Goal: Task Accomplishment & Management: Manage account settings

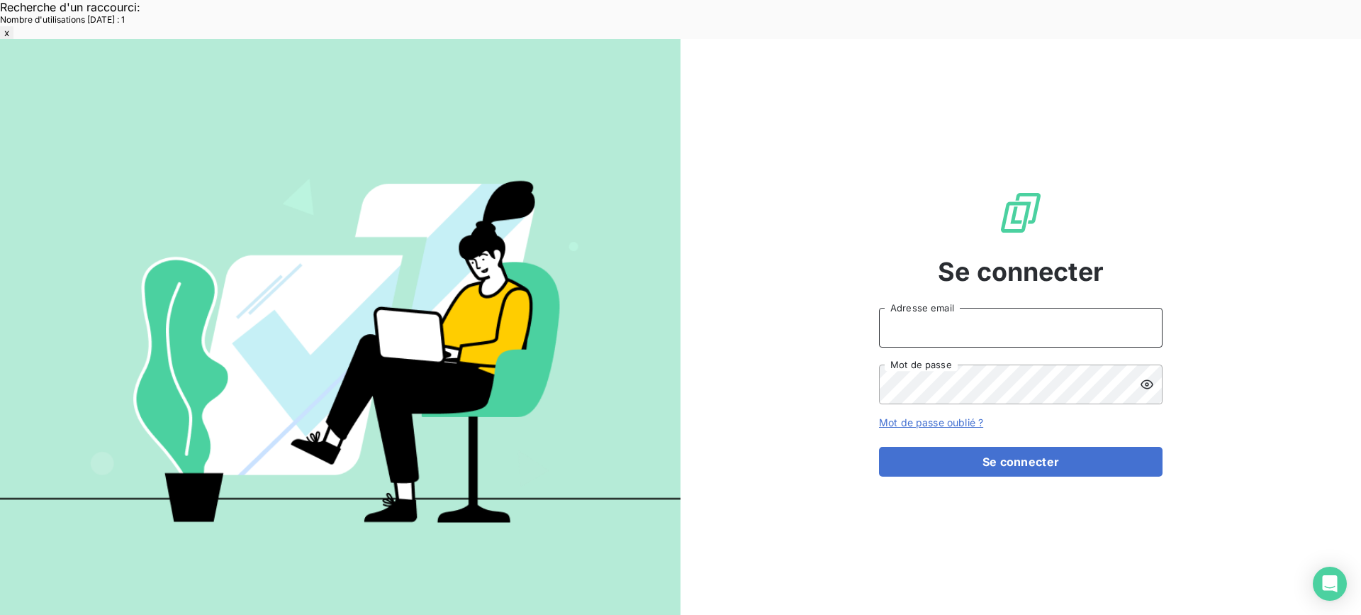
type input "[EMAIL_ADDRESS][DOMAIN_NAME]"
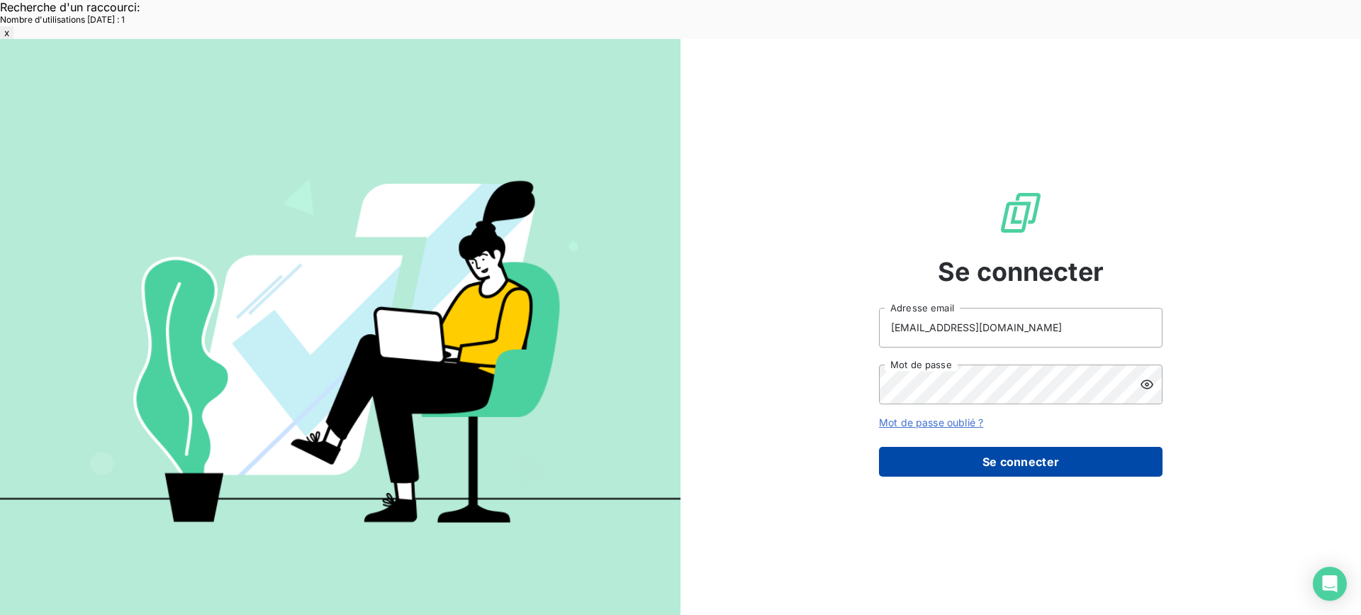
click at [1006, 447] on button "Se connecter" at bounding box center [1021, 462] width 284 height 30
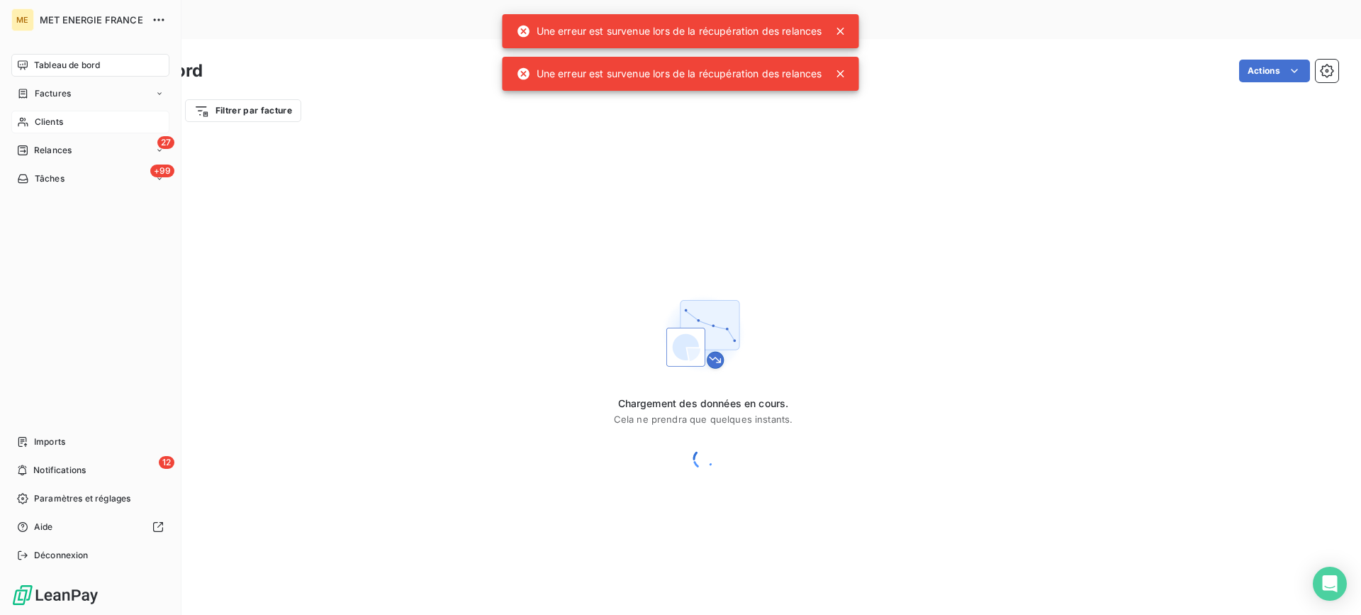
click at [67, 118] on div "Clients" at bounding box center [90, 122] width 158 height 23
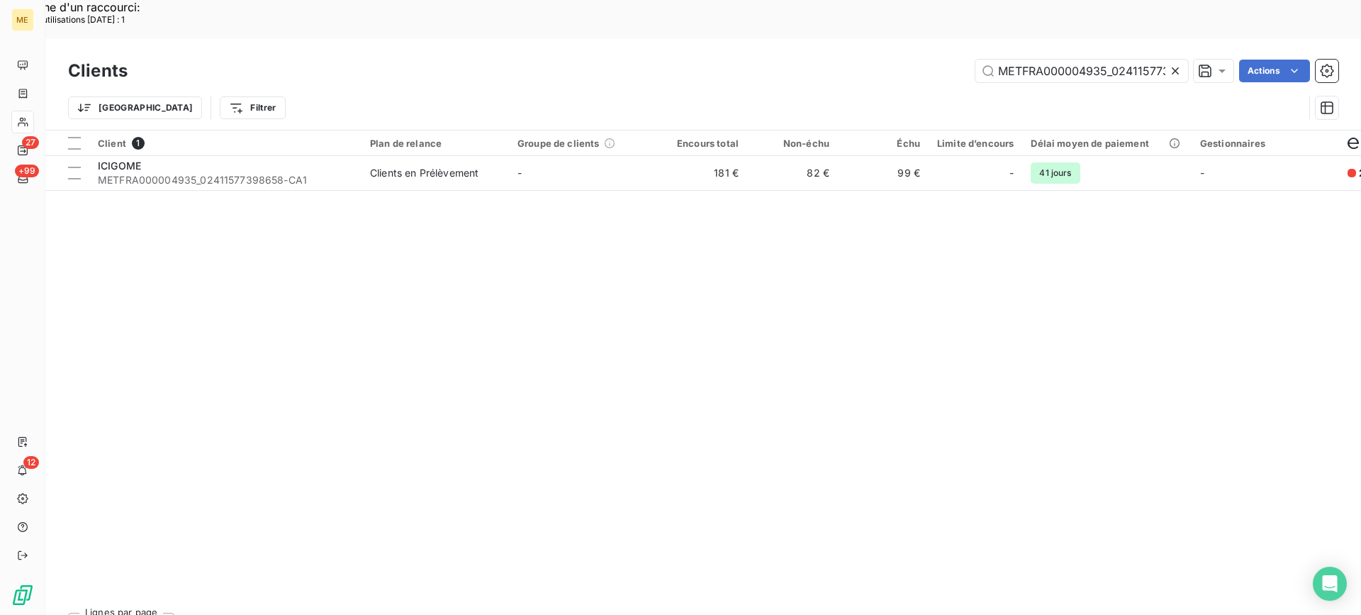
click at [1172, 64] on icon at bounding box center [1176, 71] width 14 height 14
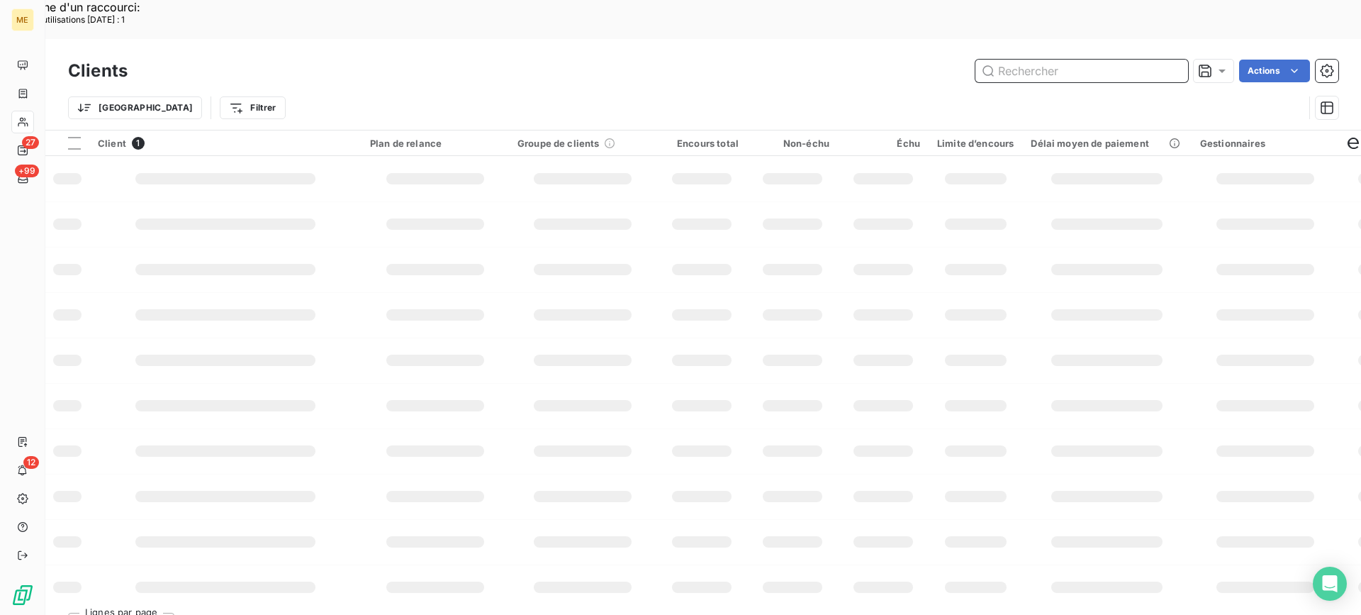
click at [1019, 60] on input "text" at bounding box center [1082, 71] width 213 height 23
paste input "METFRA000005981_07556584659830-CA1"
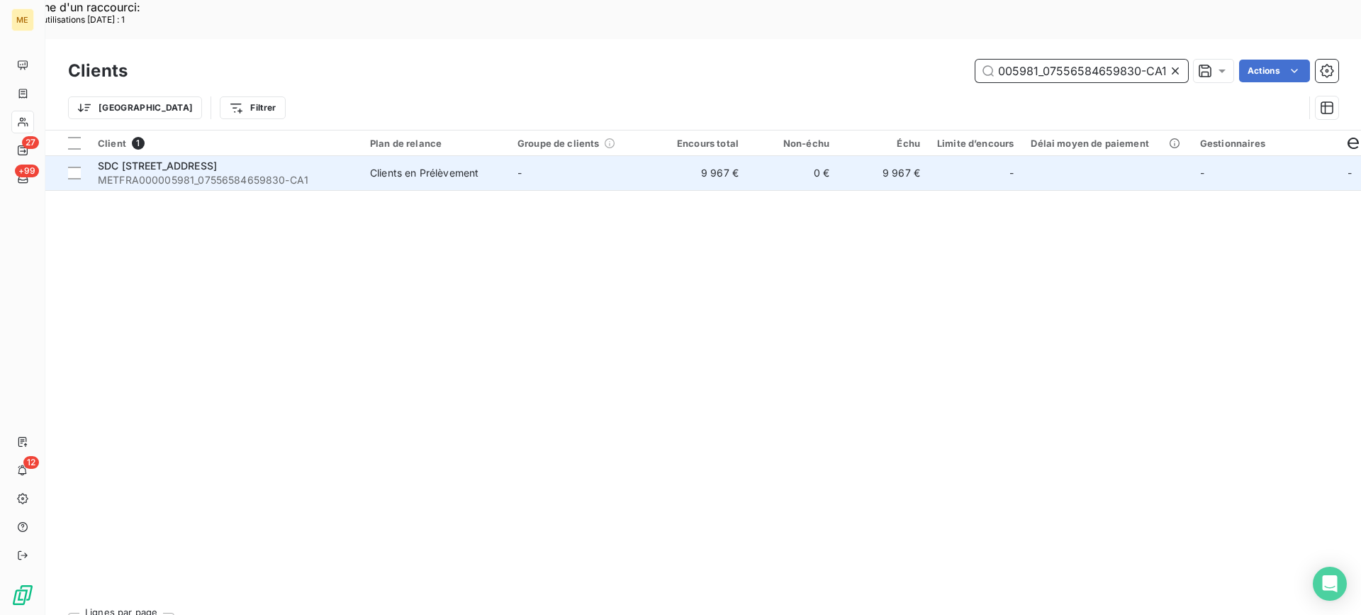
type input "METFRA000005981_07556584659830-CA1"
click at [243, 173] on span "METFRA000005981_07556584659830-CA1" at bounding box center [225, 180] width 255 height 14
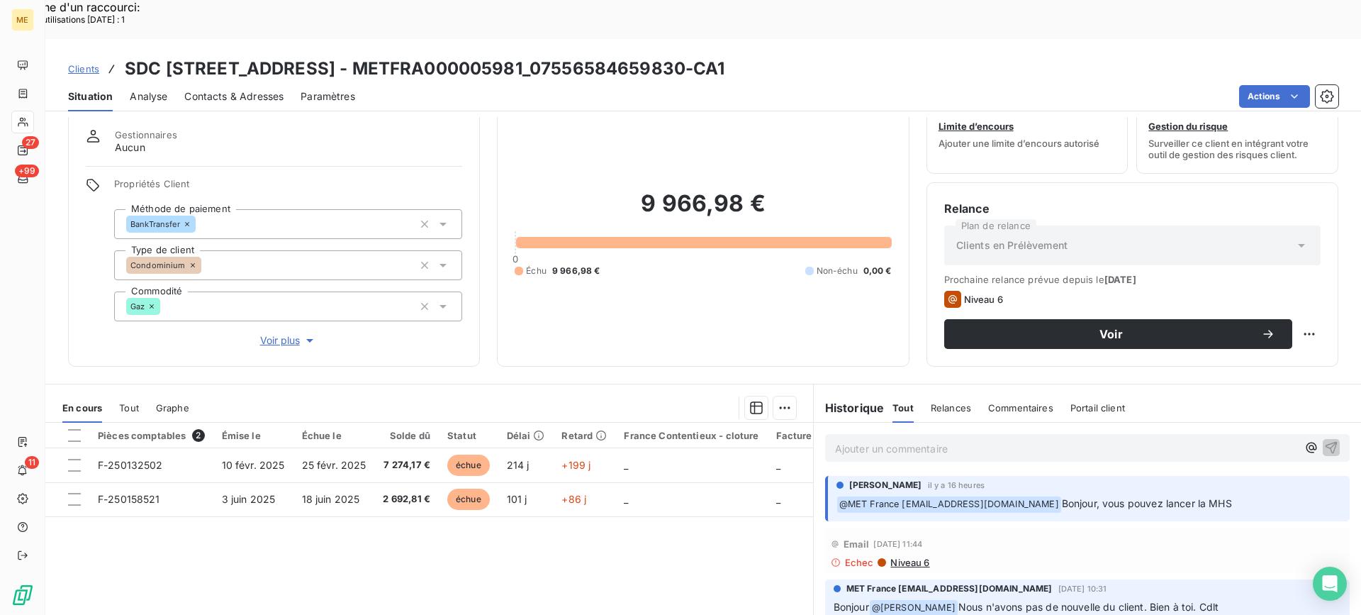
scroll to position [71, 0]
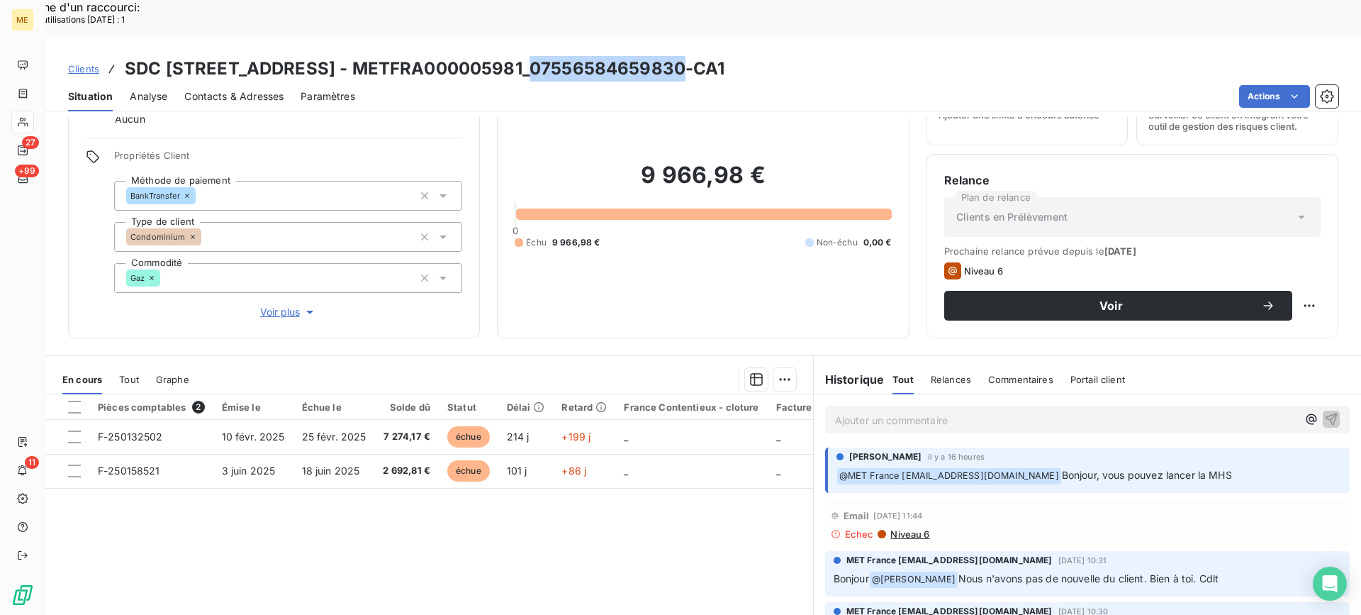
drag, startPoint x: 528, startPoint y: 34, endPoint x: 676, endPoint y: 25, distance: 149.2
click at [676, 56] on h3 "SDC [STREET_ADDRESS] - METFRA000005981_07556584659830-CA1" at bounding box center [425, 69] width 601 height 26
copy h3 "07556584659830"
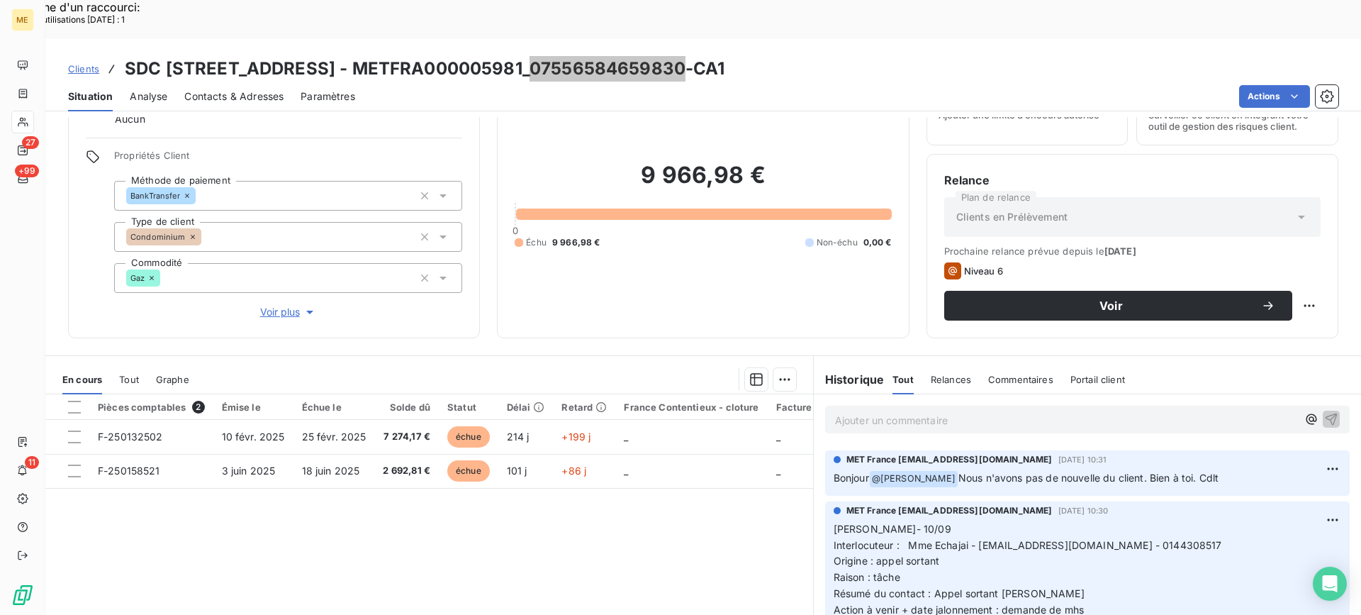
scroll to position [142, 0]
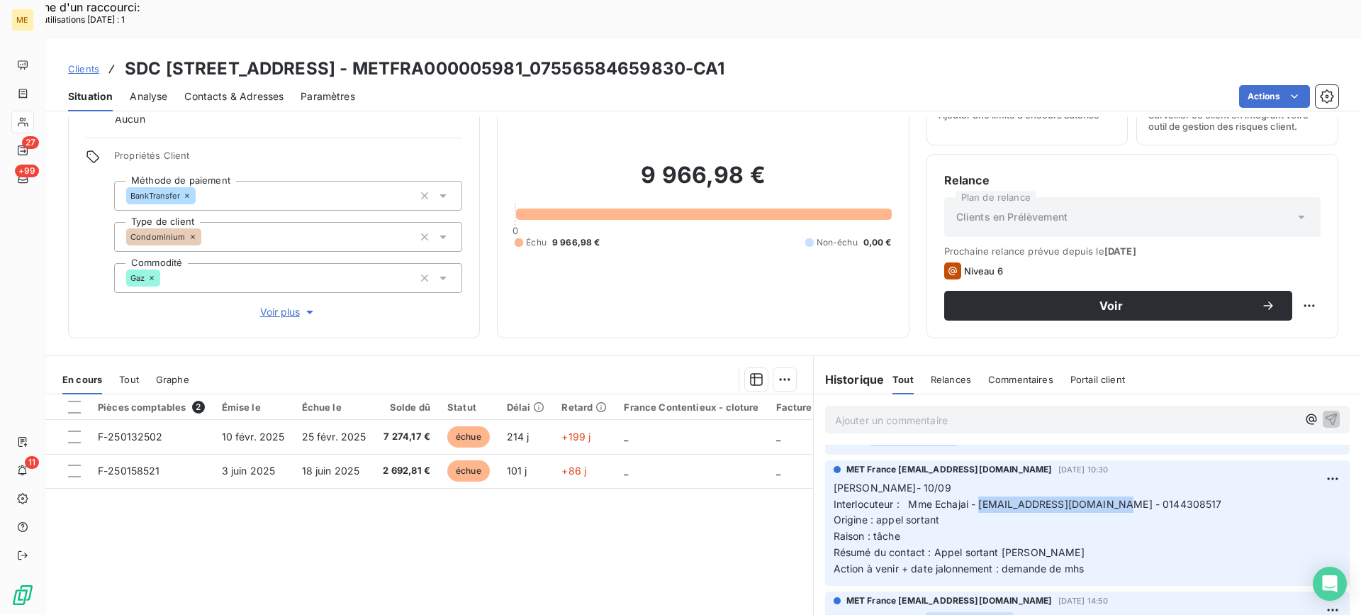
copy span "[EMAIL_ADDRESS][DOMAIN_NAME]"
drag, startPoint x: 974, startPoint y: 466, endPoint x: 1106, endPoint y: 469, distance: 132.6
click at [1106, 498] on span "Interlocuteur : Mme Echajai - [EMAIL_ADDRESS][DOMAIN_NAME] - 0144308517" at bounding box center [1028, 504] width 389 height 12
copy span "0144308517"
drag, startPoint x: 1115, startPoint y: 468, endPoint x: 1191, endPoint y: 463, distance: 76.7
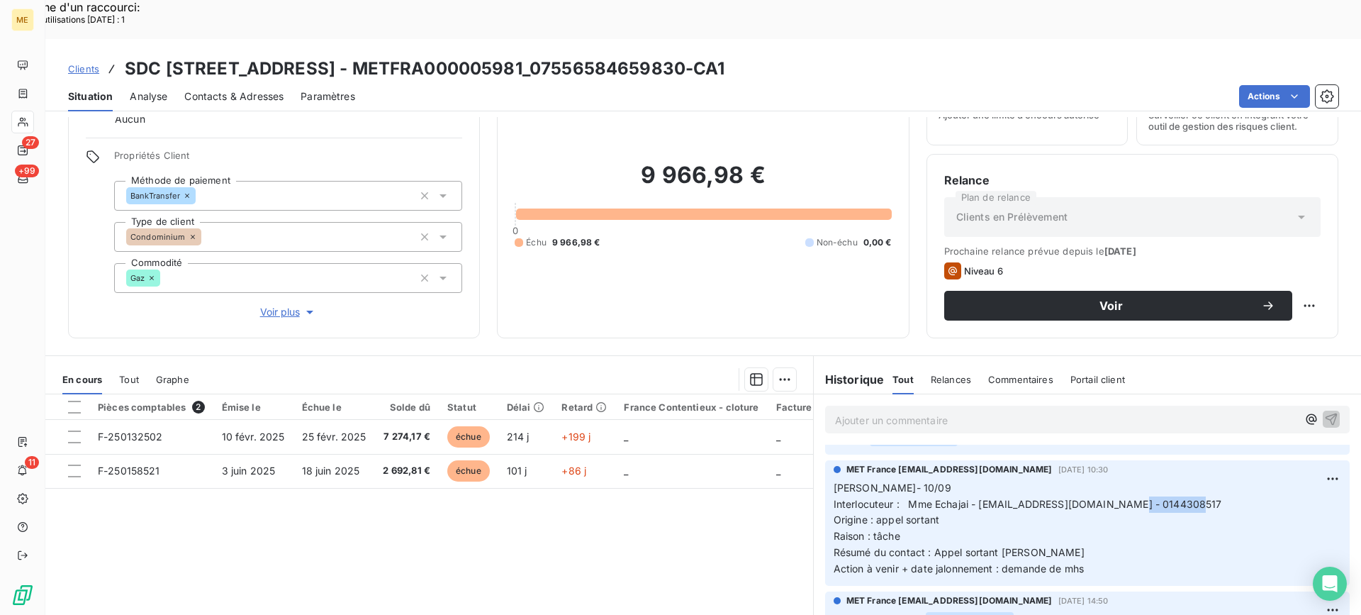
click at [1191, 480] on p "[PERSON_NAME]- 10/09 Interlocuteur : Mme Echajai - [EMAIL_ADDRESS][DOMAIN_NAME]…" at bounding box center [1088, 528] width 508 height 97
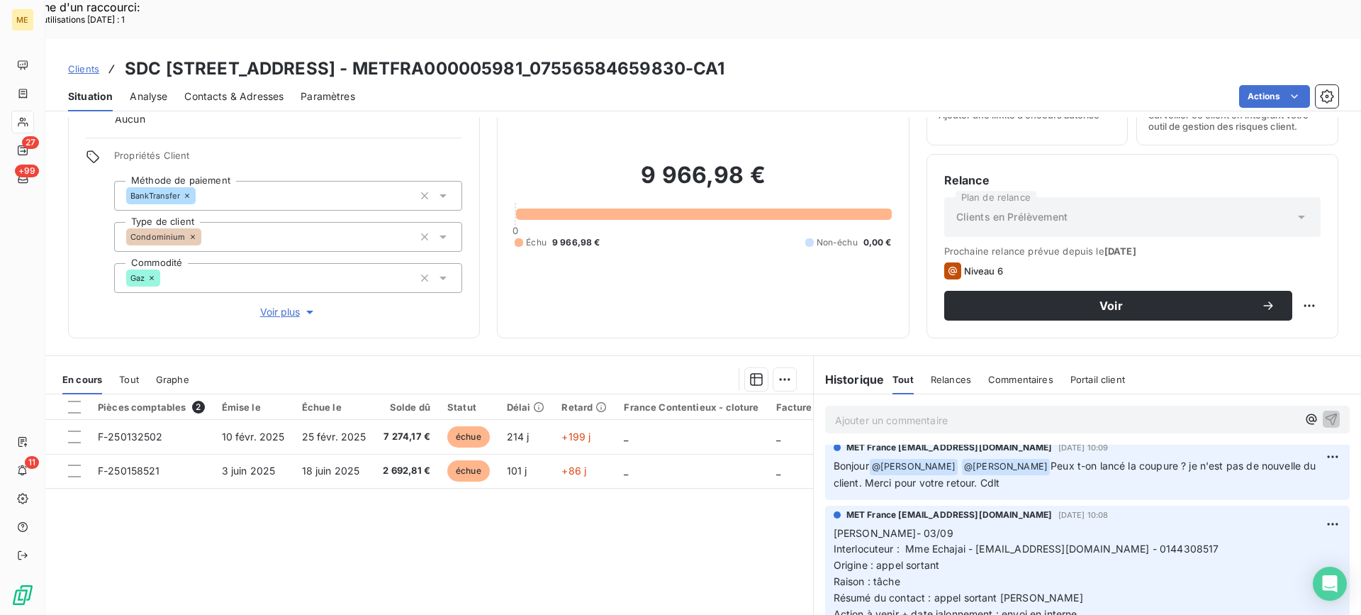
scroll to position [922, 0]
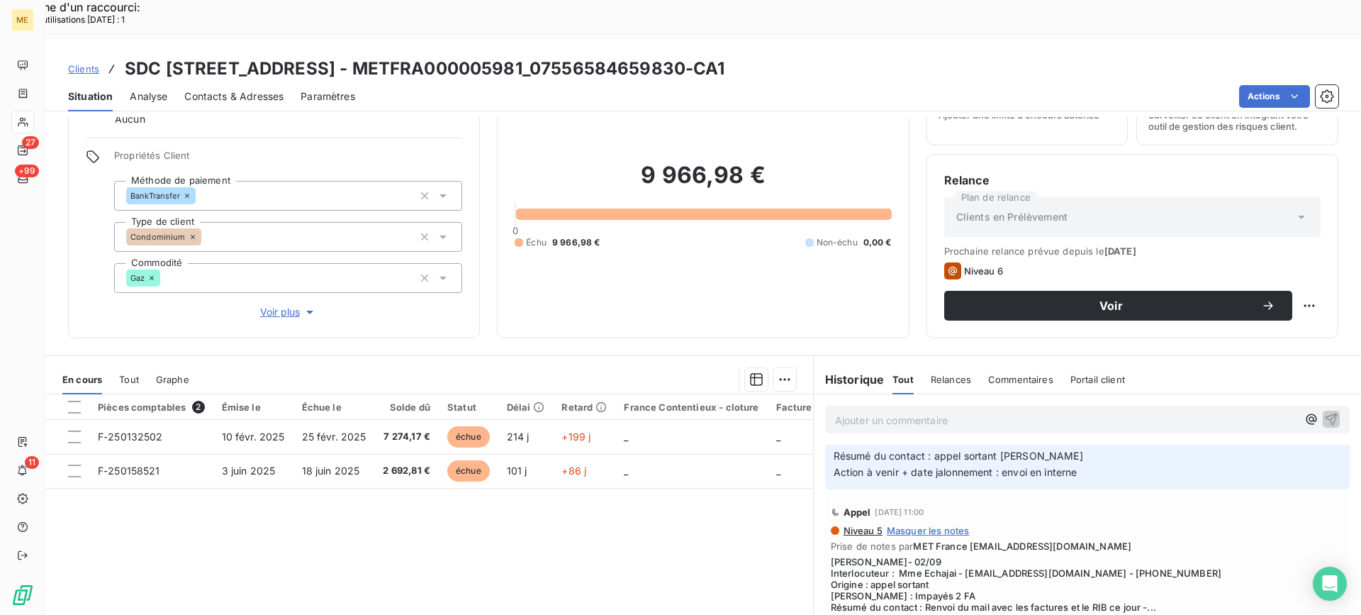
click at [878, 614] on span "Afficher la suite" at bounding box center [1087, 622] width 513 height 11
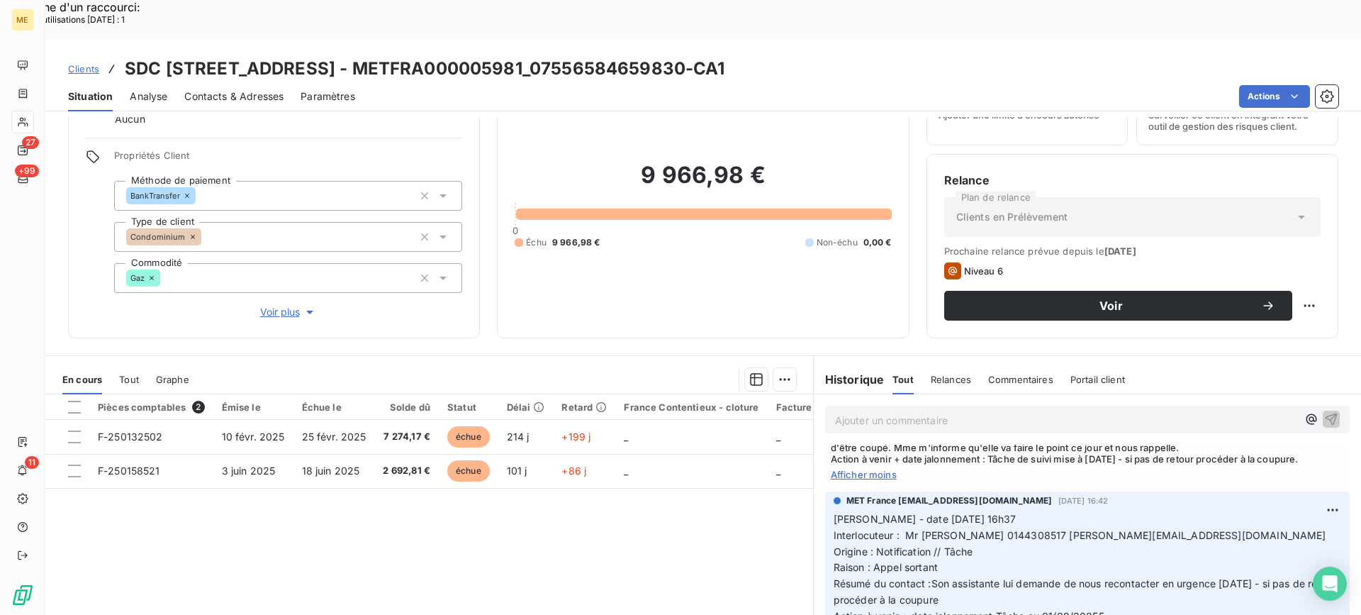
scroll to position [1135, 0]
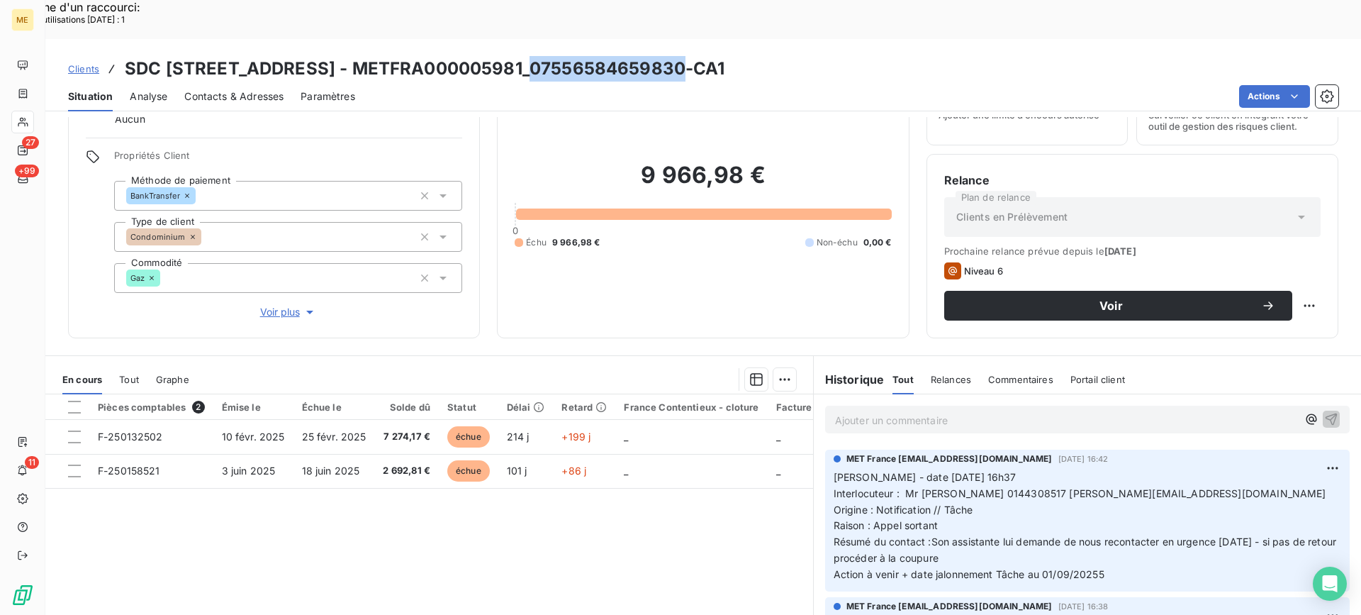
copy h3 "07556584659830"
drag, startPoint x: 529, startPoint y: 23, endPoint x: 676, endPoint y: 28, distance: 147.6
click at [676, 56] on h3 "SDC [STREET_ADDRESS] - METFRA000005981_07556584659830-CA1" at bounding box center [425, 69] width 601 height 26
drag, startPoint x: 1016, startPoint y: 458, endPoint x: 1151, endPoint y: 452, distance: 134.9
click at [1151, 469] on p "[PERSON_NAME] - date [DATE] 16h37 Interlocuteur : Mr [PERSON_NAME] 0144308517 […" at bounding box center [1088, 525] width 508 height 113
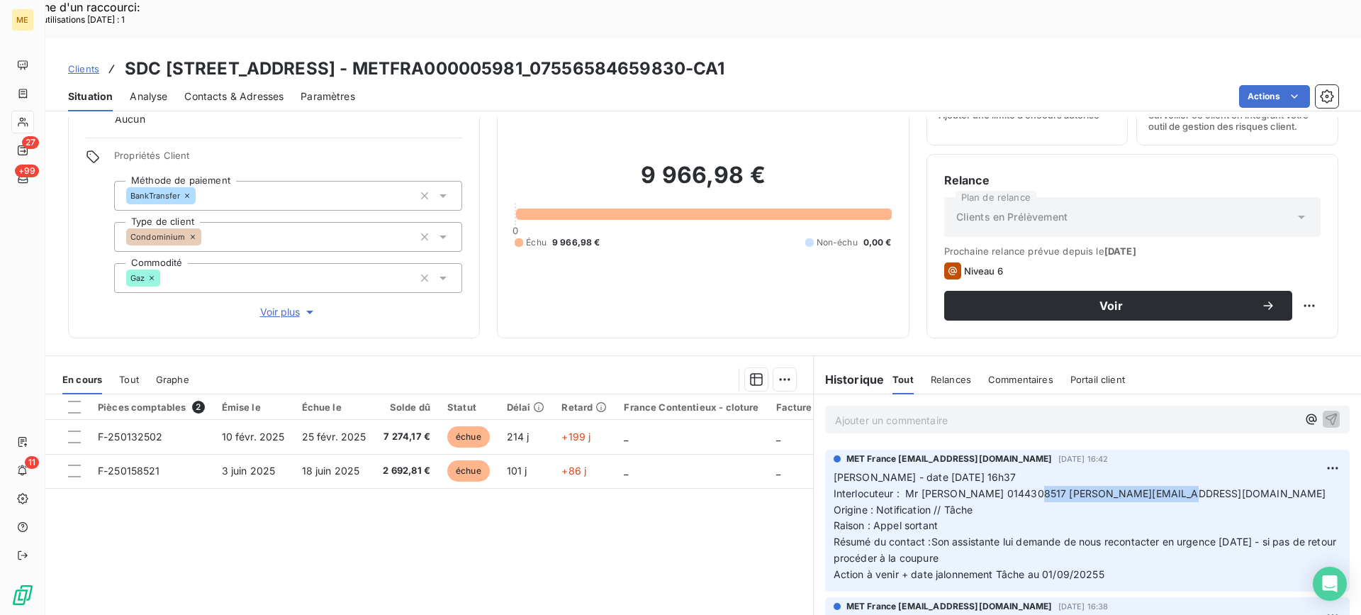
copy span "[PERSON_NAME][EMAIL_ADDRESS][DOMAIN_NAME]"
copy span "0144308517"
drag, startPoint x: 957, startPoint y: 456, endPoint x: 1012, endPoint y: 452, distance: 54.8
click at [1012, 487] on span "Interlocuteur : Mr [PERSON_NAME] 0144308517 [PERSON_NAME][EMAIL_ADDRESS][DOMAIN…" at bounding box center [1080, 493] width 493 height 12
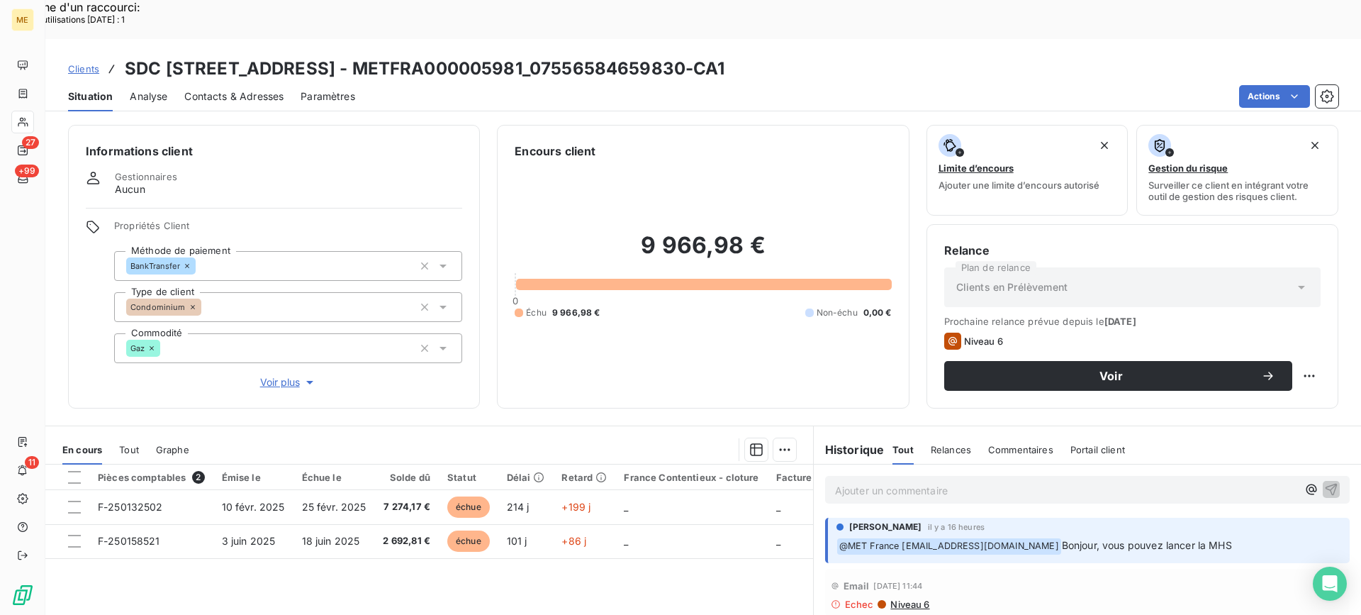
scroll to position [0, 0]
click at [1025, 477] on div "Ajouter un commentaire ﻿" at bounding box center [1087, 491] width 525 height 28
click at [1025, 482] on p "Ajouter un commentaire ﻿" at bounding box center [1066, 491] width 462 height 18
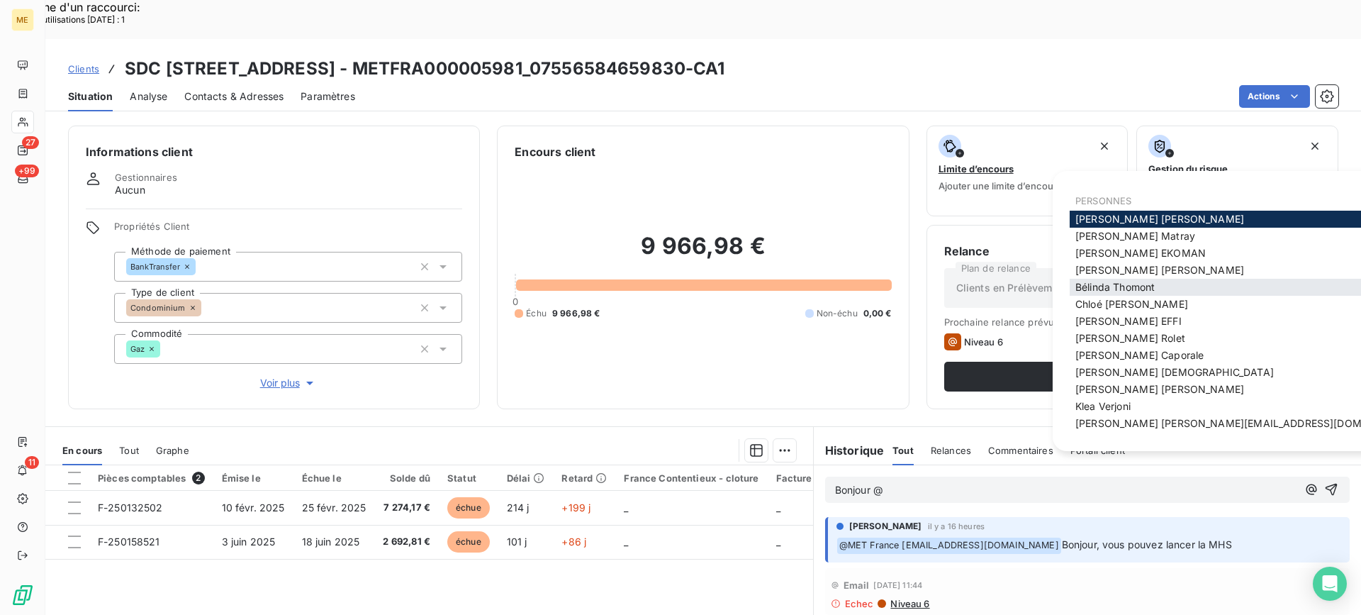
click at [1113, 283] on span "[PERSON_NAME]" at bounding box center [1115, 287] width 79 height 12
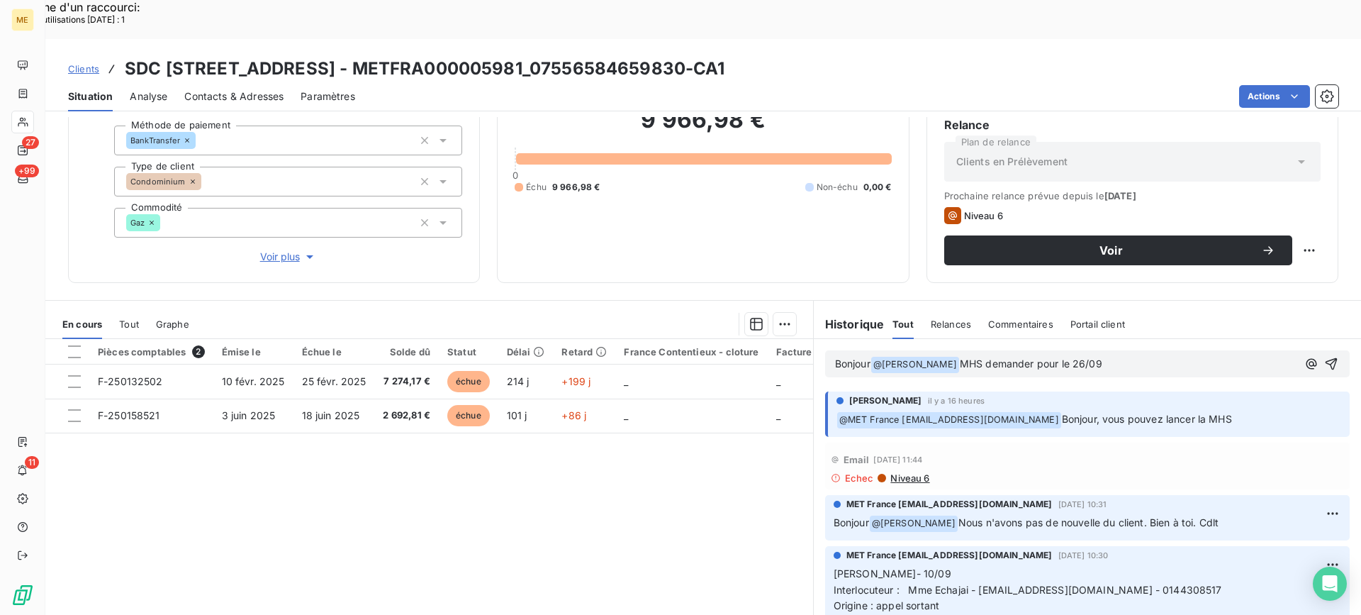
scroll to position [127, 0]
click at [1325, 356] on icon "button" at bounding box center [1332, 363] width 14 height 14
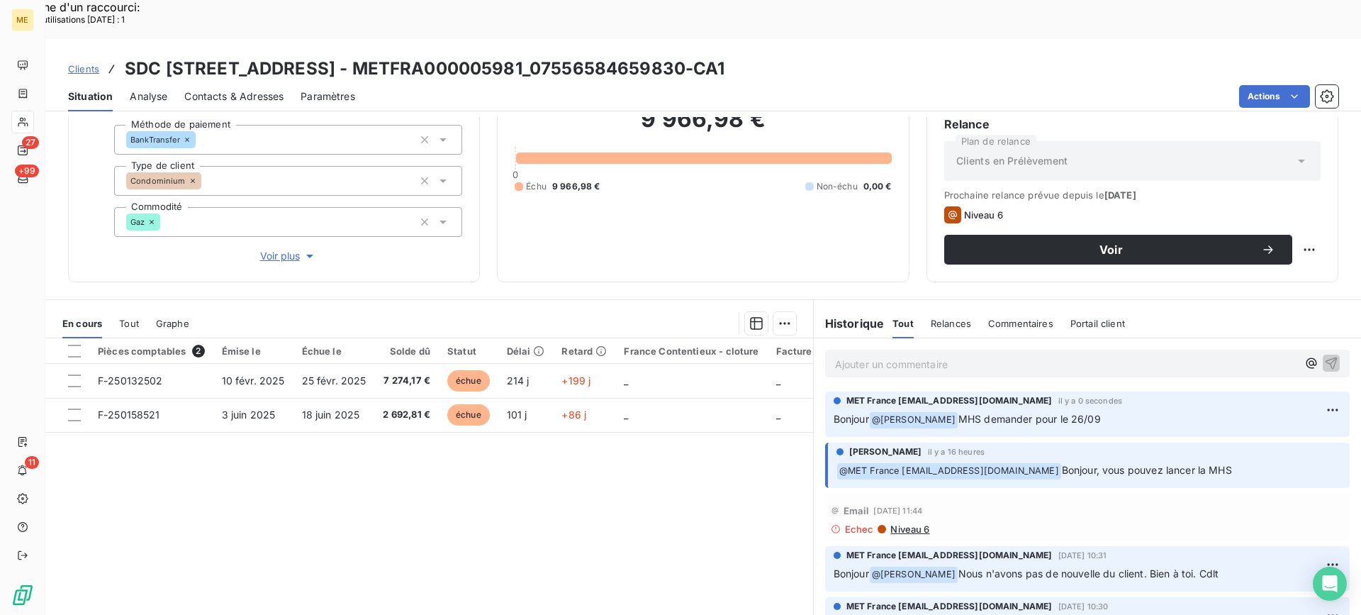
click at [1286, 235] on div "Voir" at bounding box center [1133, 250] width 377 height 30
click at [1275, 229] on div "Replanifier cette action" at bounding box center [1240, 242] width 138 height 34
click at [1274, 229] on div "Replanifier cette action" at bounding box center [1240, 242] width 138 height 34
click at [1272, 237] on div "Replanifier cette action" at bounding box center [1240, 241] width 127 height 23
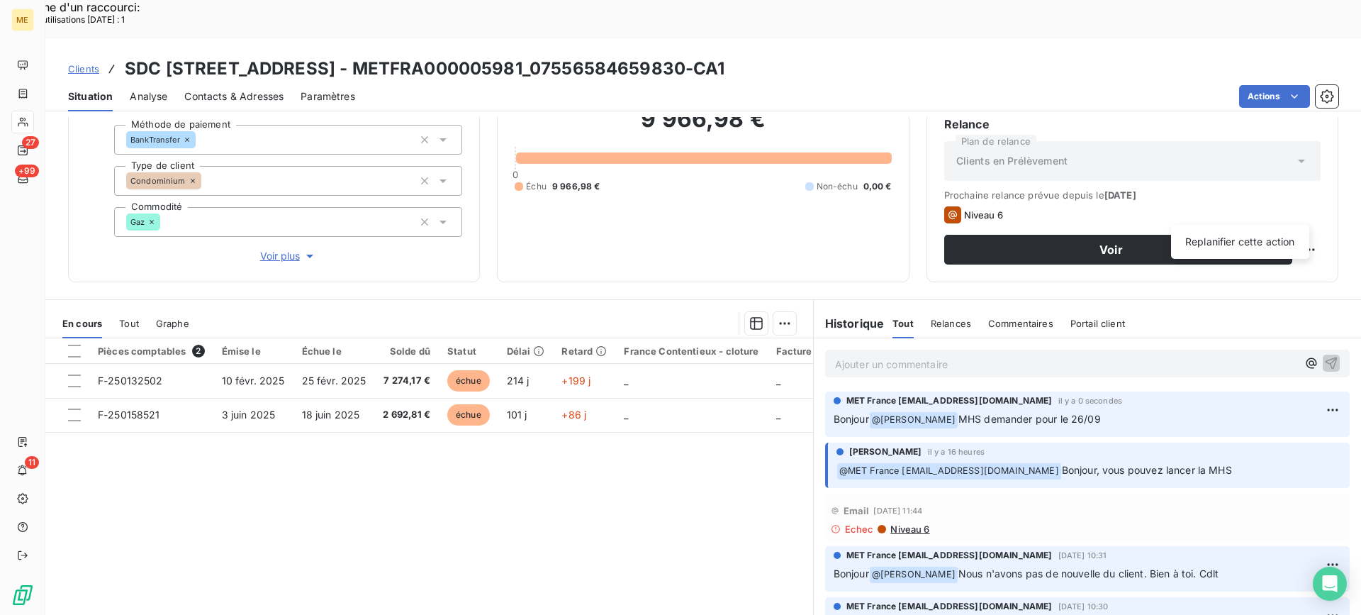
select select "8"
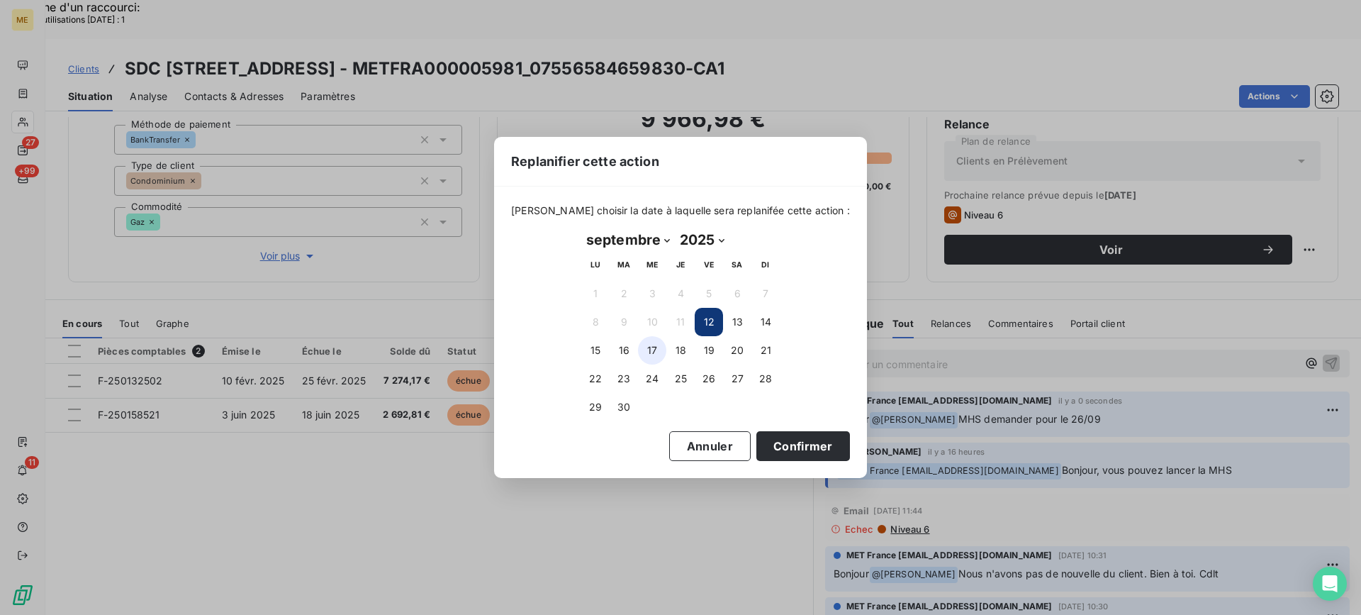
click at [649, 348] on button "17" at bounding box center [652, 350] width 28 height 28
click at [802, 443] on button "Confirmer" at bounding box center [804, 446] width 94 height 30
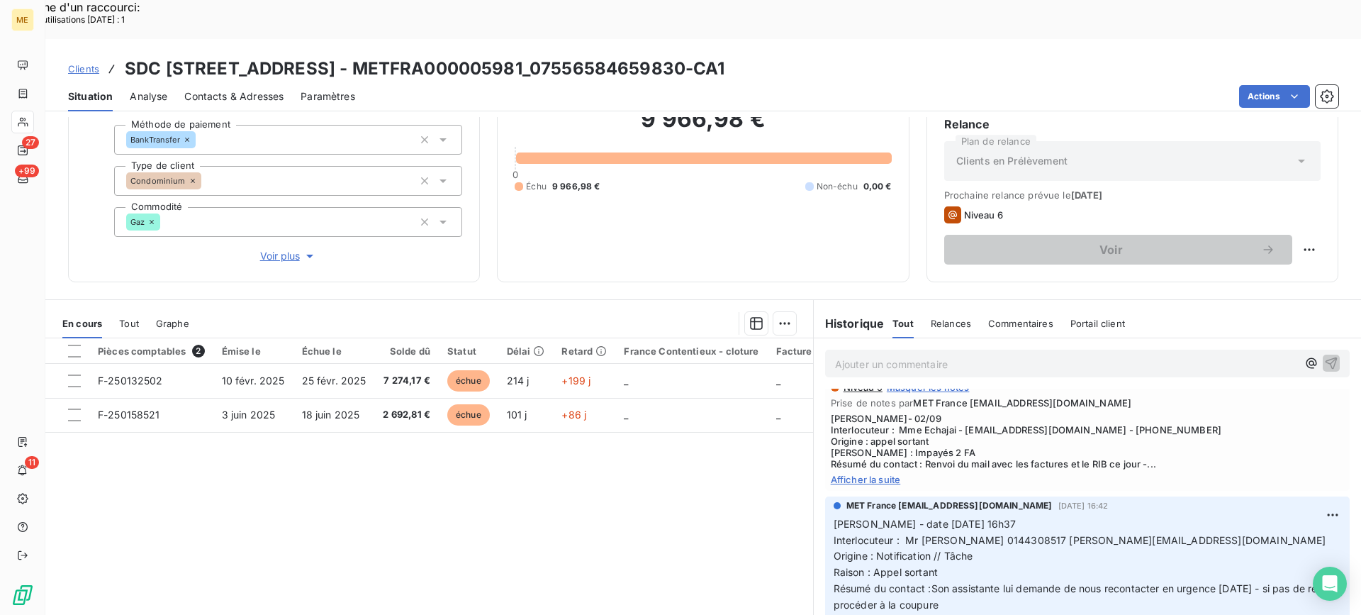
scroll to position [1064, 0]
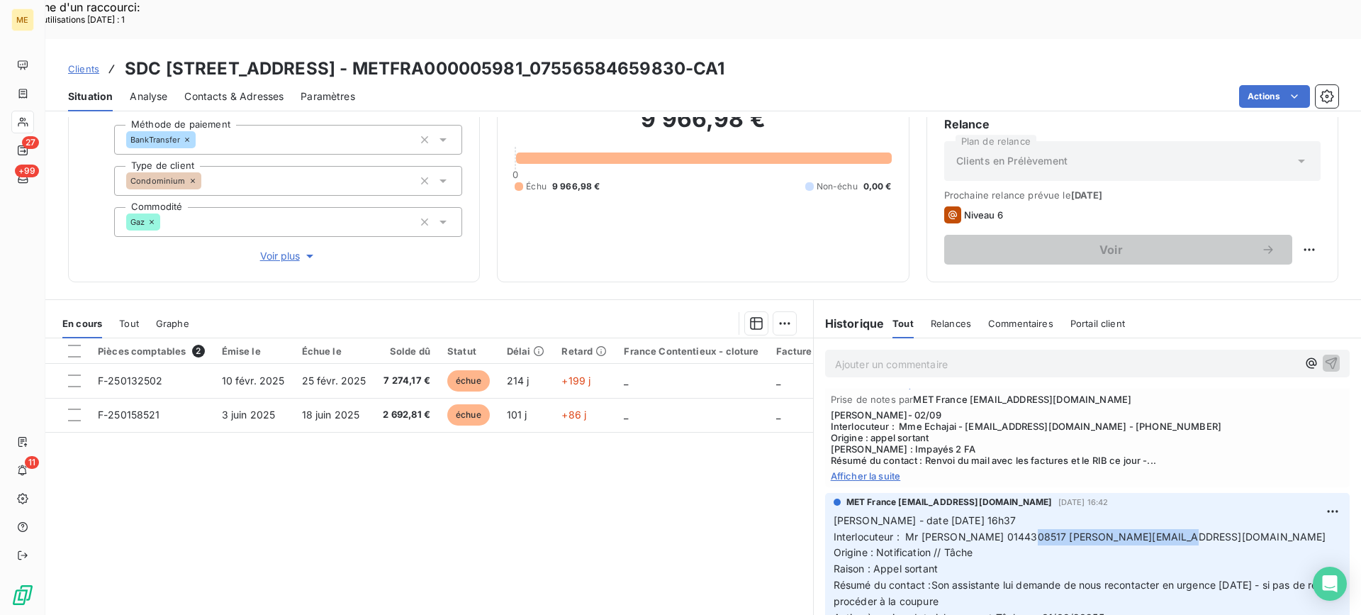
copy span "[PERSON_NAME][EMAIL_ADDRESS][DOMAIN_NAME]"
drag, startPoint x: 1015, startPoint y: 499, endPoint x: 1157, endPoint y: 499, distance: 141.8
click at [1157, 513] on p "[PERSON_NAME] - date [DATE] 16h37 Interlocuteur : Mr [PERSON_NAME] 0144308517 […" at bounding box center [1088, 569] width 508 height 113
click at [1209, 409] on span "[PERSON_NAME]- 02/09 Interlocuteur : Mme Echajai - [EMAIL_ADDRESS][DOMAIN_NAME]…" at bounding box center [1087, 437] width 513 height 57
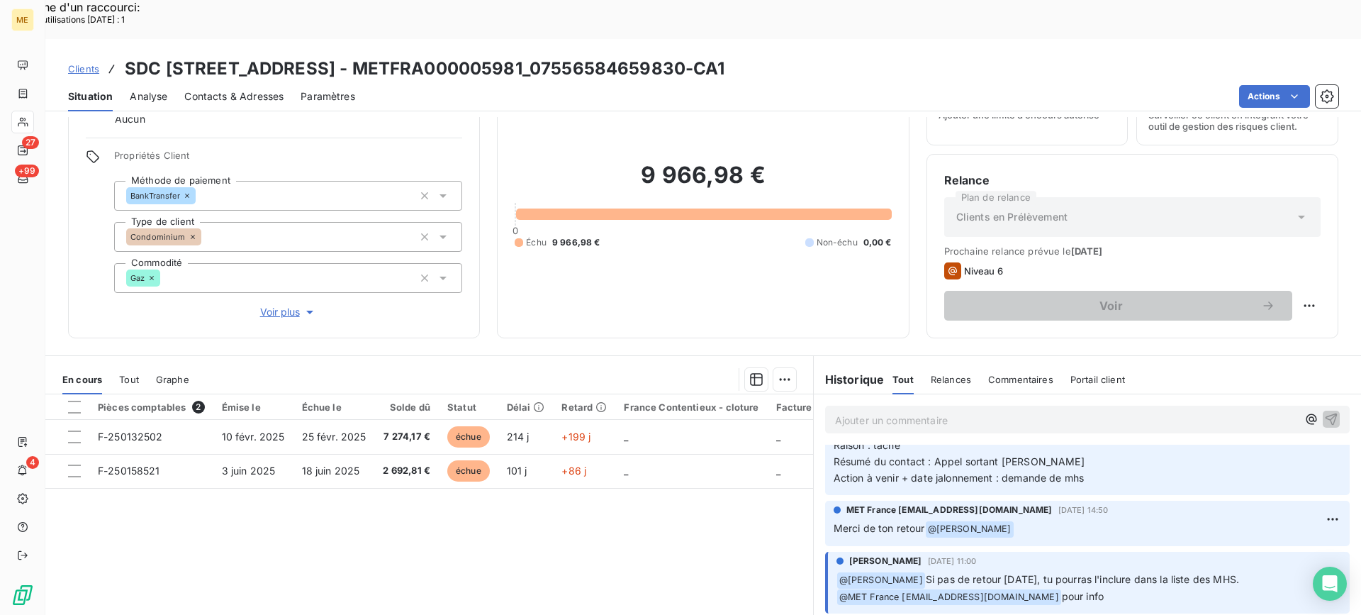
scroll to position [213, 0]
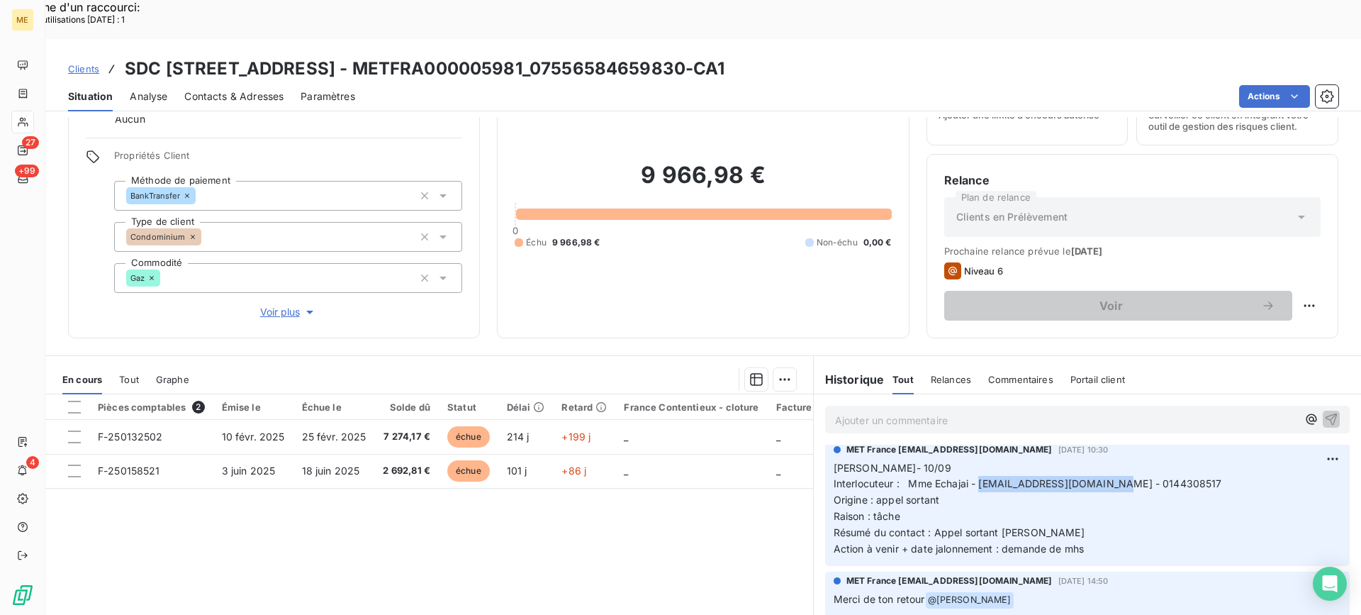
copy span "[EMAIL_ADDRESS][DOMAIN_NAME]"
drag, startPoint x: 976, startPoint y: 447, endPoint x: 1213, endPoint y: 454, distance: 236.9
click at [1104, 477] on span "Interlocuteur : Mme Echajai - [EMAIL_ADDRESS][DOMAIN_NAME] - 0144308517" at bounding box center [1028, 483] width 389 height 12
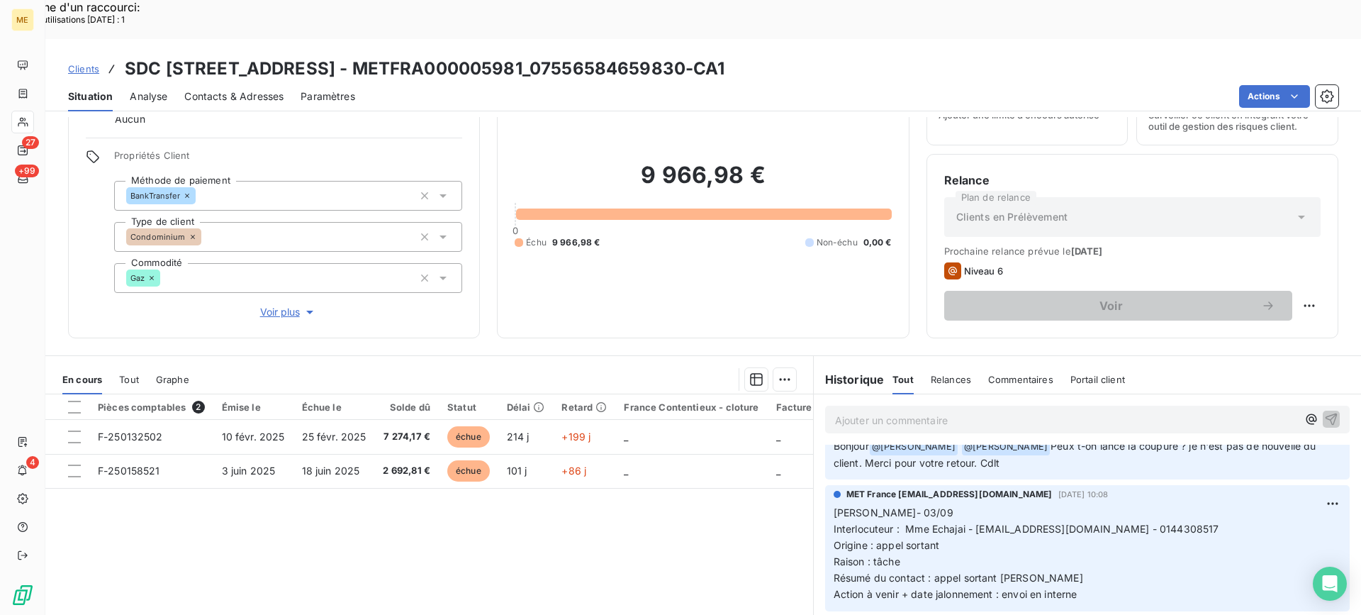
scroll to position [1064, 0]
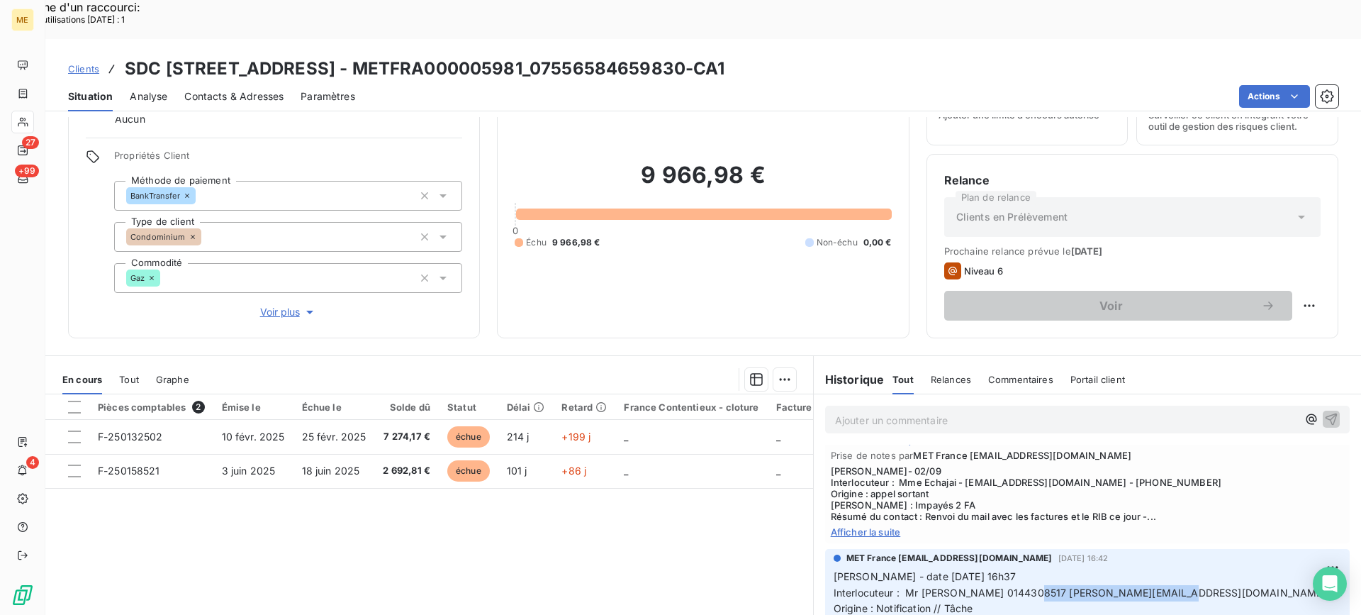
copy span "[PERSON_NAME][EMAIL_ADDRESS][DOMAIN_NAME]"
drag, startPoint x: 1017, startPoint y: 558, endPoint x: 1357, endPoint y: 479, distance: 348.7
click at [1152, 569] on p "[PERSON_NAME] - date [DATE] 16h37 Interlocuteur : Mr [PERSON_NAME] 0144308517 […" at bounding box center [1088, 625] width 508 height 113
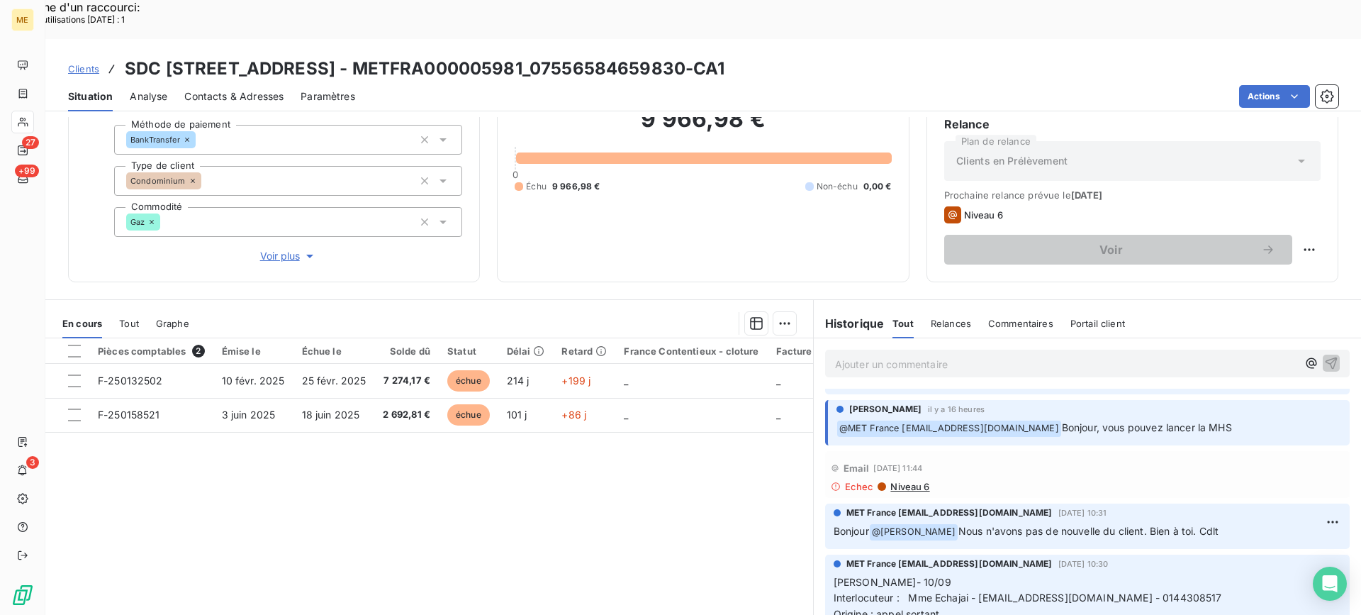
scroll to position [0, 0]
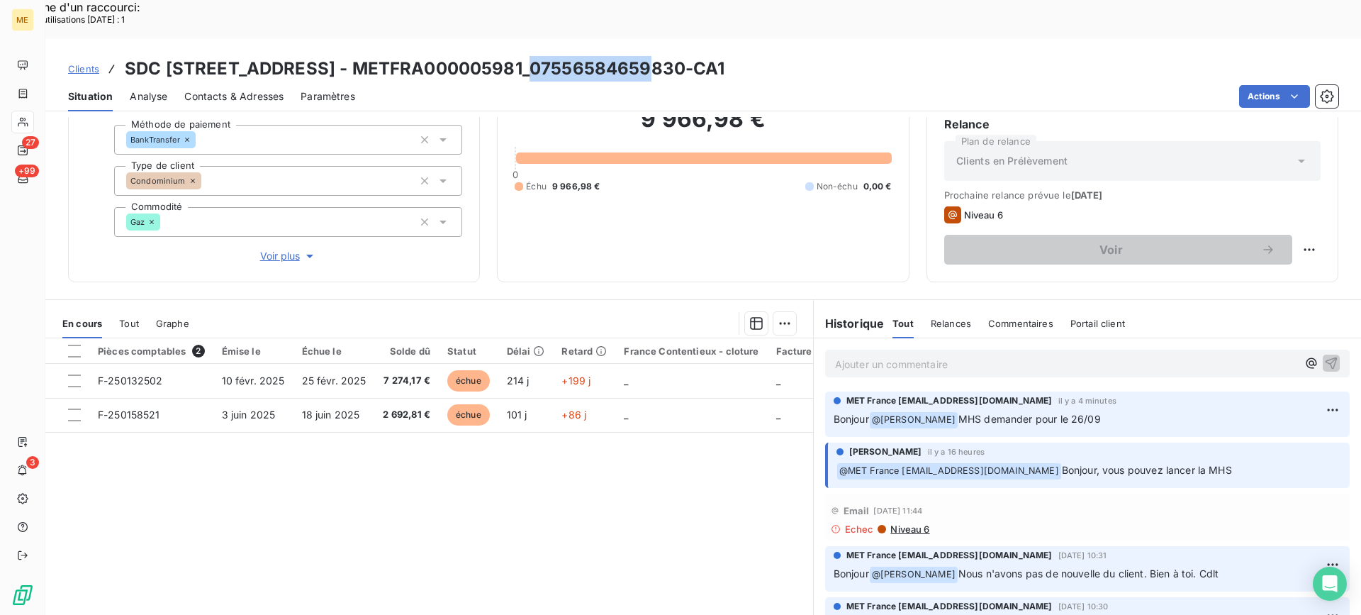
drag, startPoint x: 533, startPoint y: 27, endPoint x: 665, endPoint y: 27, distance: 132.6
click at [655, 56] on h3 "SDC [STREET_ADDRESS] - METFRA000005981_07556584659830-CA1" at bounding box center [425, 69] width 601 height 26
drag, startPoint x: 681, startPoint y: 27, endPoint x: 533, endPoint y: 25, distance: 148.9
click at [533, 56] on h3 "SDC [STREET_ADDRESS] - METFRA000005981_07556584659830-CA1" at bounding box center [425, 69] width 601 height 26
click at [806, 245] on div "Informations client Gestionnaires Aucun Propriétés Client Méthode de paiement B…" at bounding box center [703, 385] width 1316 height 537
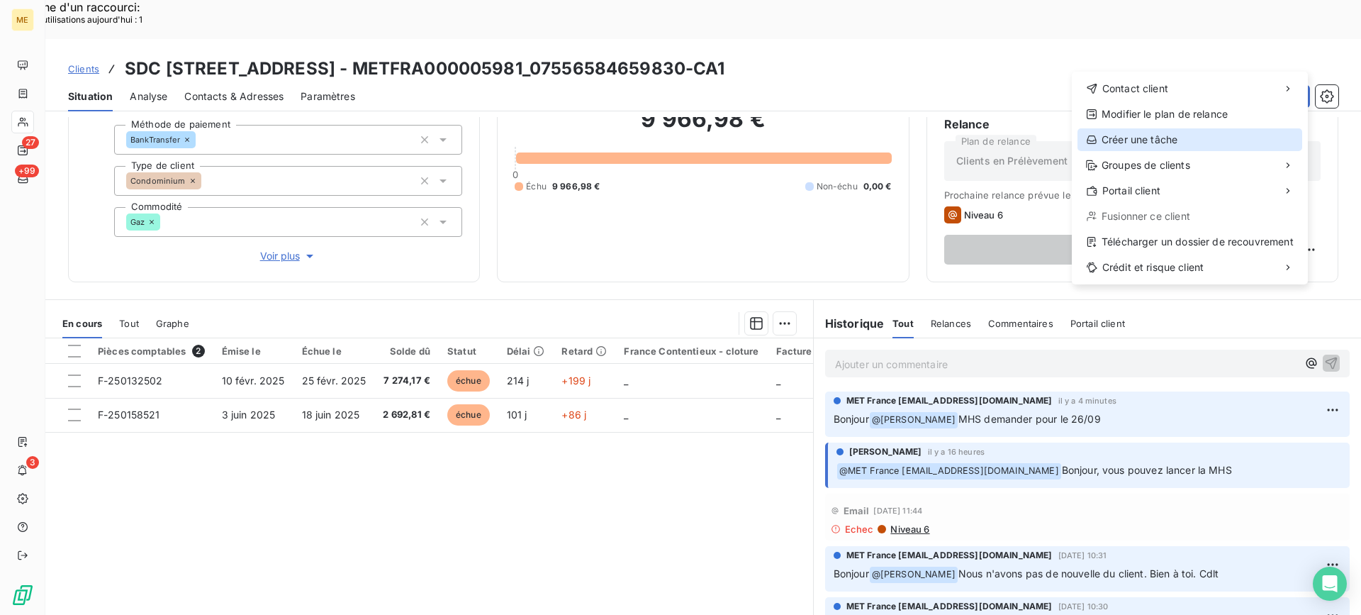
click at [1118, 138] on div "Créer une tâche" at bounding box center [1190, 139] width 225 height 23
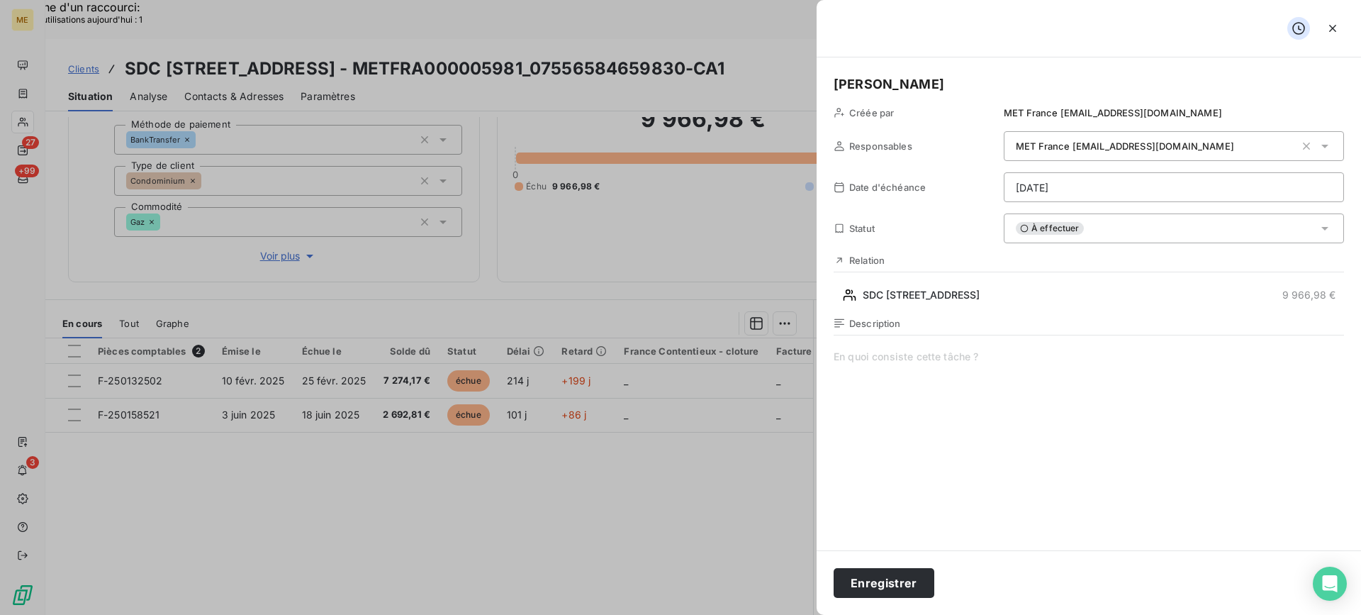
click at [931, 396] on span at bounding box center [1089, 486] width 511 height 272
click at [1050, 375] on span "verif demande" at bounding box center [1089, 486] width 511 height 272
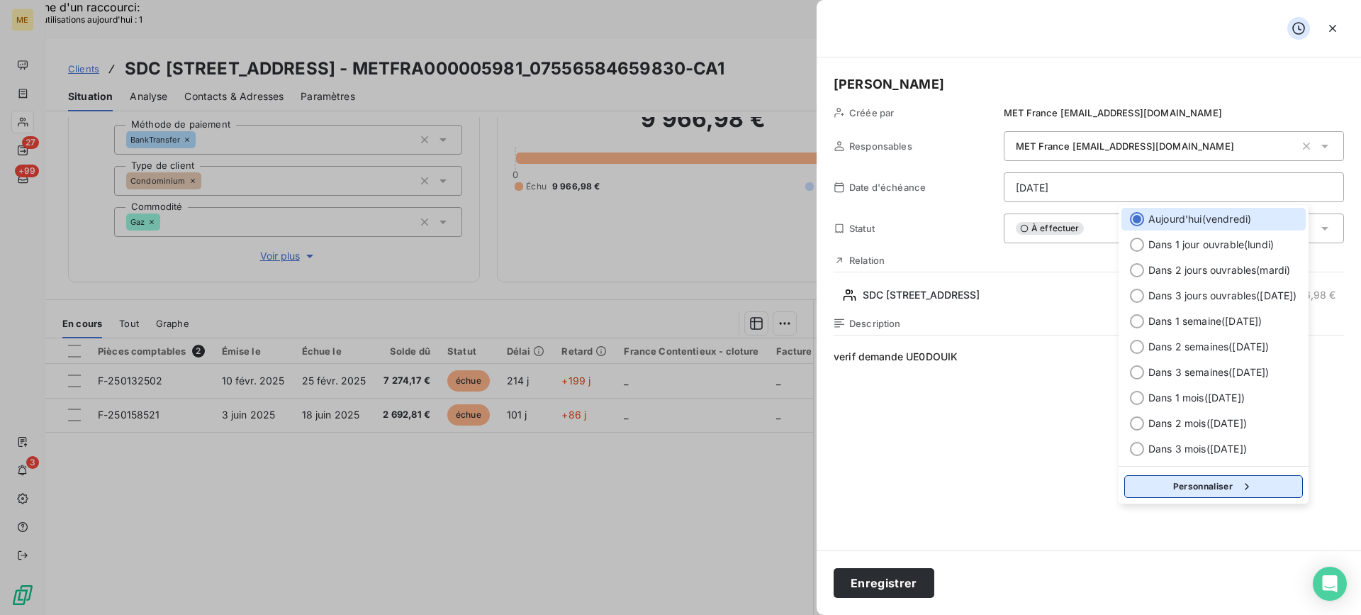
click at [1217, 477] on button "Personnaliser" at bounding box center [1214, 486] width 179 height 23
select select "8"
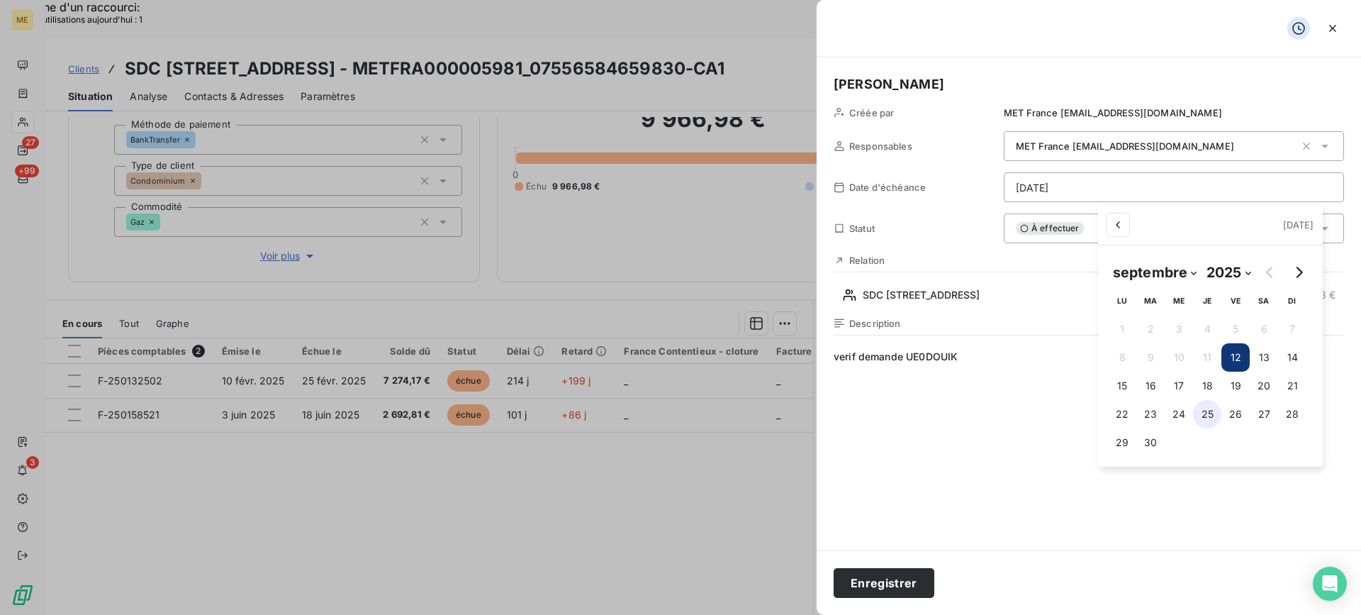
click at [1210, 416] on button "25" at bounding box center [1207, 414] width 28 height 28
type input "[DATE]"
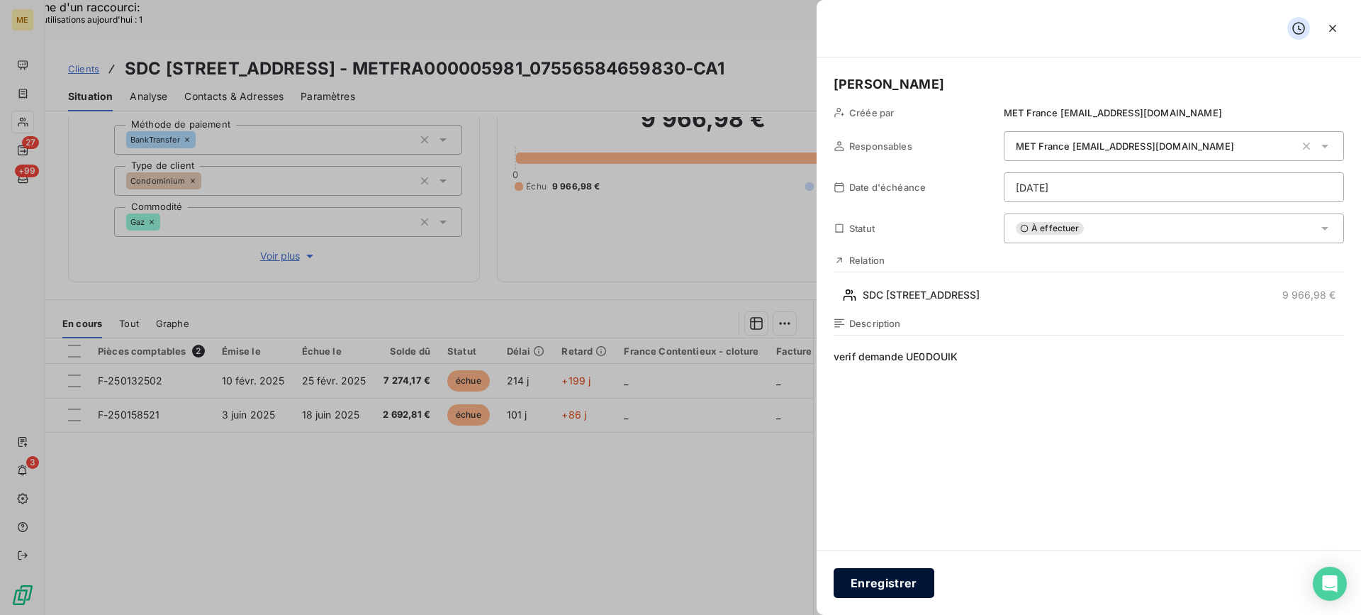
click at [903, 588] on button "Enregistrer" at bounding box center [884, 583] width 101 height 30
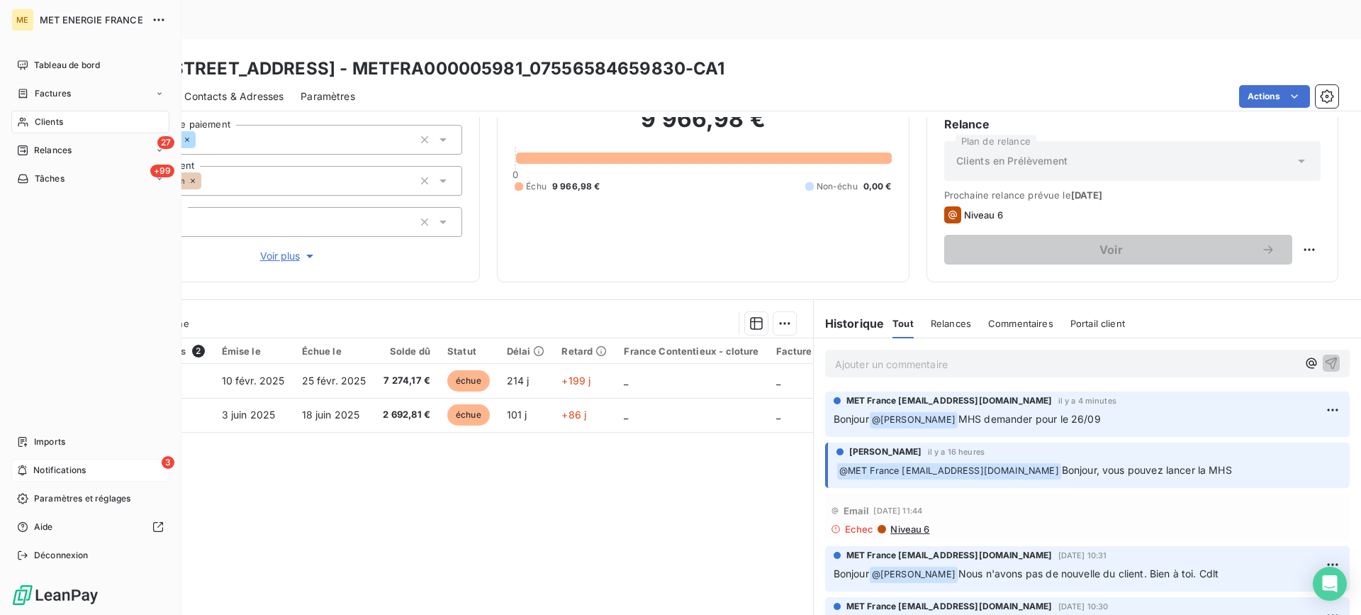
click at [32, 474] on div "3 Notifications" at bounding box center [90, 470] width 158 height 23
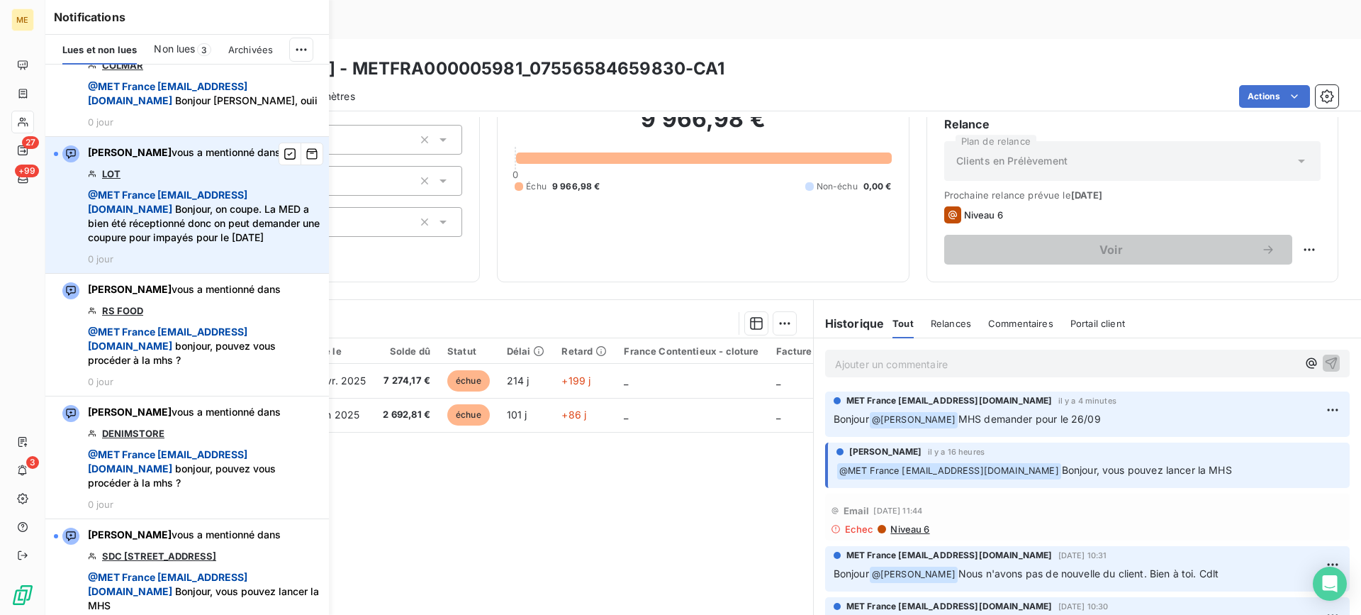
scroll to position [993, 0]
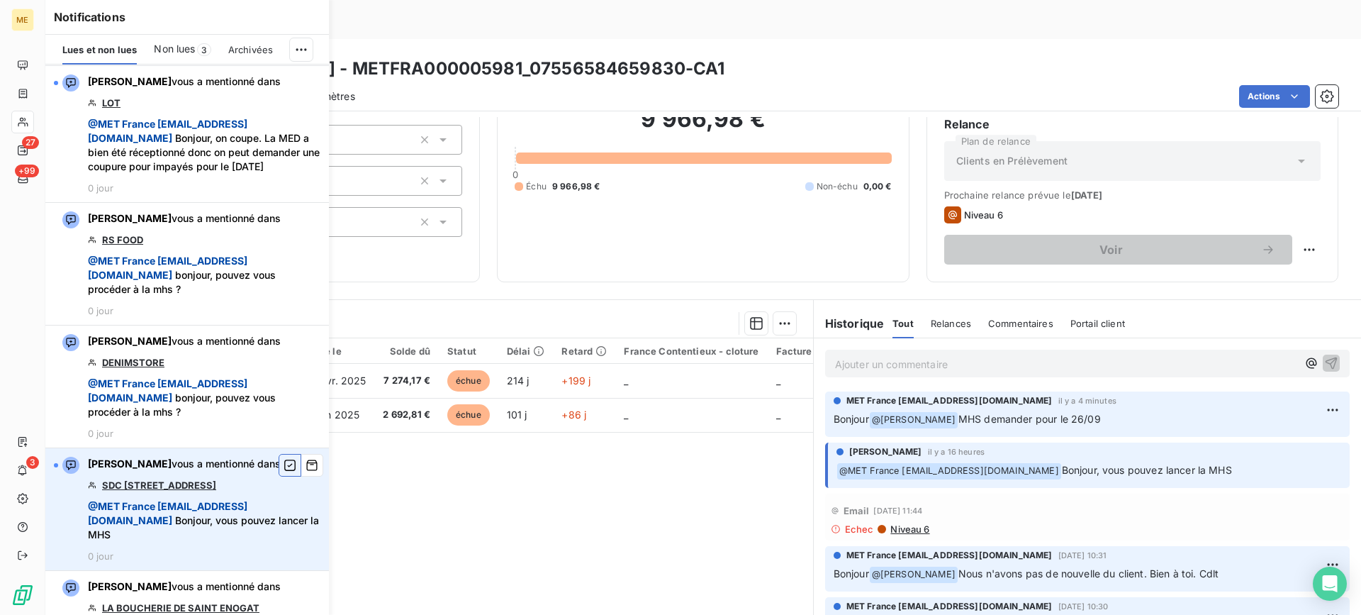
click at [286, 477] on button "button" at bounding box center [290, 465] width 23 height 23
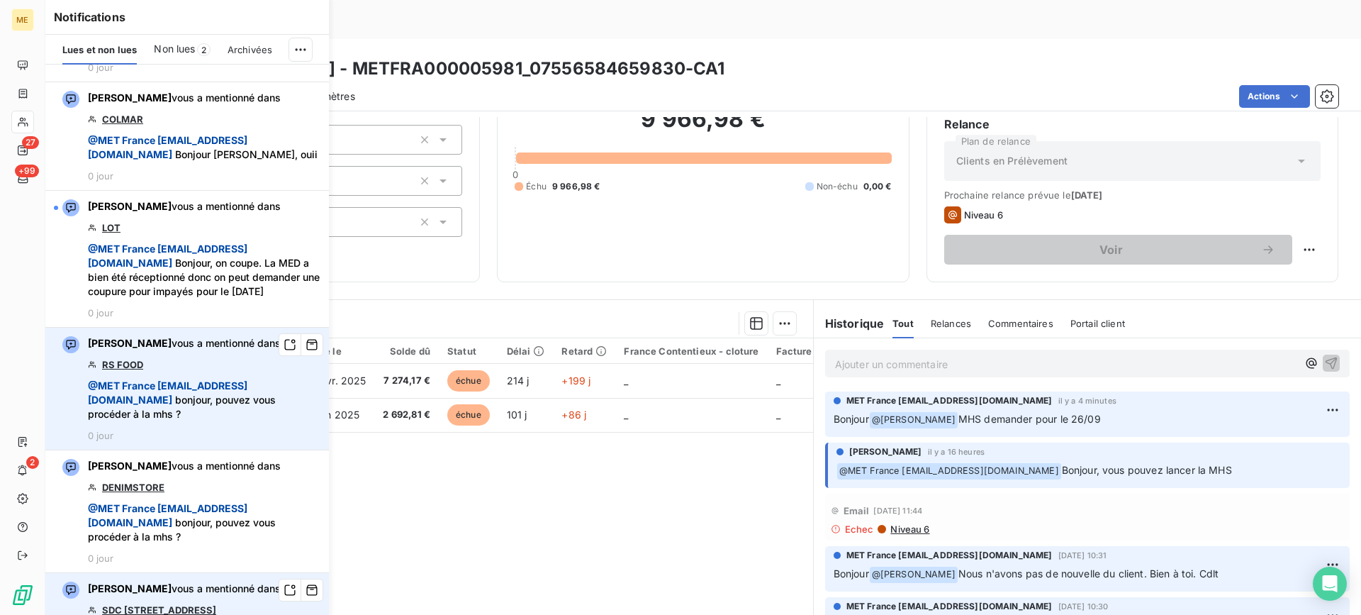
scroll to position [851, 0]
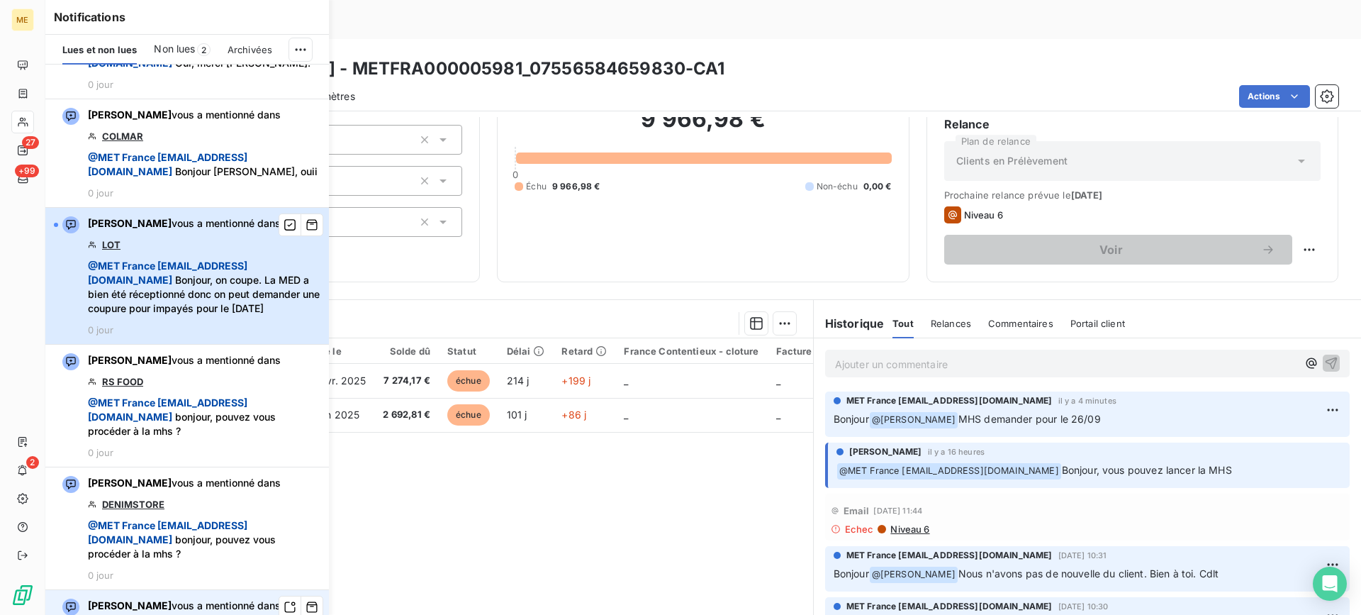
click at [191, 299] on span "@ MET [GEOGRAPHIC_DATA] [EMAIL_ADDRESS][DOMAIN_NAME] Bonjour, on coupe. La MED …" at bounding box center [204, 287] width 233 height 57
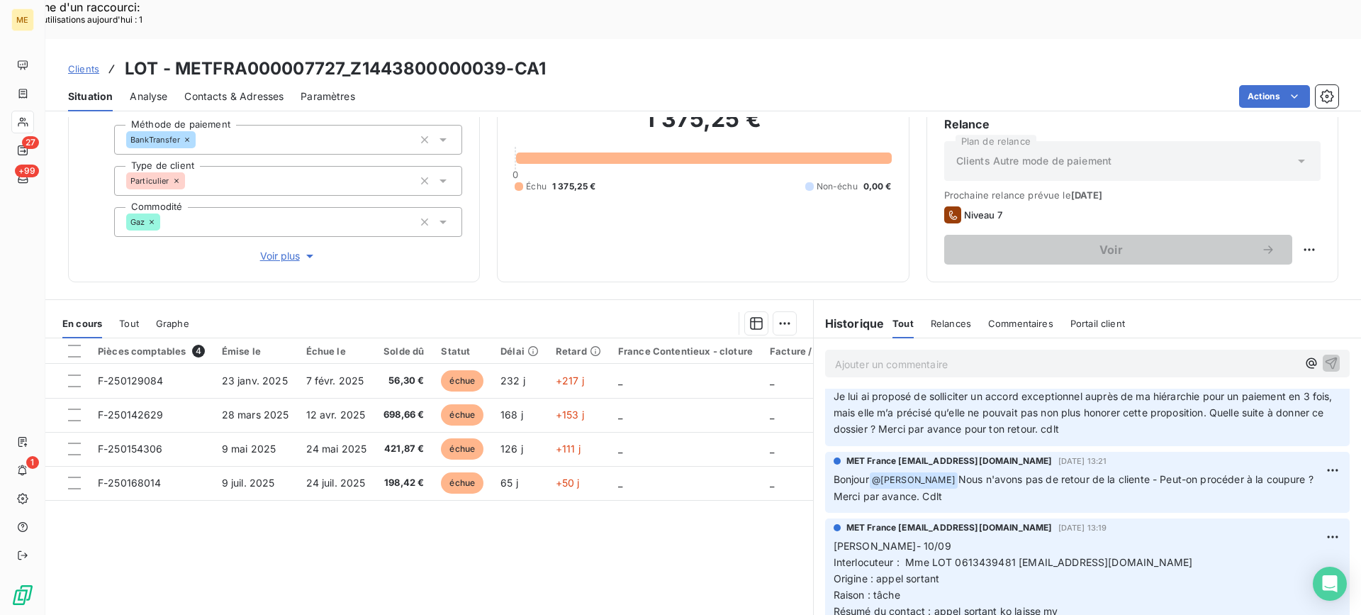
scroll to position [213, 0]
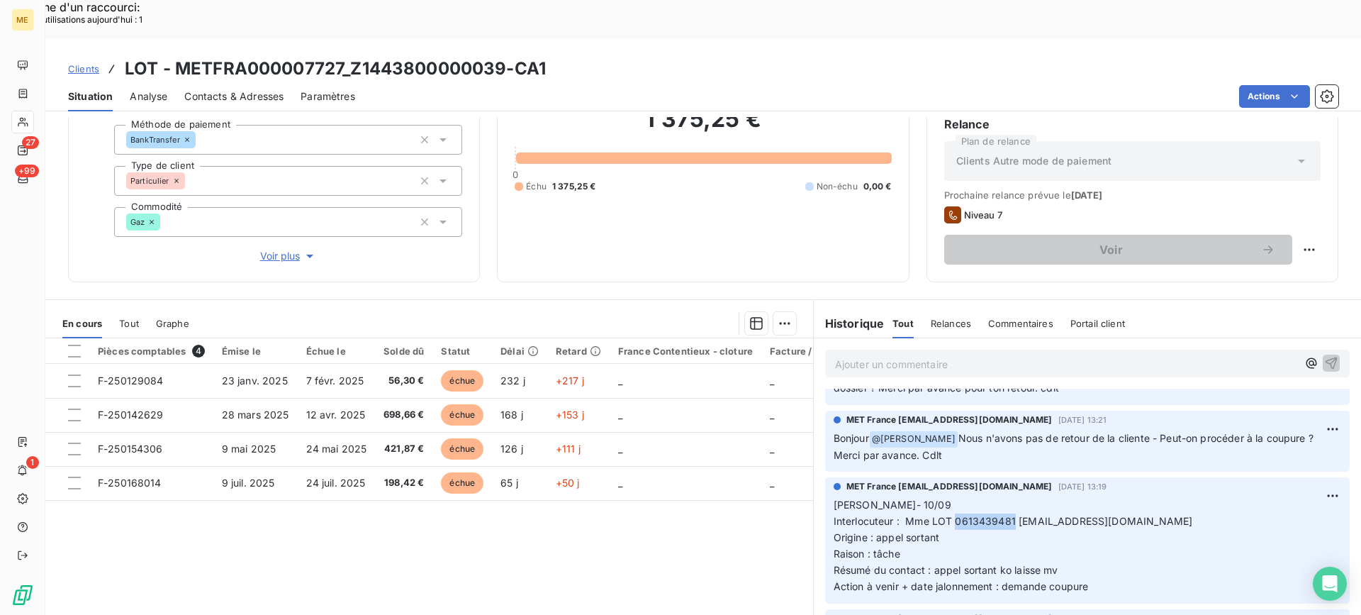
drag, startPoint x: 952, startPoint y: 483, endPoint x: 1007, endPoint y: 477, distance: 55.0
click at [1007, 515] on span "Interlocuteur : Mme LOT 0613439481 [EMAIL_ADDRESS][DOMAIN_NAME]" at bounding box center [1014, 521] width 360 height 12
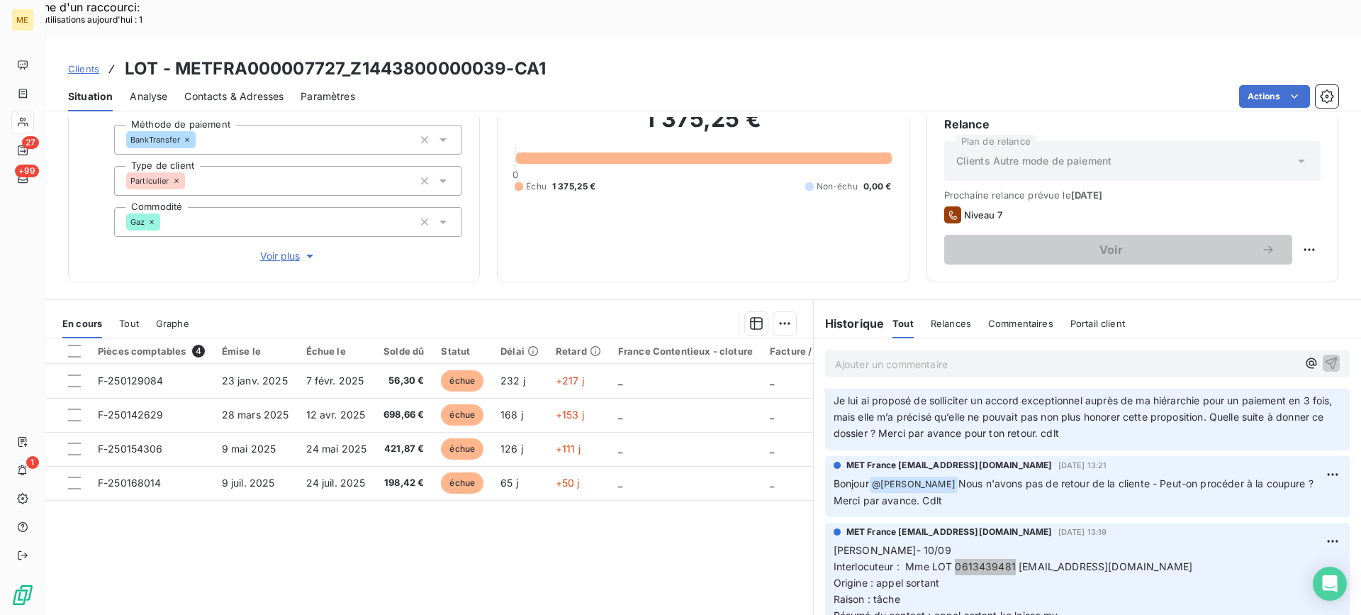
scroll to position [0, 0]
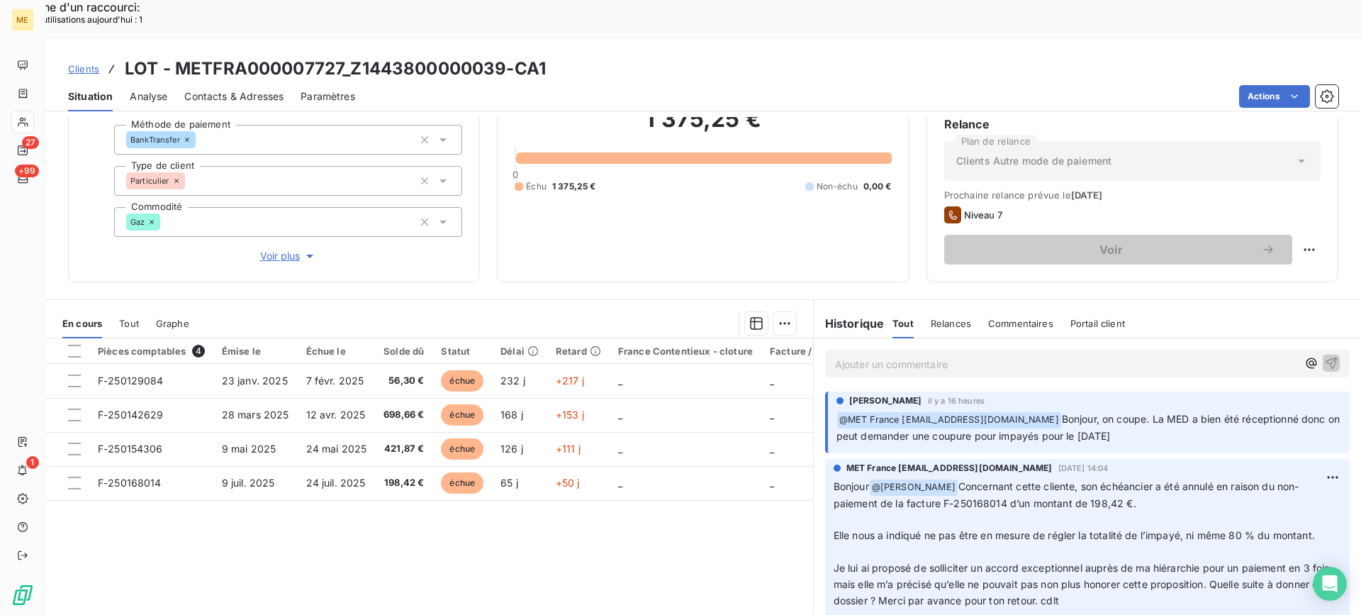
click at [806, 230] on div "Encours client 1 375,25 € 0 Échu 1 375,25 € Non-échu 0,00 €" at bounding box center [703, 141] width 412 height 284
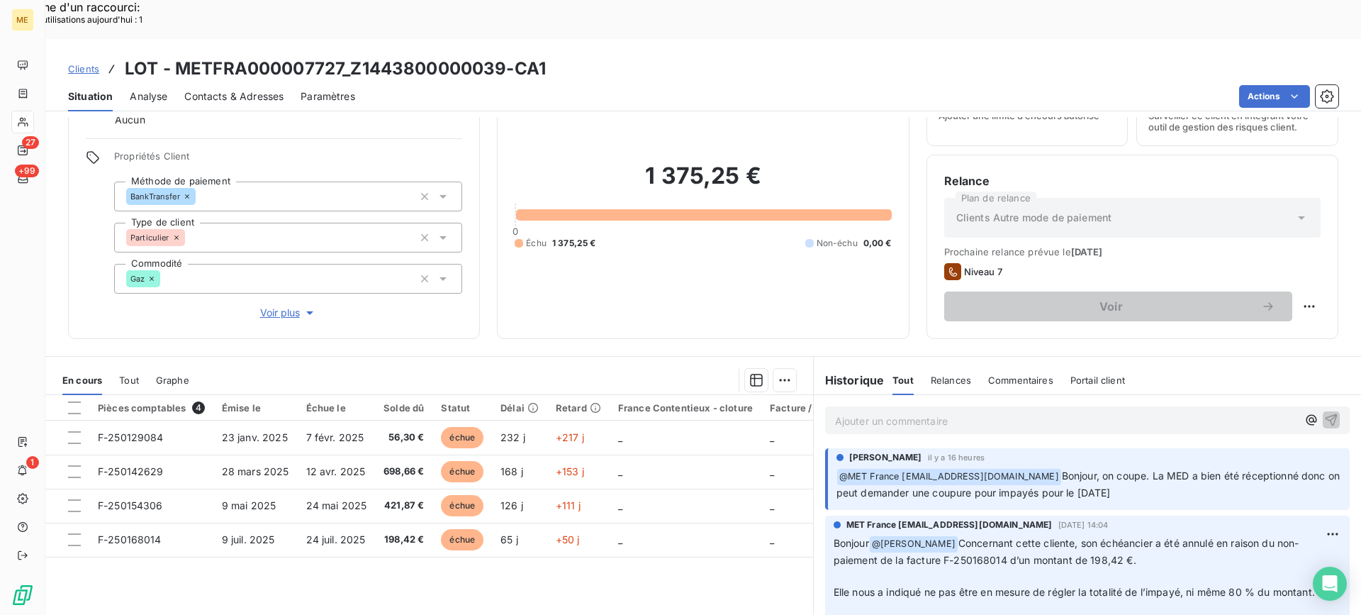
scroll to position [71, 0]
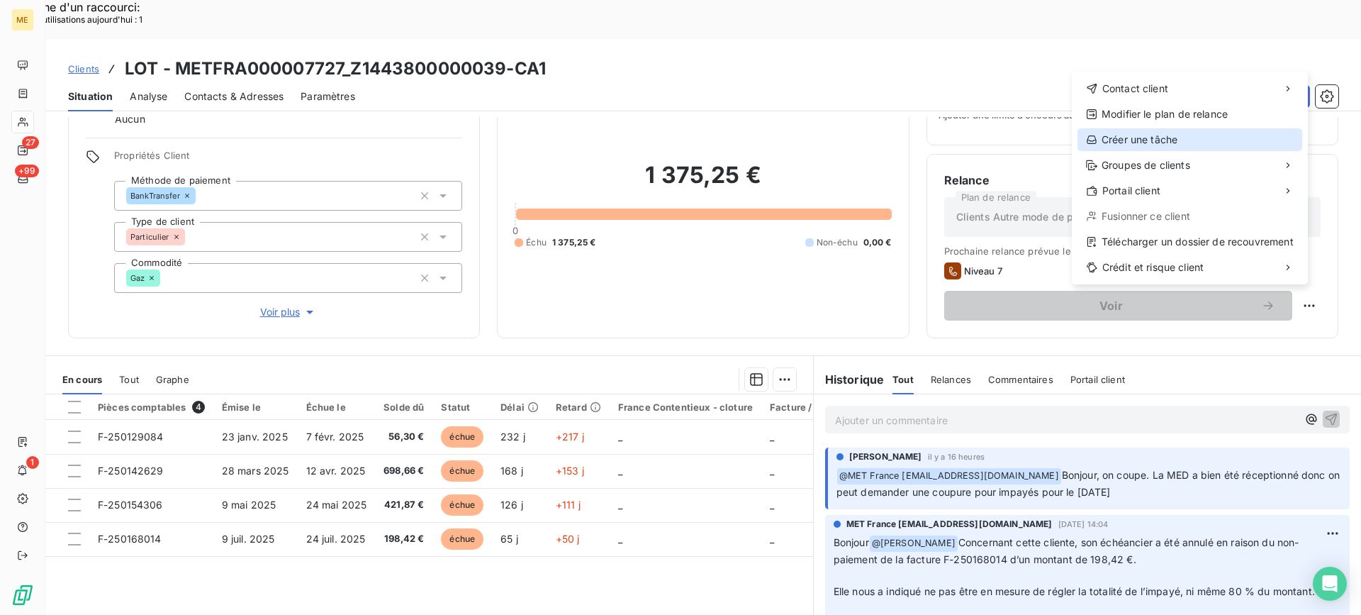
click at [1196, 136] on div "Créer une tâche" at bounding box center [1190, 139] width 225 height 23
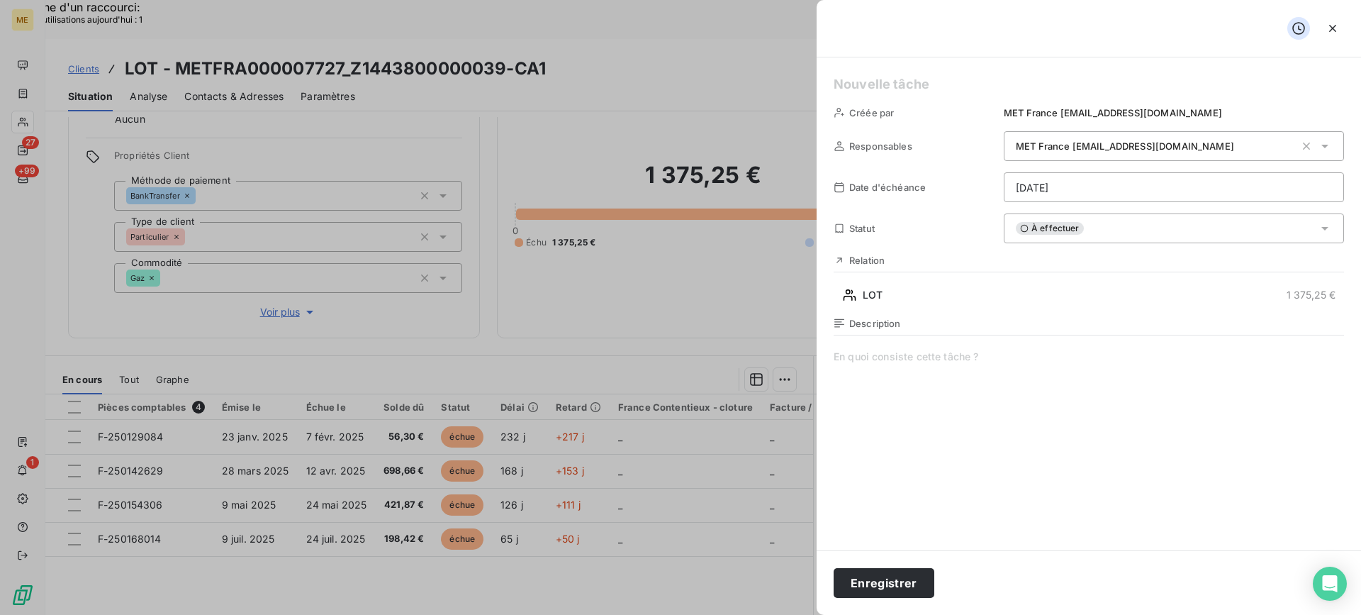
click at [968, 89] on h5 at bounding box center [1089, 84] width 511 height 20
click at [1049, 382] on span at bounding box center [1089, 486] width 511 height 272
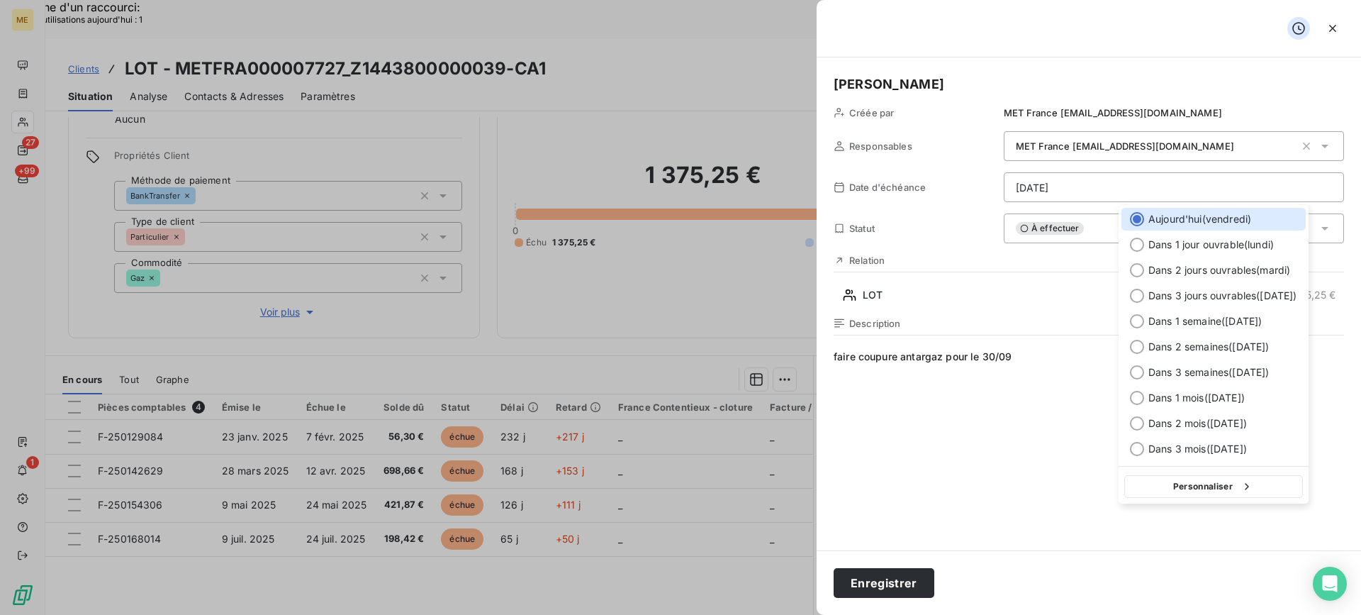
click at [1234, 474] on div "Personnaliser" at bounding box center [1214, 485] width 190 height 38
click at [1236, 484] on button "Personnaliser" at bounding box center [1214, 486] width 179 height 23
select select "8"
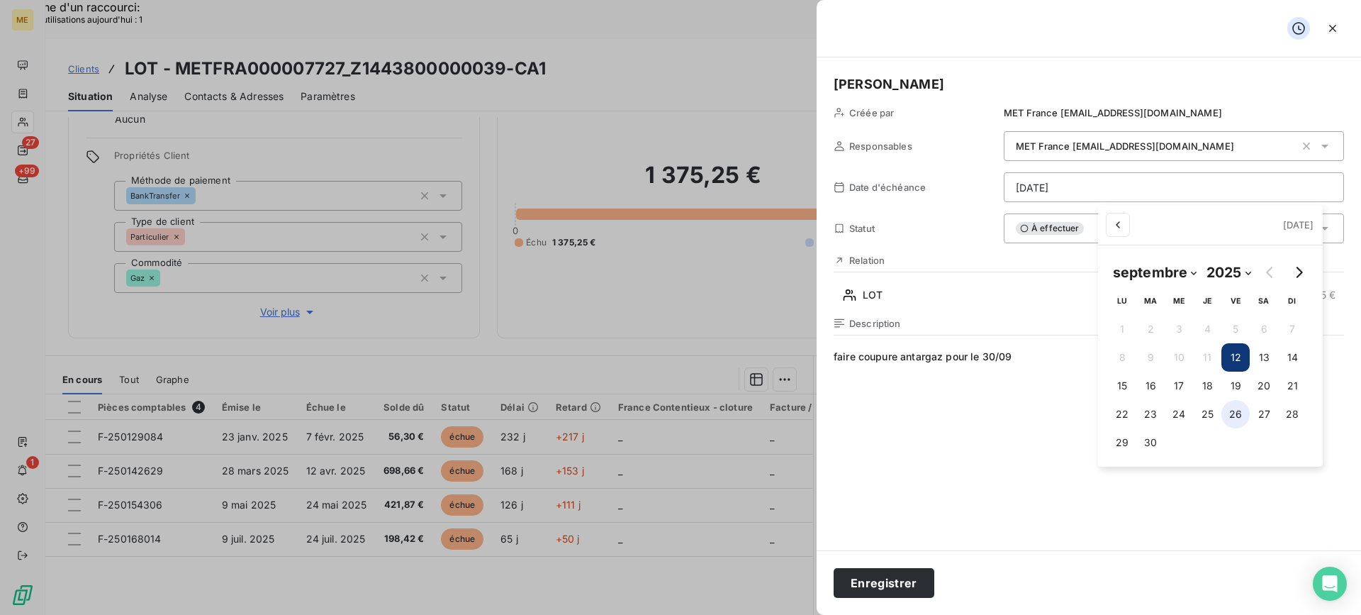
click at [1247, 423] on button "26" at bounding box center [1236, 414] width 28 height 28
type input "[DATE]"
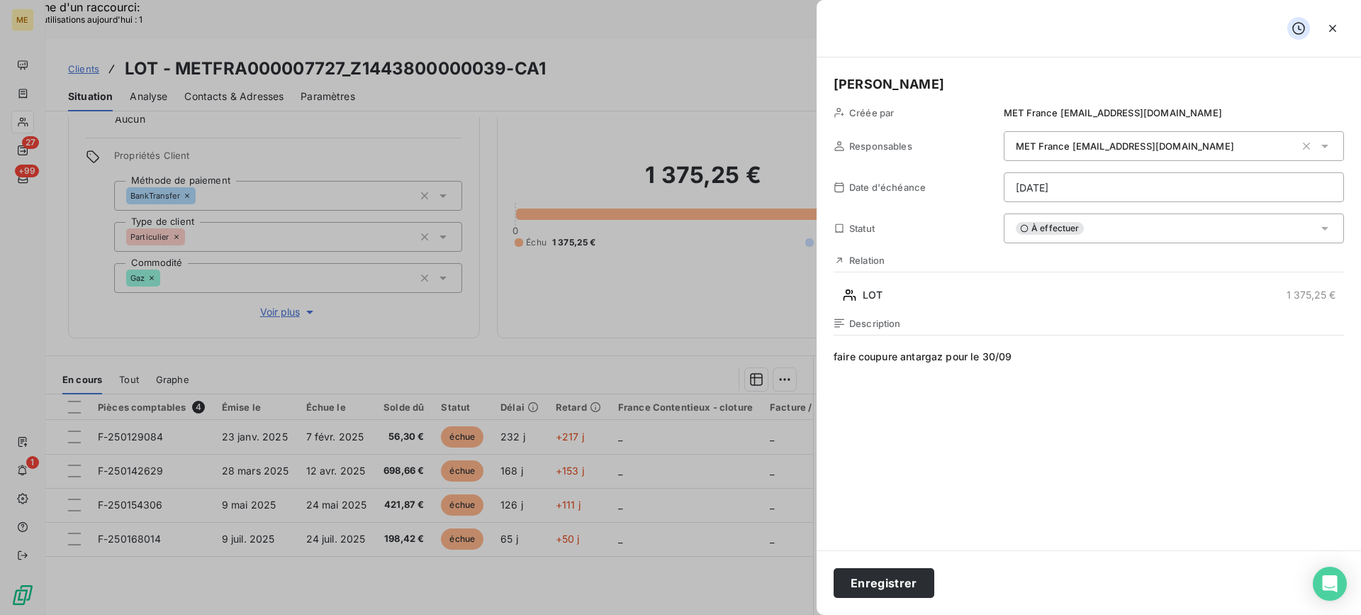
click at [889, 567] on div "Enregistrer" at bounding box center [1089, 582] width 545 height 65
click at [887, 572] on button "Enregistrer" at bounding box center [884, 583] width 101 height 30
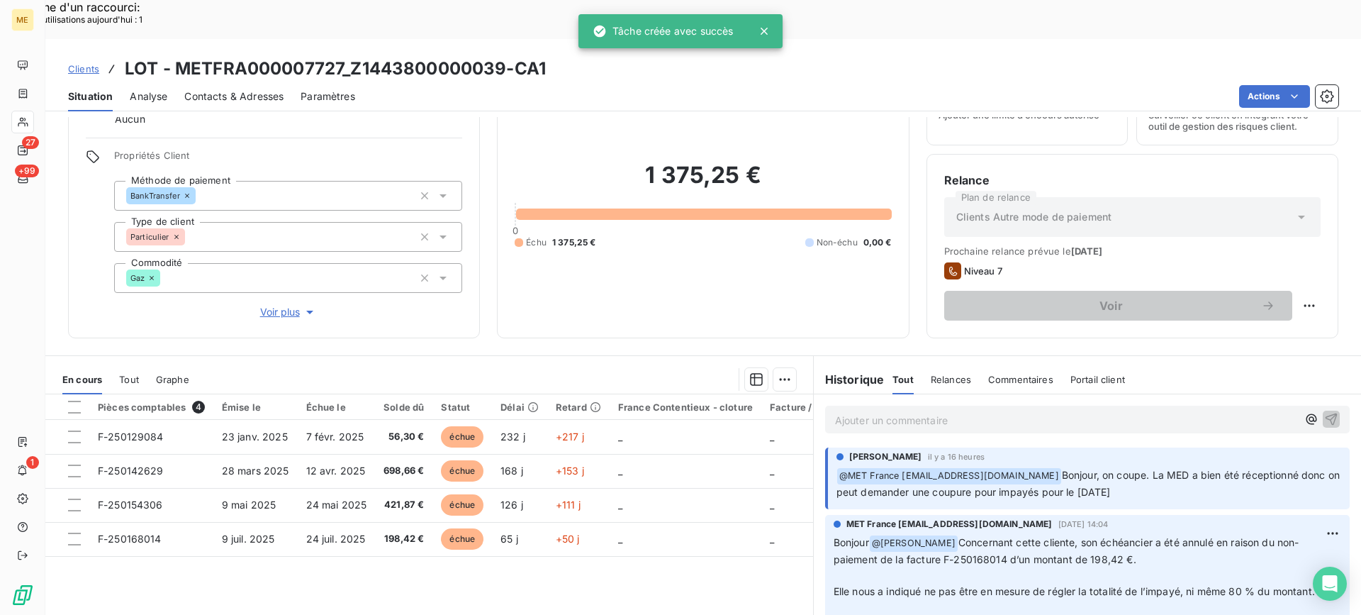
click at [937, 394] on div "Ajouter un commentaire ﻿" at bounding box center [1087, 419] width 547 height 50
click at [937, 411] on p "Ajouter un commentaire ﻿" at bounding box center [1066, 420] width 462 height 18
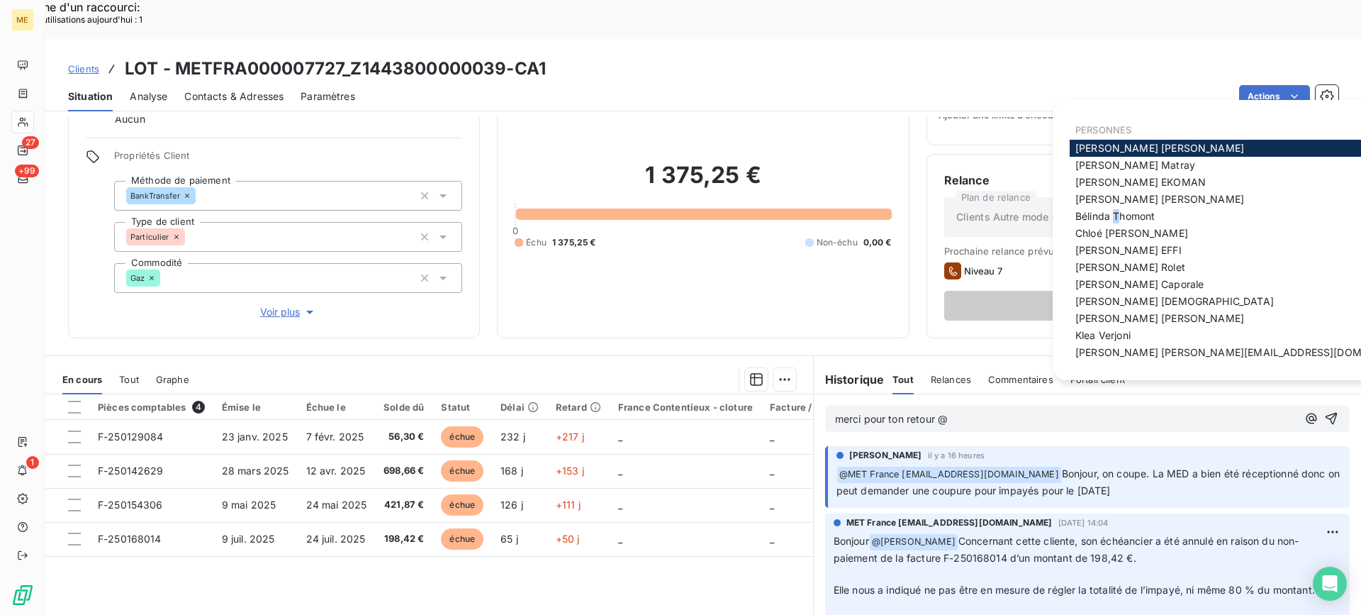
click at [1118, 221] on span "[PERSON_NAME]" at bounding box center [1115, 216] width 79 height 12
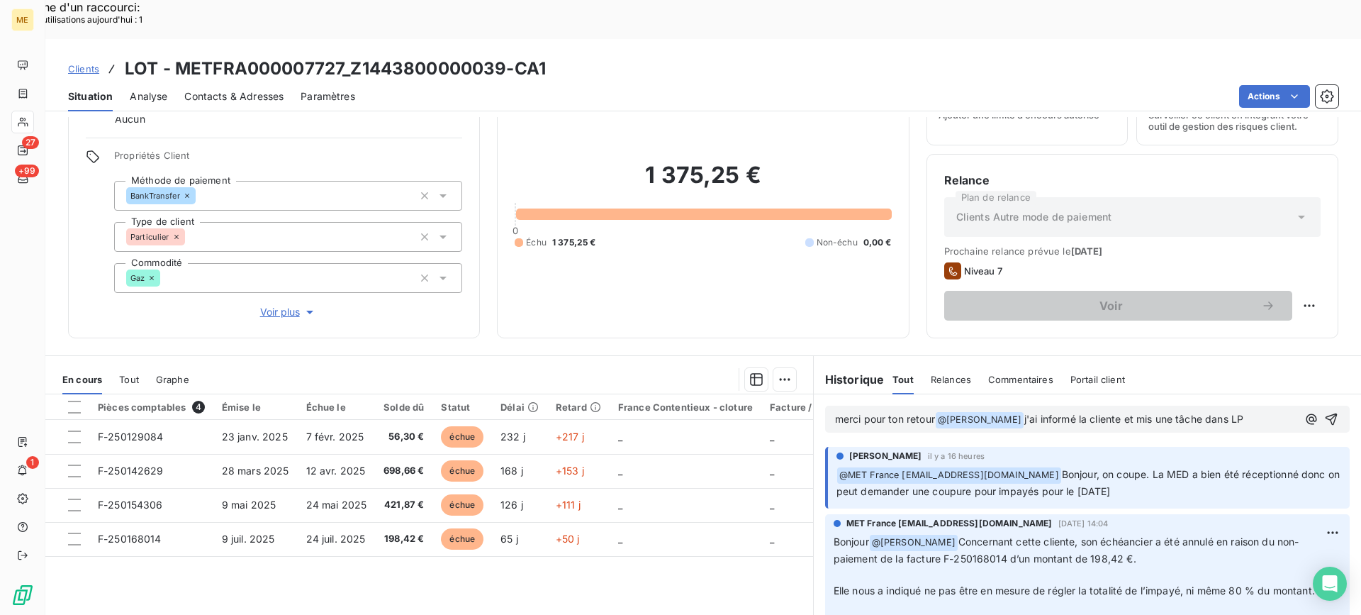
click at [854, 413] on span "merci pour ton retour" at bounding box center [885, 419] width 100 height 12
click at [0, 0] on lt-span "M erci" at bounding box center [0, 0] width 0 height 0
click at [1325, 412] on icon "button" at bounding box center [1332, 419] width 14 height 14
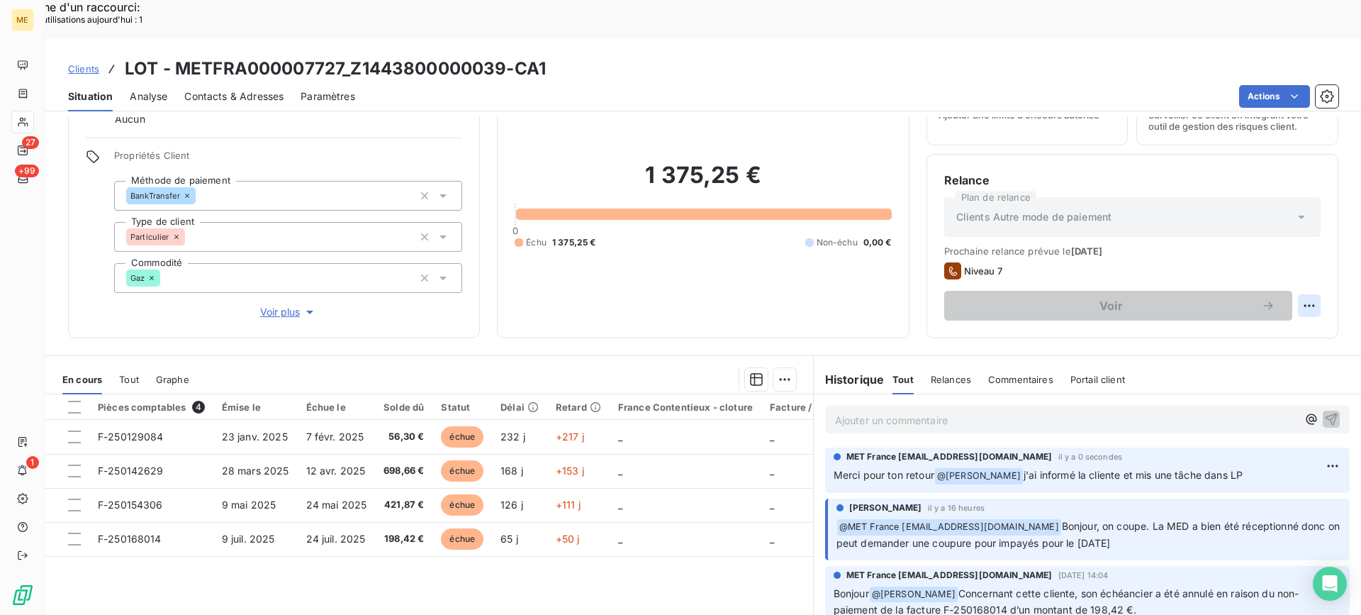
click at [1277, 305] on div "Replanifier cette action" at bounding box center [1240, 297] width 127 height 23
select select "8"
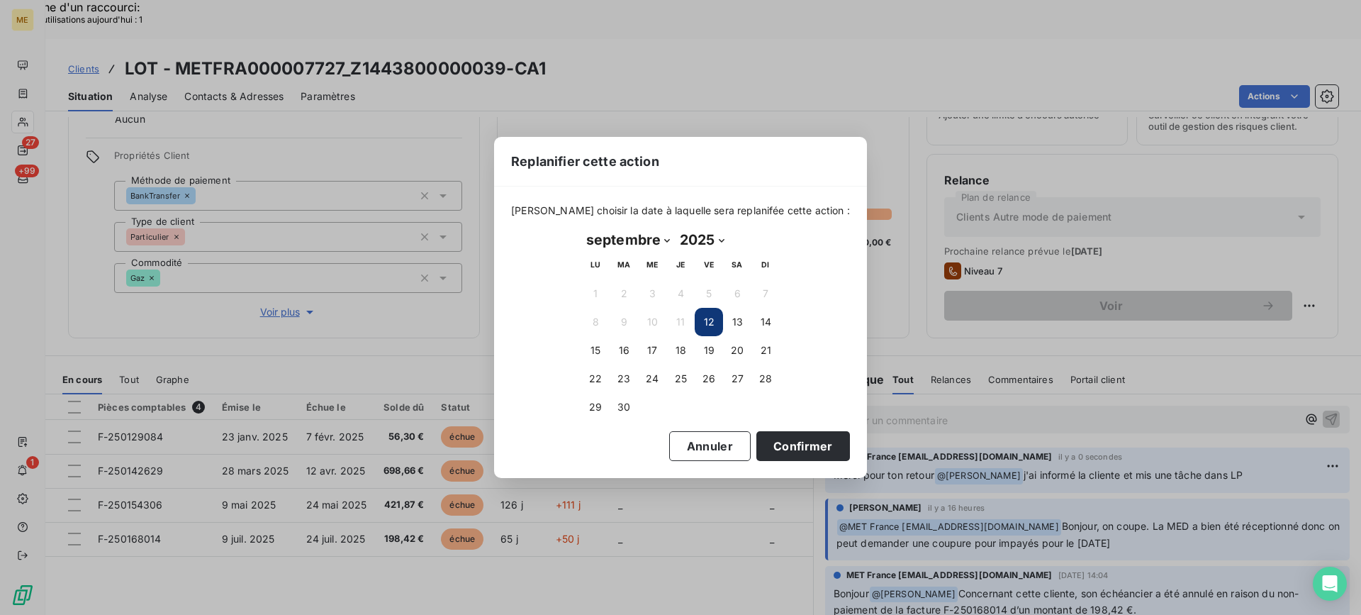
click at [1157, 319] on div "Replanifier cette action [PERSON_NAME] choisir la date à laquelle sera replanif…" at bounding box center [680, 307] width 1361 height 615
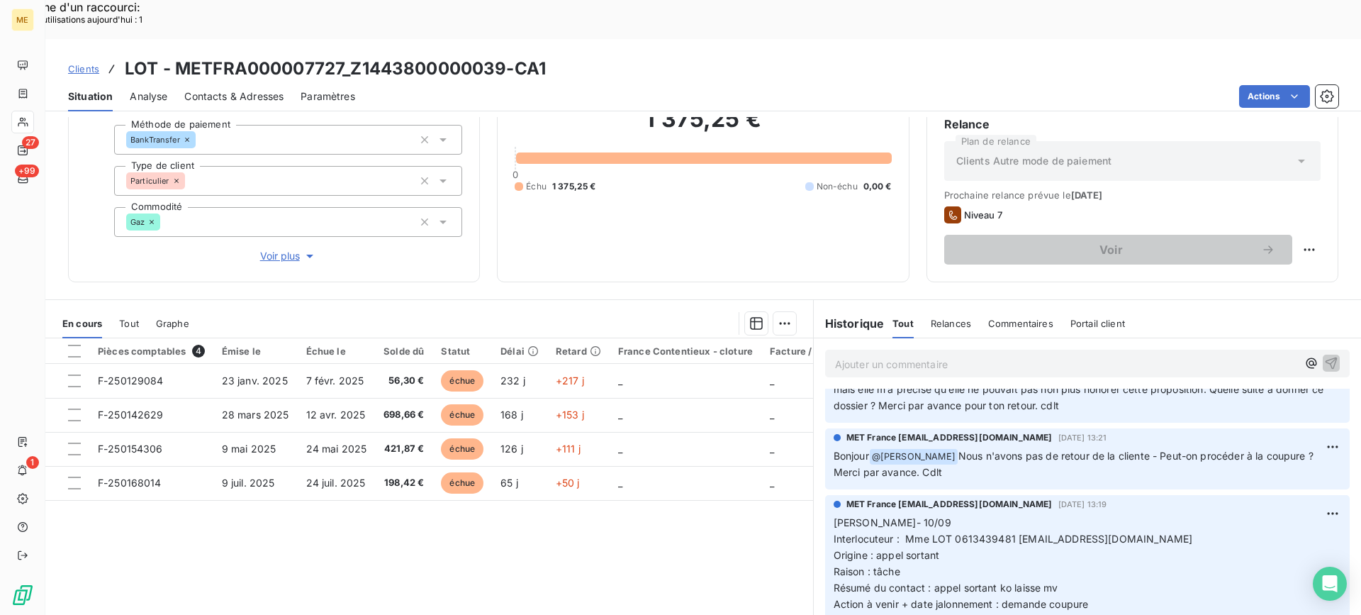
scroll to position [284, 0]
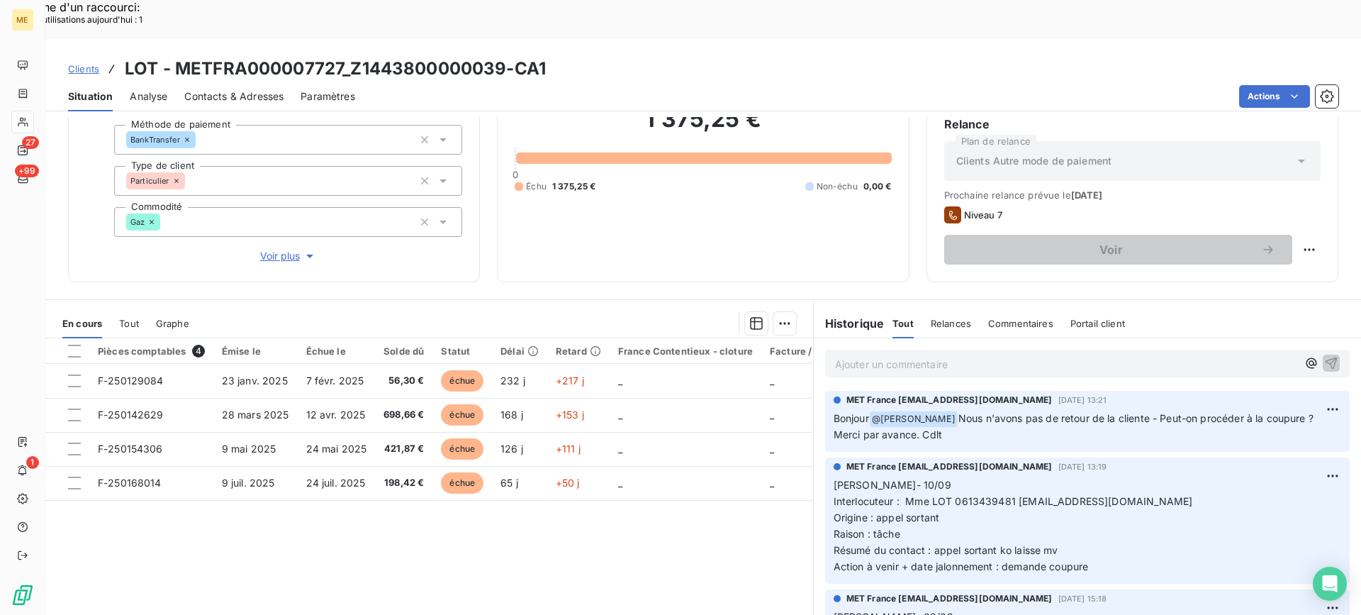
drag, startPoint x: 1106, startPoint y: 533, endPoint x: 828, endPoint y: 441, distance: 292.6
click at [834, 477] on p "[PERSON_NAME]- 10/09 Interlocuteur : Mme LOT 0613439481 [EMAIL_ADDRESS][DOMAIN_…" at bounding box center [1088, 525] width 508 height 97
click at [953, 355] on p "Ajouter un commentaire ﻿" at bounding box center [1066, 364] width 462 height 18
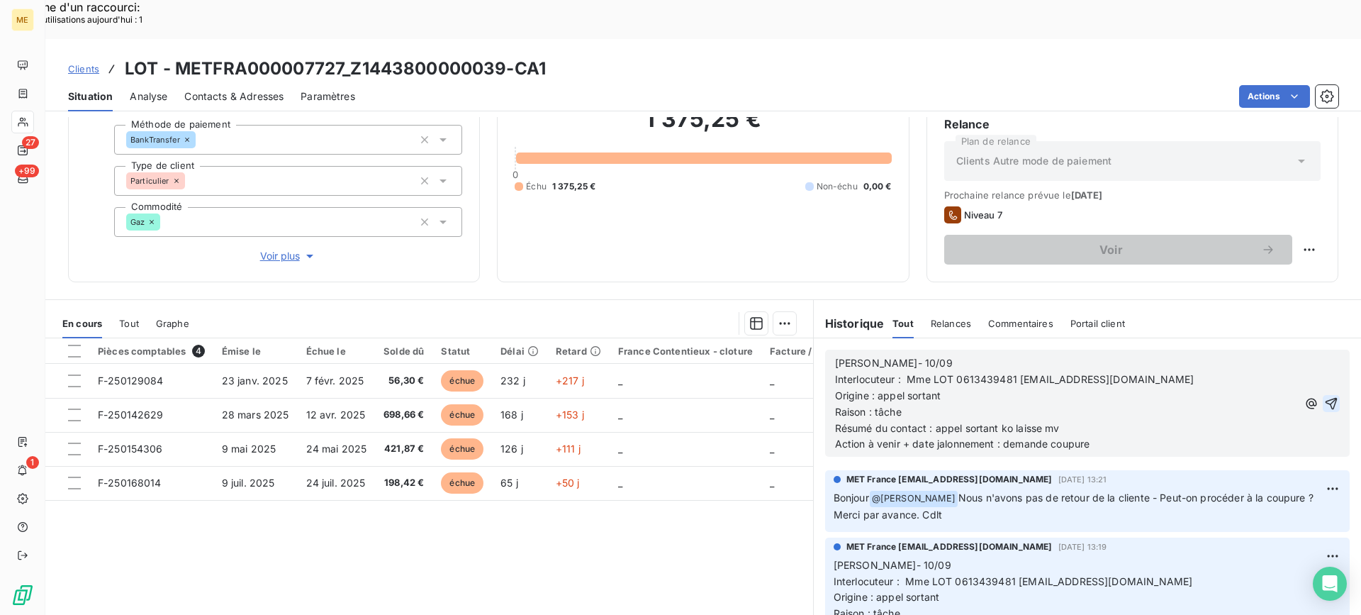
scroll to position [363, 0]
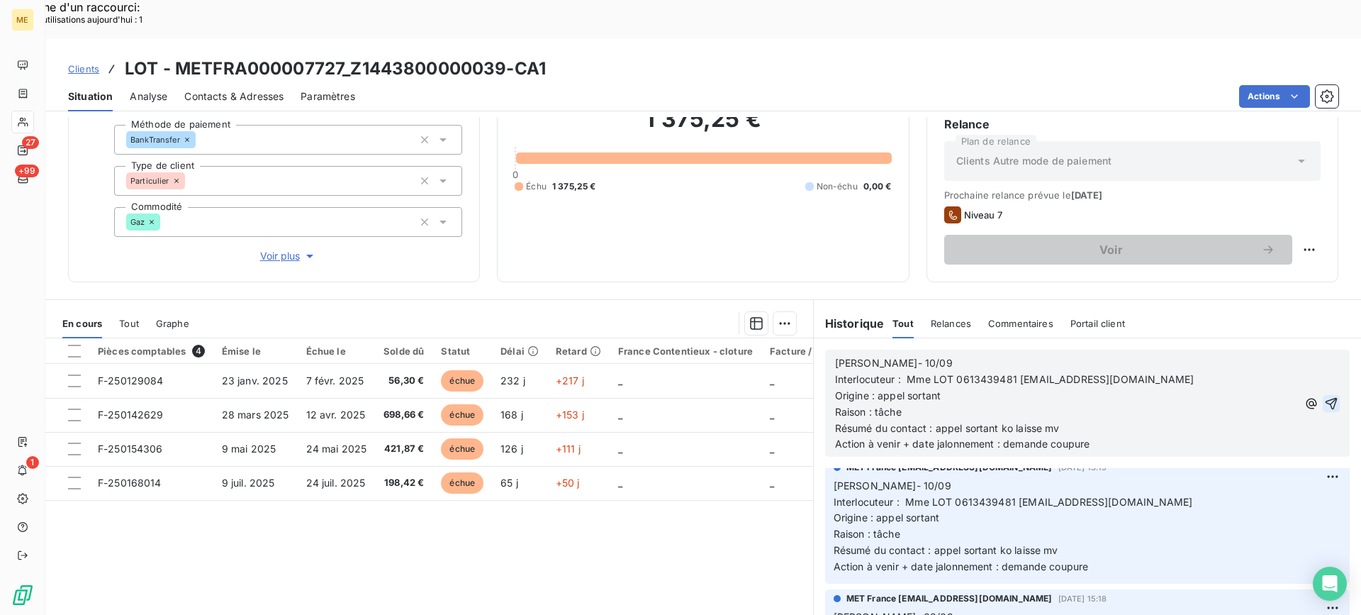
click at [965, 355] on p "[PERSON_NAME]- 10/09" at bounding box center [1066, 363] width 462 height 16
drag, startPoint x: 1103, startPoint y: 410, endPoint x: 1003, endPoint y: 410, distance: 100.0
click at [1003, 436] on p "Action à venir + date jalonnement : demande coupure" at bounding box center [1066, 444] width 462 height 16
click at [1326, 397] on icon "button" at bounding box center [1332, 403] width 12 height 12
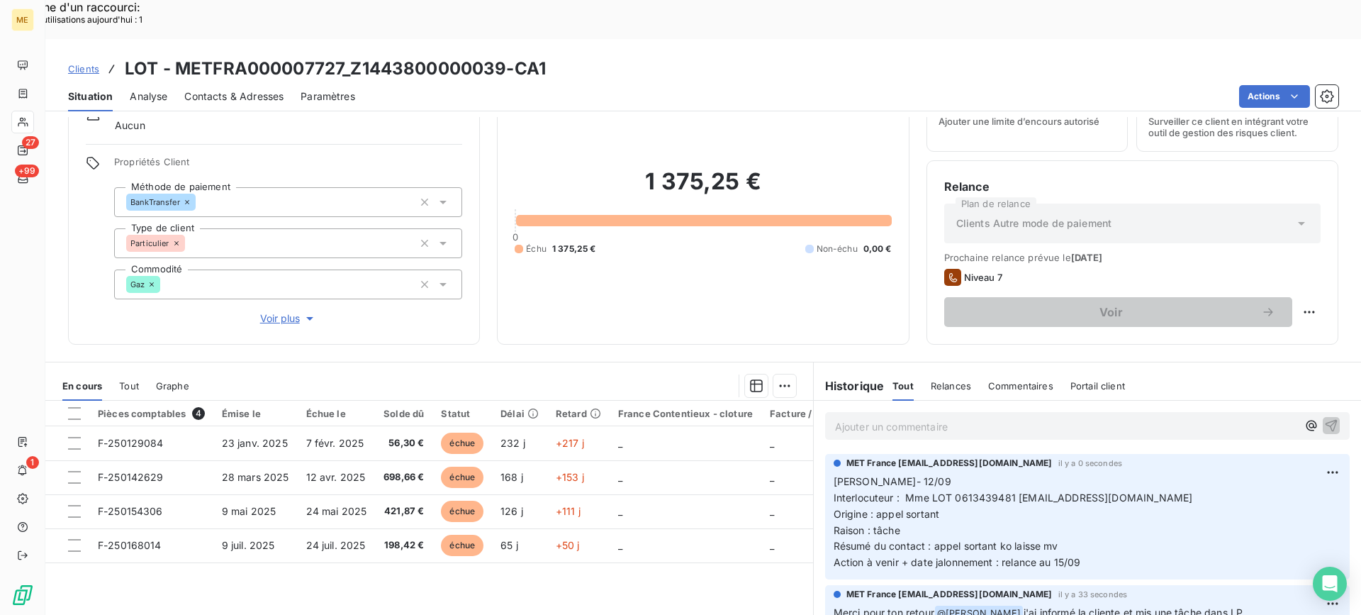
scroll to position [127, 0]
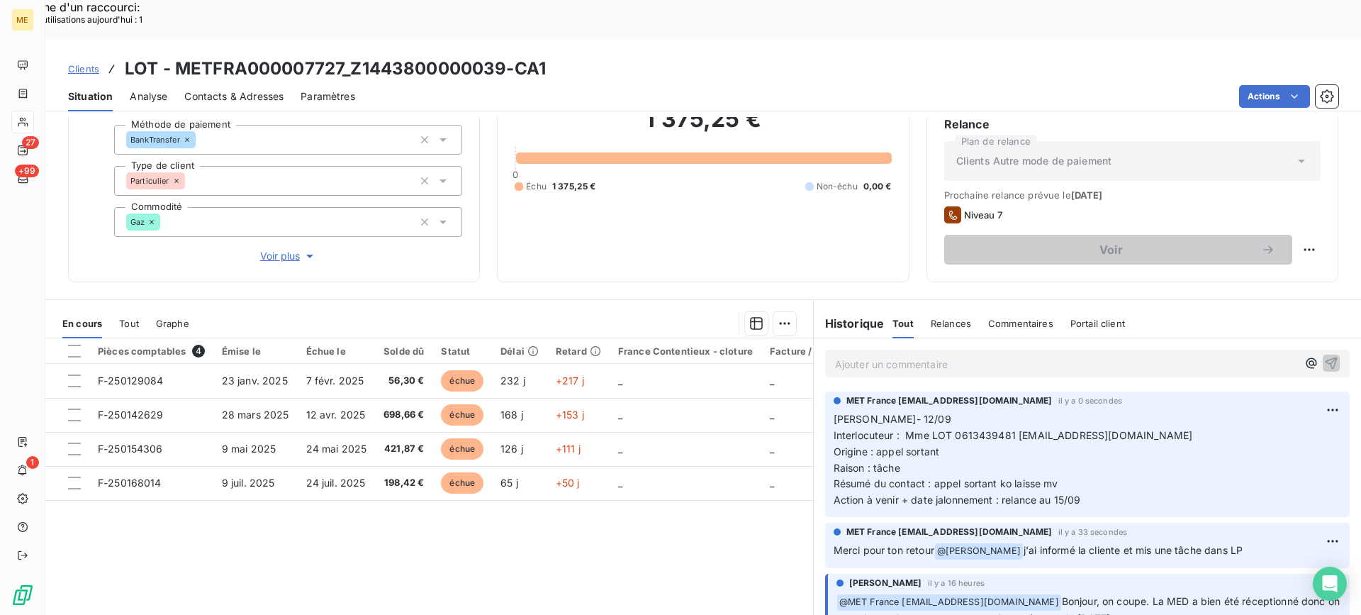
click at [34, 478] on div "1" at bounding box center [22, 470] width 23 height 23
click at [33, 457] on nav "1" at bounding box center [22, 498] width 22 height 136
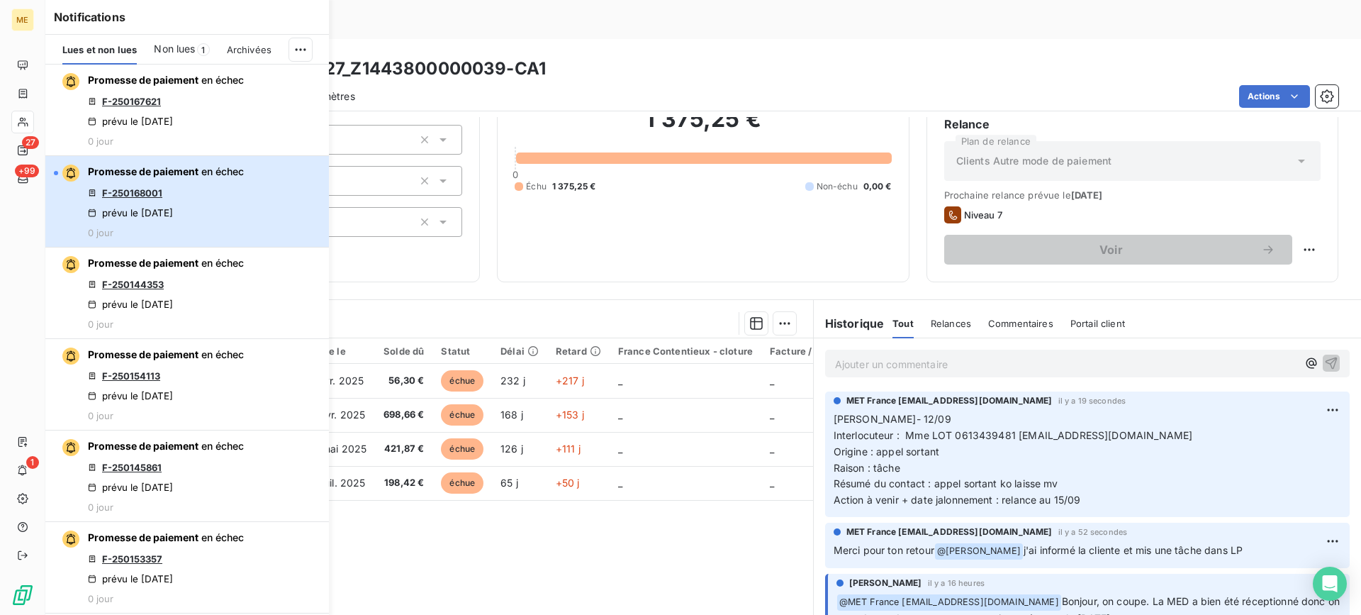
click at [173, 211] on div "prévu le [DATE]" at bounding box center [130, 212] width 85 height 11
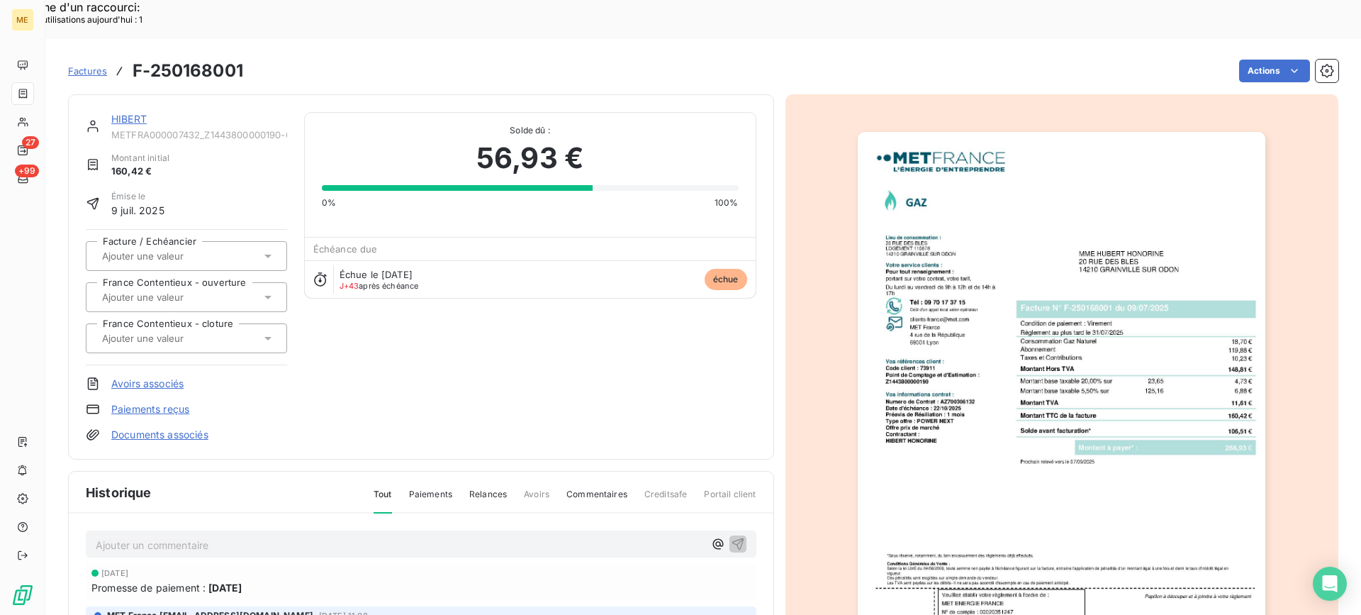
click at [133, 113] on link "HIBERT" at bounding box center [128, 119] width 35 height 12
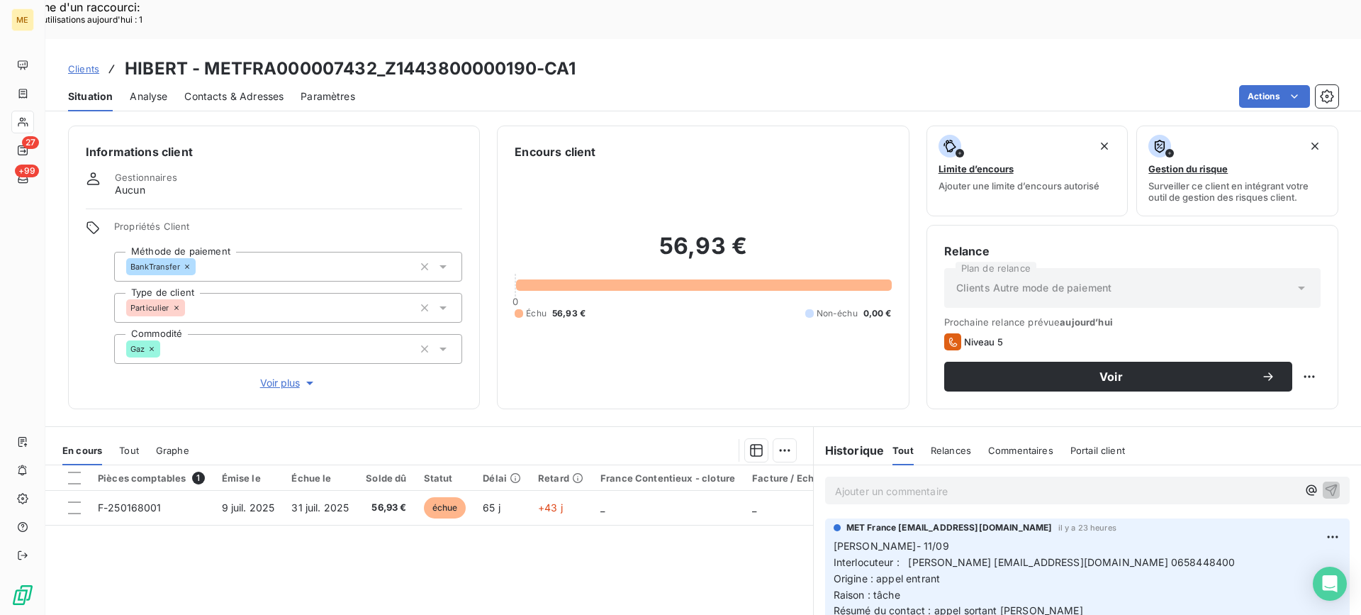
click at [384, 56] on h3 "HIBERT - METFRA000007432_Z1443800000190-CA1" at bounding box center [350, 69] width 451 height 26
drag, startPoint x: 388, startPoint y: 27, endPoint x: 537, endPoint y: 27, distance: 148.9
click at [537, 56] on h3 "HIBERT - METFRA000007432_Z1443800000190-CA1" at bounding box center [350, 69] width 451 height 26
click at [798, 345] on div "56,93 € 0 Échu 56,93 € Non-échu 0,00 €" at bounding box center [703, 275] width 377 height 231
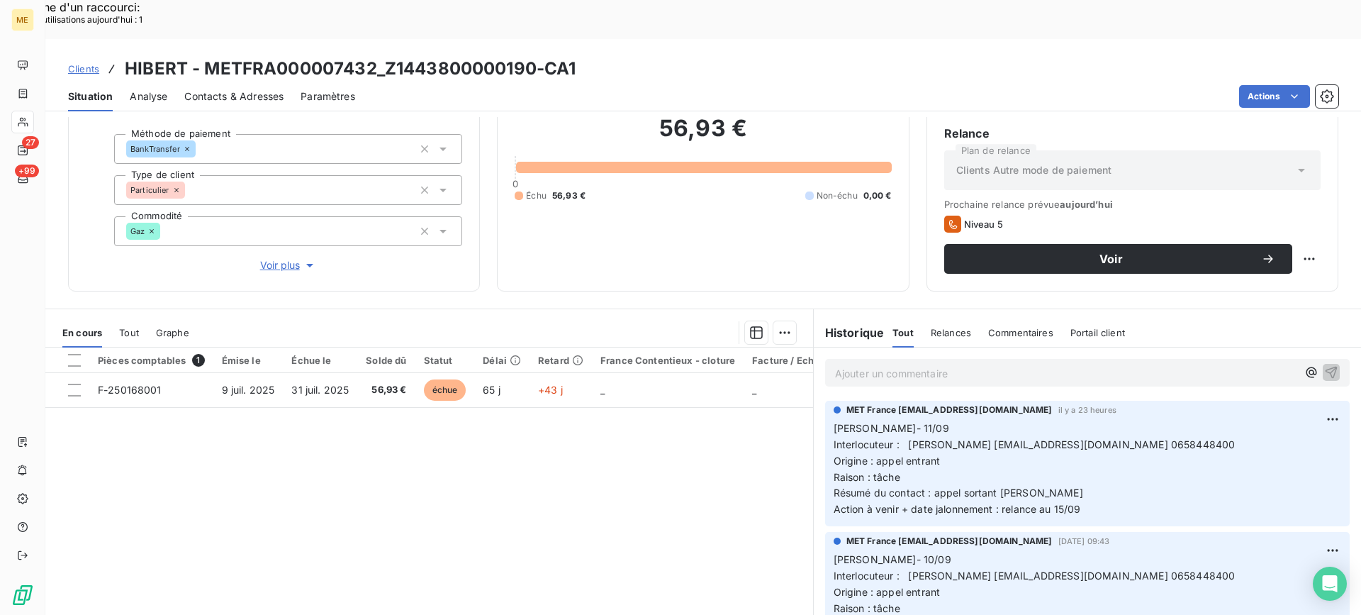
scroll to position [127, 0]
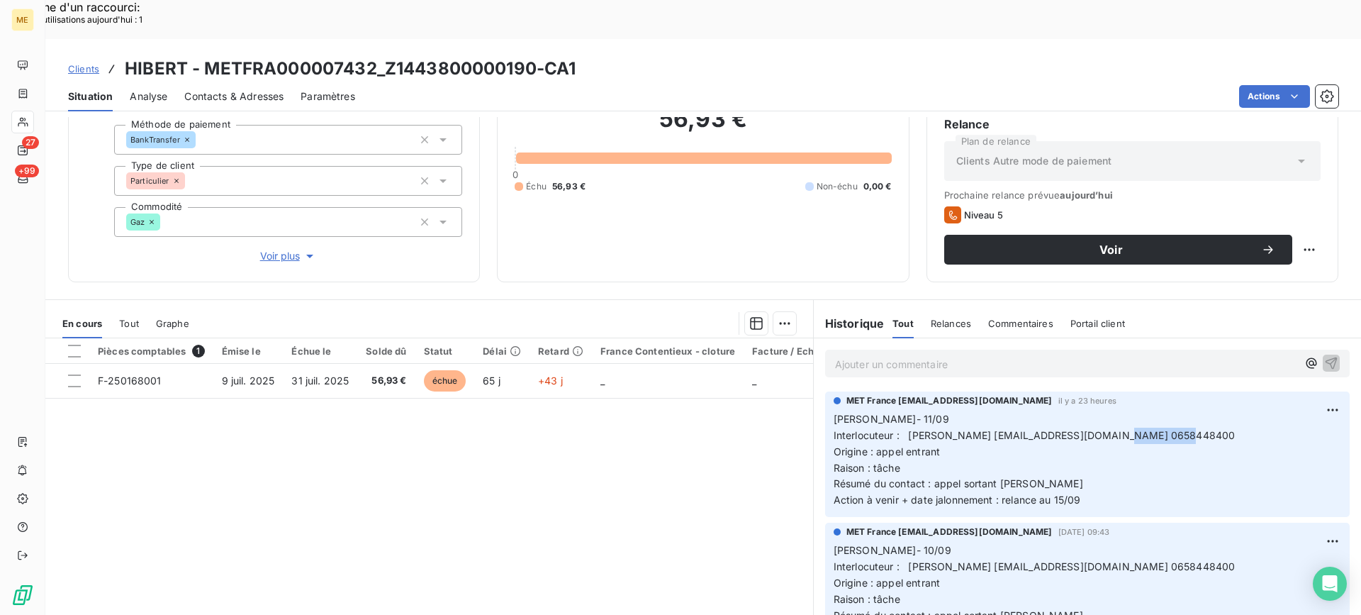
drag, startPoint x: 1118, startPoint y: 394, endPoint x: 1188, endPoint y: 392, distance: 69.5
click at [1188, 411] on p "[PERSON_NAME]- 11/09 Interlocuteur : [PERSON_NAME] [EMAIL_ADDRESS][DOMAIN_NAME]…" at bounding box center [1088, 459] width 508 height 97
drag, startPoint x: 204, startPoint y: 27, endPoint x: 370, endPoint y: 31, distance: 166.7
click at [370, 56] on h3 "HIBERT - METFRA000007432_Z1443800000190-CA1" at bounding box center [350, 69] width 451 height 26
drag, startPoint x: 1001, startPoint y: 397, endPoint x: 1113, endPoint y: 400, distance: 111.4
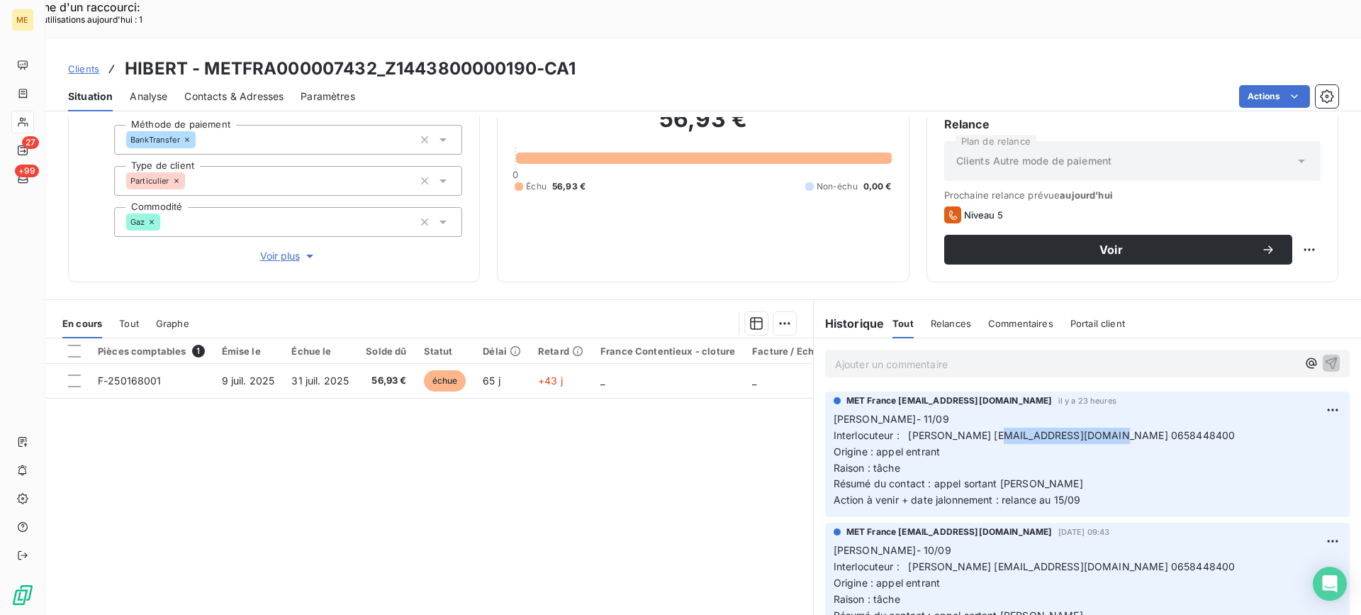
click at [1113, 429] on span "Interlocuteur : [PERSON_NAME] [EMAIL_ADDRESS][DOMAIN_NAME] 0658448400" at bounding box center [1035, 435] width 402 height 12
drag, startPoint x: 385, startPoint y: 31, endPoint x: 536, endPoint y: 26, distance: 151.1
click at [536, 56] on h3 "HIBERT - METFRA000007432_Z1443800000190-CA1" at bounding box center [350, 69] width 451 height 26
drag, startPoint x: 998, startPoint y: 399, endPoint x: 1115, endPoint y: 394, distance: 116.4
click at [1115, 429] on span "Interlocuteur : [PERSON_NAME] [EMAIL_ADDRESS][DOMAIN_NAME] 0658448400" at bounding box center [1035, 435] width 402 height 12
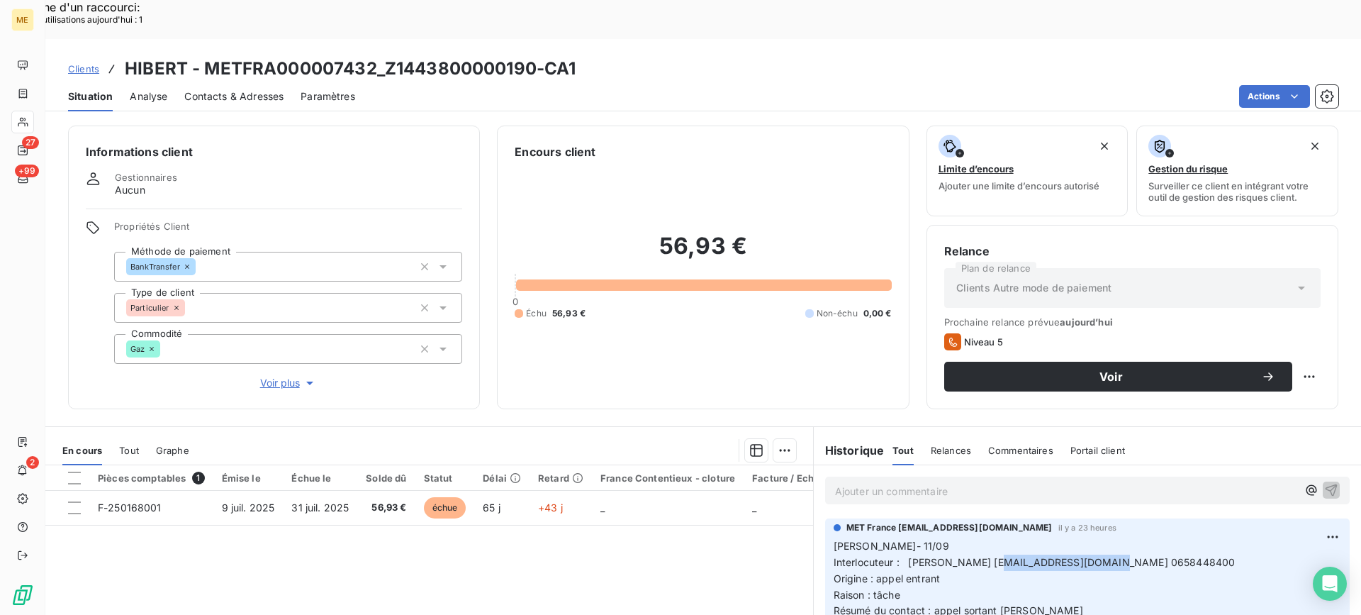
scroll to position [71, 0]
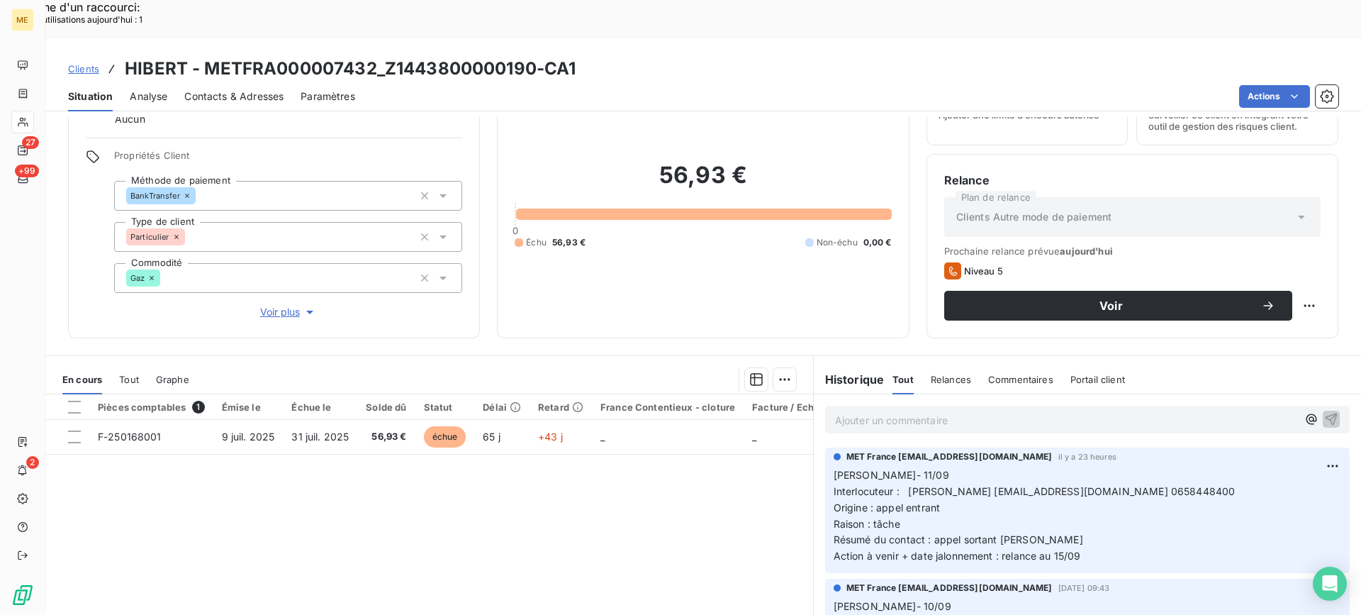
click at [885, 394] on div "Ajouter un commentaire ﻿" at bounding box center [1087, 419] width 547 height 50
click at [887, 411] on p "Ajouter un commentaire ﻿" at bounding box center [1066, 420] width 462 height 18
drag, startPoint x: 1106, startPoint y: 517, endPoint x: 829, endPoint y: 435, distance: 289.0
click at [834, 467] on p "[PERSON_NAME]- 11/09 Interlocuteur : [PERSON_NAME] [EMAIL_ADDRESS][DOMAIN_NAME]…" at bounding box center [1088, 515] width 508 height 97
drag, startPoint x: 852, startPoint y: 400, endPoint x: 857, endPoint y: 392, distance: 9.2
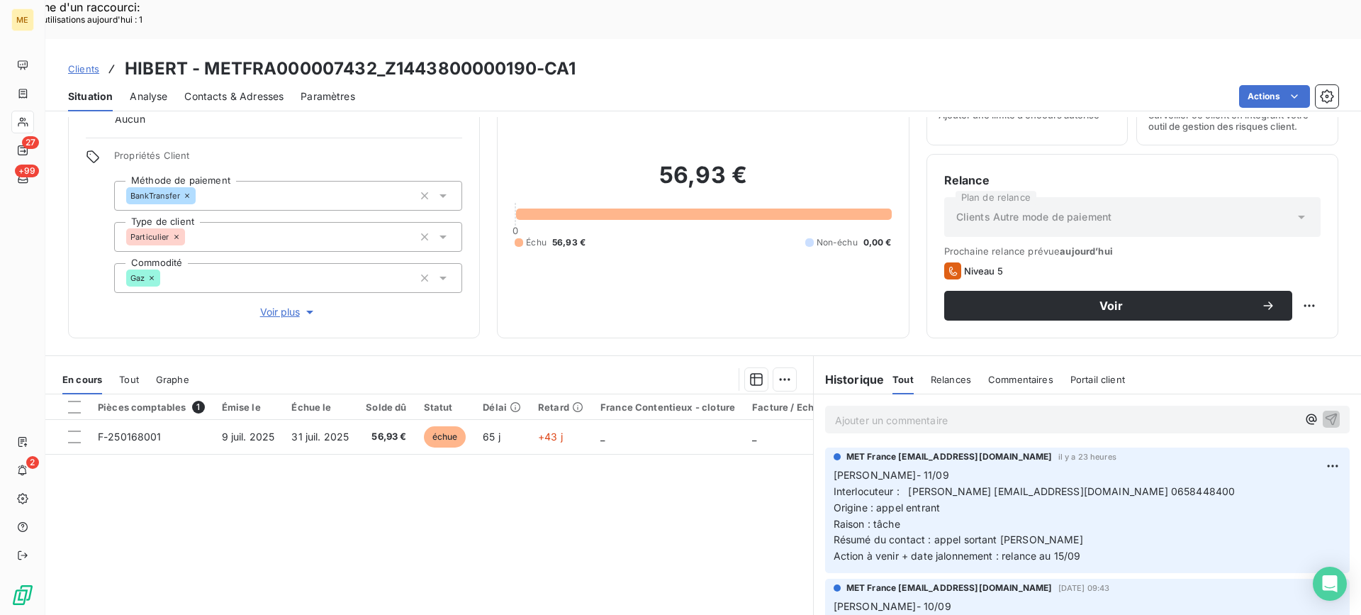
click at [854, 395] on div "Ajouter un commentaire ﻿" at bounding box center [1087, 419] width 547 height 50
click at [862, 411] on p "Ajouter un commentaire ﻿" at bounding box center [1066, 420] width 462 height 18
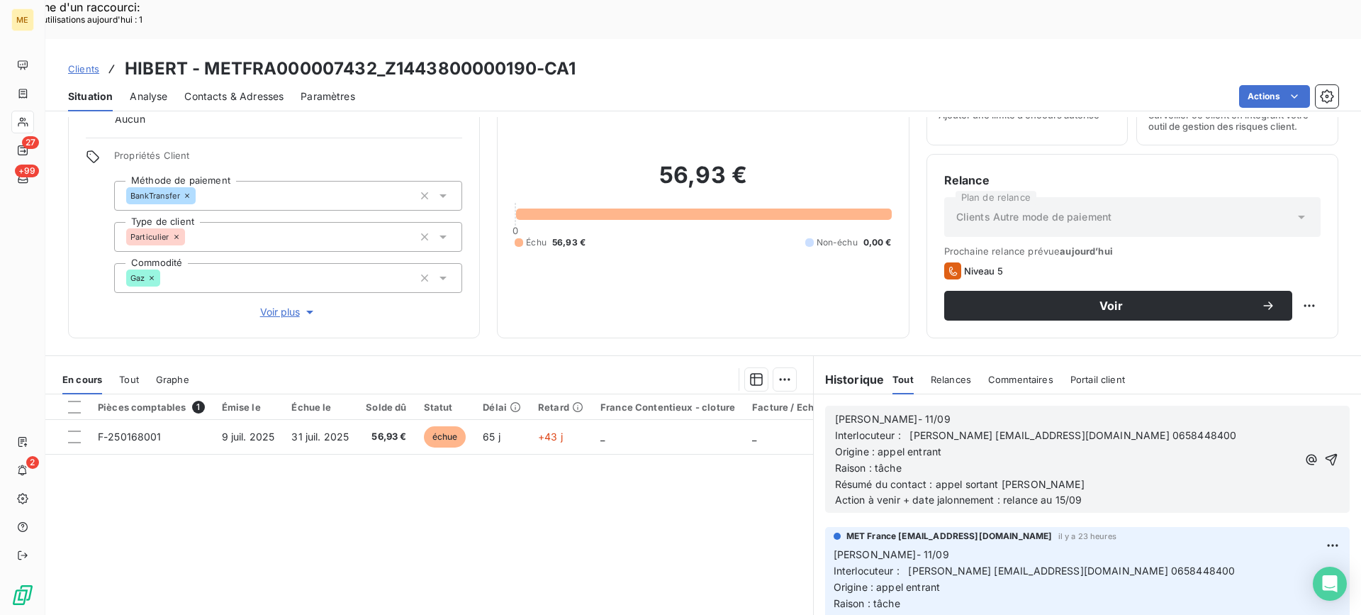
click at [947, 411] on p "[PERSON_NAME]- 11/09" at bounding box center [1066, 419] width 462 height 16
drag, startPoint x: 937, startPoint y: 412, endPoint x: 904, endPoint y: 416, distance: 32.8
click at [904, 444] on p "Origine : appel entrant" at bounding box center [1066, 452] width 462 height 16
drag, startPoint x: 1013, startPoint y: 445, endPoint x: 991, endPoint y: 445, distance: 21.3
click at [991, 477] on p "Résumé du contact : appel sortant [PERSON_NAME]" at bounding box center [1066, 485] width 462 height 16
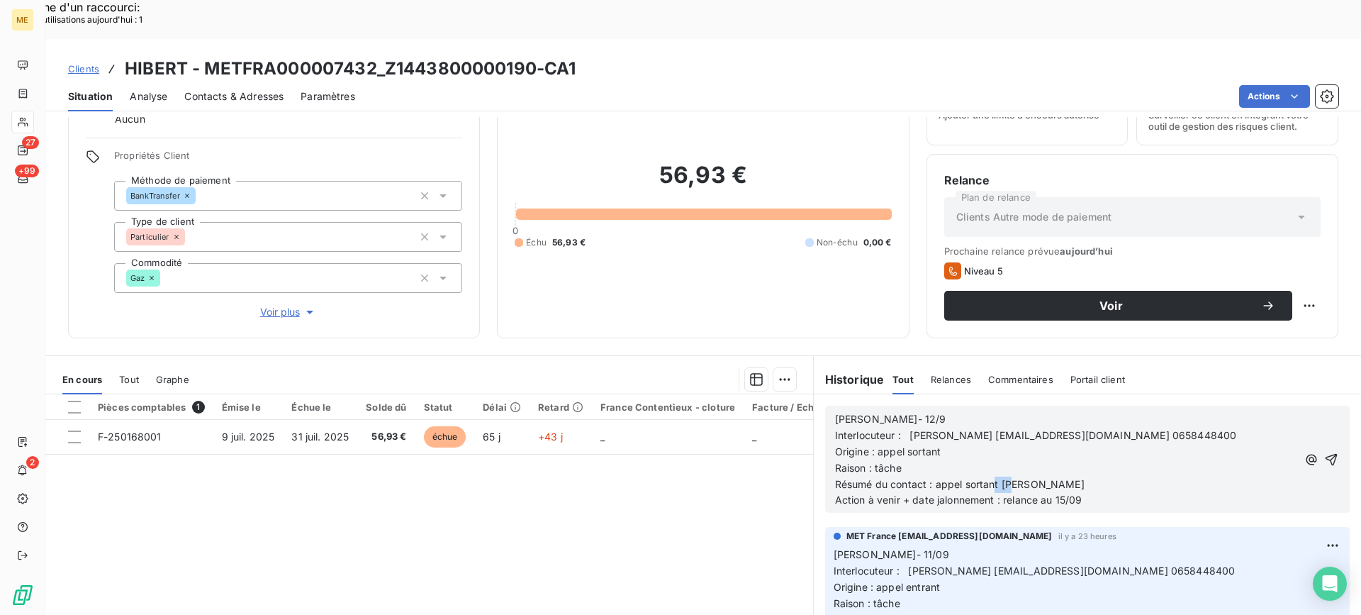
click at [1018, 477] on p "Résumé du contact : appel sortant [PERSON_NAME]" at bounding box center [1066, 485] width 462 height 16
drag, startPoint x: 1081, startPoint y: 461, endPoint x: 1000, endPoint y: 460, distance: 81.6
click at [1000, 492] on p "Action à venir + date jalonnement : relance au 15/09" at bounding box center [1066, 500] width 462 height 16
click at [1325, 452] on icon "button" at bounding box center [1332, 459] width 14 height 14
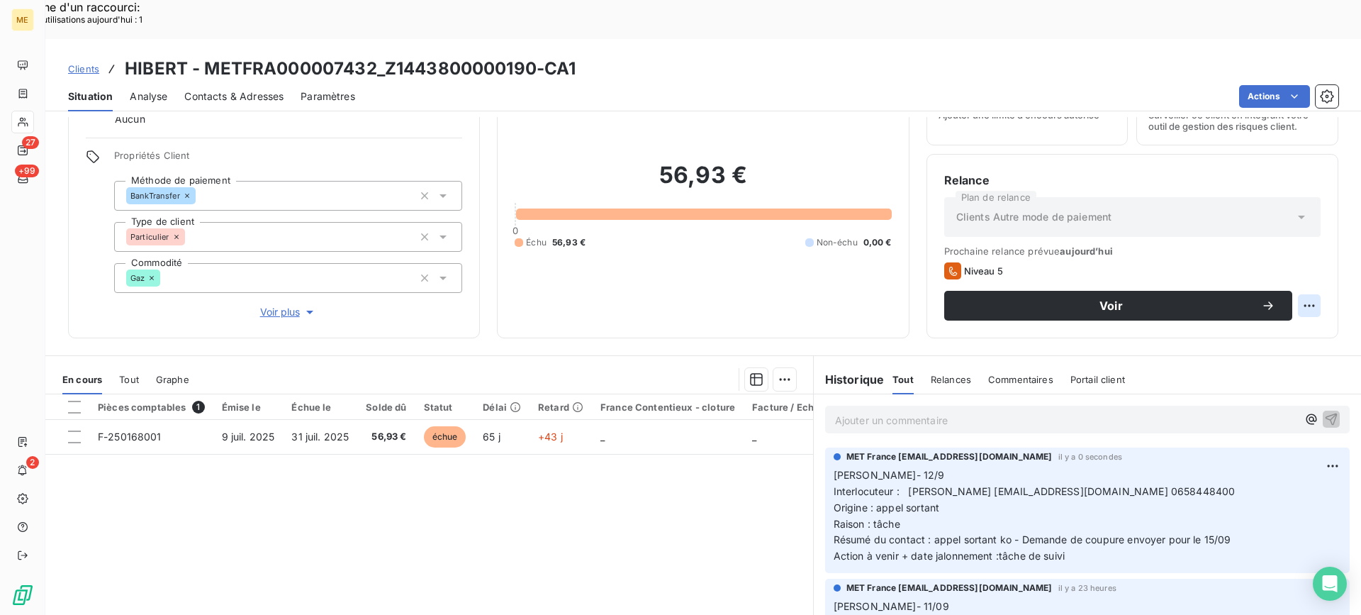
click at [1293, 291] on div "Replanifier cette action" at bounding box center [1240, 297] width 127 height 23
select select "8"
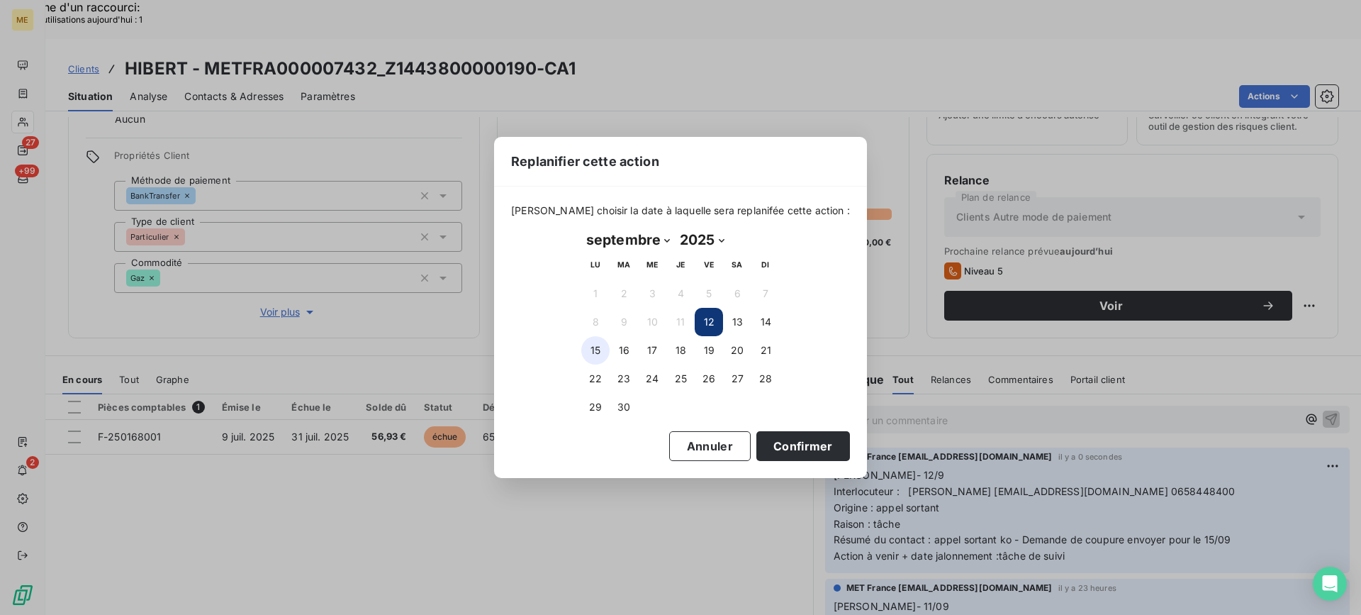
click at [599, 351] on button "15" at bounding box center [595, 350] width 28 height 28
click at [759, 449] on button "Confirmer" at bounding box center [804, 446] width 94 height 30
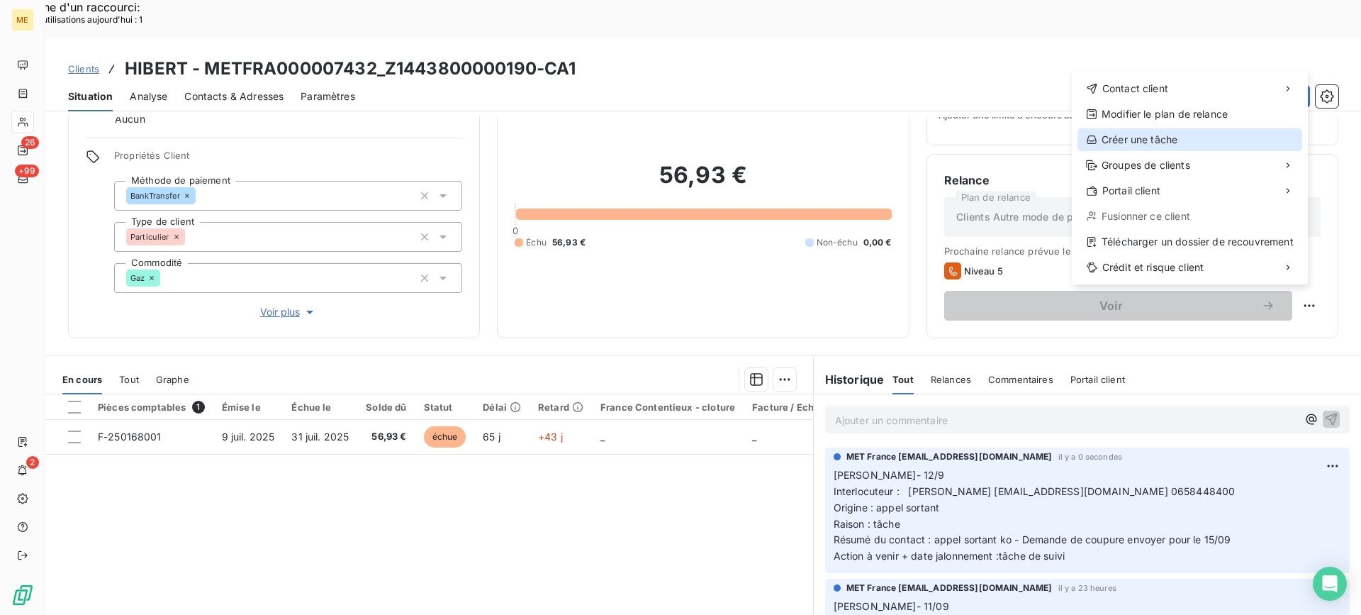
click at [1108, 140] on div "Créer une tâche" at bounding box center [1190, 139] width 225 height 23
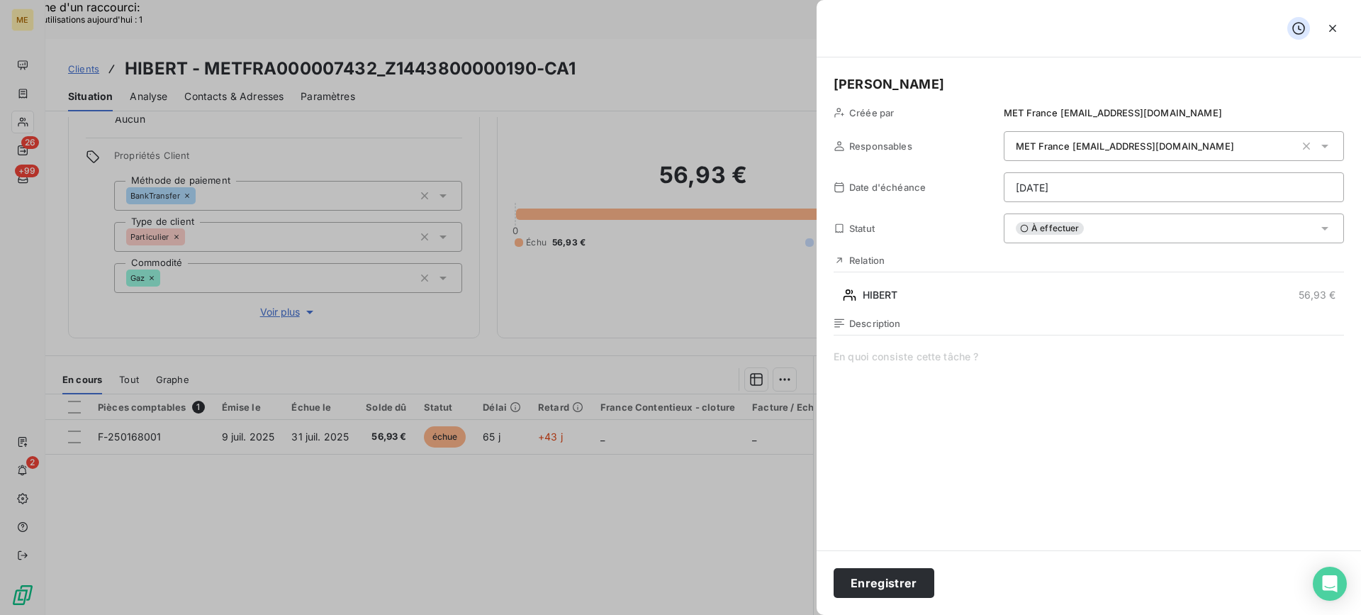
click at [991, 458] on span at bounding box center [1089, 486] width 511 height 272
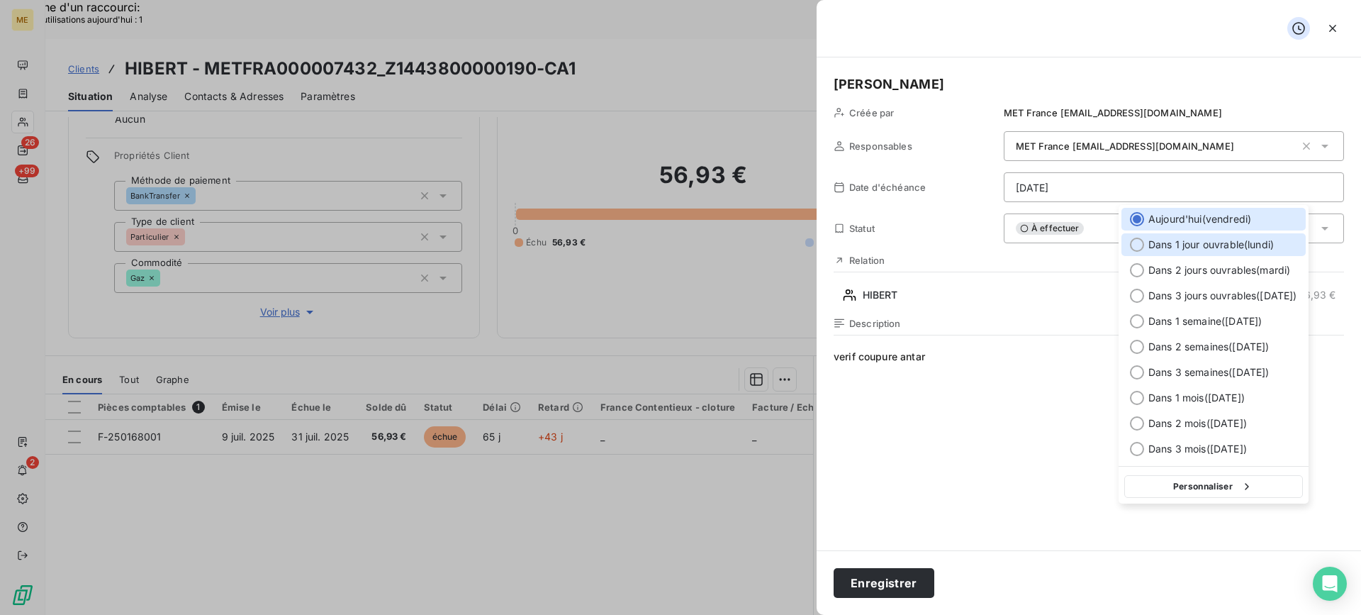
click at [1237, 235] on div "Dans 1 jour ouvrable ( [DATE] )" at bounding box center [1214, 244] width 184 height 23
type input "[DATE]"
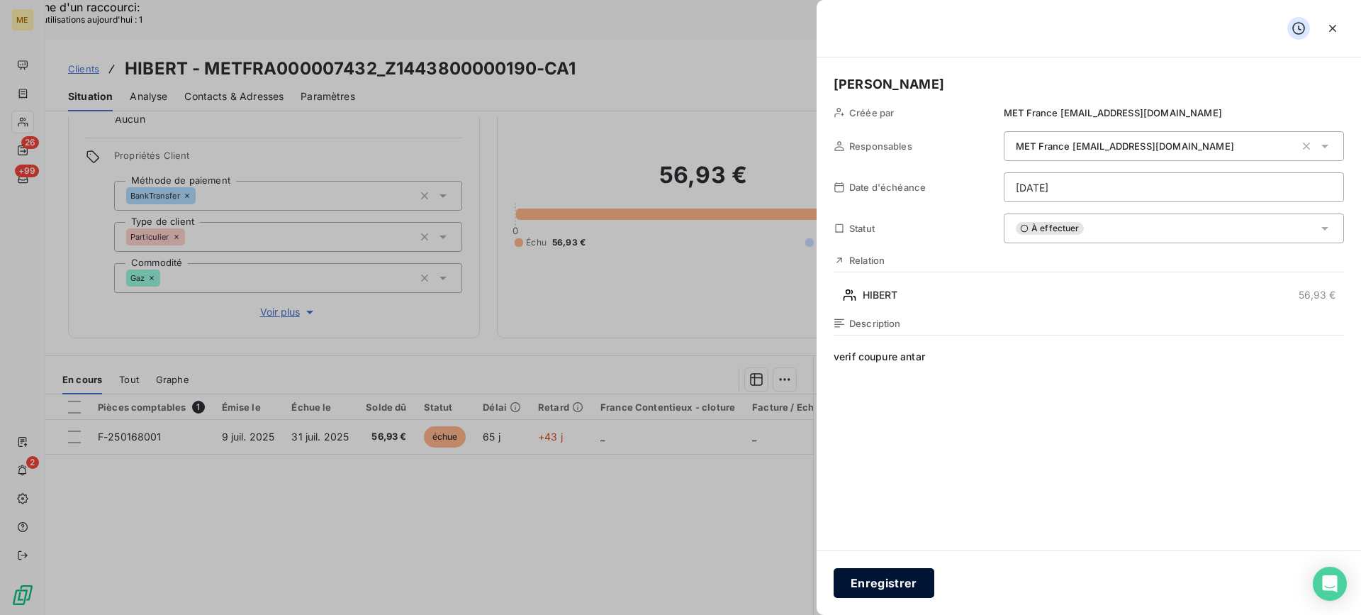
click at [888, 581] on button "Enregistrer" at bounding box center [884, 583] width 101 height 30
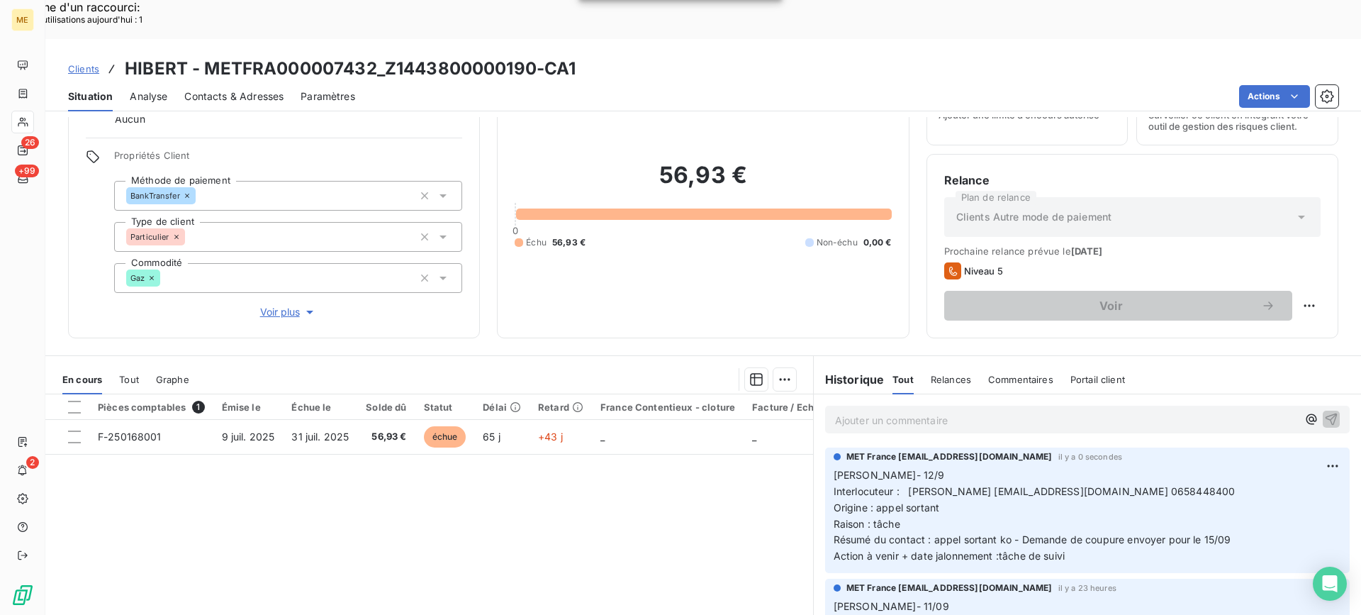
click at [679, 263] on div "56,93 € 0 Échu 56,93 € Non-échu 0,00 €" at bounding box center [703, 204] width 377 height 231
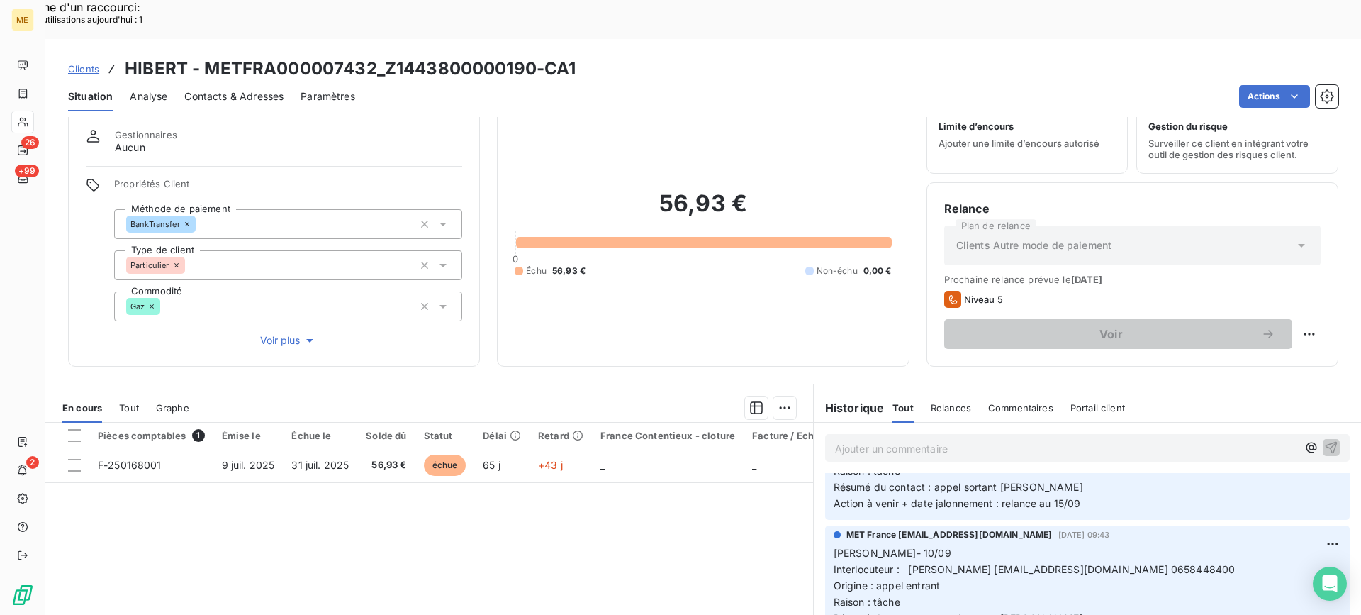
scroll to position [0, 0]
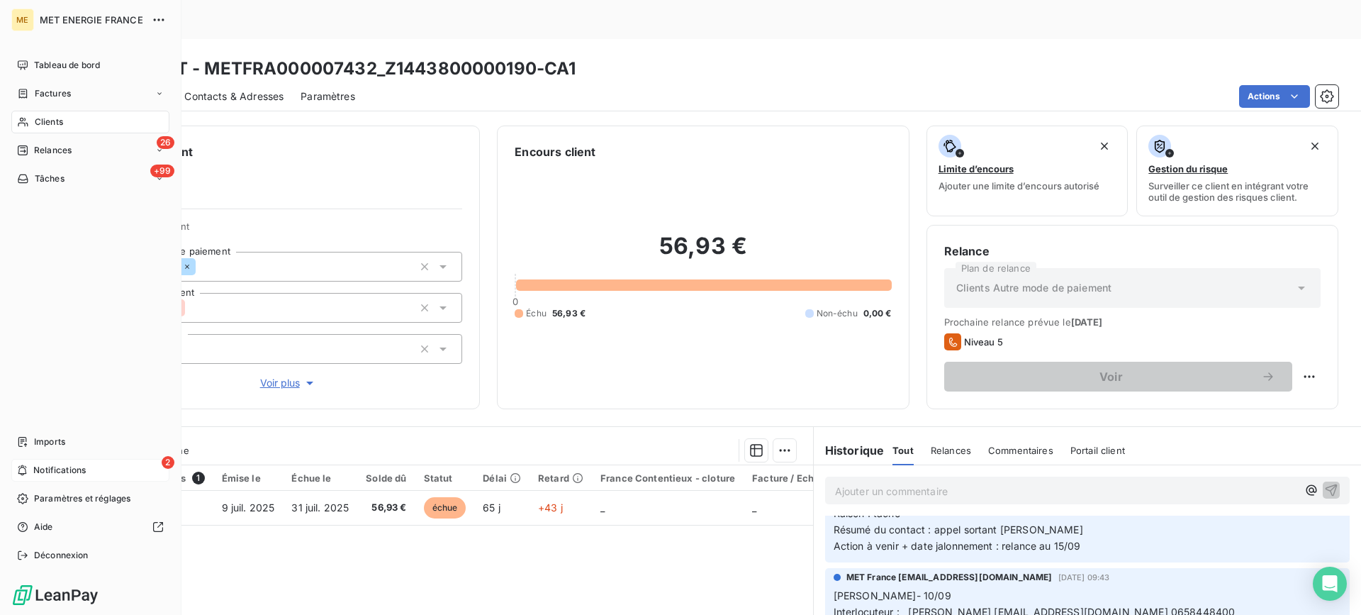
click at [105, 471] on div "2 Notifications" at bounding box center [90, 470] width 158 height 23
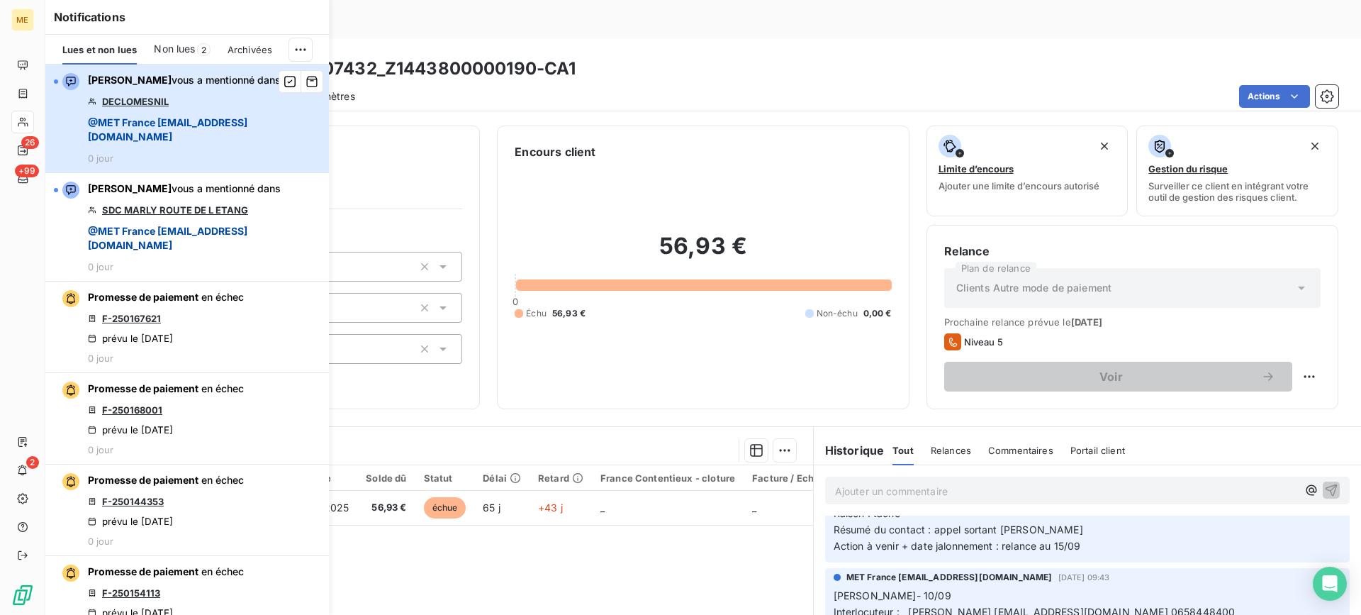
click at [251, 143] on span "@ MET [GEOGRAPHIC_DATA] [EMAIL_ADDRESS][DOMAIN_NAME]" at bounding box center [204, 130] width 233 height 28
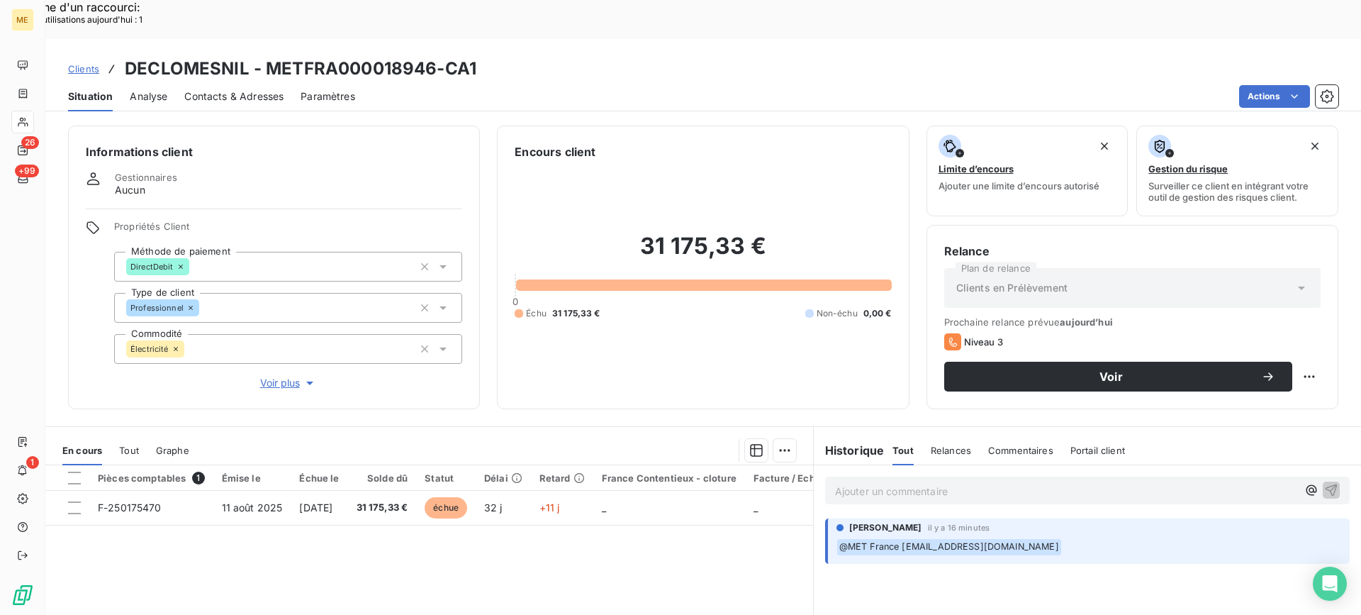
click at [284, 376] on span "Voir plus" at bounding box center [288, 383] width 57 height 14
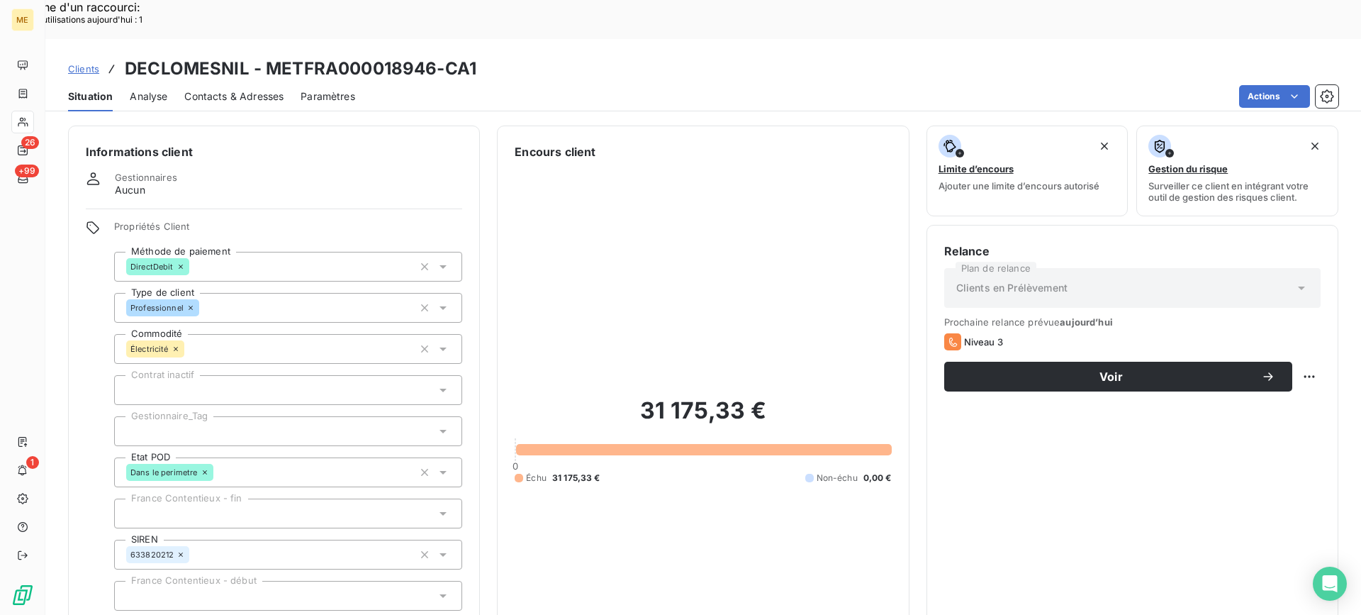
click at [245, 416] on div at bounding box center [288, 431] width 348 height 30
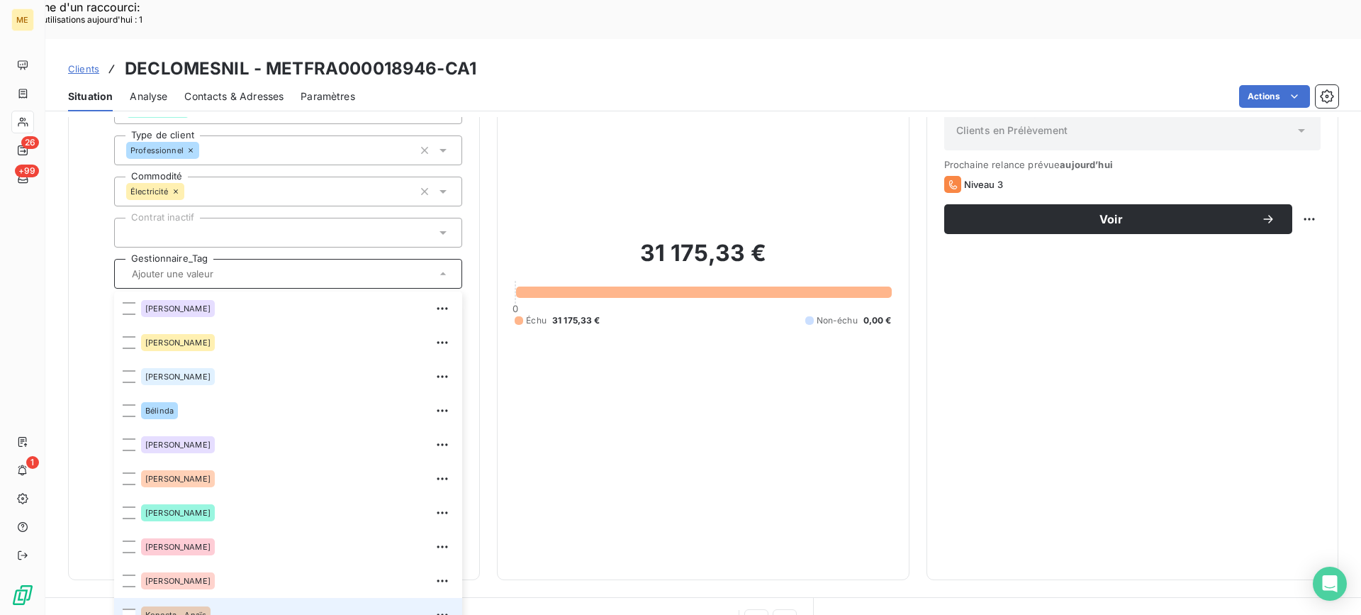
scroll to position [355, 0]
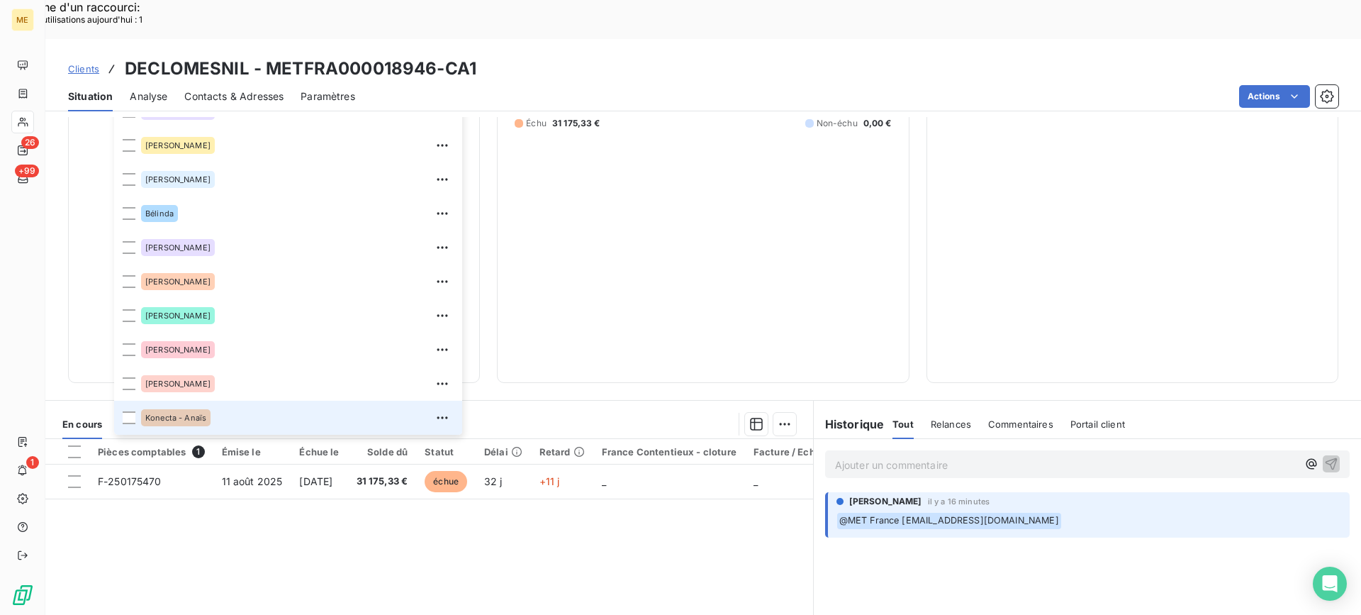
click at [181, 413] on span "Konecta - Anaïs" at bounding box center [175, 417] width 61 height 9
click at [613, 251] on div "31 175,33 € 0 Échu 31 175,33 € Non-échu 0,00 €" at bounding box center [703, 85] width 377 height 559
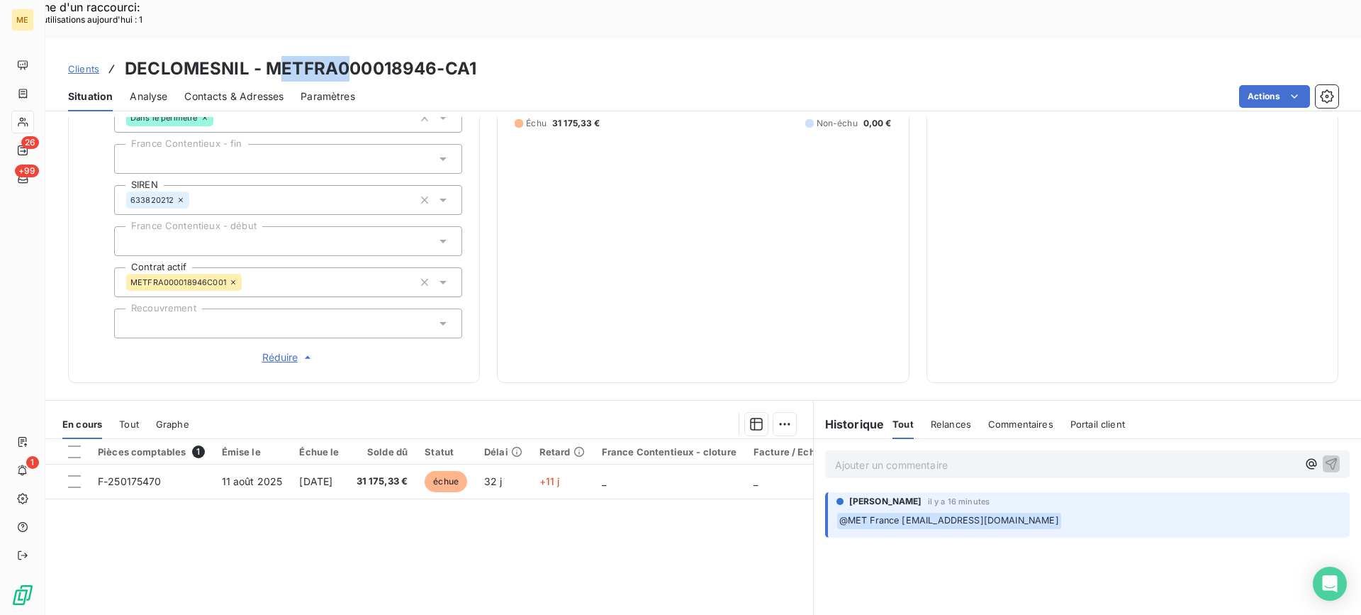
drag, startPoint x: 272, startPoint y: 31, endPoint x: 345, endPoint y: 23, distance: 73.5
click at [345, 56] on h3 "DECLOMESNIL - METFRA000018946-CA1" at bounding box center [301, 69] width 352 height 26
drag, startPoint x: 302, startPoint y: 49, endPoint x: 284, endPoint y: 45, distance: 18.2
click at [301, 82] on div "Paramètres" at bounding box center [328, 97] width 55 height 30
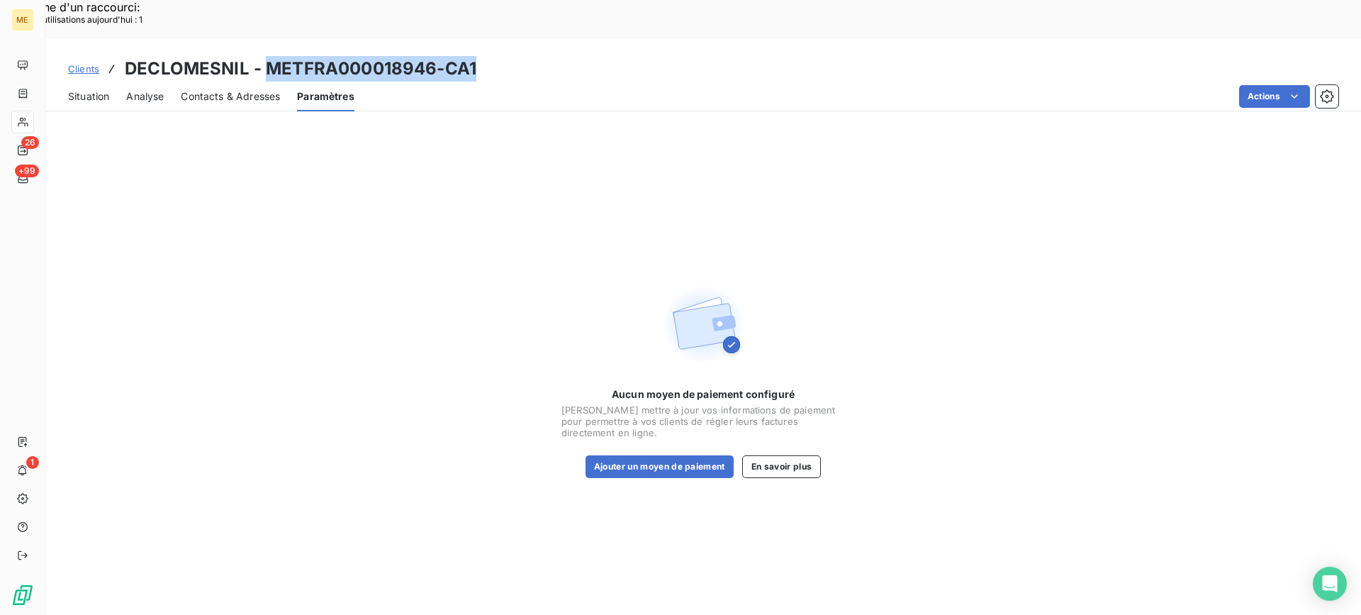
drag, startPoint x: 266, startPoint y: 31, endPoint x: 476, endPoint y: 11, distance: 210.8
click at [498, 56] on div "Clients DECLOMESNIL - METFRA000018946-CA1" at bounding box center [703, 69] width 1316 height 26
click at [359, 178] on div "Aucun moyen de paiement configuré [PERSON_NAME] mettre à jour vos informations …" at bounding box center [703, 385] width 1316 height 537
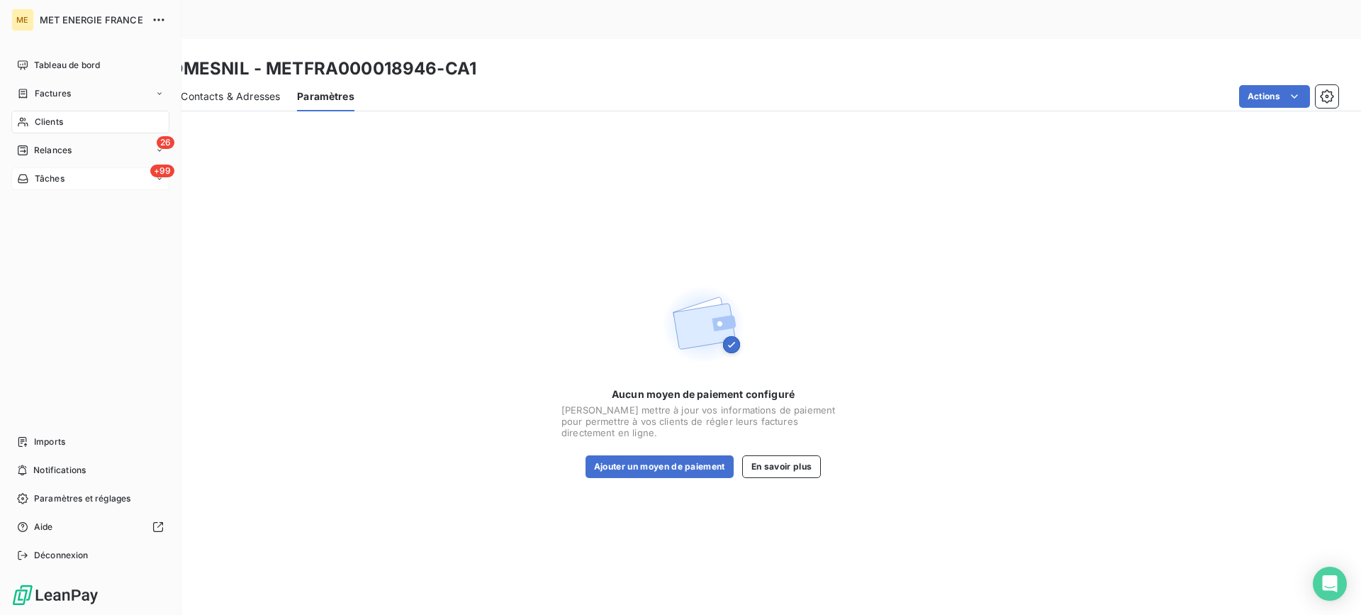
click at [54, 180] on span "Tâches" at bounding box center [50, 178] width 30 height 13
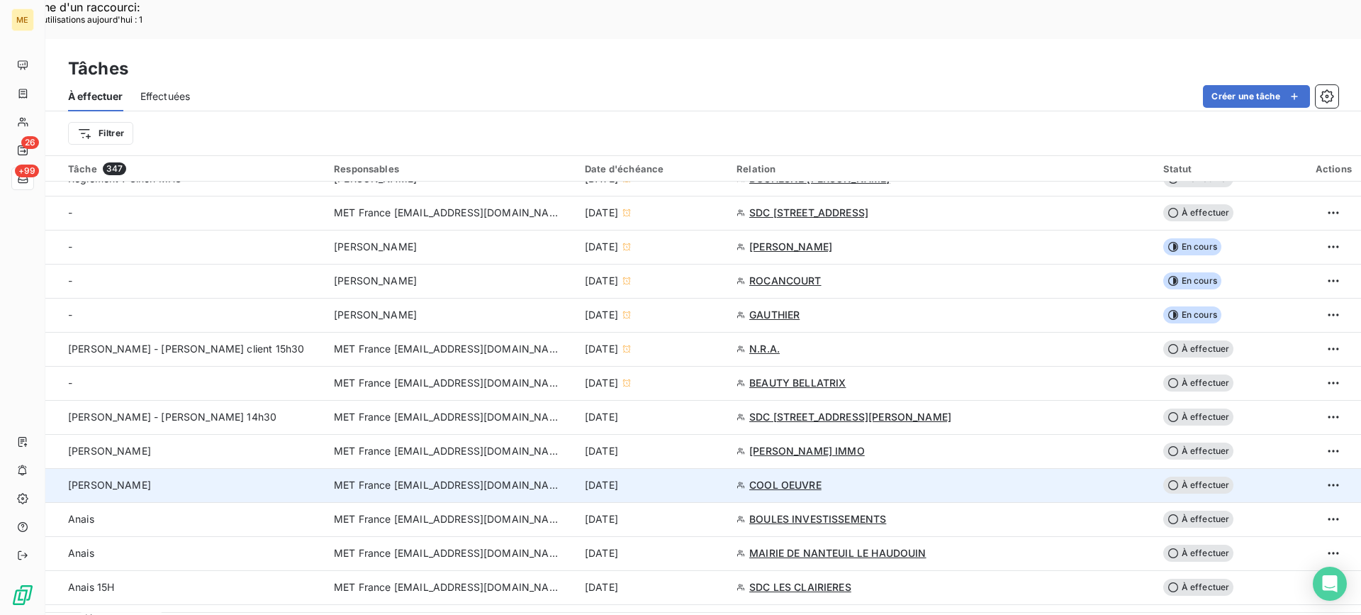
scroll to position [355, 0]
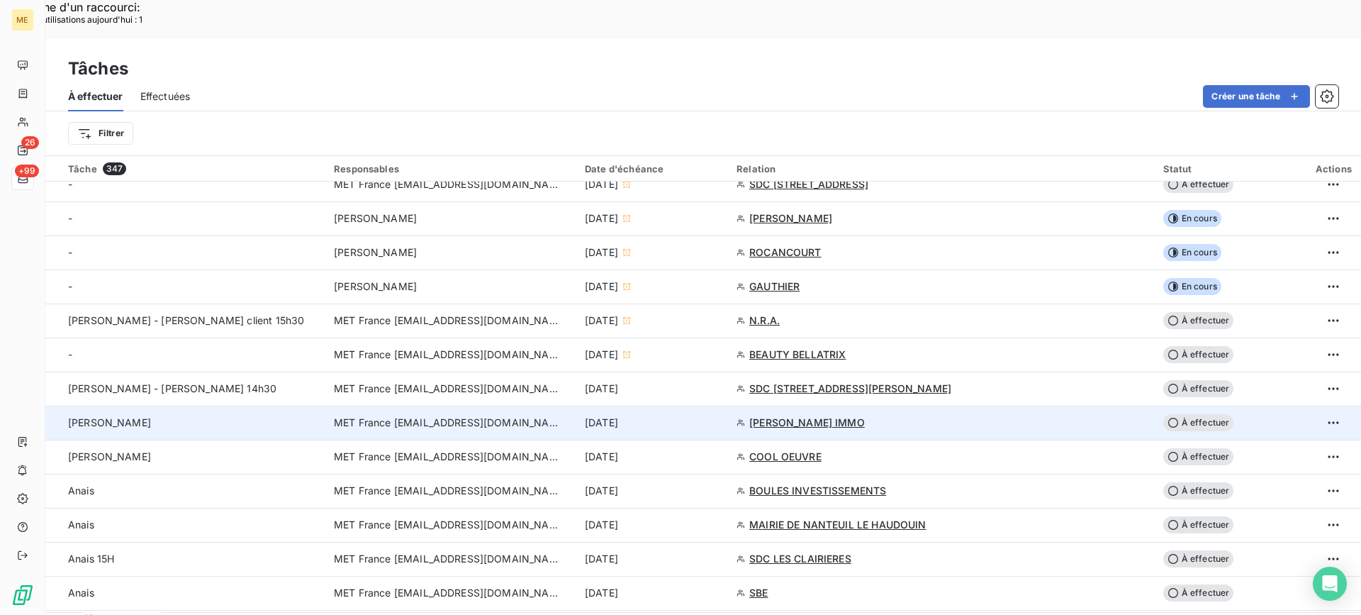
click at [196, 406] on td "[PERSON_NAME]" at bounding box center [185, 423] width 280 height 34
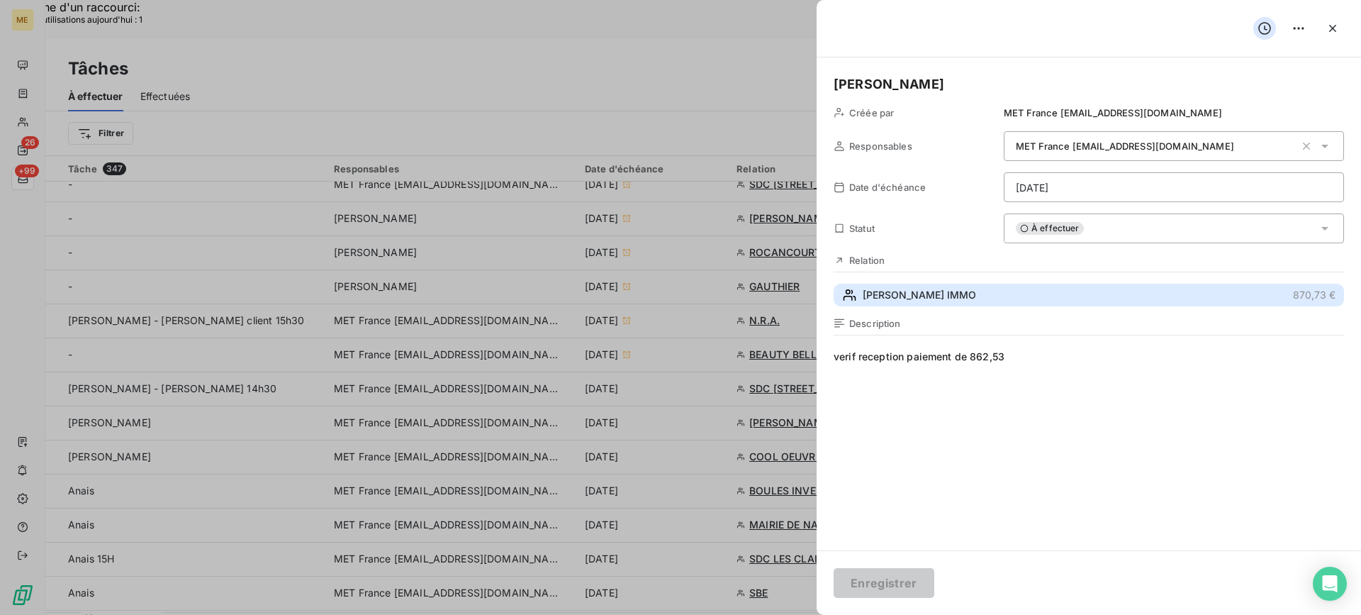
click at [1010, 294] on button "[PERSON_NAME] IMMO 870,73 €" at bounding box center [1089, 295] width 511 height 23
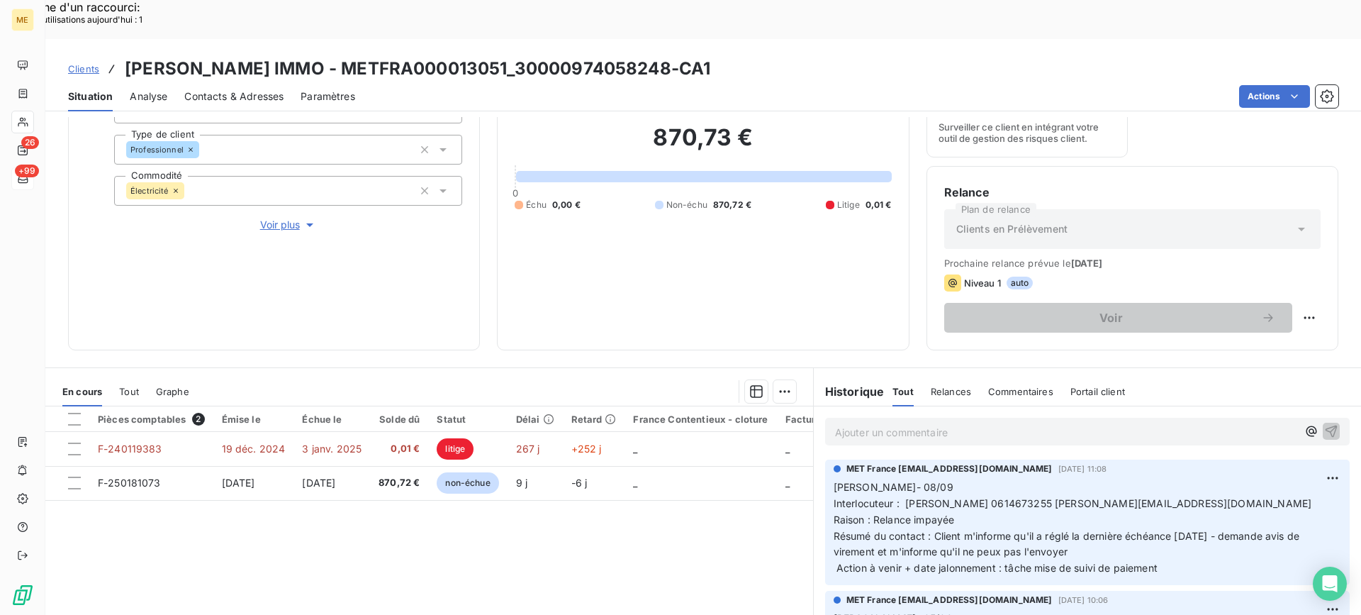
scroll to position [213, 0]
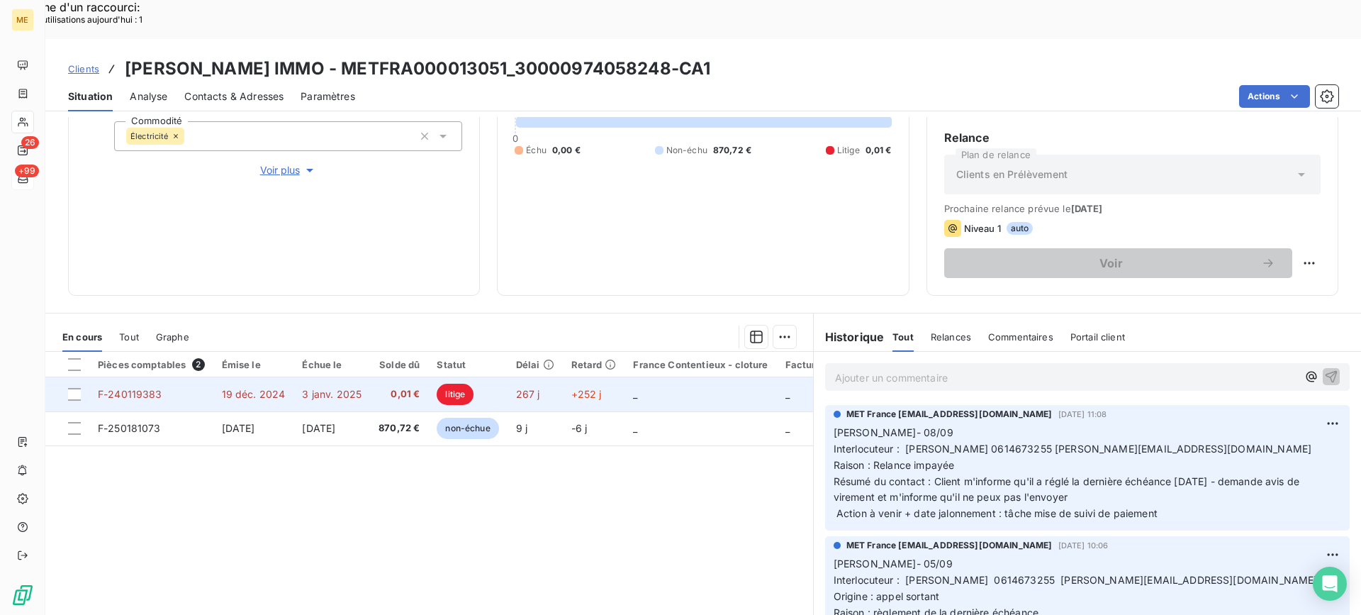
click at [246, 377] on td "19 déc. 2024" at bounding box center [253, 394] width 81 height 34
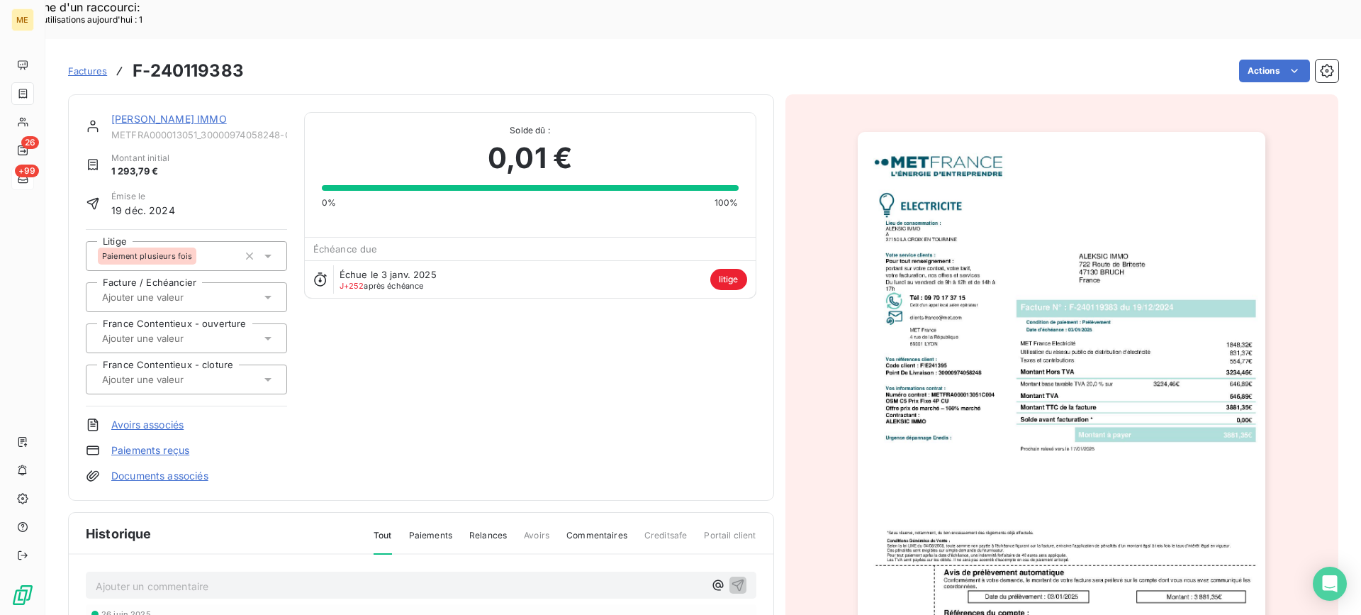
click at [152, 94] on div "[PERSON_NAME] IMMO METFRA000013051_30000974058248-CA1 Montant initial 1 293,79 …" at bounding box center [421, 297] width 706 height 406
click at [152, 113] on link "[PERSON_NAME] IMMO" at bounding box center [169, 119] width 116 height 12
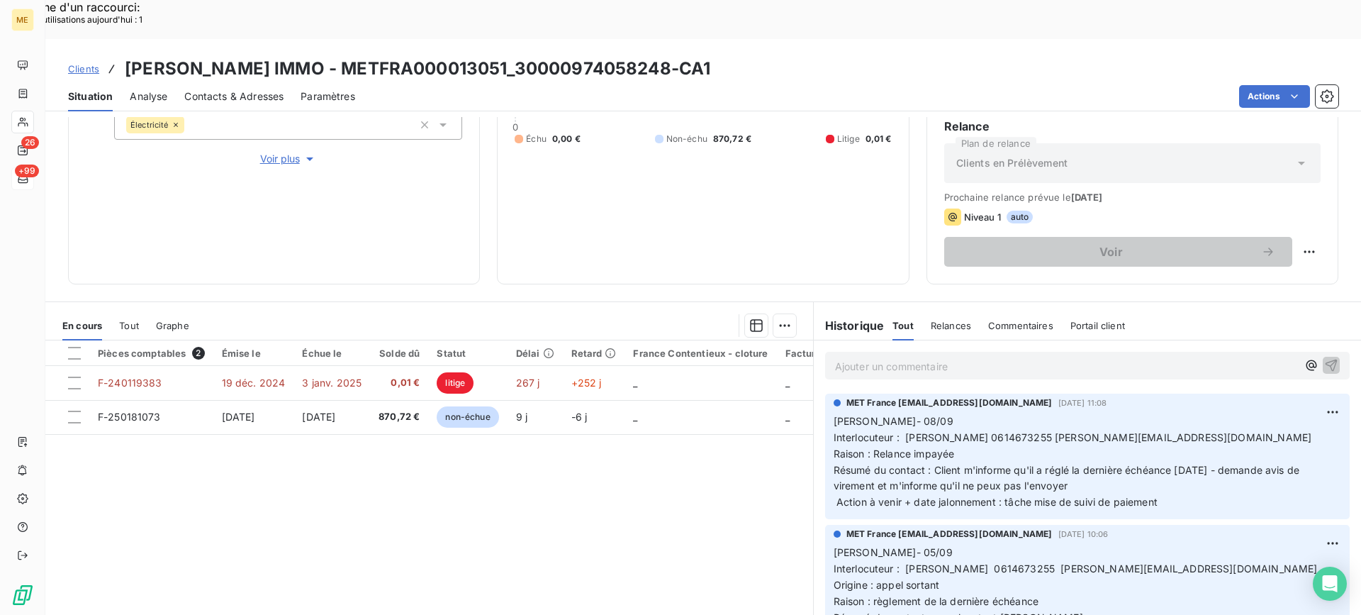
scroll to position [226, 0]
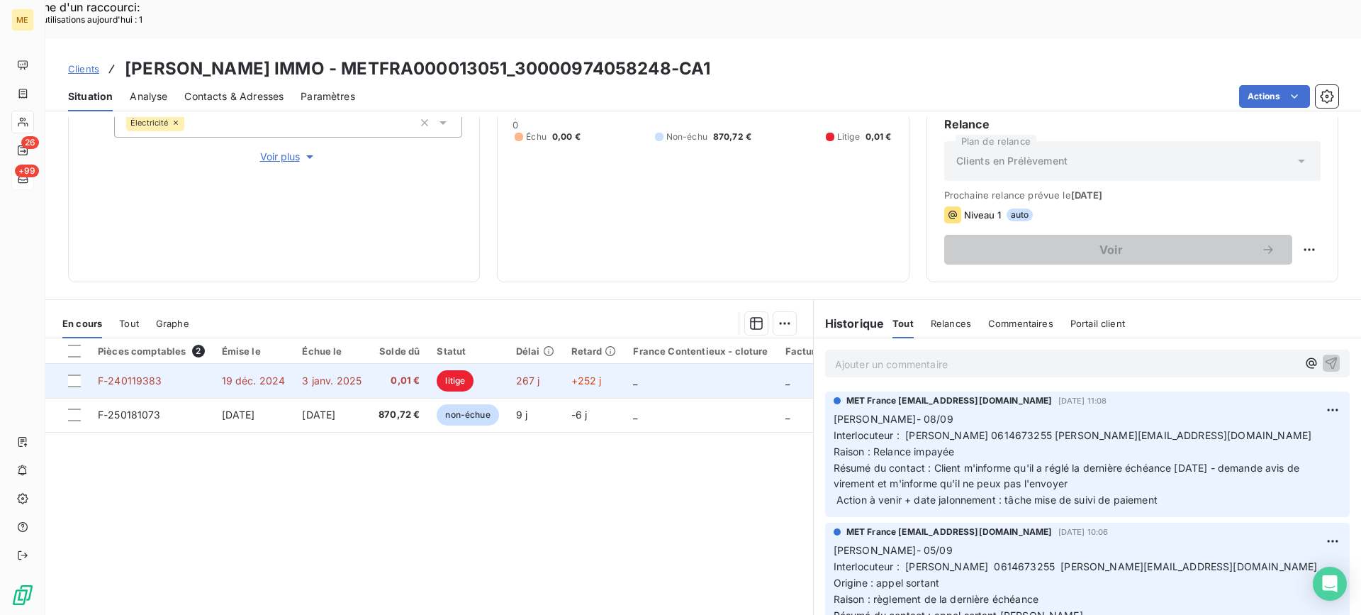
click at [330, 364] on td "3 janv. 2025" at bounding box center [332, 381] width 77 height 34
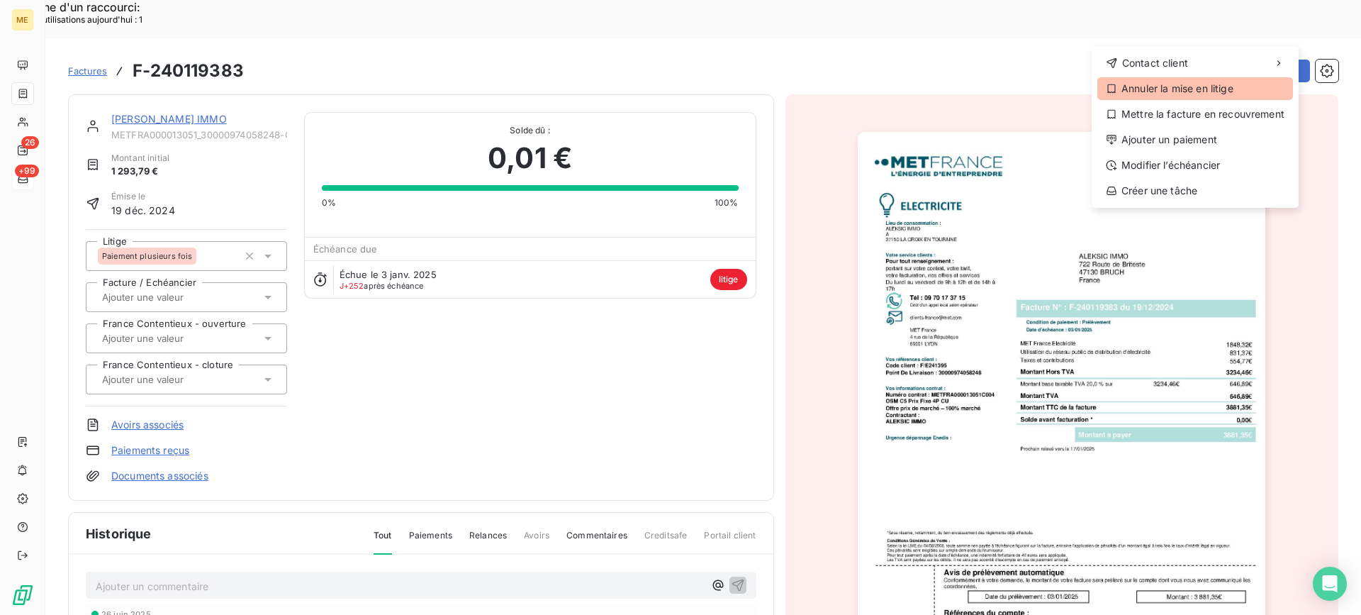
click at [1186, 84] on div "Annuler la mise en litige" at bounding box center [1196, 88] width 196 height 23
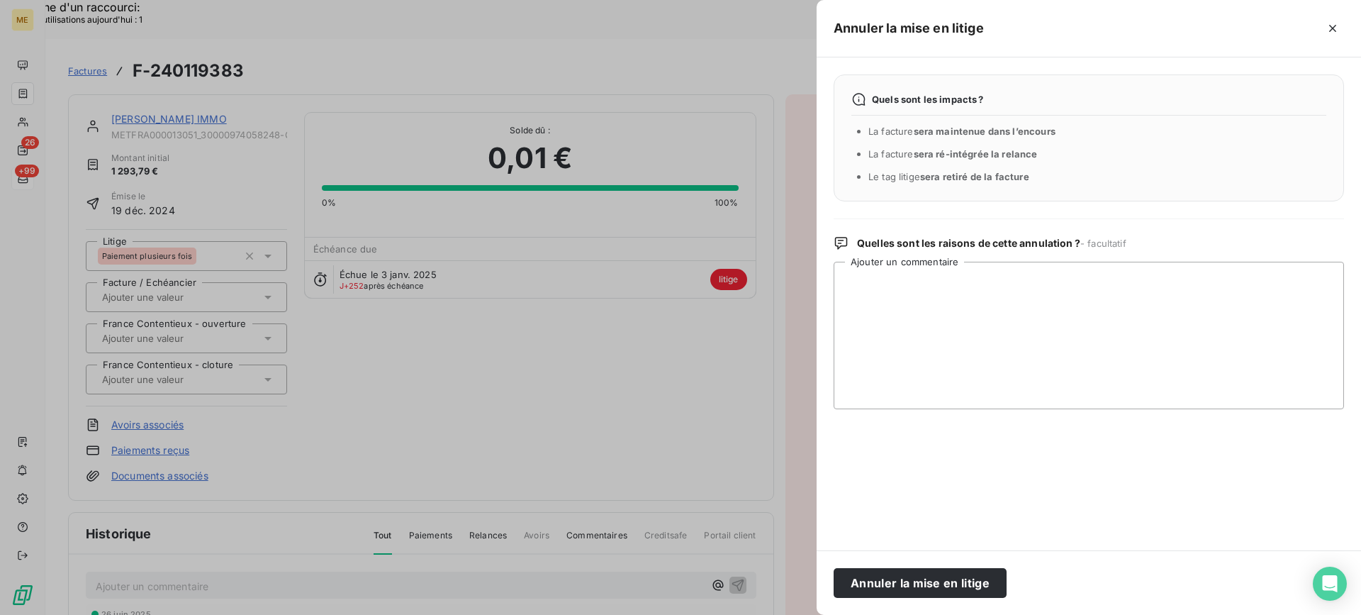
click at [988, 599] on div "Annuler la mise en litige" at bounding box center [1089, 582] width 545 height 65
click at [978, 584] on button "Annuler la mise en litige" at bounding box center [920, 583] width 173 height 30
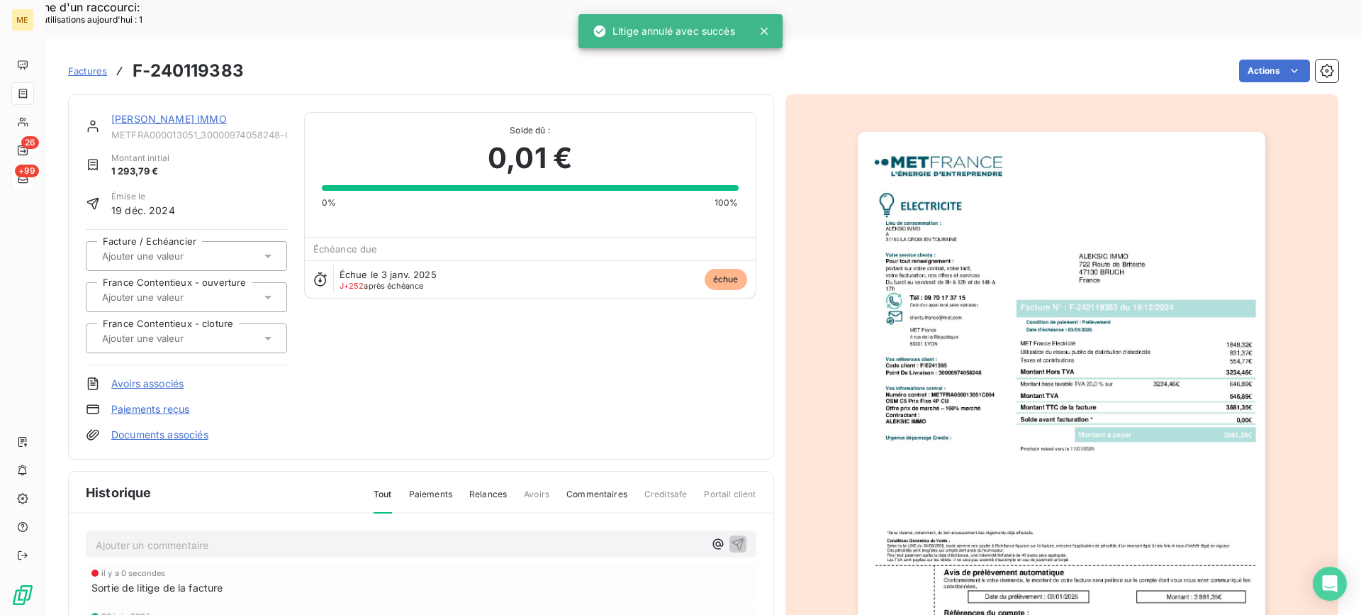
click at [160, 113] on link "[PERSON_NAME] IMMO" at bounding box center [169, 119] width 116 height 12
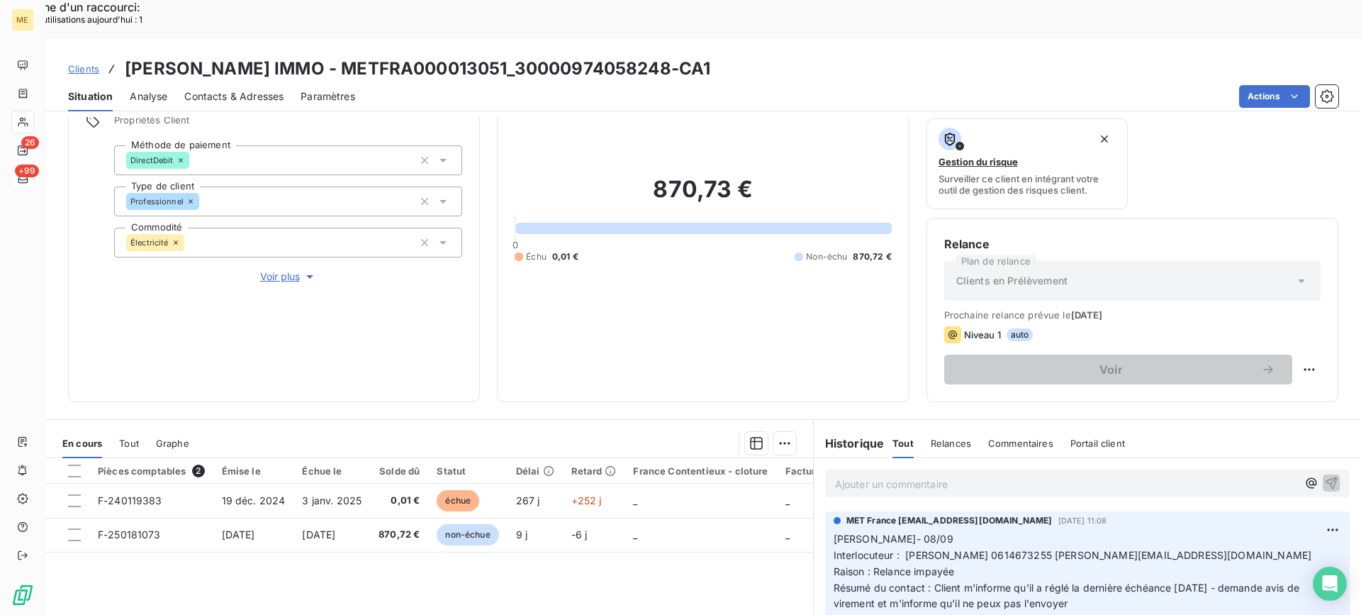
scroll to position [213, 0]
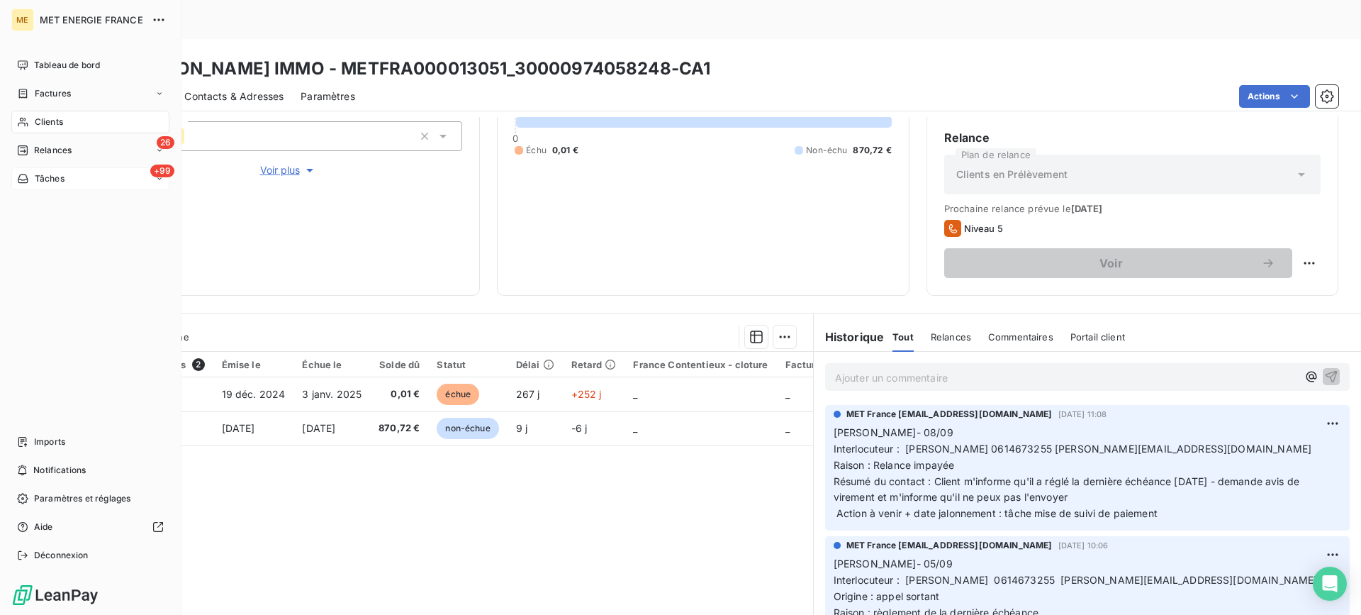
click at [46, 172] on div "+99 Tâches" at bounding box center [90, 178] width 158 height 23
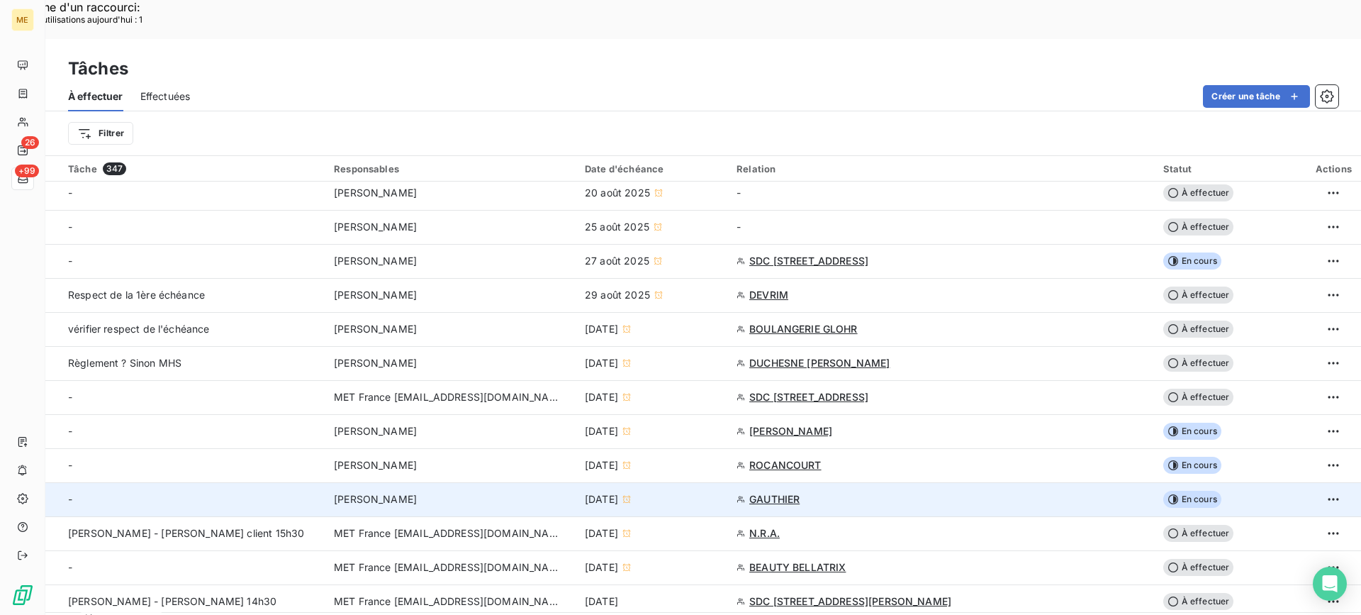
scroll to position [213, 0]
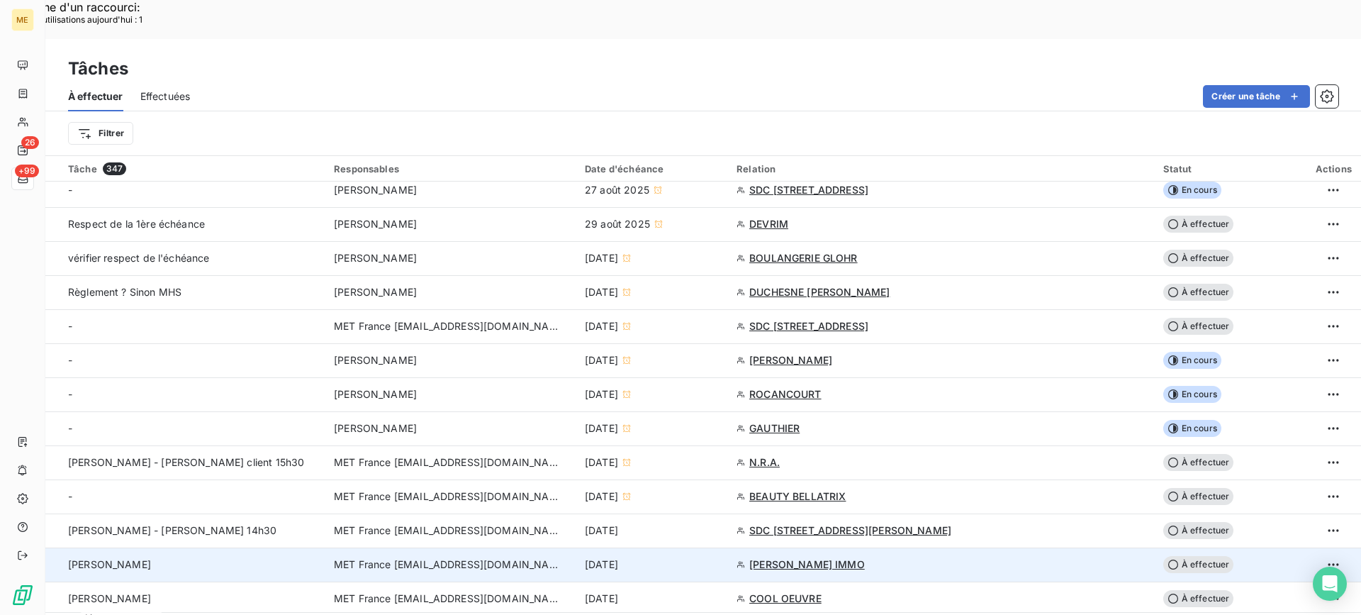
click at [191, 557] on div "[PERSON_NAME]" at bounding box center [192, 564] width 249 height 14
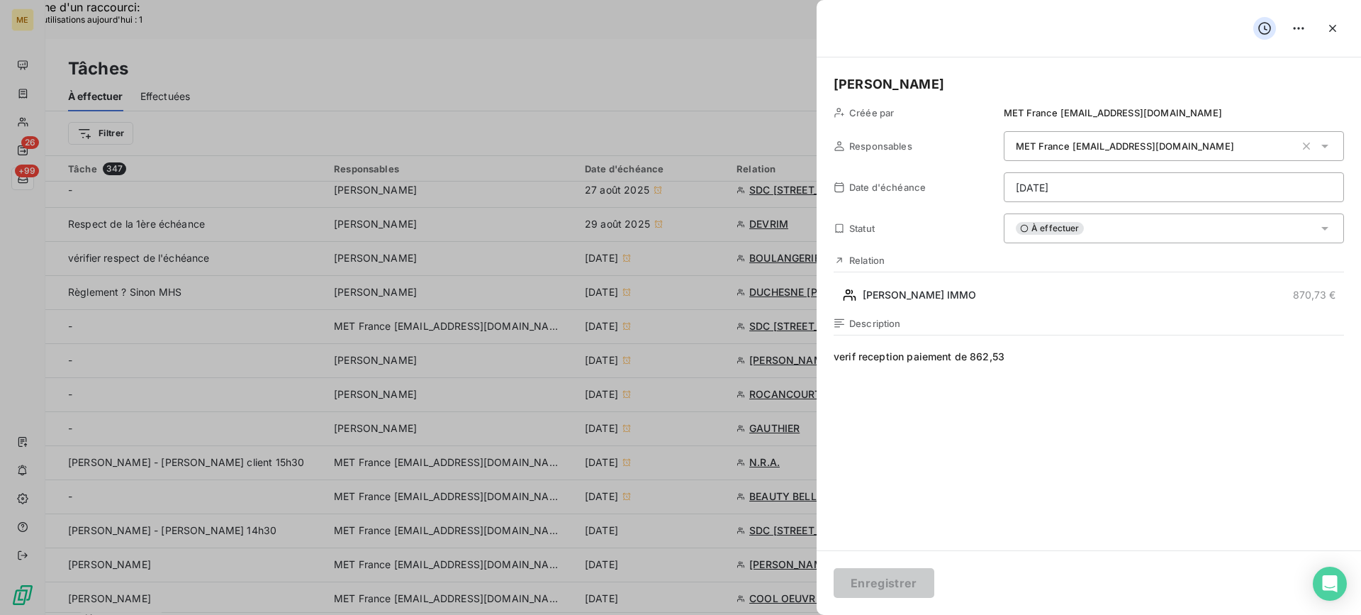
click at [1140, 229] on div "À effectuer" at bounding box center [1174, 228] width 340 height 30
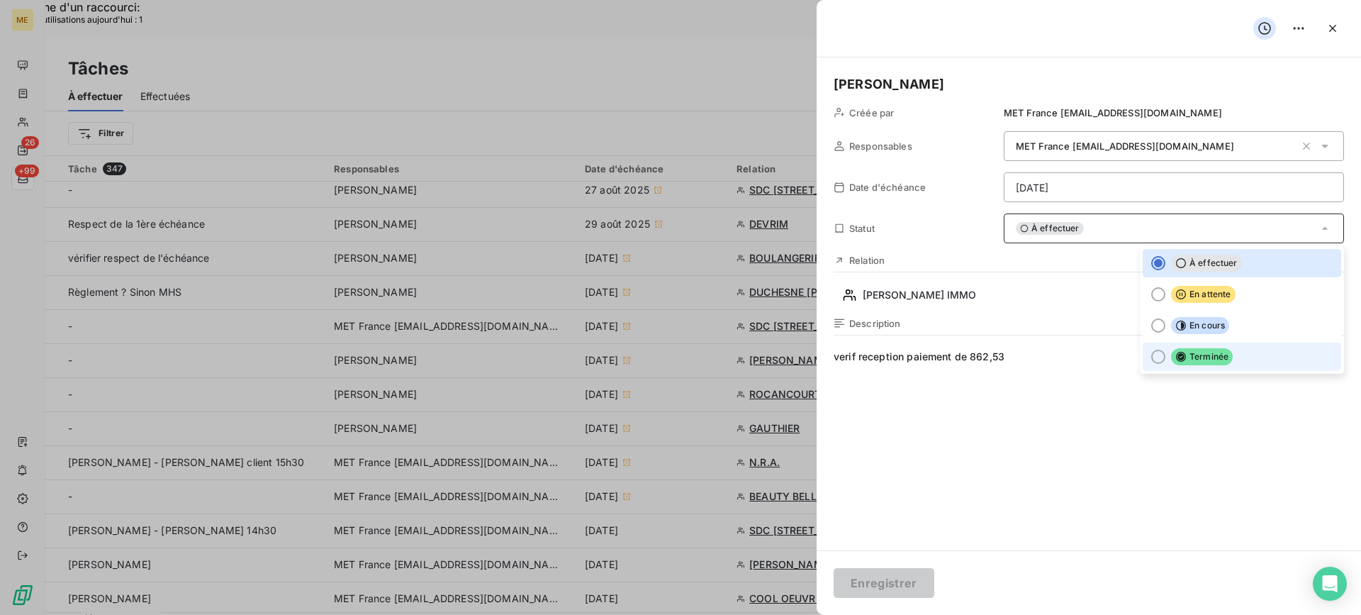
click at [1176, 359] on icon at bounding box center [1181, 357] width 10 height 10
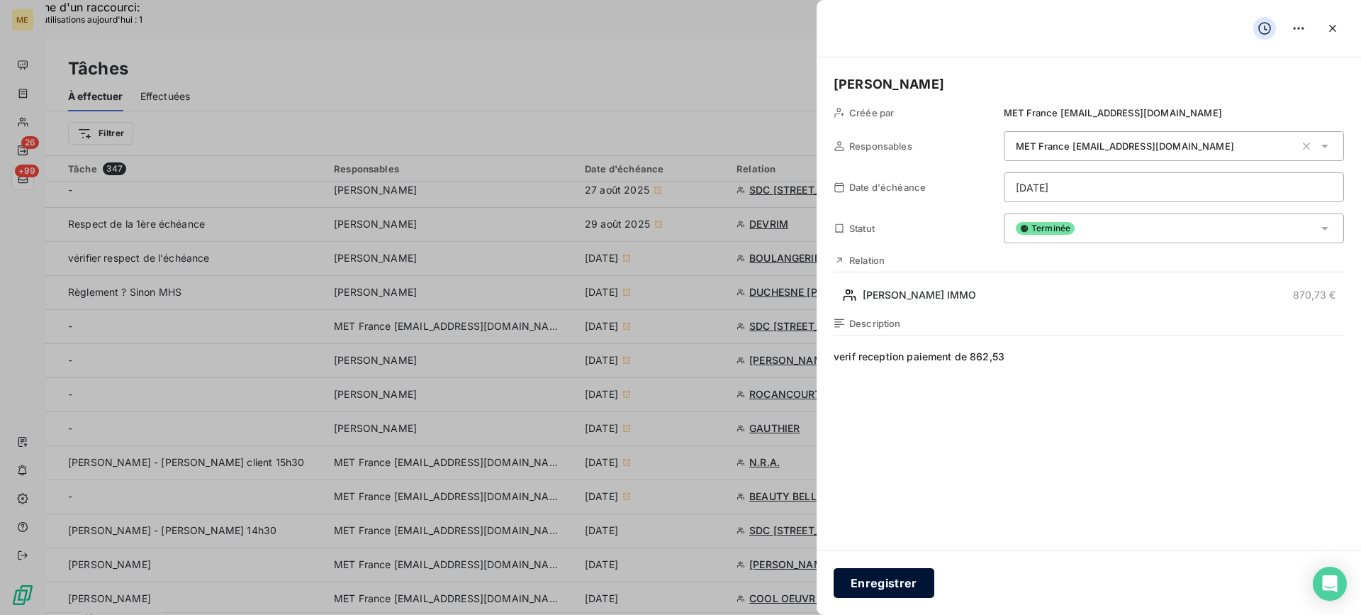
click at [839, 588] on button "Enregistrer" at bounding box center [884, 583] width 101 height 30
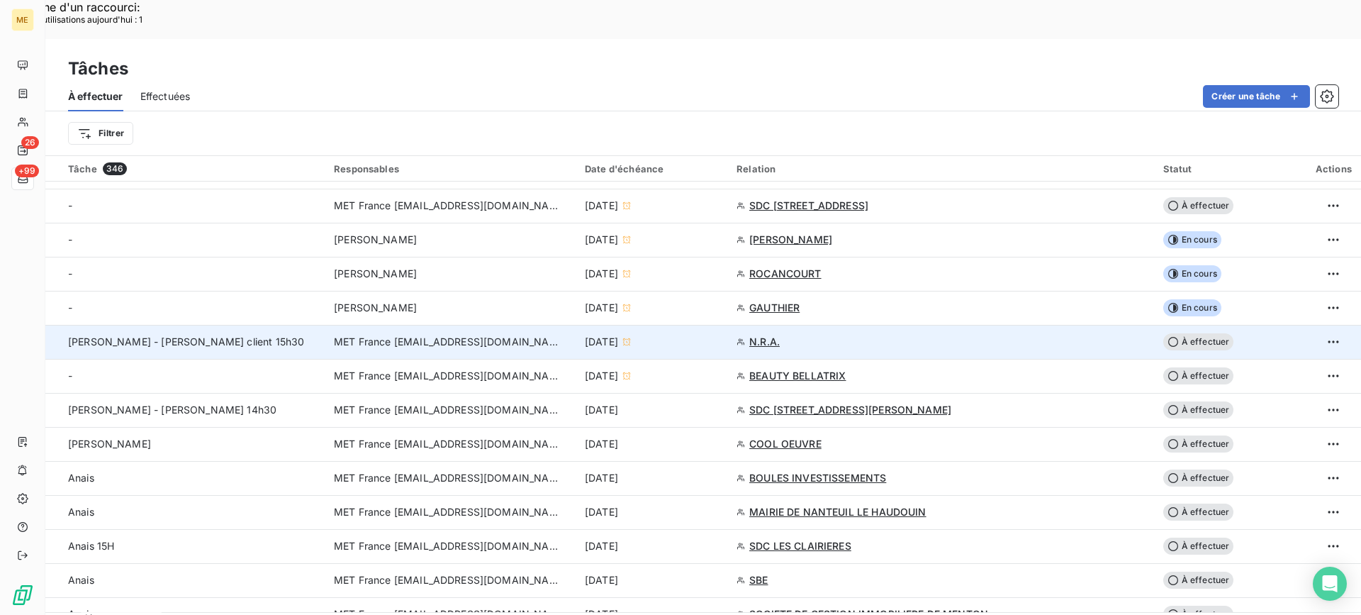
scroll to position [355, 0]
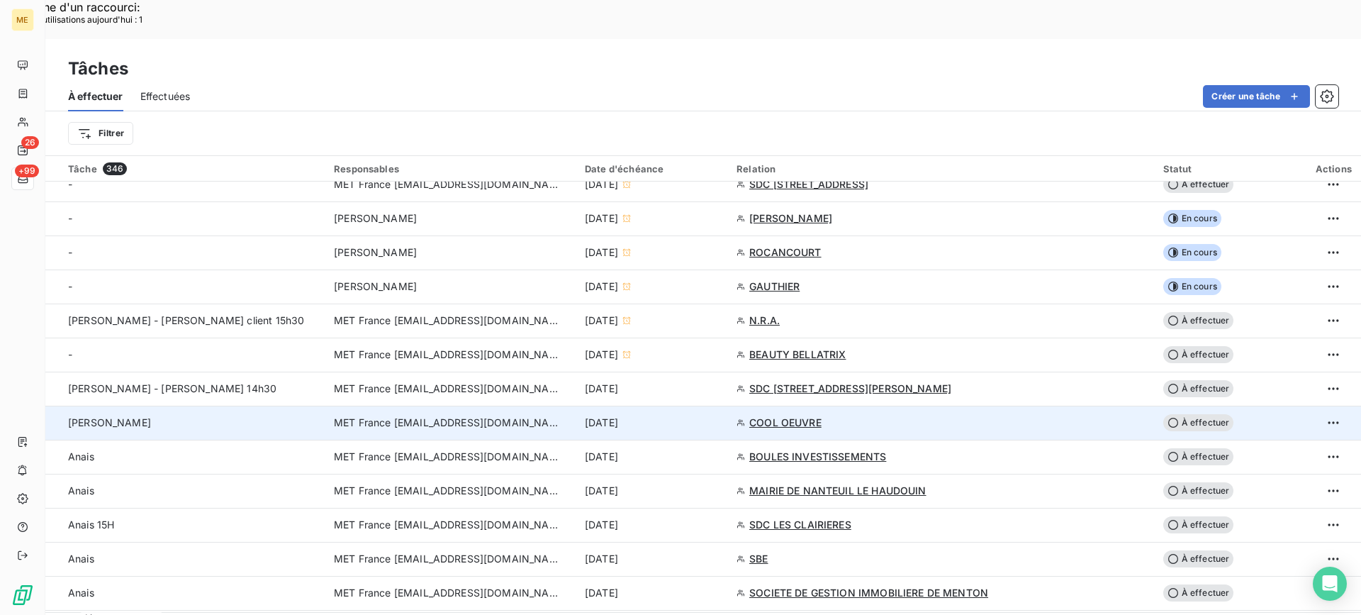
click at [172, 406] on td "[PERSON_NAME]" at bounding box center [185, 423] width 280 height 34
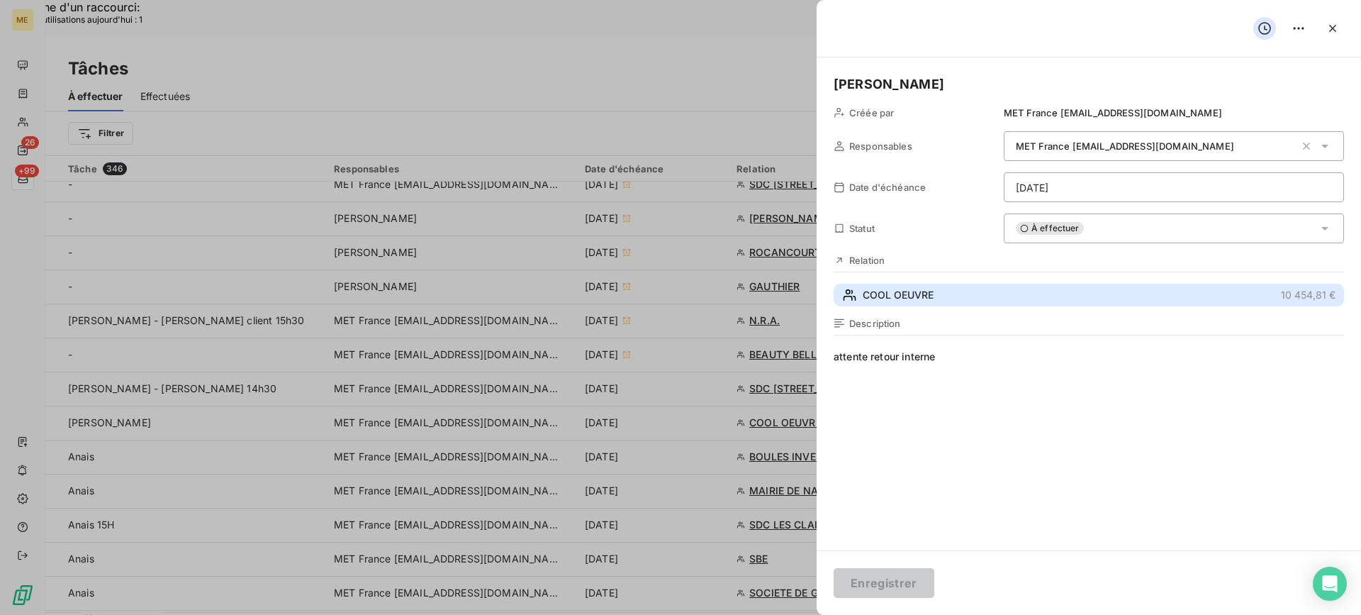
click at [915, 287] on button "COOL OEUVRE 10 454,81 €" at bounding box center [1089, 295] width 511 height 23
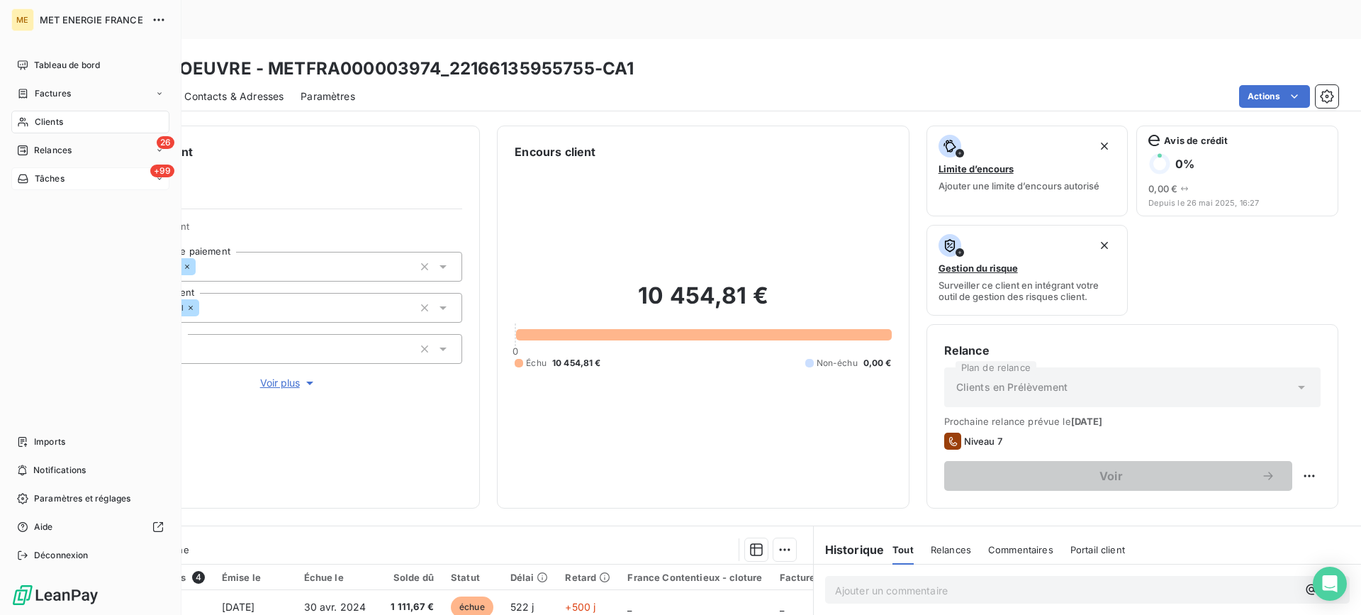
click at [138, 182] on div "+99 Tâches" at bounding box center [90, 178] width 158 height 23
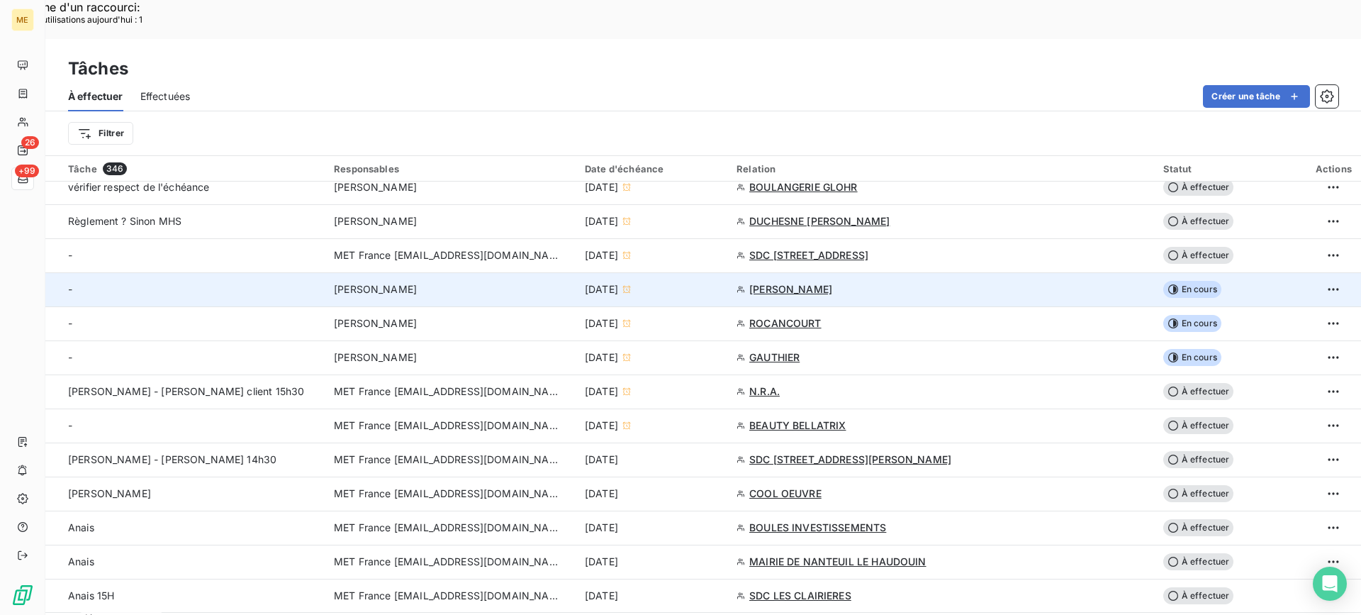
scroll to position [425, 0]
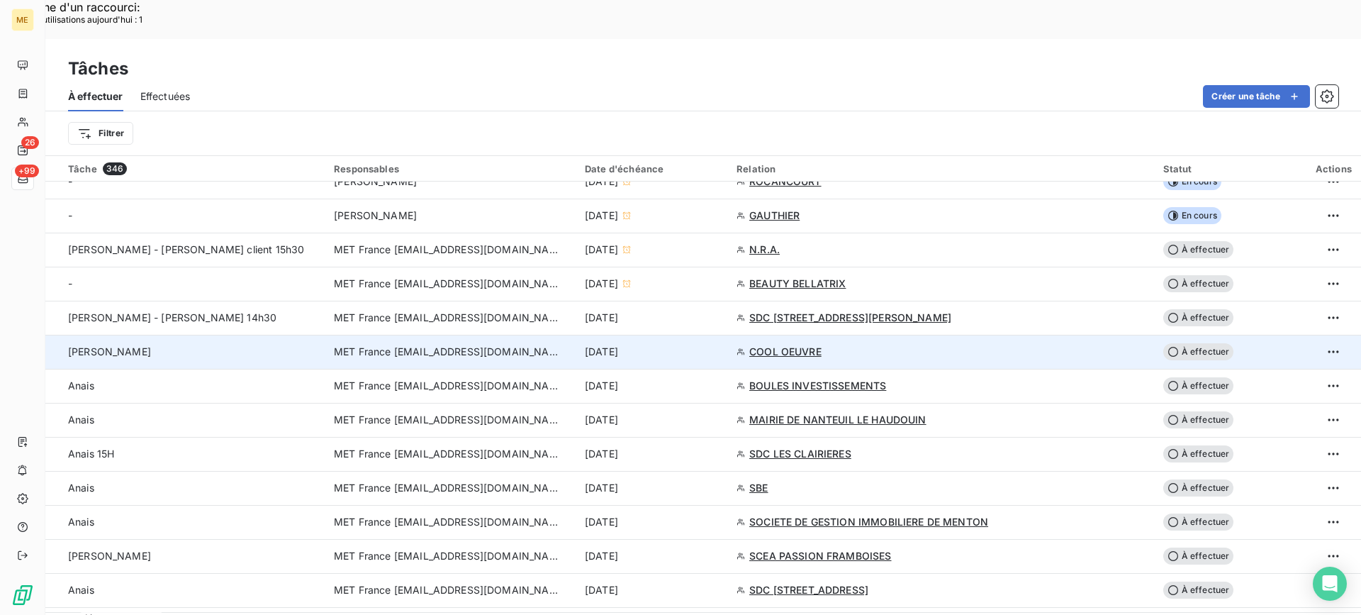
click at [271, 345] on div "[PERSON_NAME]" at bounding box center [192, 352] width 249 height 14
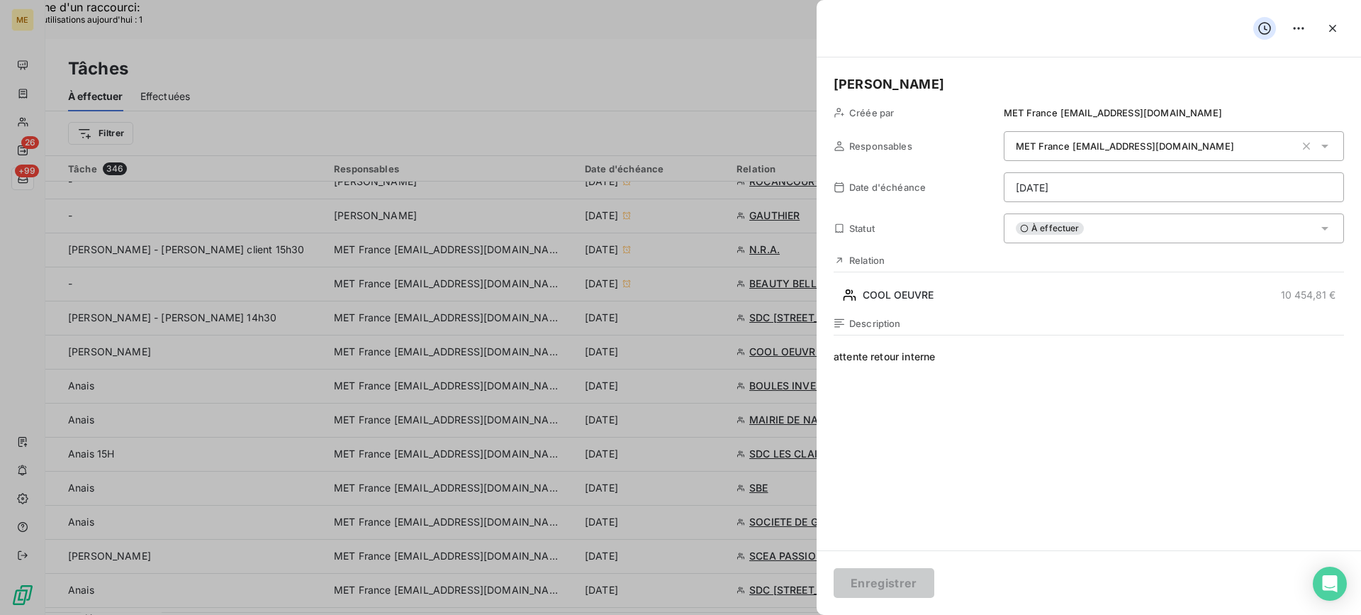
click at [1089, 237] on div "À effectuer" at bounding box center [1174, 228] width 340 height 30
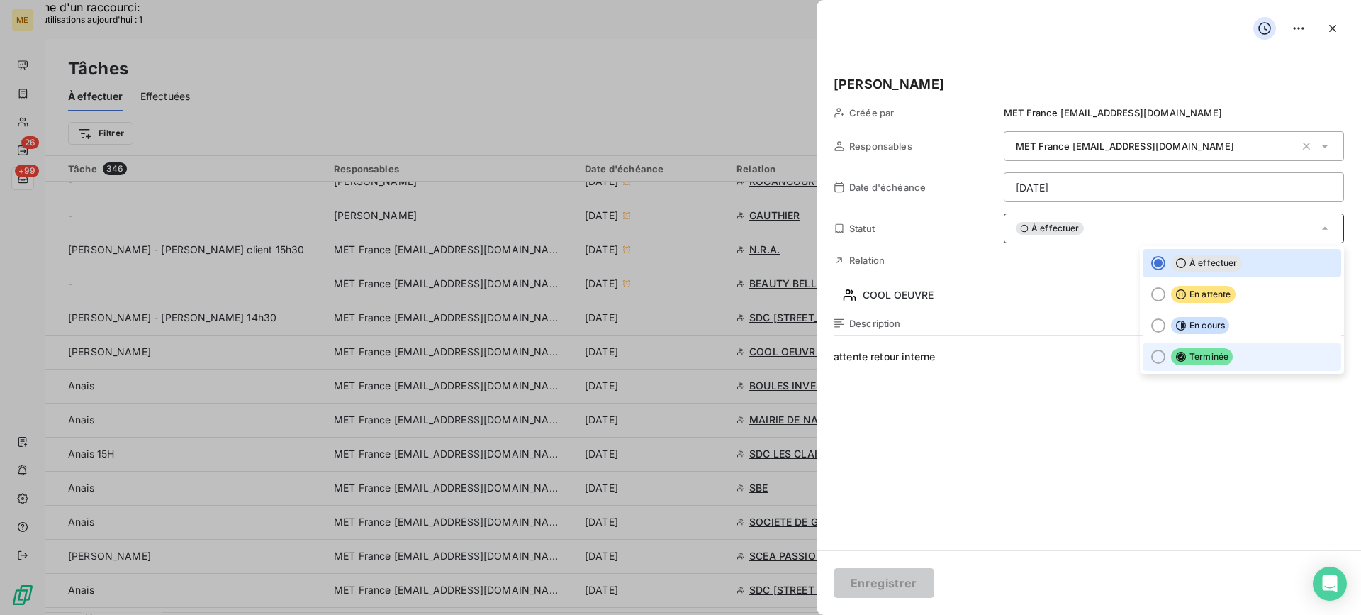
click at [1176, 362] on icon at bounding box center [1181, 357] width 10 height 10
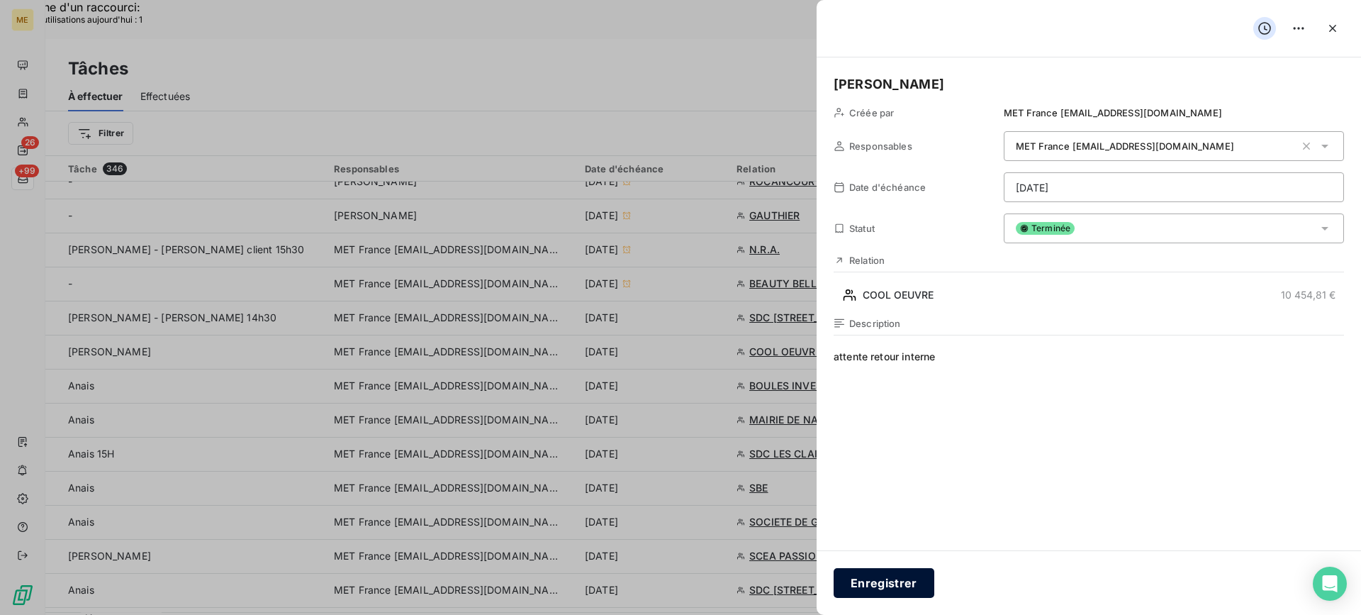
click at [884, 579] on button "Enregistrer" at bounding box center [884, 583] width 101 height 30
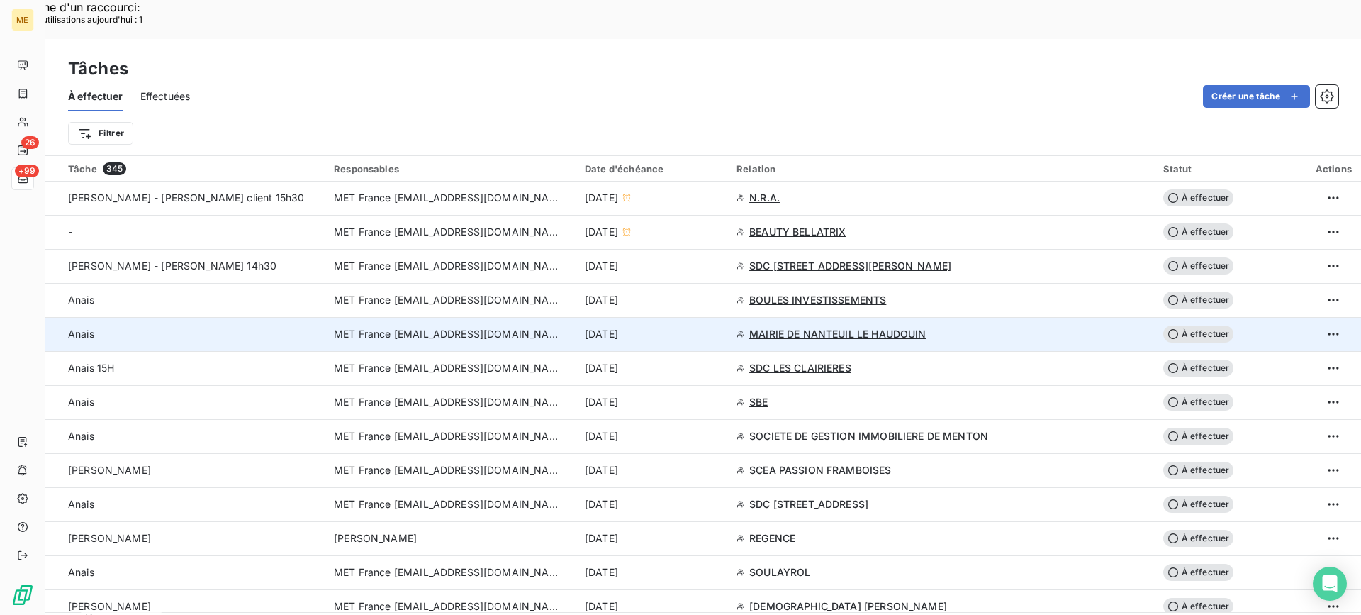
scroll to position [567, 0]
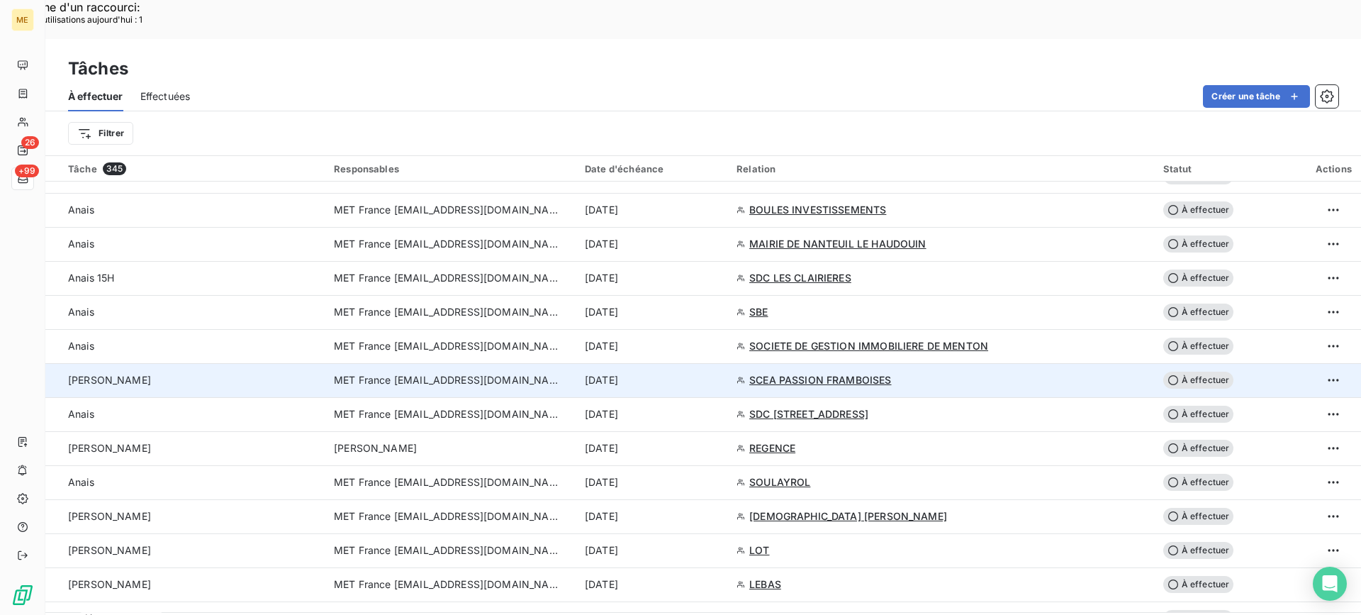
click at [204, 363] on td "[PERSON_NAME]" at bounding box center [185, 380] width 280 height 34
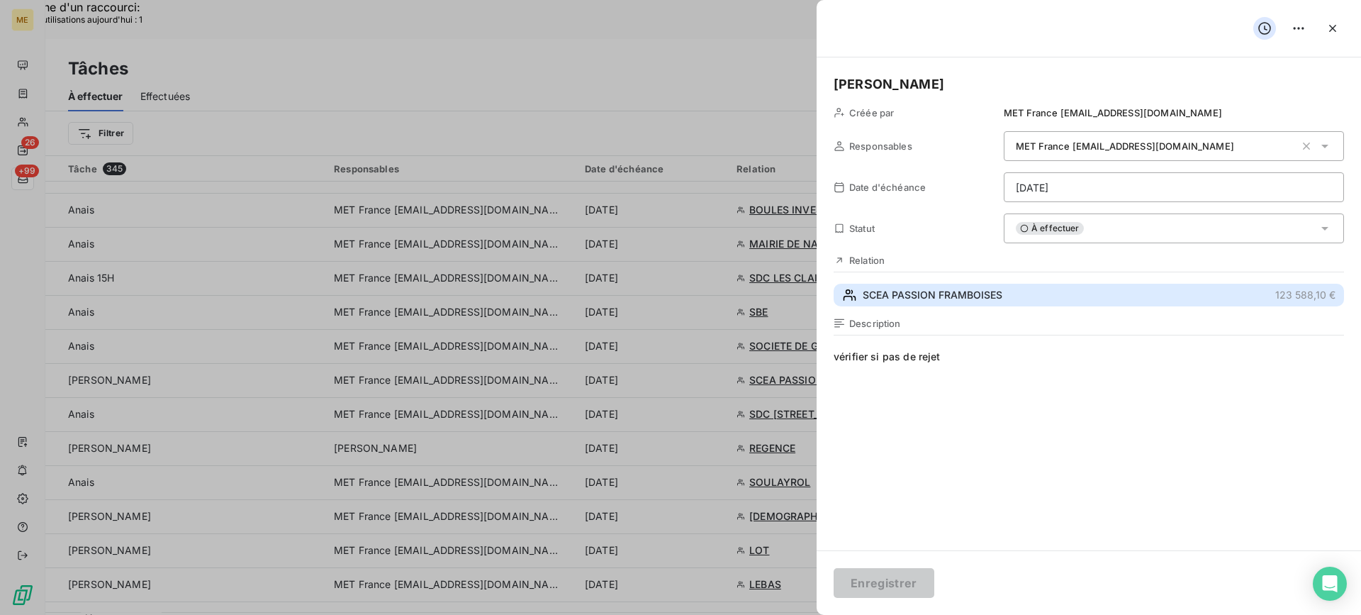
click at [999, 296] on span "SCEA PASSION FRAMBOISES" at bounding box center [933, 295] width 140 height 14
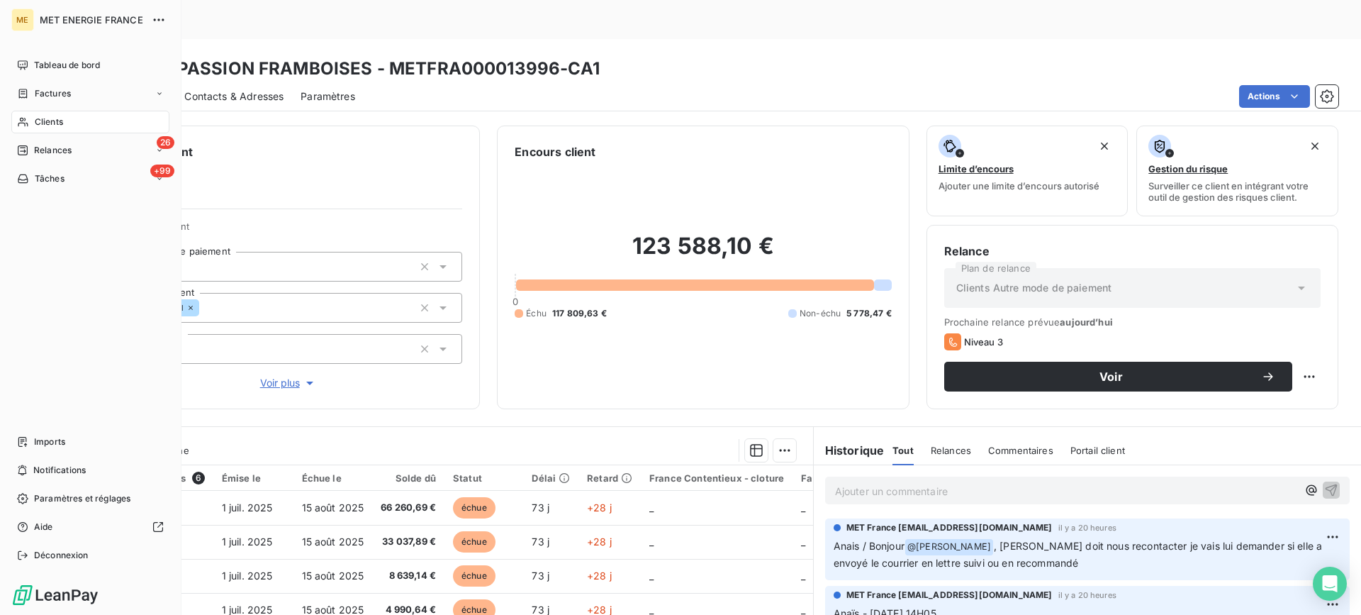
click at [43, 174] on span "Tâches" at bounding box center [50, 178] width 30 height 13
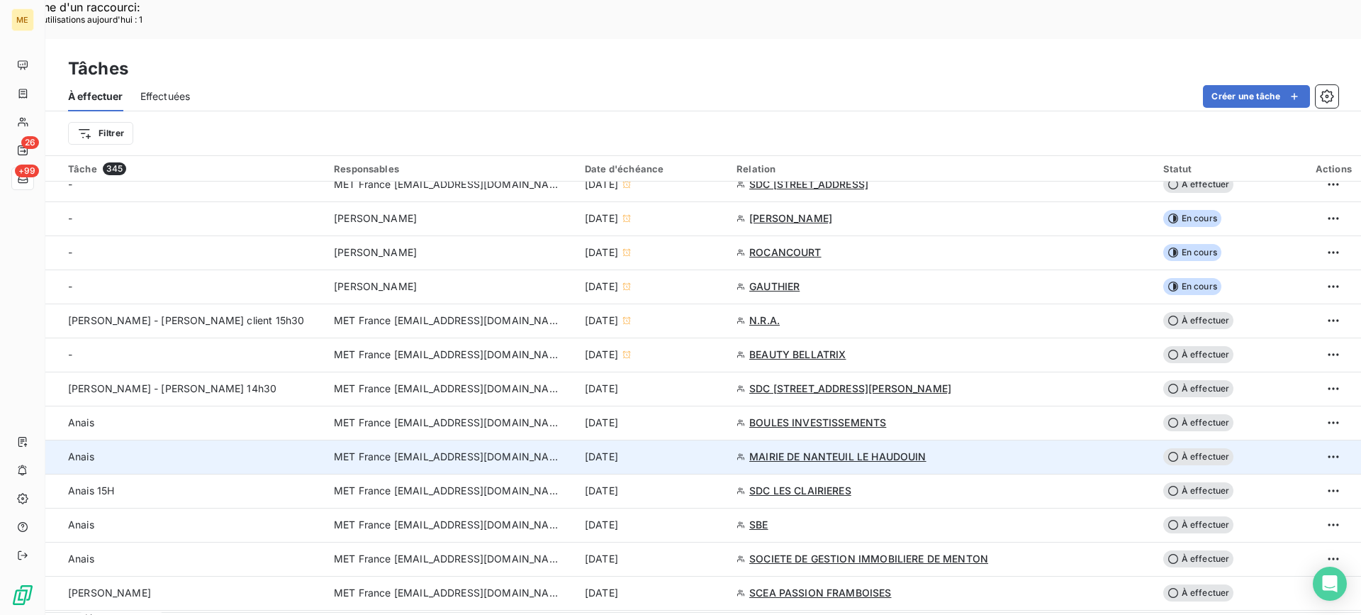
scroll to position [425, 0]
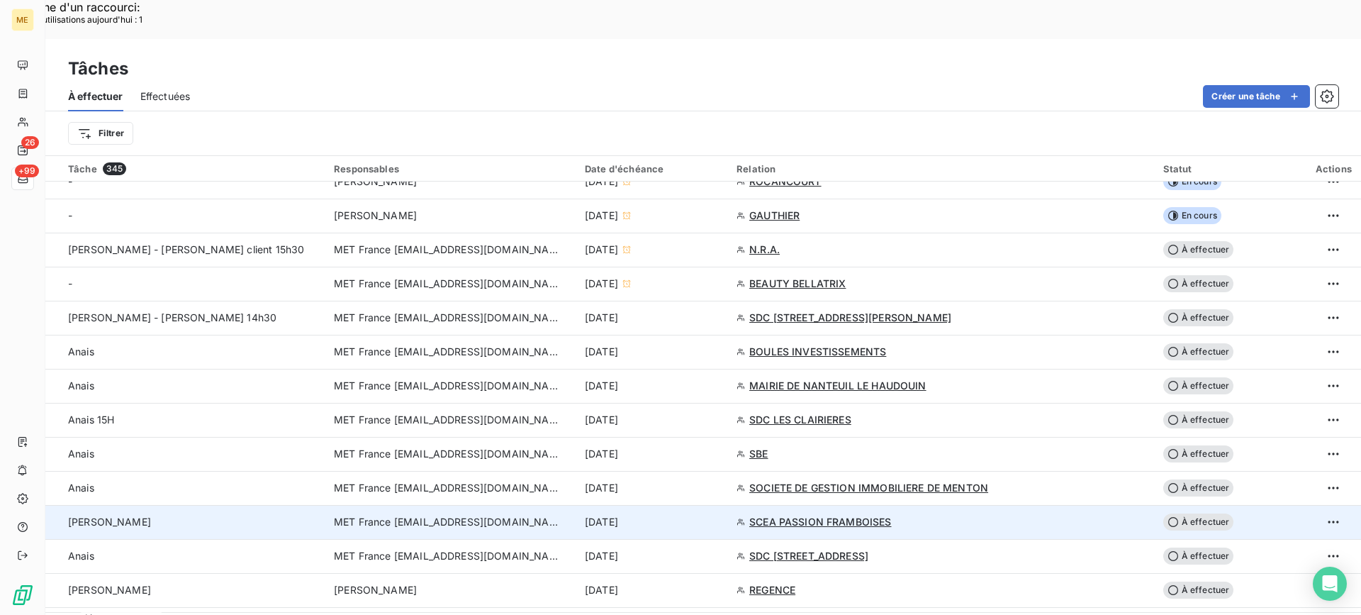
click at [127, 515] on div "[PERSON_NAME]" at bounding box center [192, 522] width 249 height 14
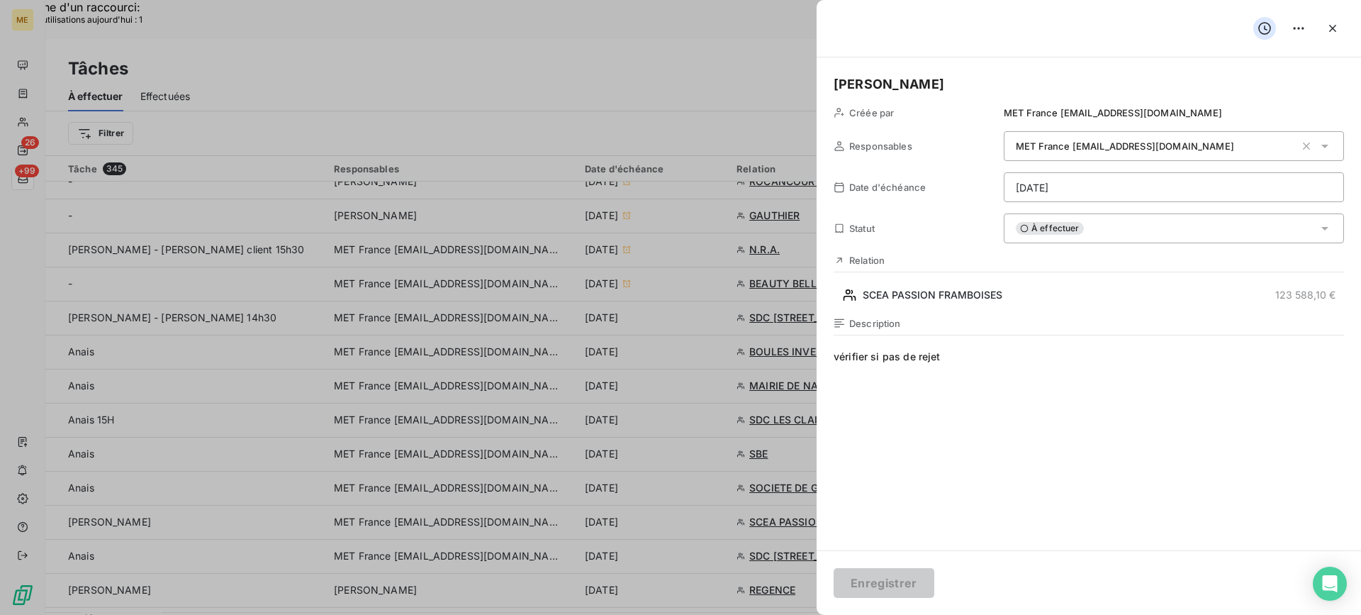
click at [1086, 237] on div "À effectuer" at bounding box center [1174, 228] width 340 height 30
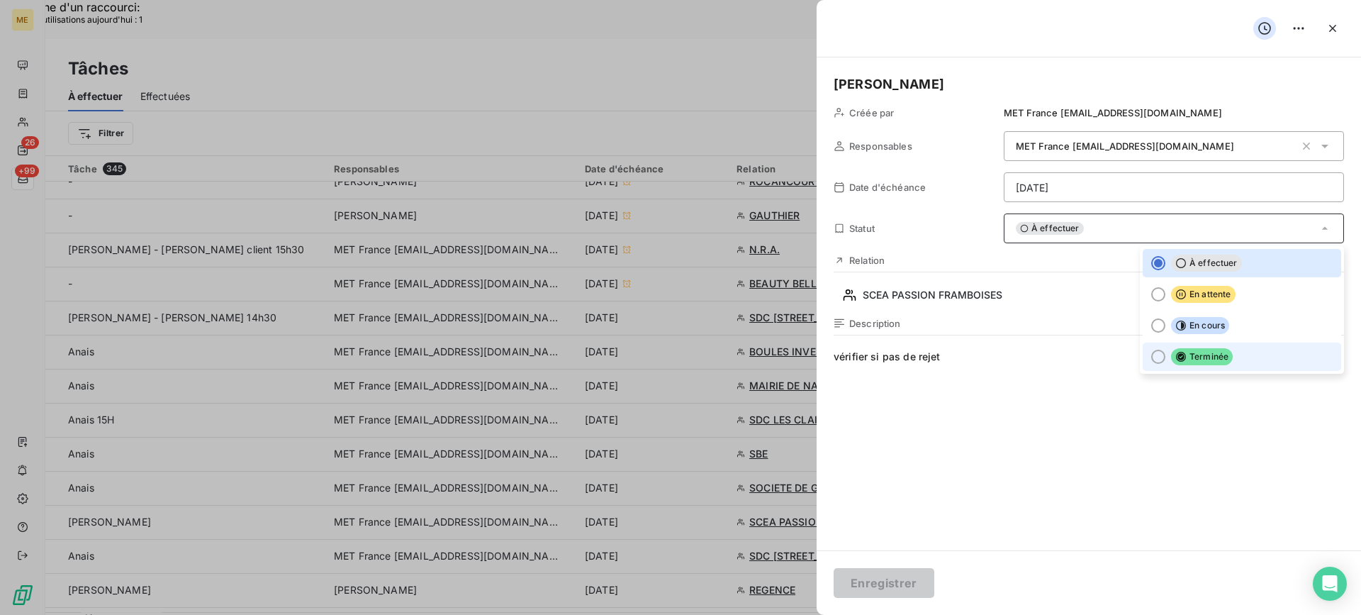
click at [1152, 359] on div at bounding box center [1159, 357] width 14 height 14
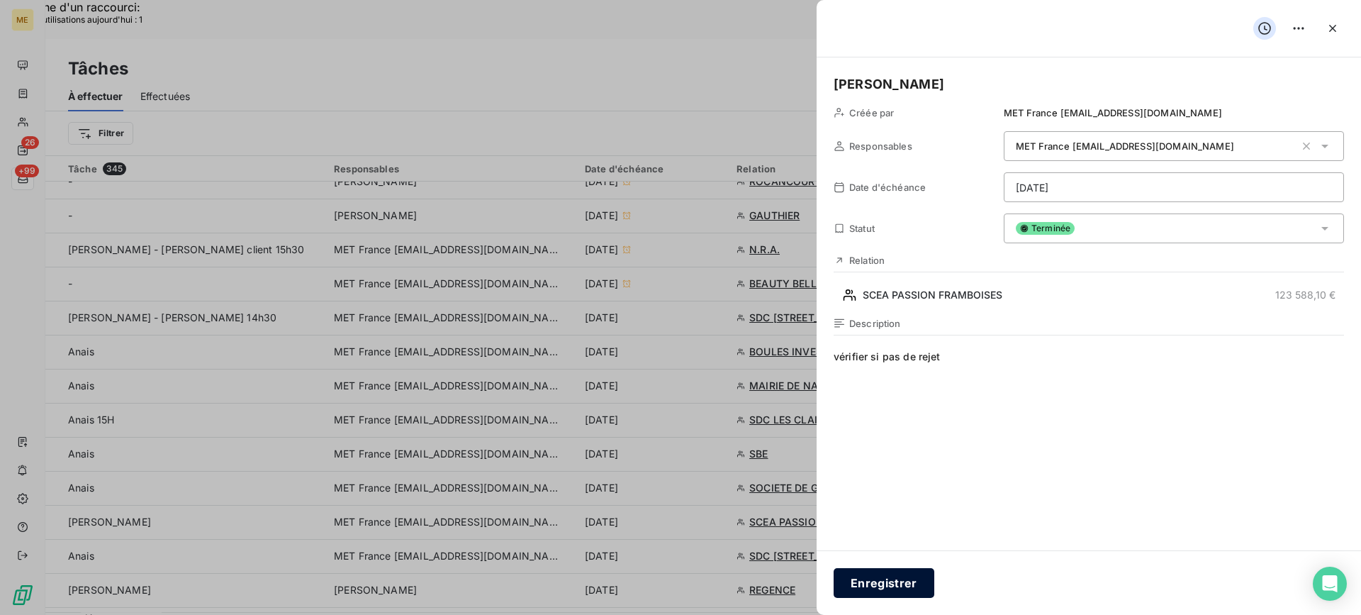
click at [847, 590] on button "Enregistrer" at bounding box center [884, 583] width 101 height 30
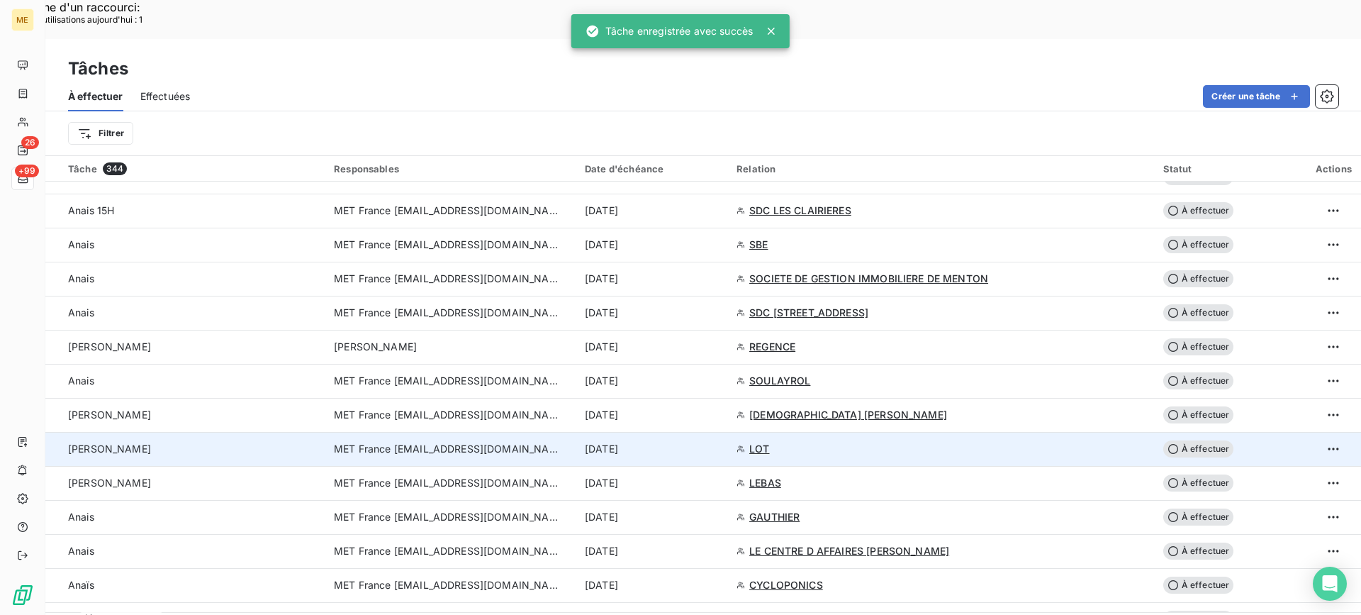
scroll to position [638, 0]
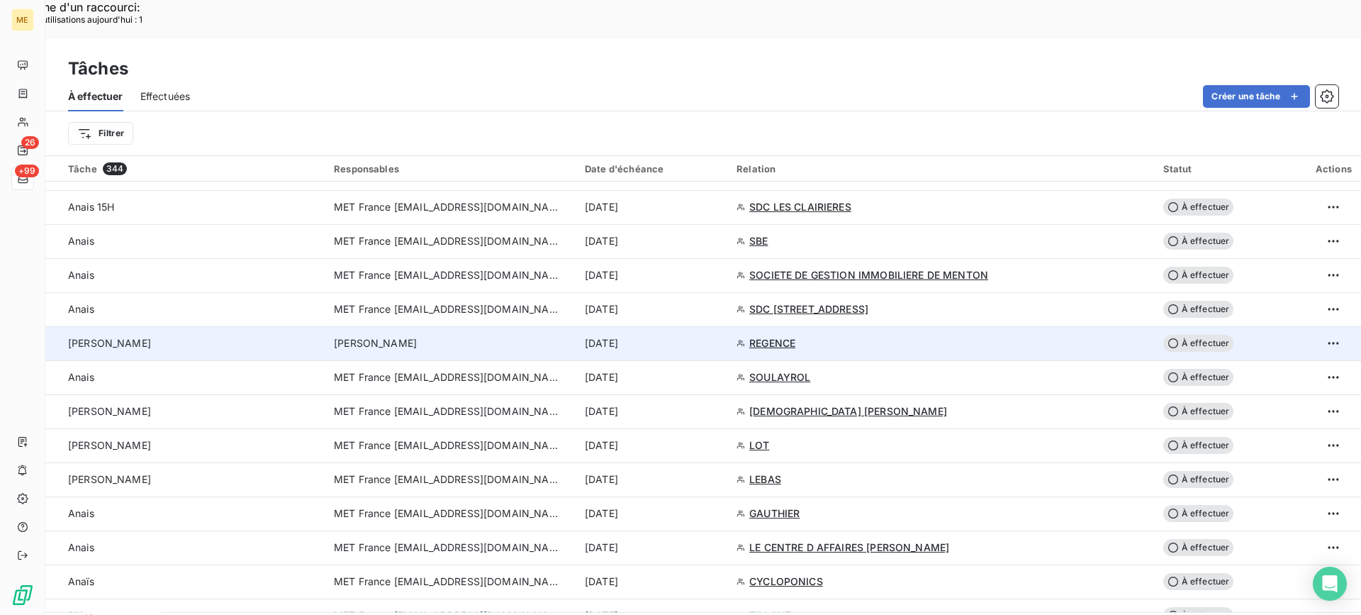
click at [289, 336] on div "[PERSON_NAME]" at bounding box center [192, 343] width 249 height 14
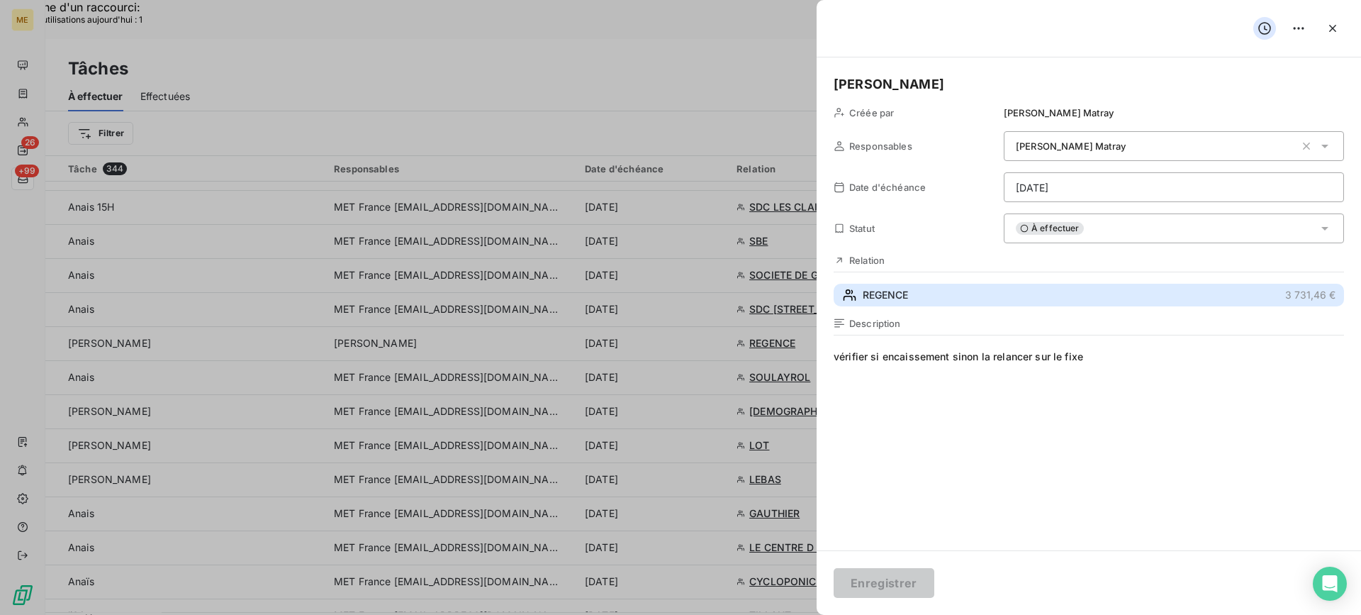
click at [1032, 300] on button "REGENCE 3 731,46 €" at bounding box center [1089, 295] width 511 height 23
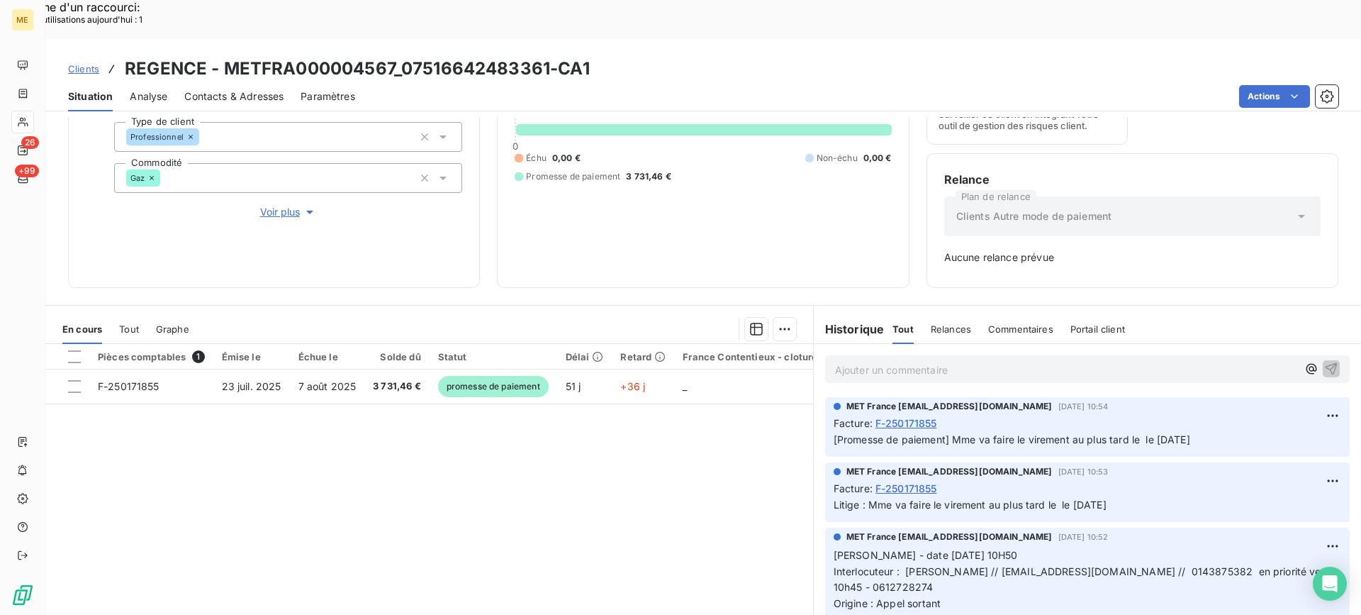
scroll to position [177, 0]
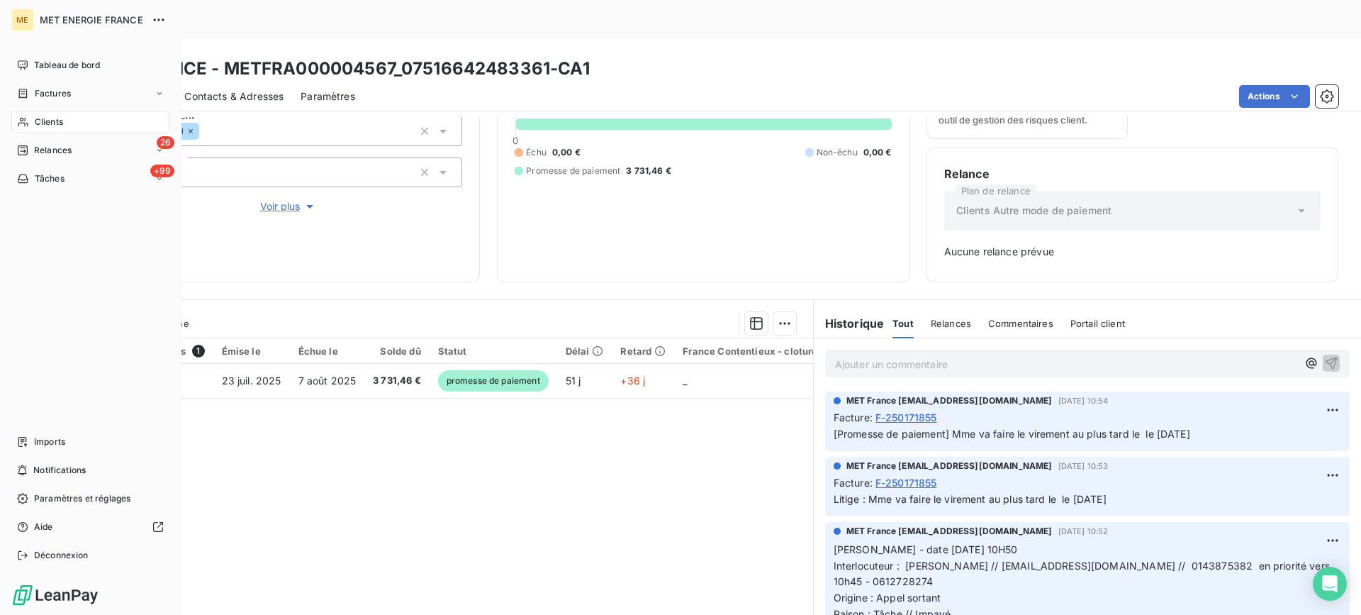
click at [43, 182] on span "Tâches" at bounding box center [50, 178] width 30 height 13
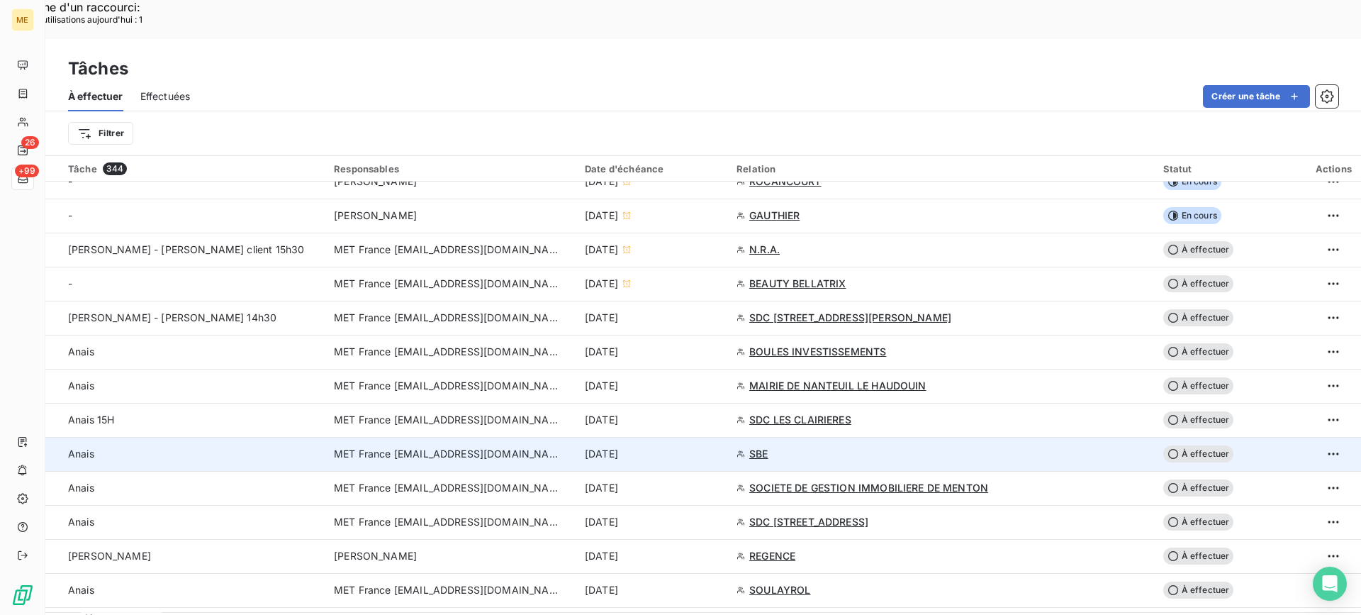
scroll to position [567, 0]
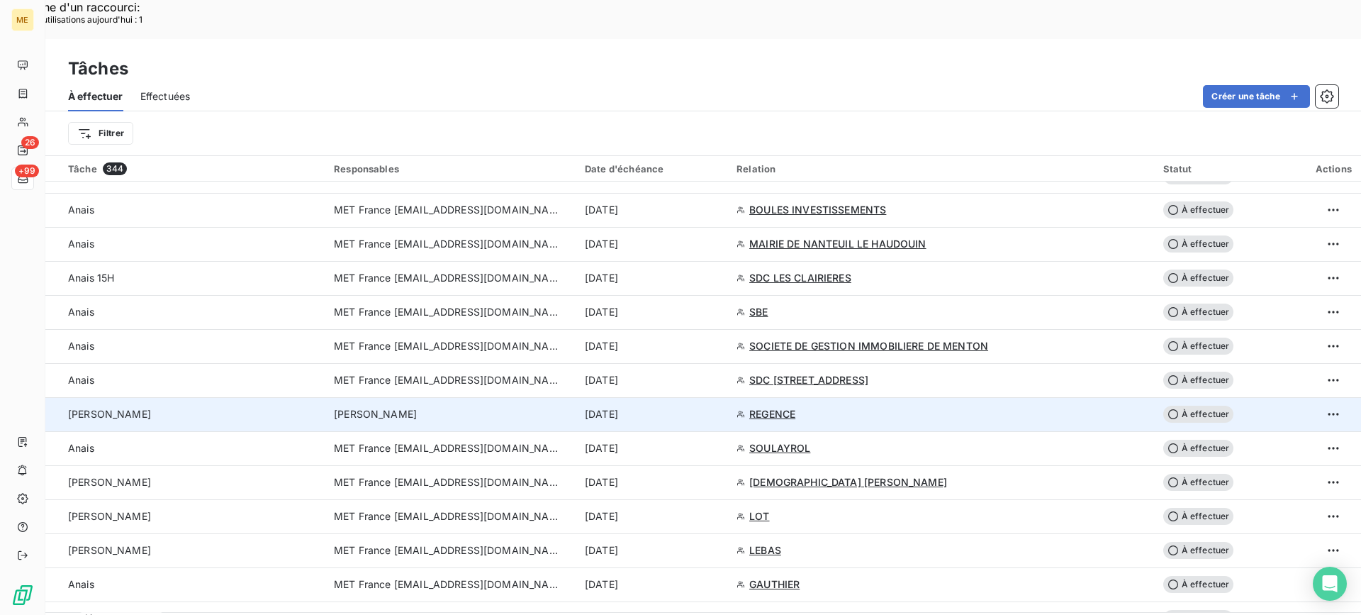
click at [180, 407] on div "[PERSON_NAME]" at bounding box center [192, 414] width 249 height 14
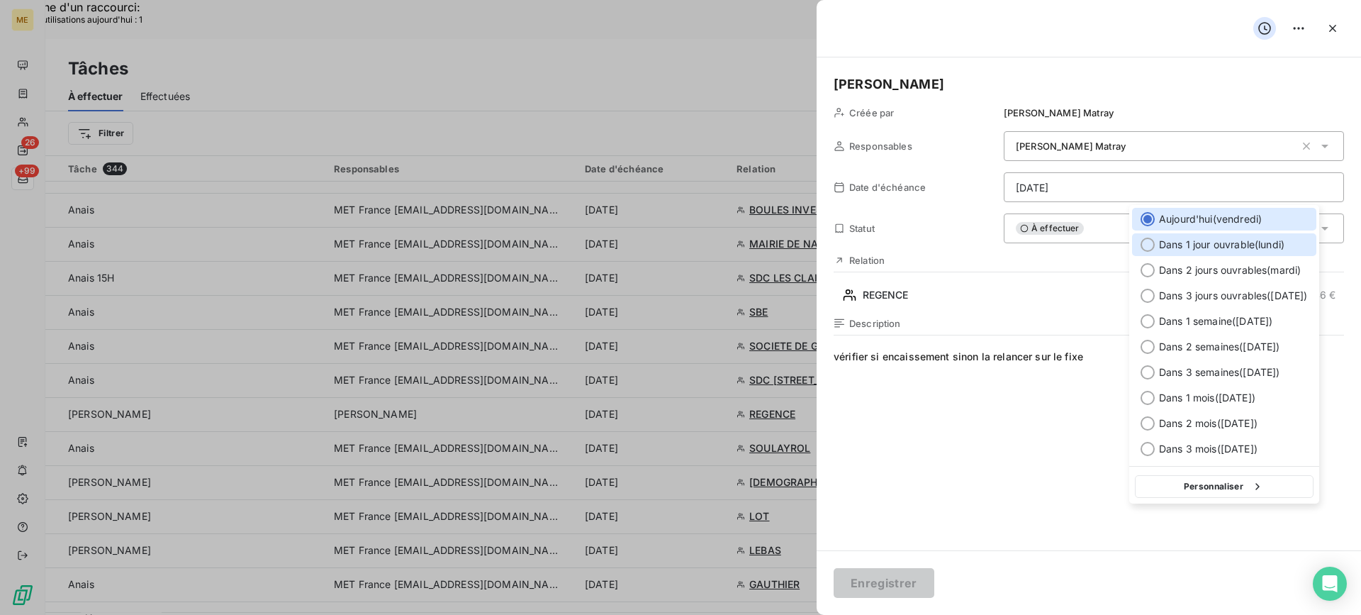
click at [1183, 248] on span "Dans 1 jour ouvrable ( [DATE] )" at bounding box center [1222, 245] width 126 height 14
type input "[DATE]"
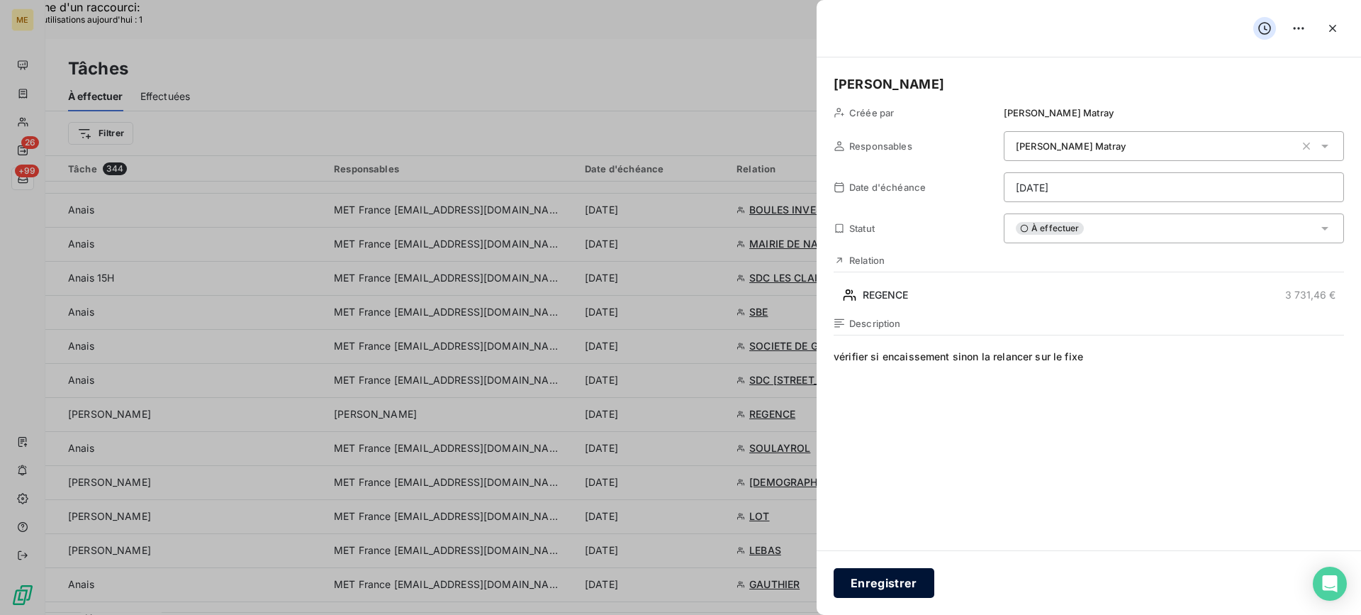
click at [897, 591] on button "Enregistrer" at bounding box center [884, 583] width 101 height 30
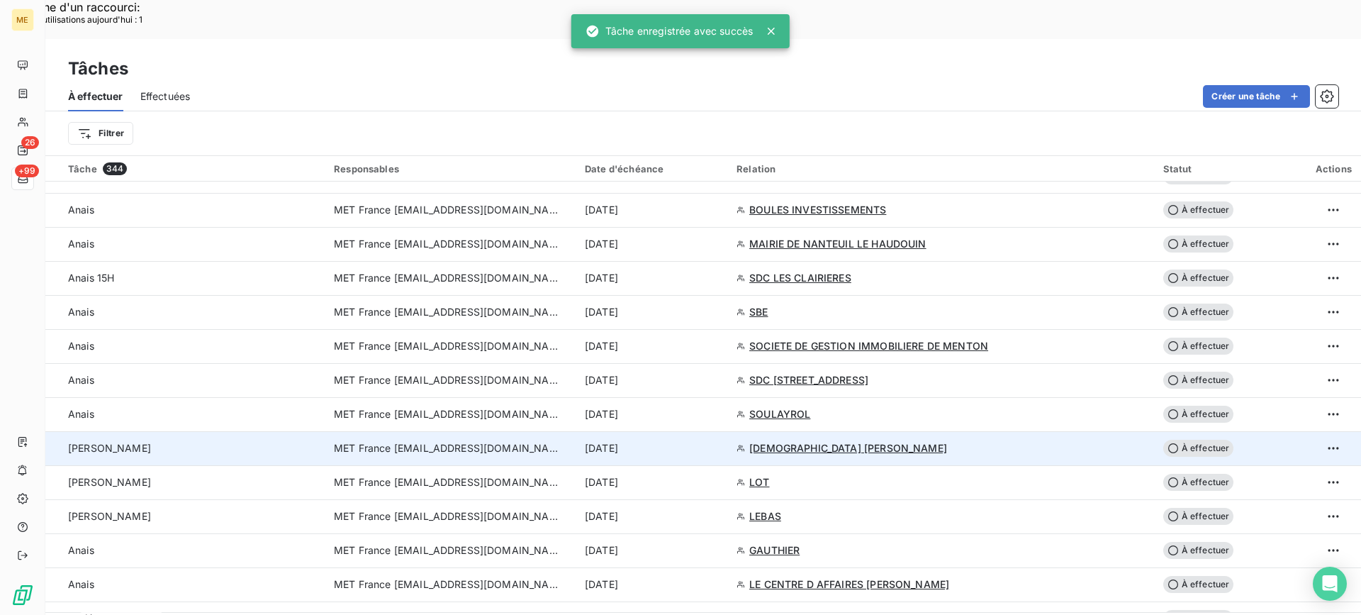
click at [154, 441] on div "[PERSON_NAME]" at bounding box center [192, 448] width 249 height 14
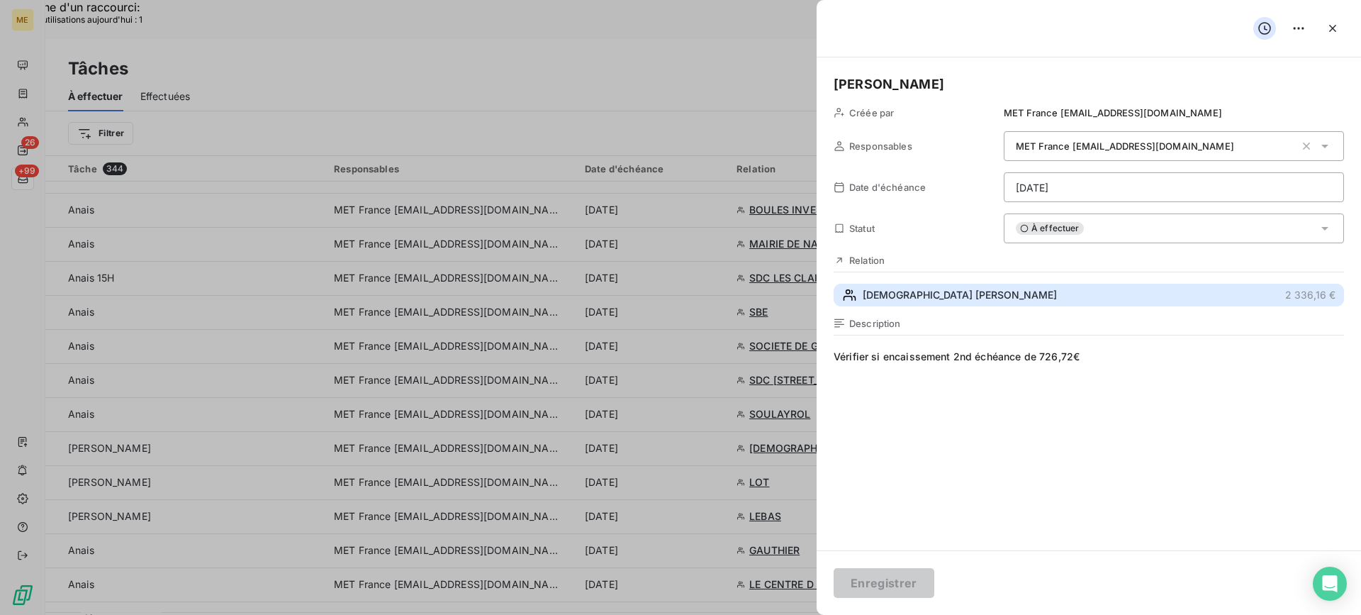
click at [1029, 303] on button "[DEMOGRAPHIC_DATA] [PERSON_NAME] nee CHERADAME 2 336,16 €" at bounding box center [1089, 295] width 511 height 23
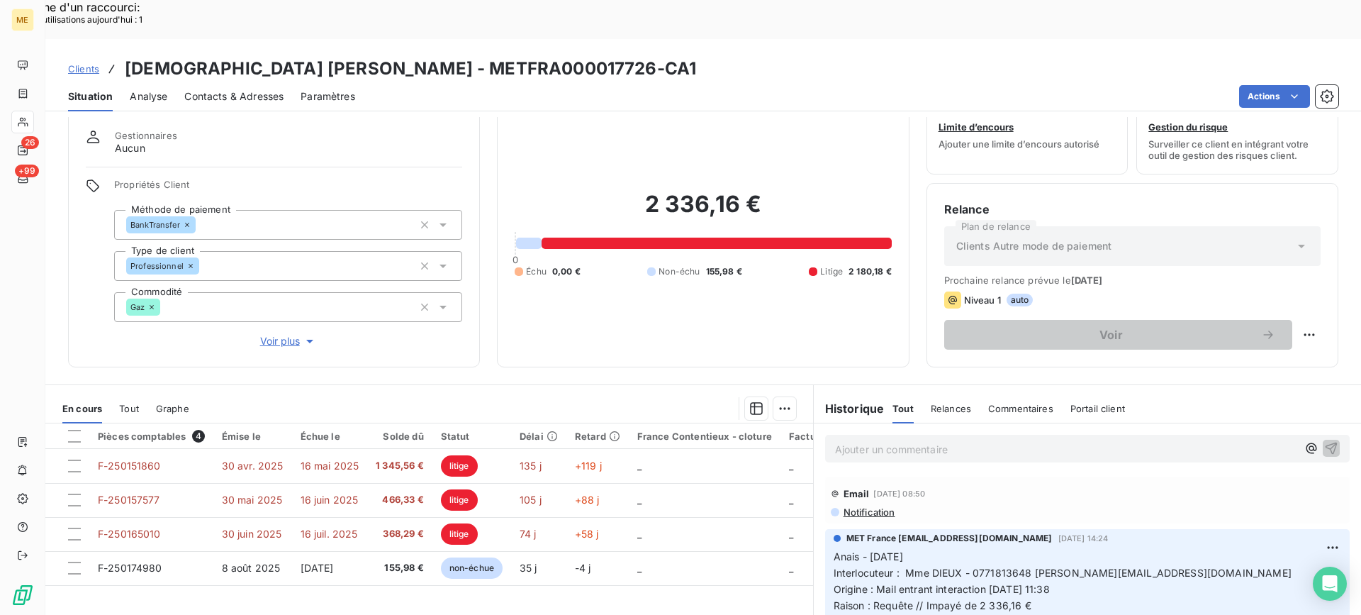
scroll to position [71, 0]
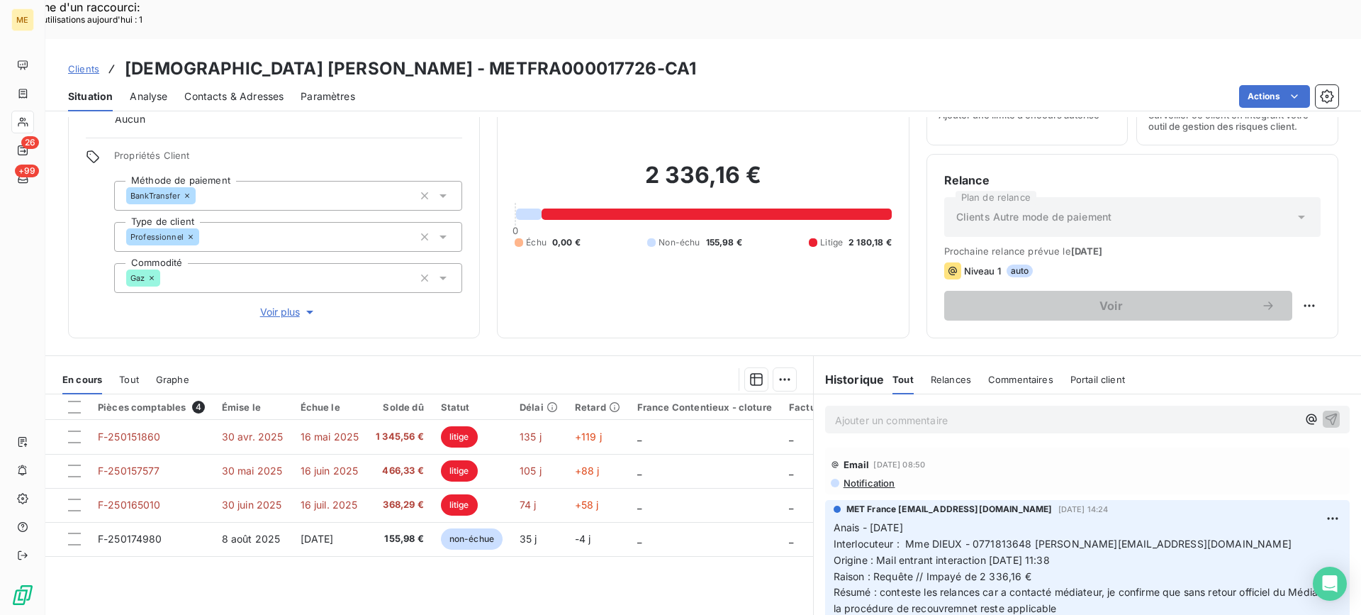
click at [266, 305] on span "Voir plus" at bounding box center [288, 312] width 57 height 14
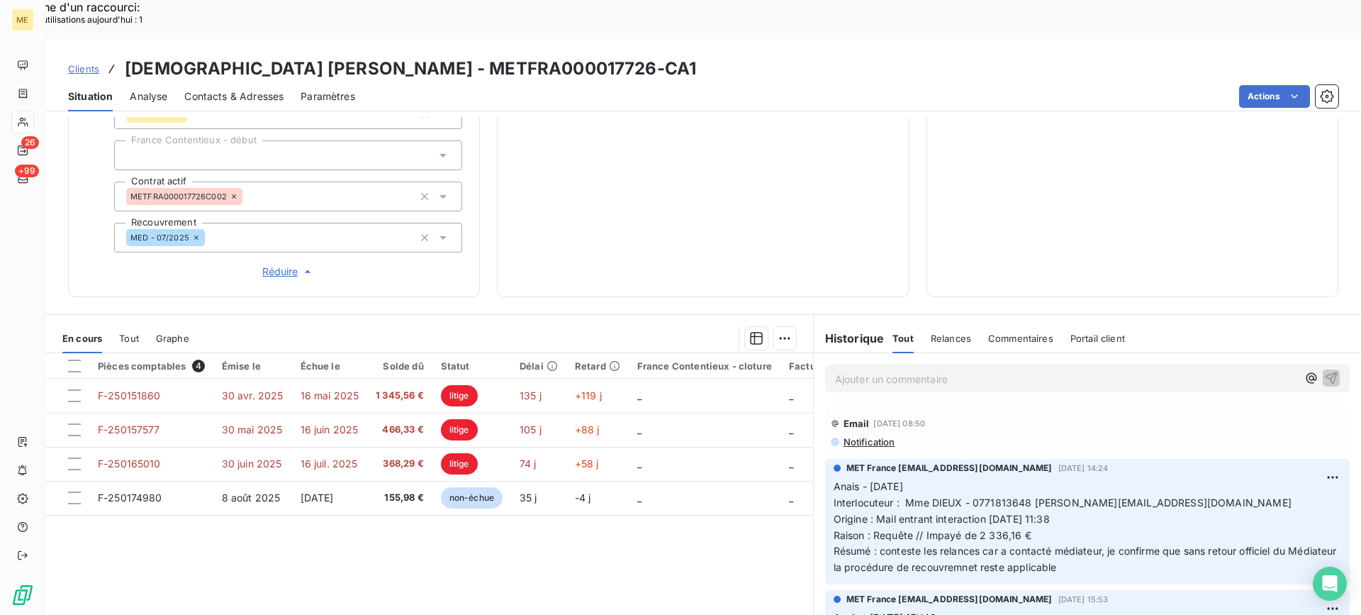
scroll to position [454, 0]
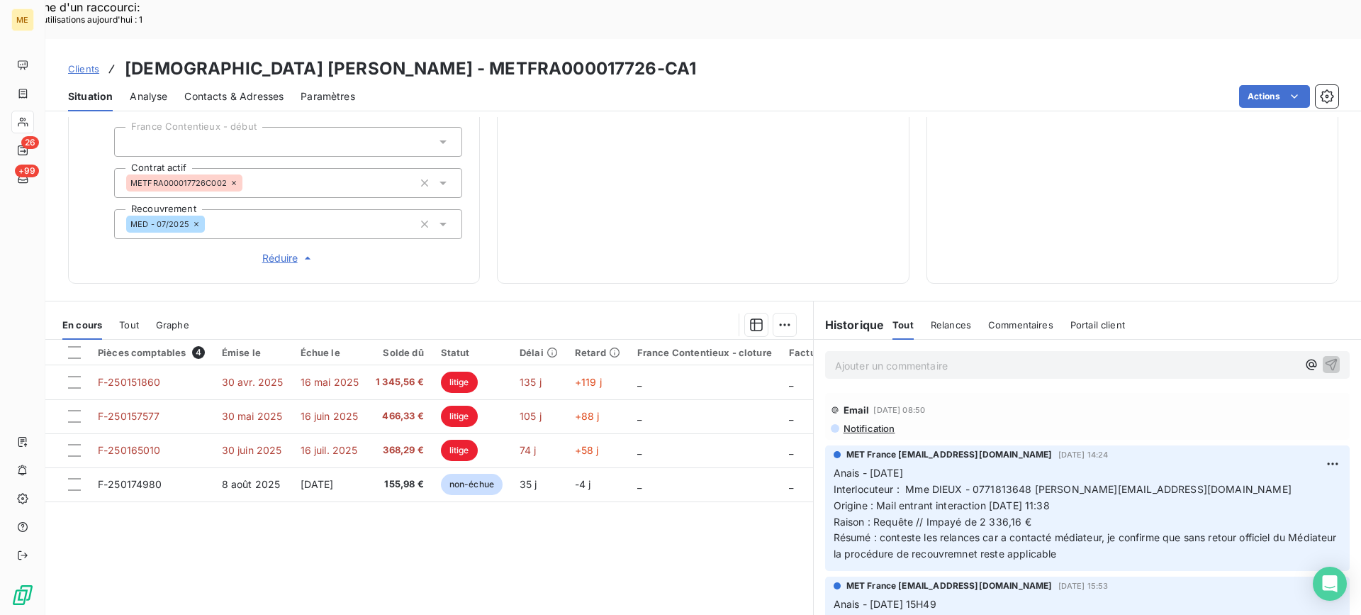
drag, startPoint x: 546, startPoint y: 27, endPoint x: 713, endPoint y: 36, distance: 166.9
click at [696, 56] on h3 "[DEMOGRAPHIC_DATA] [PERSON_NAME] - METFRA000017726-CA1" at bounding box center [411, 69] width 572 height 26
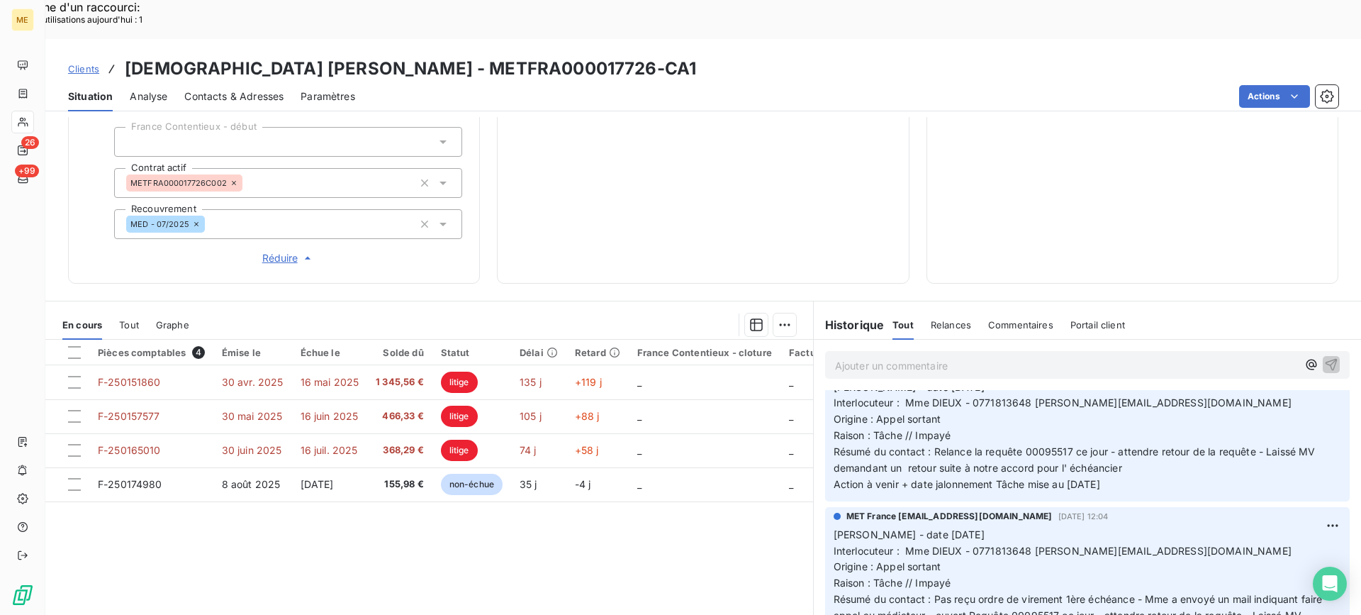
scroll to position [638, 0]
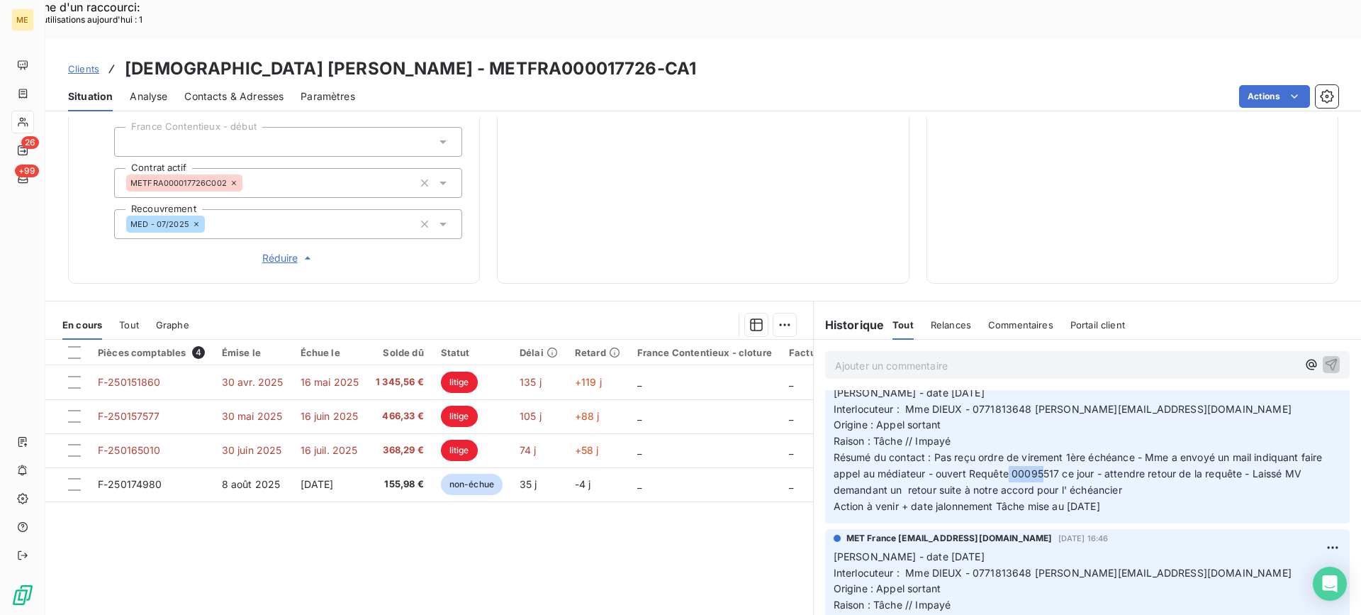
drag, startPoint x: 1004, startPoint y: 434, endPoint x: 1035, endPoint y: 430, distance: 30.7
click at [1035, 451] on span "Résumé du contact : Pas reçu ordre de virement 1ère échéance - Mme a envoyé un …" at bounding box center [1080, 473] width 492 height 45
click at [1055, 393] on p "[PERSON_NAME] - date [DATE] Interlocuteur : Mme DIEUX - 0771813648 [PERSON_NAME…" at bounding box center [1088, 450] width 508 height 130
drag, startPoint x: 1008, startPoint y: 436, endPoint x: 1052, endPoint y: 425, distance: 45.9
click at [1052, 425] on p "[PERSON_NAME] - date [DATE] Interlocuteur : Mme DIEUX - 0771813648 [PERSON_NAME…" at bounding box center [1088, 450] width 508 height 130
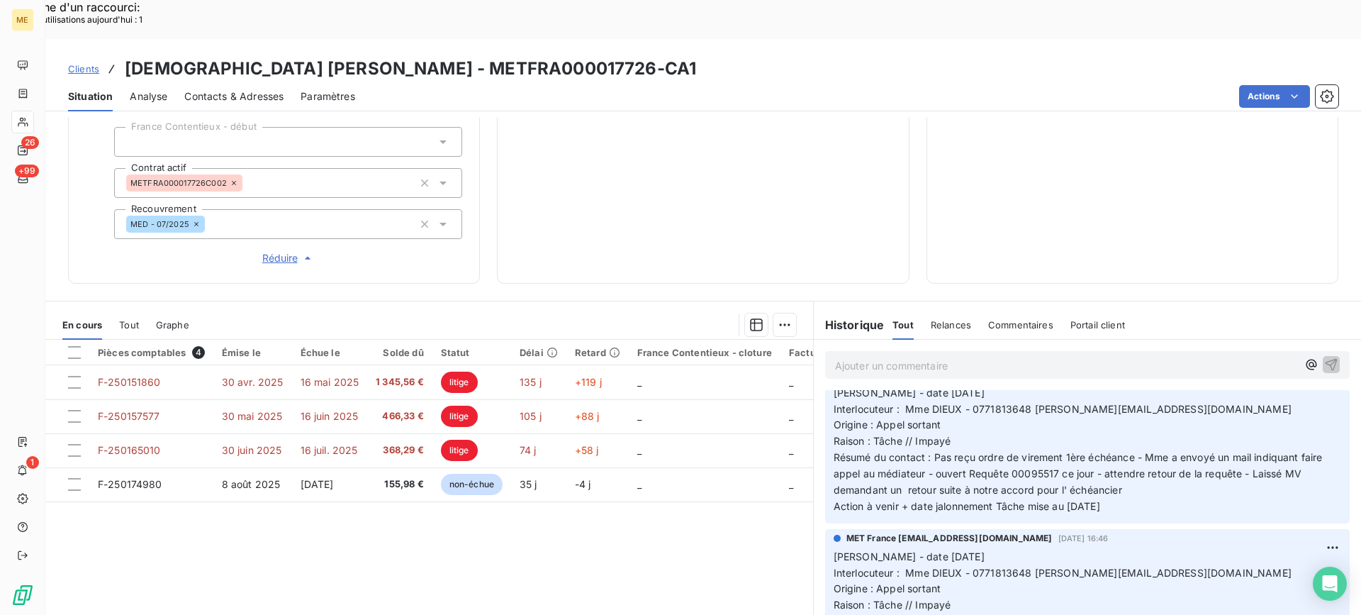
click at [1142, 451] on p "[PERSON_NAME] - date [DATE] Interlocuteur : Mme DIEUX - 0771813648 [PERSON_NAME…" at bounding box center [1088, 450] width 508 height 130
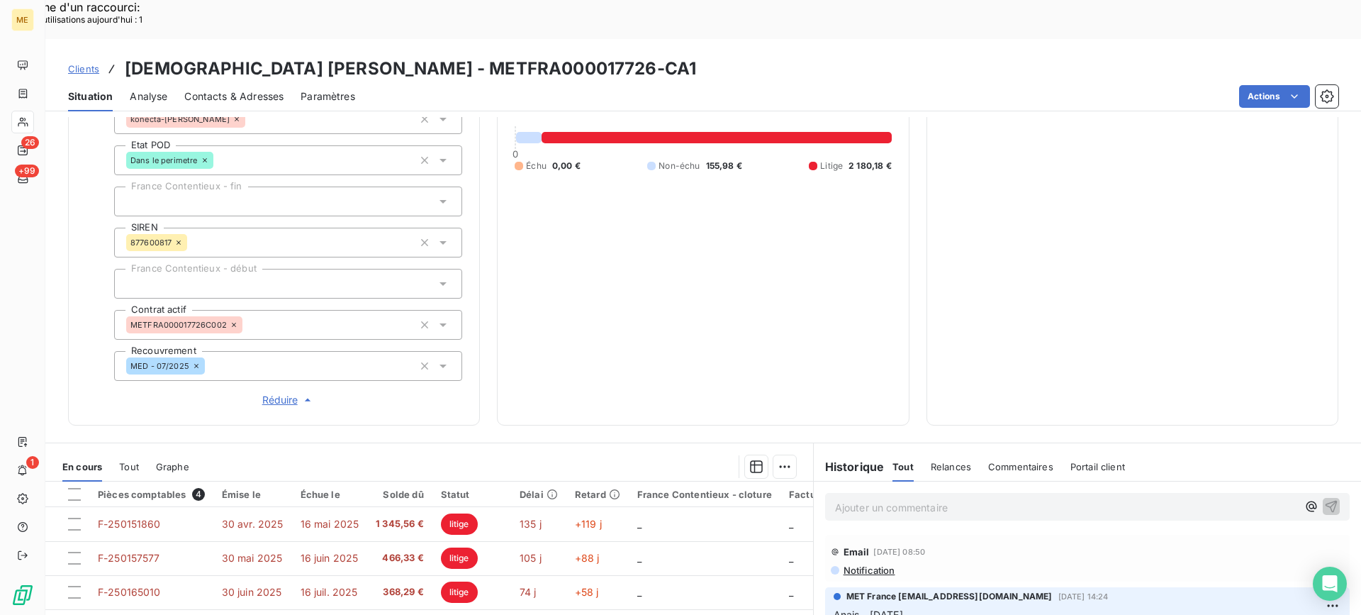
scroll to position [454, 0]
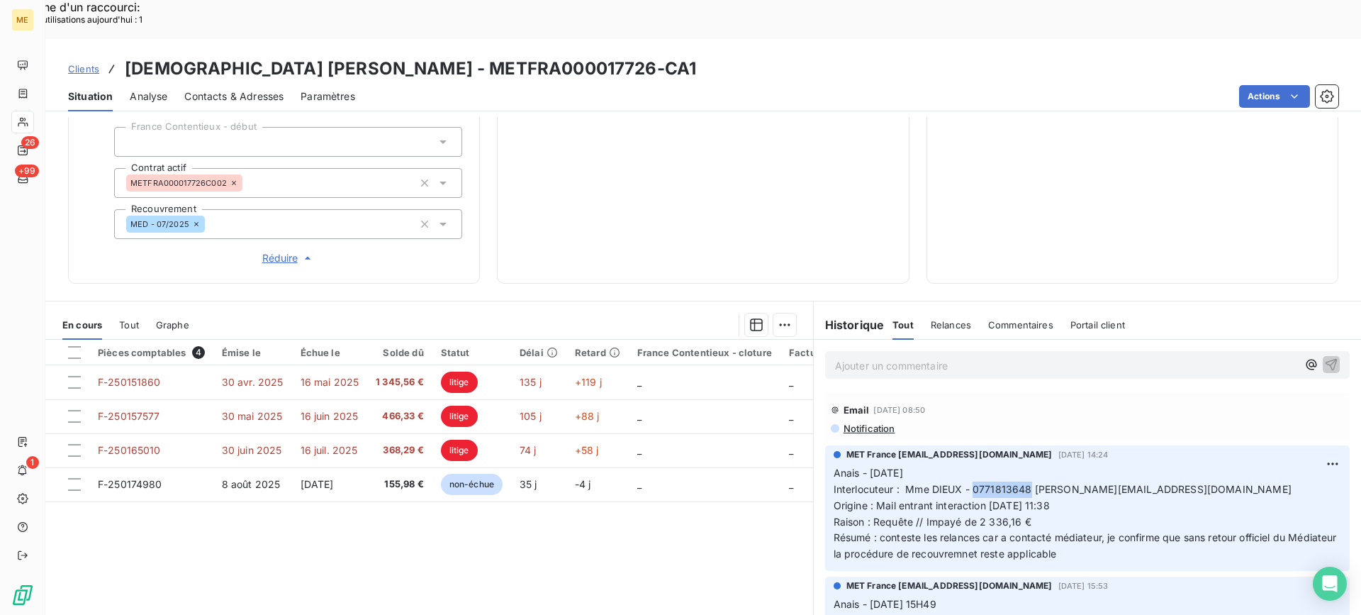
drag, startPoint x: 967, startPoint y: 447, endPoint x: 1024, endPoint y: 445, distance: 56.8
click at [1024, 483] on span "Interlocuteur : Mme DIEUX - 0771813648 [PERSON_NAME][EMAIL_ADDRESS][DOMAIN_NAME]" at bounding box center [1063, 489] width 458 height 12
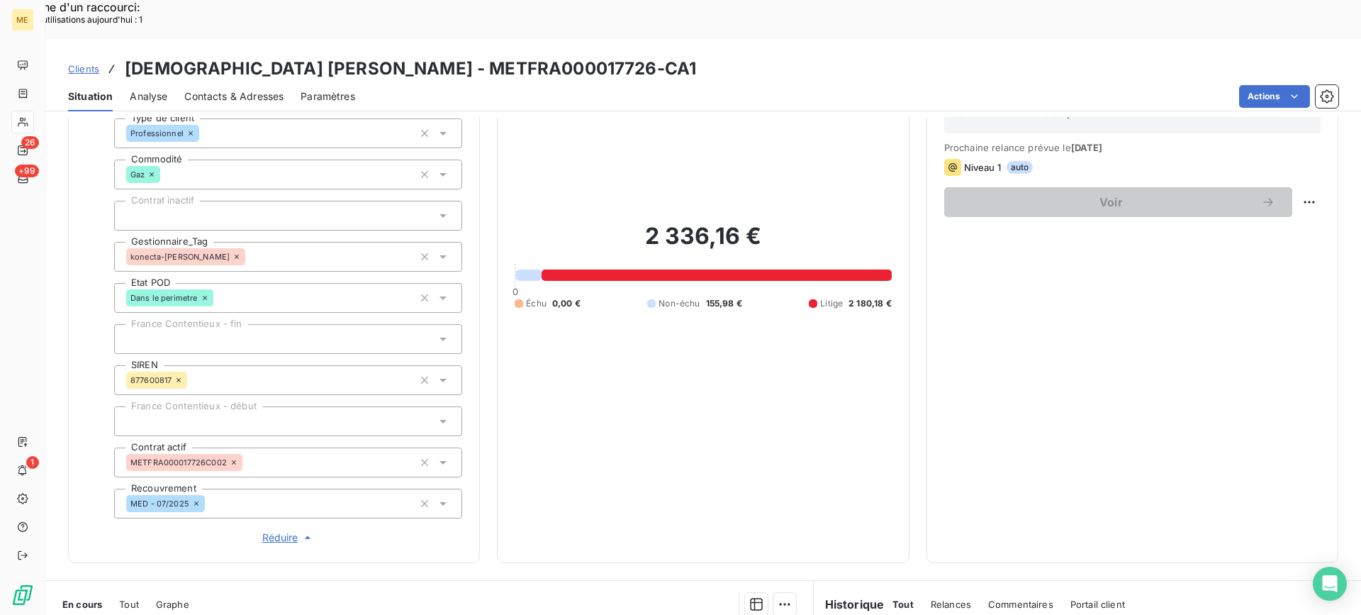
scroll to position [170, 0]
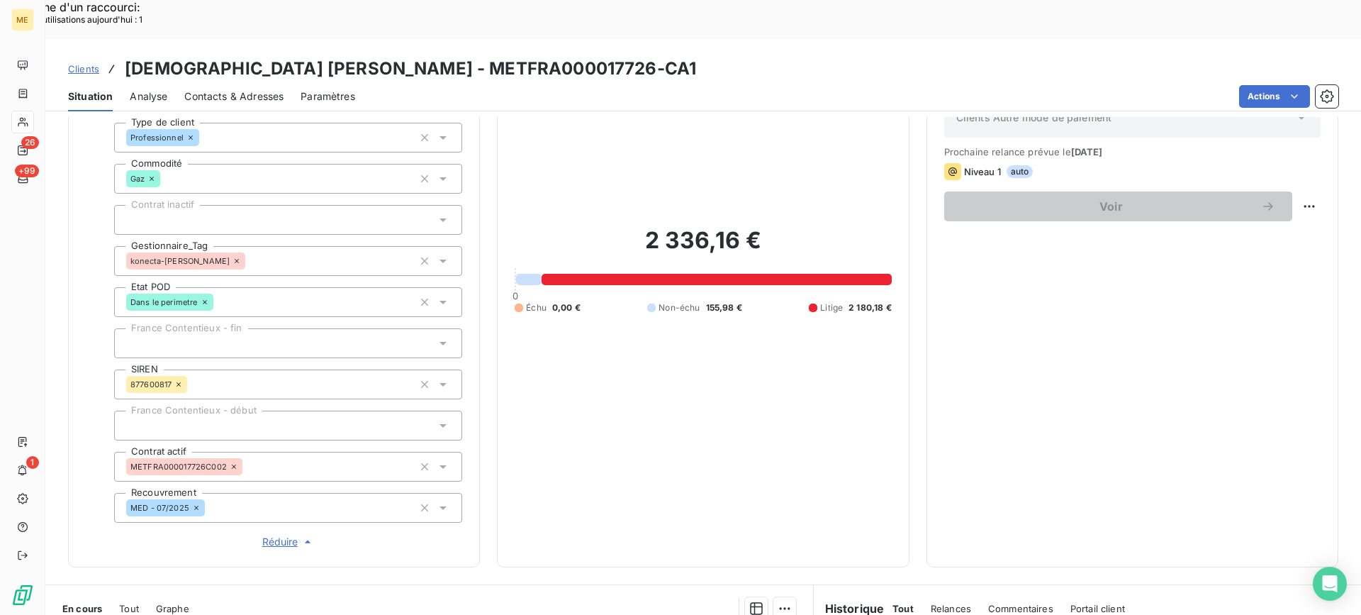
click at [850, 382] on div "2 336,16 € 0 Échu 0,00 € Non-échu 155,98 € Litige 2 180,18 €" at bounding box center [703, 269] width 377 height 559
click at [1267, 189] on div "Replanifier cette action" at bounding box center [1240, 198] width 127 height 23
select select "8"
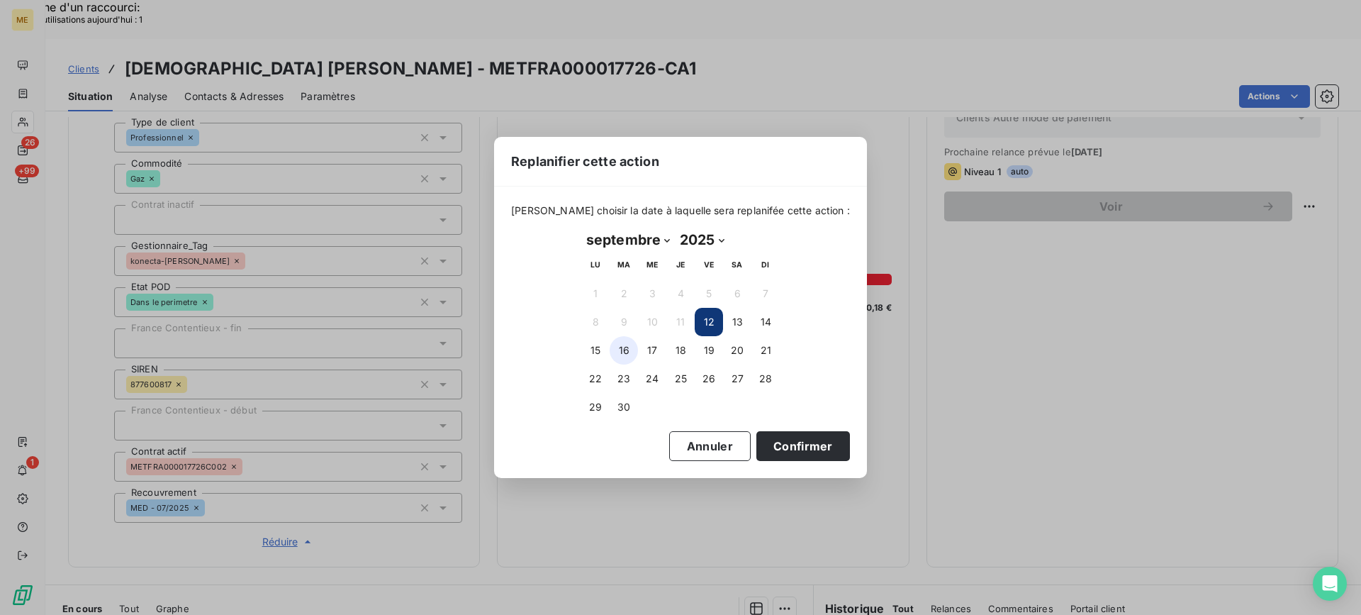
click at [620, 360] on button "16" at bounding box center [624, 350] width 28 height 28
click at [764, 440] on button "Confirmer" at bounding box center [804, 446] width 94 height 30
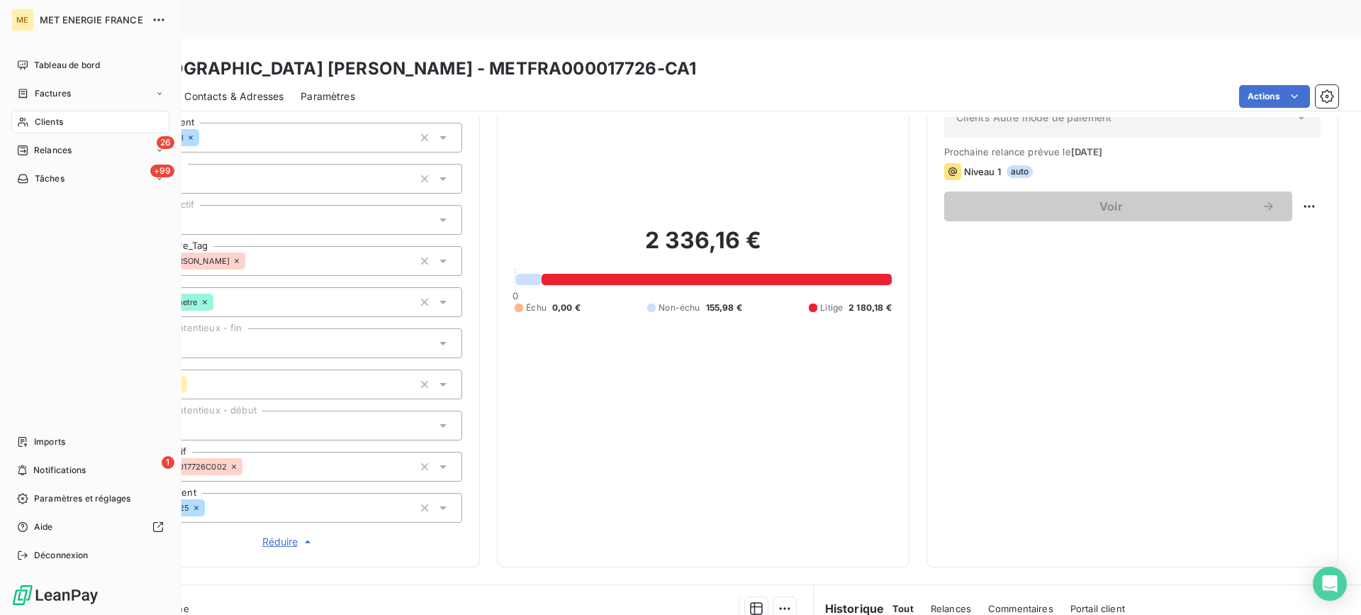
click at [45, 174] on span "Tâches" at bounding box center [50, 178] width 30 height 13
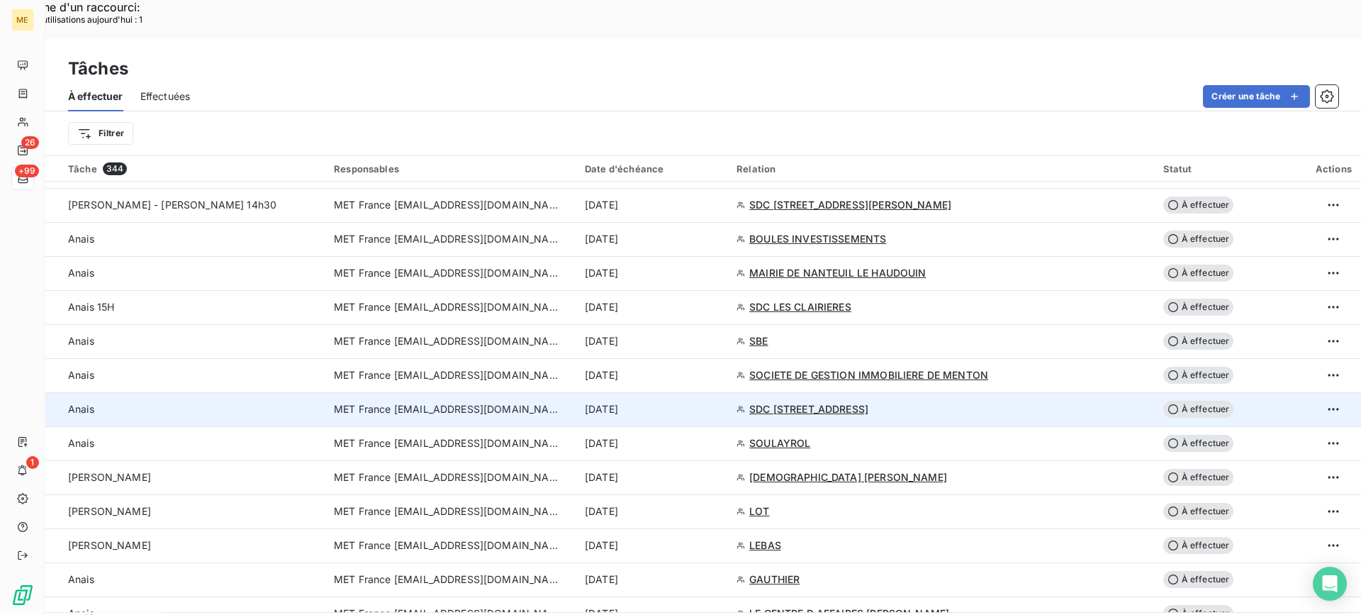
scroll to position [567, 0]
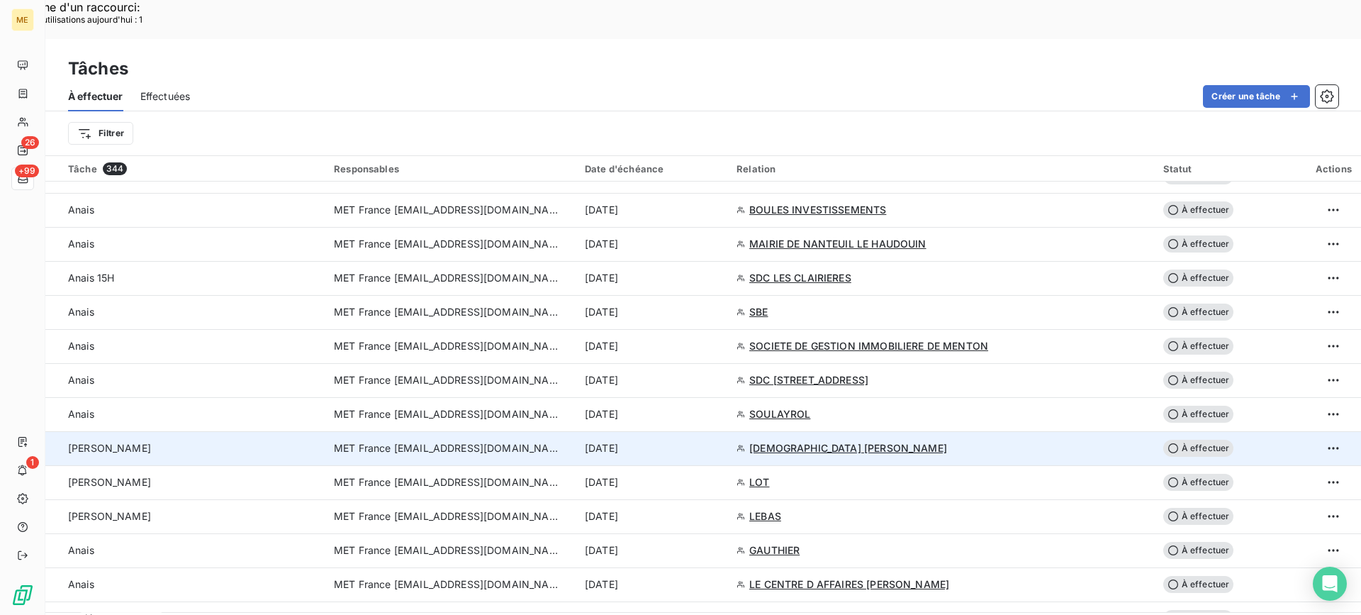
click at [195, 441] on div "[PERSON_NAME]" at bounding box center [192, 448] width 249 height 14
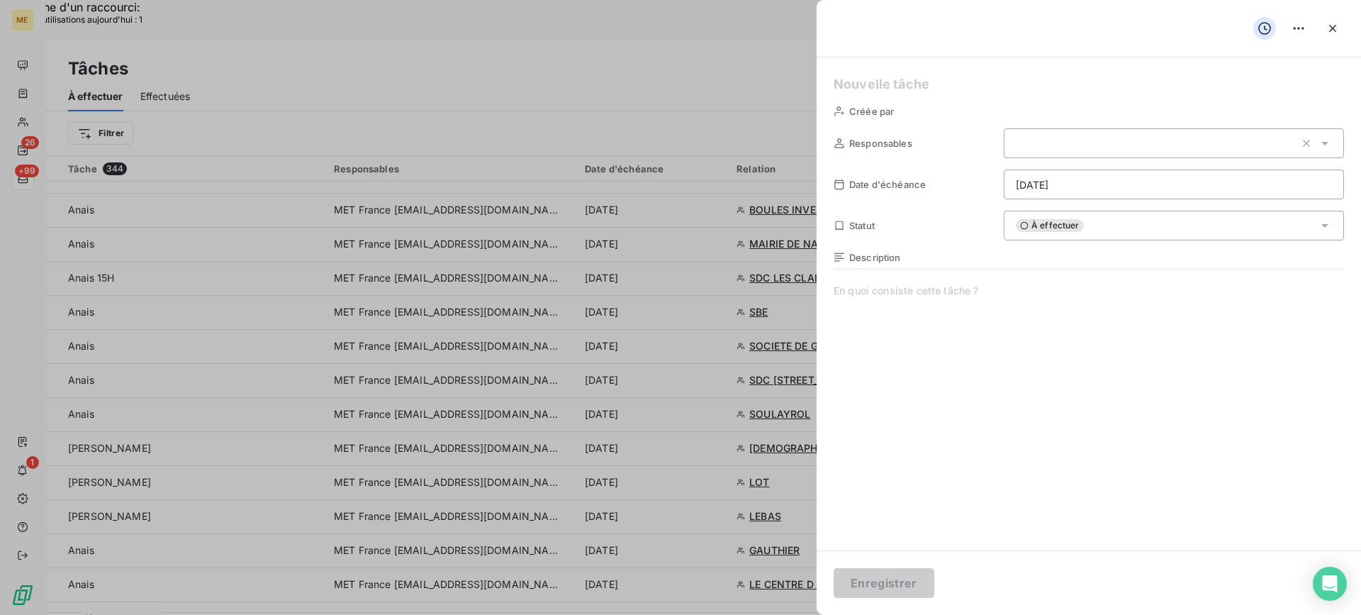
click at [1091, 227] on div "À effectuer" at bounding box center [1174, 226] width 340 height 30
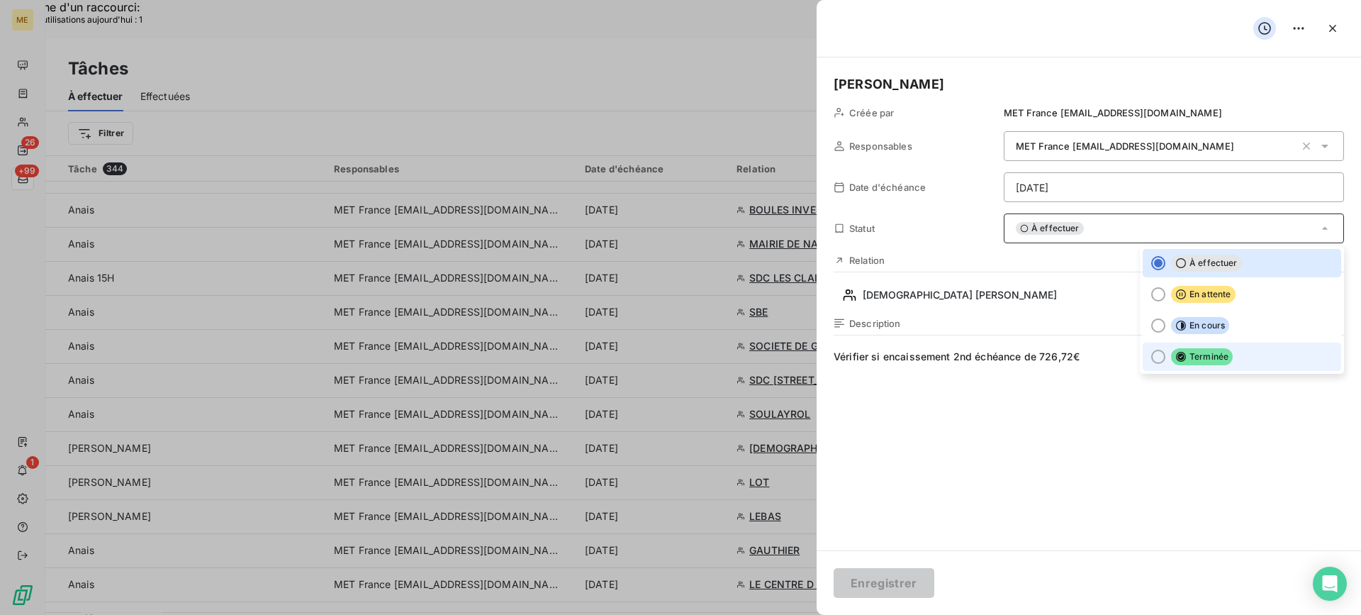
click at [1201, 351] on span "Terminée" at bounding box center [1202, 356] width 62 height 17
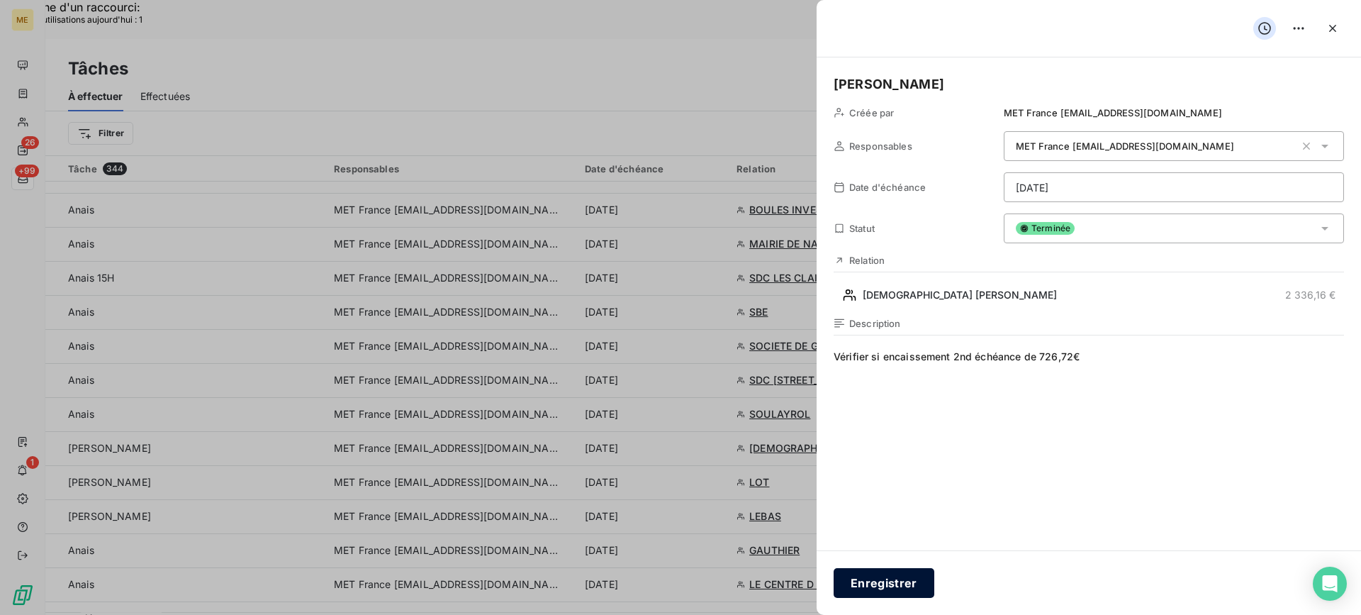
click at [845, 594] on button "Enregistrer" at bounding box center [884, 583] width 101 height 30
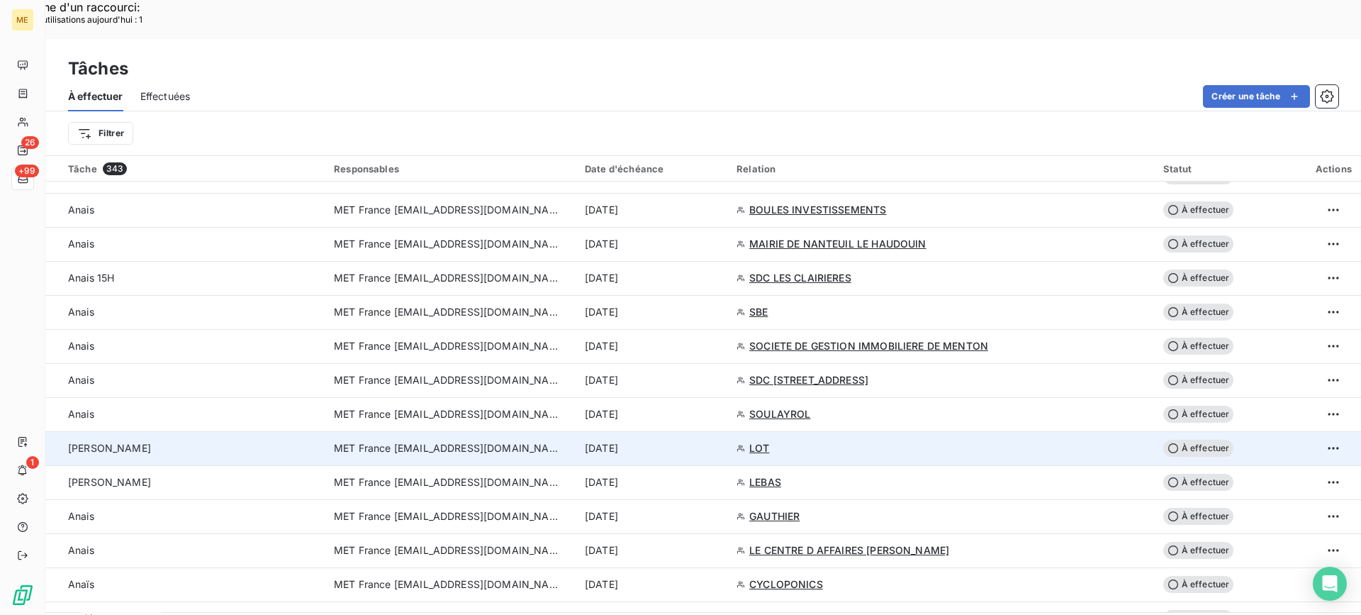
click at [179, 431] on td "[PERSON_NAME]" at bounding box center [185, 448] width 280 height 34
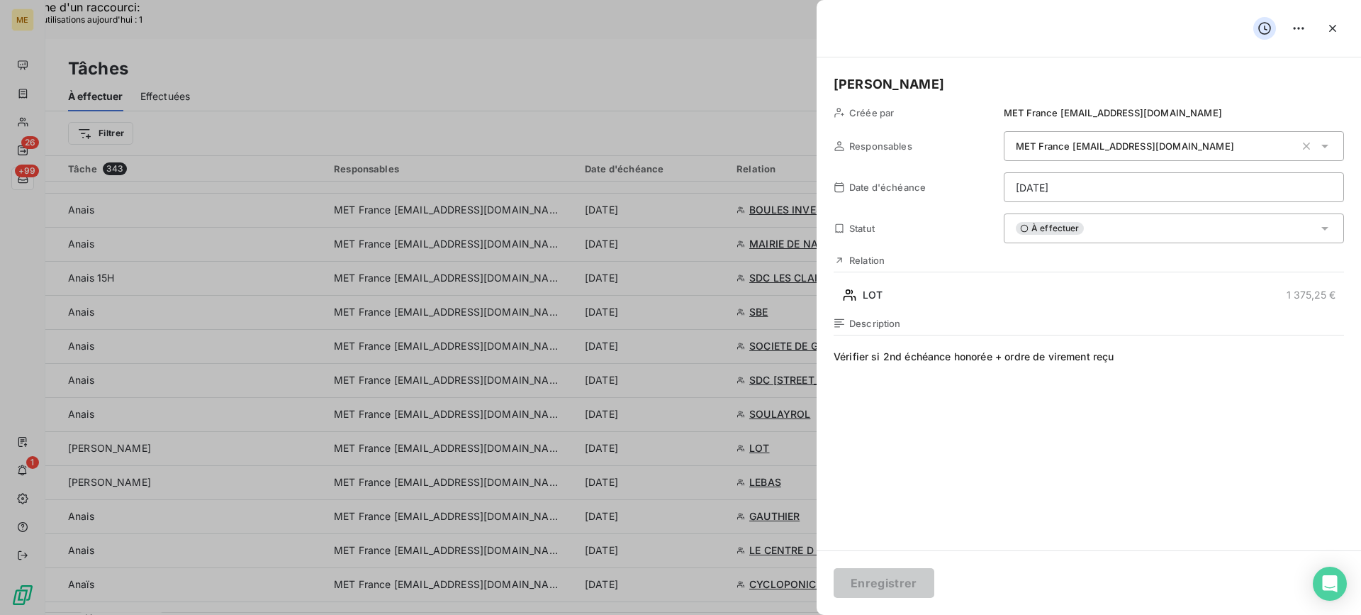
click at [1101, 234] on div "À effectuer" at bounding box center [1174, 228] width 340 height 30
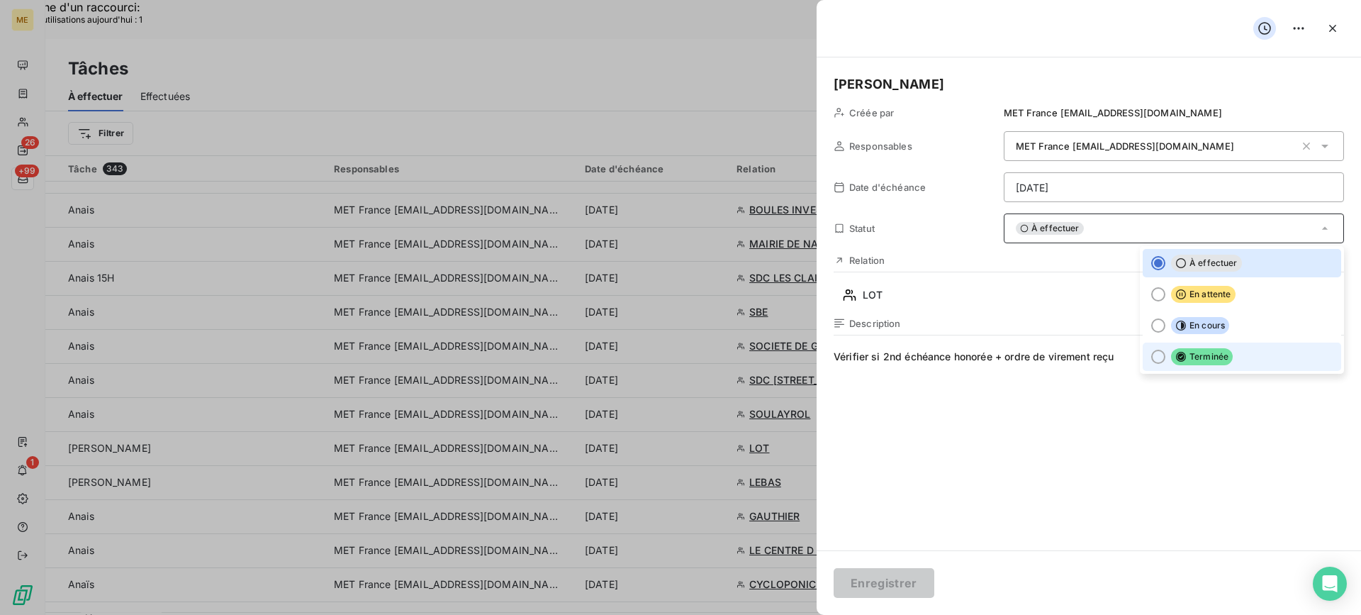
click at [1194, 363] on span "Terminée" at bounding box center [1202, 356] width 62 height 17
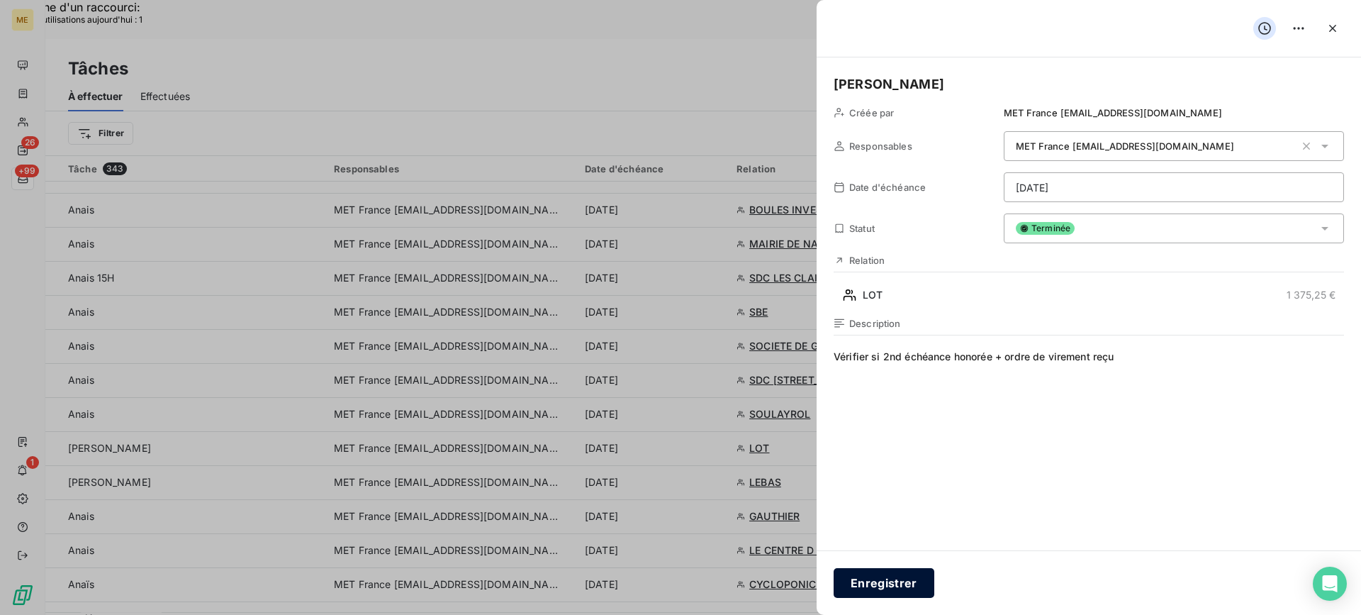
click at [903, 573] on button "Enregistrer" at bounding box center [884, 583] width 101 height 30
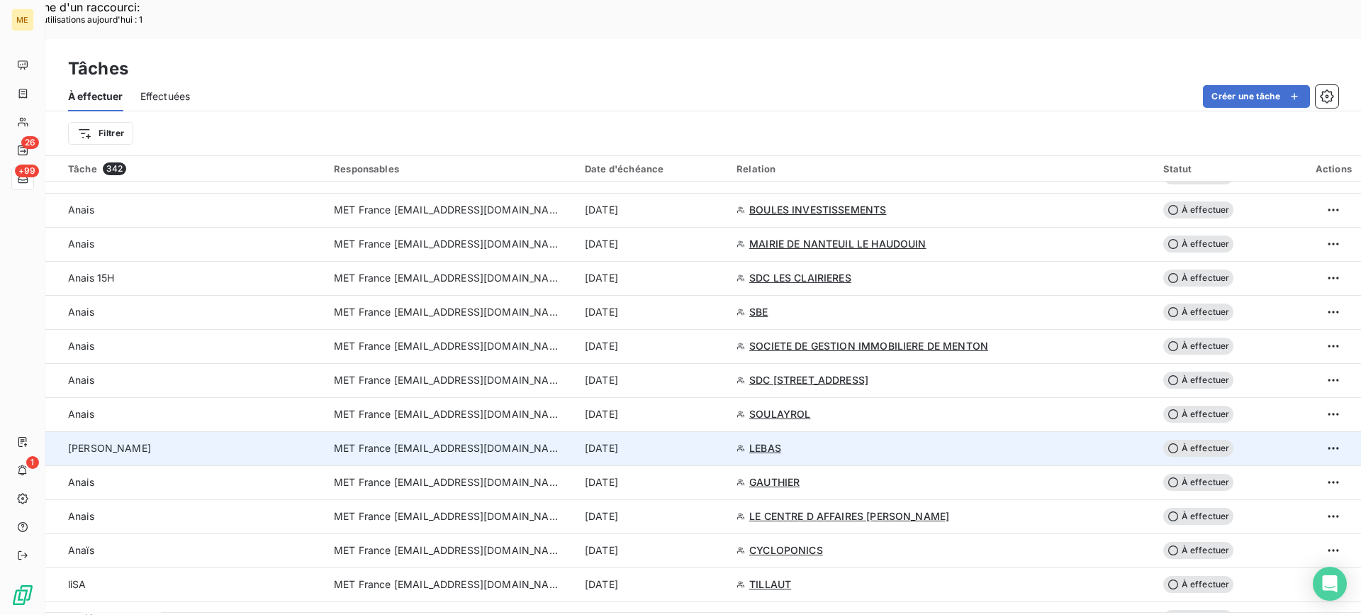
click at [140, 441] on div "[PERSON_NAME]" at bounding box center [192, 448] width 249 height 14
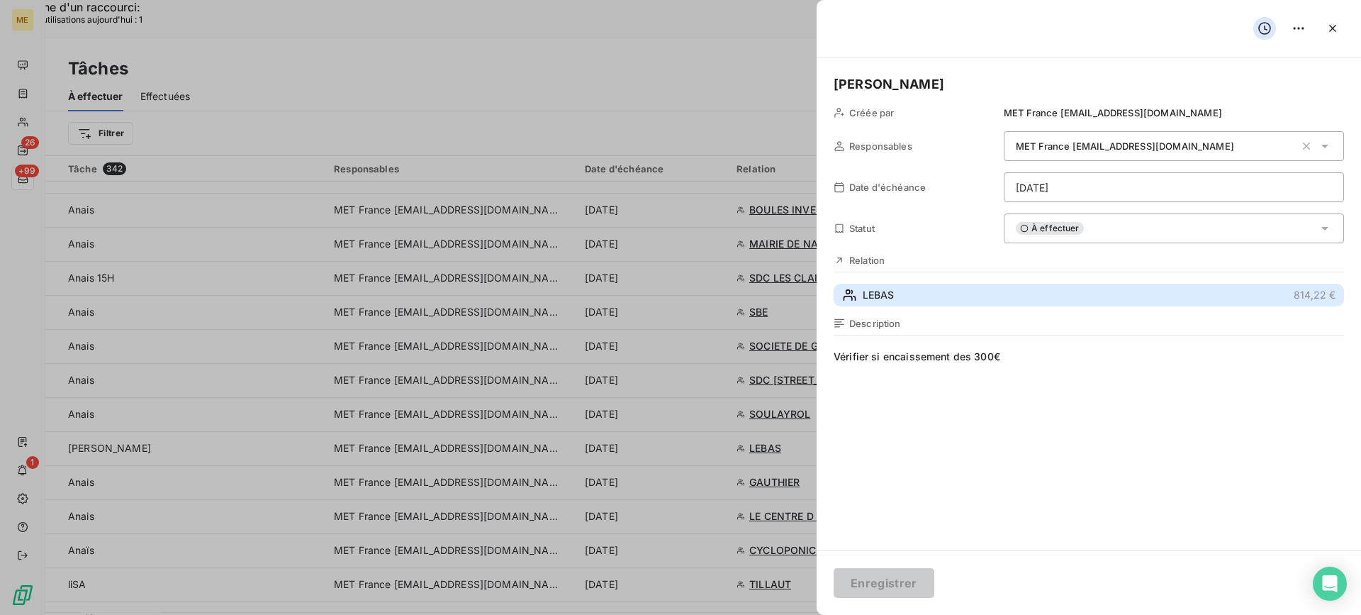
click at [901, 289] on button "LEBAS 814,22 €" at bounding box center [1089, 295] width 511 height 23
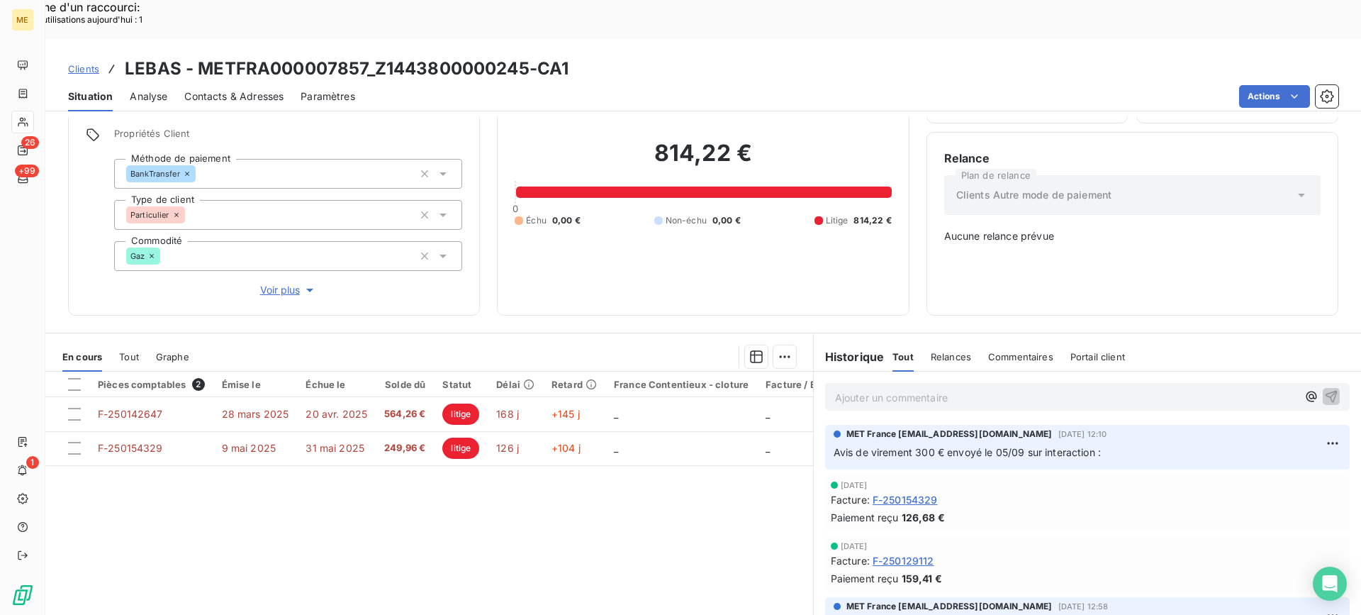
scroll to position [125, 0]
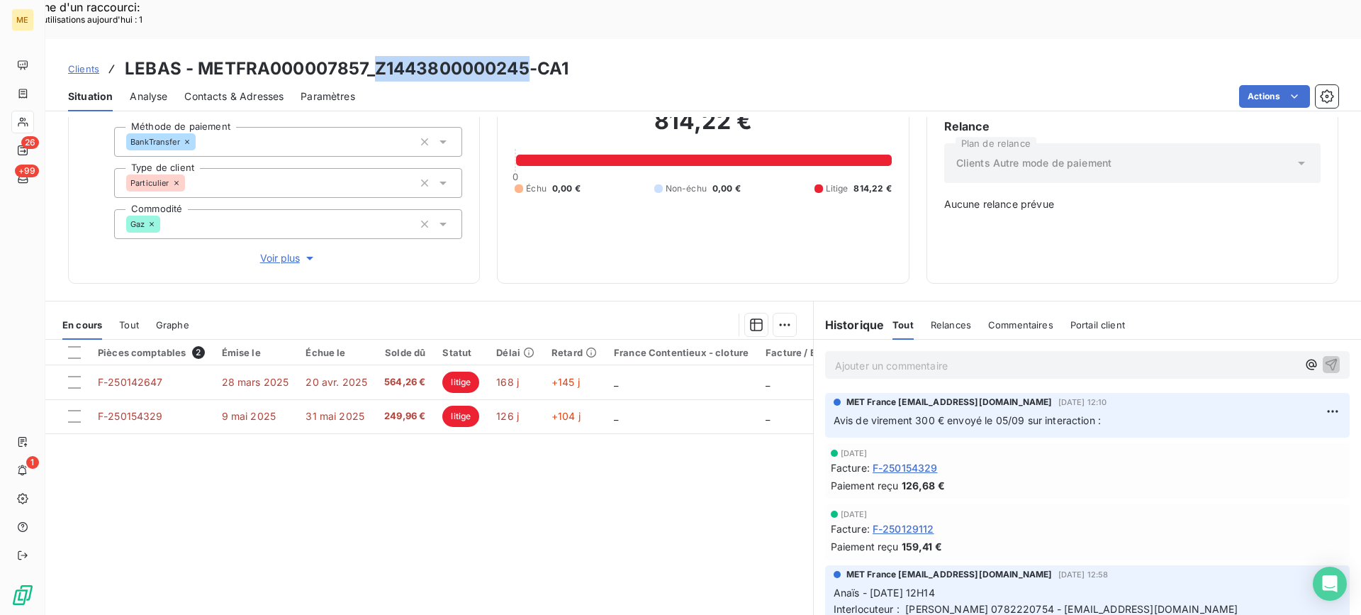
drag, startPoint x: 370, startPoint y: 36, endPoint x: 525, endPoint y: 27, distance: 155.6
click at [525, 56] on h3 "LEBAS - METFRA000007857_Z1443800000245-CA1" at bounding box center [347, 69] width 444 height 26
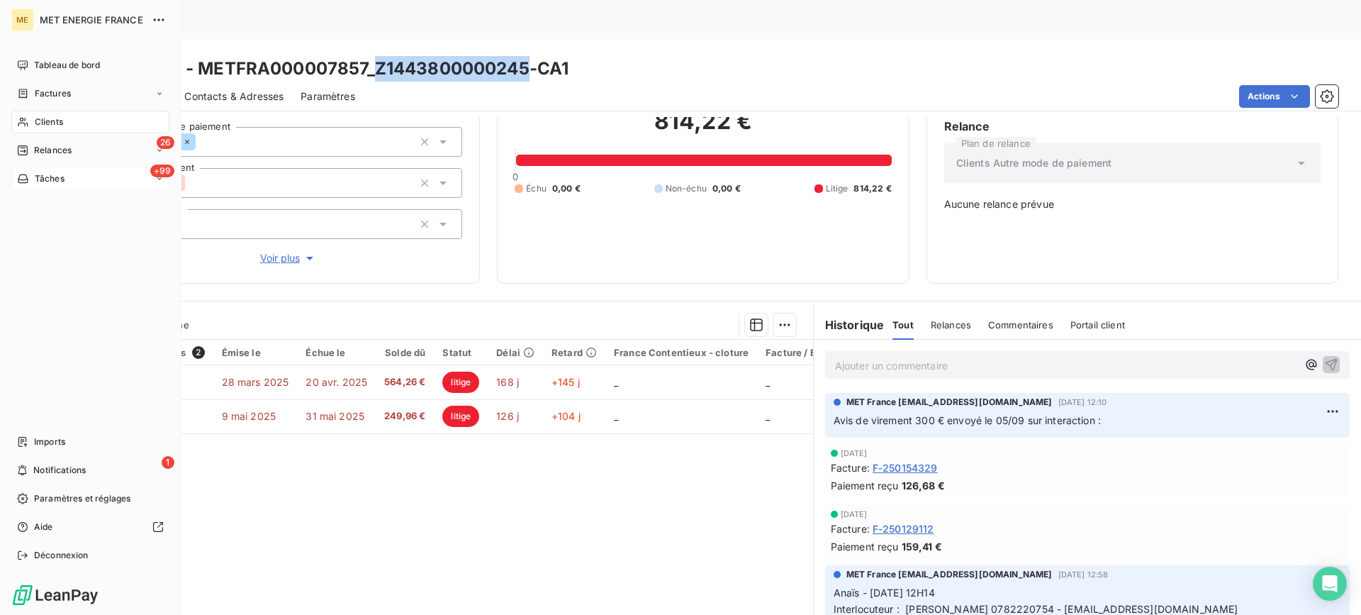
click at [104, 174] on div "+99 Tâches" at bounding box center [90, 178] width 158 height 23
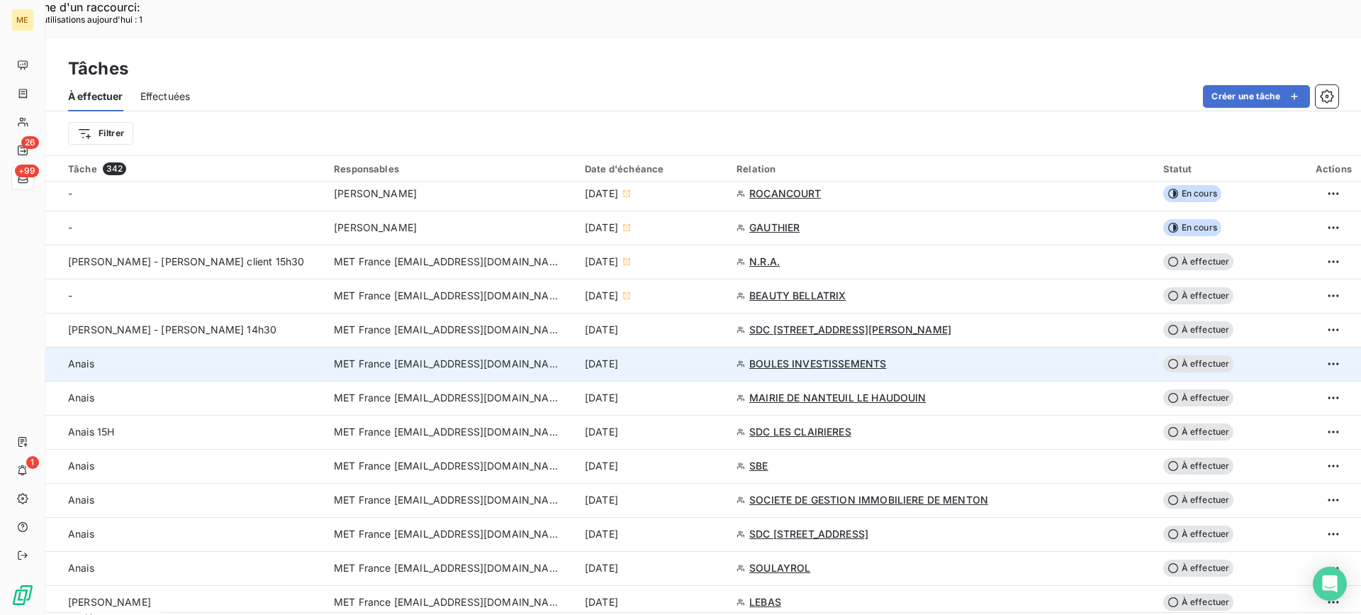
scroll to position [535, 0]
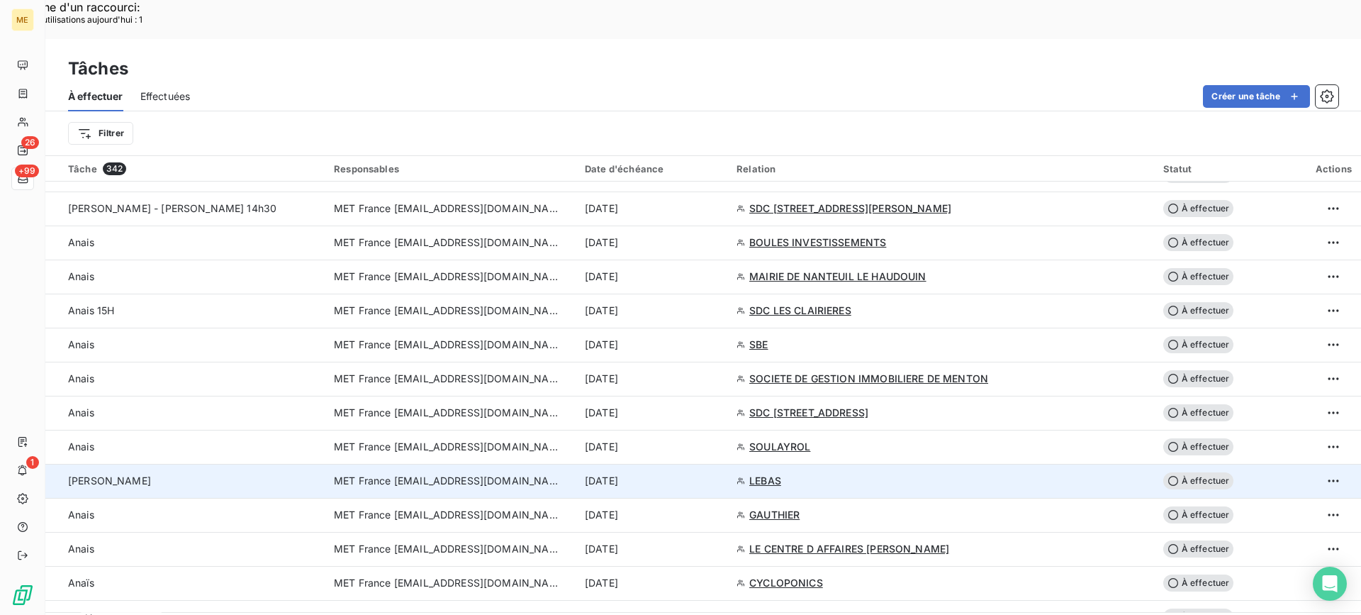
click at [256, 474] on div "[PERSON_NAME]" at bounding box center [192, 481] width 249 height 14
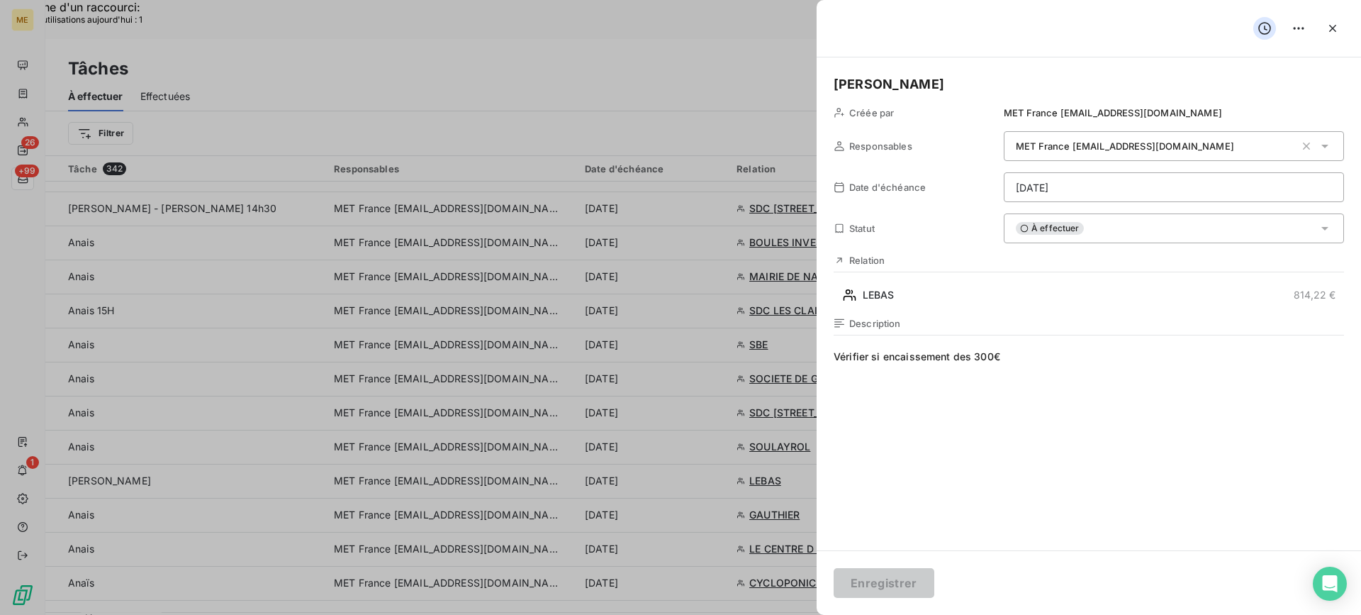
click at [1057, 216] on div "À effectuer" at bounding box center [1174, 228] width 340 height 30
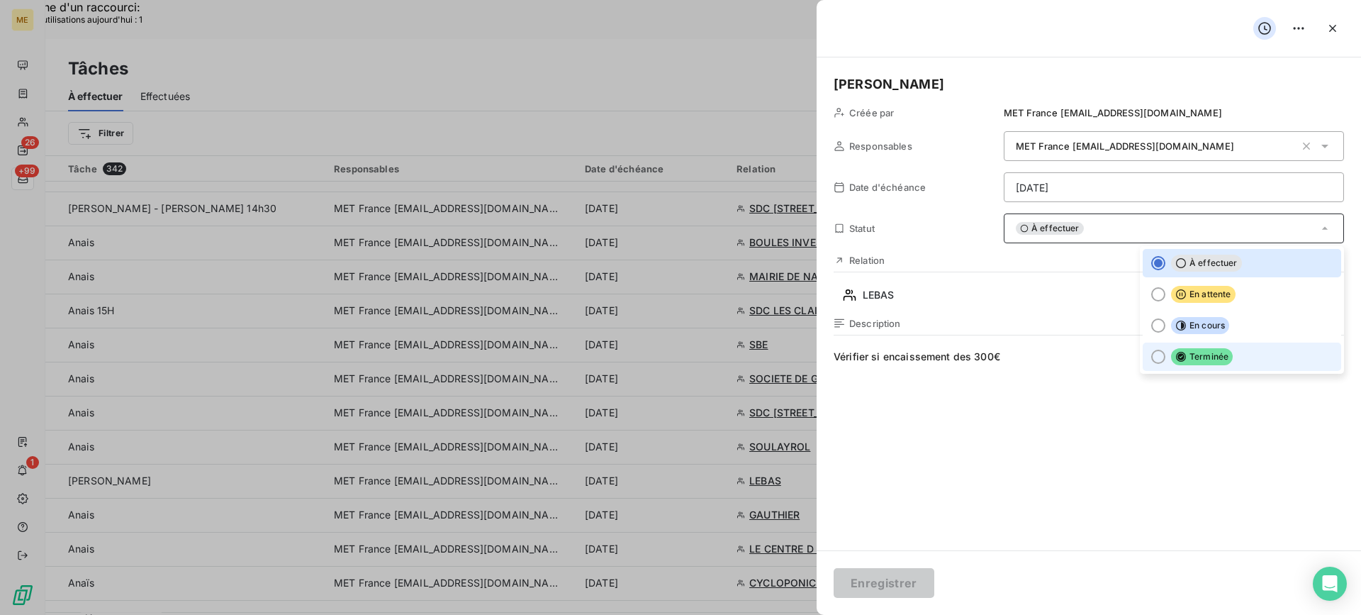
click at [1164, 366] on li "Terminée" at bounding box center [1242, 356] width 199 height 28
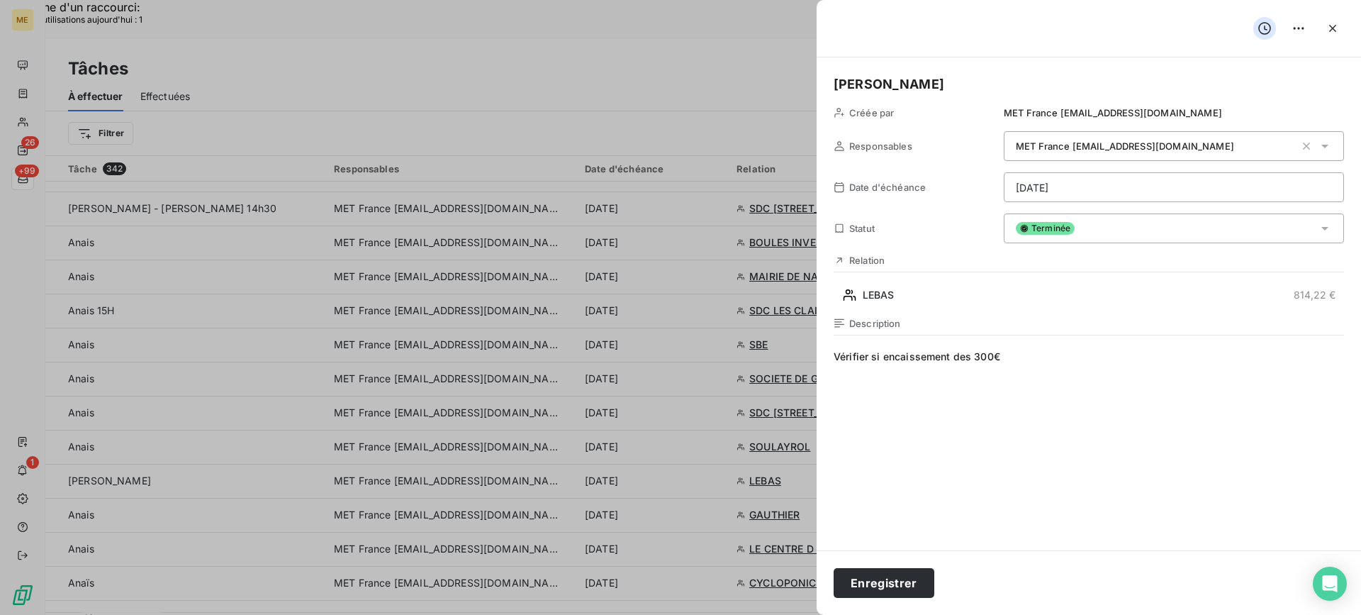
click at [819, 587] on div "Enregistrer" at bounding box center [1089, 582] width 545 height 65
click at [840, 583] on button "Enregistrer" at bounding box center [884, 583] width 101 height 30
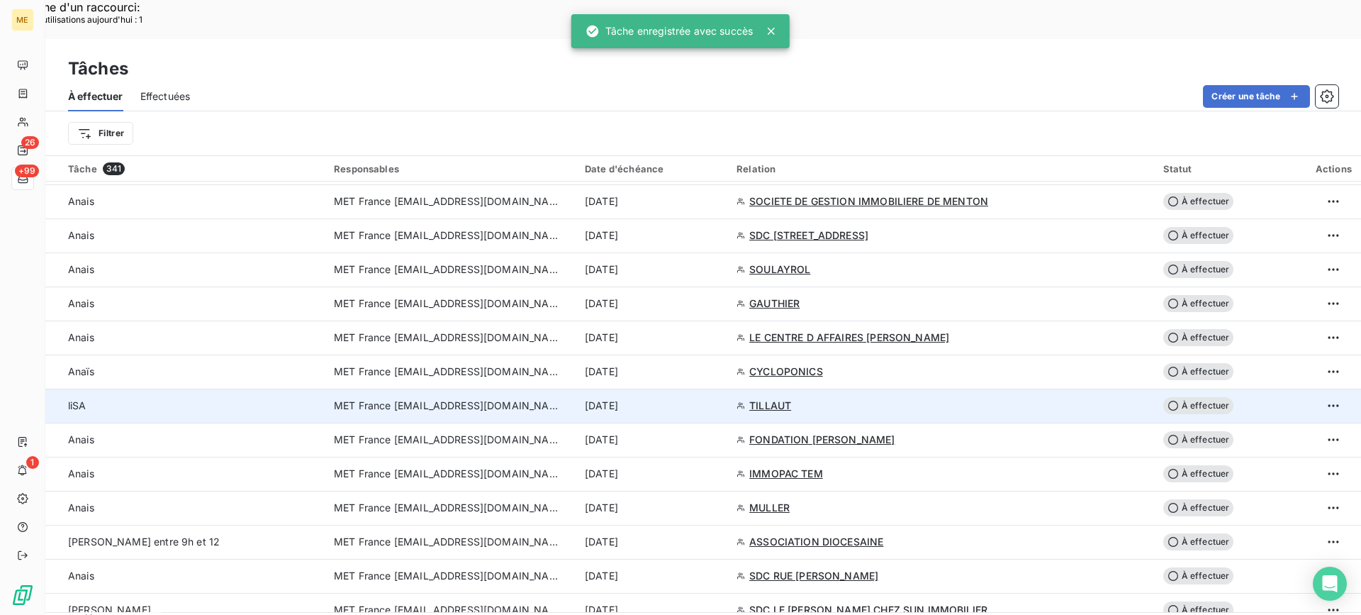
scroll to position [747, 0]
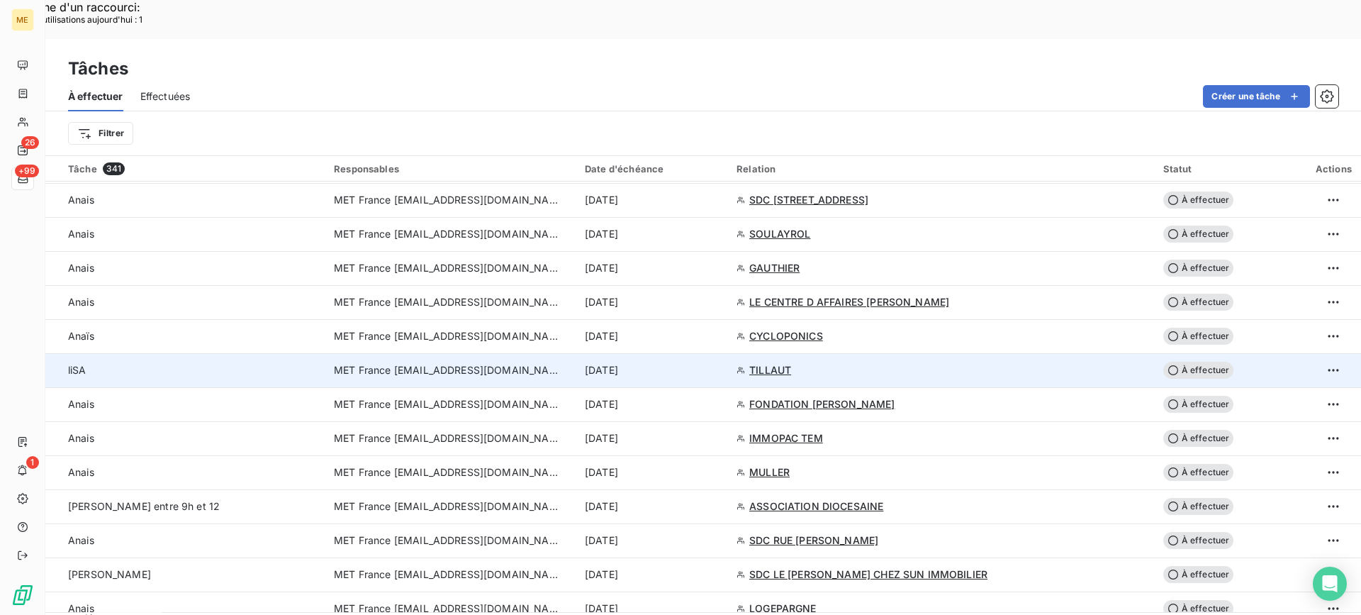
click at [246, 363] on div "liSA" at bounding box center [192, 370] width 249 height 14
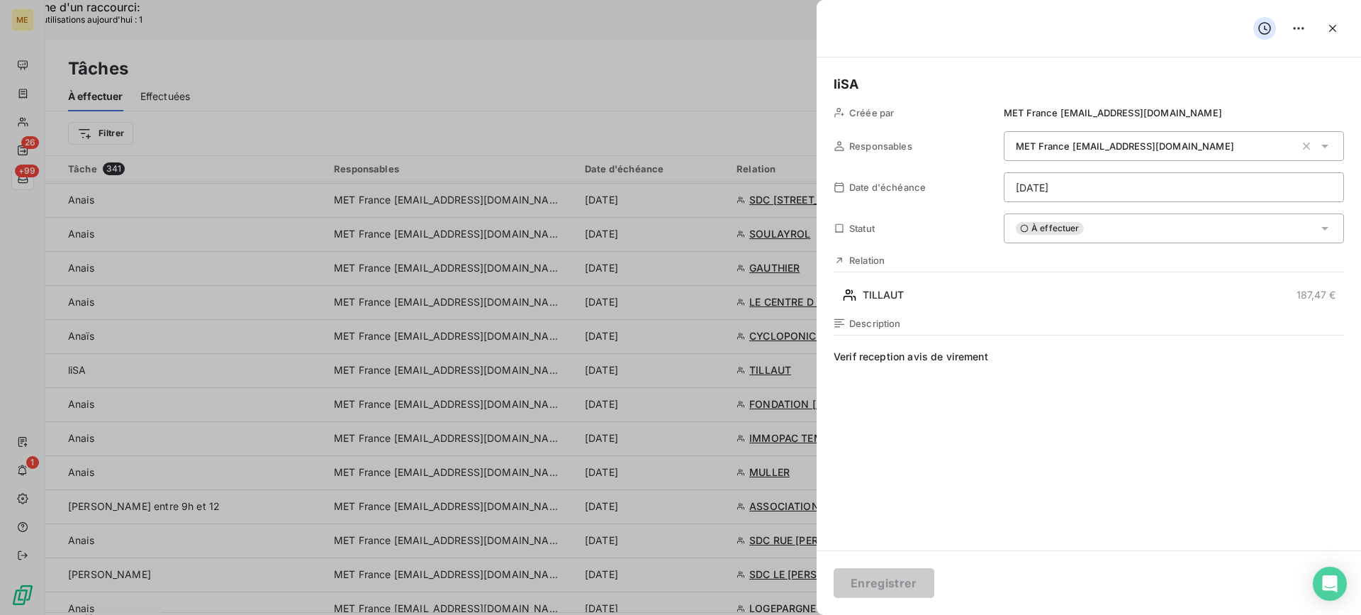
click at [954, 307] on div "liSA Créée par MET France [EMAIL_ADDRESS][DOMAIN_NAME] Responsables MET France …" at bounding box center [1089, 303] width 545 height 493
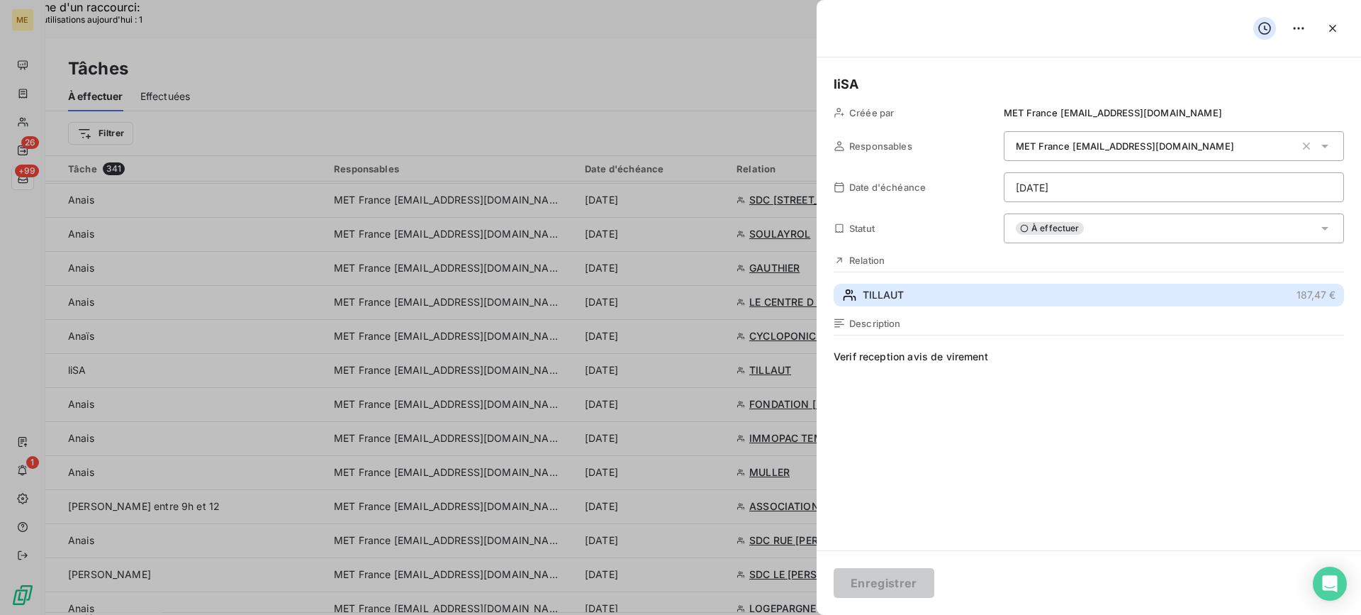
click at [957, 301] on button "TILLAUT 187,47 €" at bounding box center [1089, 295] width 511 height 23
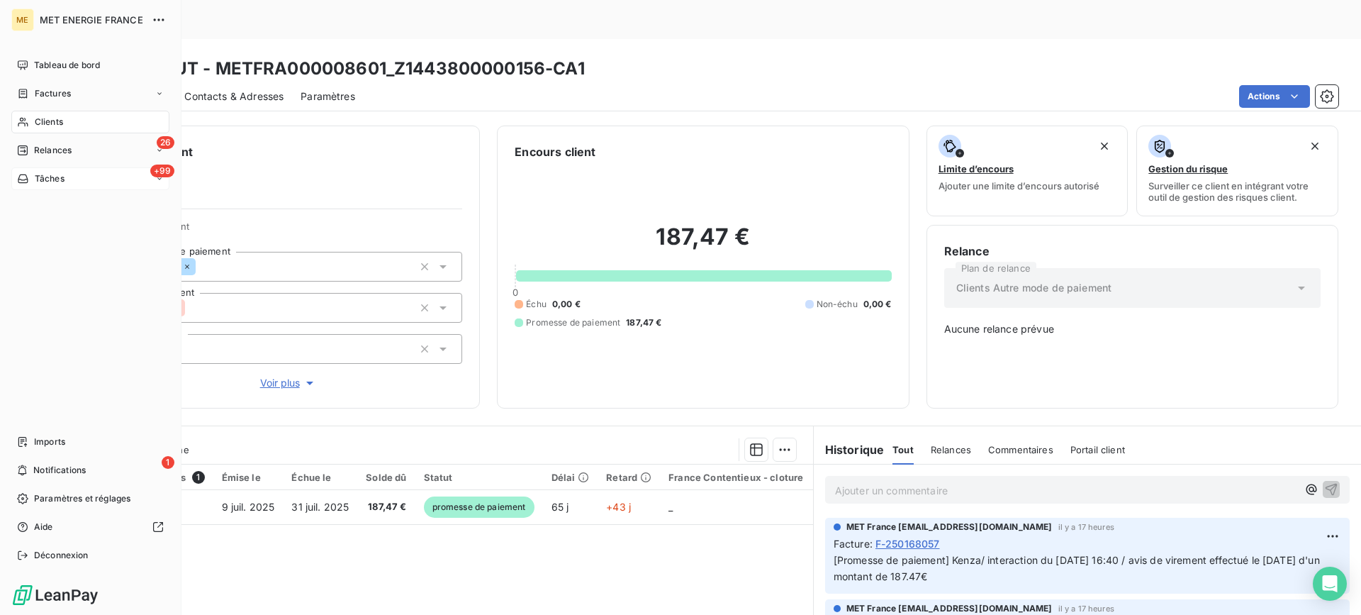
click at [30, 171] on div "+99 Tâches" at bounding box center [90, 178] width 158 height 23
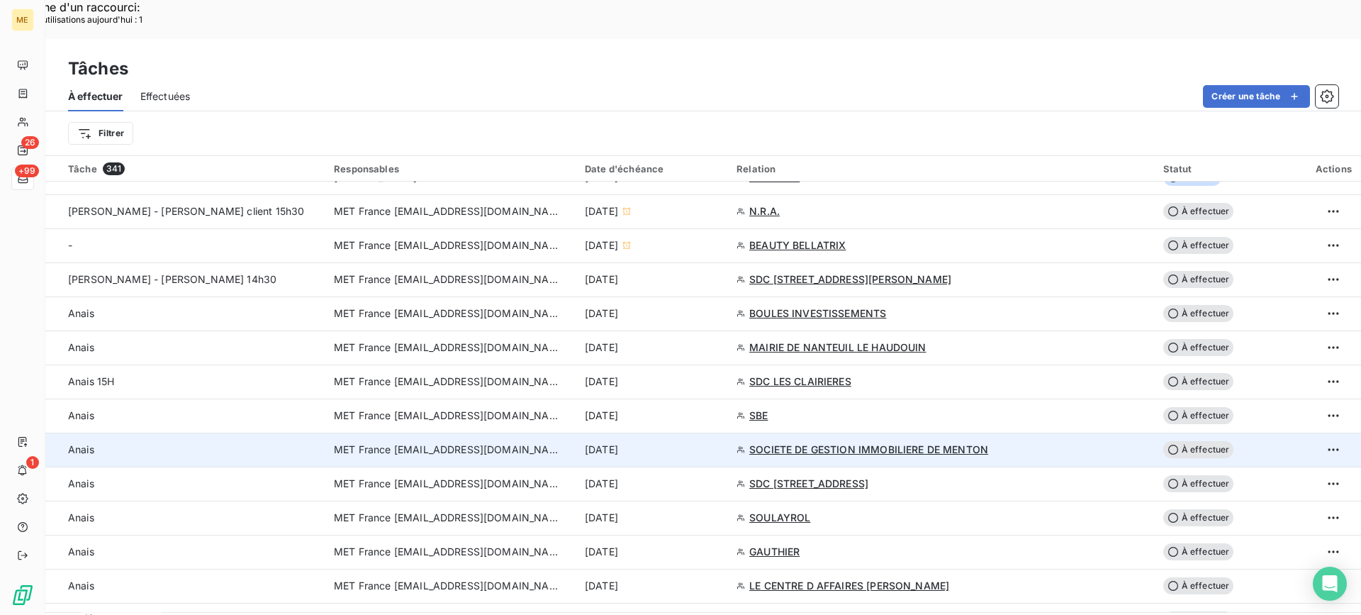
scroll to position [606, 0]
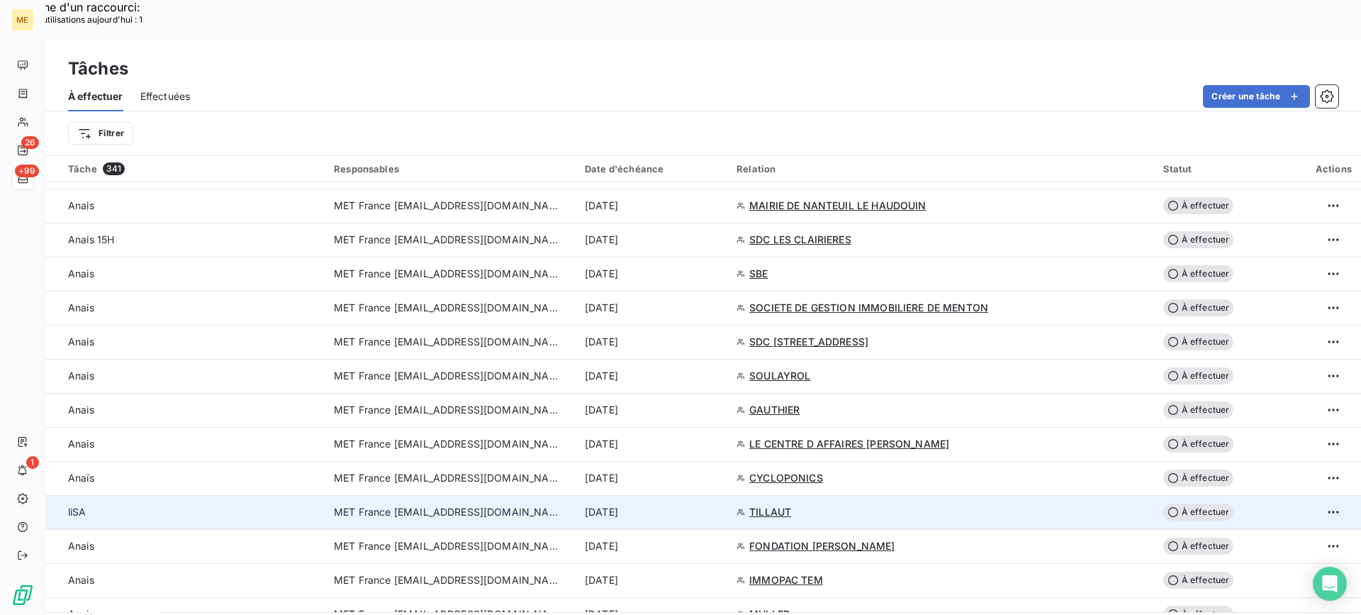
click at [317, 505] on div "liSA" at bounding box center [192, 512] width 249 height 14
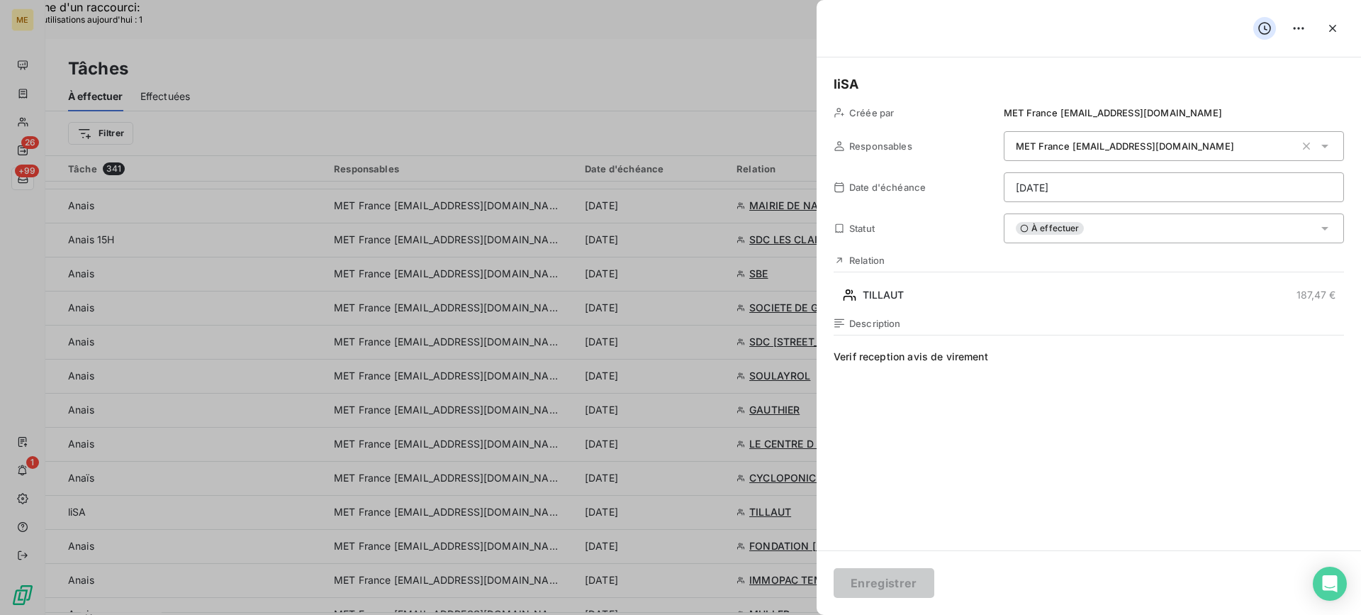
click at [1061, 234] on span "À effectuer" at bounding box center [1050, 228] width 68 height 13
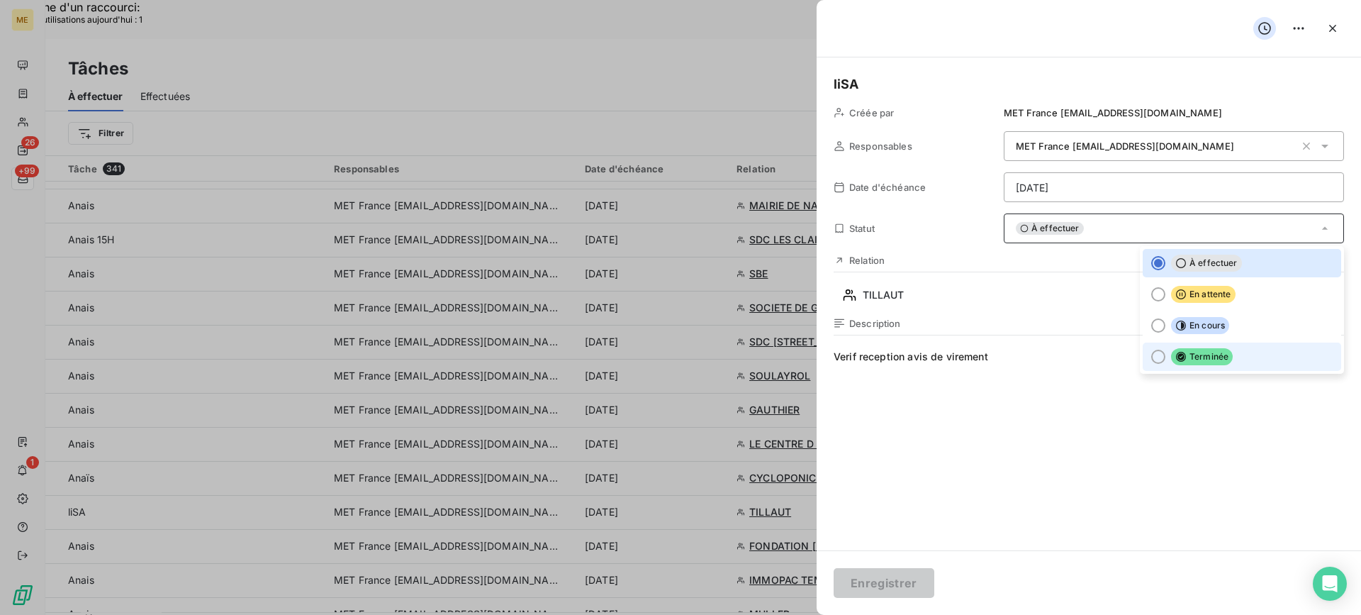
click at [1157, 360] on li "Terminée" at bounding box center [1242, 356] width 199 height 28
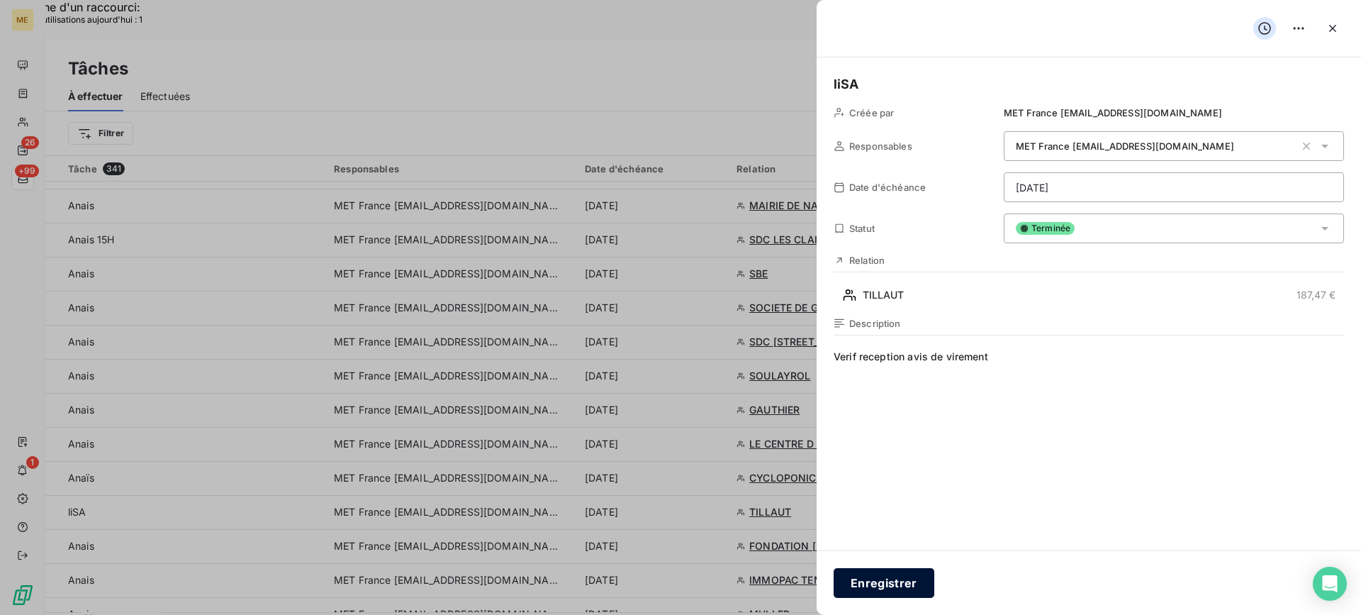
click at [882, 594] on button "Enregistrer" at bounding box center [884, 583] width 101 height 30
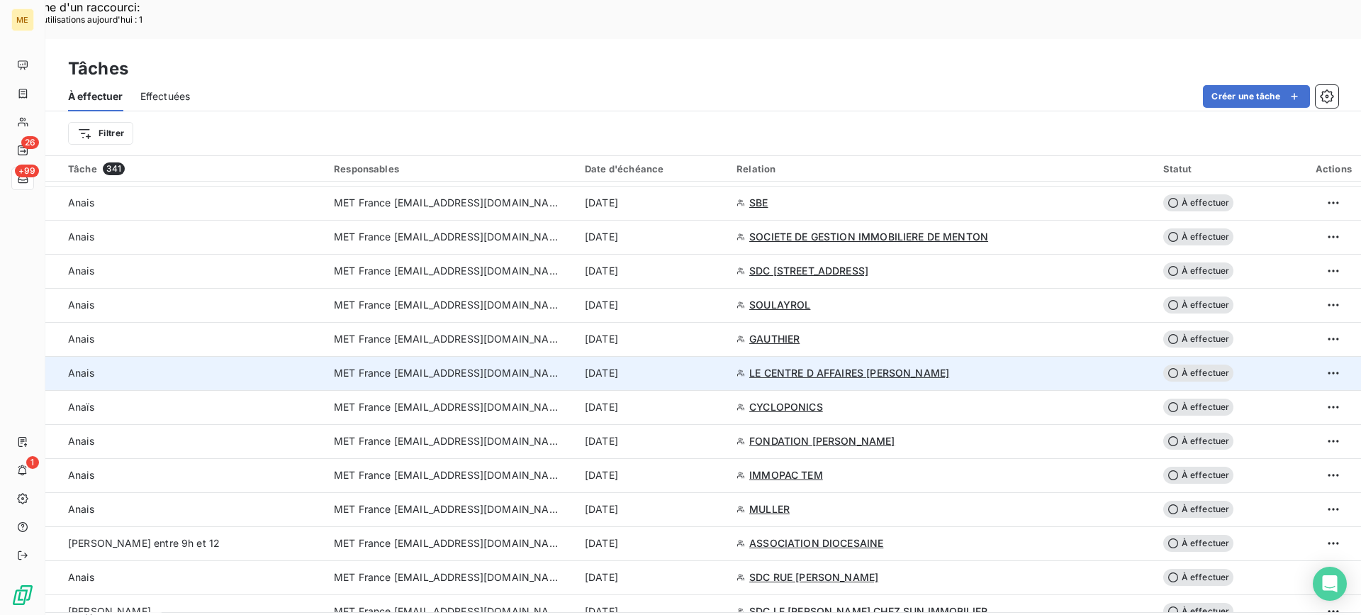
scroll to position [889, 0]
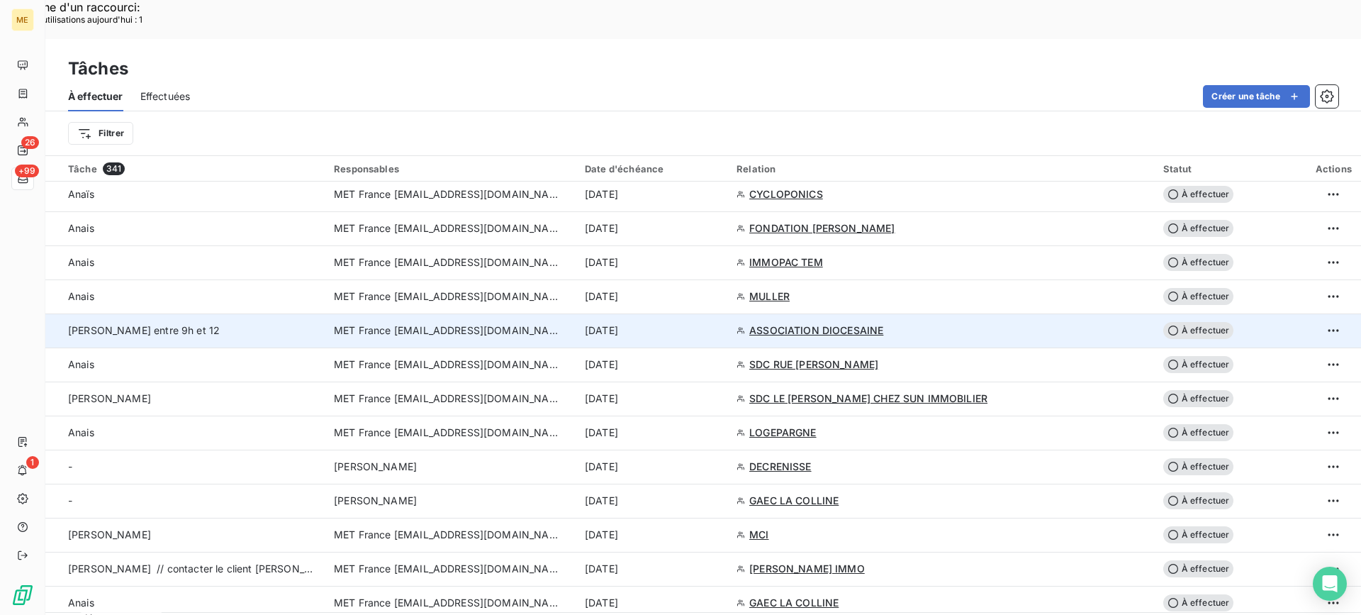
click at [256, 313] on td "[PERSON_NAME] entre 9h et 12" at bounding box center [185, 330] width 280 height 34
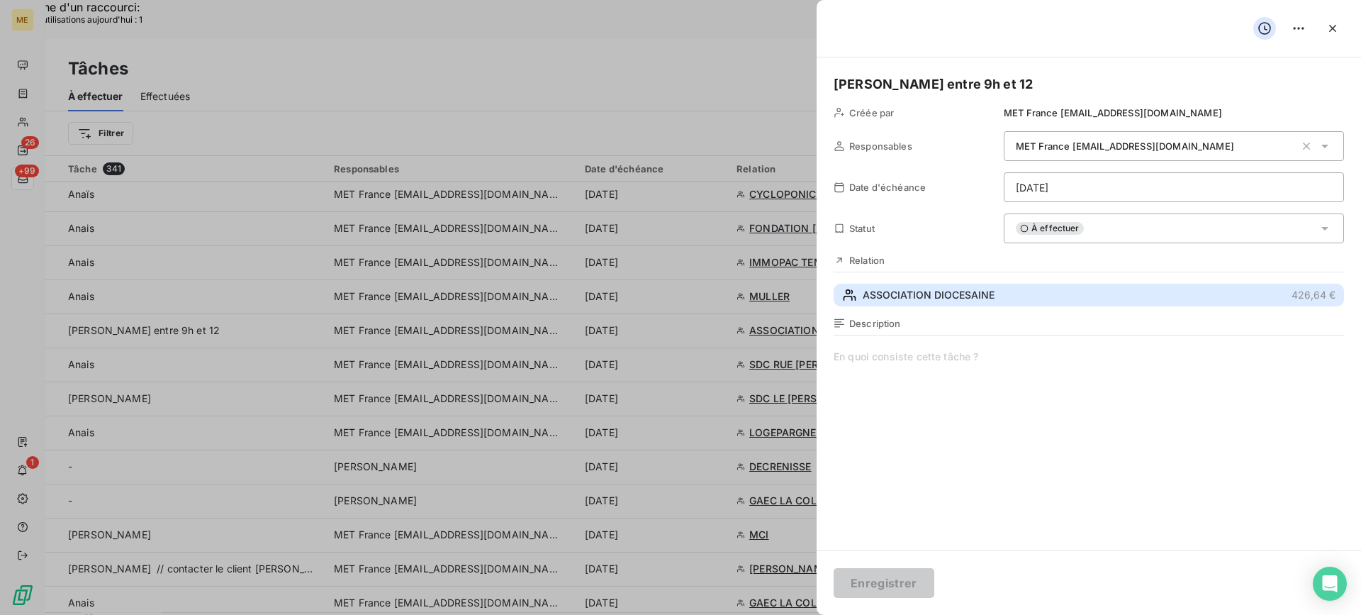
click at [988, 296] on span "ASSOCIATION DIOCESAINE" at bounding box center [929, 295] width 132 height 14
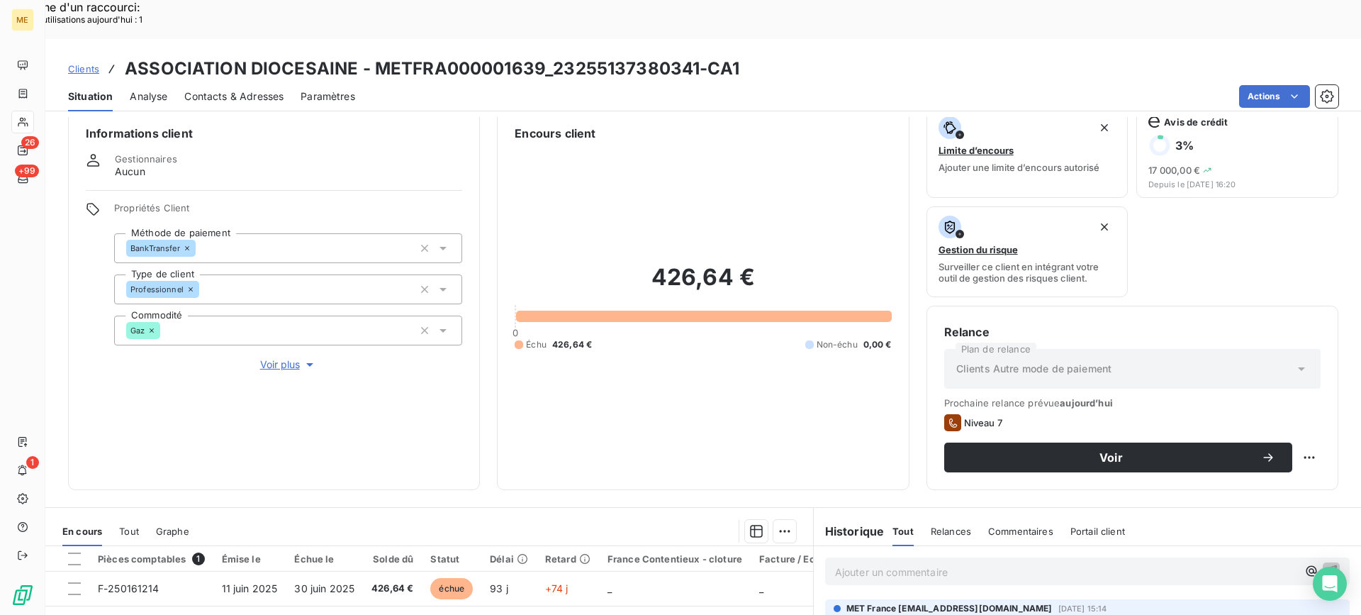
scroll to position [226, 0]
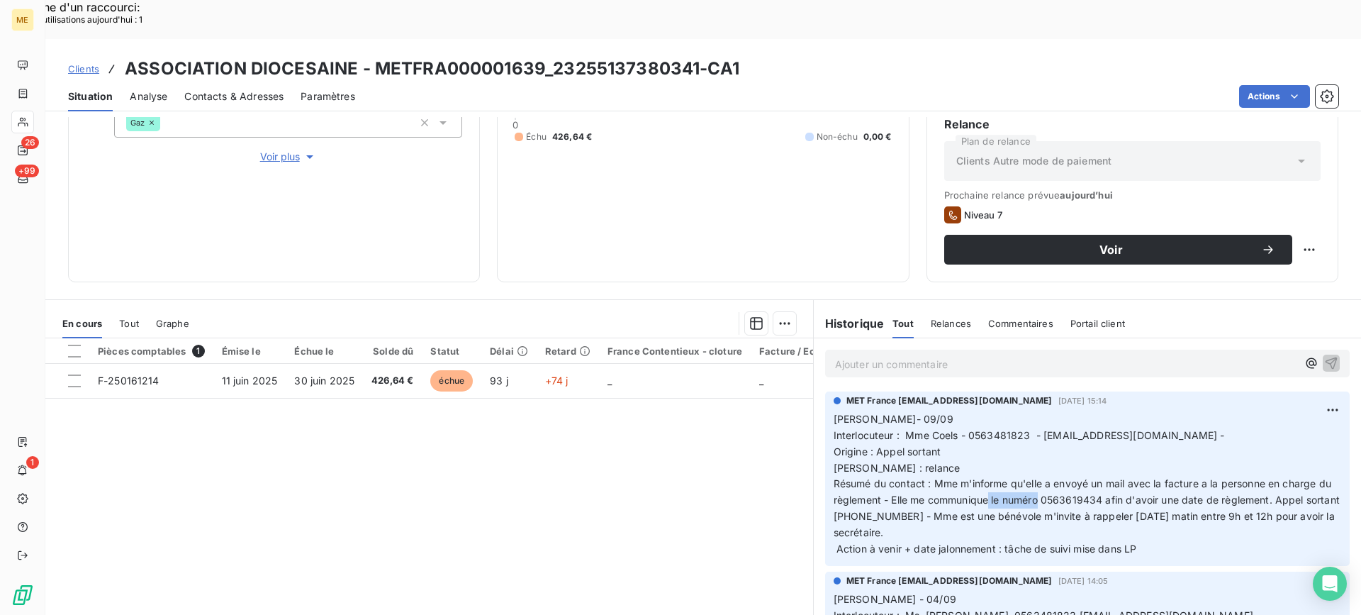
drag, startPoint x: 1057, startPoint y: 464, endPoint x: 1112, endPoint y: 462, distance: 55.3
click at [1112, 462] on span "[PERSON_NAME]- 09/09 Interlocuteur : Mme Coels - 0563481823 - [EMAIL_ADDRESS][D…" at bounding box center [1088, 484] width 509 height 142
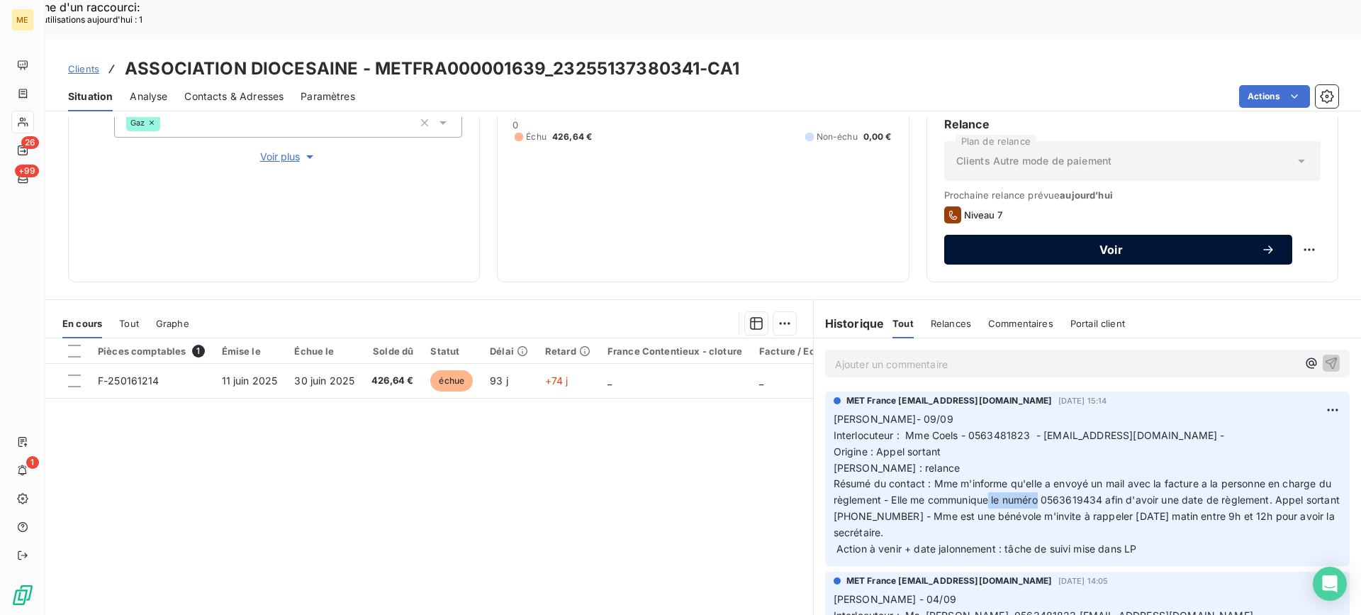
click at [1081, 235] on button "Voir" at bounding box center [1119, 250] width 348 height 30
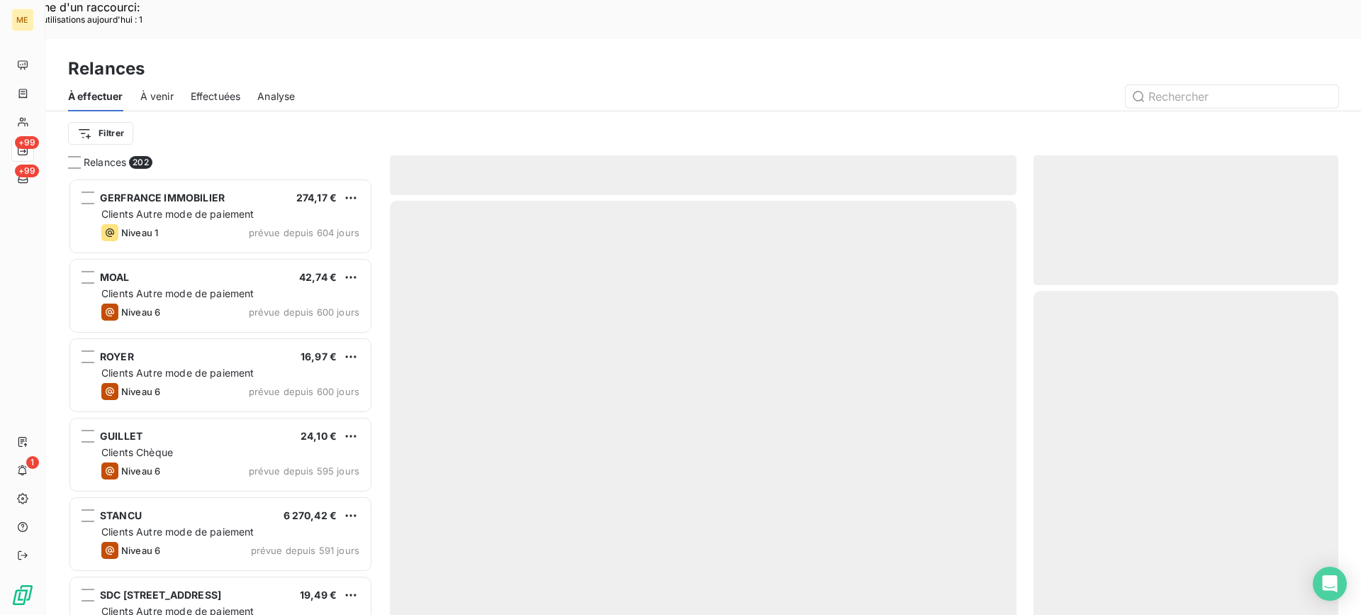
scroll to position [465, 294]
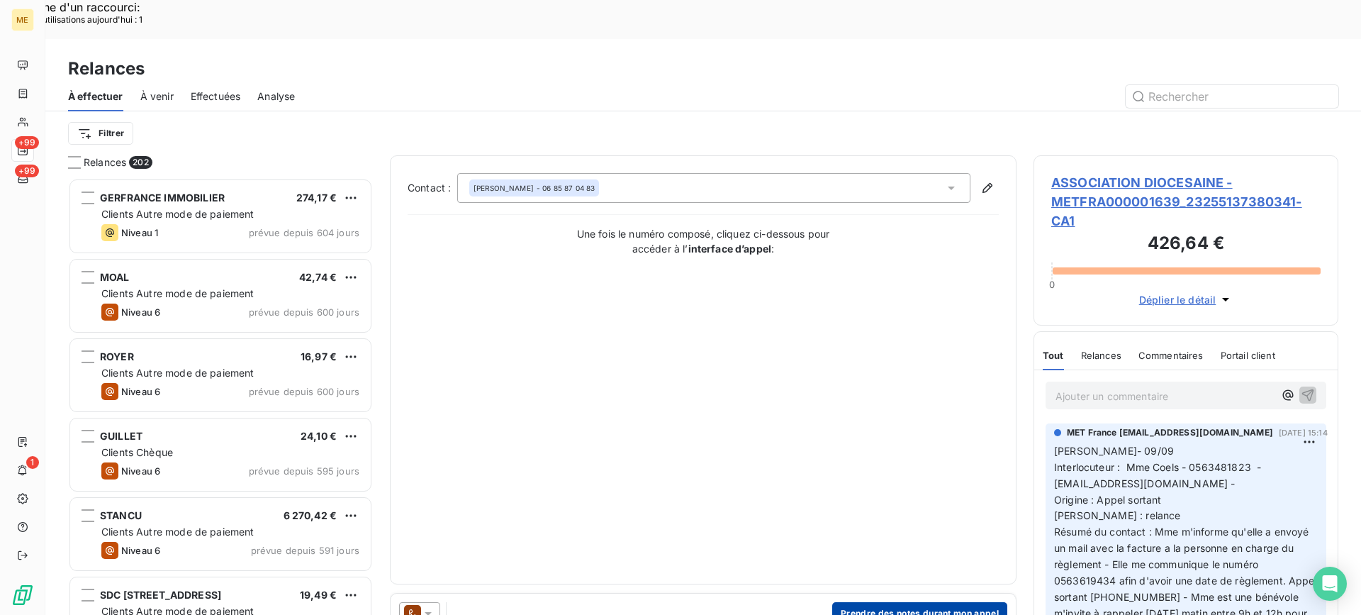
click at [892, 602] on button "Prendre des notes durant mon appel" at bounding box center [919, 613] width 175 height 23
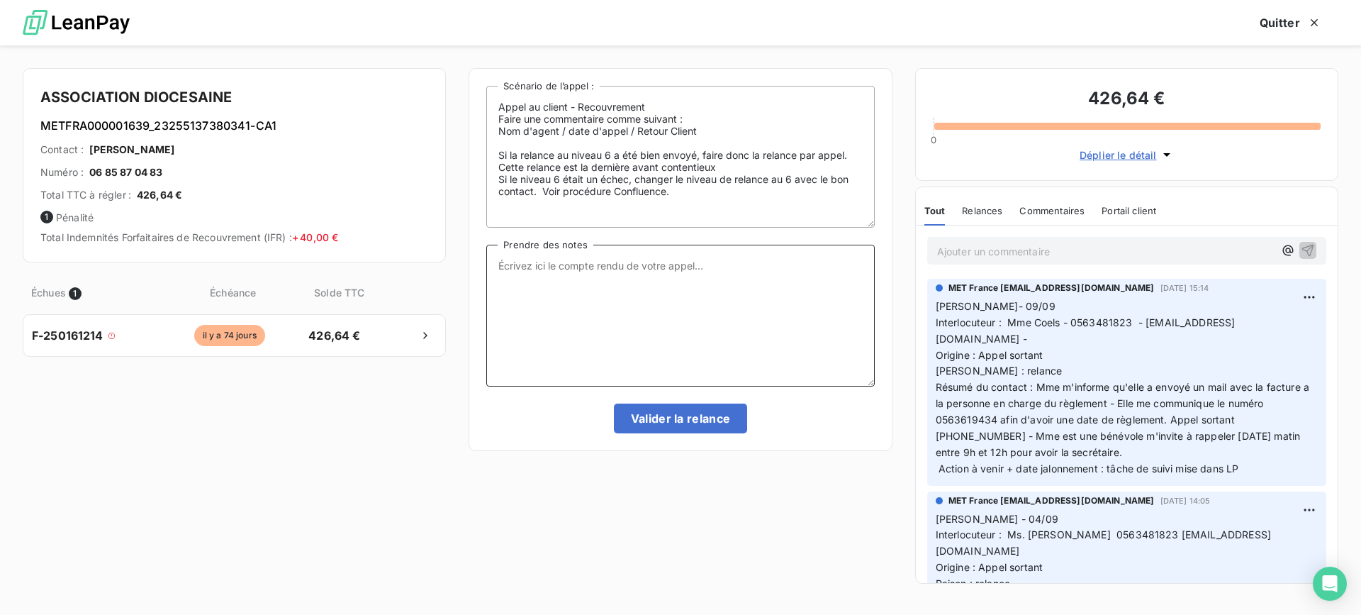
click at [638, 260] on textarea "Prendre des notes" at bounding box center [680, 316] width 388 height 142
click at [698, 281] on textarea "Prendre des notes" at bounding box center [680, 316] width 388 height 142
paste textarea "[PERSON_NAME]- date Interlocuteur : Origine : [PERSON_NAME] : Résumé du contact…"
click at [647, 256] on textarea "[PERSON_NAME]- date Interlocuteur : Origine : [PERSON_NAME] : Résumé du contact…" at bounding box center [680, 316] width 388 height 142
click at [739, 291] on textarea "[PERSON_NAME]- 12/09 Interlocuteur : Origine : [PERSON_NAME] : Résumé du contac…" at bounding box center [680, 316] width 388 height 142
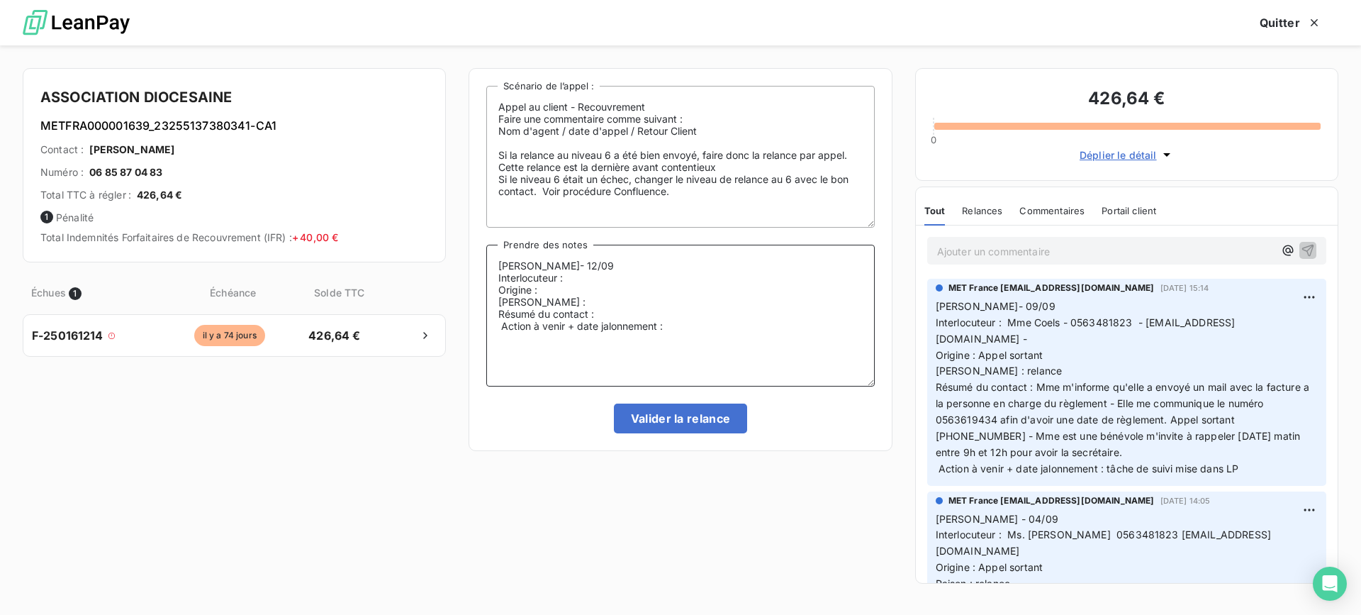
click at [738, 278] on textarea "[PERSON_NAME]- 12/09 Interlocuteur : Origine : [PERSON_NAME] : Résumé du contac…" at bounding box center [680, 316] width 388 height 142
drag, startPoint x: 1076, startPoint y: 321, endPoint x: 1122, endPoint y: 323, distance: 45.4
click at [1122, 323] on span "[PERSON_NAME]- 09/09 Interlocuteur : Mme Coels - 0563481823 - [EMAIL_ADDRESS][D…" at bounding box center [1124, 387] width 377 height 174
click at [1079, 322] on span "[PERSON_NAME]- 09/09 Interlocuteur : Mme Coels - 0563481823 - [EMAIL_ADDRESS][D…" at bounding box center [1124, 387] width 377 height 174
drag, startPoint x: 937, startPoint y: 419, endPoint x: 734, endPoint y: 292, distance: 239.3
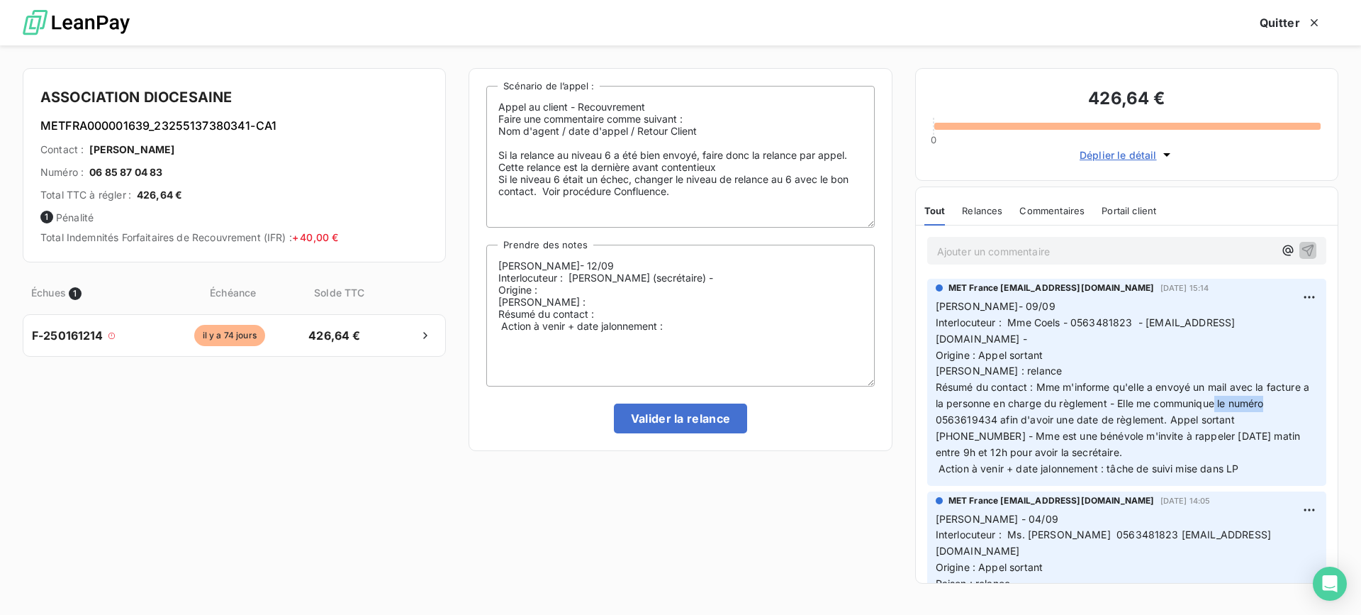
click at [995, 417] on span "[PERSON_NAME]- 09/09 Interlocuteur : Mme Coels - 0563481823 - [EMAIL_ADDRESS][D…" at bounding box center [1124, 387] width 377 height 174
click at [694, 284] on textarea "[PERSON_NAME]- 12/09 Interlocuteur : [PERSON_NAME] (secrétaire) - Origine : [PE…" at bounding box center [680, 316] width 388 height 142
click at [714, 279] on textarea "[PERSON_NAME]- 12/09 Interlocuteur : [PERSON_NAME] (secrétaire) - Origine : [PE…" at bounding box center [680, 316] width 388 height 142
paste textarea "0563619434"
click at [704, 303] on textarea "[PERSON_NAME]- 12/09 Interlocuteur : [PERSON_NAME] (secrétaire) - Origine : [PE…" at bounding box center [680, 316] width 388 height 142
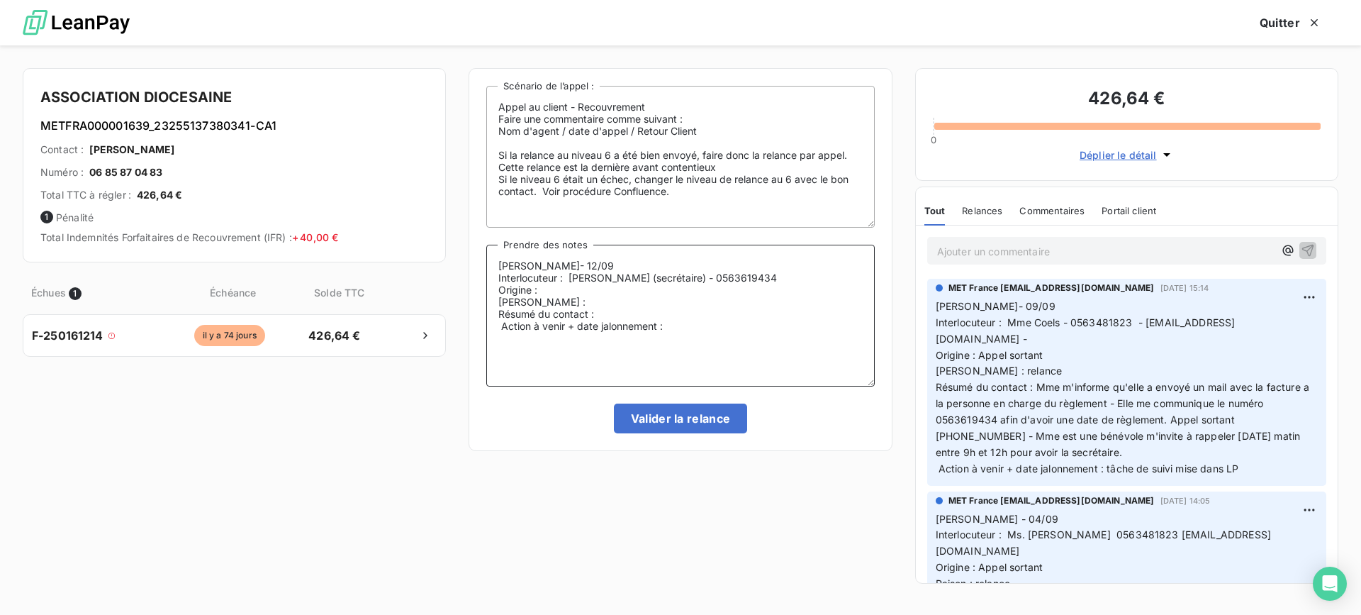
click at [713, 291] on textarea "[PERSON_NAME]- 12/09 Interlocuteur : [PERSON_NAME] (secrétaire) - 0563619434 Or…" at bounding box center [680, 316] width 388 height 142
click at [703, 297] on textarea "[PERSON_NAME]- 12/09 Interlocuteur : [PERSON_NAME] (secrétaire) - 0563619434 Or…" at bounding box center [680, 316] width 388 height 142
click at [706, 306] on textarea "[PERSON_NAME]- 12/09 Interlocuteur : [PERSON_NAME] (secrétaire) - 0563619434 Or…" at bounding box center [680, 316] width 388 height 142
click at [712, 311] on textarea "[PERSON_NAME]- 12/09 Interlocuteur : [PERSON_NAME] (secrétaire) - 0563619434 Or…" at bounding box center [680, 316] width 388 height 142
click at [698, 312] on textarea "[PERSON_NAME]- 12/09 Interlocuteur : [PERSON_NAME] (secrétaire) - 0563619434 Or…" at bounding box center [680, 316] width 388 height 142
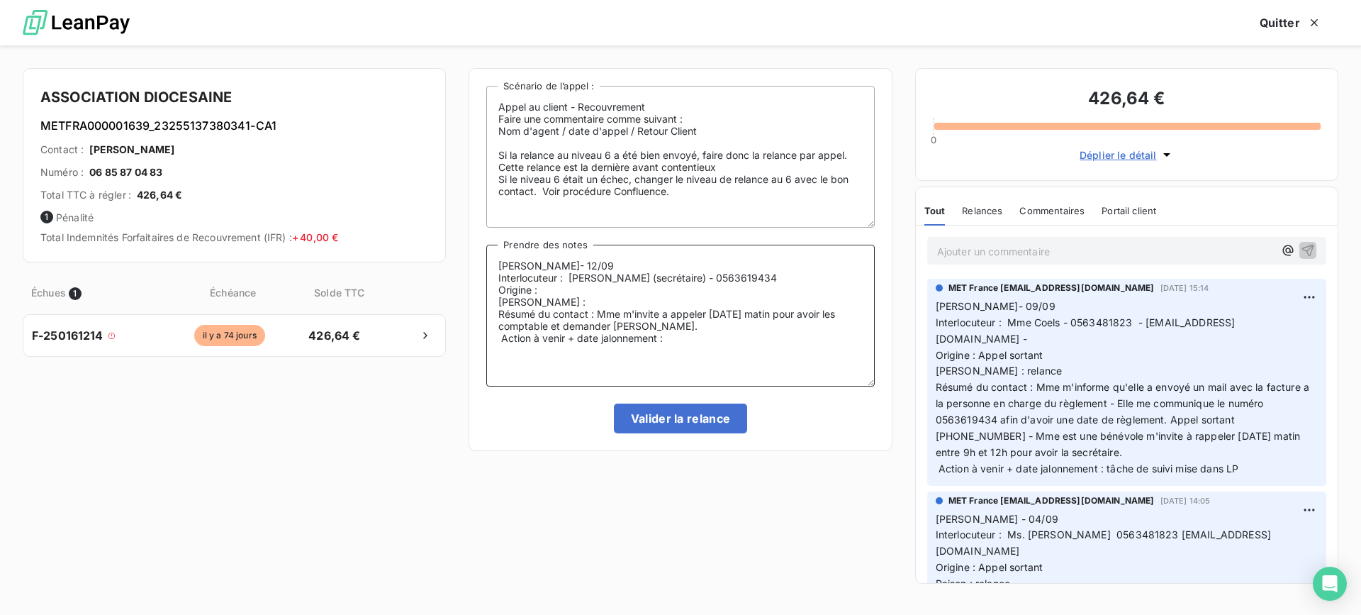
click at [0, 0] on lt-span "à appeler" at bounding box center [0, 0] width 0 height 0
click at [532, 330] on textarea "[PERSON_NAME]- 12/09 Interlocuteur : [PERSON_NAME] (secrétaire) - 0563619434 Or…" at bounding box center [680, 316] width 388 height 142
click at [0, 0] on lt-span "les comptable s" at bounding box center [0, 0] width 0 height 0
click at [650, 296] on textarea "[PERSON_NAME]- 12/09 Interlocuteur : [PERSON_NAME] (secrétaire) - 0563619434 Or…" at bounding box center [680, 316] width 388 height 142
click at [642, 282] on textarea "[PERSON_NAME]- 12/09 Interlocuteur : [PERSON_NAME] (secrétaire) - 0563619434 Or…" at bounding box center [680, 316] width 388 height 142
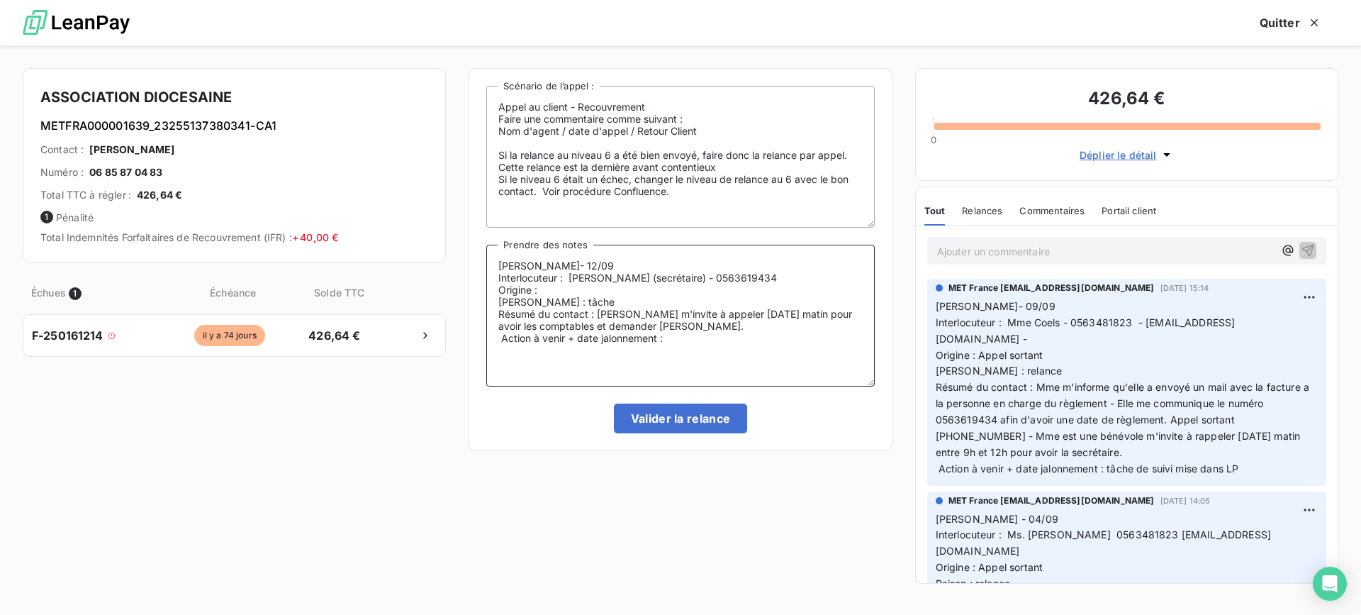
drag, startPoint x: 642, startPoint y: 282, endPoint x: 642, endPoint y: 299, distance: 17.7
click at [642, 299] on textarea "[PERSON_NAME]- 12/09 Interlocuteur : [PERSON_NAME] (secrétaire) - 0563619434 Or…" at bounding box center [680, 316] width 388 height 142
click at [642, 298] on textarea "[PERSON_NAME]- 12/09 Interlocuteur : [PERSON_NAME] (secrétaire) - 0563619434 Or…" at bounding box center [680, 316] width 388 height 142
click at [648, 289] on textarea "[PERSON_NAME]- 12/09 Interlocuteur : [PERSON_NAME] (secrétaire) - 0563619434 Or…" at bounding box center [680, 316] width 388 height 142
click at [733, 320] on textarea "[PERSON_NAME]- 12/09 Interlocuteur : [PERSON_NAME] (secrétaire) - [PHONE_NUMBER…" at bounding box center [680, 316] width 388 height 142
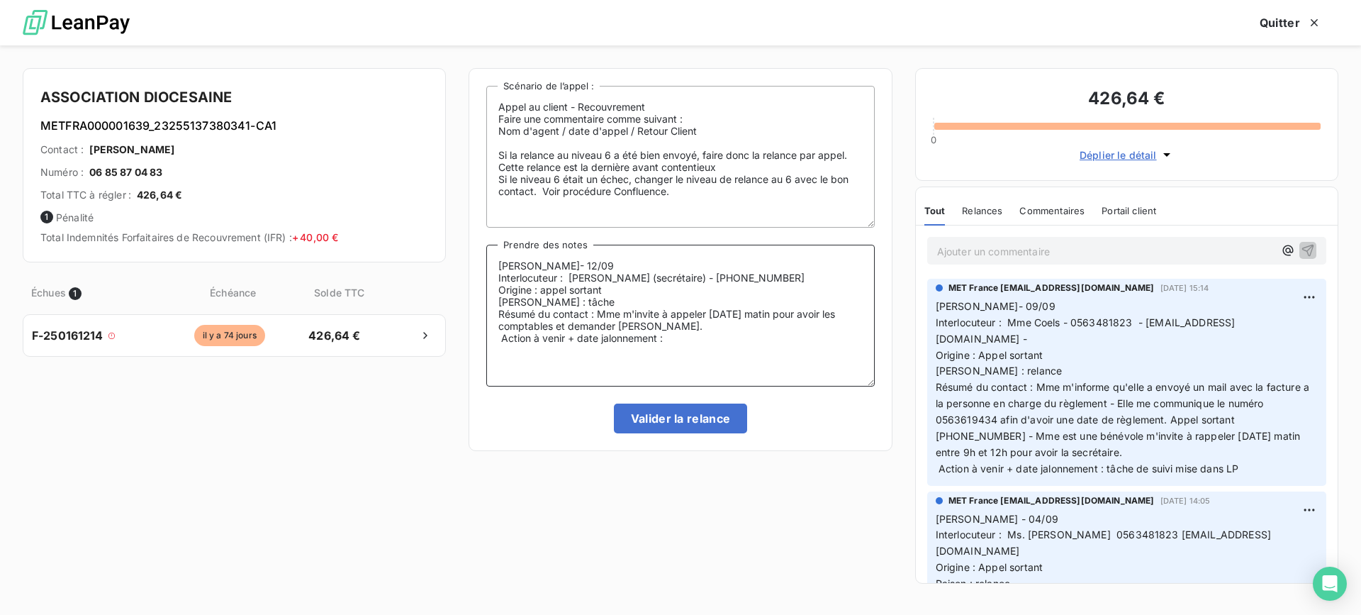
click at [718, 348] on textarea "[PERSON_NAME]- 12/09 Interlocuteur : [PERSON_NAME] (secrétaire) - [PHONE_NUMBER…" at bounding box center [680, 316] width 388 height 142
type textarea "[PERSON_NAME]- 12/09 Interlocuteur : [PERSON_NAME] (secrétaire) - [PHONE_NUMBER…"
click at [729, 410] on button "Valider la relance" at bounding box center [681, 418] width 134 height 30
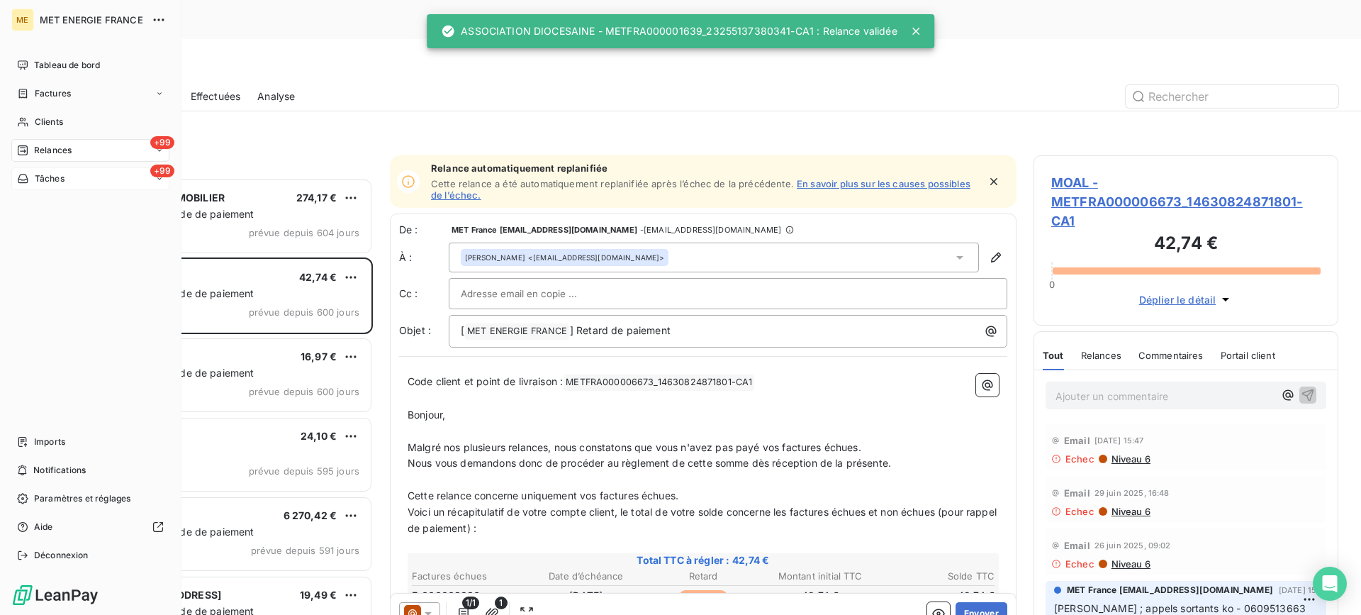
click at [36, 174] on span "Tâches" at bounding box center [50, 178] width 30 height 13
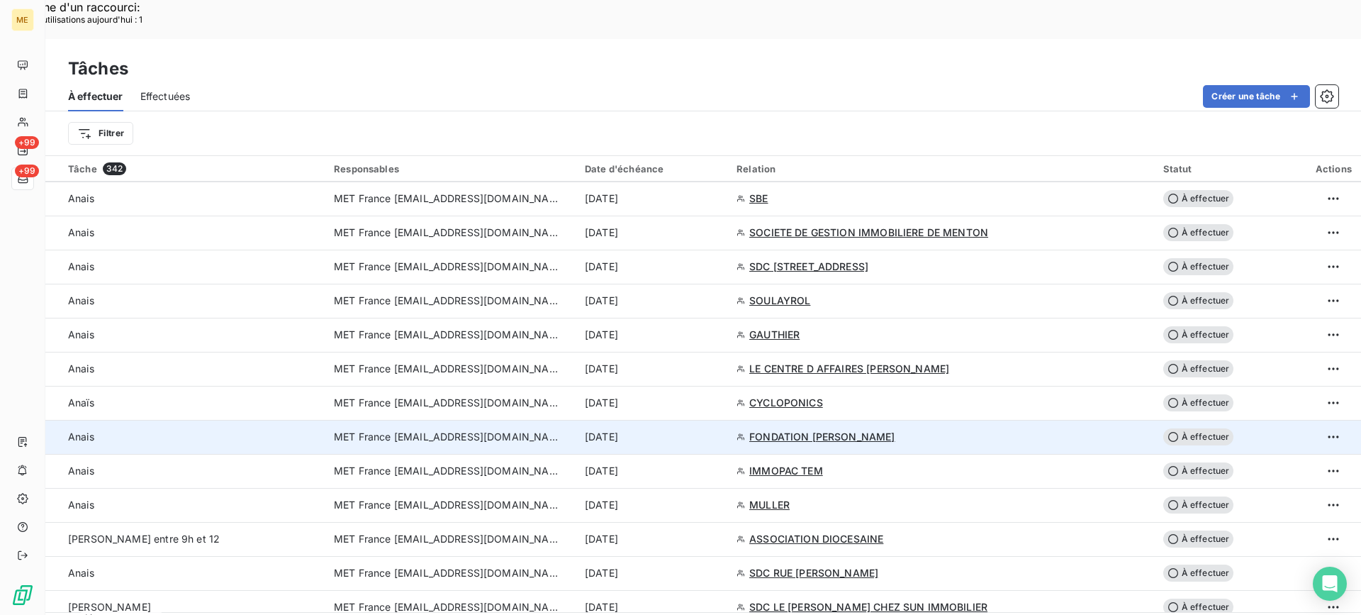
scroll to position [709, 0]
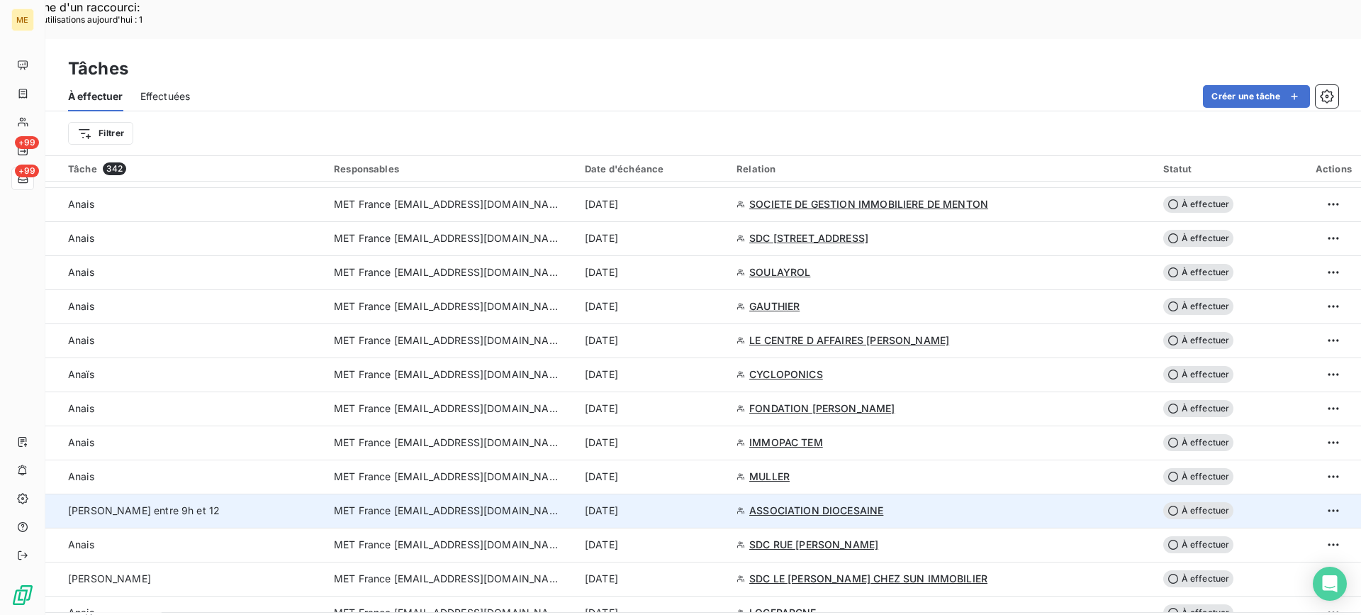
click at [206, 503] on div "[PERSON_NAME] entre 9h et 12" at bounding box center [192, 510] width 249 height 14
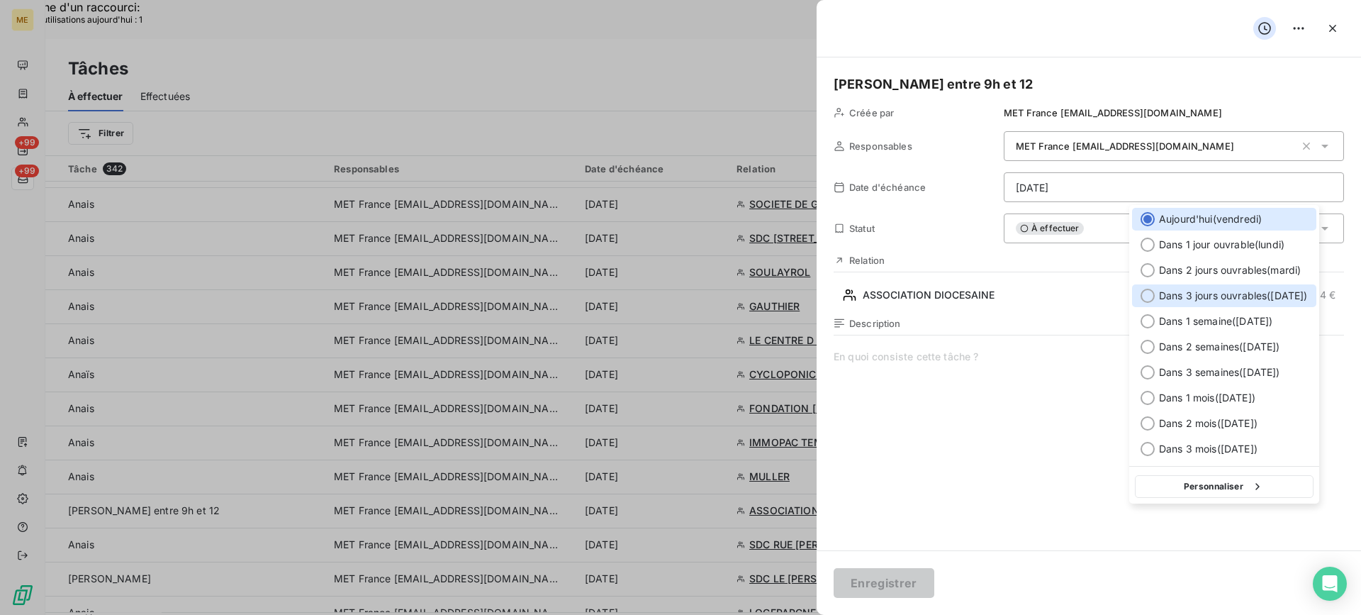
click at [1255, 291] on span "Dans 3 jours ouvrables ( [DATE] )" at bounding box center [1233, 296] width 149 height 14
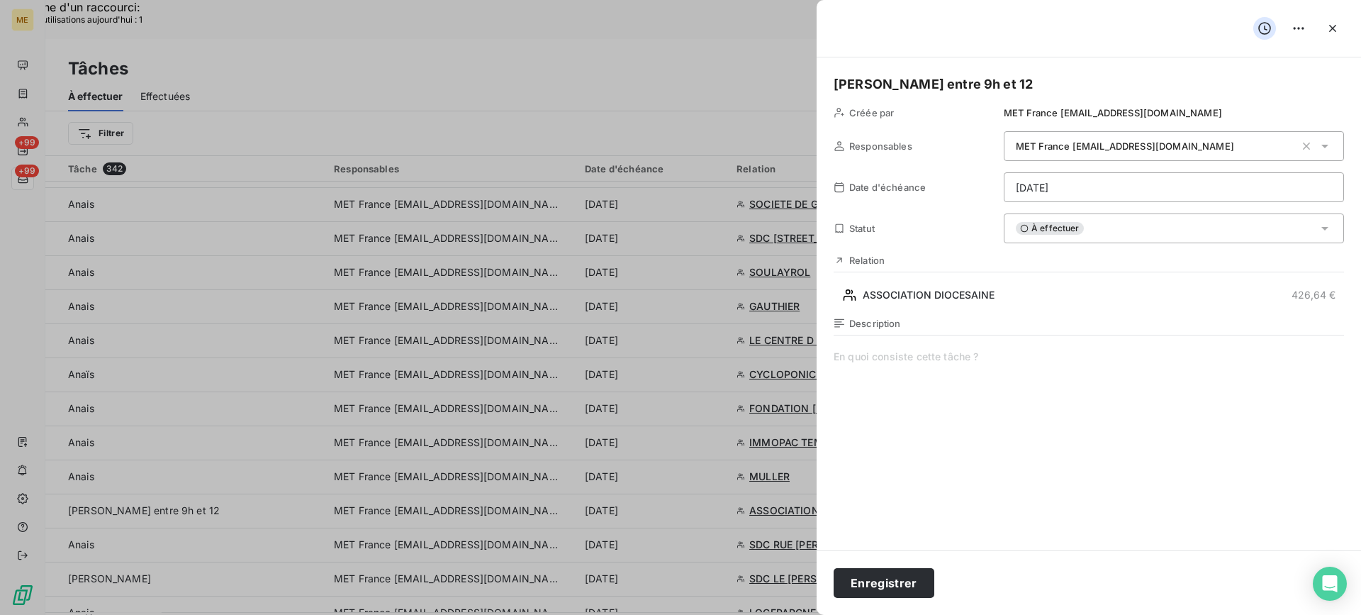
click at [1250, 262] on div "Relation" at bounding box center [1089, 260] width 511 height 11
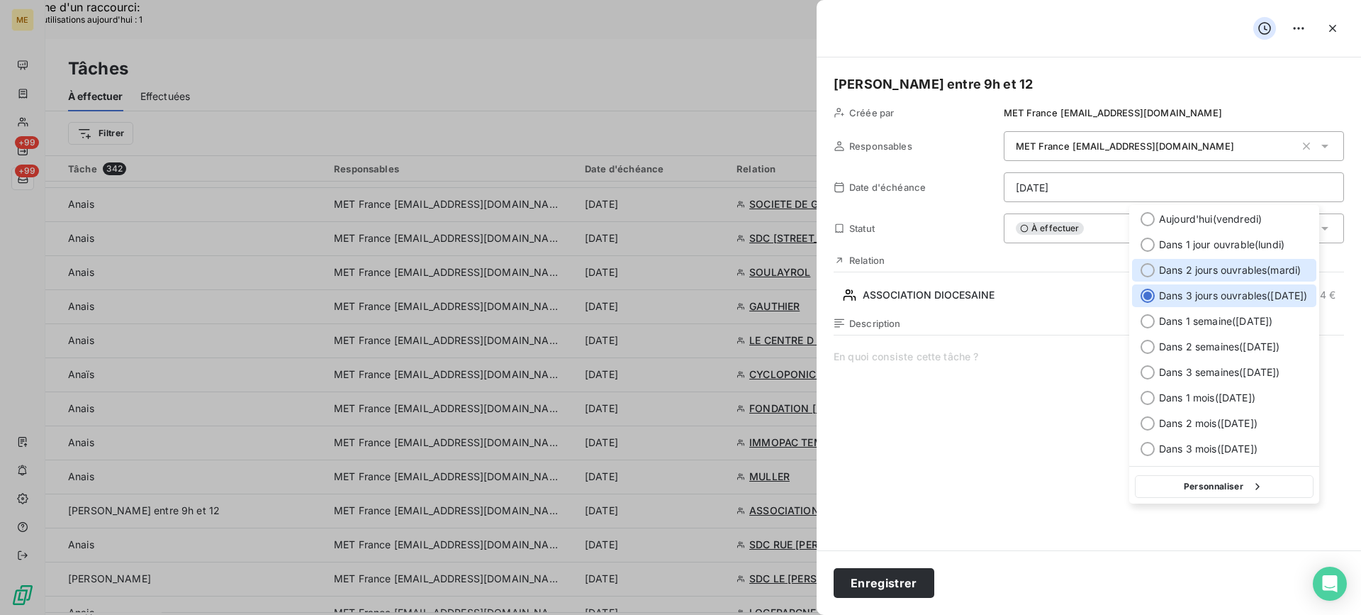
click at [1208, 264] on span "Dans 2 jours ouvrables ( [DATE] )" at bounding box center [1230, 270] width 142 height 14
type input "[DATE]"
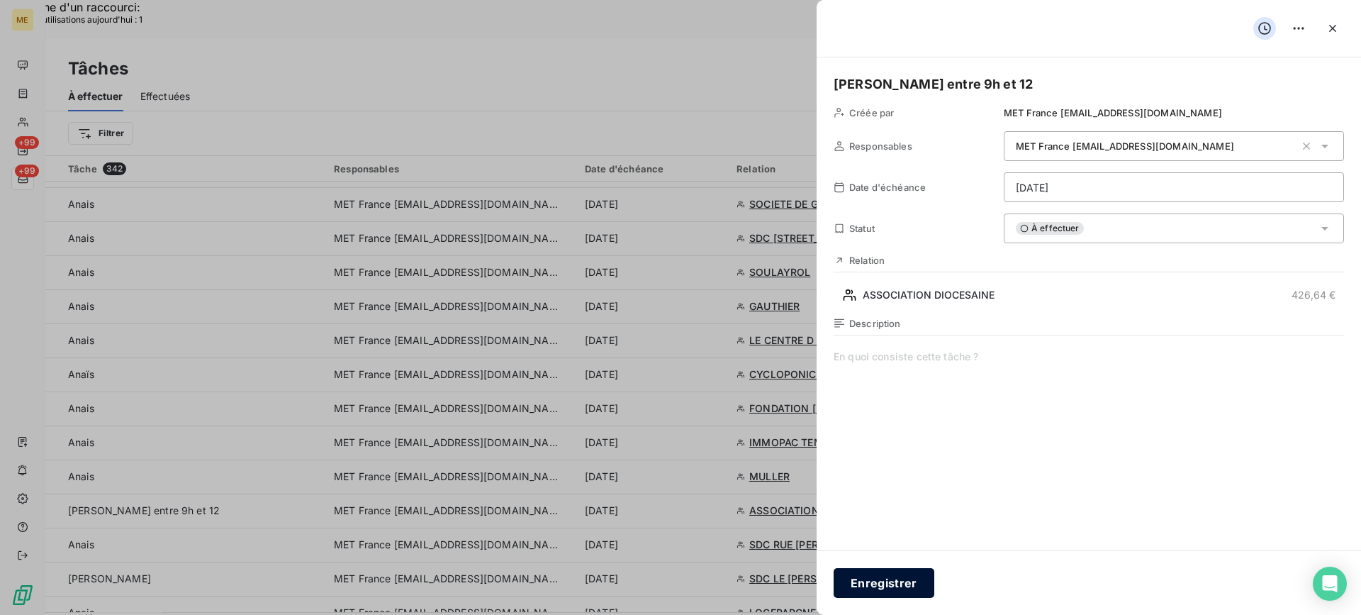
drag, startPoint x: 879, startPoint y: 574, endPoint x: 871, endPoint y: 574, distance: 7.8
click at [877, 578] on button "Enregistrer" at bounding box center [884, 583] width 101 height 30
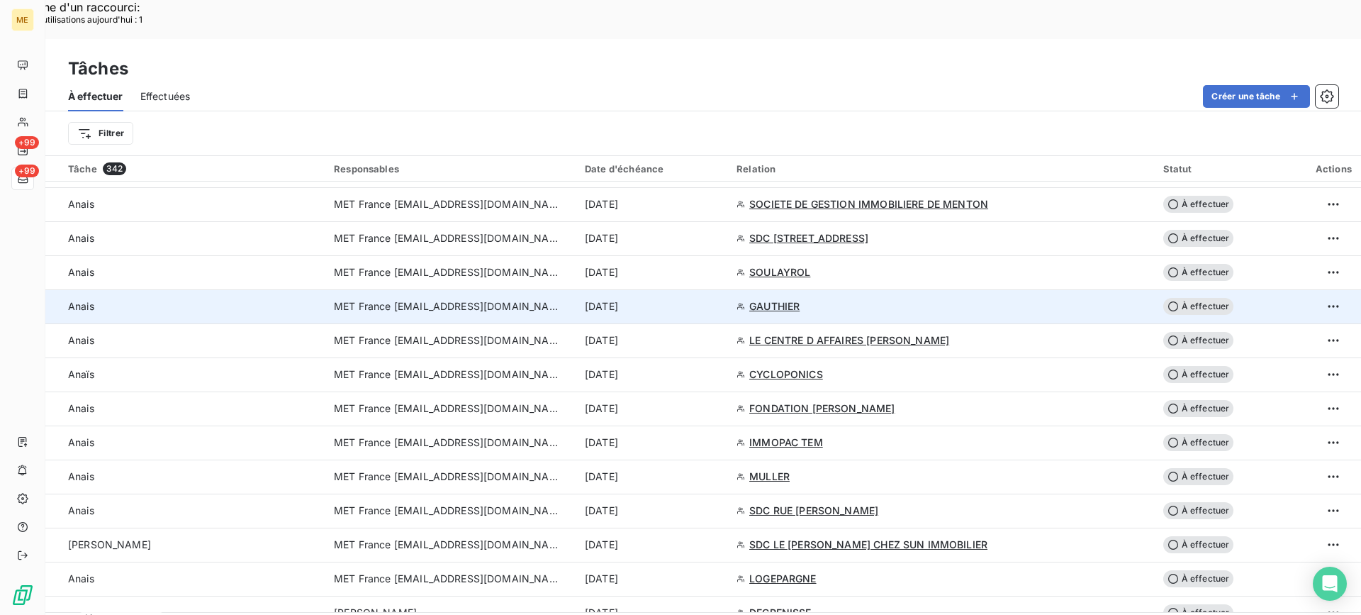
scroll to position [780, 0]
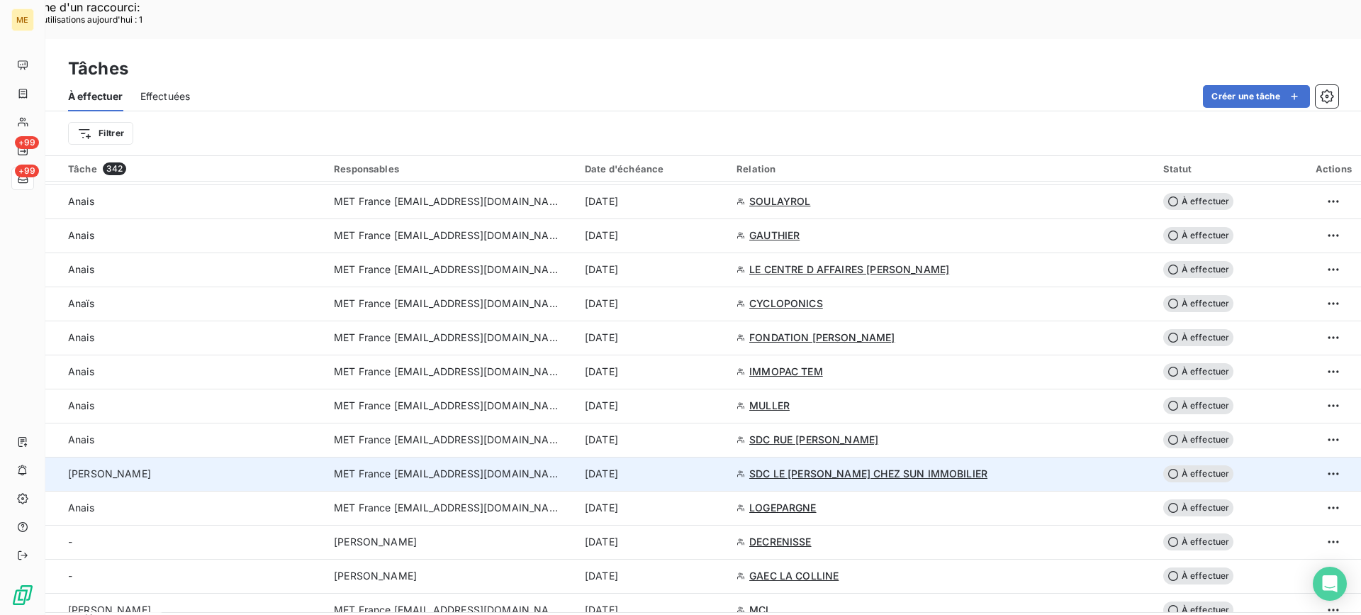
click at [234, 457] on td "[PERSON_NAME]" at bounding box center [185, 474] width 280 height 34
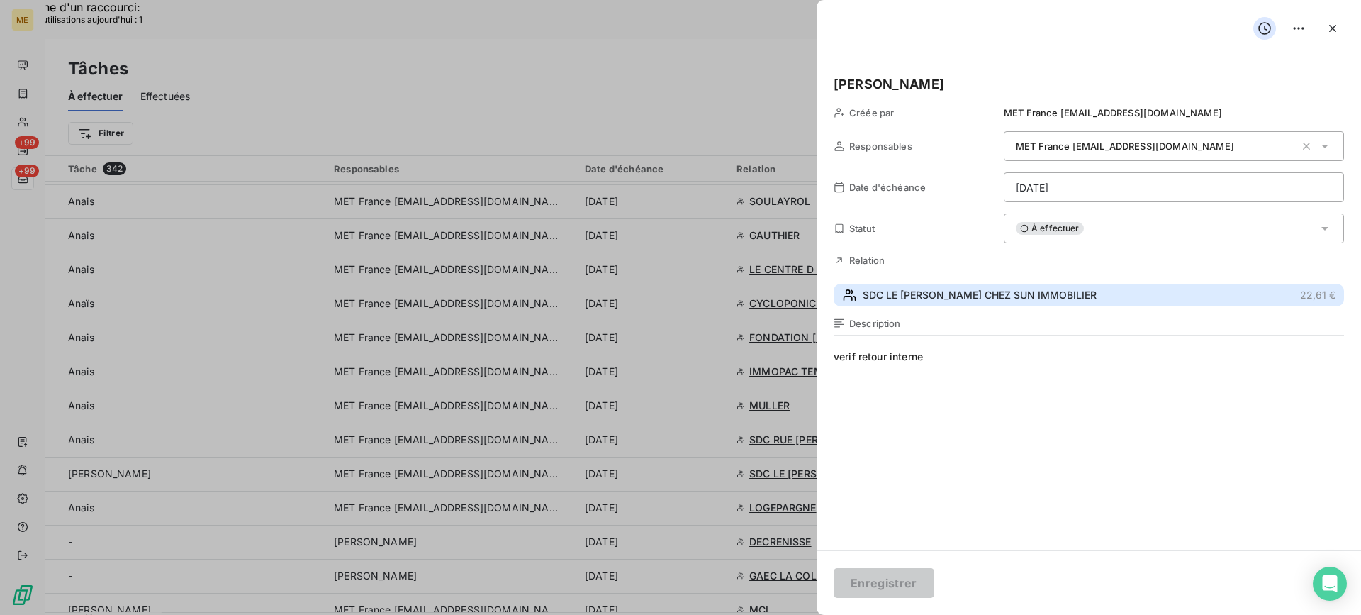
click at [1100, 301] on button "SDC LE [PERSON_NAME] CHEZ SUN IMMOBILIER 22,61 €" at bounding box center [1089, 295] width 511 height 23
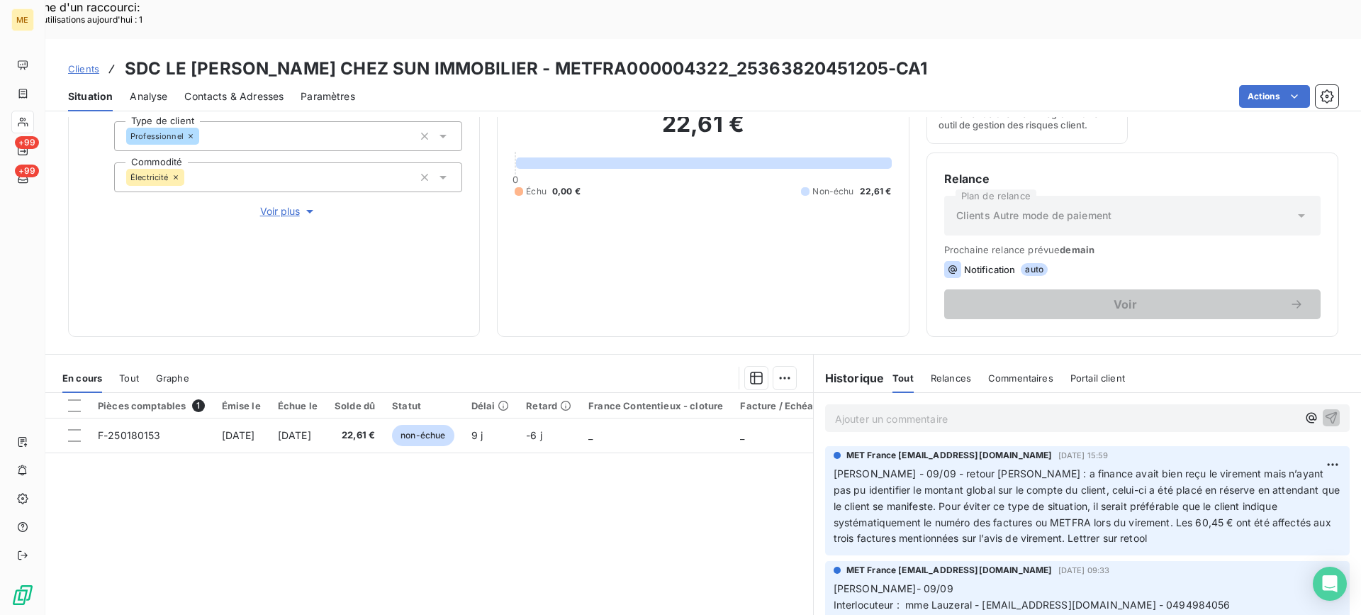
scroll to position [226, 0]
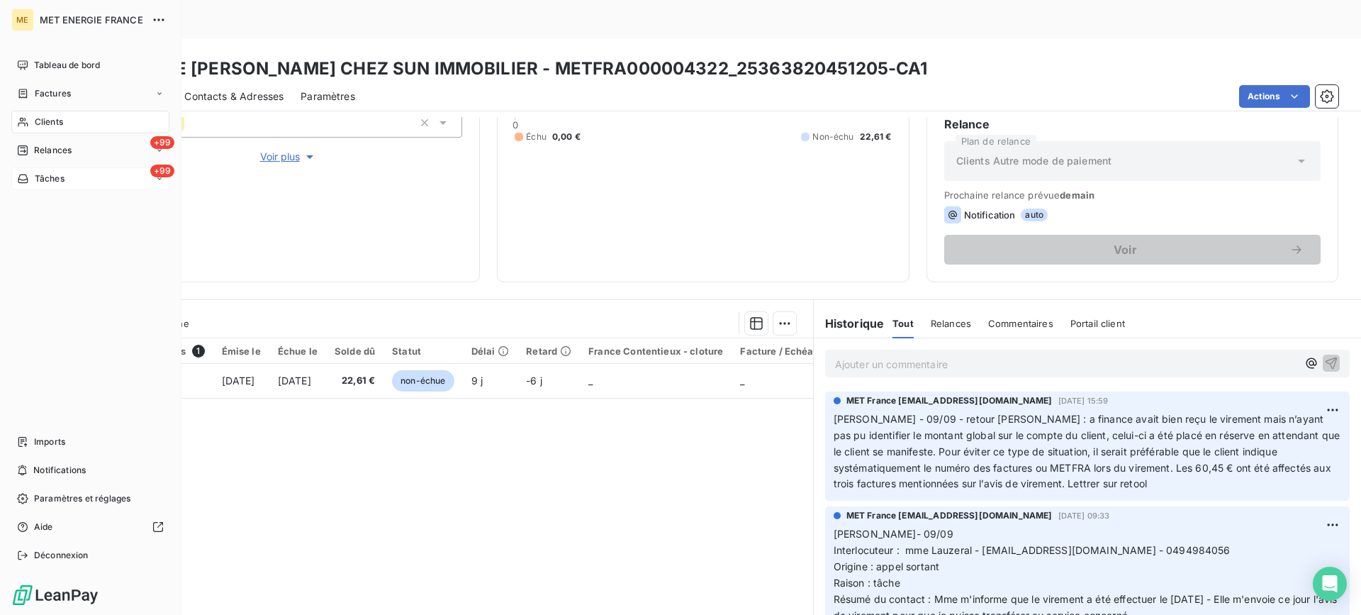
click at [143, 172] on div "+99 Tâches" at bounding box center [90, 178] width 158 height 23
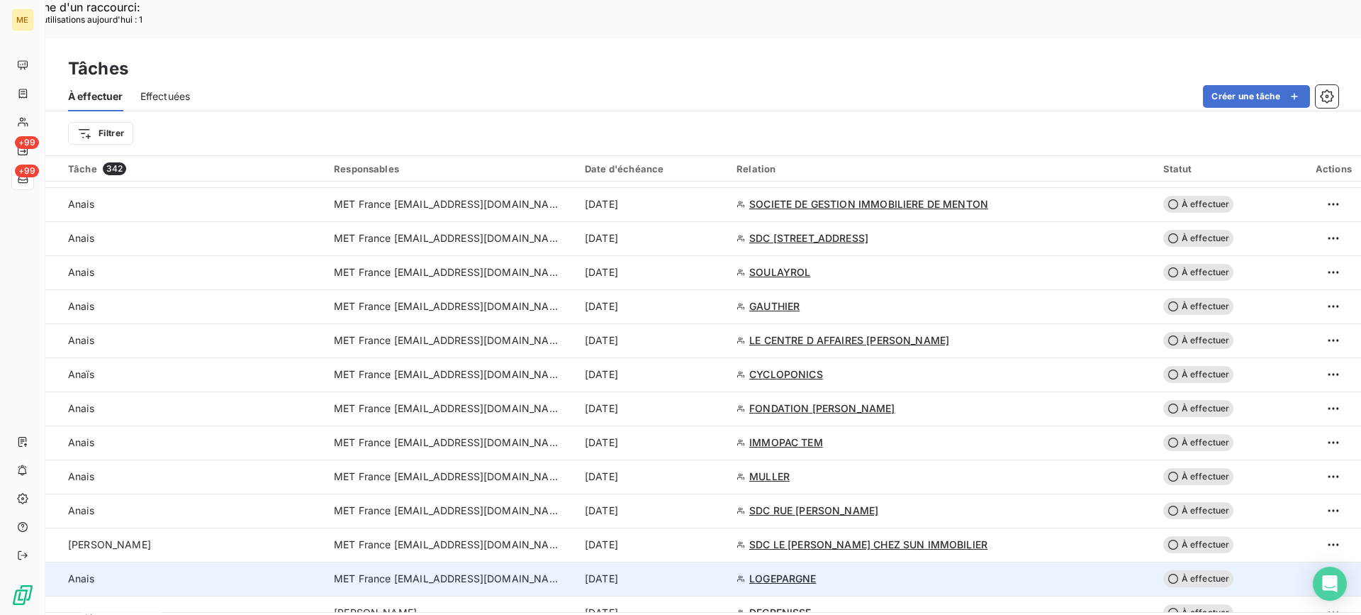
scroll to position [851, 0]
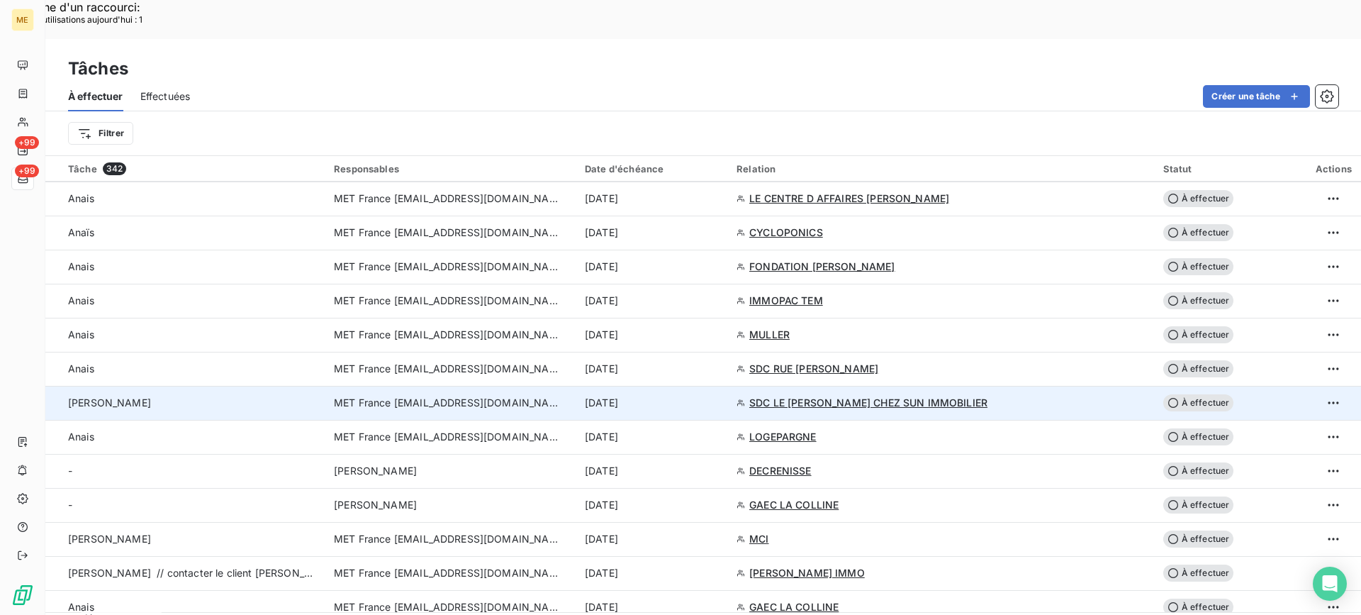
click at [213, 386] on td "[PERSON_NAME]" at bounding box center [185, 403] width 280 height 34
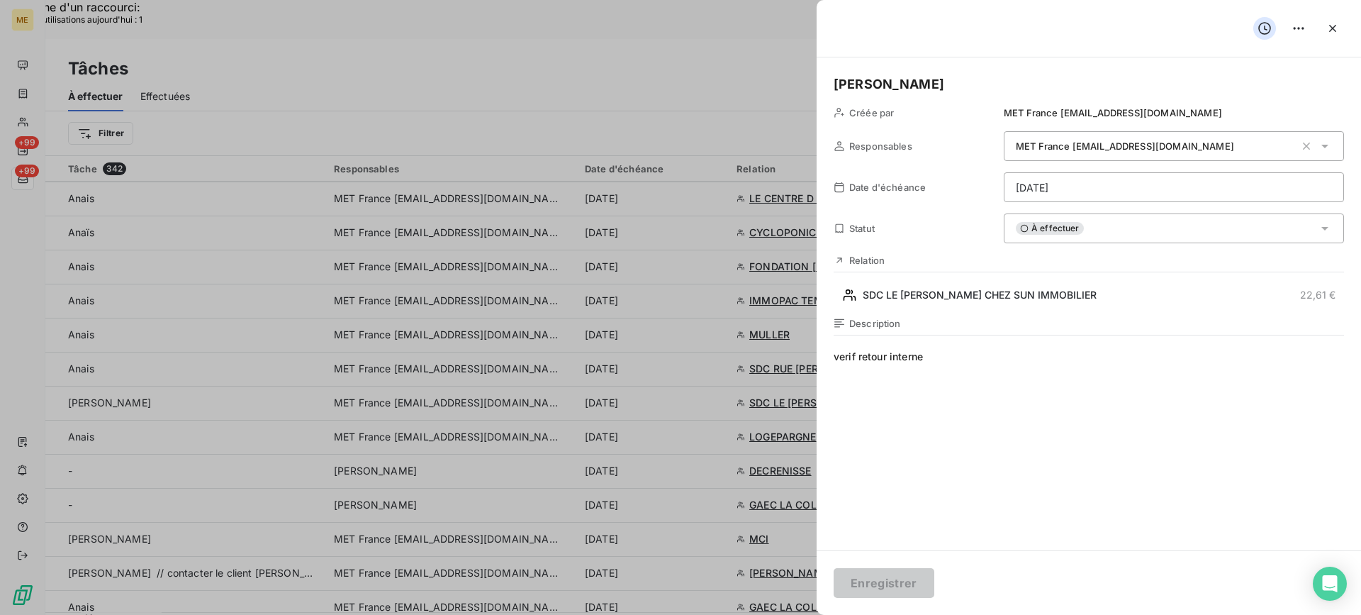
click at [1091, 234] on div "À effectuer" at bounding box center [1174, 228] width 340 height 30
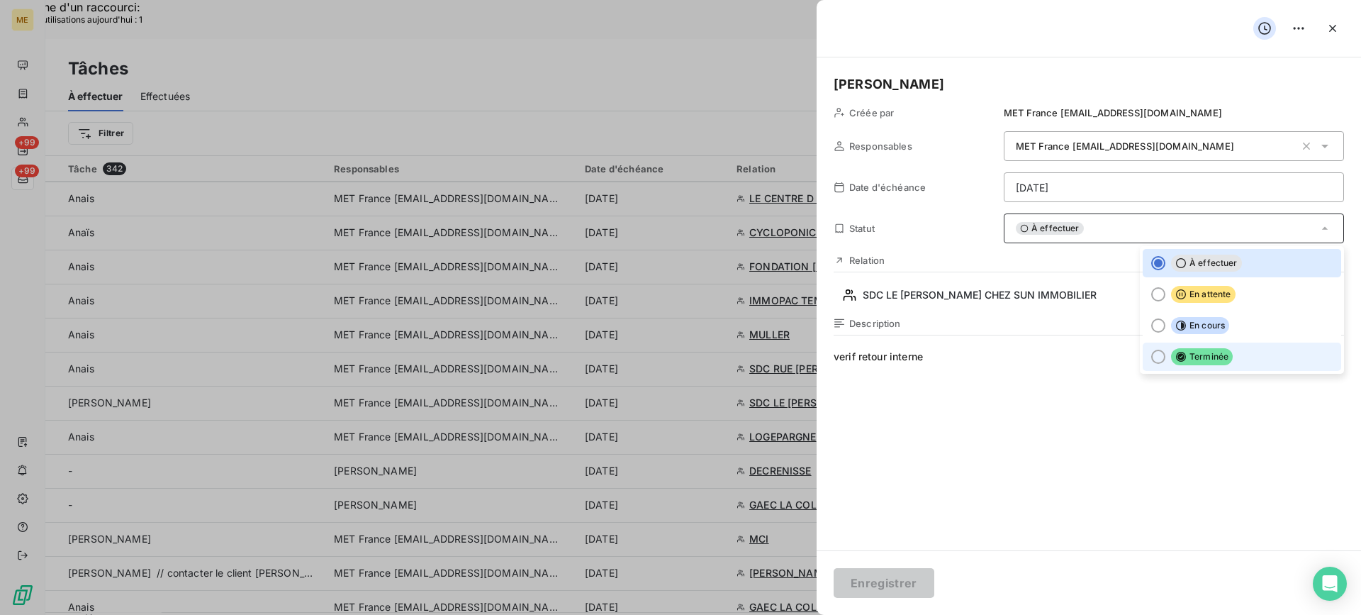
click at [1213, 353] on span "Terminée" at bounding box center [1202, 356] width 62 height 17
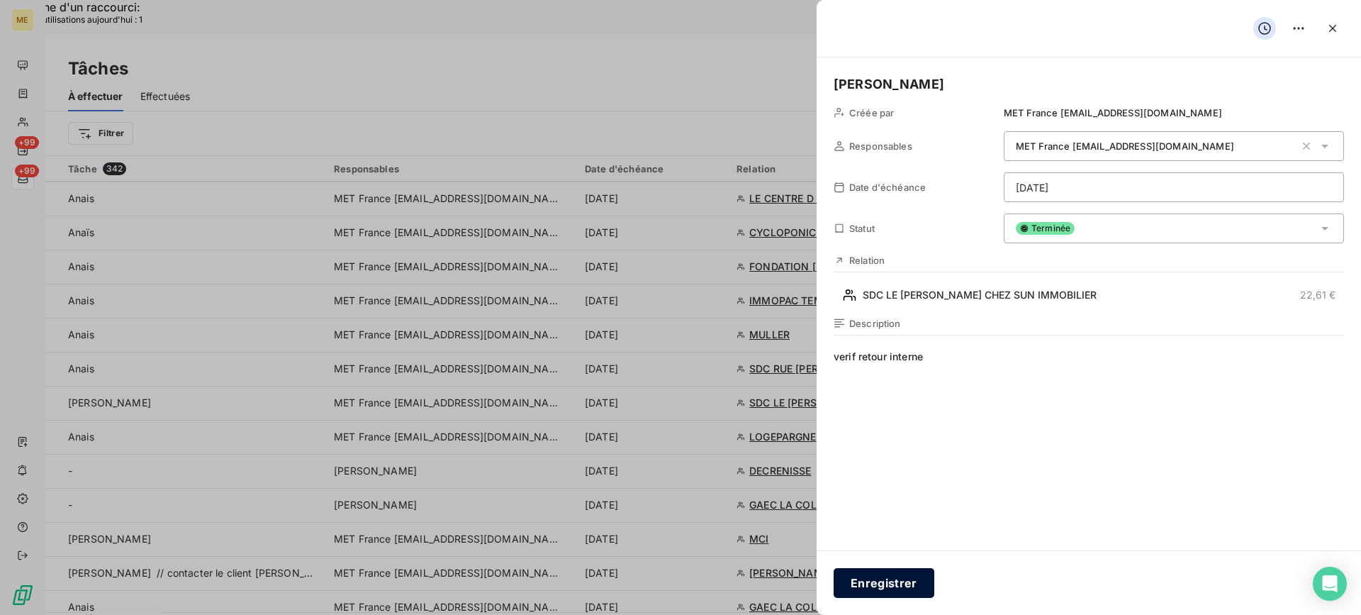
click at [901, 583] on button "Enregistrer" at bounding box center [884, 583] width 101 height 30
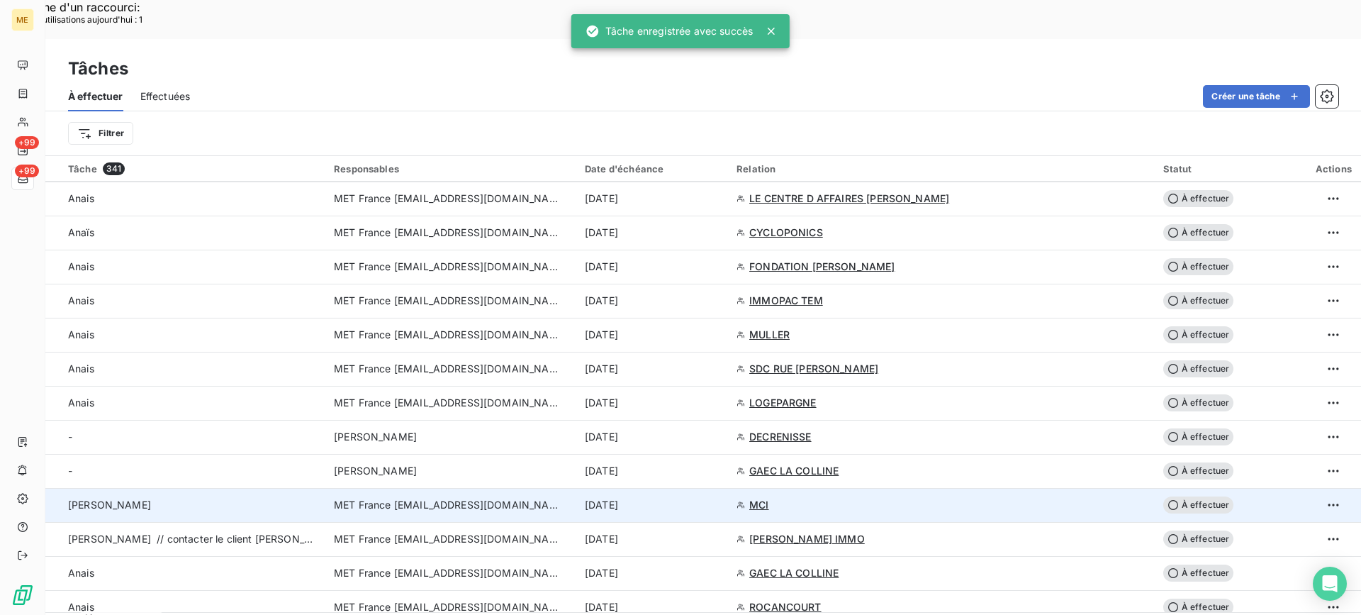
click at [189, 488] on td "[PERSON_NAME]" at bounding box center [185, 505] width 280 height 34
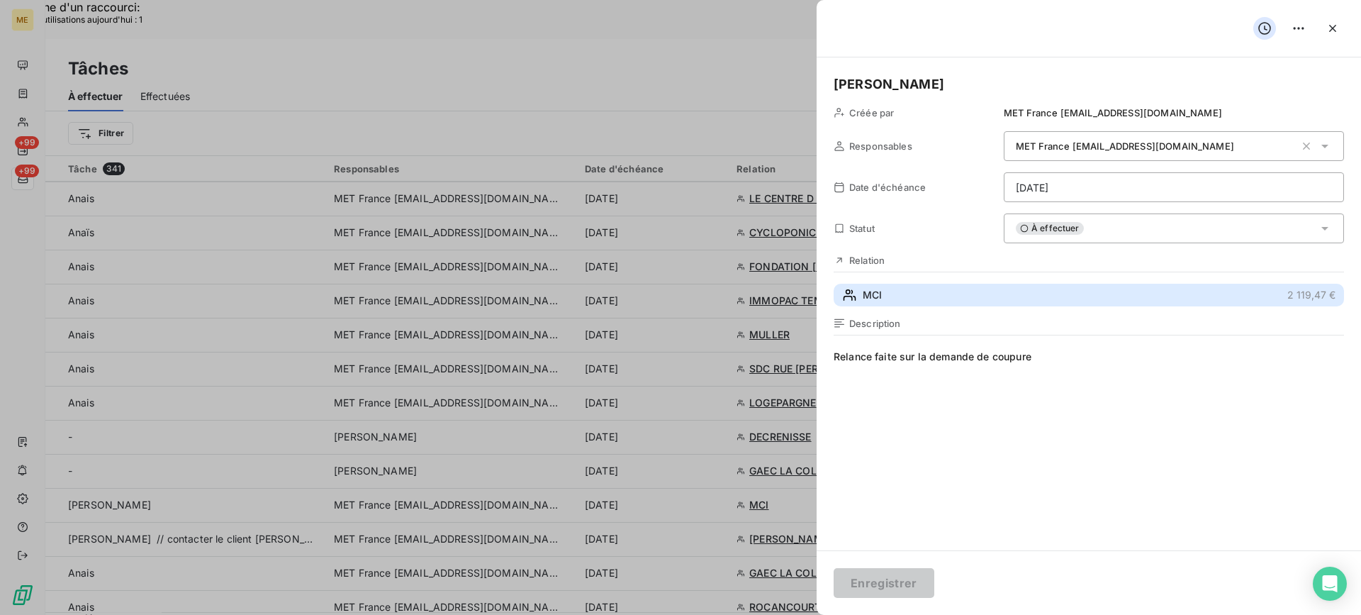
click at [1058, 291] on button "MCI 2 119,47 €" at bounding box center [1089, 295] width 511 height 23
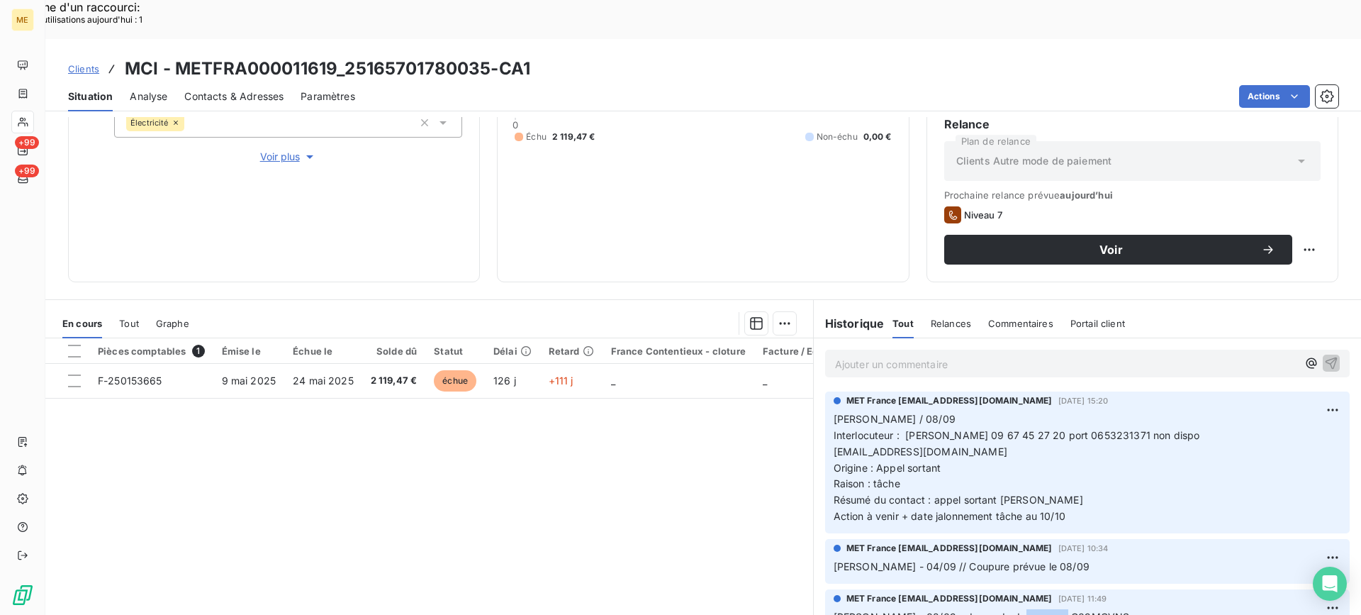
drag, startPoint x: 1058, startPoint y: 576, endPoint x: 1022, endPoint y: 572, distance: 36.4
click at [1006, 611] on span "[PERSON_NAME] - 02/09 - demande de coupure G09MCVNS" at bounding box center [982, 617] width 296 height 12
click at [1287, 238] on div "Replanifier cette action" at bounding box center [1240, 241] width 127 height 23
select select "8"
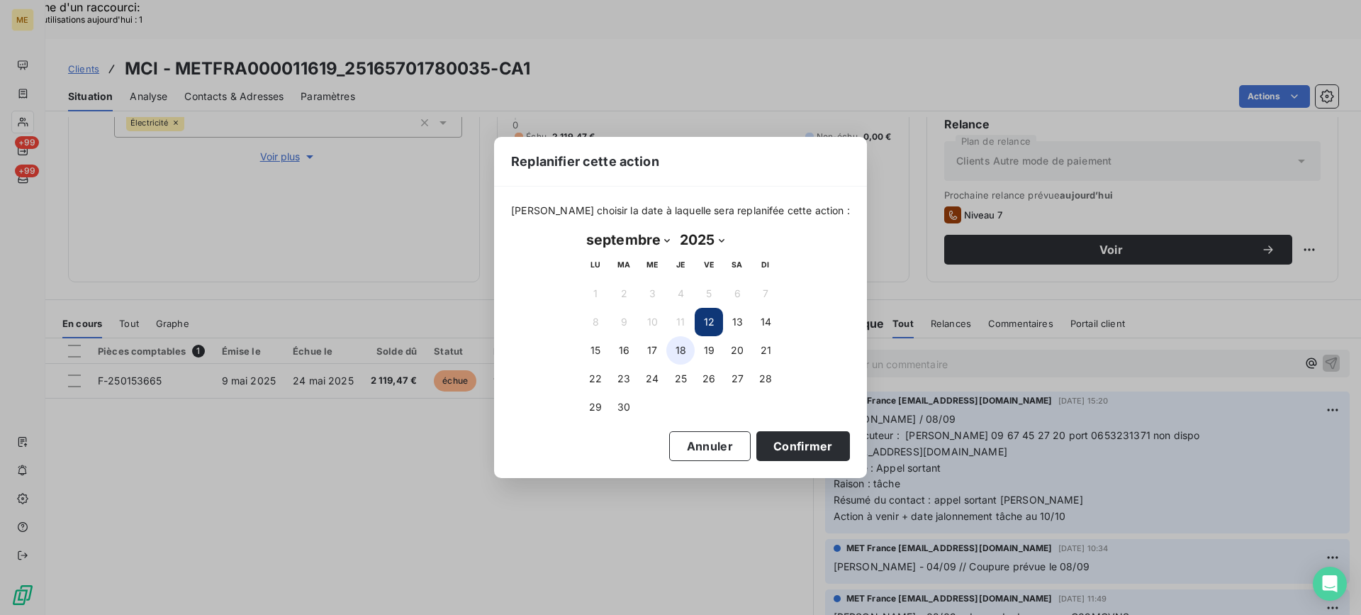
click at [672, 347] on button "18" at bounding box center [681, 350] width 28 height 28
click at [787, 455] on button "Confirmer" at bounding box center [804, 446] width 94 height 30
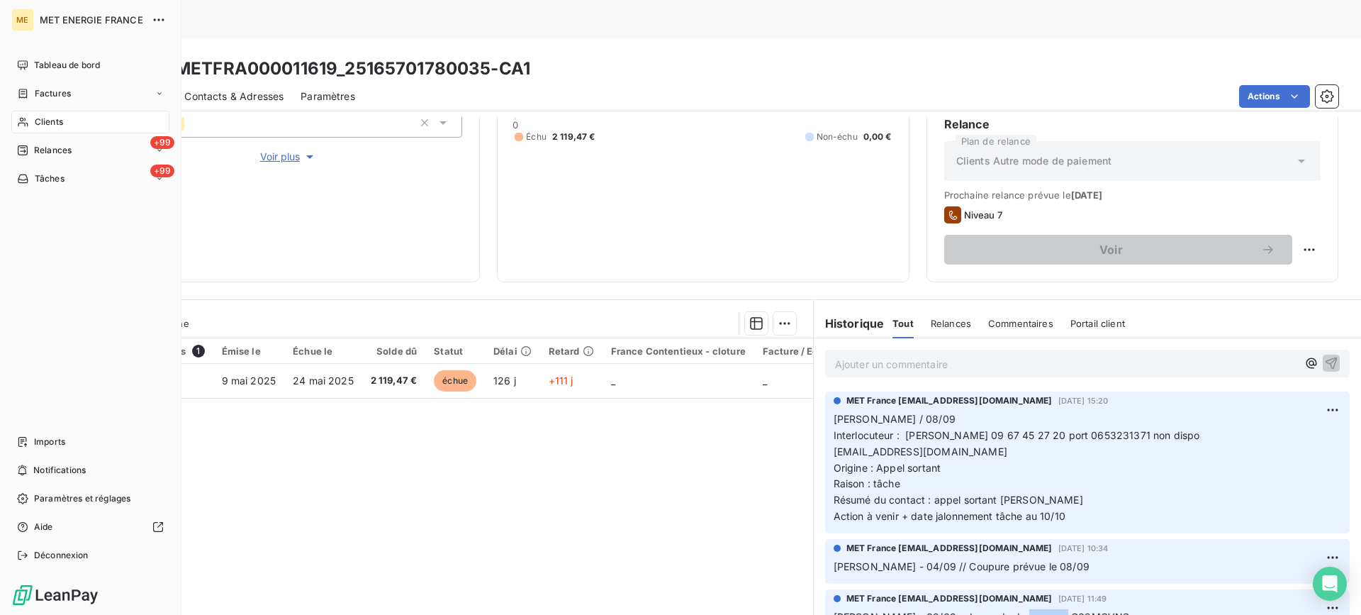
click at [60, 180] on span "Tâches" at bounding box center [50, 178] width 30 height 13
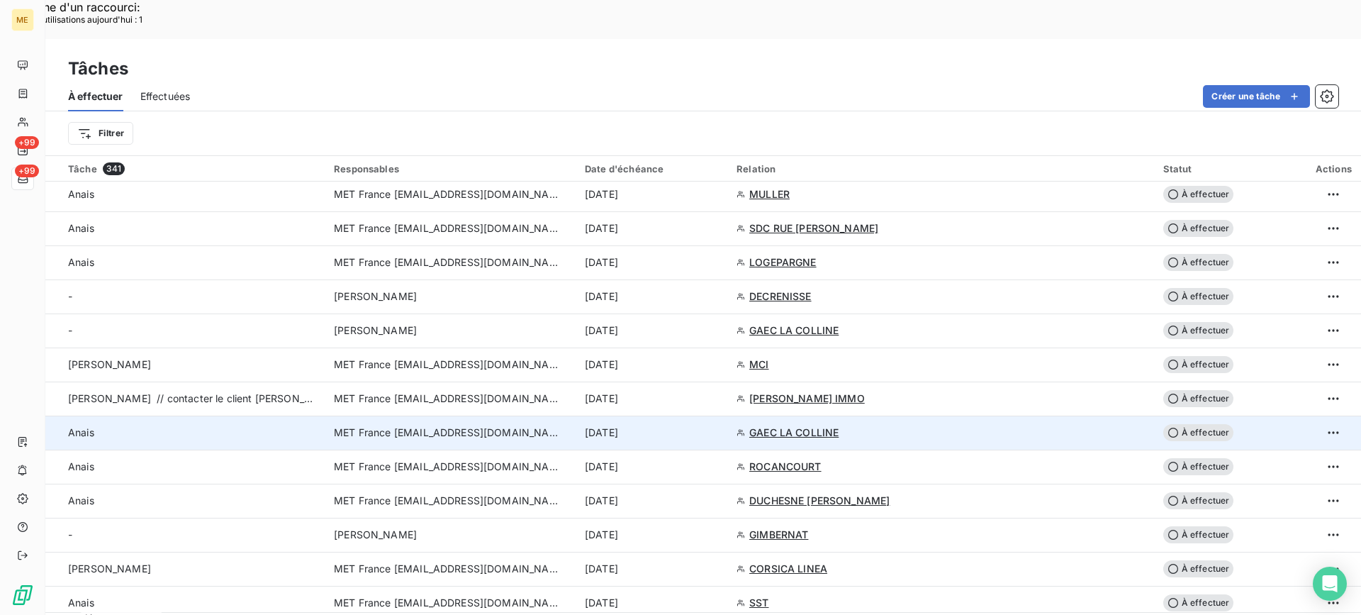
scroll to position [993, 0]
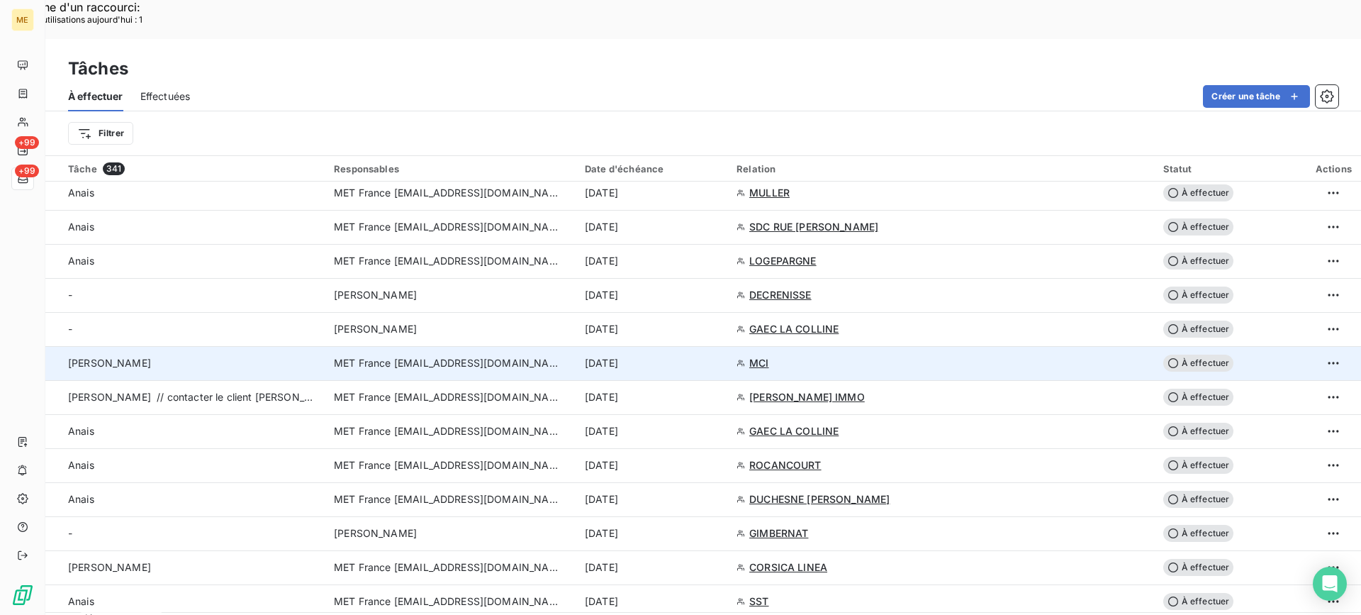
click at [241, 356] on div "[PERSON_NAME]" at bounding box center [192, 363] width 249 height 14
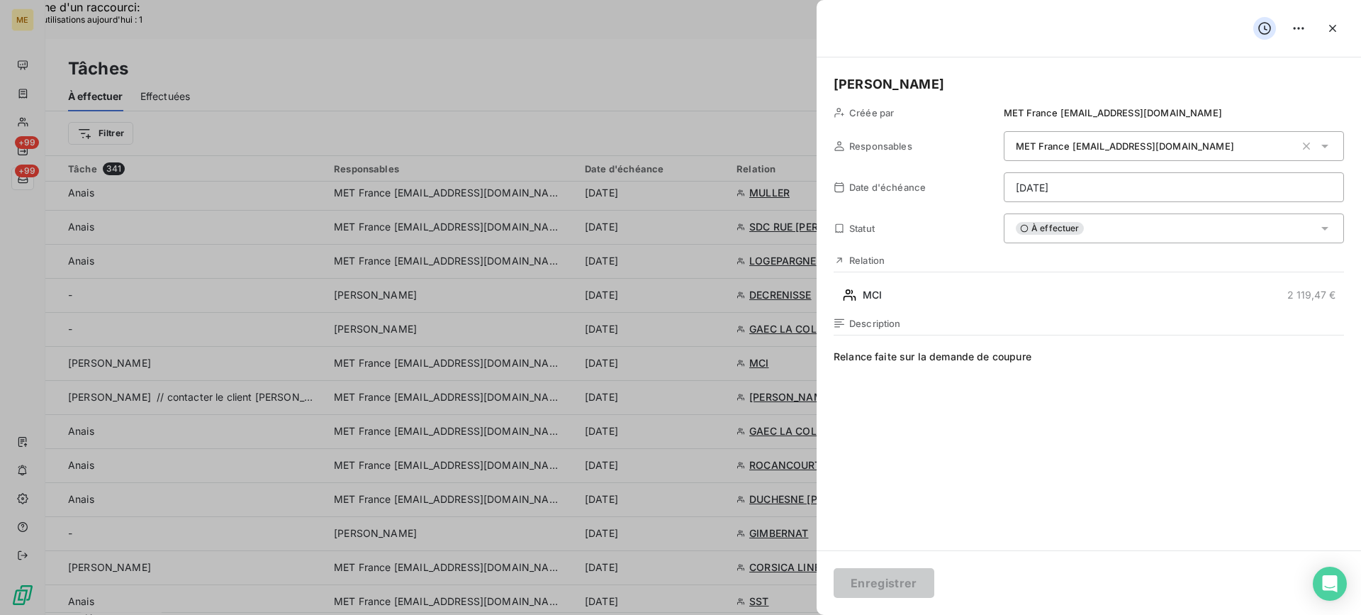
drag, startPoint x: 1100, startPoint y: 357, endPoint x: 944, endPoint y: 357, distance: 156.0
click at [944, 357] on span "Relance faite sur la demande de coupure" at bounding box center [1089, 486] width 511 height 272
click at [999, 354] on span "Relance faite sur la demande de coupure" at bounding box center [1089, 486] width 511 height 272
drag, startPoint x: 1066, startPoint y: 360, endPoint x: 718, endPoint y: 363, distance: 348.2
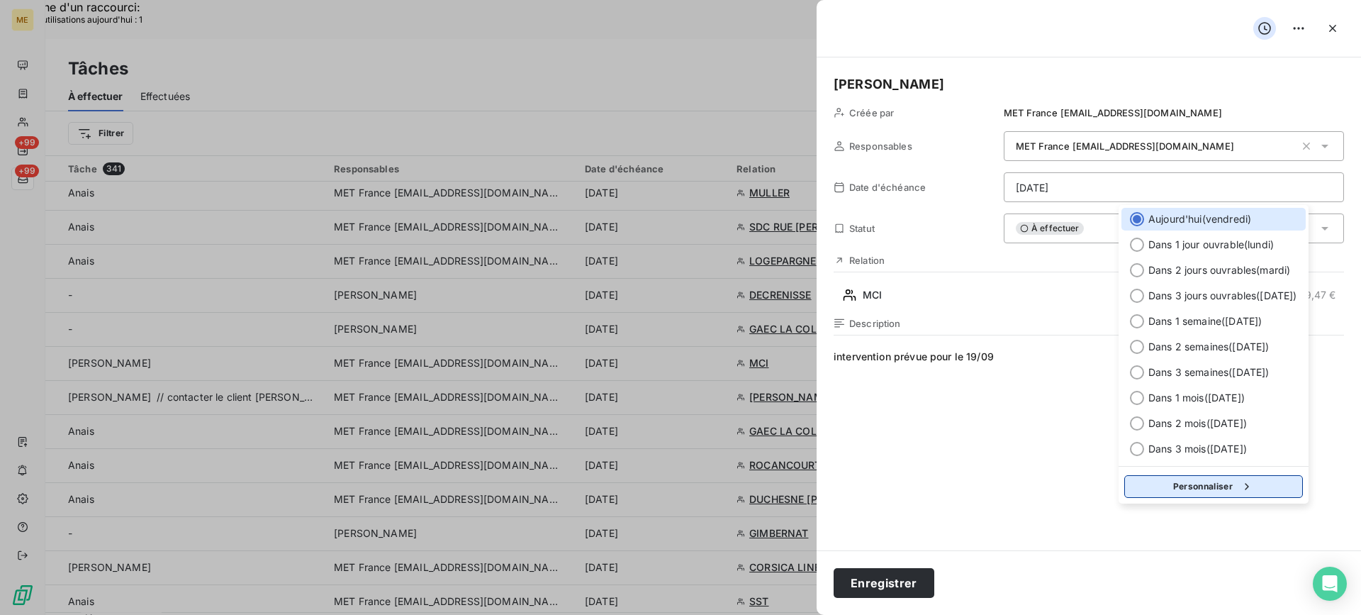
click at [1215, 489] on button "Personnaliser" at bounding box center [1214, 486] width 179 height 23
select select "8"
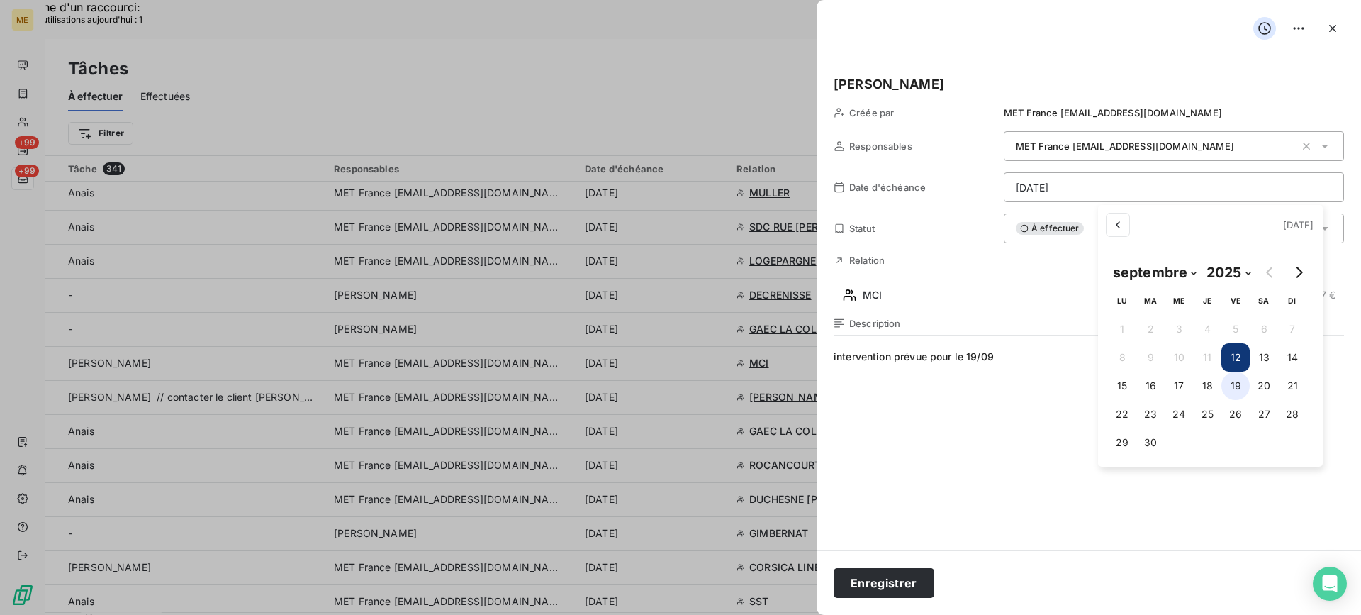
click at [1231, 390] on button "19" at bounding box center [1236, 386] width 28 height 28
type input "[DATE]"
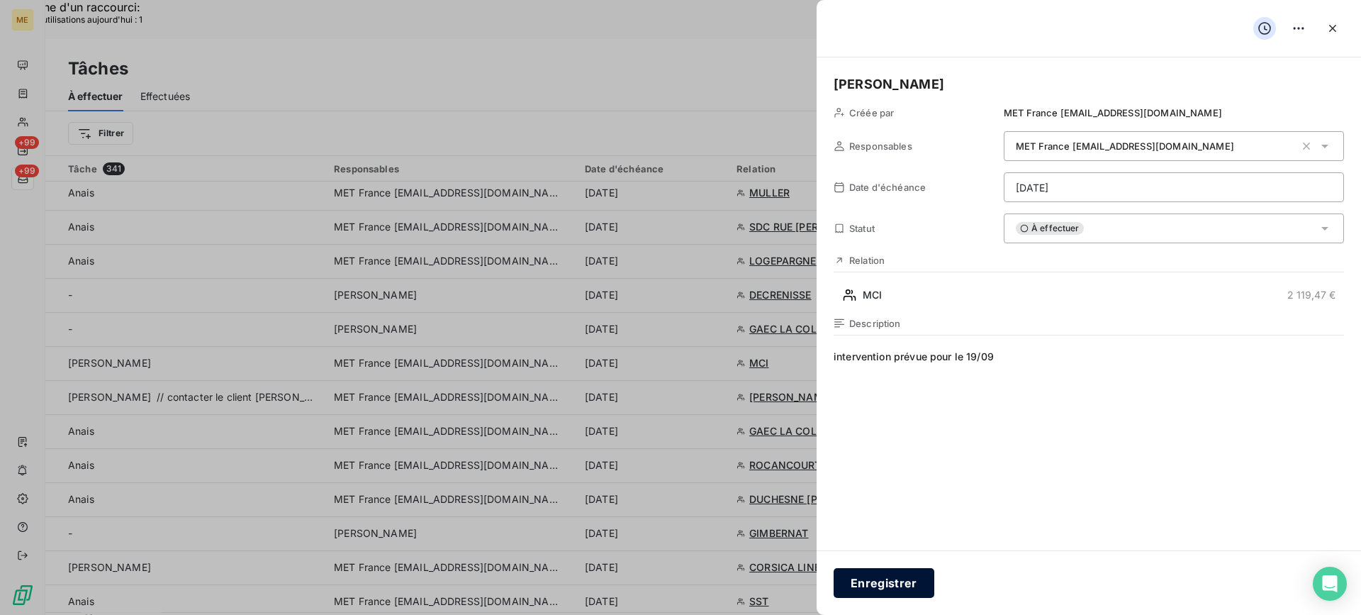
click at [906, 587] on button "Enregistrer" at bounding box center [884, 583] width 101 height 30
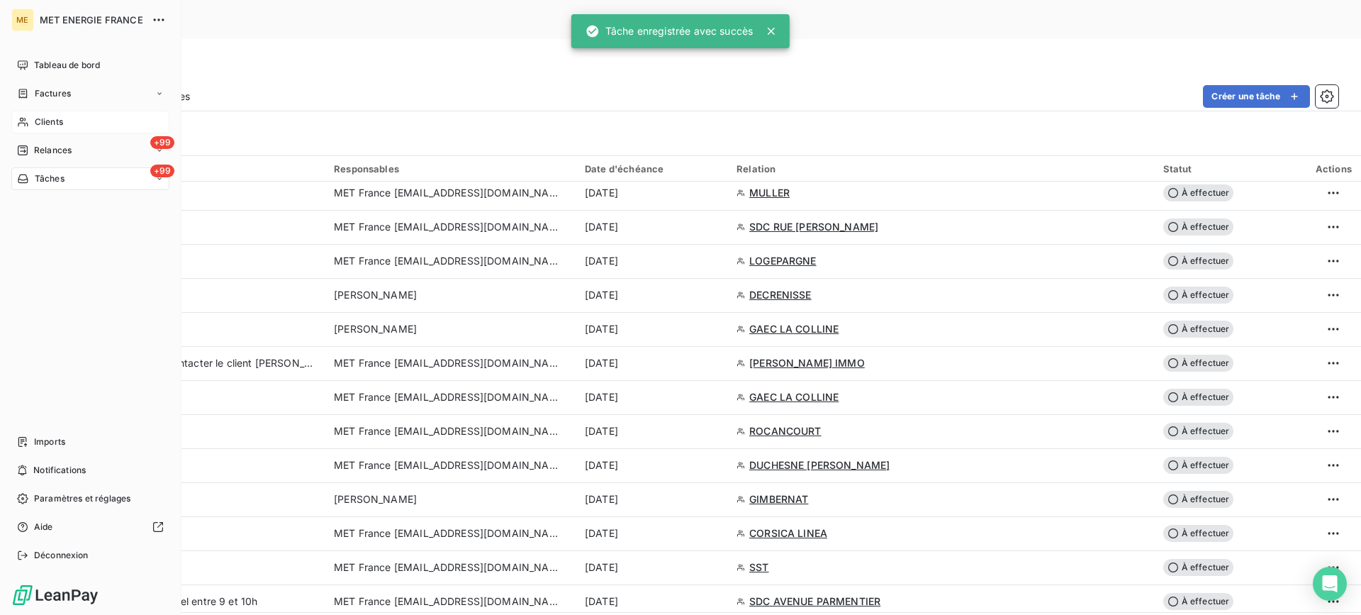
click at [27, 123] on icon at bounding box center [23, 121] width 12 height 11
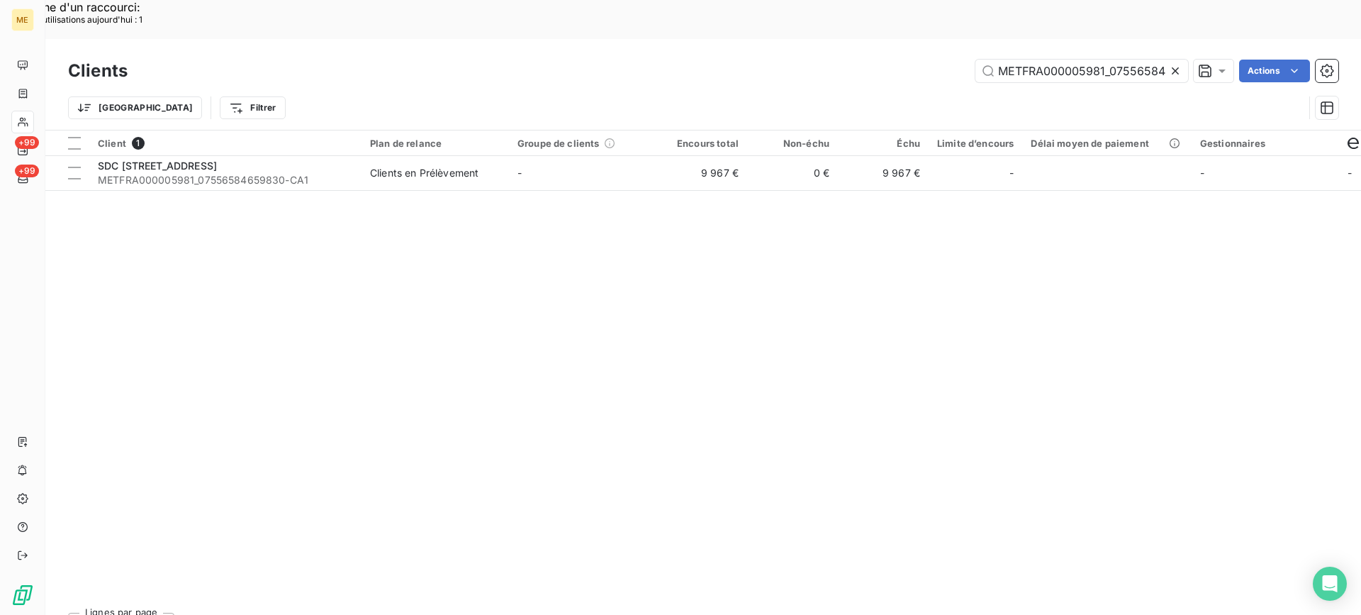
scroll to position [0, 67]
click at [1027, 60] on input "METFRA000005981_07556584659830-CA1" at bounding box center [1082, 71] width 213 height 23
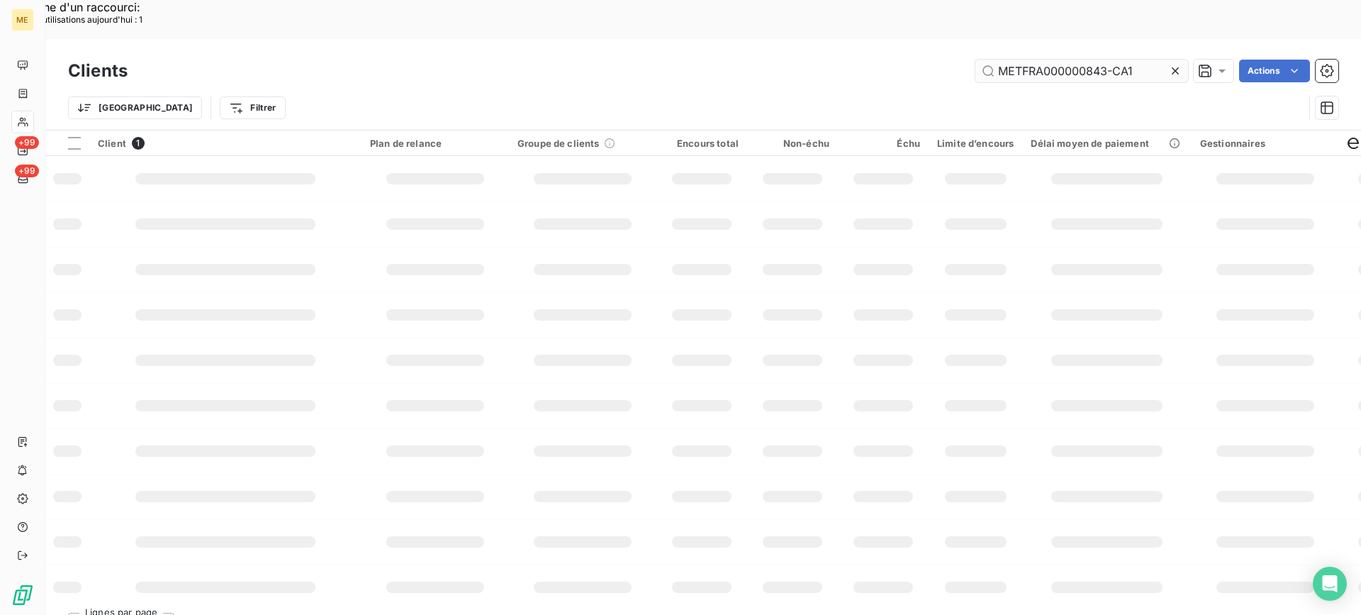
scroll to position [0, 0]
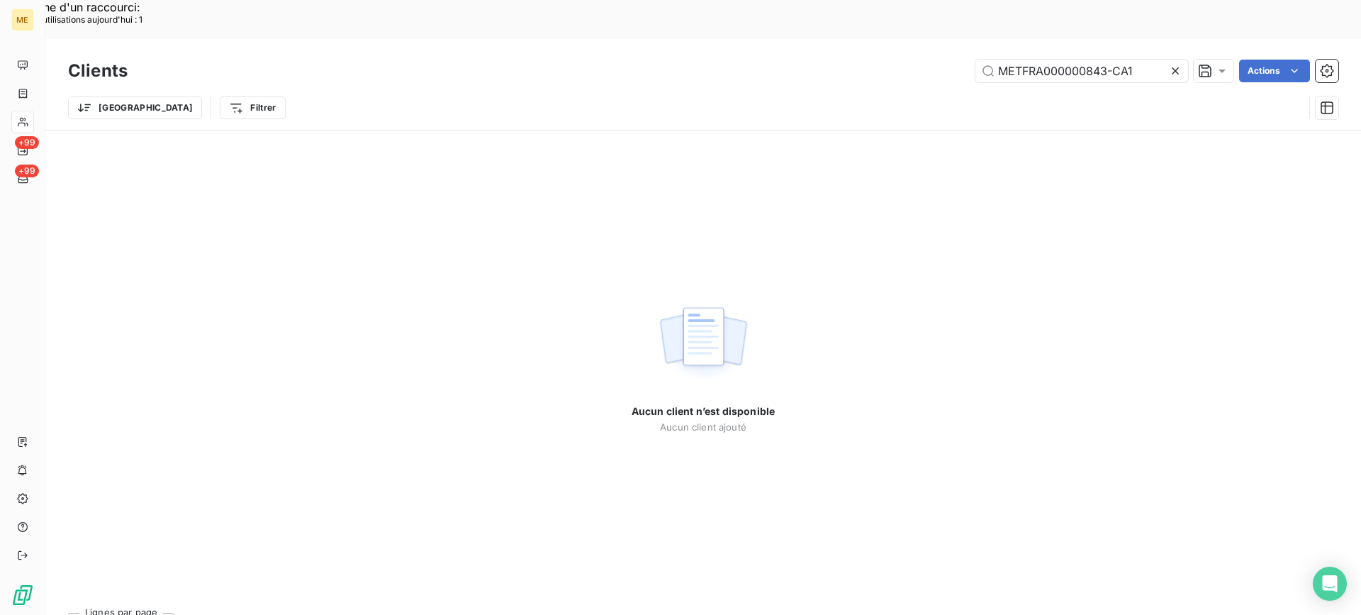
type input "METFRA000000843-CA1"
click at [1173, 64] on icon at bounding box center [1176, 71] width 14 height 14
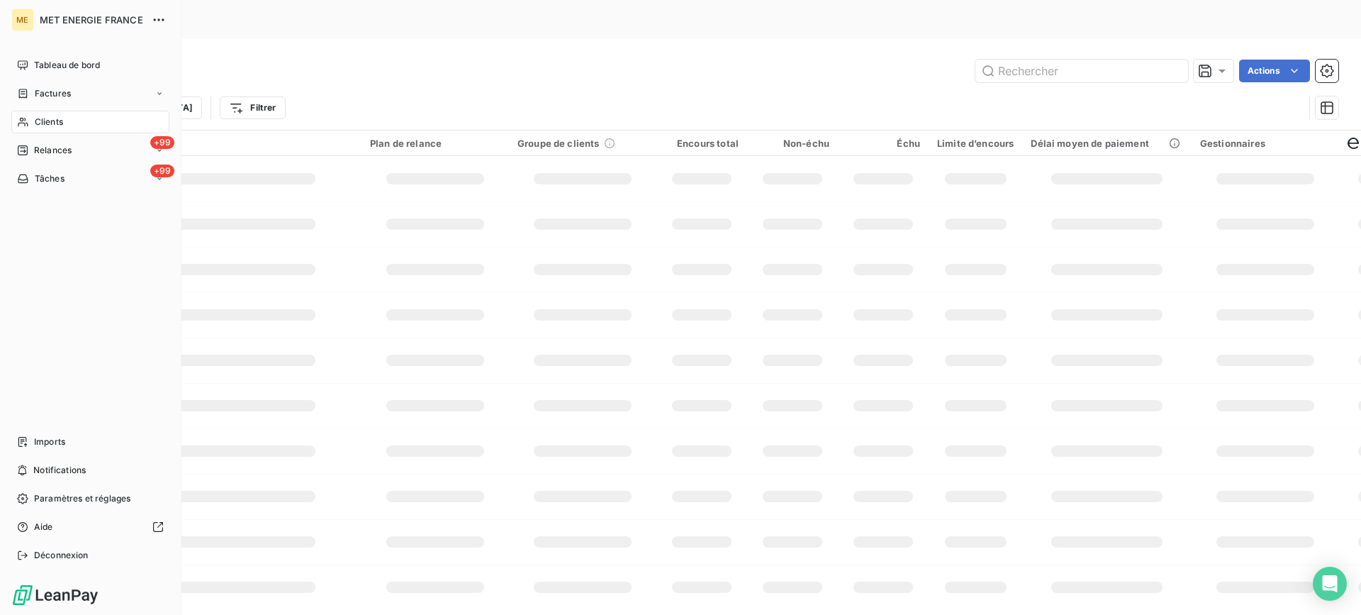
click at [33, 119] on div "Clients" at bounding box center [90, 122] width 158 height 23
click at [1013, 60] on input "text" at bounding box center [1082, 71] width 213 height 23
click at [1026, 60] on input "text" at bounding box center [1082, 71] width 213 height 23
paste input "METFRA000001178"
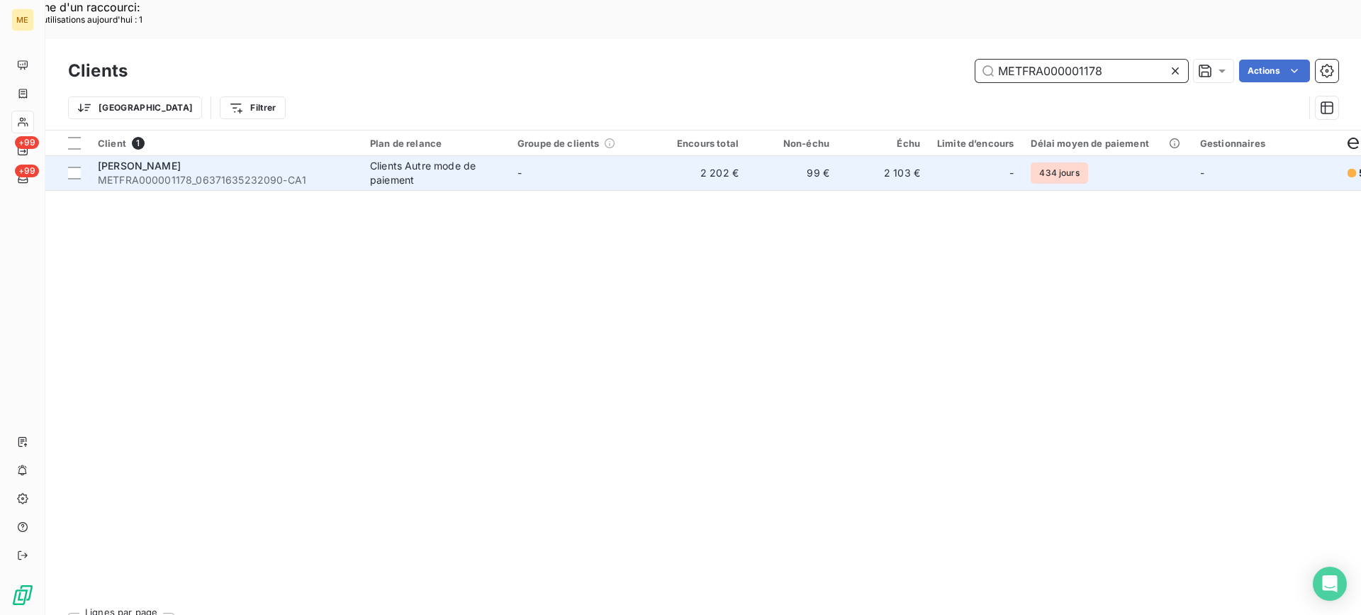
type input "METFRA000001178"
click at [266, 159] on div "[PERSON_NAME]" at bounding box center [225, 166] width 255 height 14
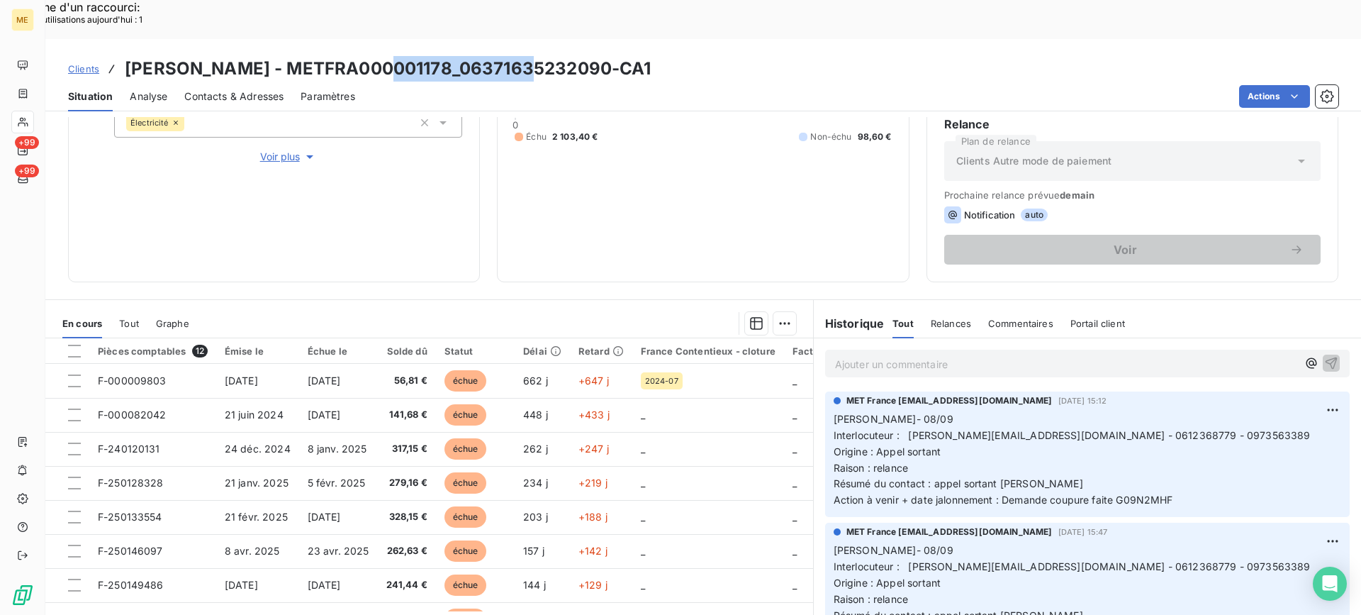
drag, startPoint x: 382, startPoint y: 26, endPoint x: 529, endPoint y: 33, distance: 147.0
click at [529, 56] on h3 "[PERSON_NAME] - METFRA000001178_06371635232090-CA1" at bounding box center [388, 69] width 527 height 26
drag, startPoint x: 216, startPoint y: 33, endPoint x: 313, endPoint y: 33, distance: 97.9
click at [313, 56] on h3 "[PERSON_NAME] - METFRA000001178_06371635232090-CA1" at bounding box center [388, 69] width 527 height 26
click at [165, 82] on div "Analyse" at bounding box center [149, 97] width 38 height 30
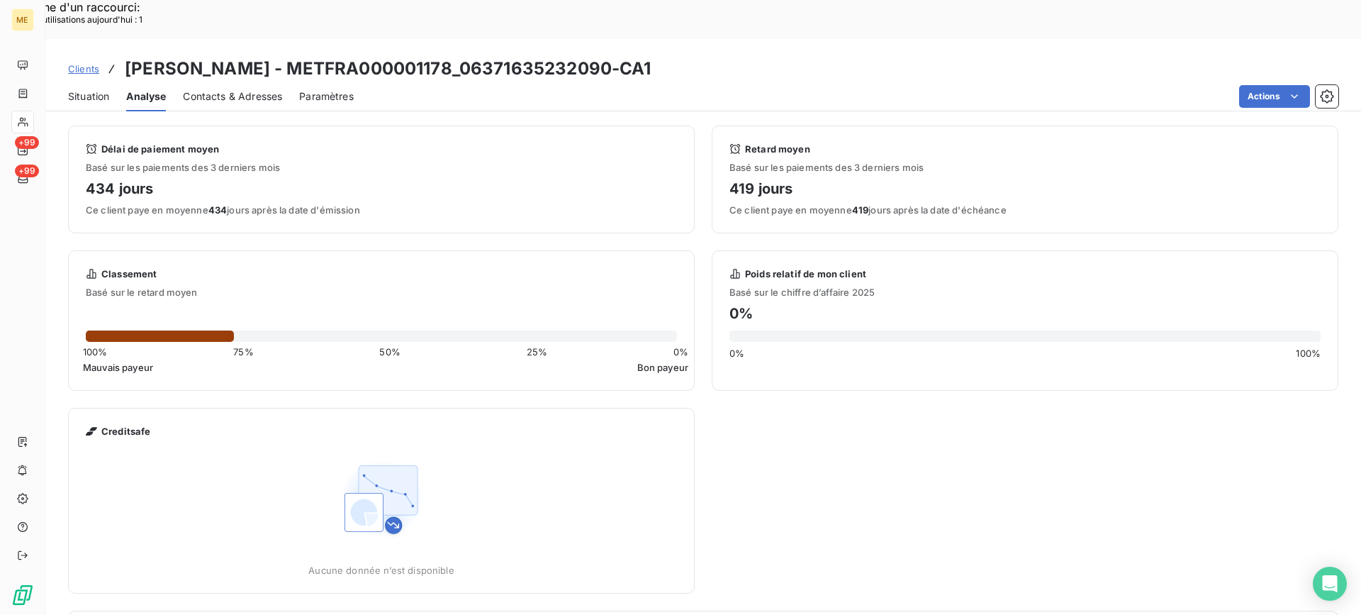
click at [164, 56] on h3 "[PERSON_NAME] - METFRA000001178_06371635232090-CA1" at bounding box center [388, 69] width 527 height 26
drag, startPoint x: 204, startPoint y: 27, endPoint x: 375, endPoint y: 32, distance: 171.0
click at [375, 56] on h3 "[PERSON_NAME] - METFRA000001178_06371635232090-CA1" at bounding box center [388, 69] width 527 height 26
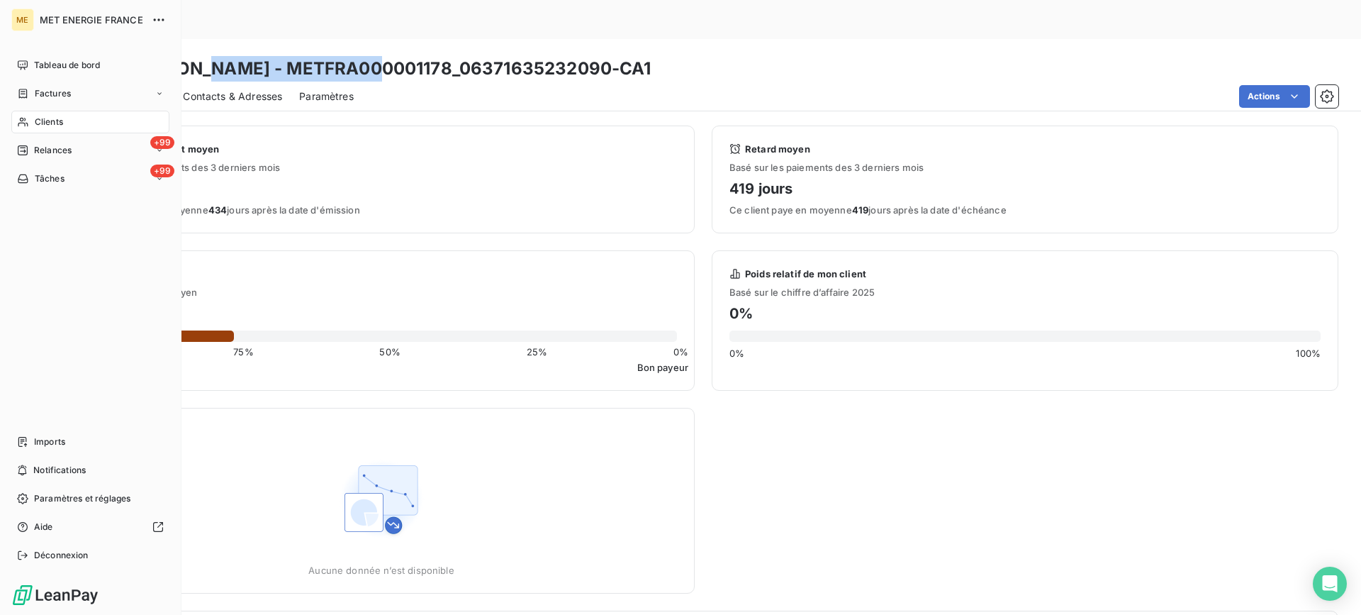
click at [62, 125] on span "Clients" at bounding box center [49, 122] width 28 height 13
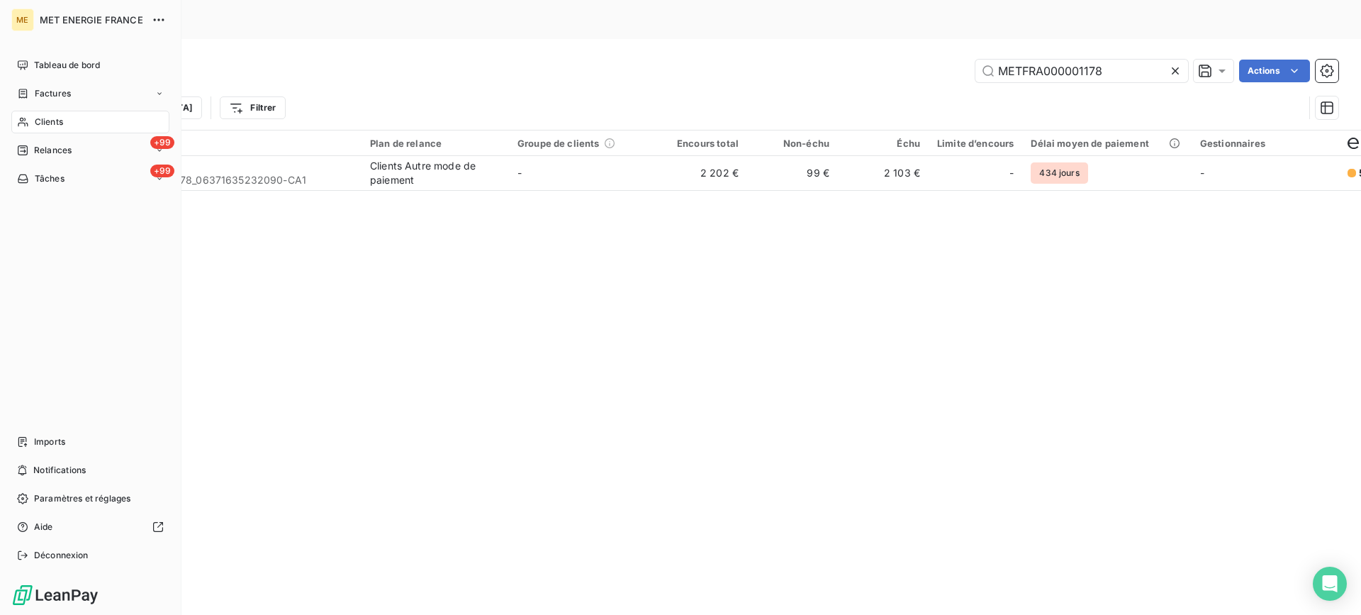
click at [63, 184] on span "Tâches" at bounding box center [50, 178] width 30 height 13
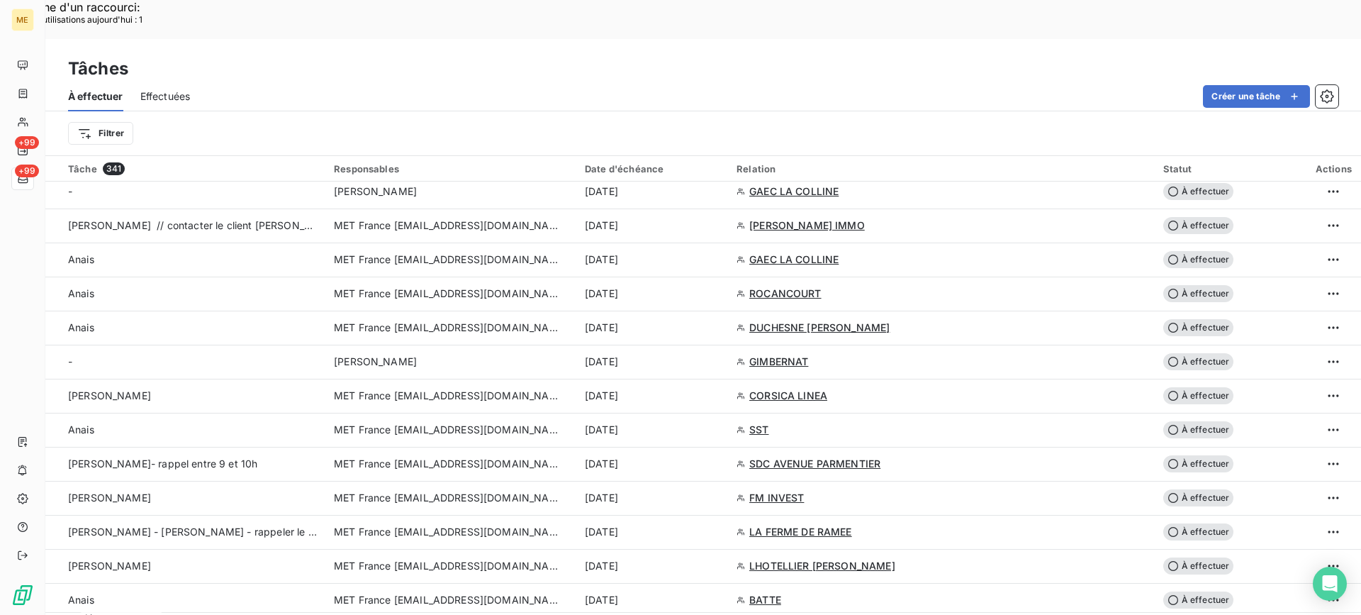
scroll to position [1135, 0]
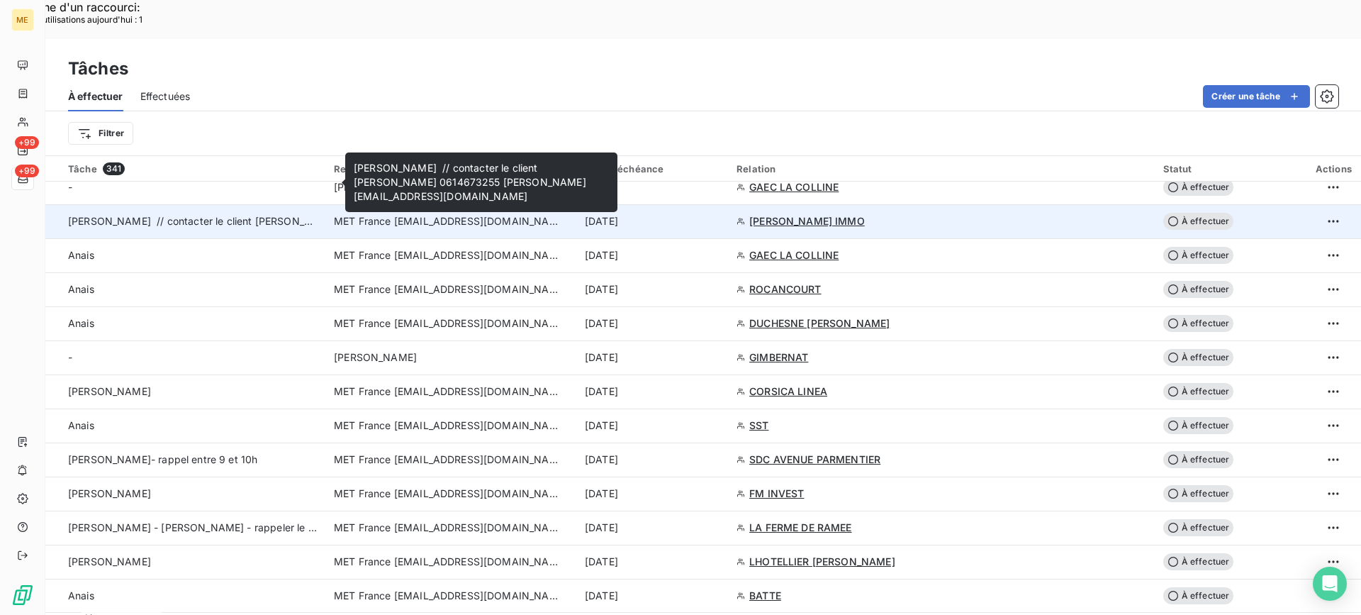
click at [257, 215] on span "[PERSON_NAME] // contacter le client [PERSON_NAME] 0614673255 [PERSON_NAME][EMA…" at bounding box center [365, 221] width 594 height 12
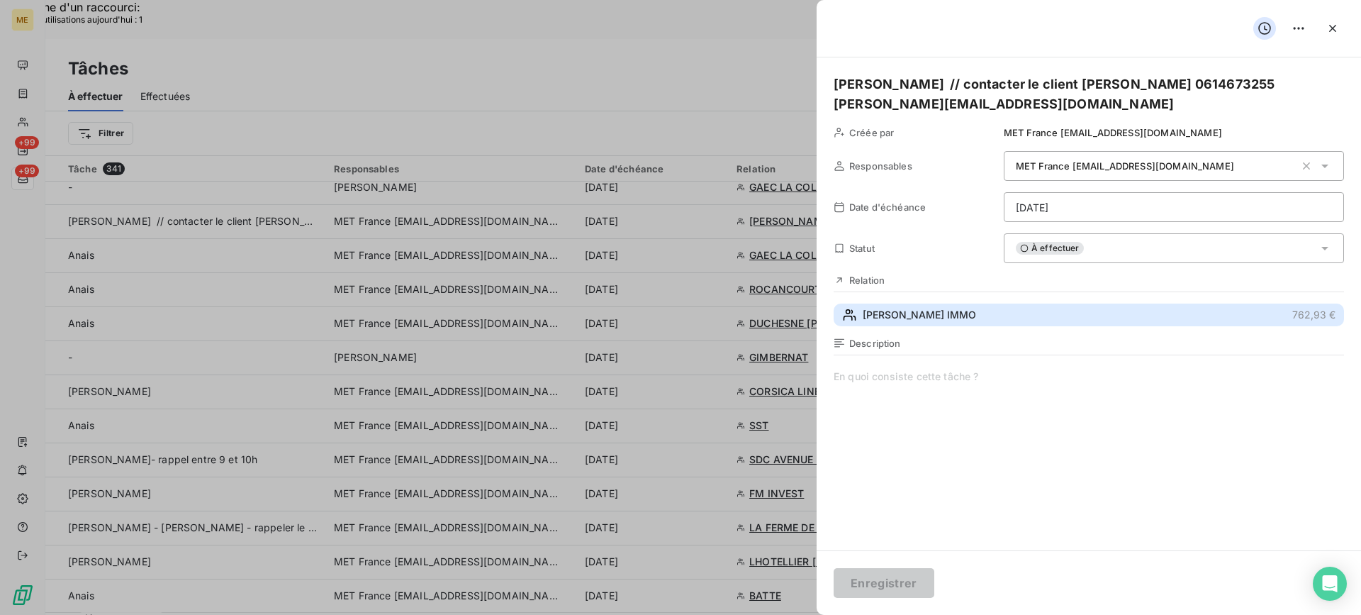
click at [1024, 315] on button "[PERSON_NAME] IMMO 762,93 €" at bounding box center [1089, 314] width 511 height 23
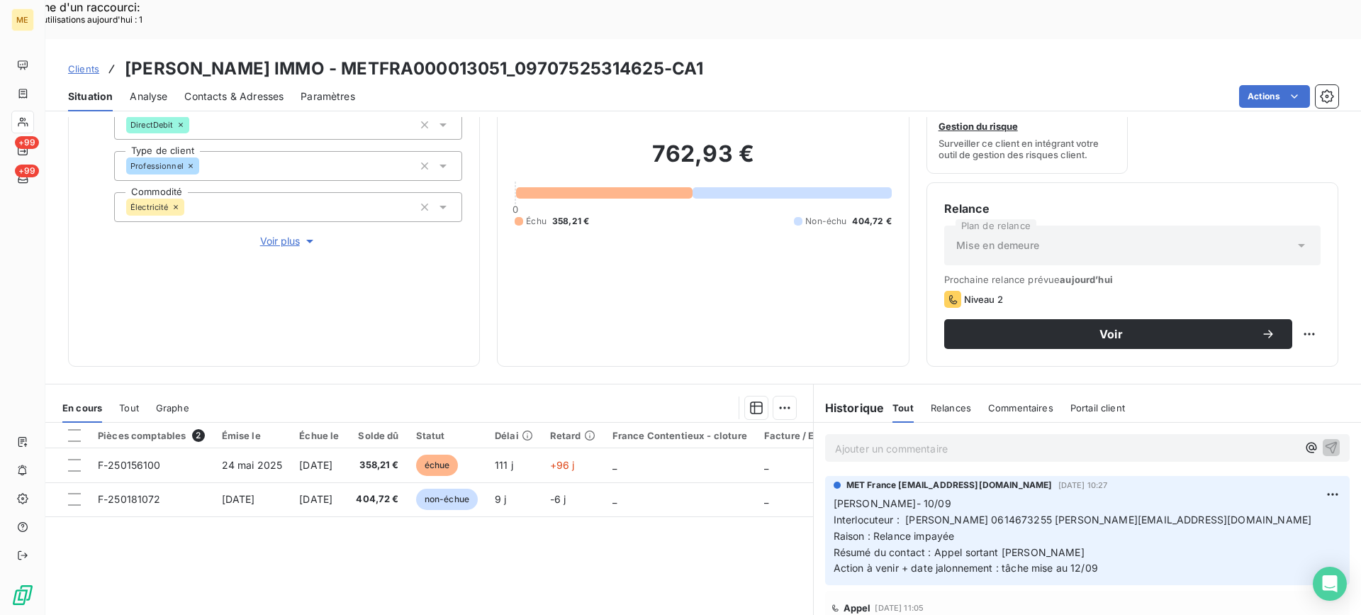
scroll to position [213, 0]
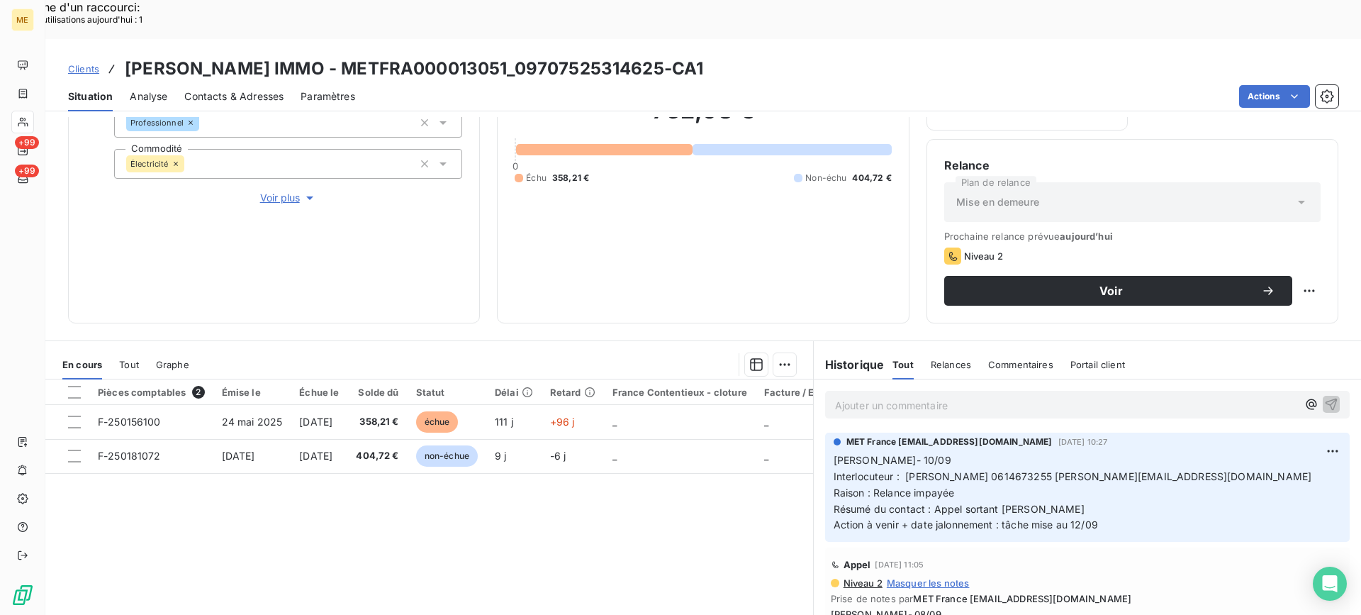
scroll to position [155, 0]
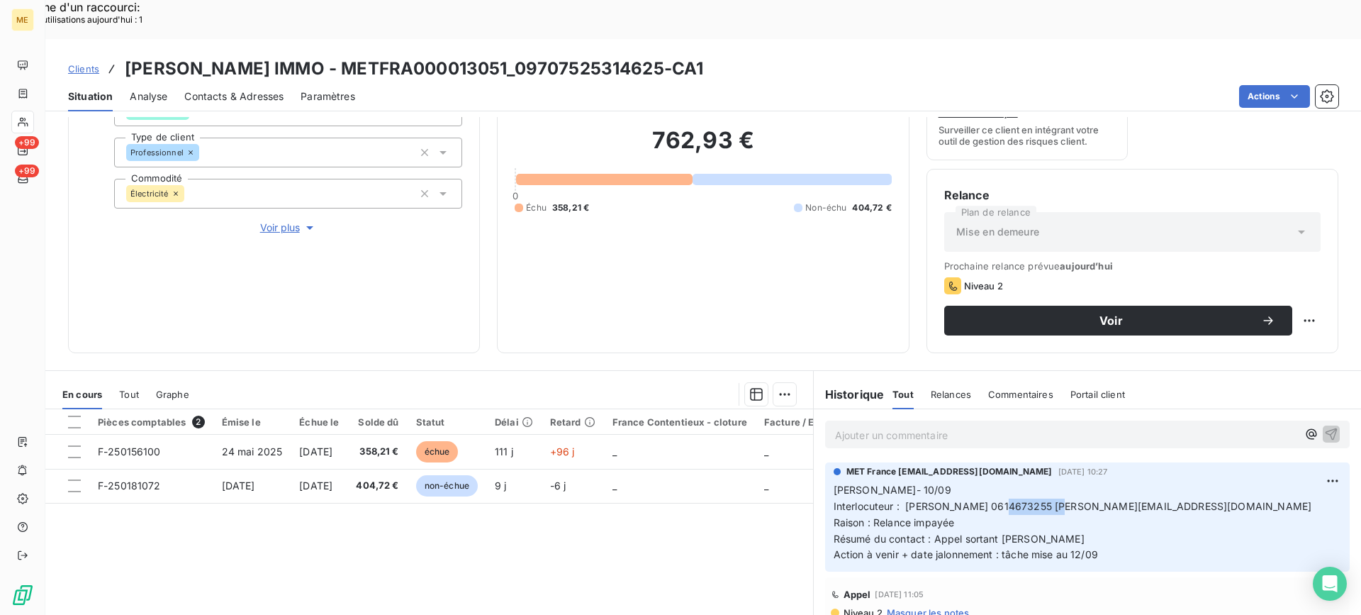
drag, startPoint x: 1003, startPoint y: 466, endPoint x: 1059, endPoint y: 467, distance: 56.0
click at [1059, 500] on span "Interlocuteur : [PERSON_NAME] 0614673255 [PERSON_NAME][EMAIL_ADDRESS][DOMAIN_NA…" at bounding box center [1073, 506] width 478 height 12
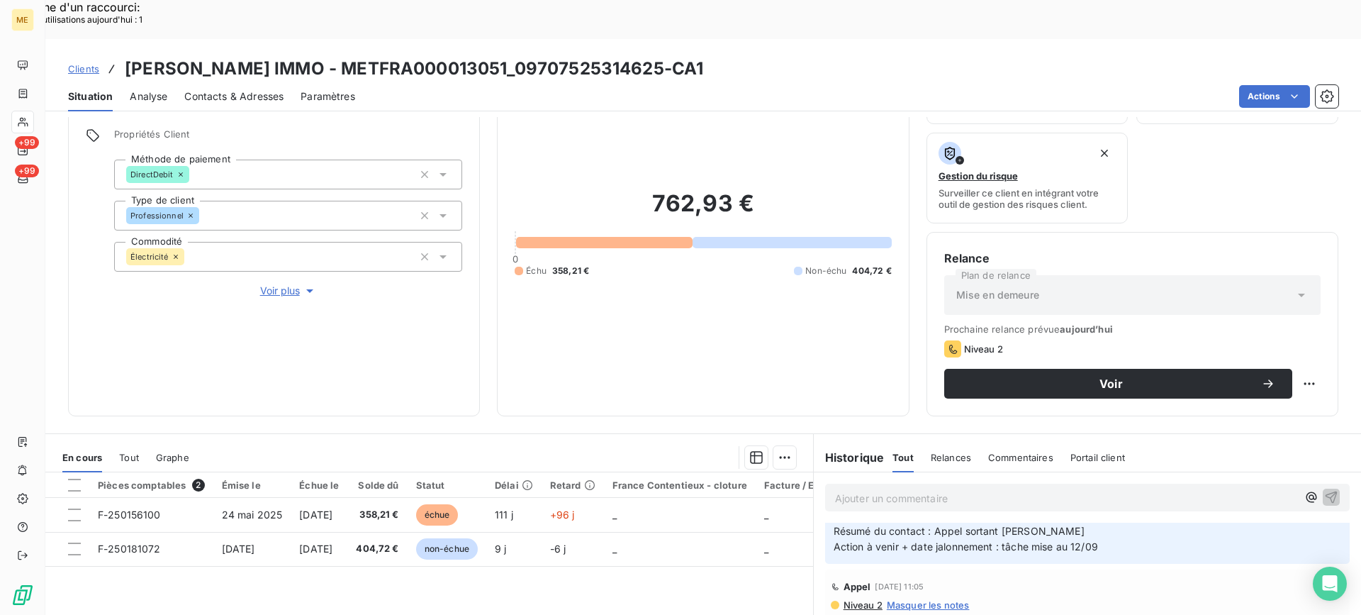
scroll to position [84, 0]
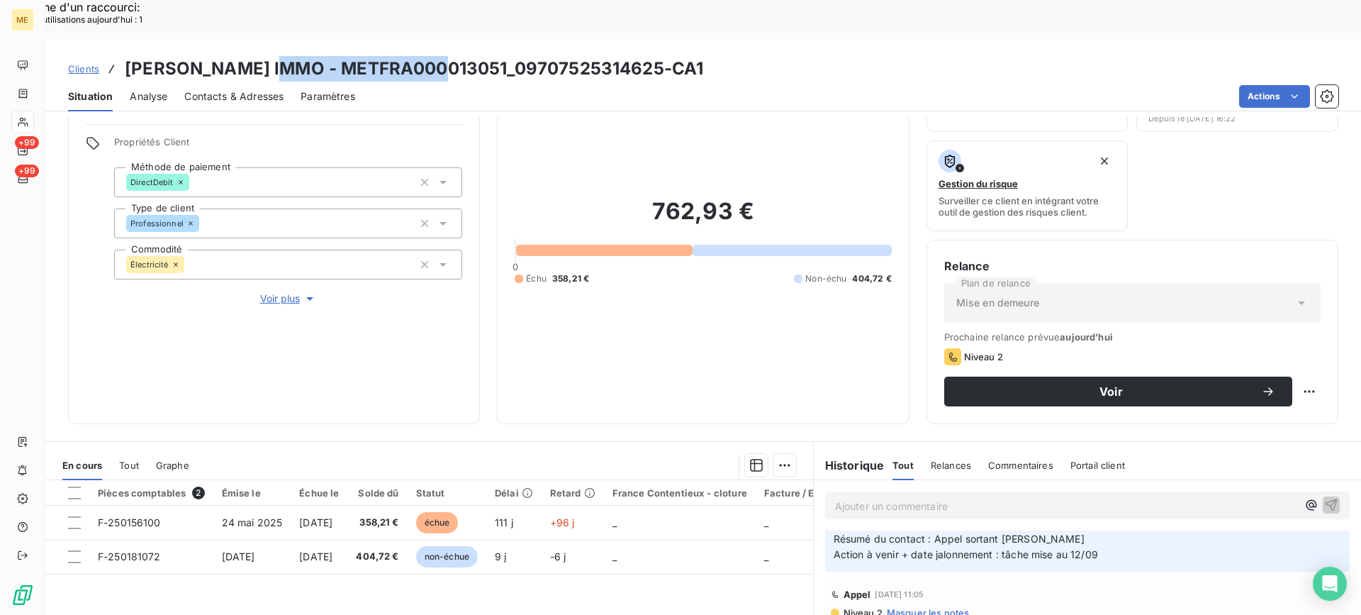
drag, startPoint x: 269, startPoint y: 23, endPoint x: 437, endPoint y: 25, distance: 168.1
click at [437, 56] on h3 "[PERSON_NAME] IMMO - METFRA000013051_09707525314625-CA1" at bounding box center [414, 69] width 579 height 26
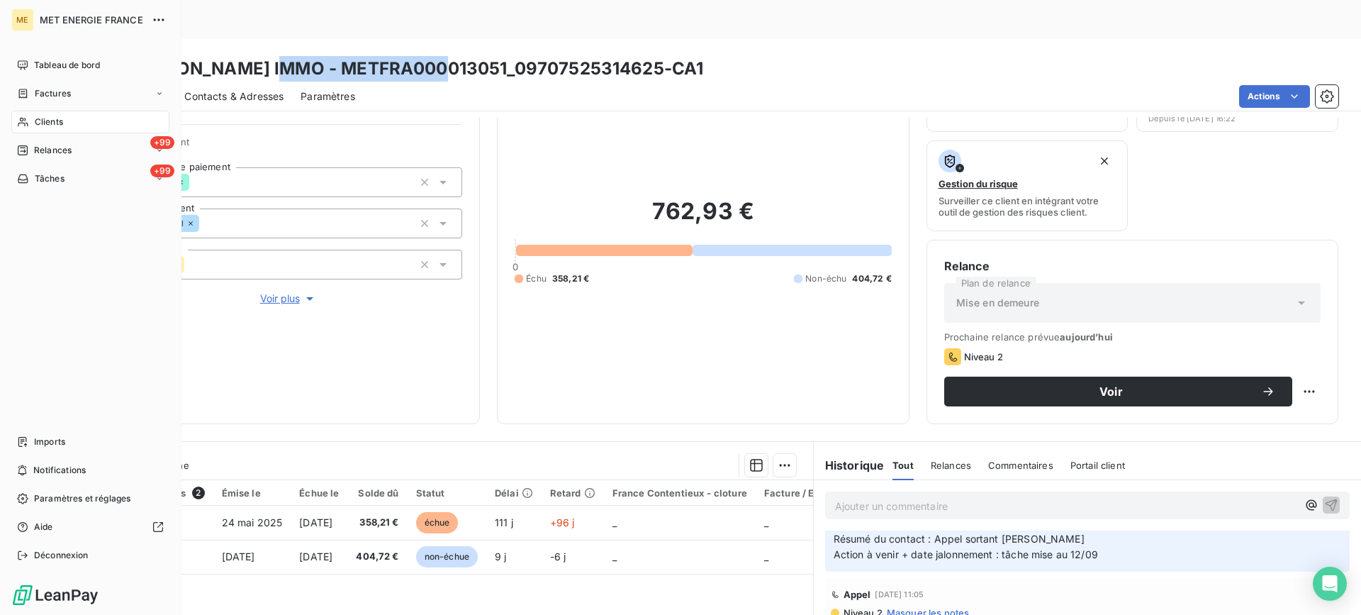
click at [30, 123] on div "Clients" at bounding box center [90, 122] width 158 height 23
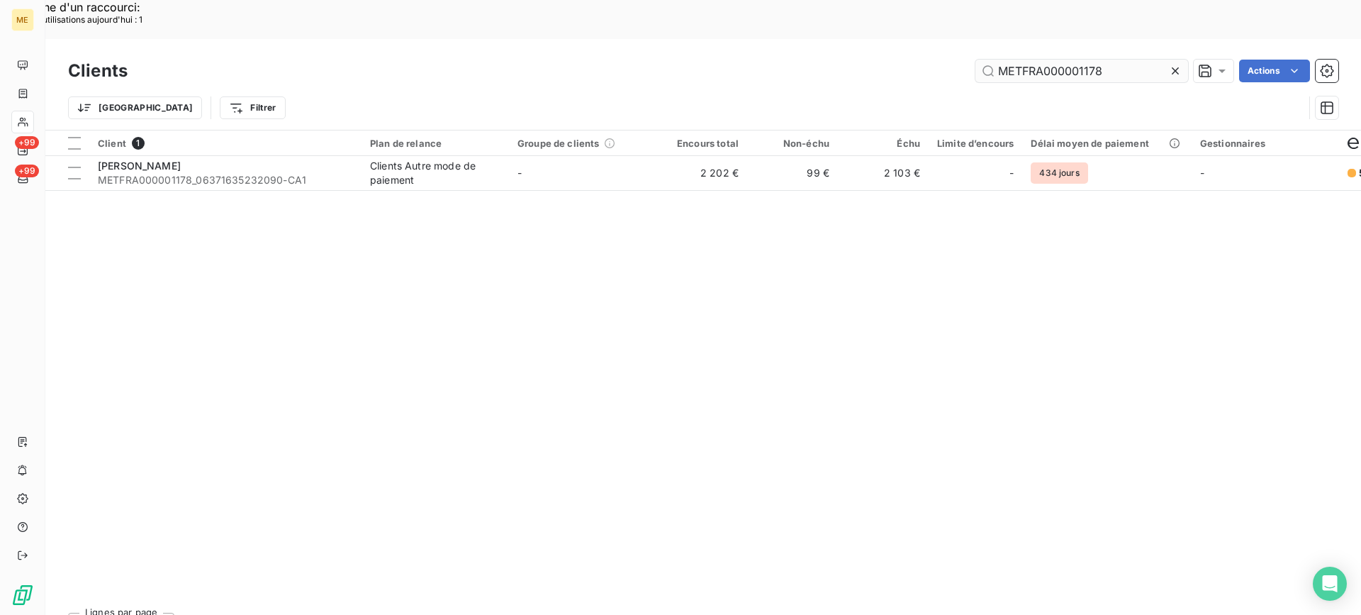
click at [1089, 60] on input "METFRA000001178" at bounding box center [1082, 71] width 213 height 23
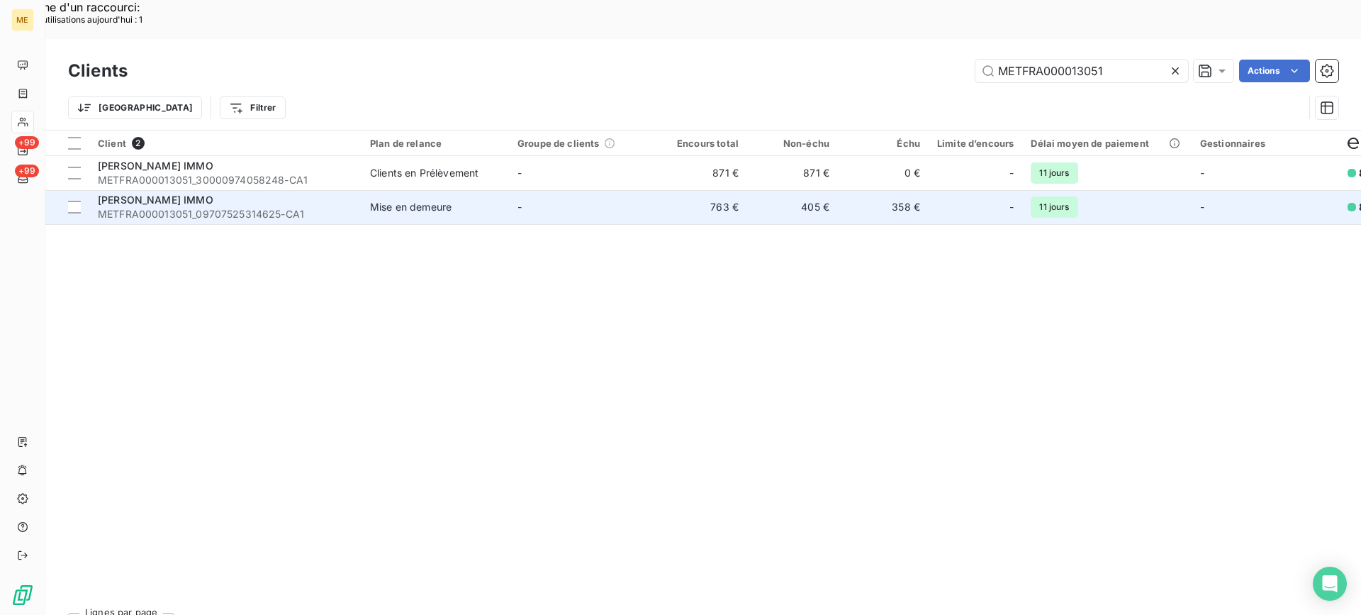
type input "METFRA000013051"
click at [307, 193] on div "[PERSON_NAME] IMMO" at bounding box center [225, 200] width 255 height 14
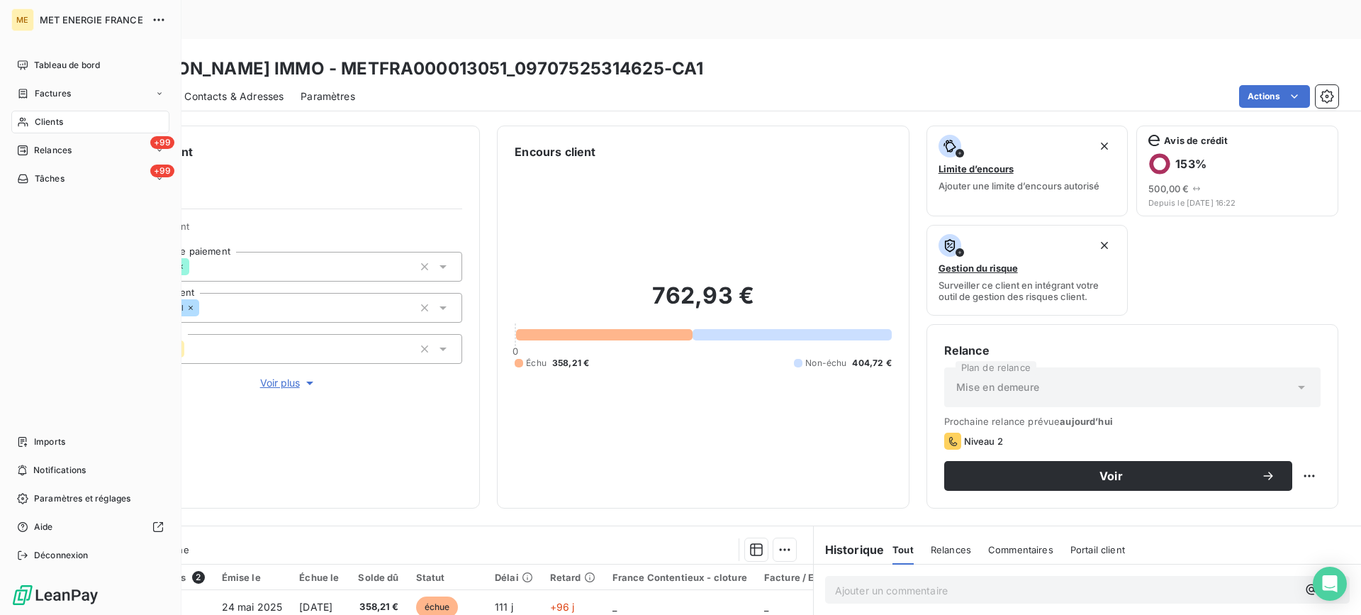
click at [30, 127] on div "Clients" at bounding box center [90, 122] width 158 height 23
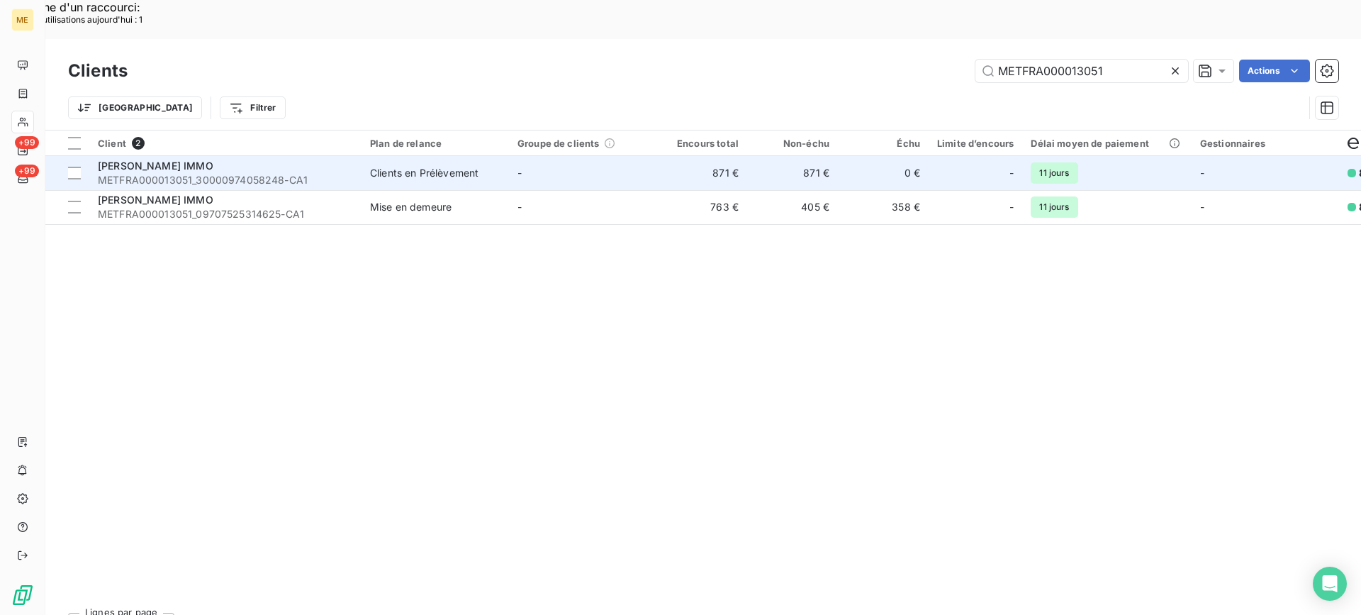
click at [274, 173] on span "METFRA000013051_30000974058248-CA1" at bounding box center [225, 180] width 255 height 14
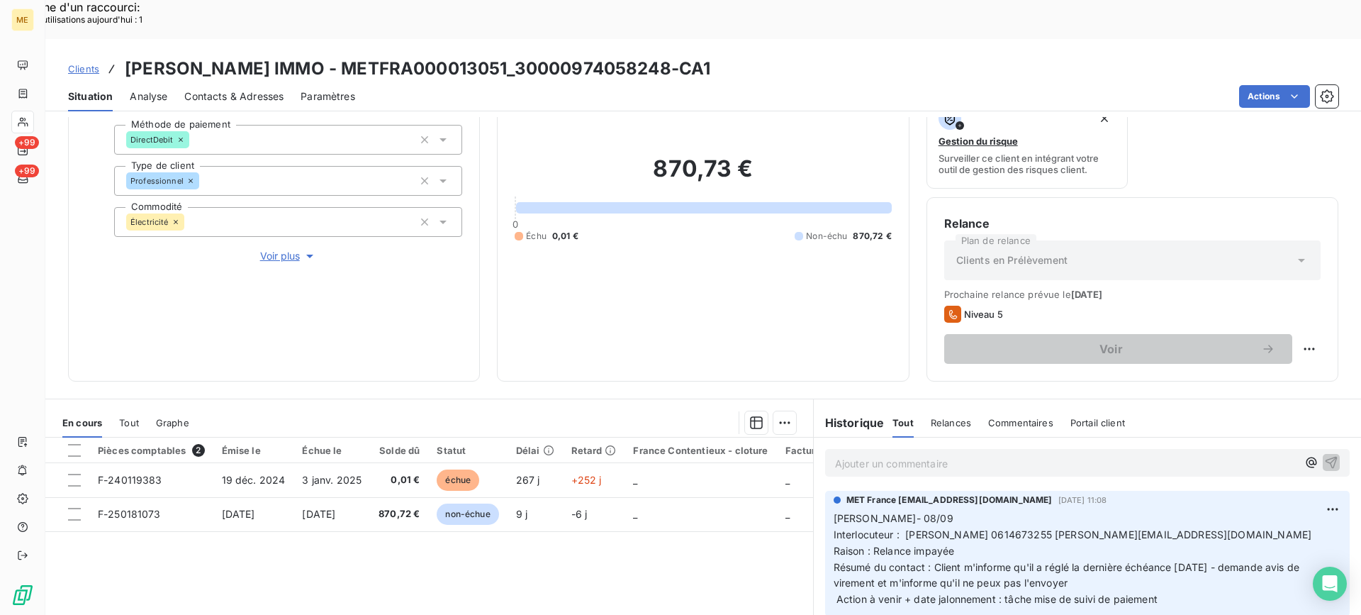
scroll to position [226, 0]
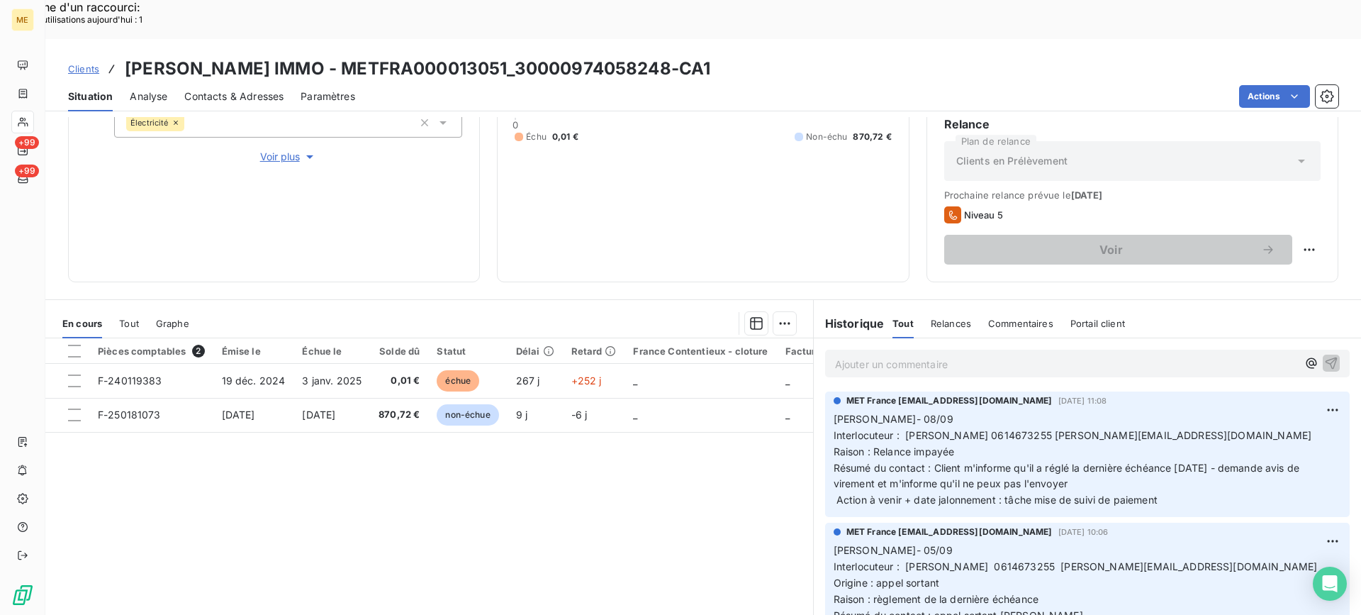
click at [139, 318] on span "Tout" at bounding box center [129, 323] width 20 height 11
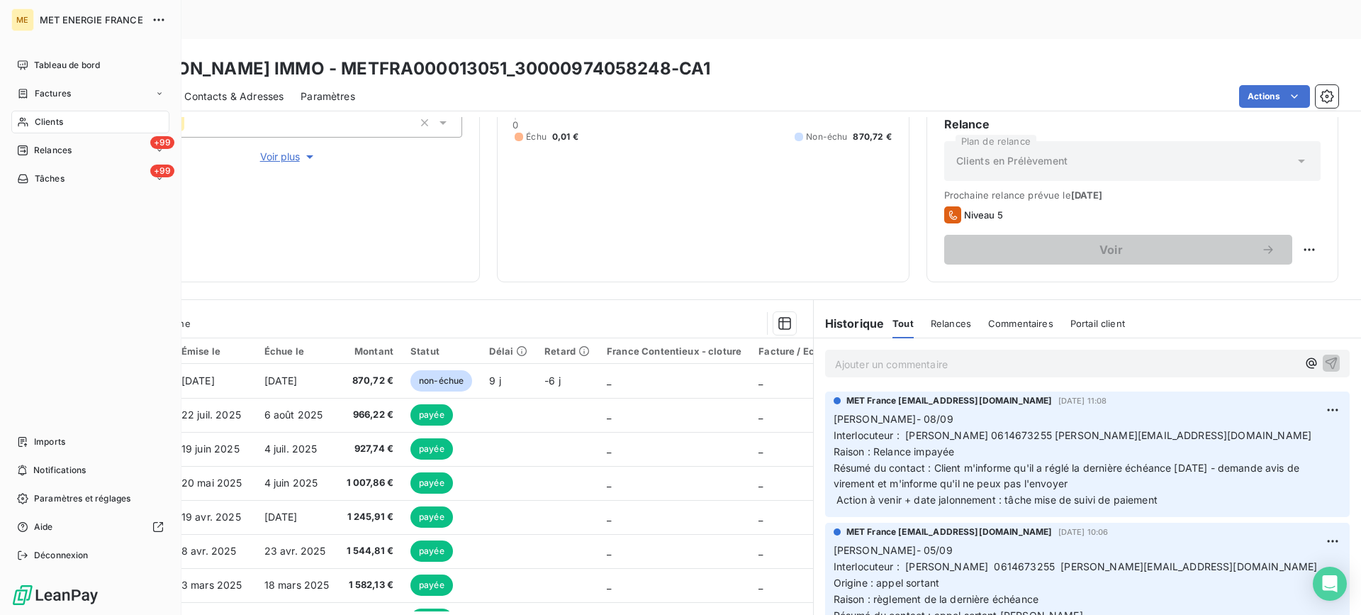
click at [89, 127] on div "Clients" at bounding box center [90, 122] width 158 height 23
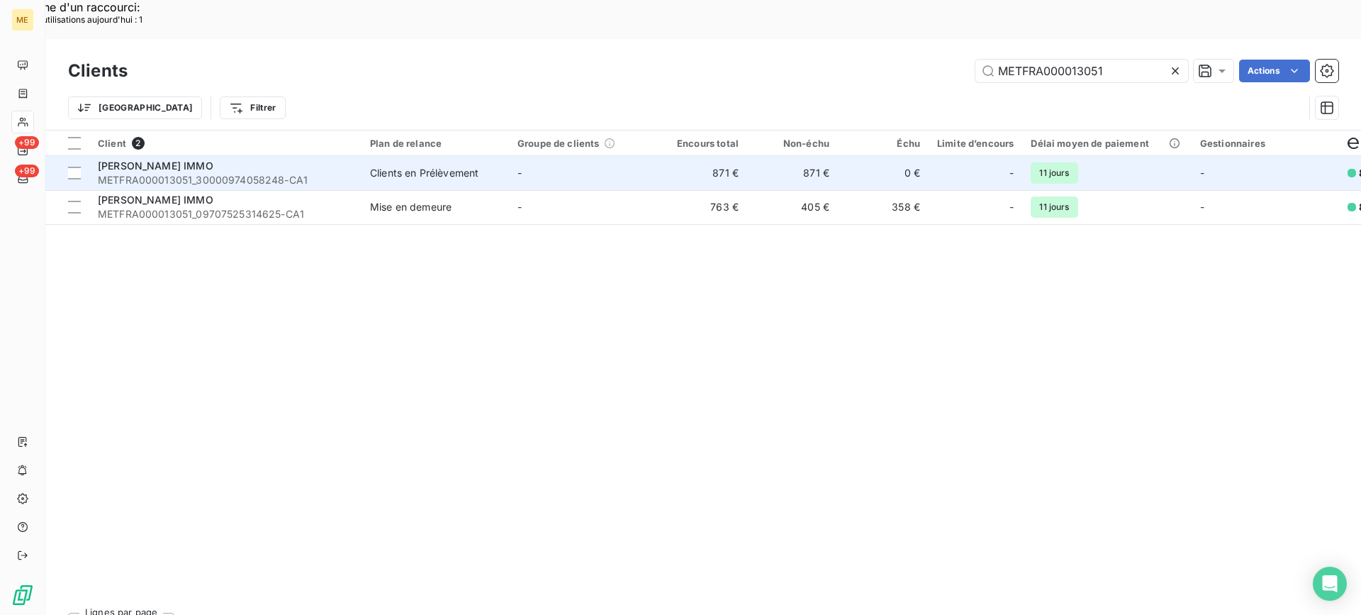
click at [264, 173] on span "METFRA000013051_30000974058248-CA1" at bounding box center [225, 180] width 255 height 14
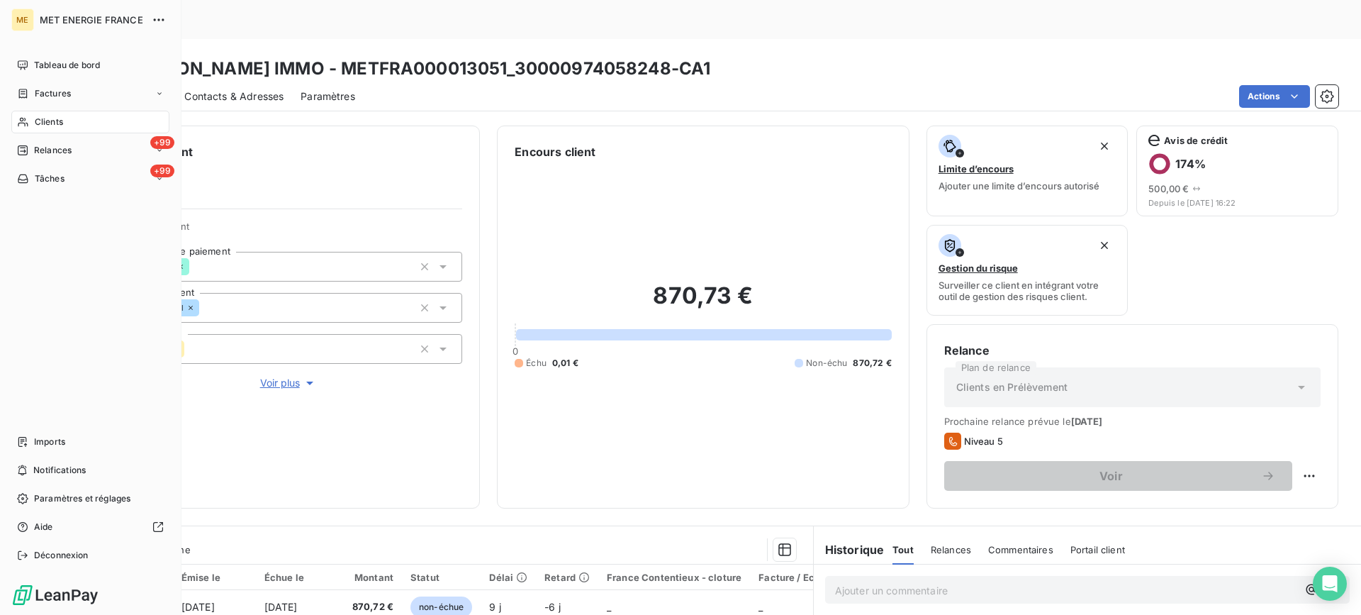
click at [67, 130] on div "Clients" at bounding box center [90, 122] width 158 height 23
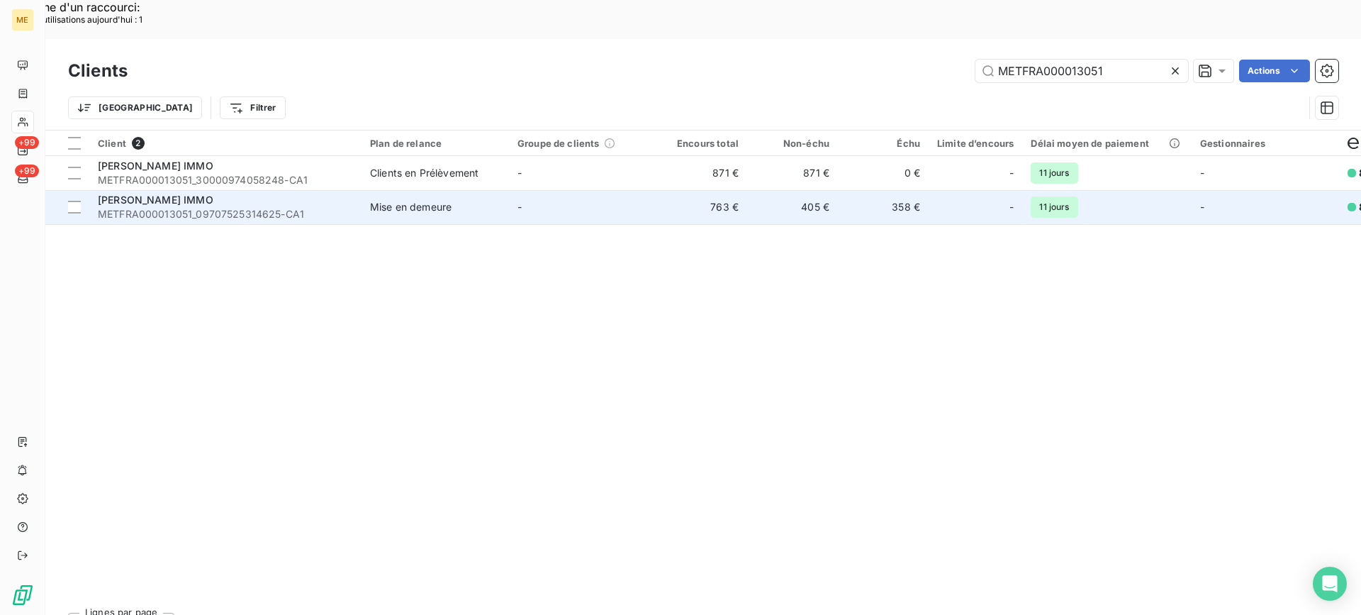
click at [266, 193] on div "[PERSON_NAME] IMMO" at bounding box center [225, 200] width 255 height 14
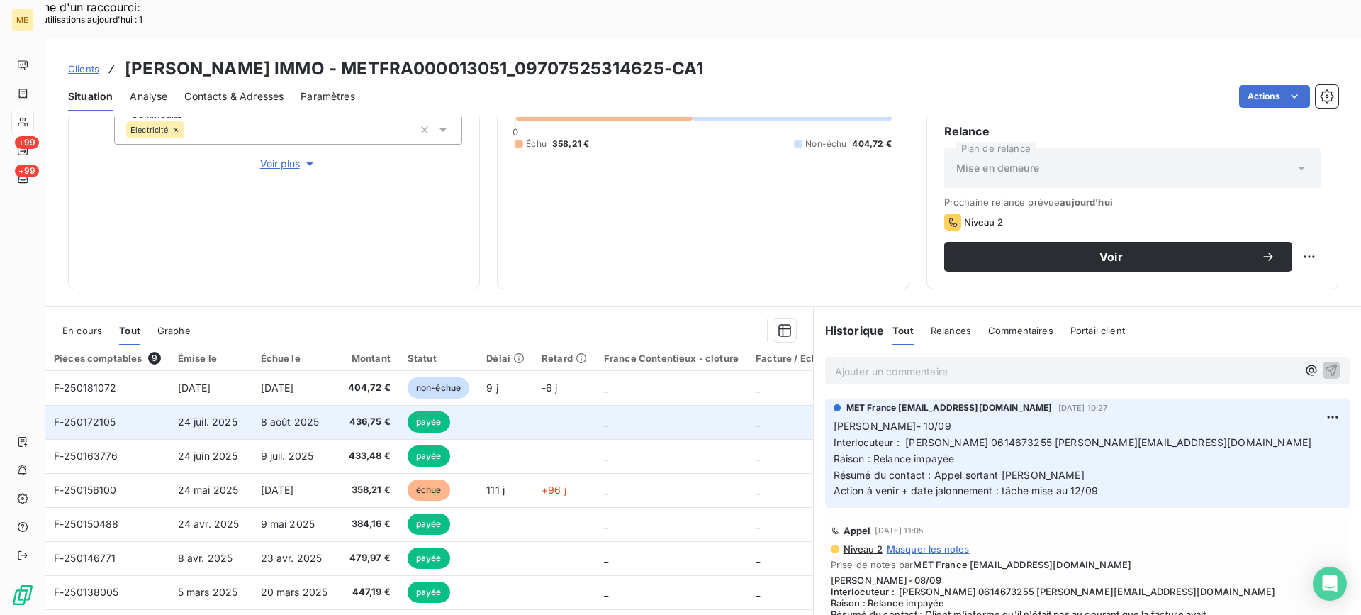
scroll to position [226, 0]
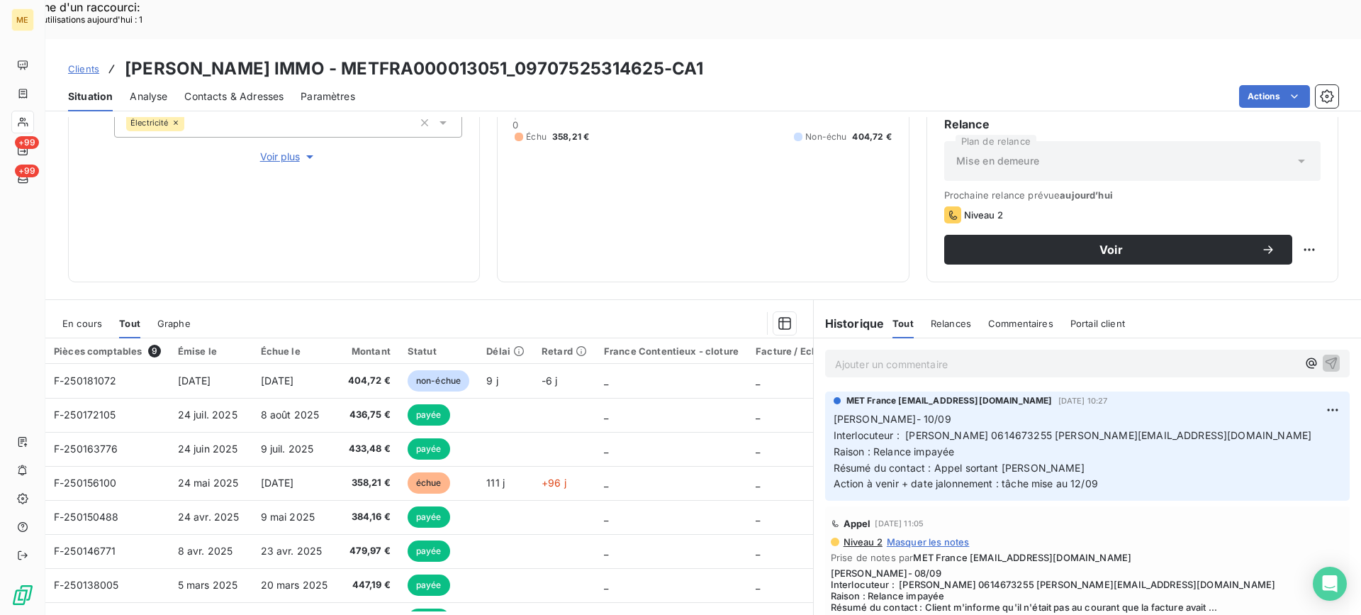
click at [95, 318] on span "En cours" at bounding box center [82, 323] width 40 height 11
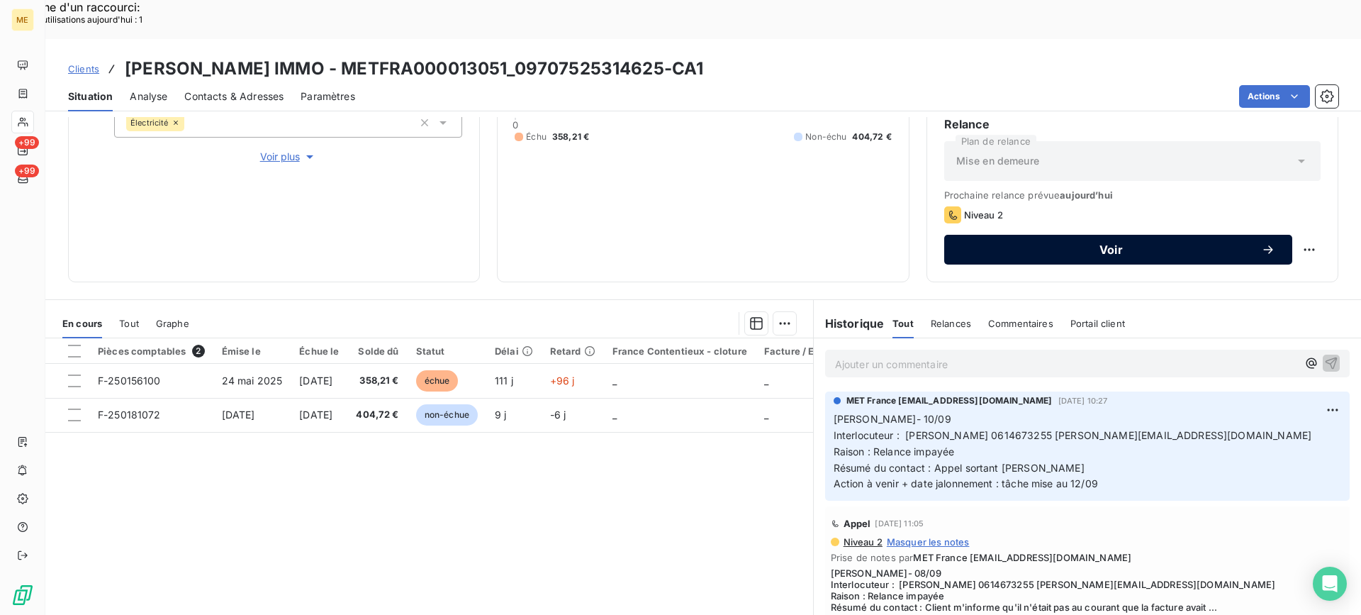
click at [1032, 194] on div "Prochaine relance prévue [DATE] Niveau 2 Voir" at bounding box center [1133, 226] width 377 height 75
click at [1032, 235] on button "Voir" at bounding box center [1119, 250] width 348 height 30
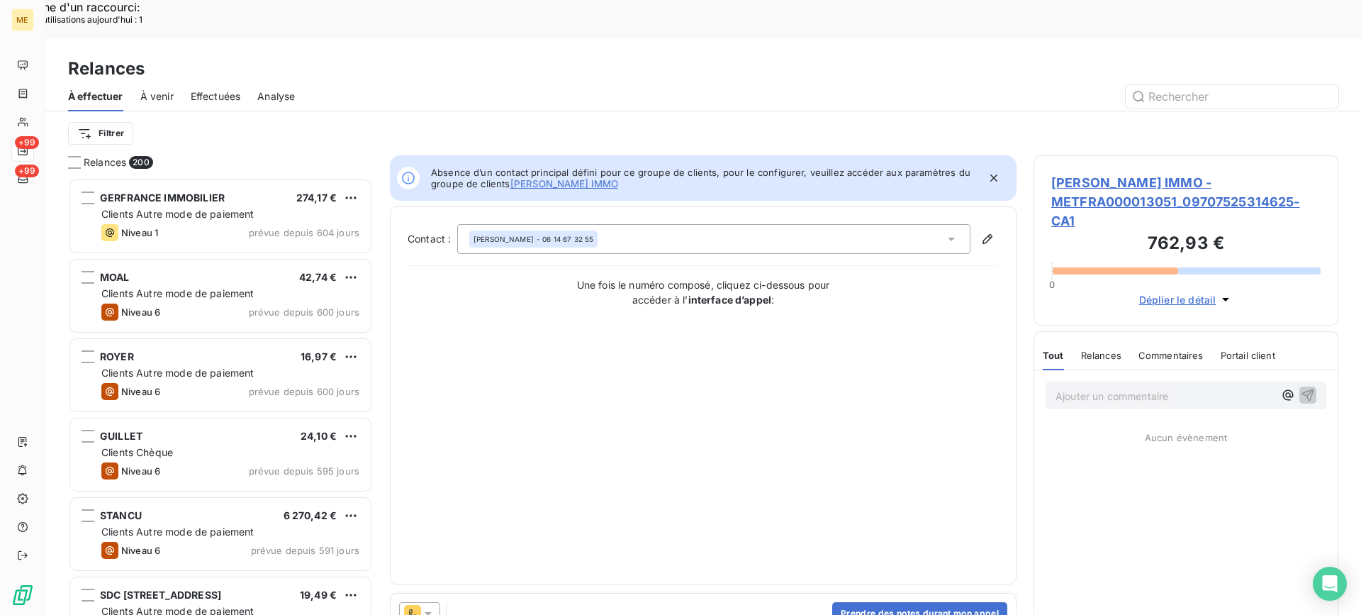
scroll to position [465, 294]
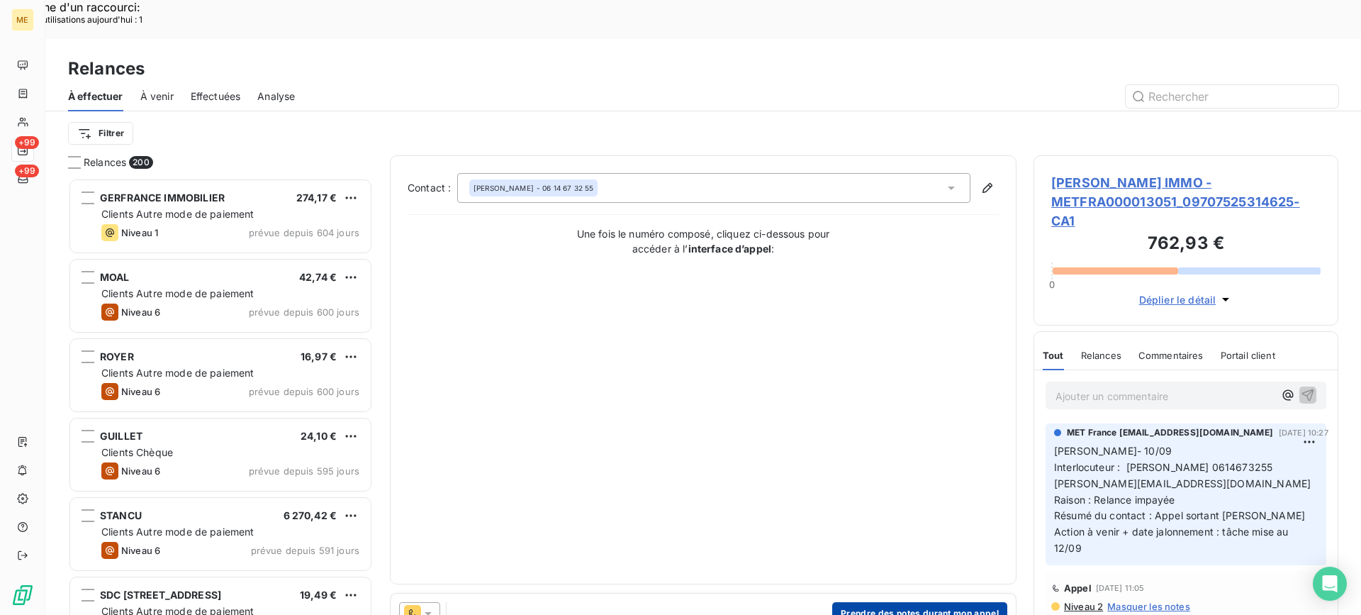
drag, startPoint x: 898, startPoint y: 591, endPoint x: 904, endPoint y: 567, distance: 25.5
click at [897, 594] on div "Prendre des notes durant mon appel" at bounding box center [703, 614] width 625 height 40
click at [904, 602] on button "Prendre des notes durant mon appel" at bounding box center [919, 613] width 175 height 23
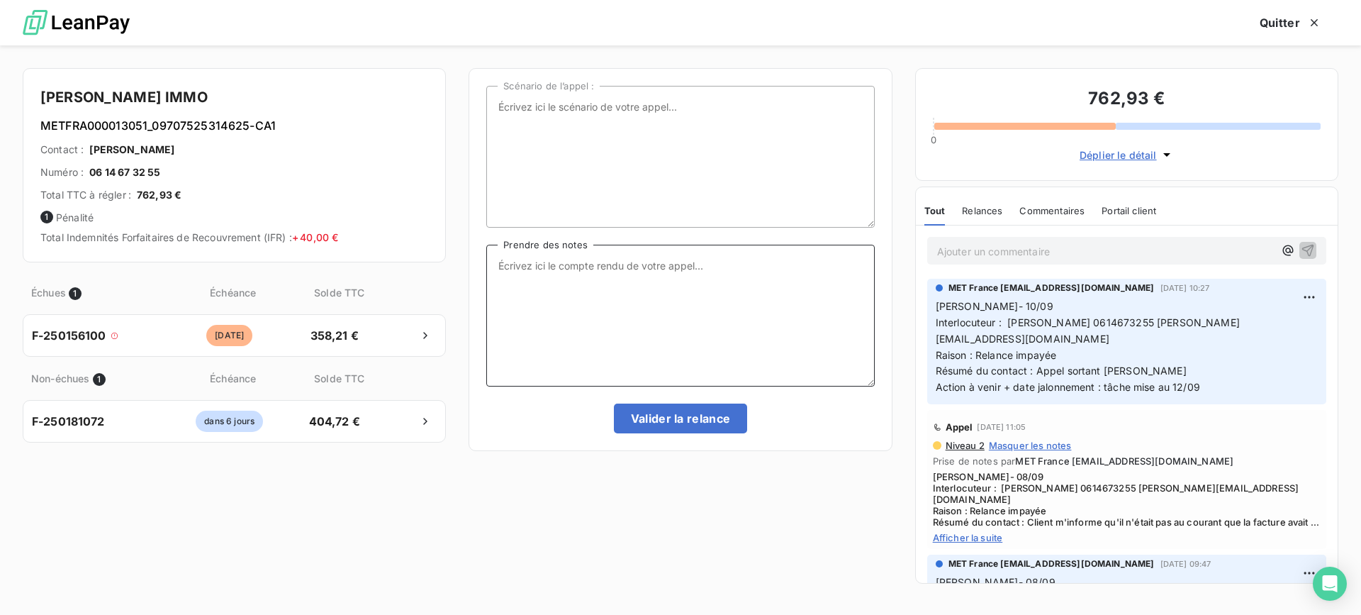
click at [672, 309] on textarea "Prendre des notes" at bounding box center [680, 316] width 388 height 142
paste textarea "[PERSON_NAME]- date Interlocuteur : Origine : [PERSON_NAME] : Résumé du contact…"
click at [621, 250] on textarea "[PERSON_NAME]- date Interlocuteur : Origine : [PERSON_NAME] : Résumé du contact…" at bounding box center [680, 316] width 388 height 142
click at [691, 250] on textarea "[PERSON_NAME]- 12/09 Interlocuteur : Origine : [PERSON_NAME] : Résumé du contac…" at bounding box center [680, 316] width 388 height 142
click at [693, 262] on textarea "[PERSON_NAME]- 12/09 Interlocuteur : Origine : [PERSON_NAME] : Résumé du contac…" at bounding box center [680, 316] width 388 height 142
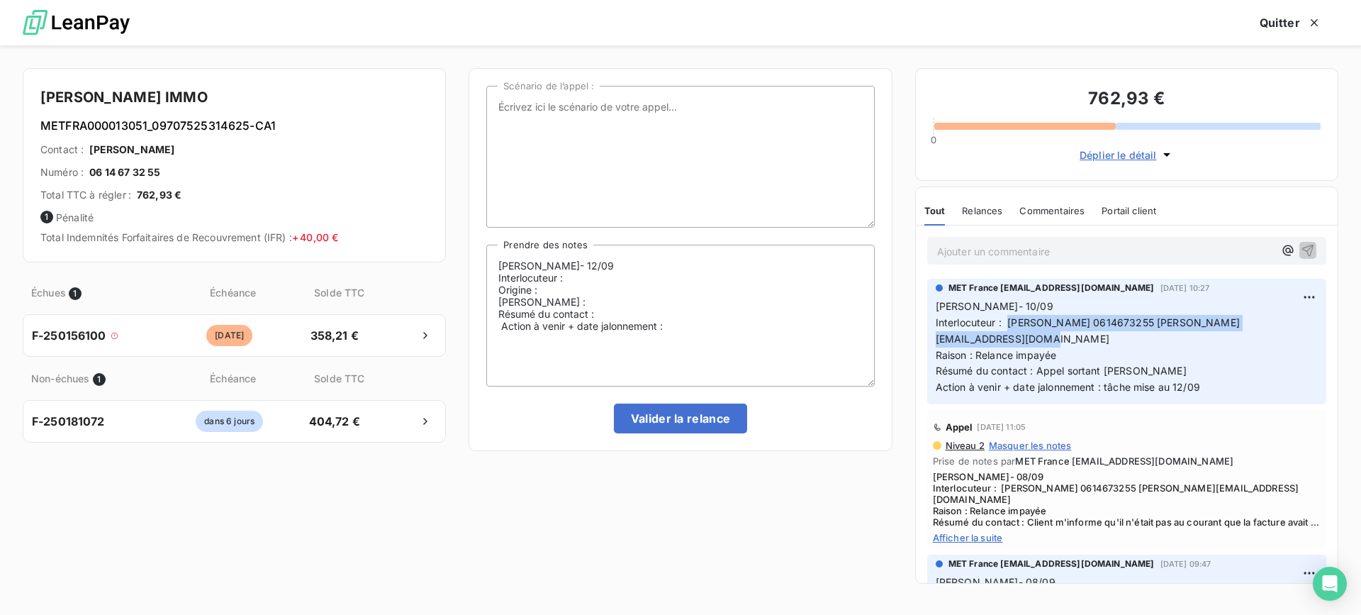
drag, startPoint x: 1008, startPoint y: 319, endPoint x: 842, endPoint y: 323, distance: 165.3
click at [1097, 345] on p "[PERSON_NAME]- 10/09 Interlocuteur : [PERSON_NAME] 0614673255 [PERSON_NAME][EMA…" at bounding box center [1127, 347] width 382 height 97
click at [614, 278] on textarea "[PERSON_NAME]- 12/09 Interlocuteur : Origine : [PERSON_NAME] : Résumé du contac…" at bounding box center [680, 316] width 388 height 142
paste textarea "[PERSON_NAME] 0614673255 [PERSON_NAME][EMAIL_ADDRESS][DOMAIN_NAME]"
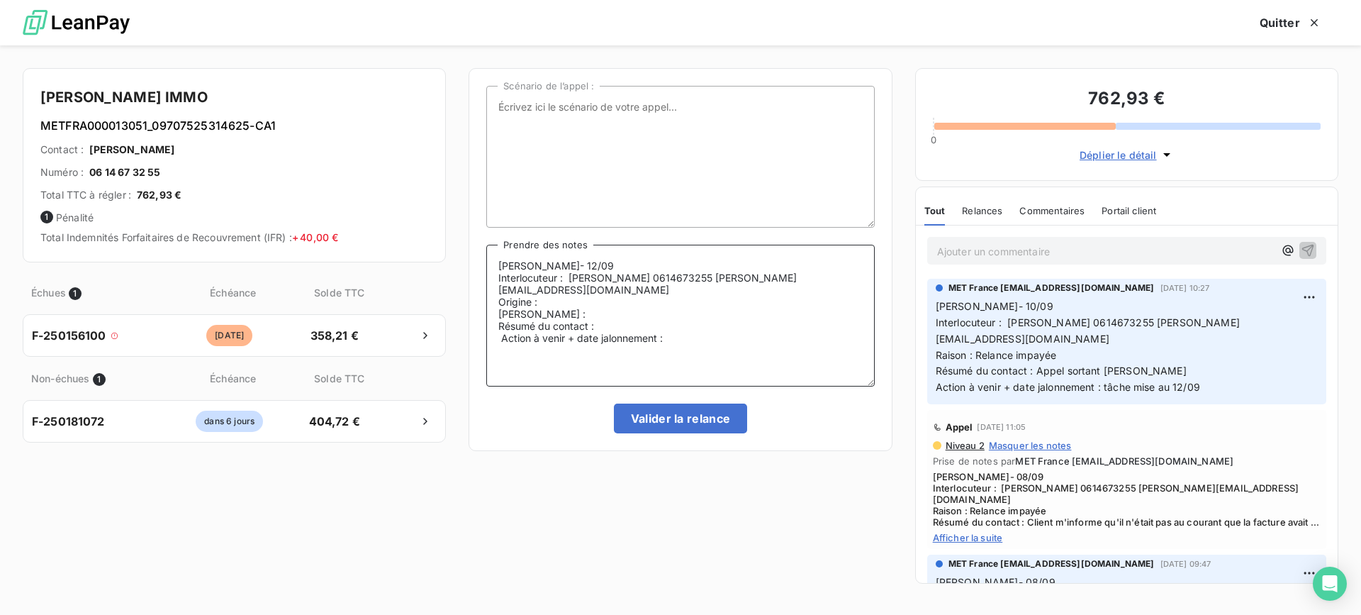
click at [615, 301] on textarea "[PERSON_NAME]- 12/09 Interlocuteur : [PERSON_NAME] 0614673255 [PERSON_NAME][EMA…" at bounding box center [680, 316] width 388 height 142
click at [719, 317] on textarea "[PERSON_NAME]- 12/09 Interlocuteur : [PERSON_NAME] 0614673255 [PERSON_NAME][EMA…" at bounding box center [680, 316] width 388 height 142
click at [654, 288] on textarea "[PERSON_NAME]- 12/09 Interlocuteur : [PERSON_NAME] 0614673255 [PERSON_NAME][EMA…" at bounding box center [680, 316] width 388 height 142
click at [674, 330] on textarea "[PERSON_NAME]- 12/09 Interlocuteur : [PERSON_NAME] 0614673255 [PERSON_NAME][EMA…" at bounding box center [680, 316] width 388 height 142
click at [796, 361] on textarea "[PERSON_NAME]- 12/09 Interlocuteur : [PERSON_NAME] 0614673255 [PERSON_NAME][EMA…" at bounding box center [680, 316] width 388 height 142
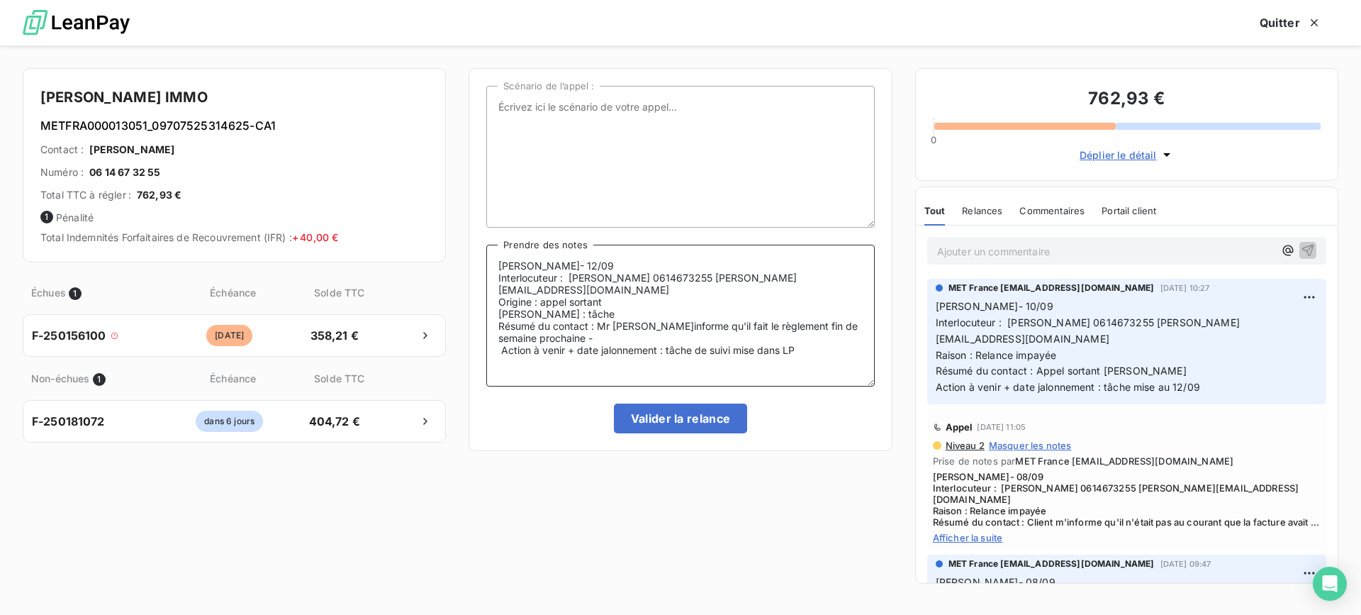
type textarea "[PERSON_NAME]- 12/09 Interlocuteur : [PERSON_NAME] 0614673255 [PERSON_NAME][EMA…"
click at [687, 401] on div "Scénario de l’appel : [PERSON_NAME]- 12/09 Interlocuteur : [PERSON_NAME] 061467…" at bounding box center [680, 259] width 388 height 347
click at [685, 413] on button "Valider la relance" at bounding box center [681, 418] width 134 height 30
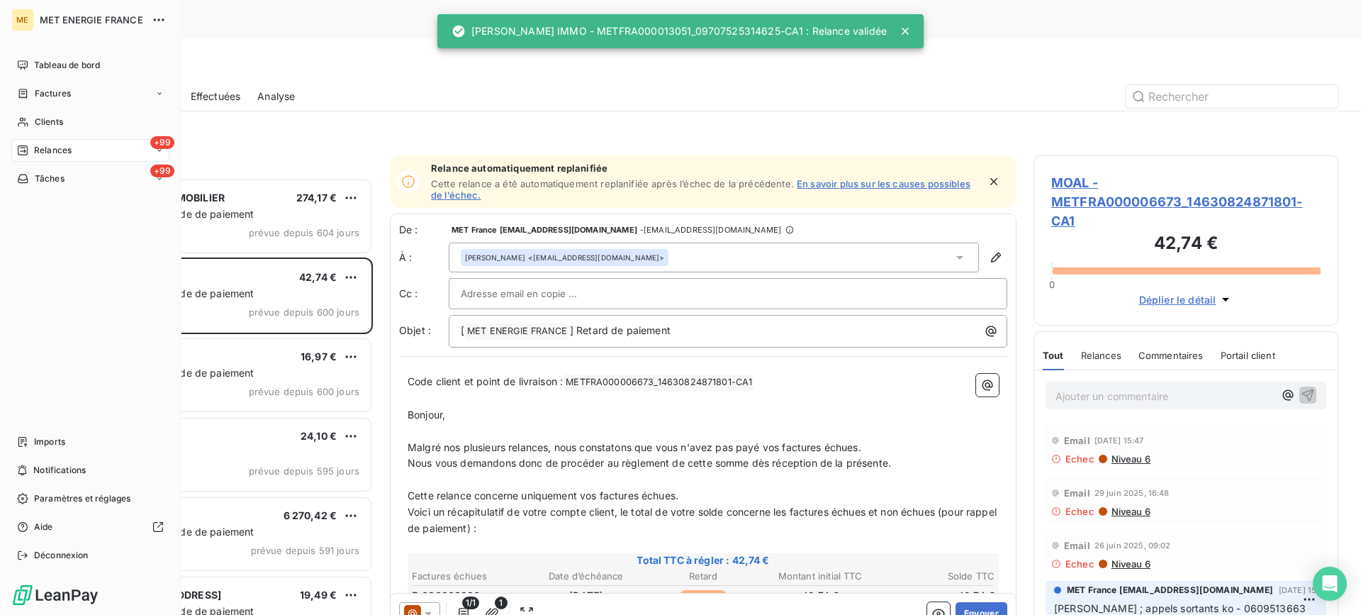
click at [22, 162] on nav "Tableau de bord Factures Clients +99 Relances +99 Tâches" at bounding box center [90, 122] width 158 height 136
click at [31, 176] on div "Tâches" at bounding box center [41, 178] width 48 height 13
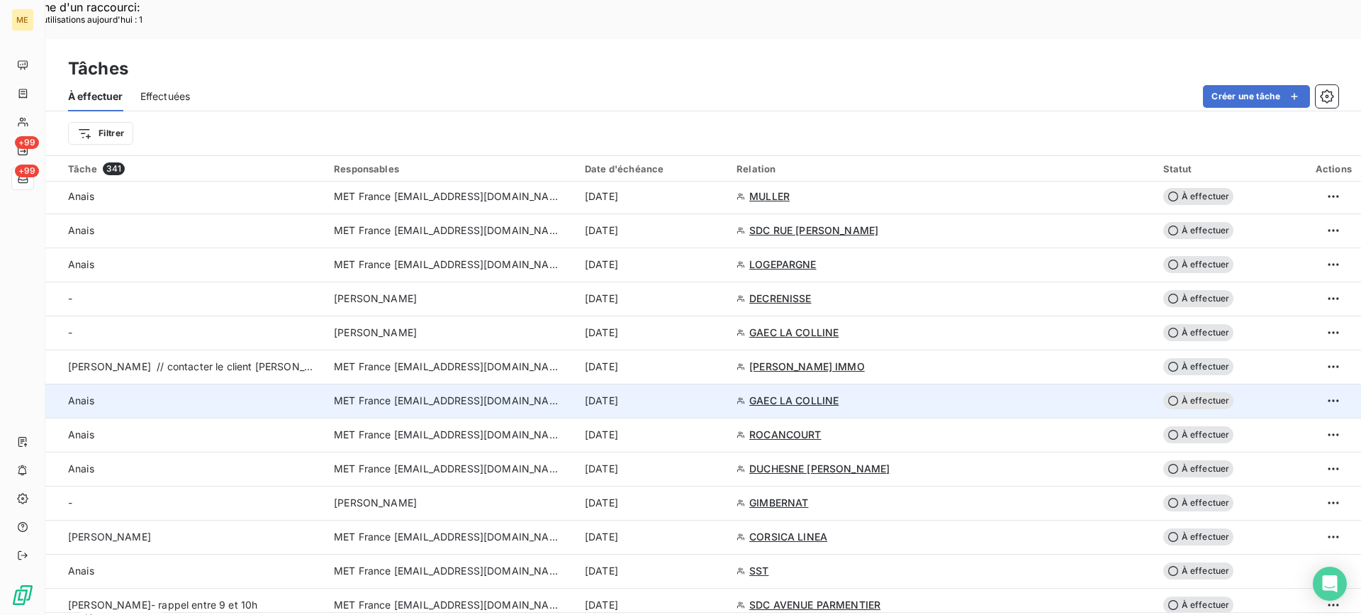
scroll to position [993, 0]
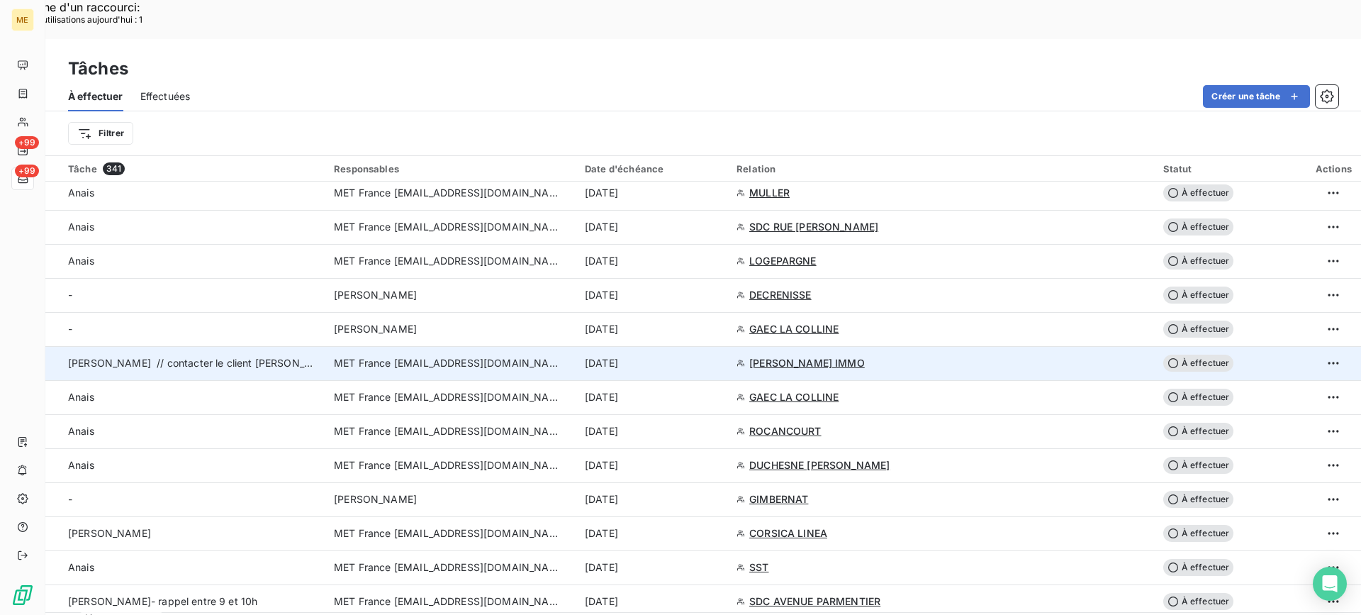
click at [296, 357] on span "[PERSON_NAME] // contacter le client [PERSON_NAME] 0614673255 [PERSON_NAME][EMA…" at bounding box center [365, 363] width 594 height 12
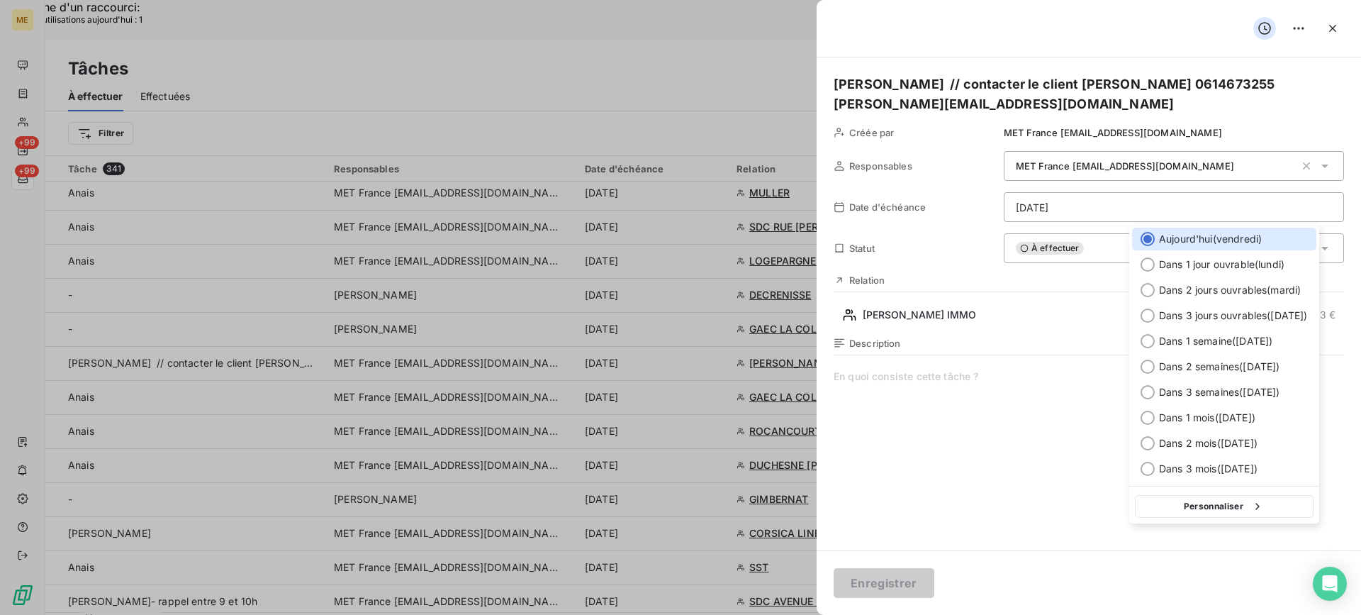
click at [1231, 493] on div "Personnaliser" at bounding box center [1225, 505] width 190 height 38
click at [1231, 502] on button "Personnaliser" at bounding box center [1224, 506] width 179 height 23
select select "8"
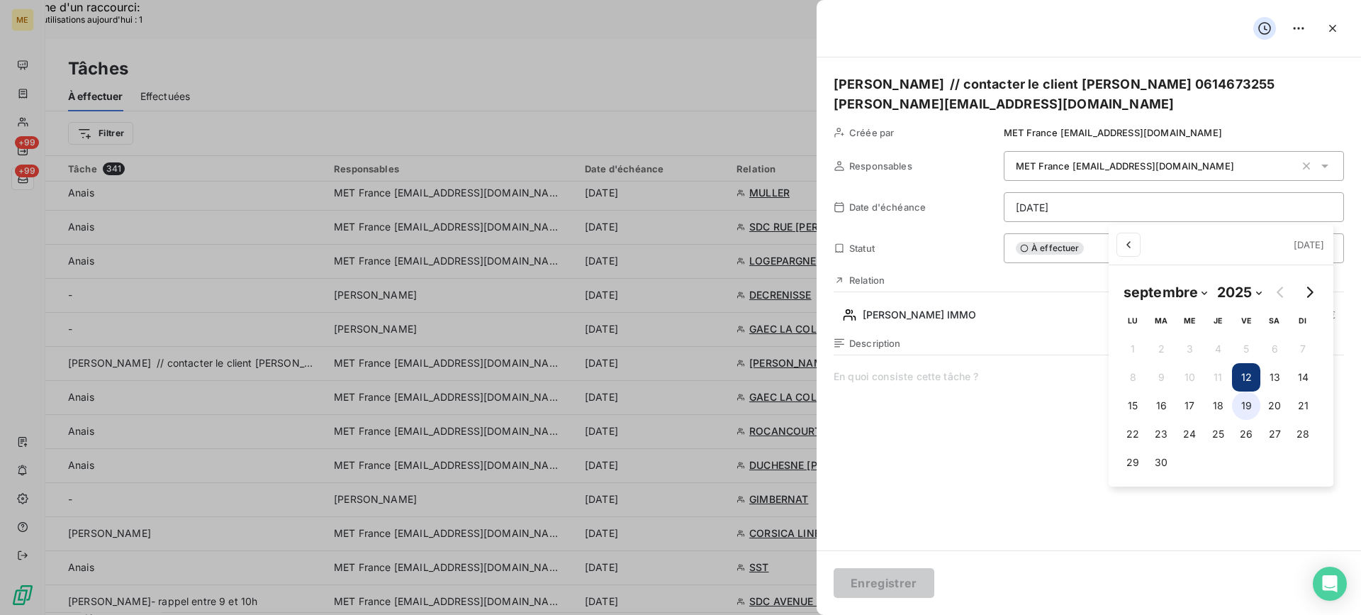
click at [1256, 397] on button "19" at bounding box center [1246, 405] width 28 height 28
type input "[DATE]"
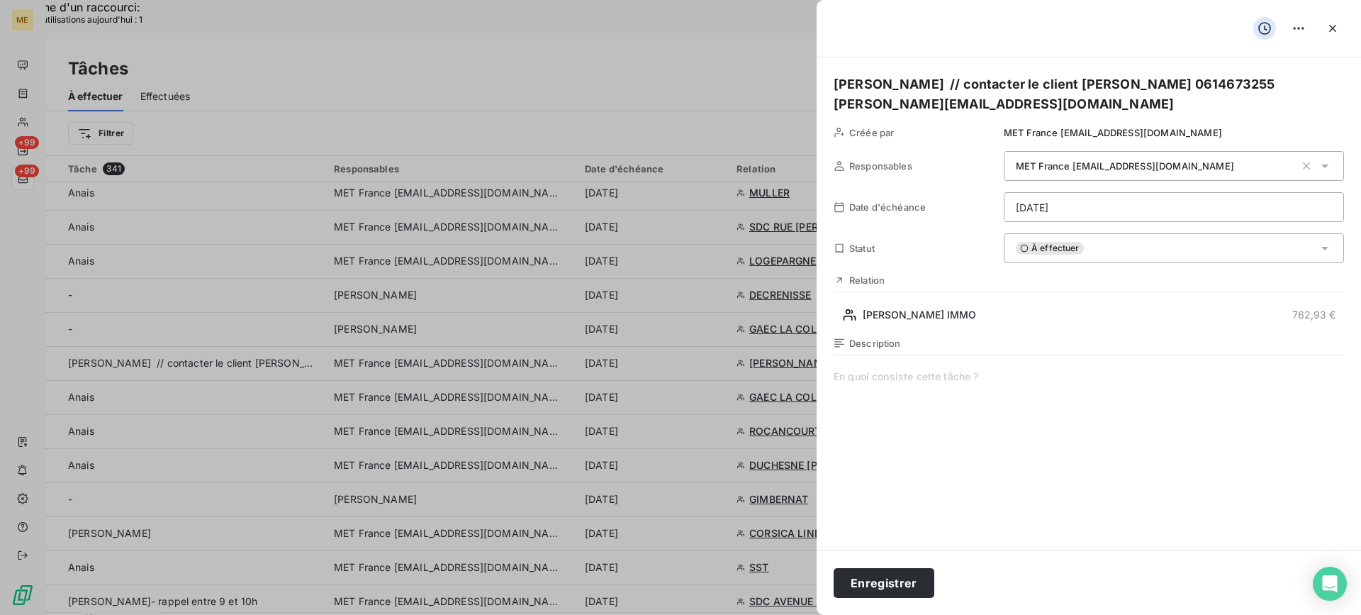
click at [1013, 430] on span at bounding box center [1089, 505] width 511 height 272
click at [889, 584] on button "Enregistrer" at bounding box center [884, 583] width 101 height 30
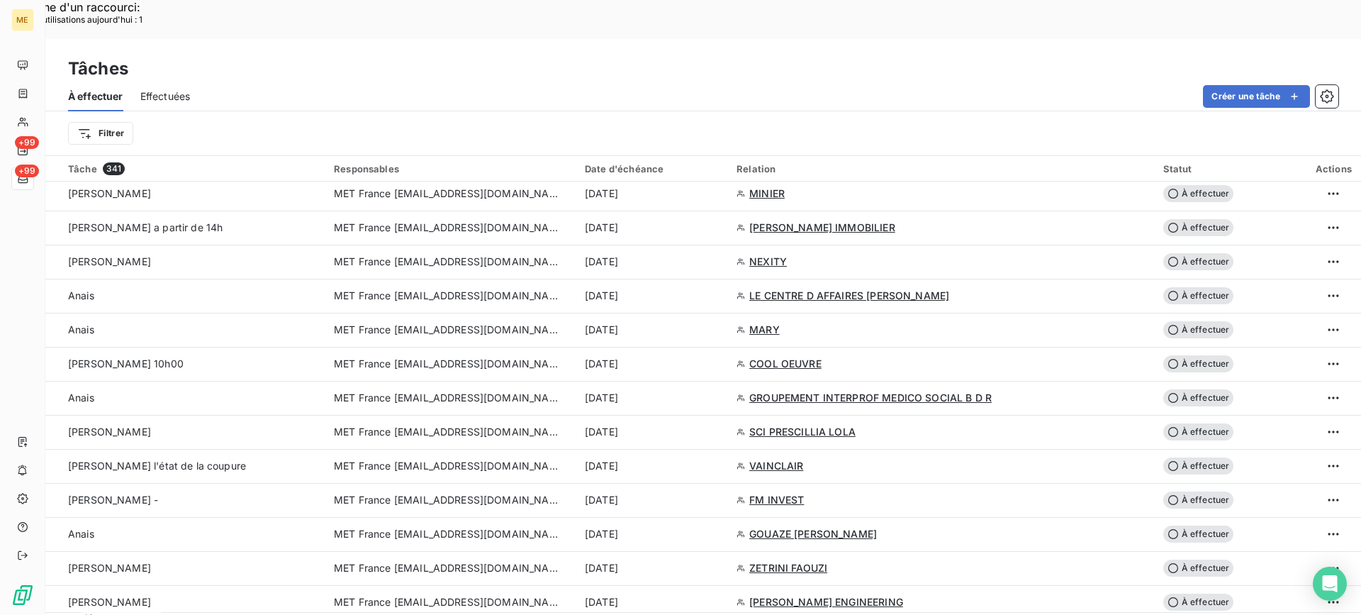
scroll to position [1702, 0]
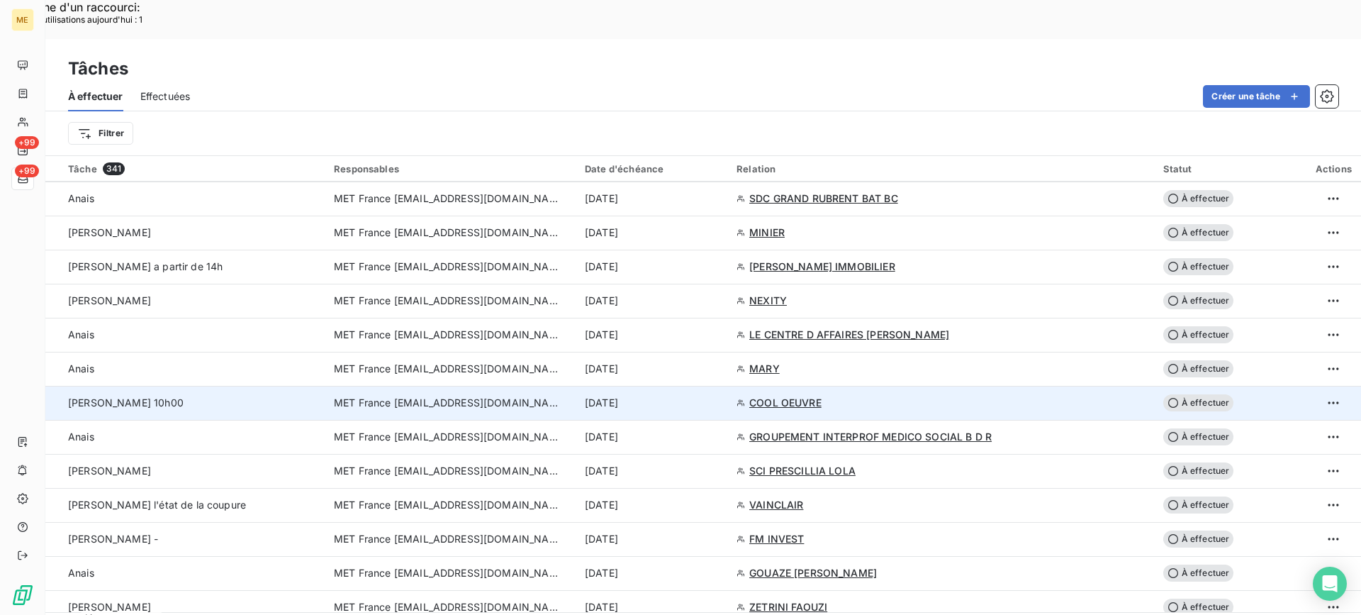
click at [173, 396] on div "[PERSON_NAME] 10h00" at bounding box center [192, 403] width 249 height 14
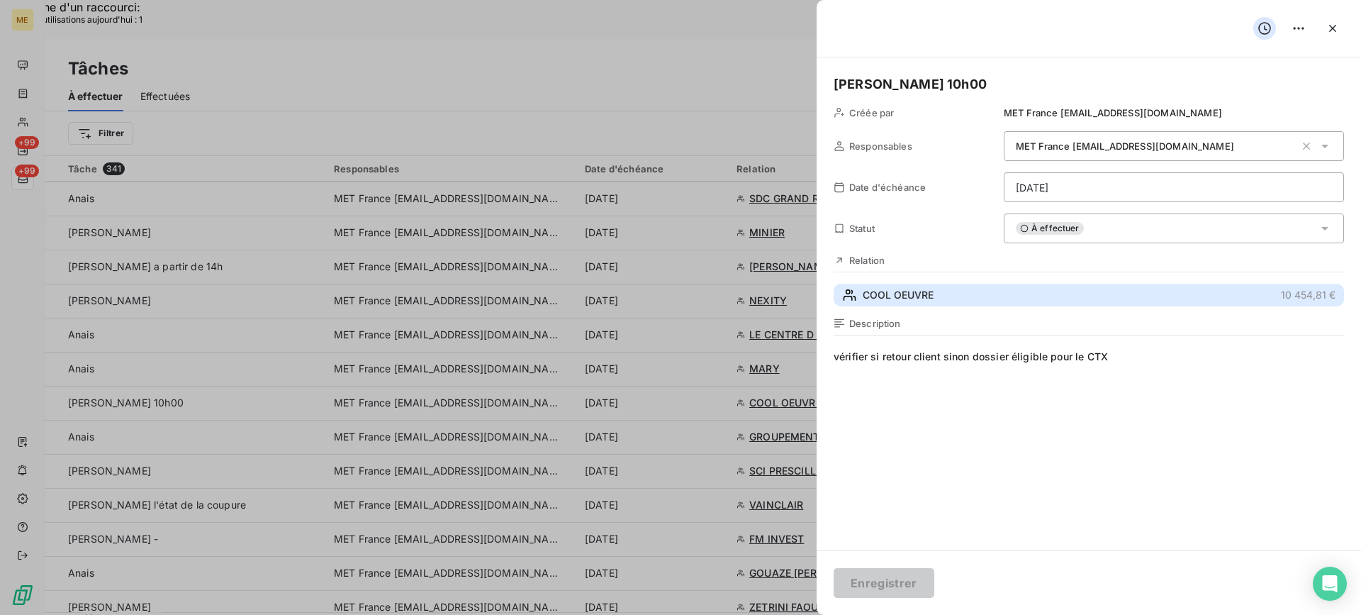
click at [1087, 285] on button "COOL OEUVRE 10 454,81 €" at bounding box center [1089, 295] width 511 height 23
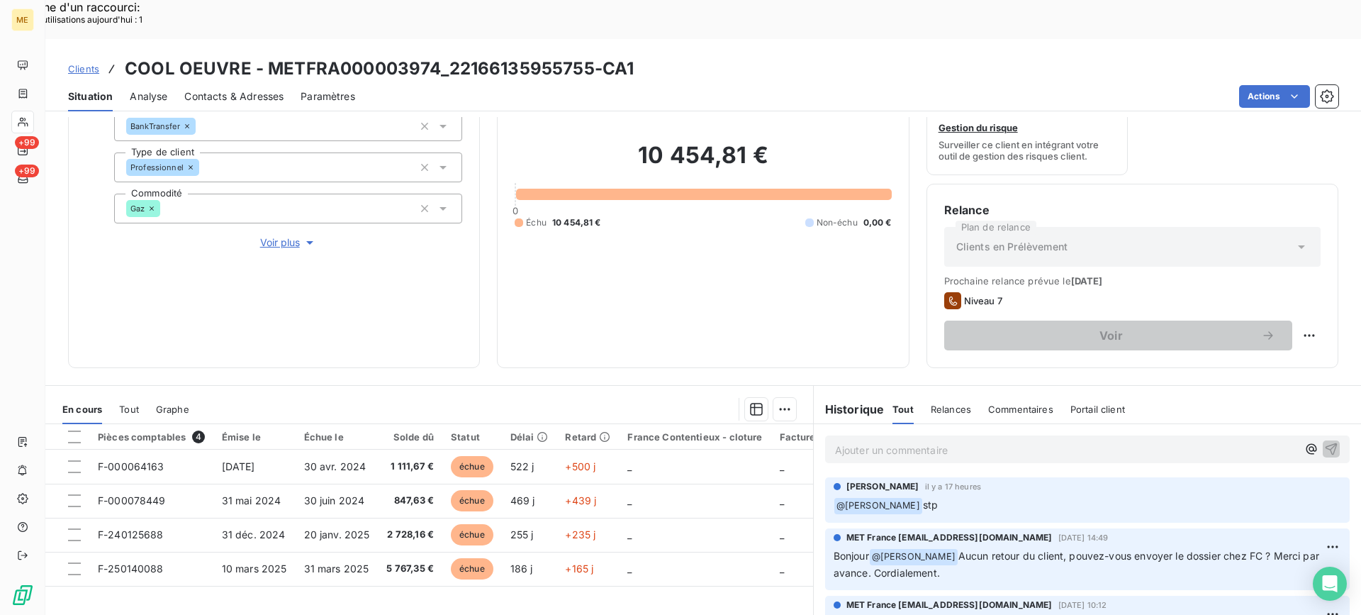
scroll to position [142, 0]
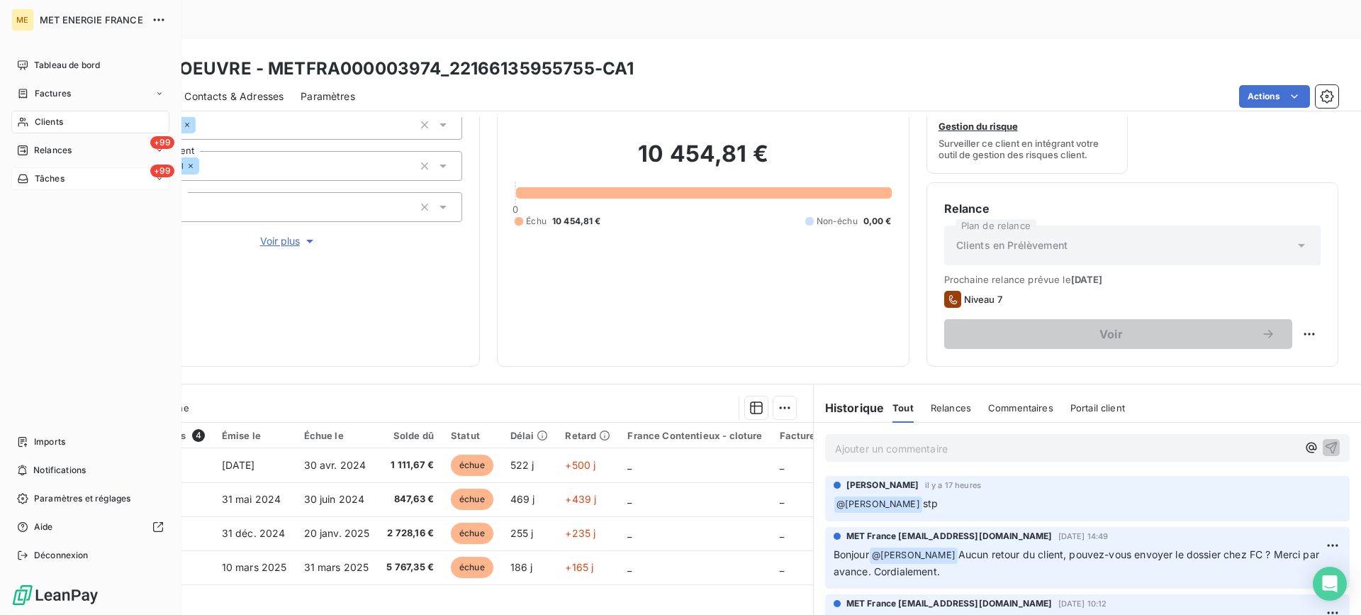
click at [52, 172] on div "+99 Tâches" at bounding box center [90, 178] width 158 height 23
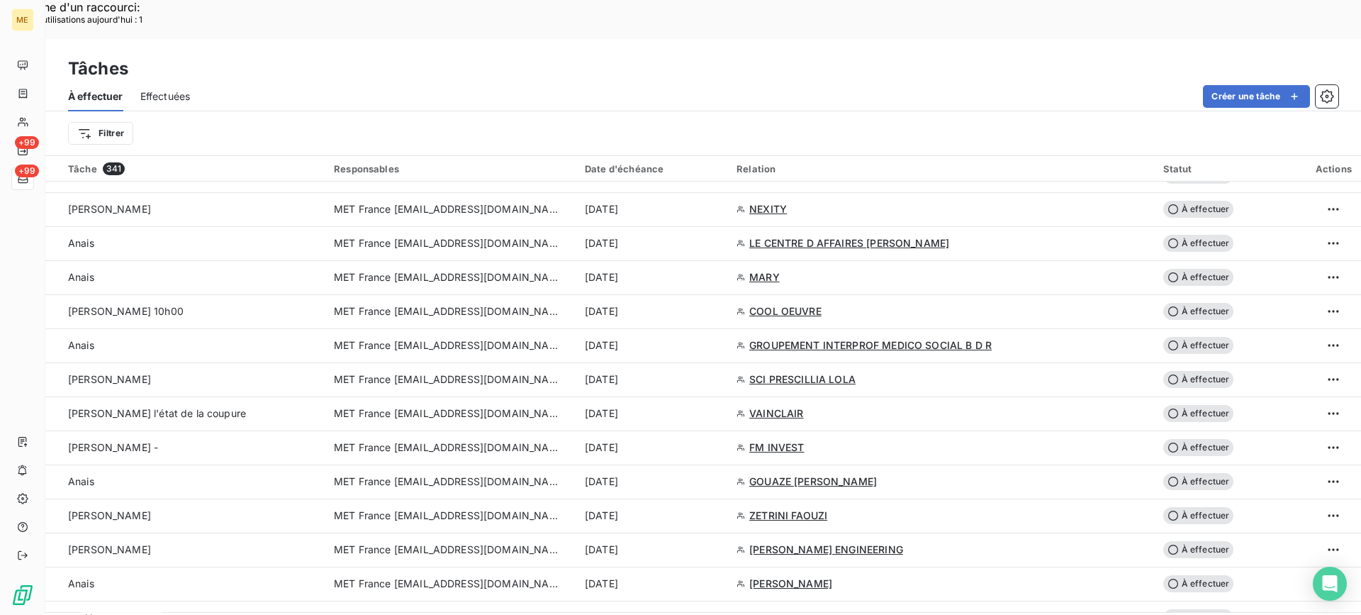
scroll to position [1773, 0]
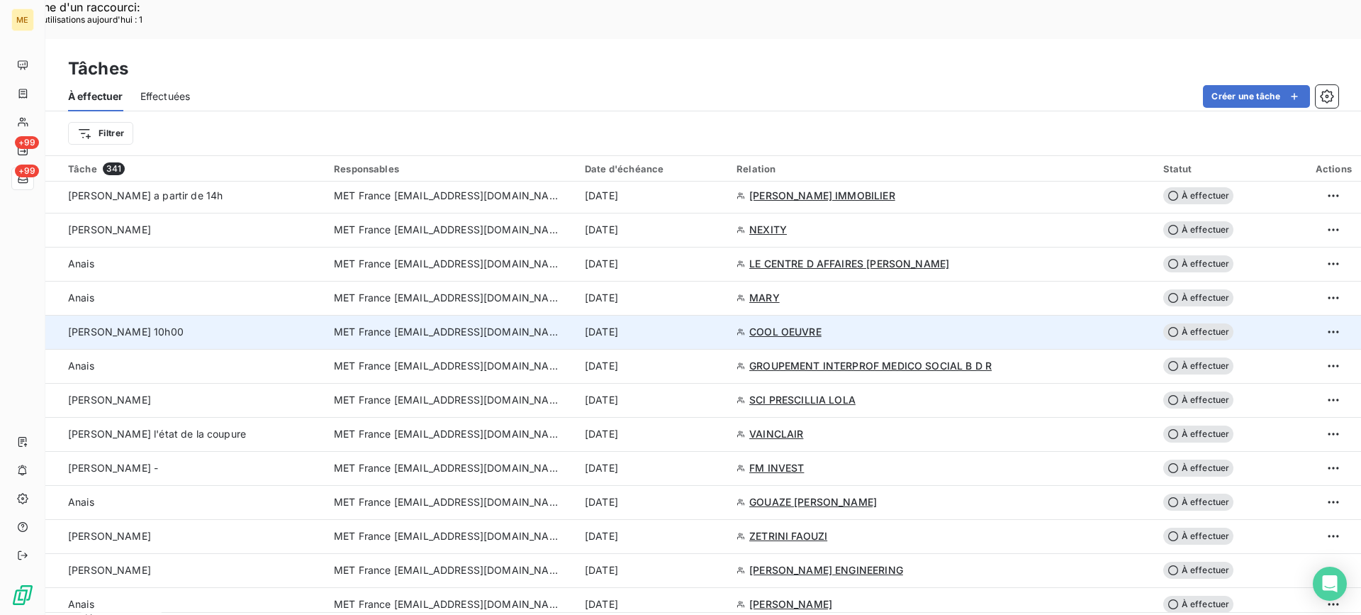
click at [243, 325] on div "[PERSON_NAME] 10h00" at bounding box center [192, 332] width 249 height 14
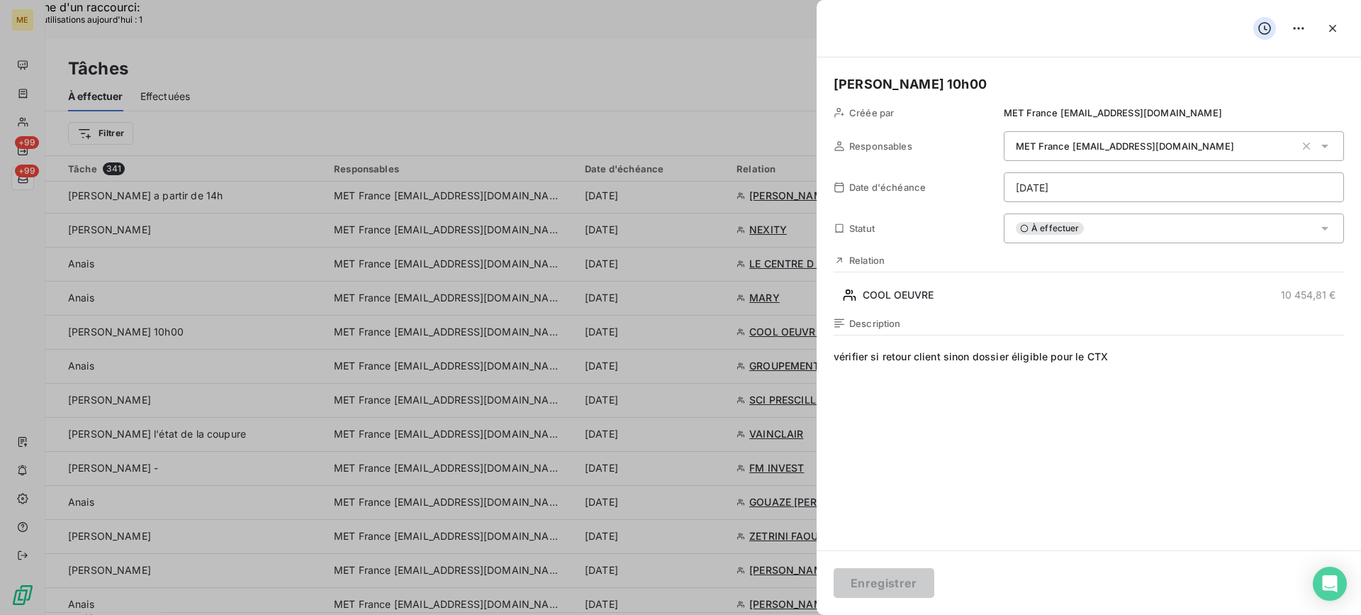
drag, startPoint x: 1221, startPoint y: 223, endPoint x: 1208, endPoint y: 240, distance: 21.3
click at [1220, 224] on div "À effectuer" at bounding box center [1174, 228] width 340 height 30
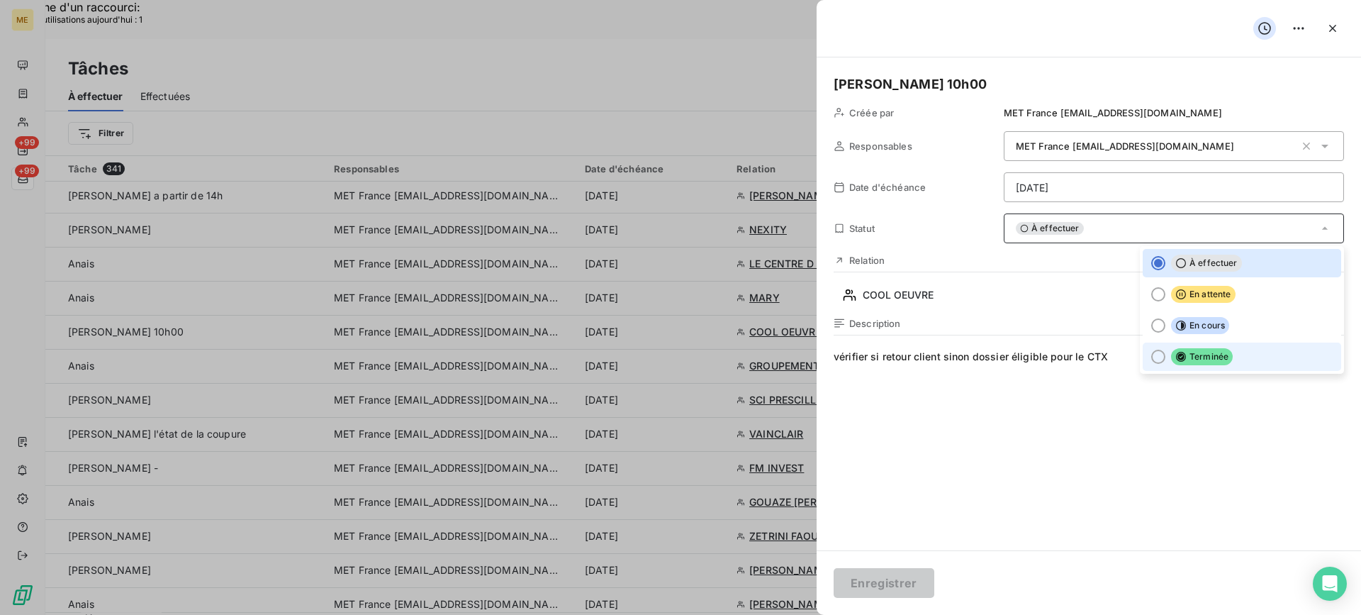
click at [1181, 352] on span "Terminée" at bounding box center [1202, 356] width 62 height 17
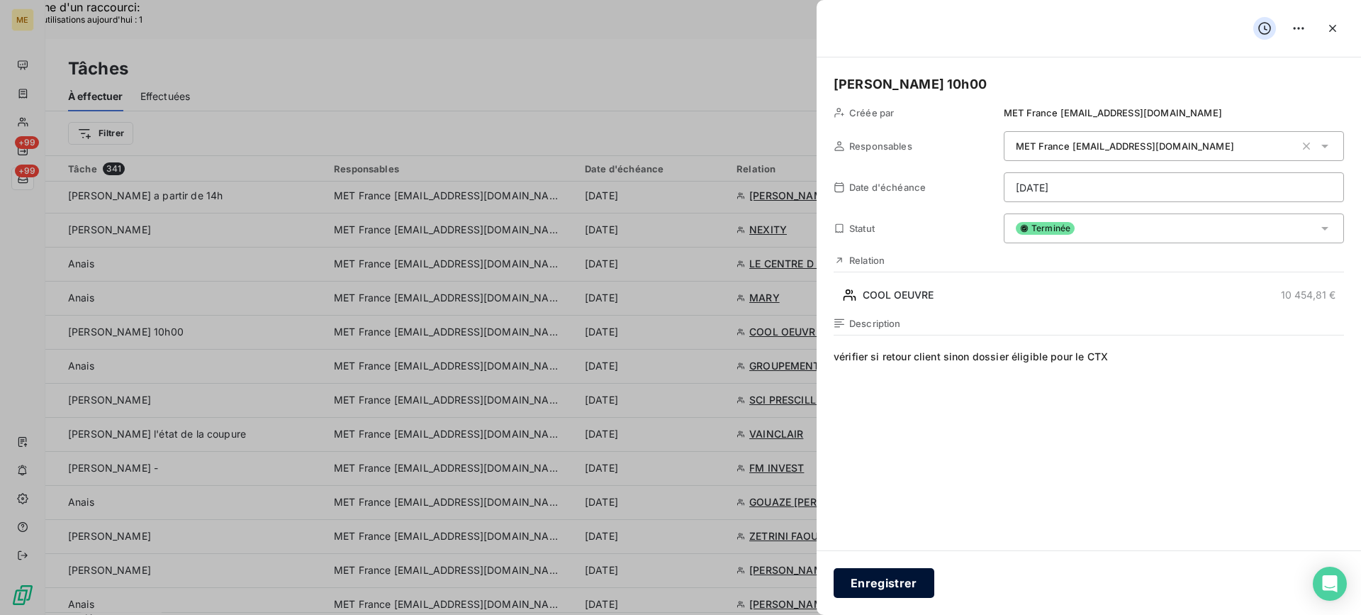
click at [909, 577] on button "Enregistrer" at bounding box center [884, 583] width 101 height 30
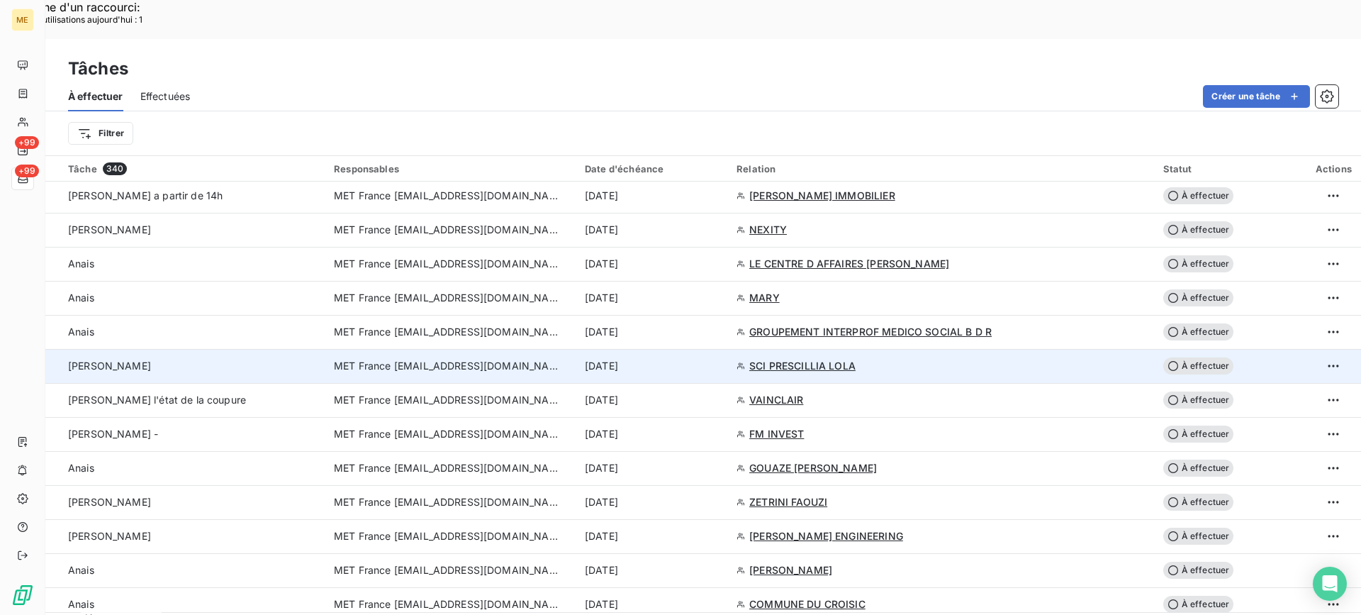
click at [268, 359] on div "[PERSON_NAME]" at bounding box center [192, 366] width 249 height 14
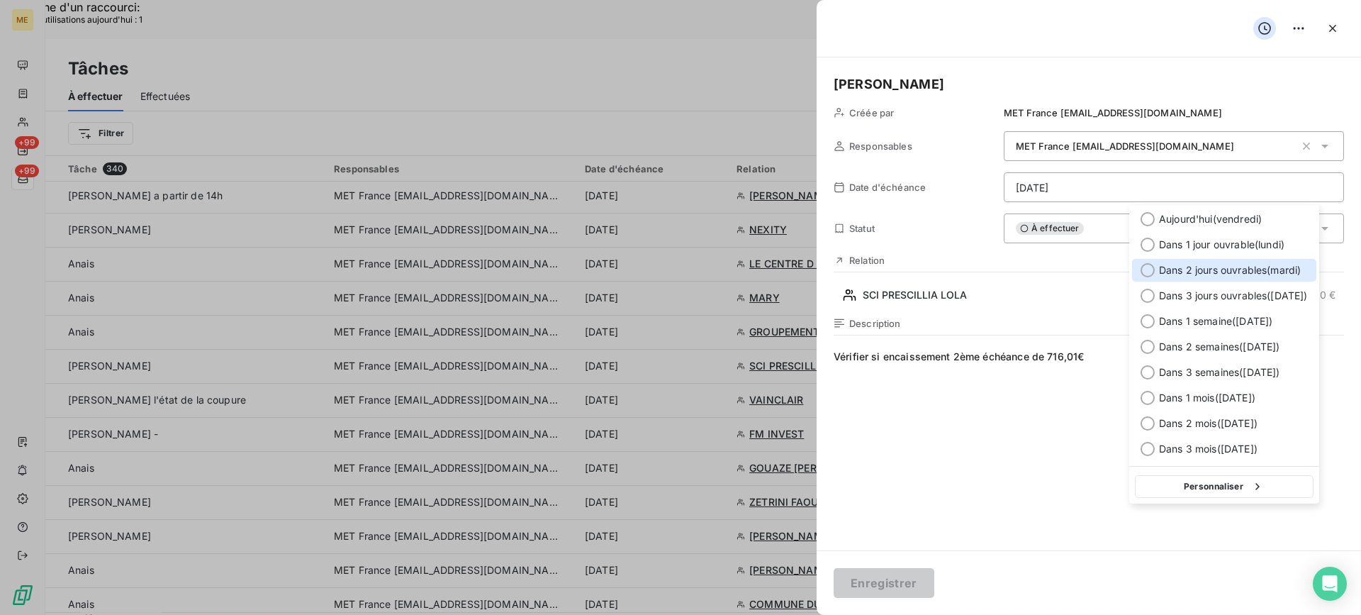
click at [1281, 269] on span "Dans 2 jours ouvrables ( [DATE] )" at bounding box center [1230, 270] width 142 height 14
type input "[DATE]"
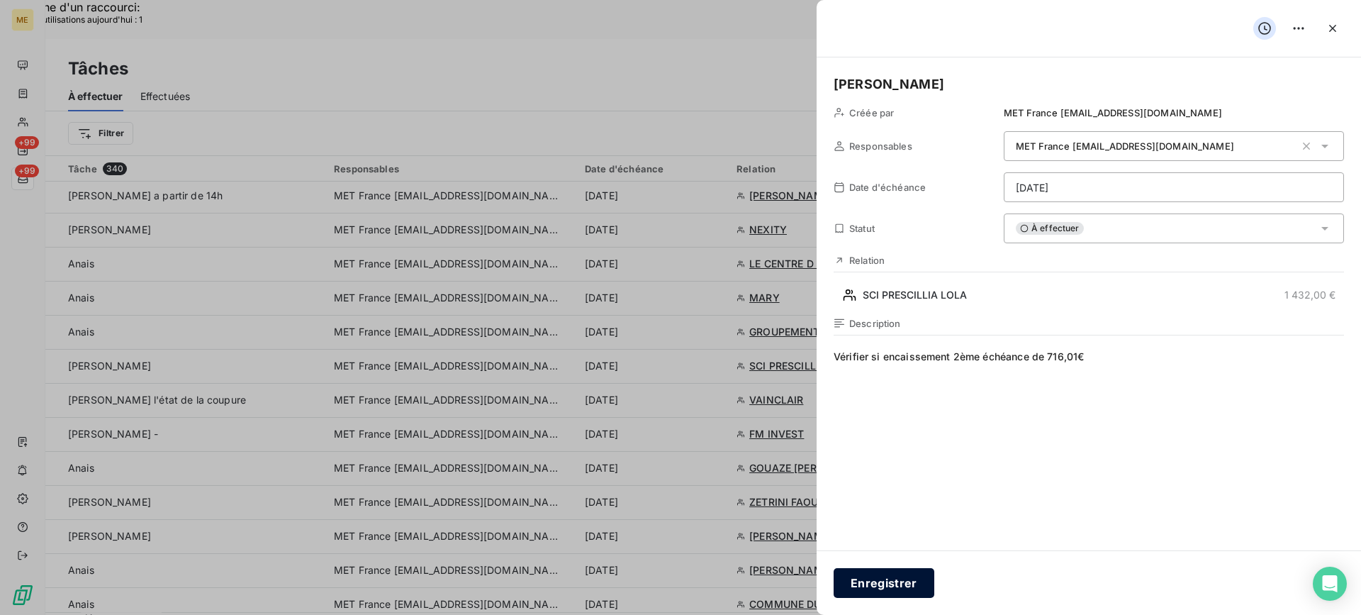
click at [886, 574] on button "Enregistrer" at bounding box center [884, 583] width 101 height 30
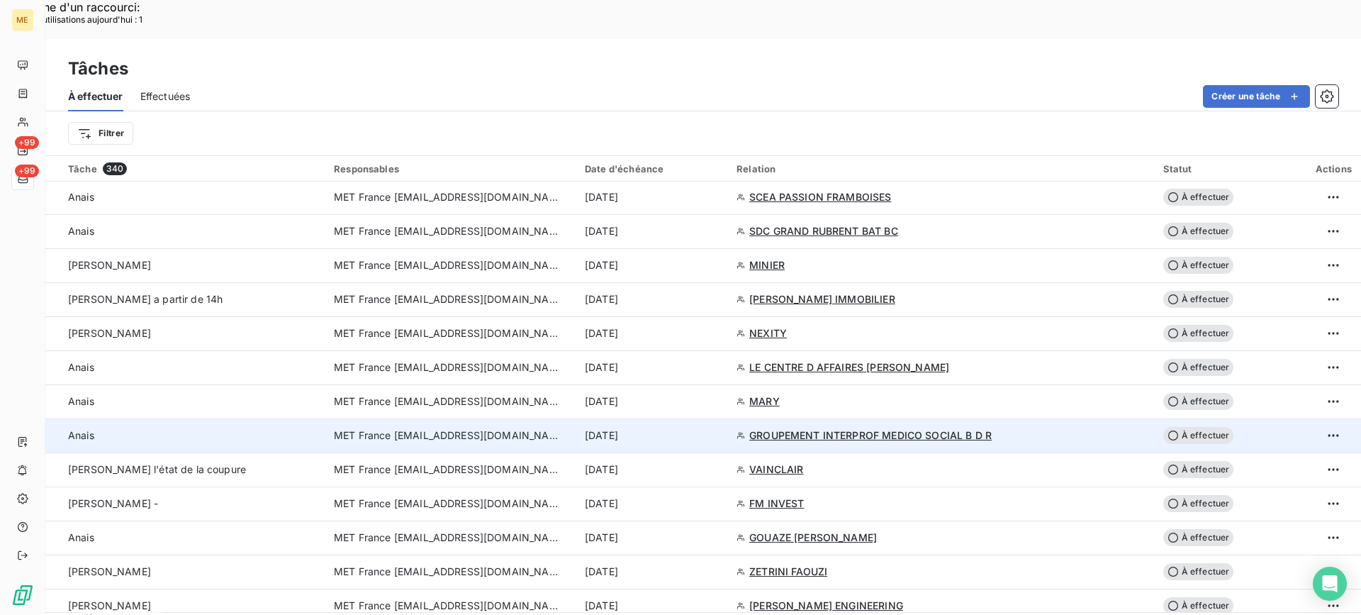
scroll to position [1631, 0]
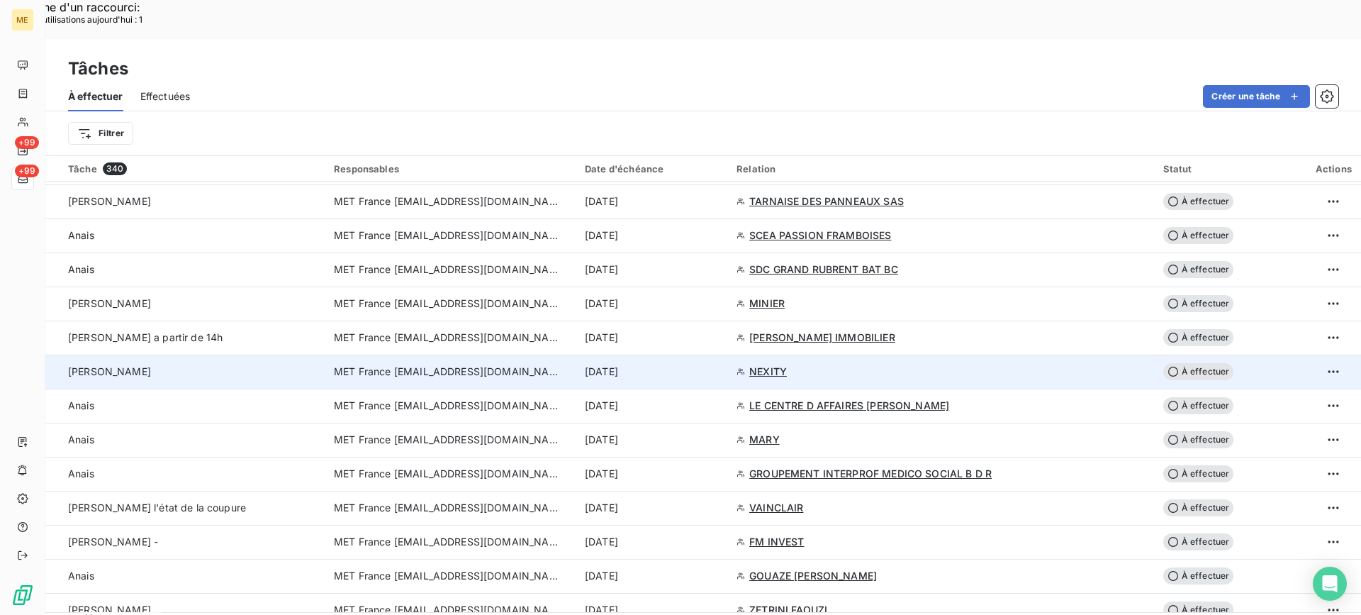
click at [230, 364] on div "[PERSON_NAME]" at bounding box center [192, 371] width 249 height 14
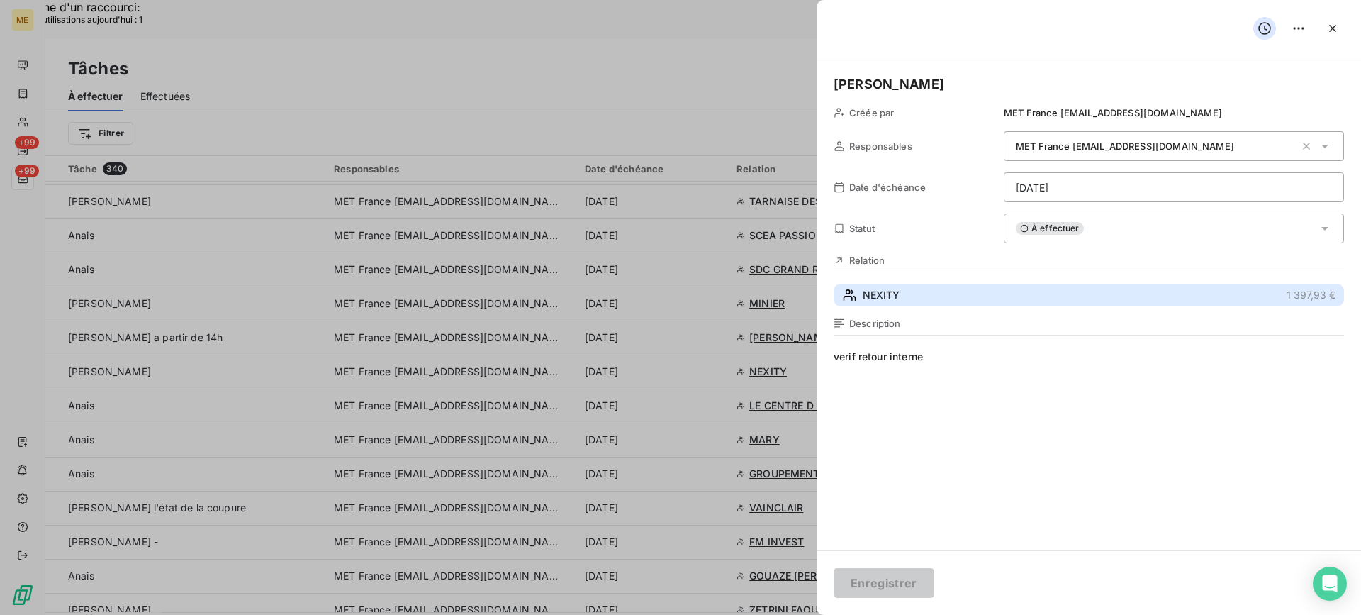
click at [969, 305] on button "NEXITY 1 397,93 €" at bounding box center [1089, 295] width 511 height 23
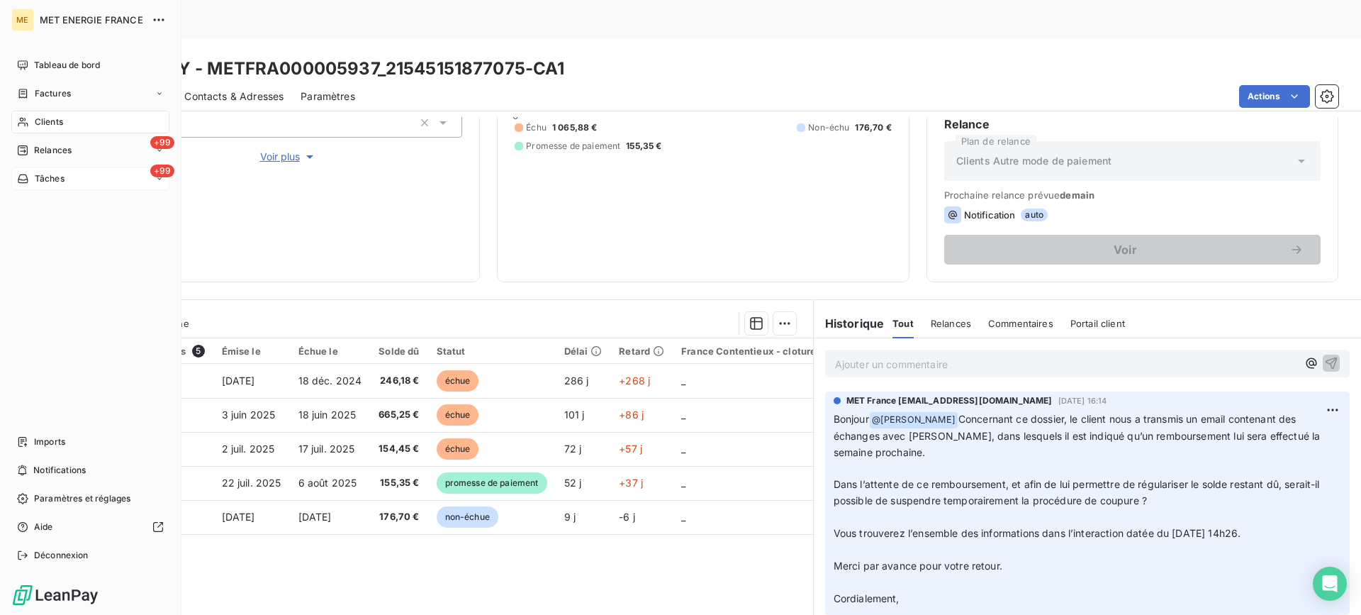
click at [71, 178] on div "+99 Tâches" at bounding box center [90, 178] width 158 height 23
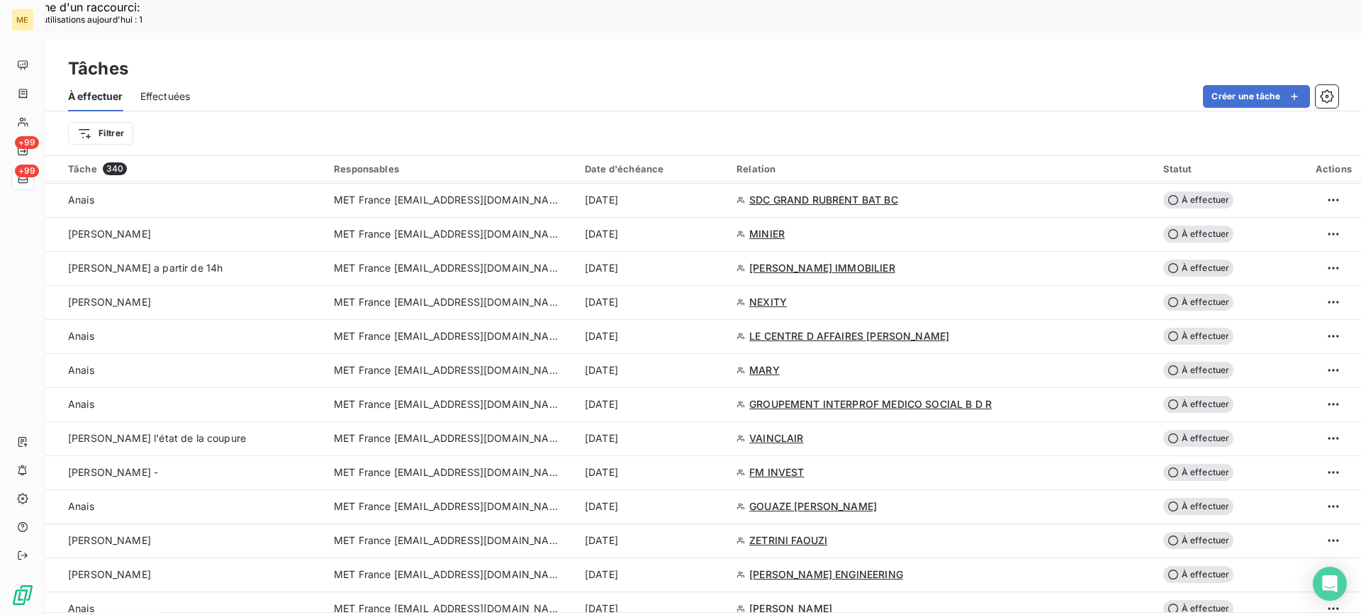
scroll to position [1702, 0]
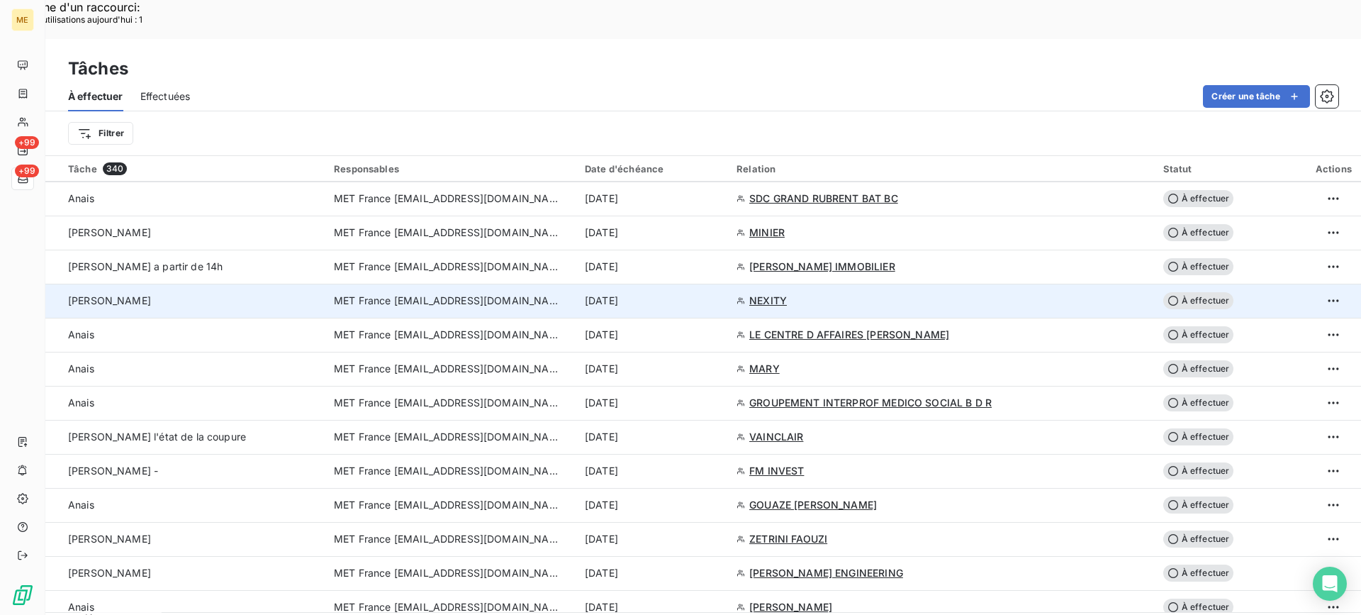
click at [221, 294] on div "[PERSON_NAME]" at bounding box center [192, 301] width 249 height 14
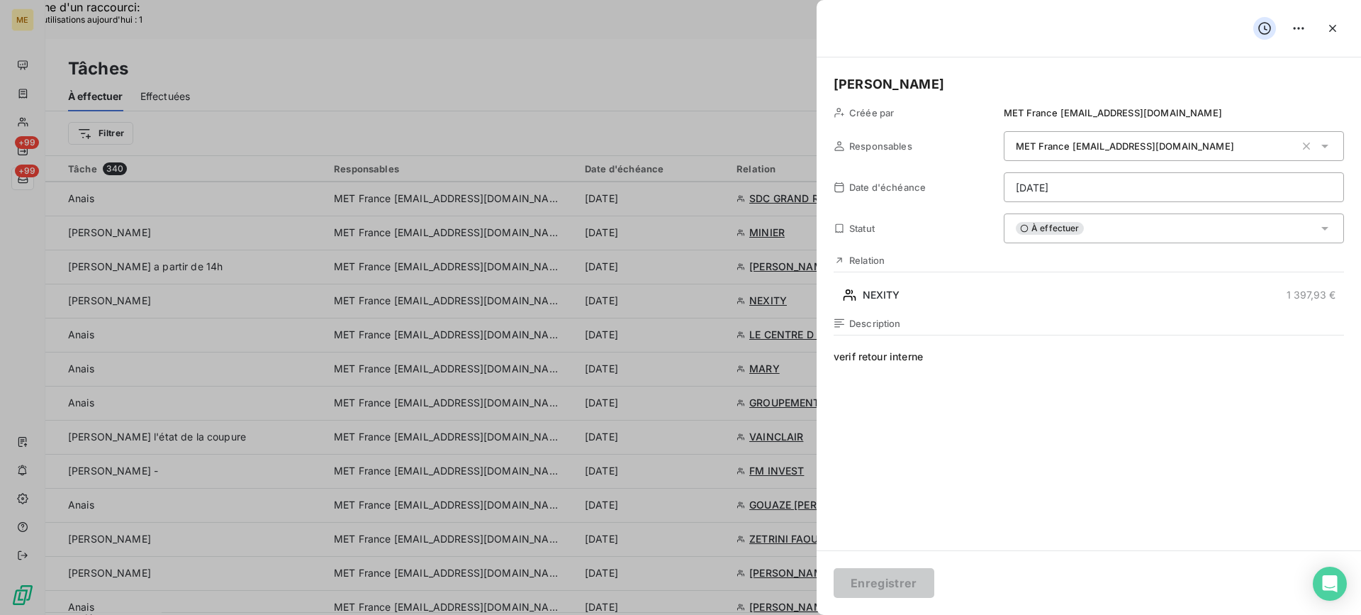
click at [1157, 227] on div "À effectuer" at bounding box center [1174, 228] width 340 height 30
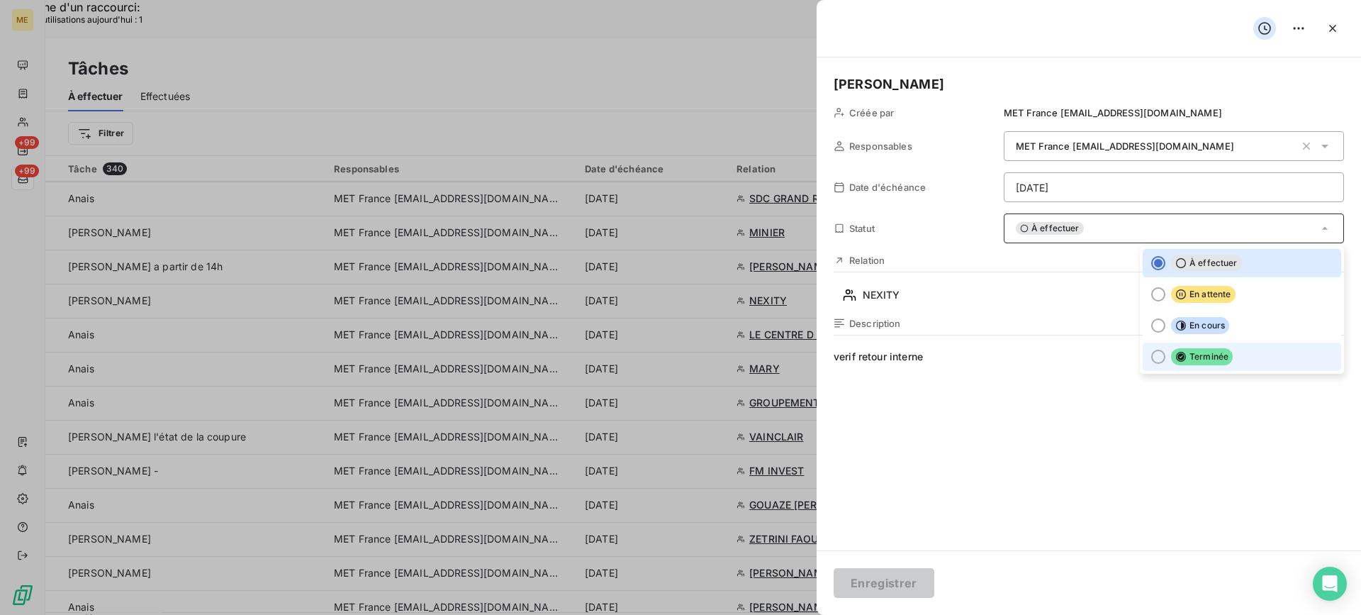
drag, startPoint x: 1179, startPoint y: 352, endPoint x: 1157, endPoint y: 369, distance: 27.4
click at [1177, 354] on span "Terminée" at bounding box center [1202, 356] width 62 height 17
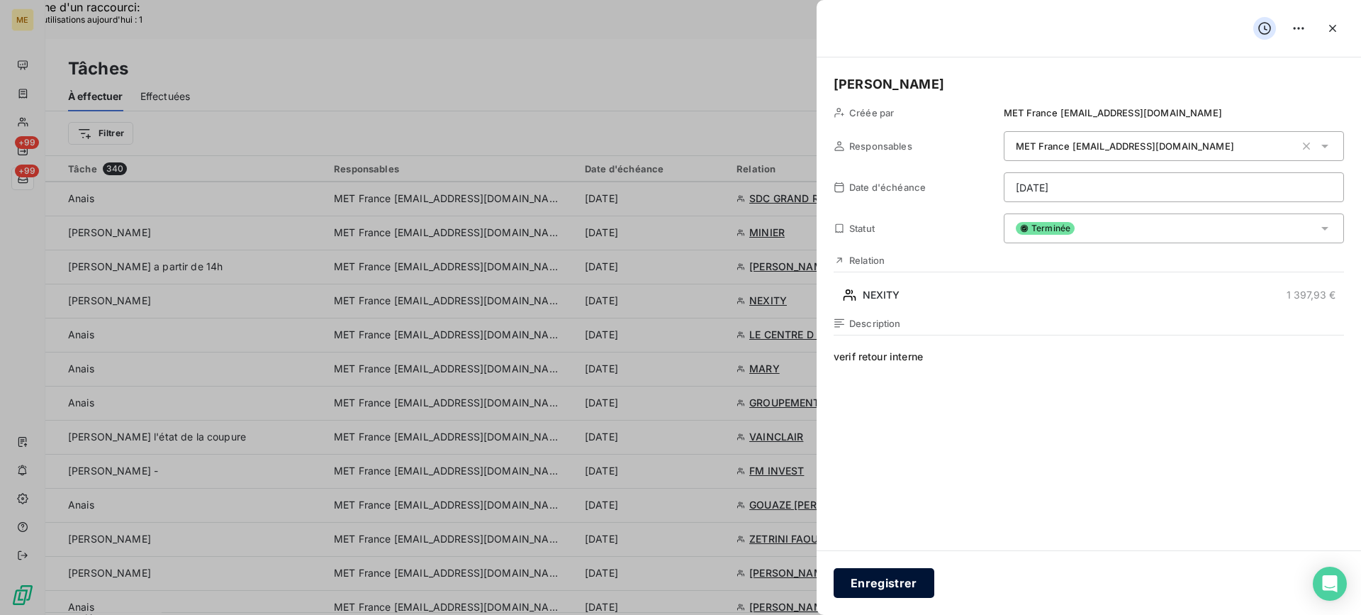
click at [874, 597] on button "Enregistrer" at bounding box center [884, 583] width 101 height 30
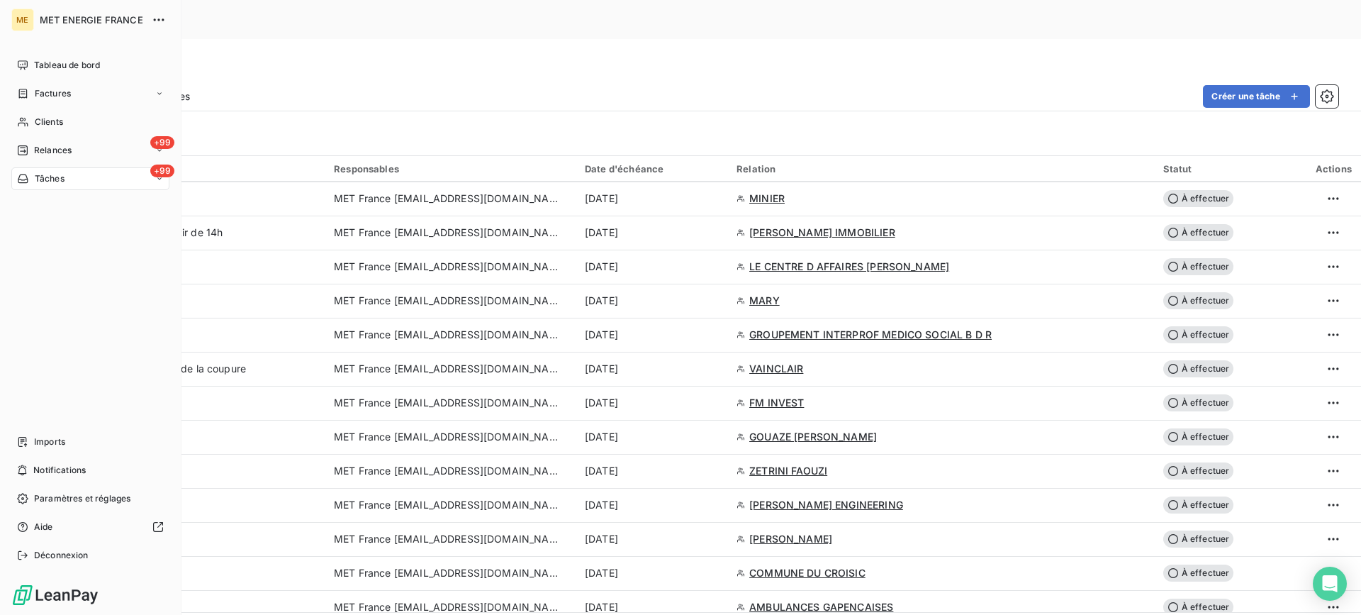
click at [44, 135] on nav "Tableau de bord Factures Clients +99 Relances +99 Tâches" at bounding box center [90, 122] width 158 height 136
click at [48, 129] on div "Clients" at bounding box center [90, 122] width 158 height 23
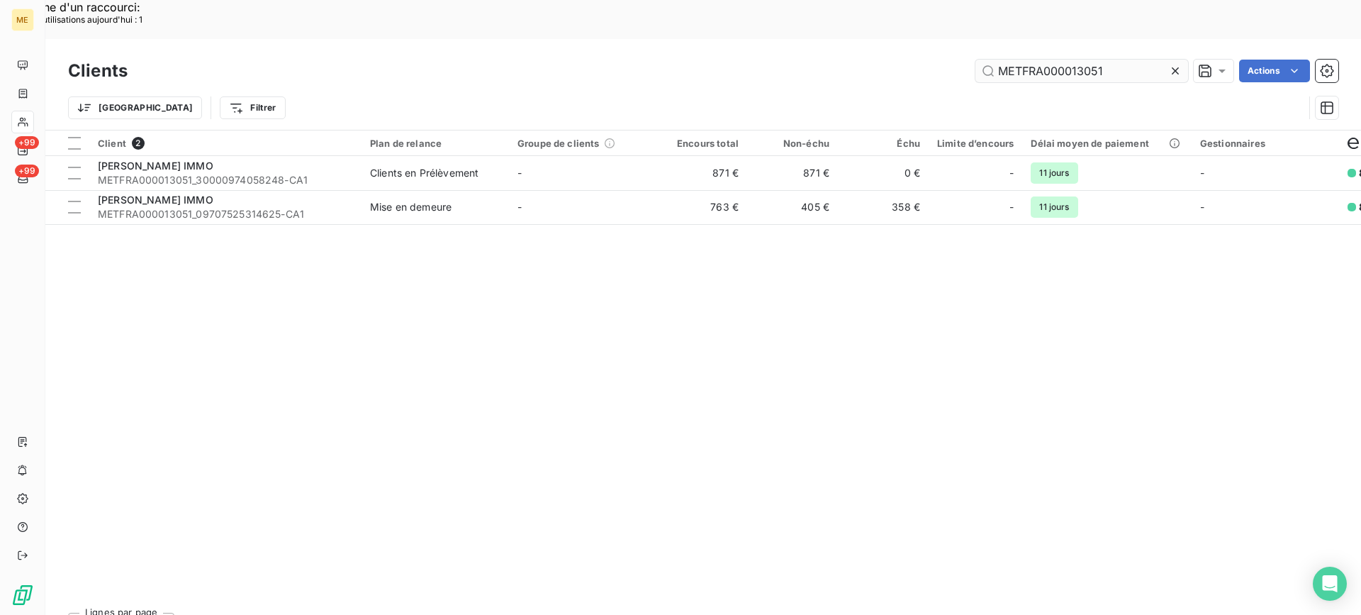
click at [1070, 60] on input "METFRA000013051" at bounding box center [1082, 71] width 213 height 23
click at [1067, 60] on input "METFRA000013051" at bounding box center [1082, 71] width 213 height 23
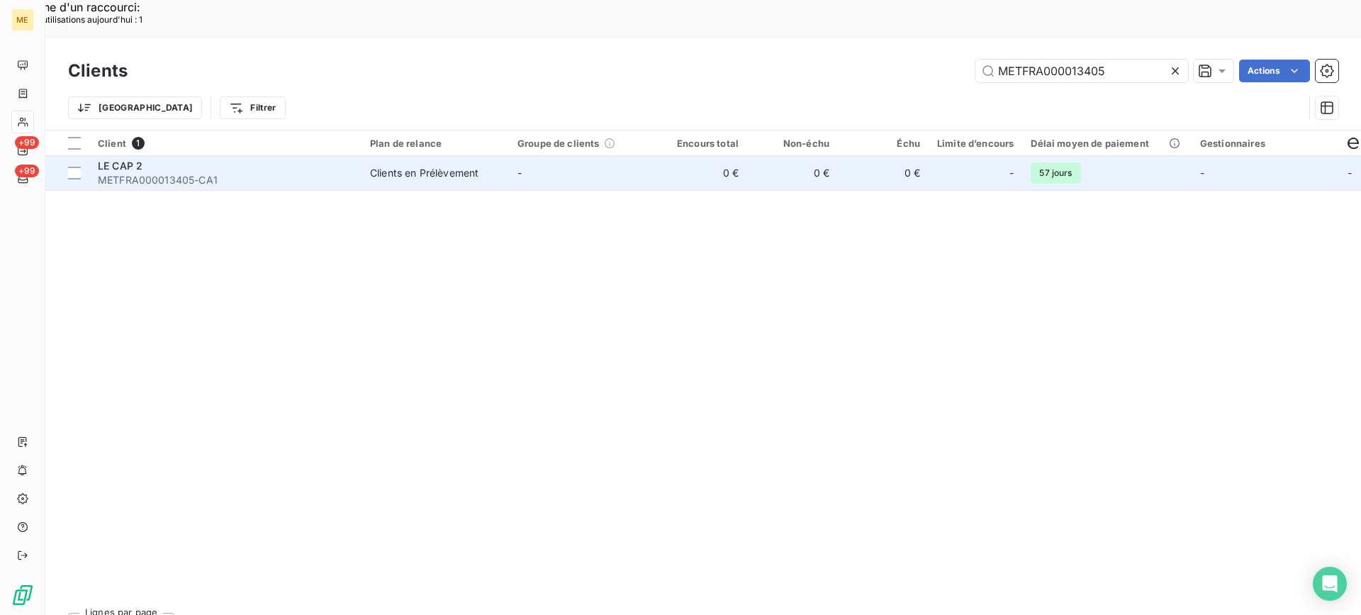
type input "METFRA000013405"
click at [221, 159] on div "LE CAP 2" at bounding box center [225, 166] width 255 height 14
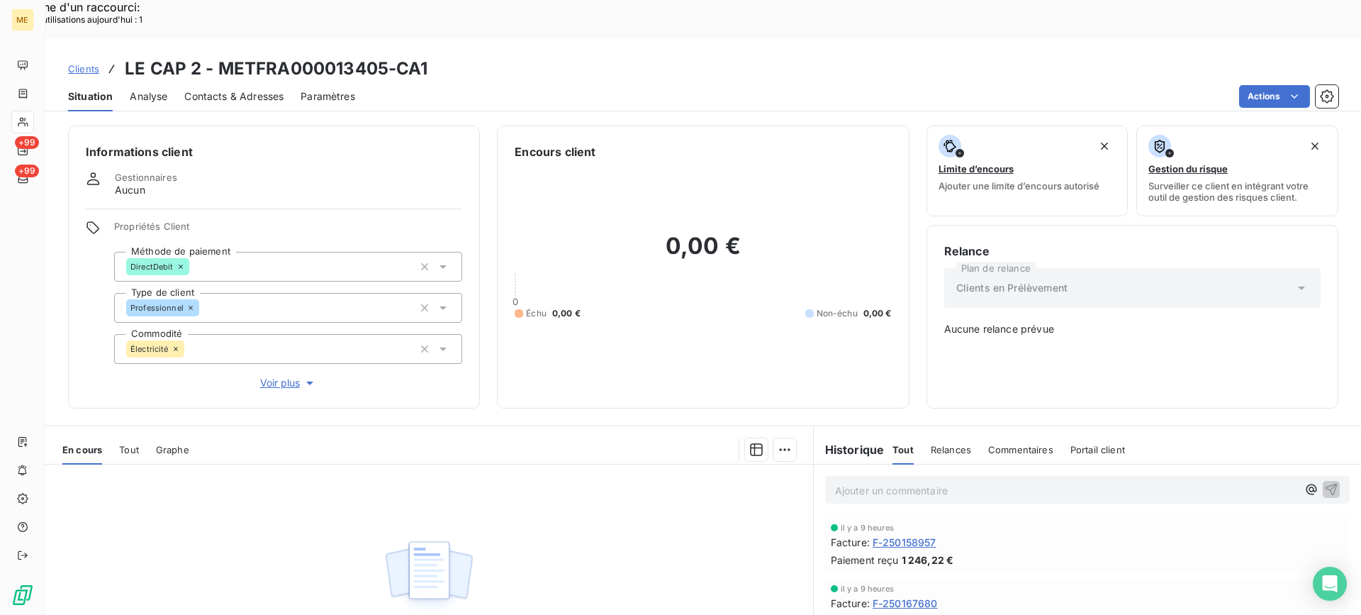
click at [143, 435] on div "En cours Tout Graphe" at bounding box center [429, 450] width 768 height 30
click at [117, 435] on div "En cours Tout Graphe" at bounding box center [429, 450] width 768 height 30
click at [124, 444] on span "Tout" at bounding box center [129, 449] width 20 height 11
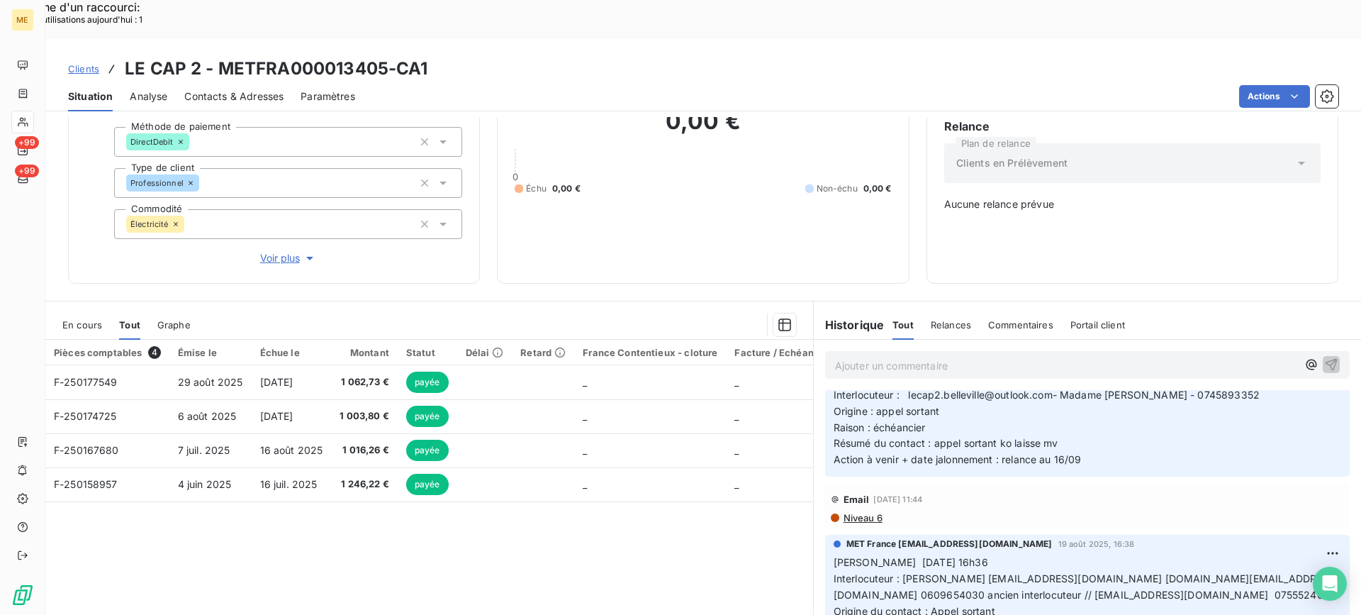
scroll to position [355, 0]
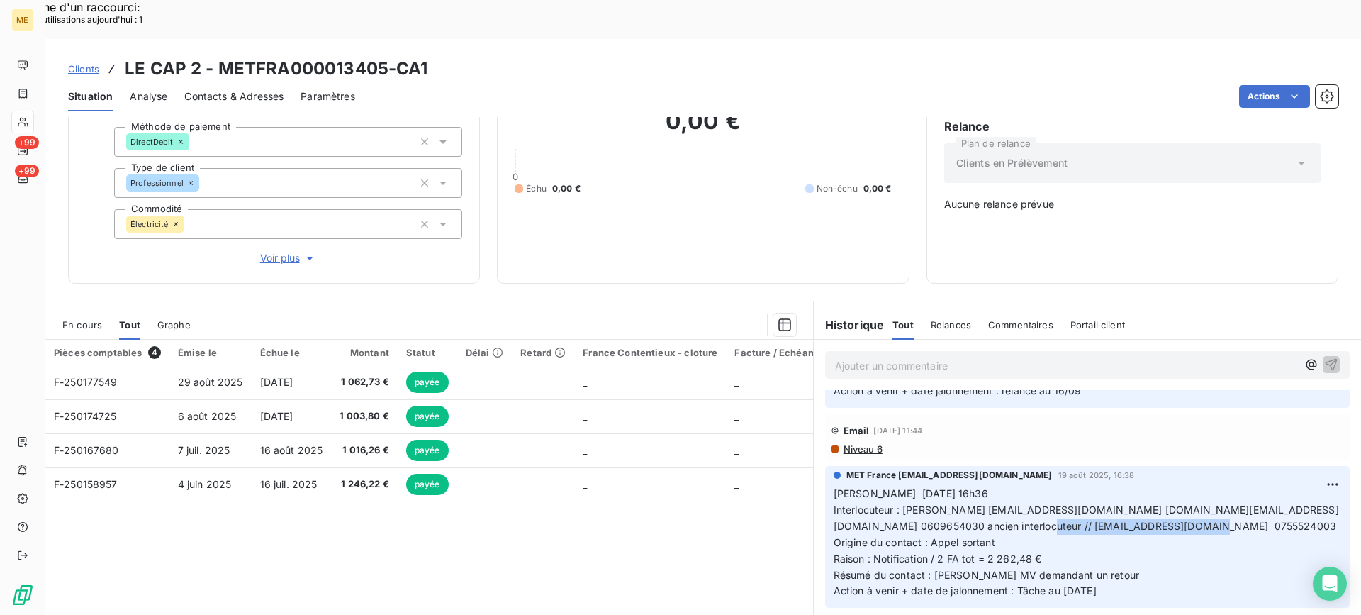
drag, startPoint x: 1001, startPoint y: 489, endPoint x: 1152, endPoint y: 489, distance: 151.0
click at [1152, 503] on span "Interlocuteur : [PERSON_NAME] [EMAIL_ADDRESS][DOMAIN_NAME] [DOMAIN_NAME][EMAIL_…" at bounding box center [1087, 517] width 506 height 28
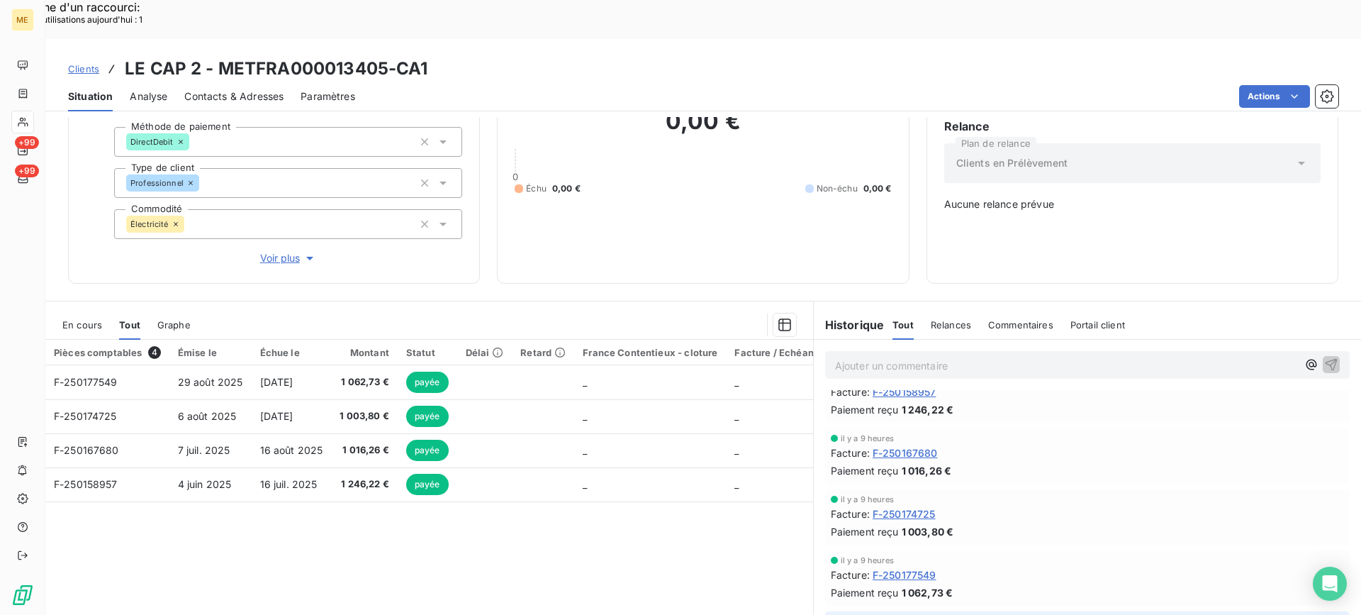
scroll to position [0, 0]
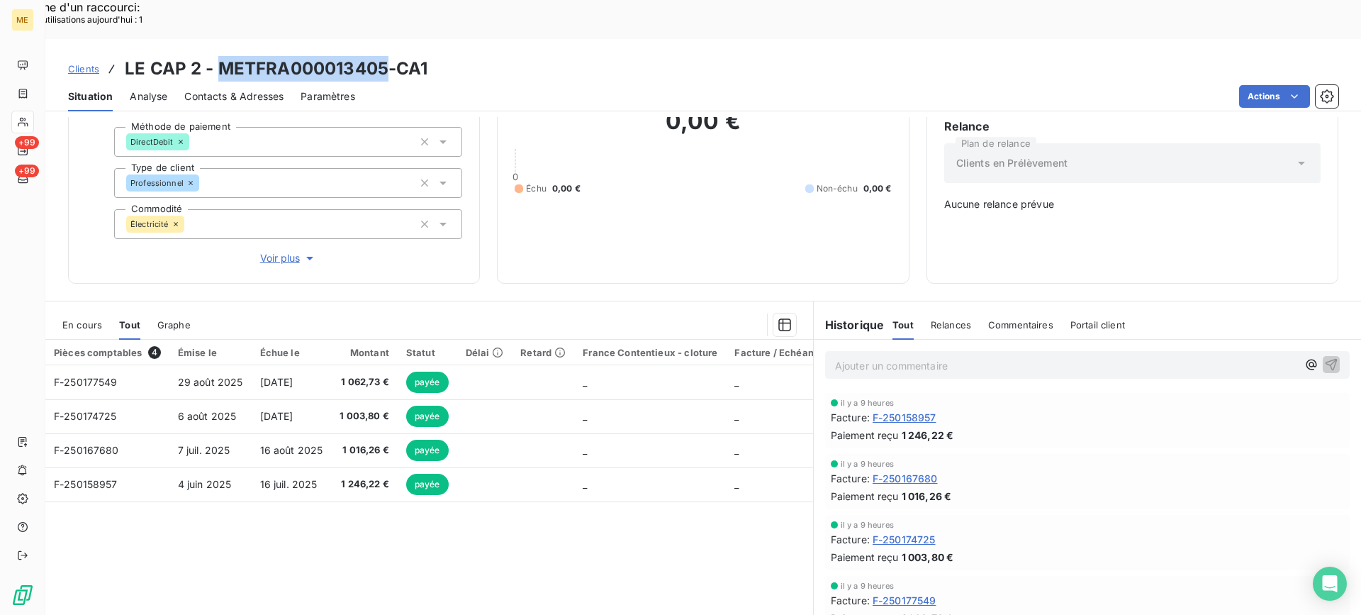
drag, startPoint x: 221, startPoint y: 31, endPoint x: 383, endPoint y: 31, distance: 162.4
click at [383, 56] on h3 "LE CAP 2 - METFRA000013405-CA1" at bounding box center [276, 69] width 303 height 26
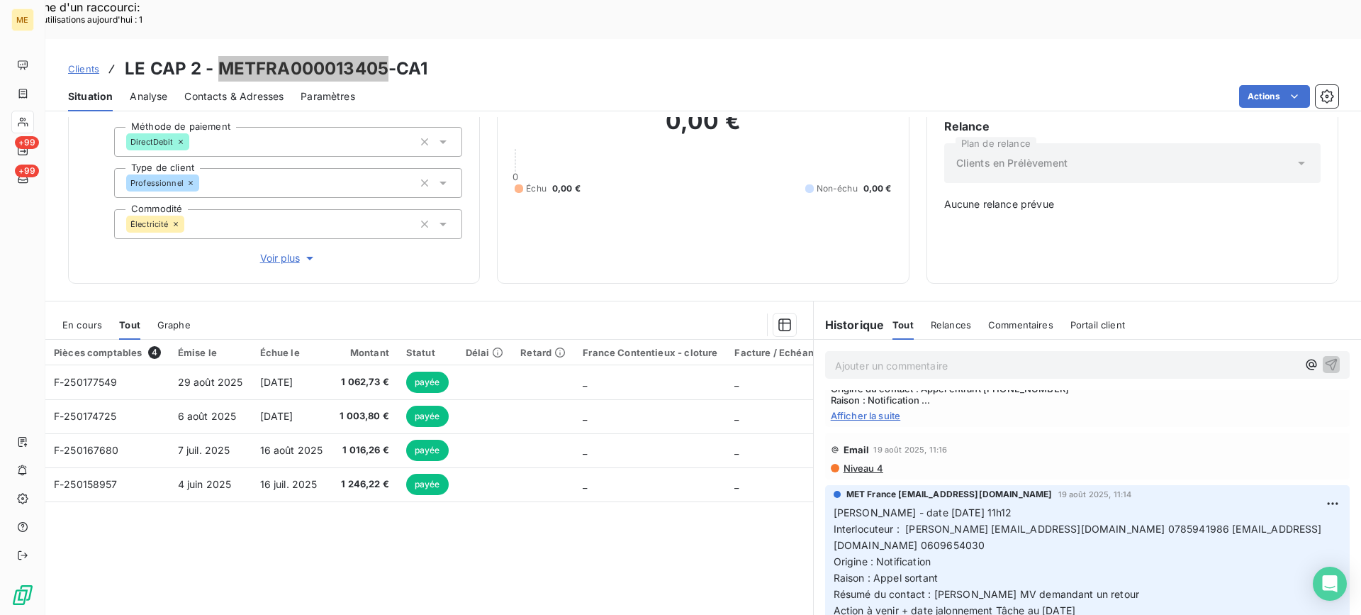
scroll to position [651, 0]
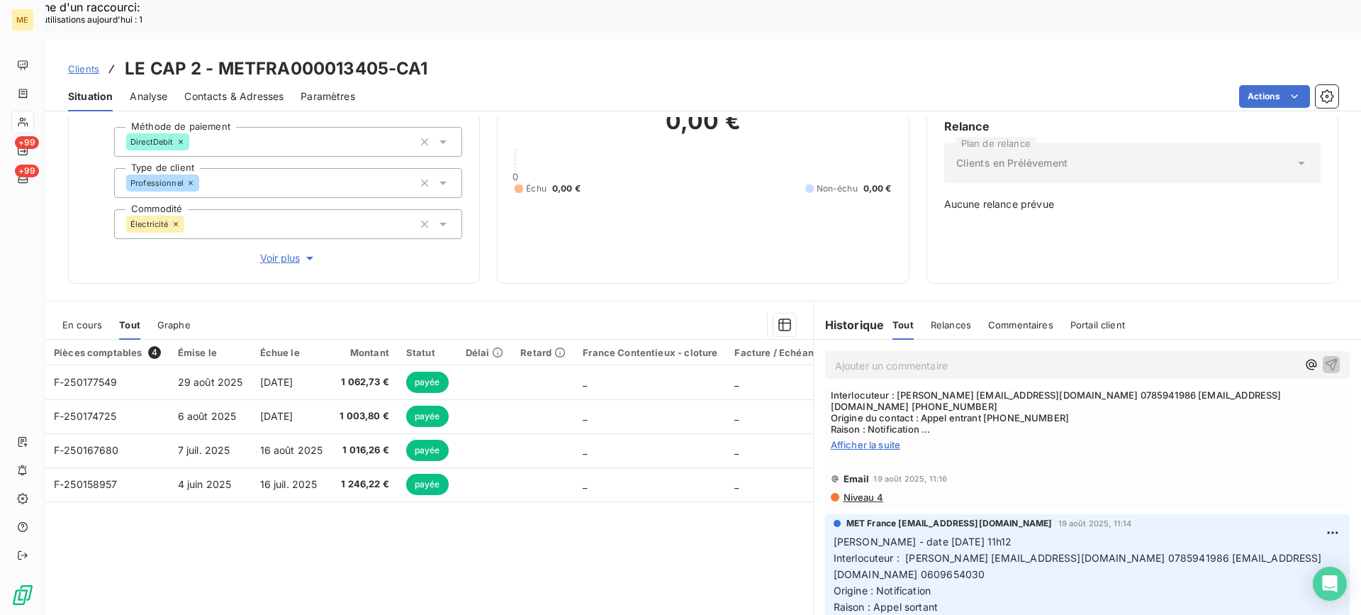
click at [834, 439] on span "Afficher la suite" at bounding box center [1087, 444] width 513 height 11
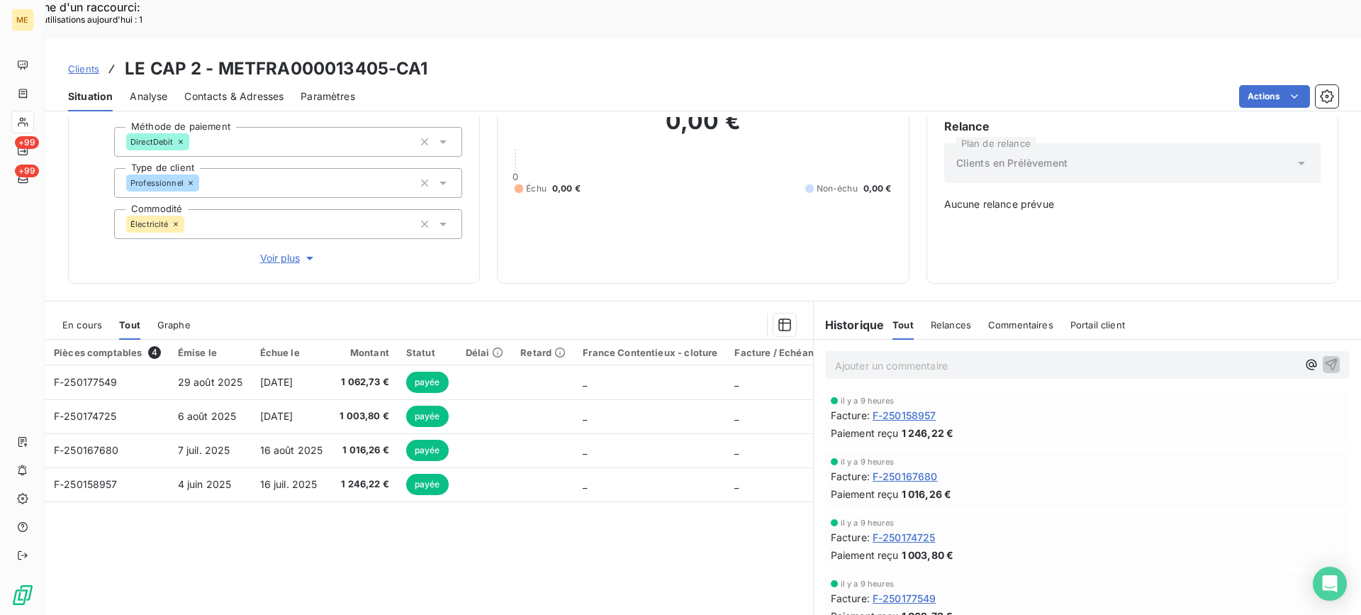
scroll to position [0, 0]
drag, startPoint x: 213, startPoint y: 33, endPoint x: 428, endPoint y: 27, distance: 214.2
click at [428, 56] on div "Clients LE CAP 2 - METFRA000013405-CA1" at bounding box center [703, 69] width 1316 height 26
click at [70, 319] on span "En cours" at bounding box center [82, 324] width 40 height 11
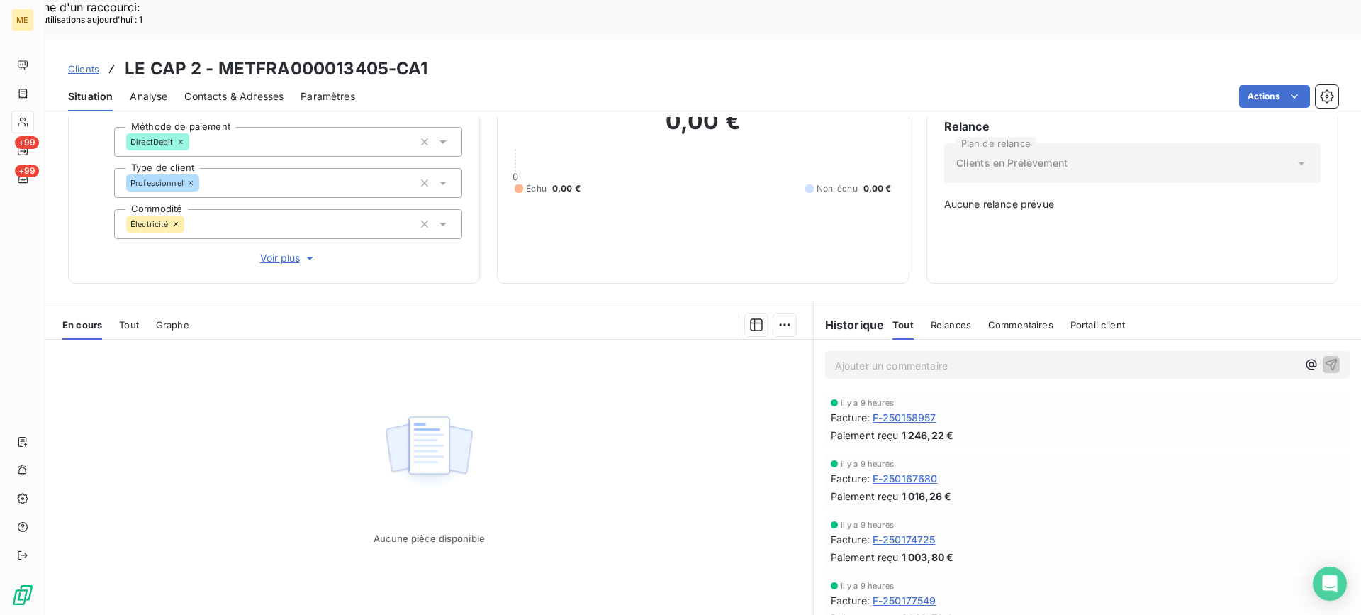
click at [845, 357] on p "Ajouter un commentaire ﻿" at bounding box center [1066, 366] width 462 height 18
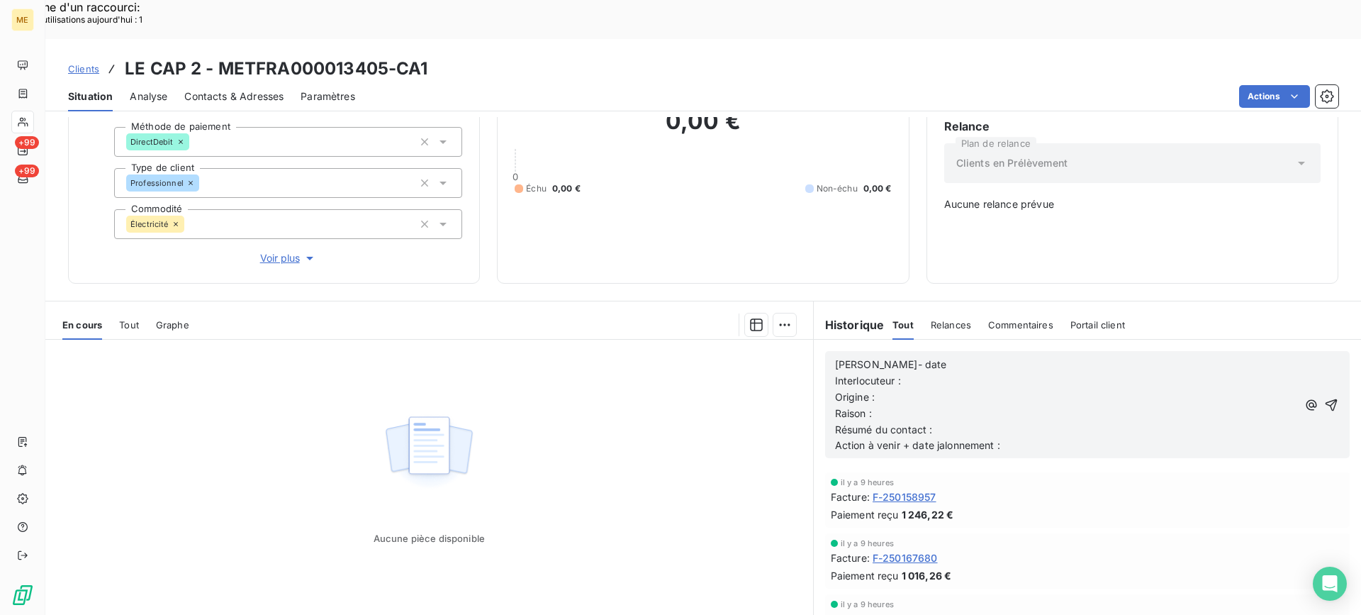
click at [933, 357] on p "[PERSON_NAME]- date" at bounding box center [1066, 365] width 462 height 16
click at [925, 373] on p "Interlocuteur :" at bounding box center [1066, 381] width 462 height 16
drag, startPoint x: 961, startPoint y: 346, endPoint x: 905, endPoint y: 340, distance: 56.3
click at [905, 373] on p "Interlocuteur : mmE" at bounding box center [1066, 381] width 462 height 16
click at [937, 389] on p "Origine :" at bounding box center [1066, 397] width 462 height 16
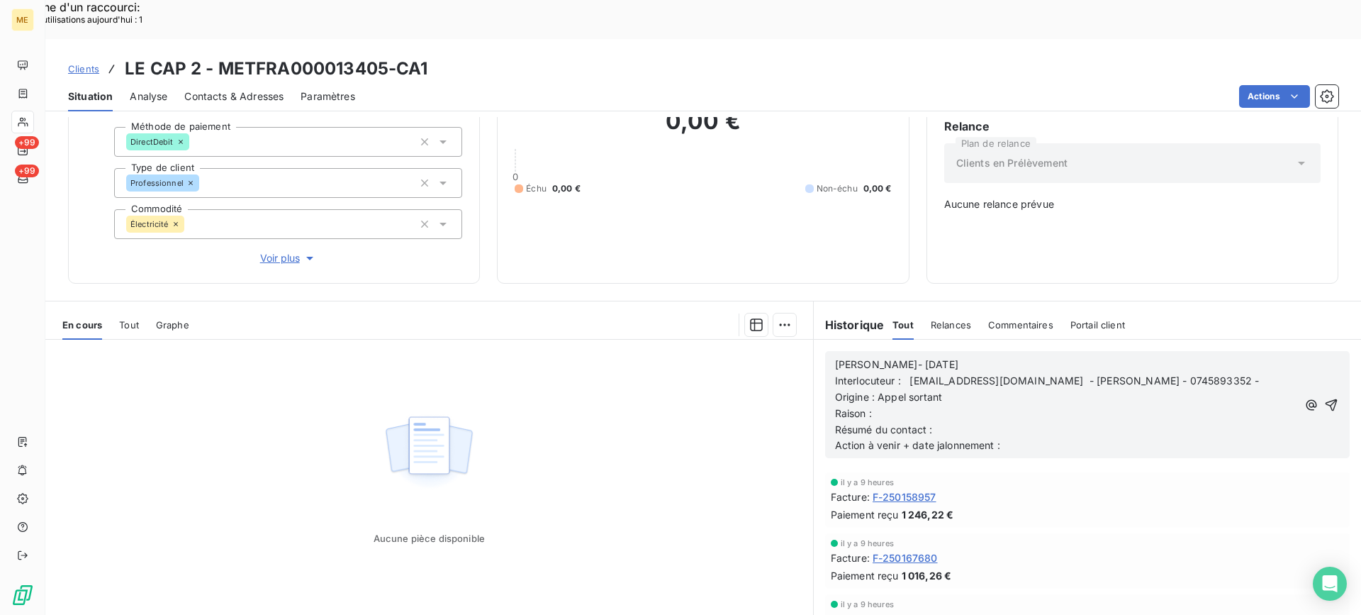
click at [944, 389] on p "Origine : Appel sortant" at bounding box center [1066, 397] width 462 height 16
click at [944, 406] on p "Raison :" at bounding box center [1066, 414] width 462 height 16
click at [961, 422] on p "Résumé du contact :" at bounding box center [1066, 430] width 462 height 16
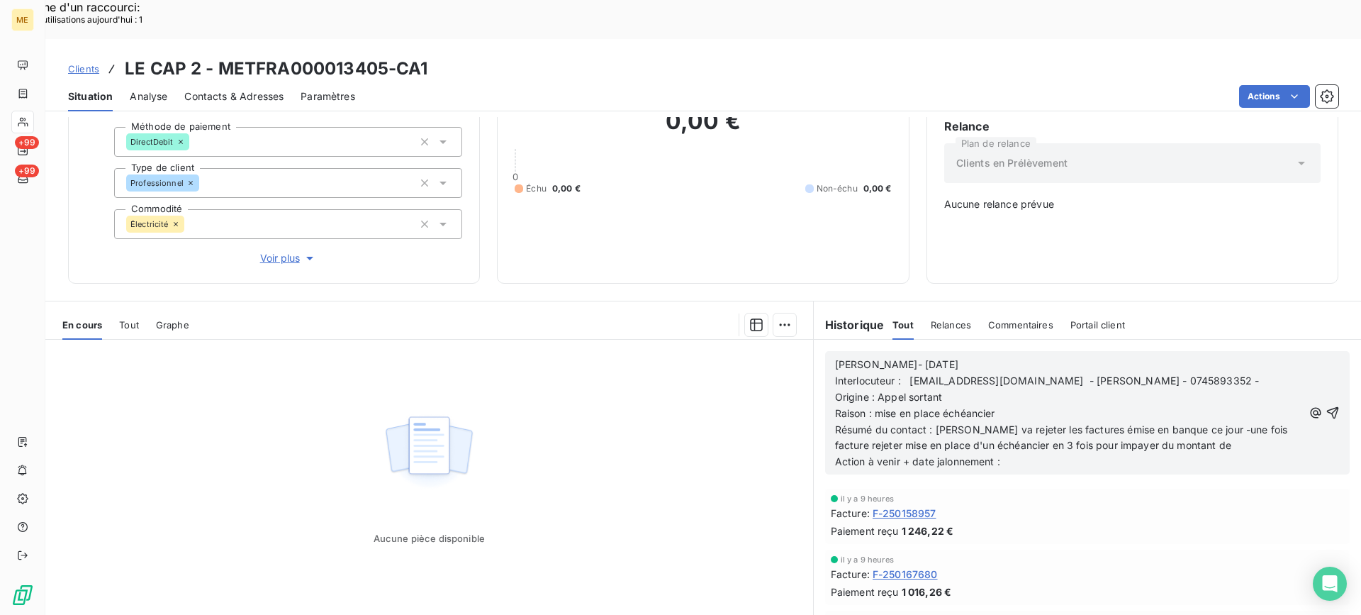
click at [135, 319] on span "Tout" at bounding box center [129, 324] width 20 height 11
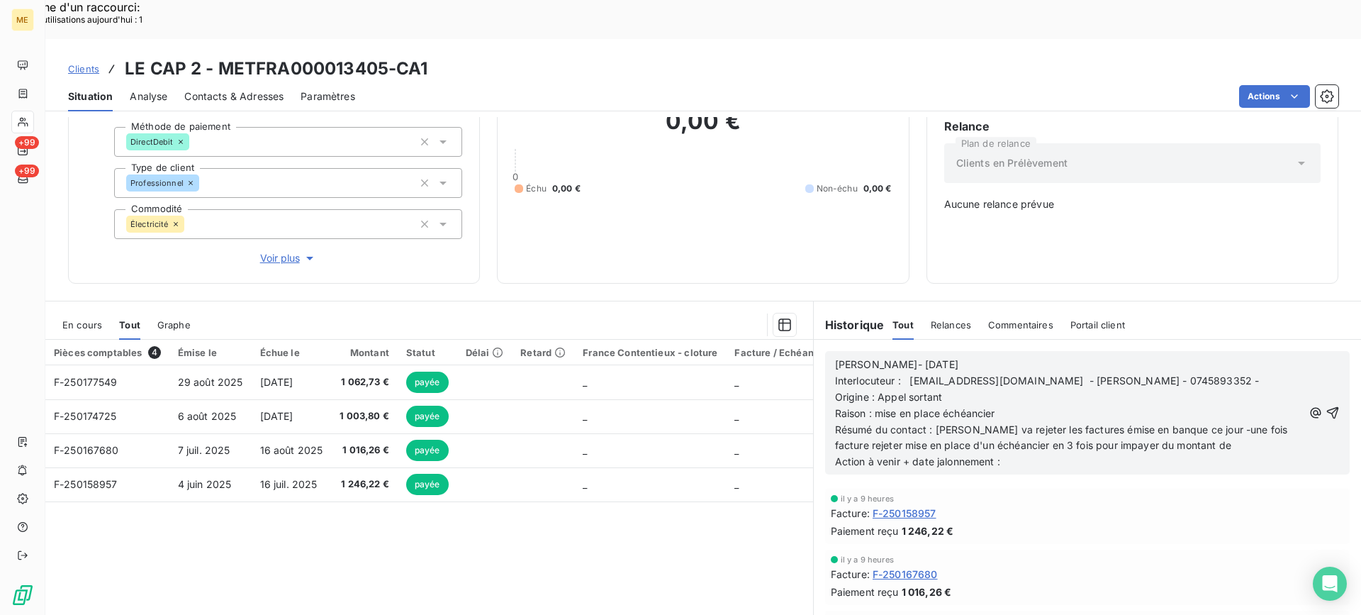
click at [1210, 422] on p "Résumé du contact : [PERSON_NAME] va rejeter les factures émise en banque ce jo…" at bounding box center [1069, 438] width 468 height 33
click at [1270, 422] on p "Résumé du contact : [PERSON_NAME] va rejeter les factures émise en banque ce jo…" at bounding box center [1069, 438] width 468 height 33
click at [1186, 423] on span "Résumé du contact : [PERSON_NAME] va rejeter les factures émise en banque ce jo…" at bounding box center [1063, 437] width 456 height 28
click at [0, 0] on lt-em "jour-une" at bounding box center [0, 0] width 0 height 0
click at [1070, 423] on span "Résumé du contact : [PERSON_NAME] va rejeter les factures émise en banque ce jo…" at bounding box center [1061, 437] width 452 height 28
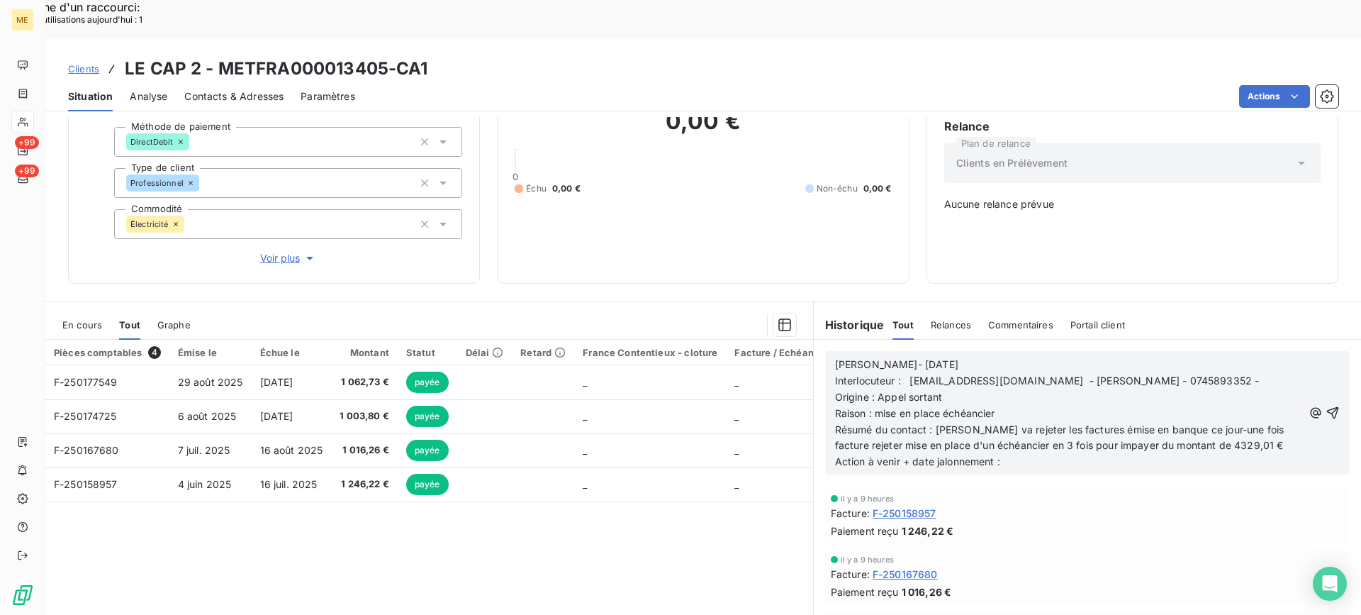
click at [0, 0] on lt-span "émise s" at bounding box center [0, 0] width 0 height 0
click at [1089, 454] on p "Action à venir + date jalonnement :" at bounding box center [1069, 462] width 468 height 16
click at [1090, 422] on p "Résumé du contact : [PERSON_NAME] va rejeter les factures émises en banque ce j…" at bounding box center [1069, 438] width 468 height 33
click at [1091, 423] on span "Résumé du contact : [PERSON_NAME] va rejeter les factures émises en banque ce j…" at bounding box center [1063, 437] width 457 height 28
click at [0, 0] on lt-span "impay és" at bounding box center [0, 0] width 0 height 0
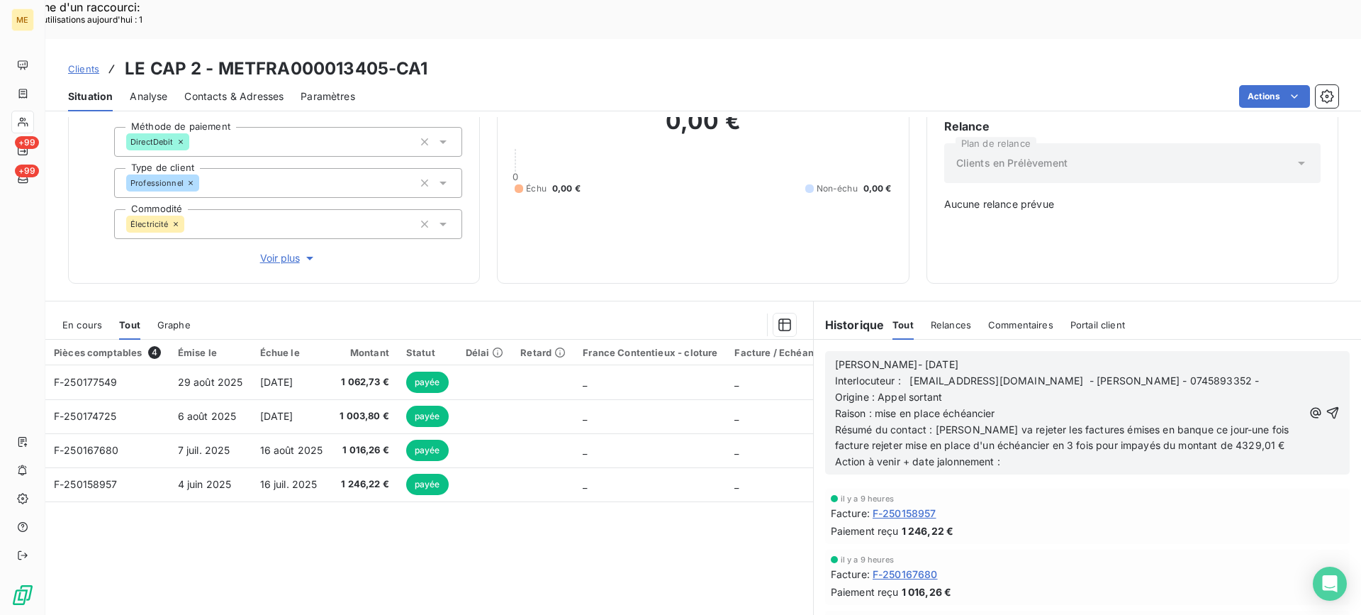
click at [845, 423] on span "Résumé du contact : [PERSON_NAME] va rejeter les factures émises en banque ce j…" at bounding box center [1063, 437] width 457 height 28
click at [0, 0] on lt-span "rejet é" at bounding box center [0, 0] width 0 height 0
click at [1044, 454] on p "Action à venir + date jalonnement :" at bounding box center [1069, 462] width 468 height 16
click at [1319, 368] on div "Lisa- [DATE] Interlocuteur : [EMAIL_ADDRESS][DOMAIN_NAME] - [PERSON_NAME] - [PH…" at bounding box center [1087, 412] width 525 height 123
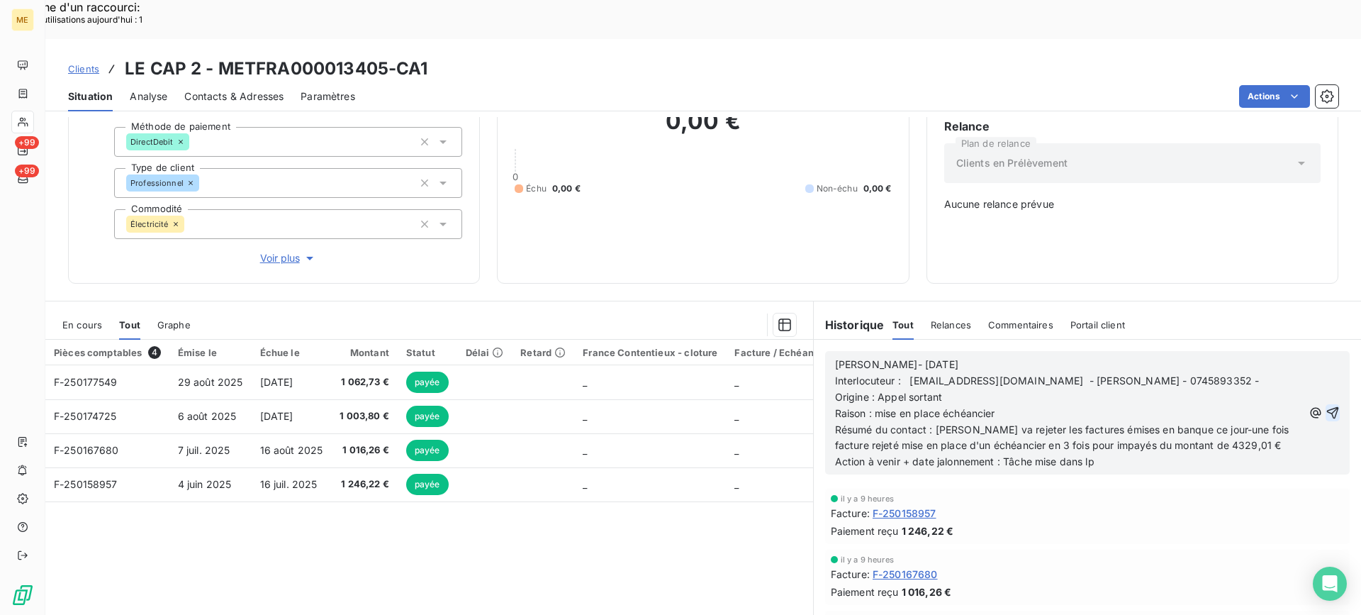
click at [1327, 407] on icon "button" at bounding box center [1333, 413] width 12 height 12
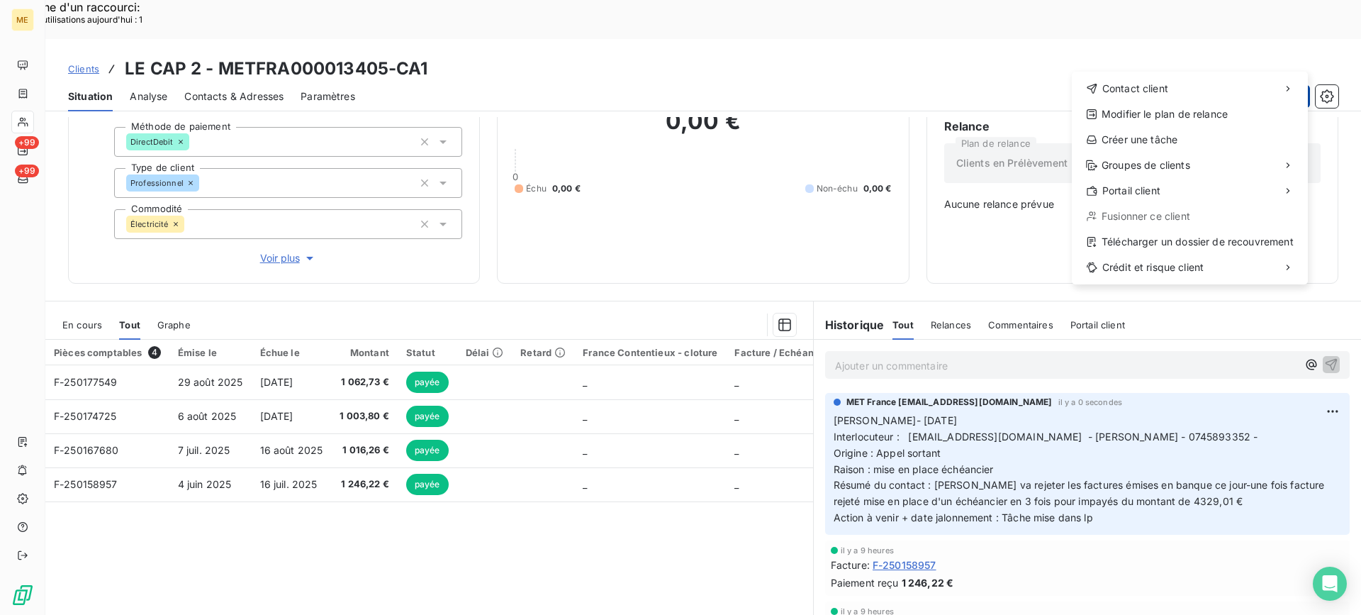
click at [1142, 135] on div "Créer une tâche" at bounding box center [1190, 139] width 225 height 23
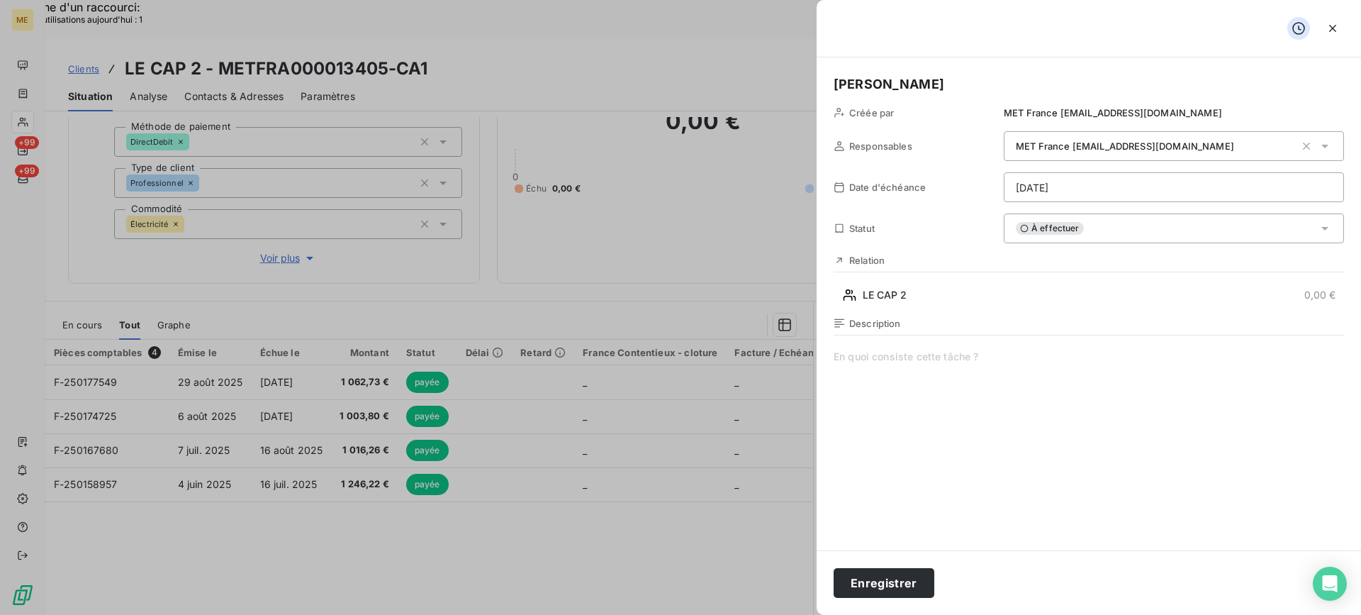
click at [1006, 406] on span at bounding box center [1089, 486] width 511 height 272
click at [1274, 356] on span "verif si facture bien rejeter et envoyer lien de paiement en 3 fois a la client…" at bounding box center [1089, 486] width 511 height 272
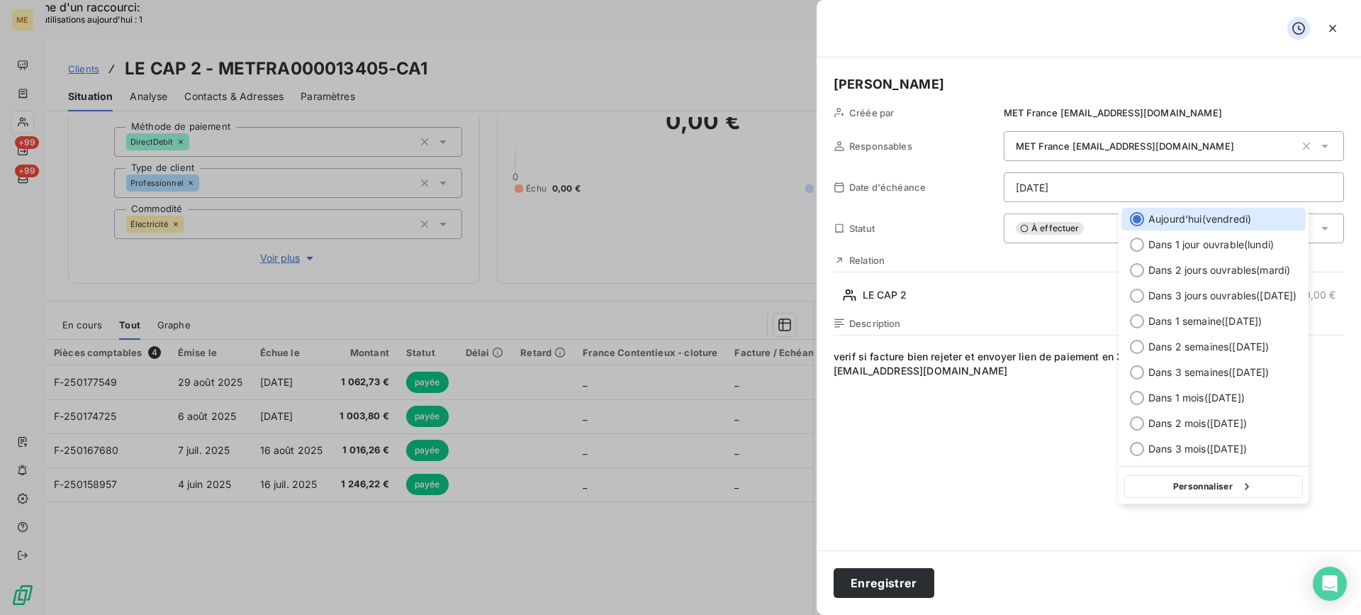
click at [1238, 474] on div "Personnaliser" at bounding box center [1214, 485] width 190 height 38
click at [1231, 487] on button "Personnaliser" at bounding box center [1214, 486] width 179 height 23
select select "8"
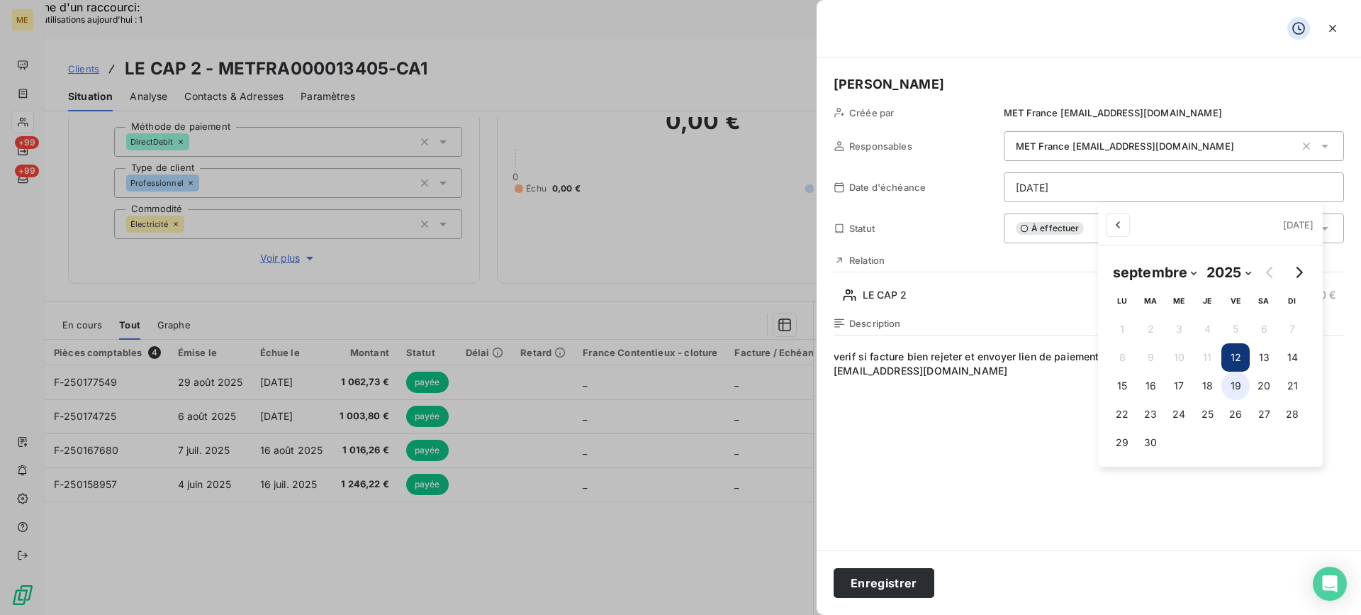
click at [1232, 380] on button "19" at bounding box center [1236, 386] width 28 height 28
type input "[DATE]"
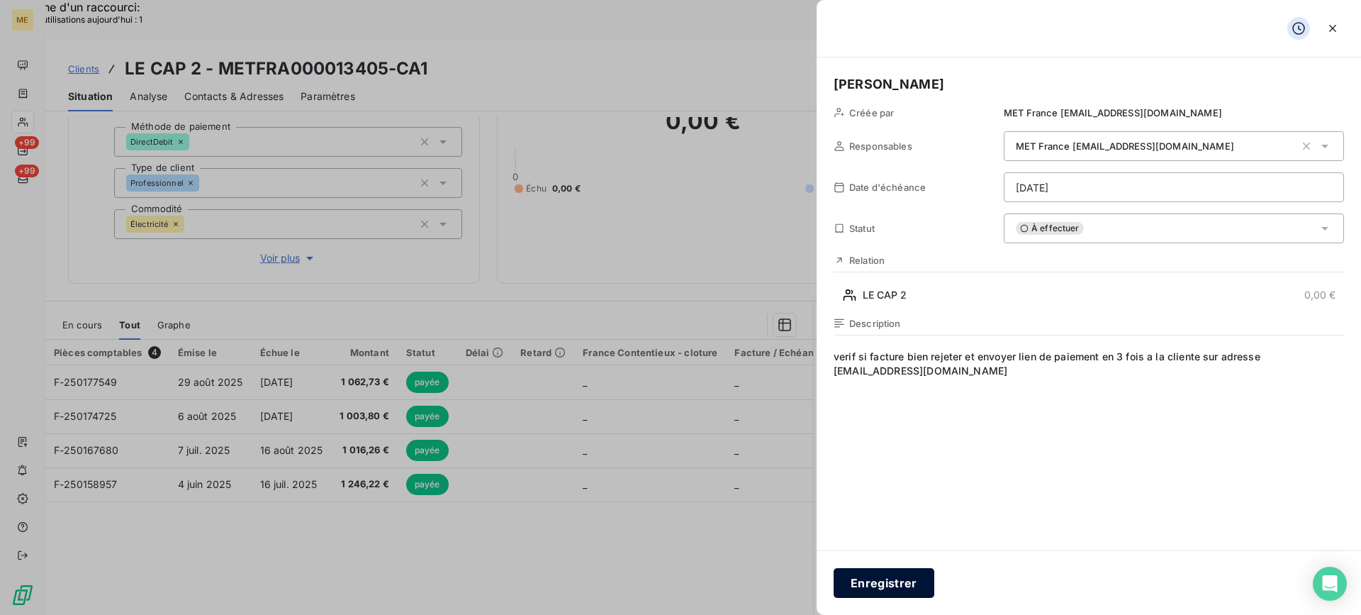
click at [897, 591] on button "Enregistrer" at bounding box center [884, 583] width 101 height 30
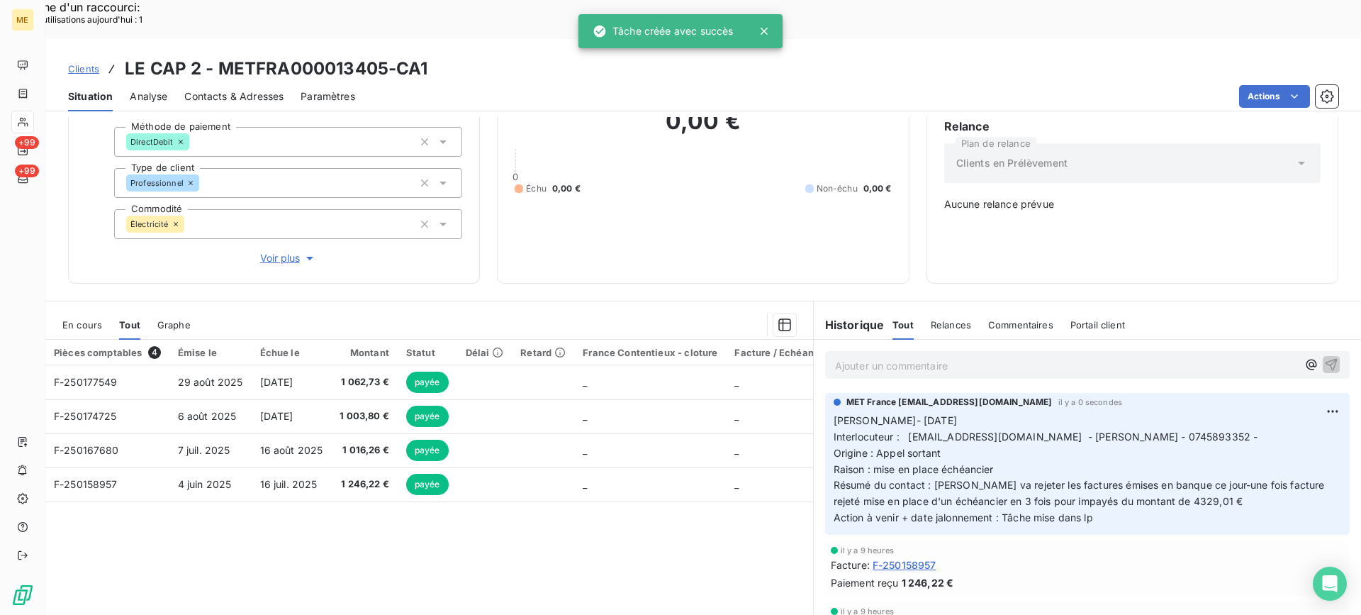
click at [653, 202] on div "0,00 € 0 Échu 0,00 € Non-échu 0,00 €" at bounding box center [703, 150] width 377 height 230
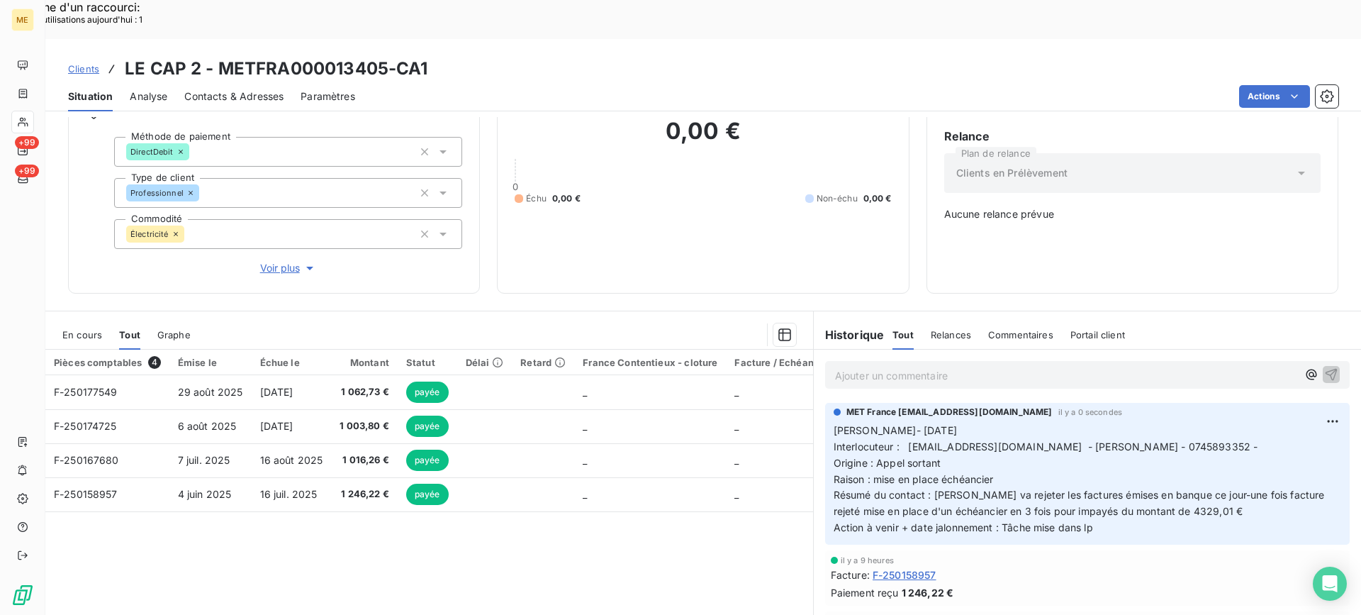
scroll to position [125, 0]
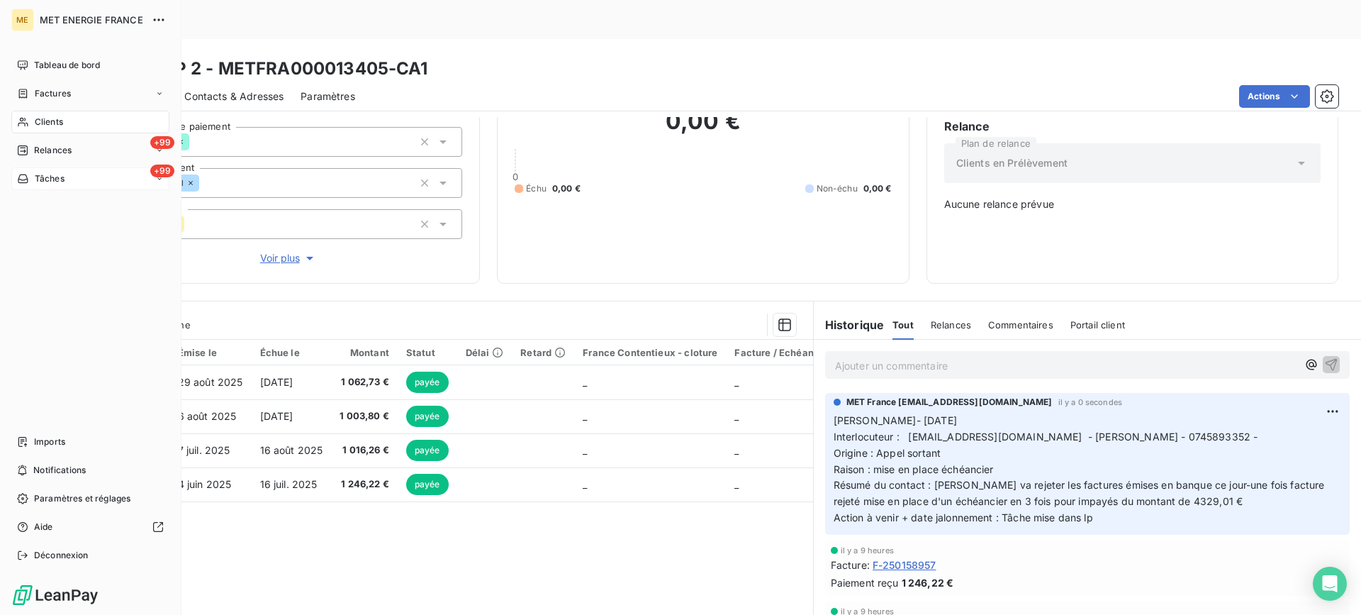
click at [70, 184] on div "+99 Tâches" at bounding box center [90, 178] width 158 height 23
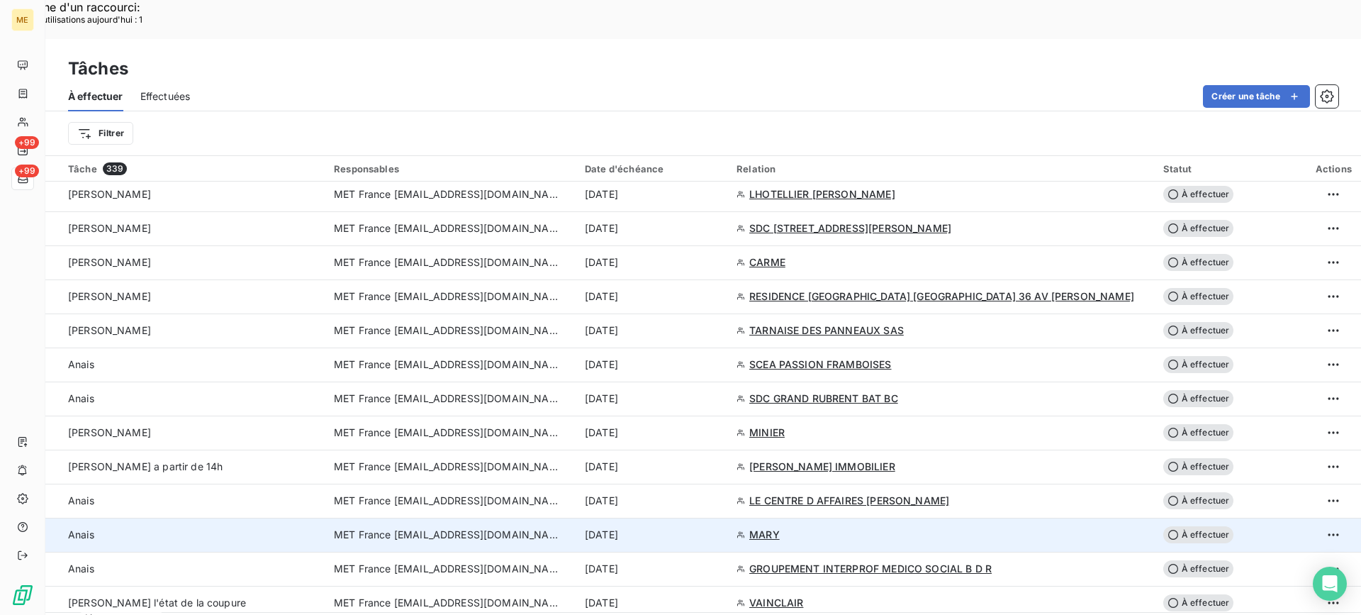
scroll to position [1347, 0]
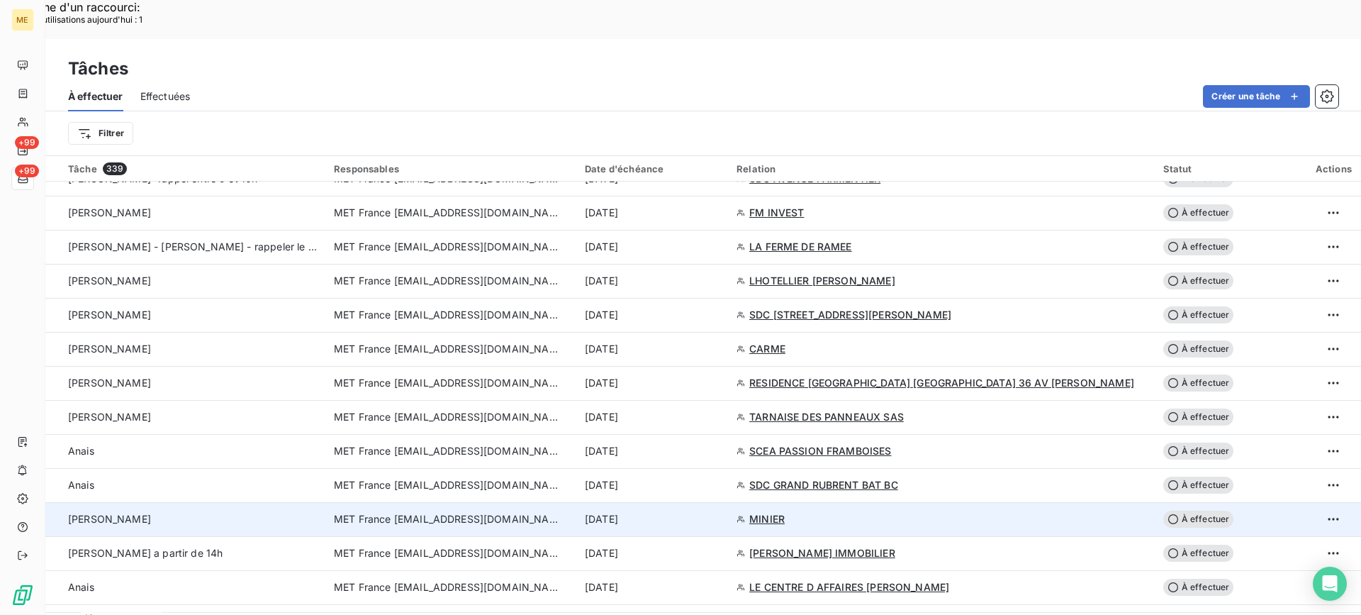
click at [241, 512] on div "[PERSON_NAME]" at bounding box center [192, 519] width 249 height 14
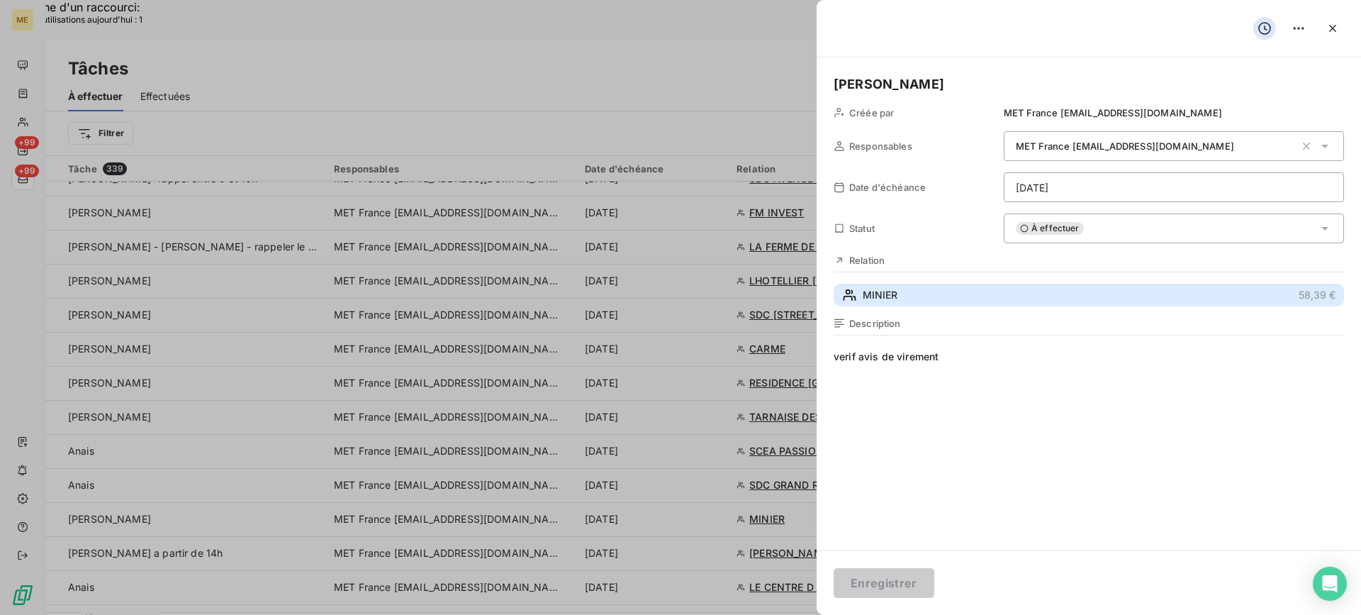
click at [854, 289] on icon "button" at bounding box center [849, 295] width 15 height 14
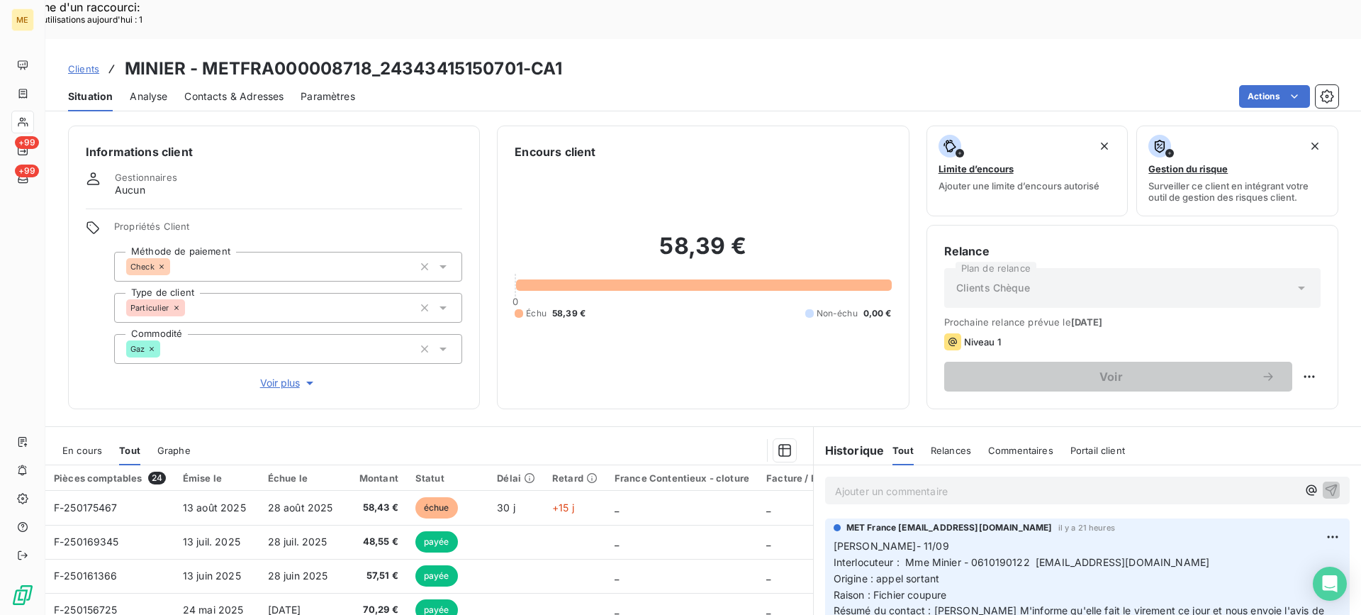
click at [94, 445] on span "En cours" at bounding box center [82, 450] width 40 height 11
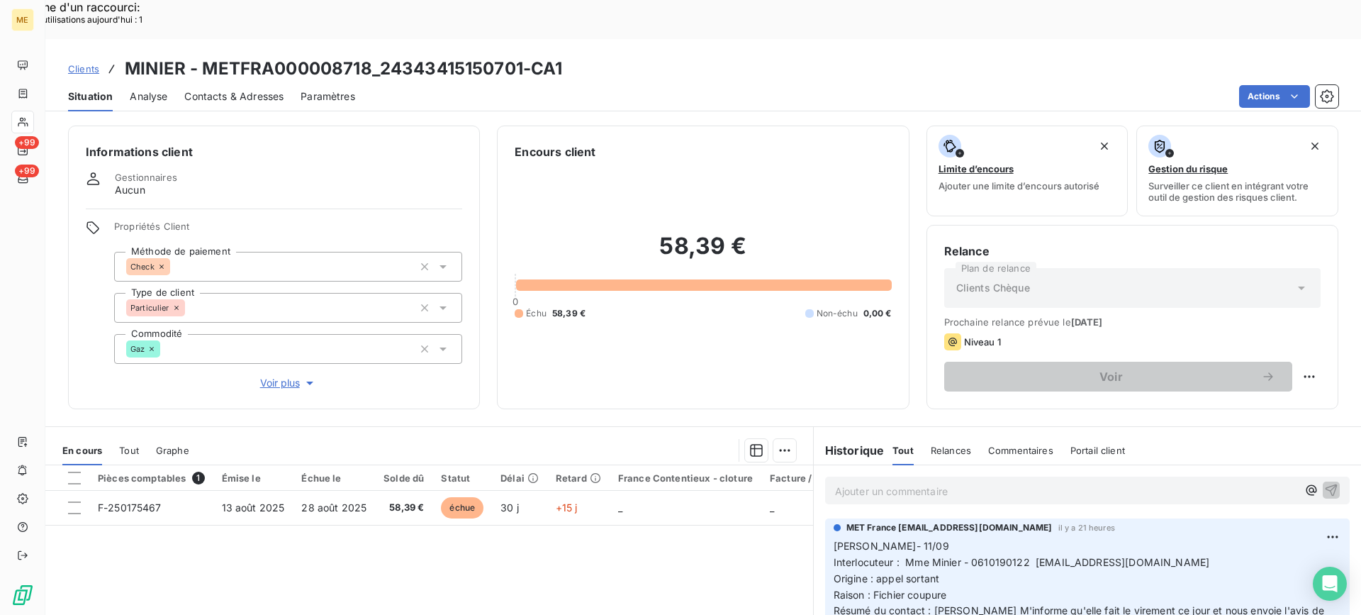
scroll to position [71, 0]
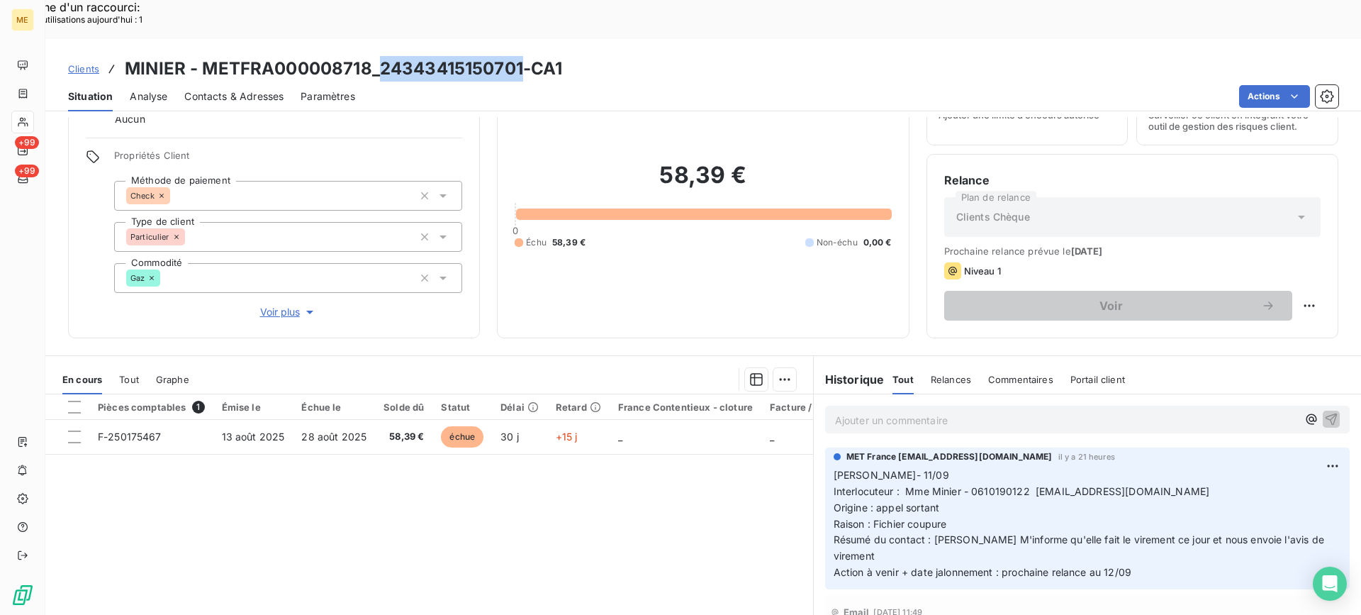
drag, startPoint x: 380, startPoint y: 25, endPoint x: 520, endPoint y: 31, distance: 139.8
click at [520, 56] on h3 "MINIER - METFRA000008718_24343415150701-CA1" at bounding box center [344, 69] width 438 height 26
click at [383, 56] on h3 "MINIER - METFRA000008718_24343415150701-CA1" at bounding box center [344, 69] width 438 height 26
drag, startPoint x: 382, startPoint y: 33, endPoint x: 520, endPoint y: 34, distance: 137.6
click at [520, 56] on h3 "MINIER - METFRA000008718_24343415150701-CA1" at bounding box center [344, 69] width 438 height 26
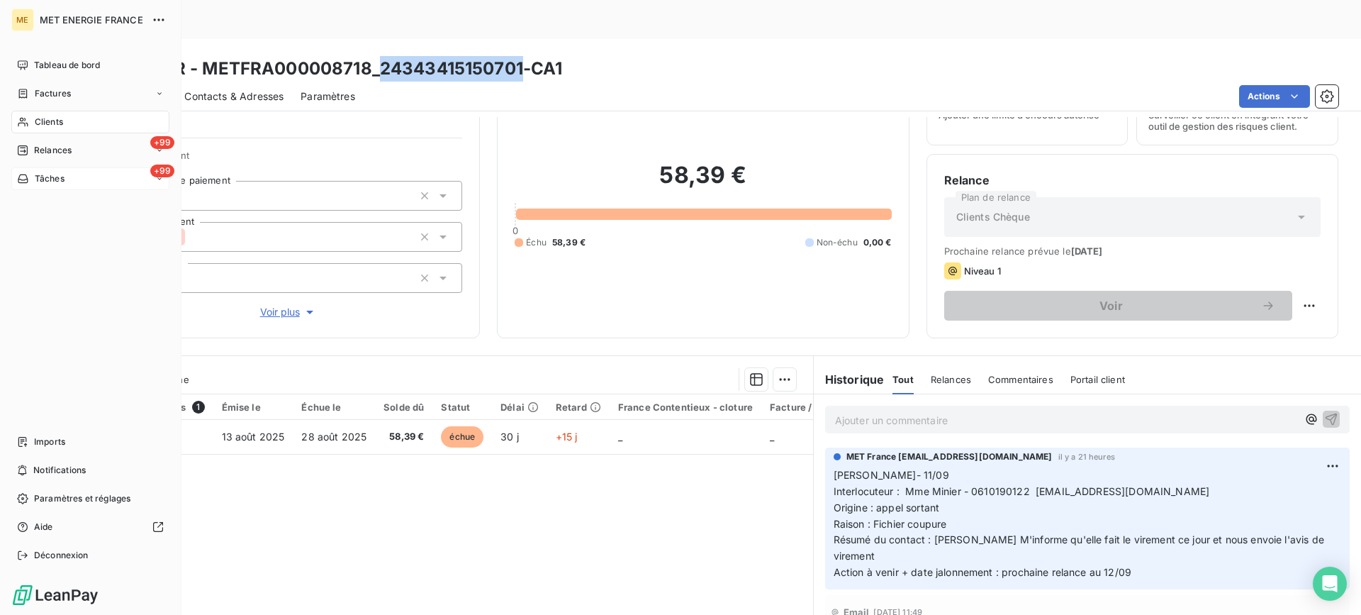
drag, startPoint x: 111, startPoint y: 171, endPoint x: 94, endPoint y: 171, distance: 16.3
click at [110, 171] on div "+99 Tâches" at bounding box center [90, 178] width 158 height 23
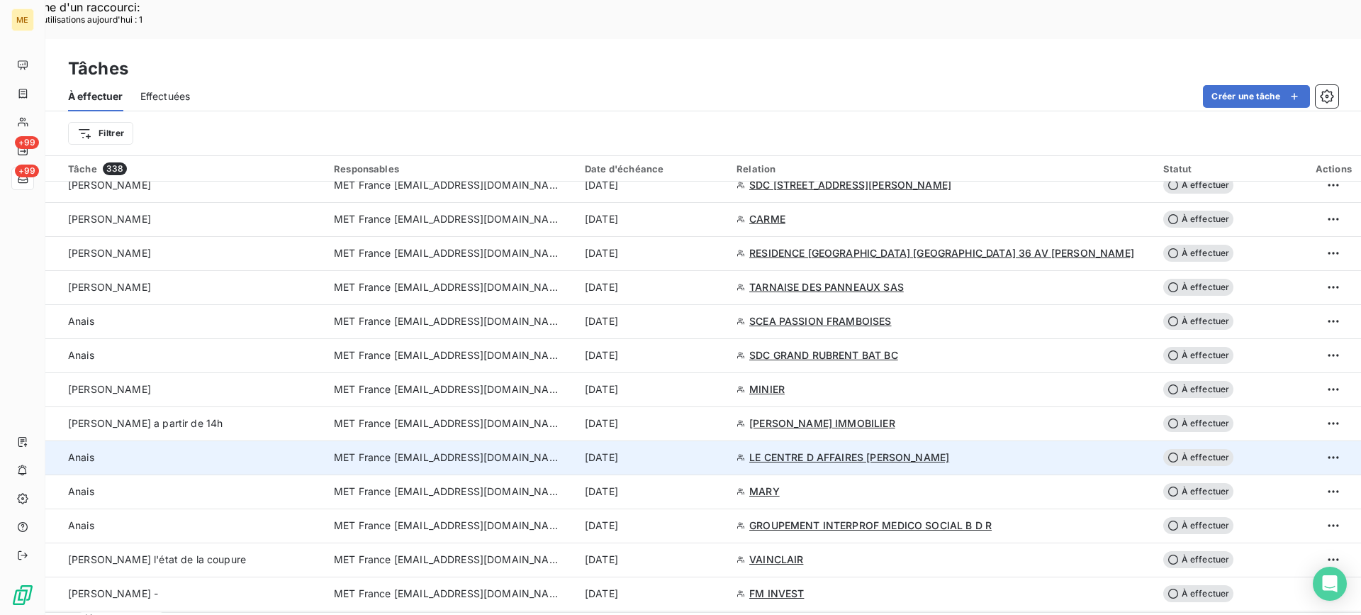
scroll to position [1418, 0]
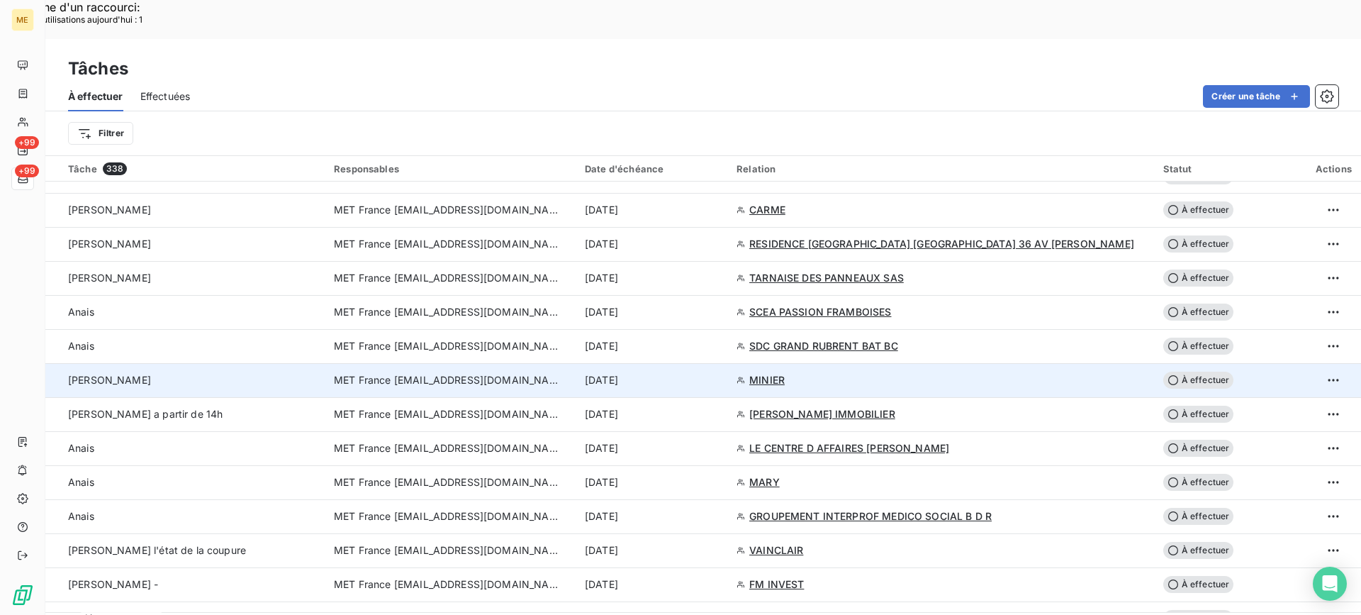
click at [218, 373] on div "[PERSON_NAME]" at bounding box center [192, 380] width 249 height 14
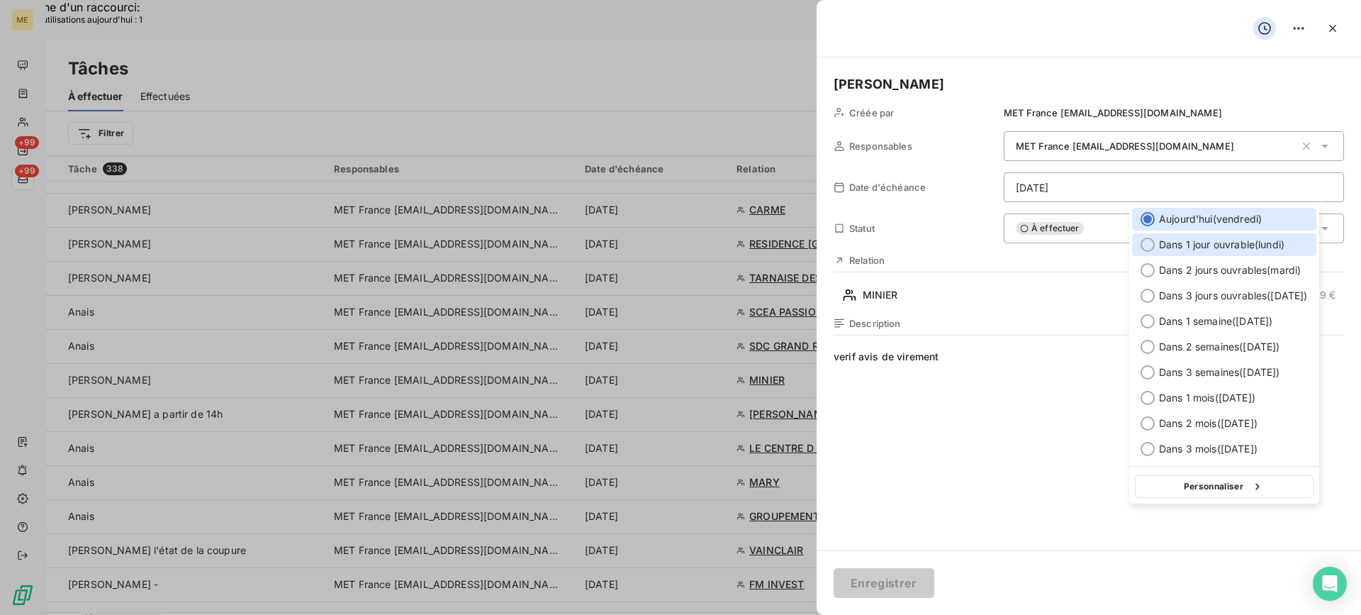
click at [1184, 250] on span "Dans 1 jour ouvrable ( [DATE] )" at bounding box center [1222, 245] width 126 height 14
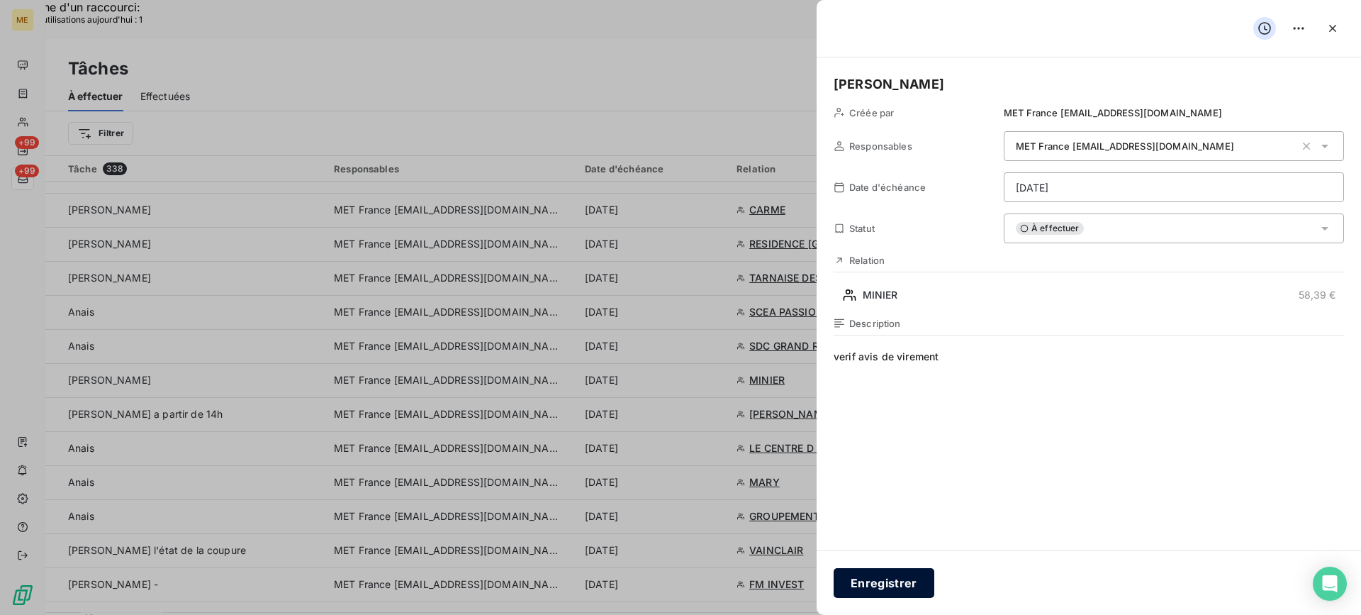
click at [874, 579] on button "Enregistrer" at bounding box center [884, 583] width 101 height 30
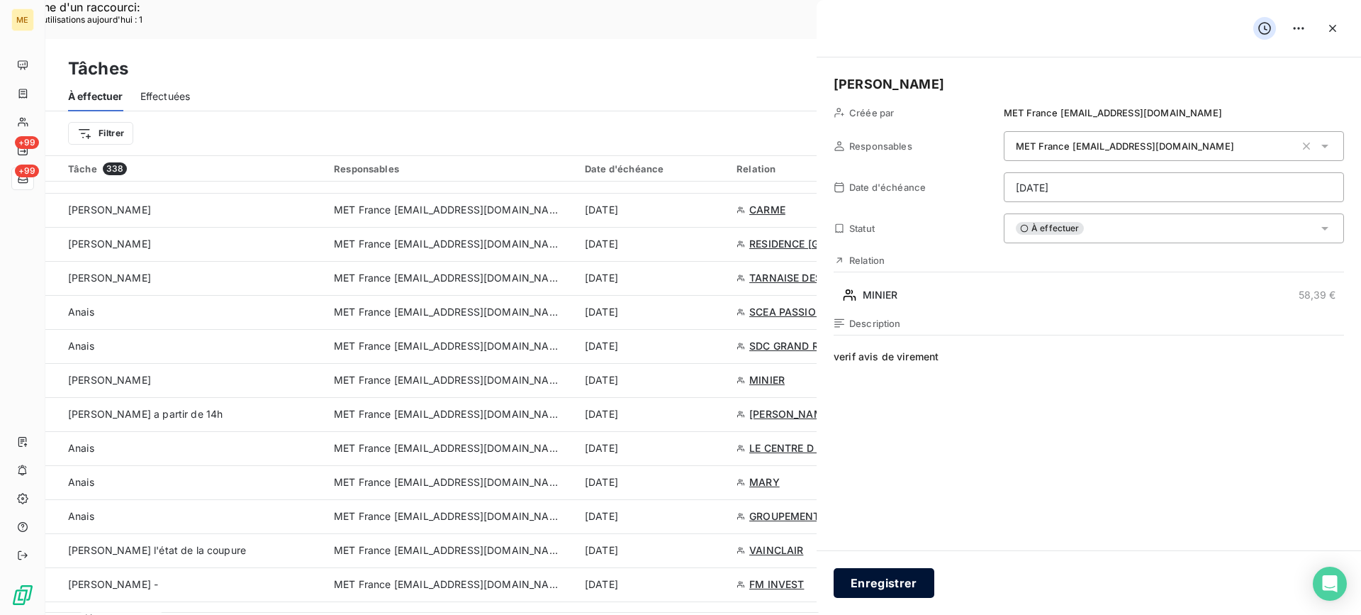
type input "[DATE]"
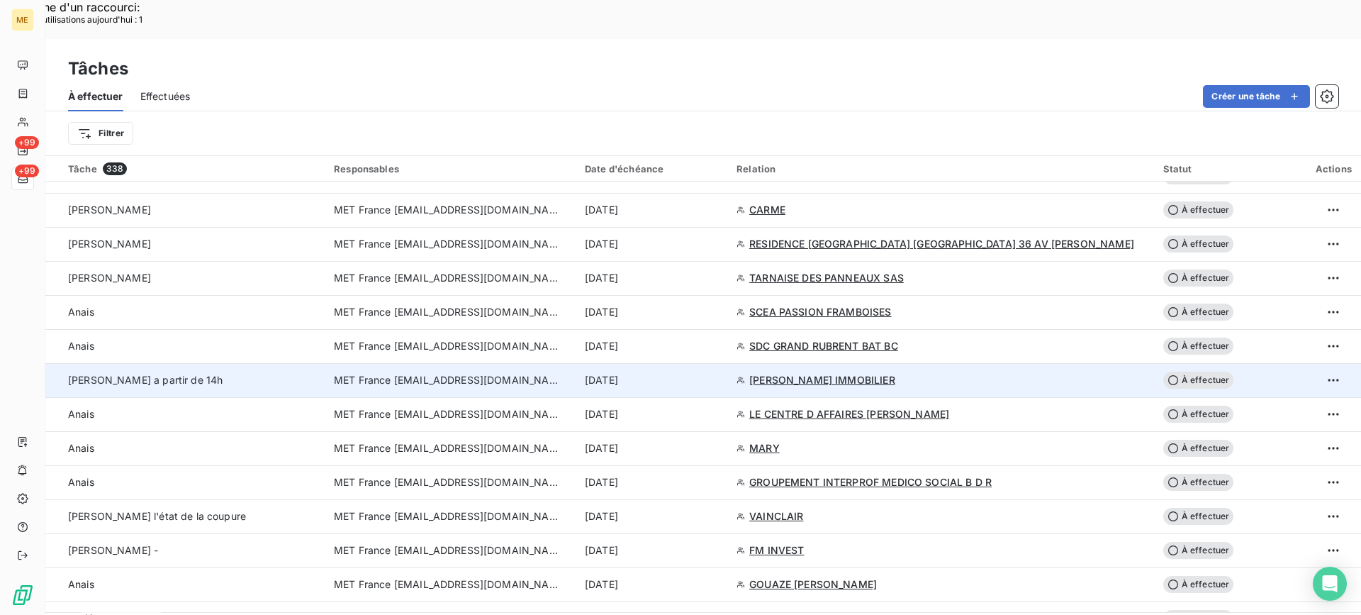
scroll to position [1347, 0]
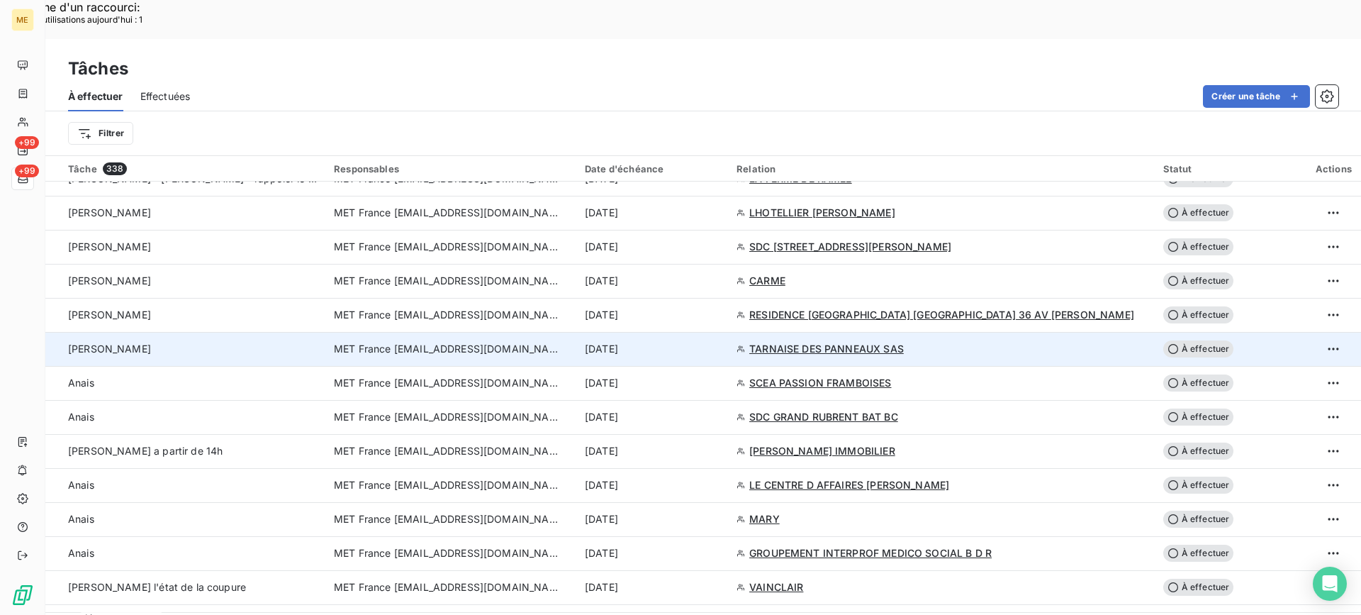
click at [280, 332] on td "[PERSON_NAME]" at bounding box center [185, 349] width 280 height 34
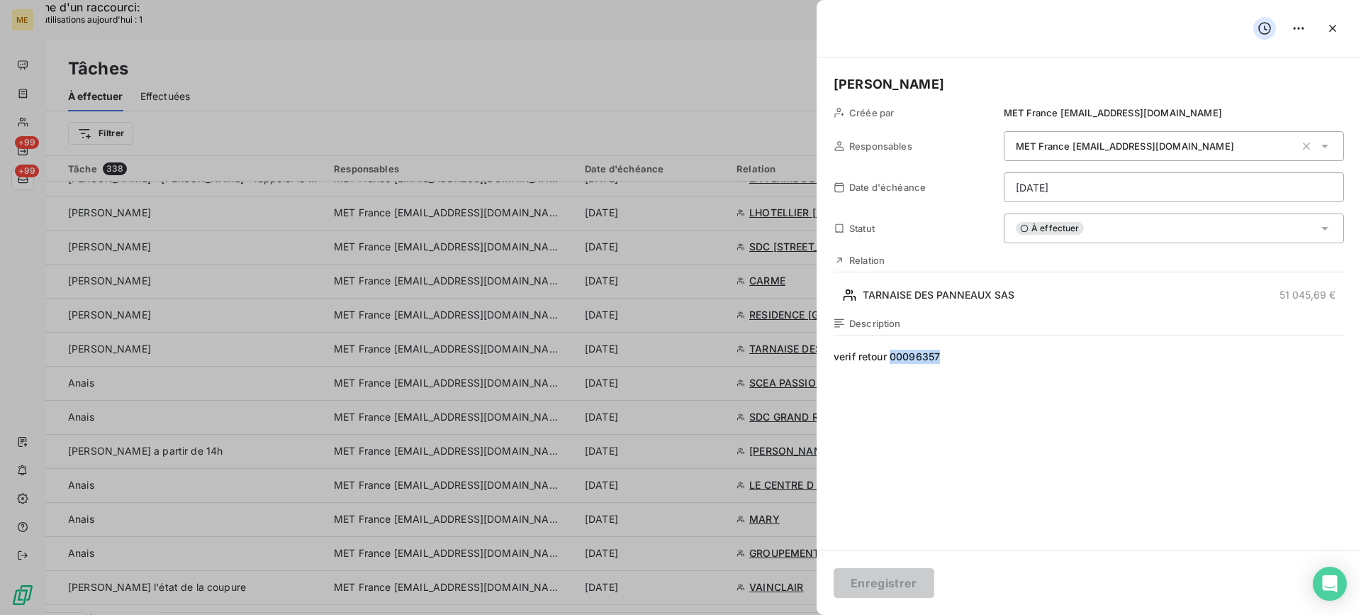
drag, startPoint x: 954, startPoint y: 350, endPoint x: 893, endPoint y: 350, distance: 60.3
click at [893, 350] on span "verif retour 00096357" at bounding box center [1089, 486] width 511 height 272
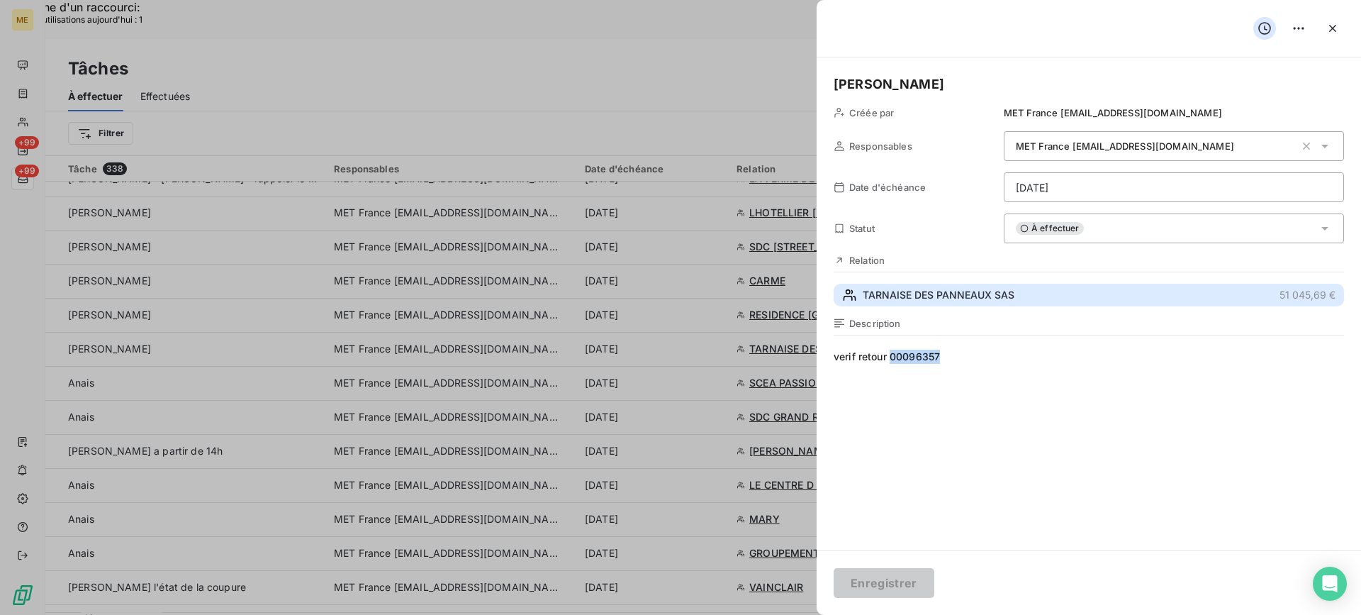
click at [922, 308] on div "[PERSON_NAME] par MET France [EMAIL_ADDRESS][DOMAIN_NAME] Responsables MET Fran…" at bounding box center [1089, 303] width 545 height 493
click at [918, 299] on span "TARNAISE DES PANNEAUX SAS" at bounding box center [939, 295] width 152 height 14
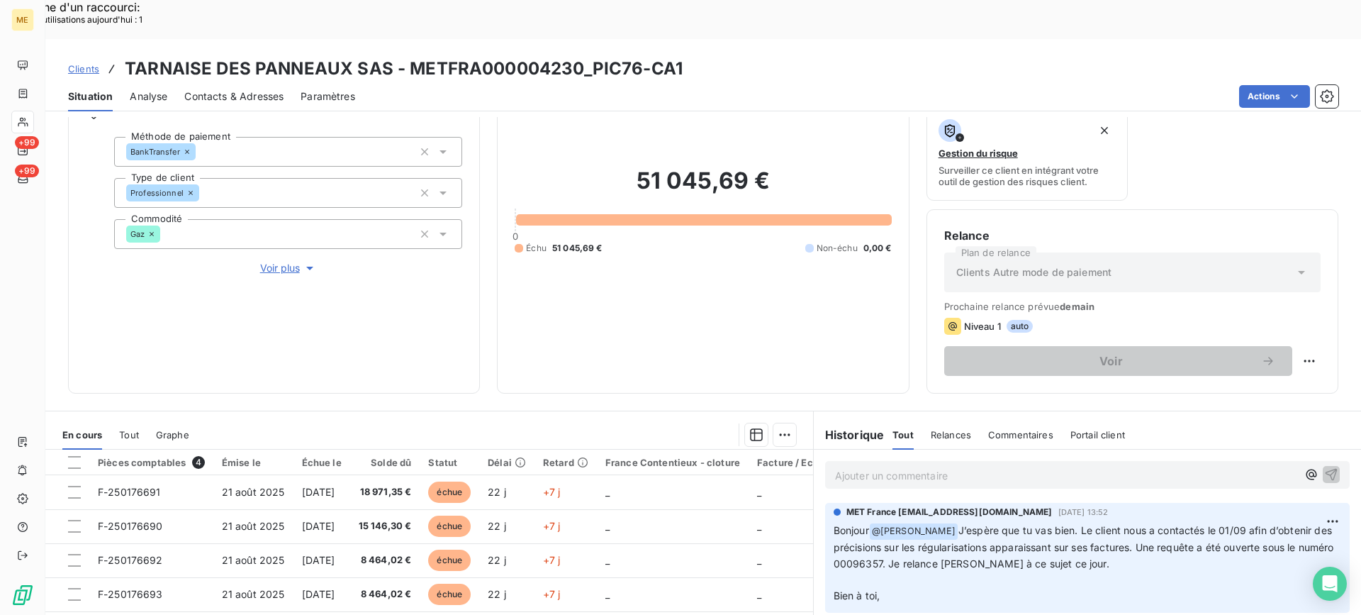
scroll to position [142, 0]
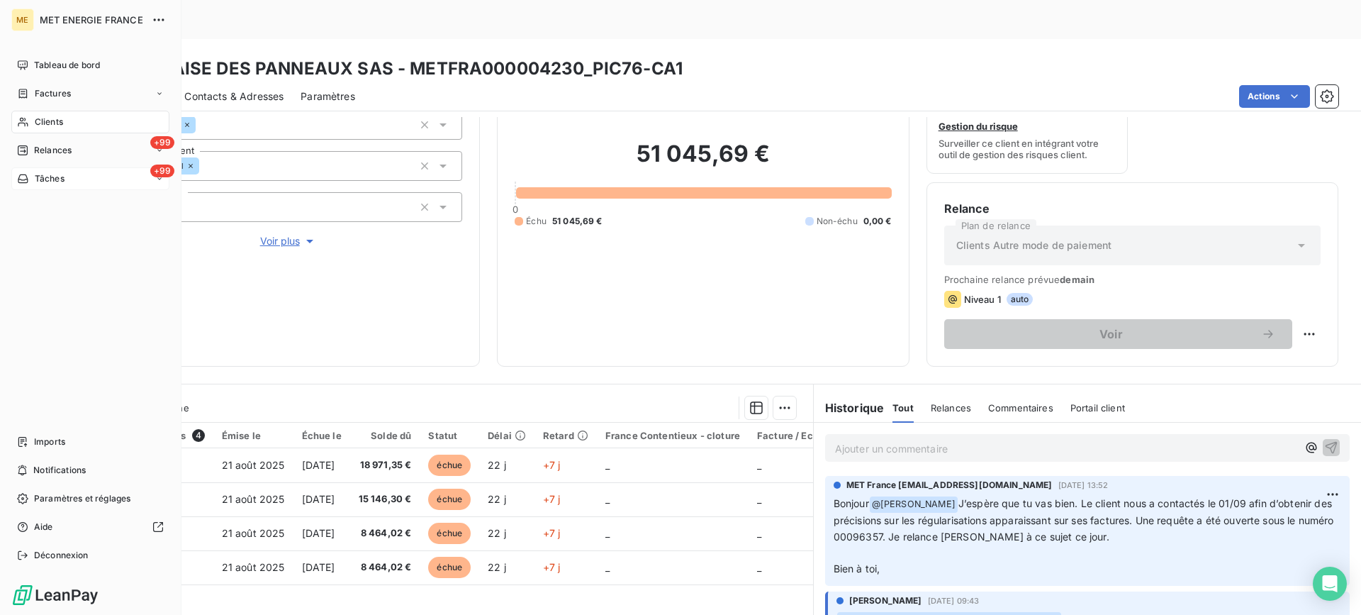
click at [80, 170] on div "+99 Tâches" at bounding box center [90, 178] width 158 height 23
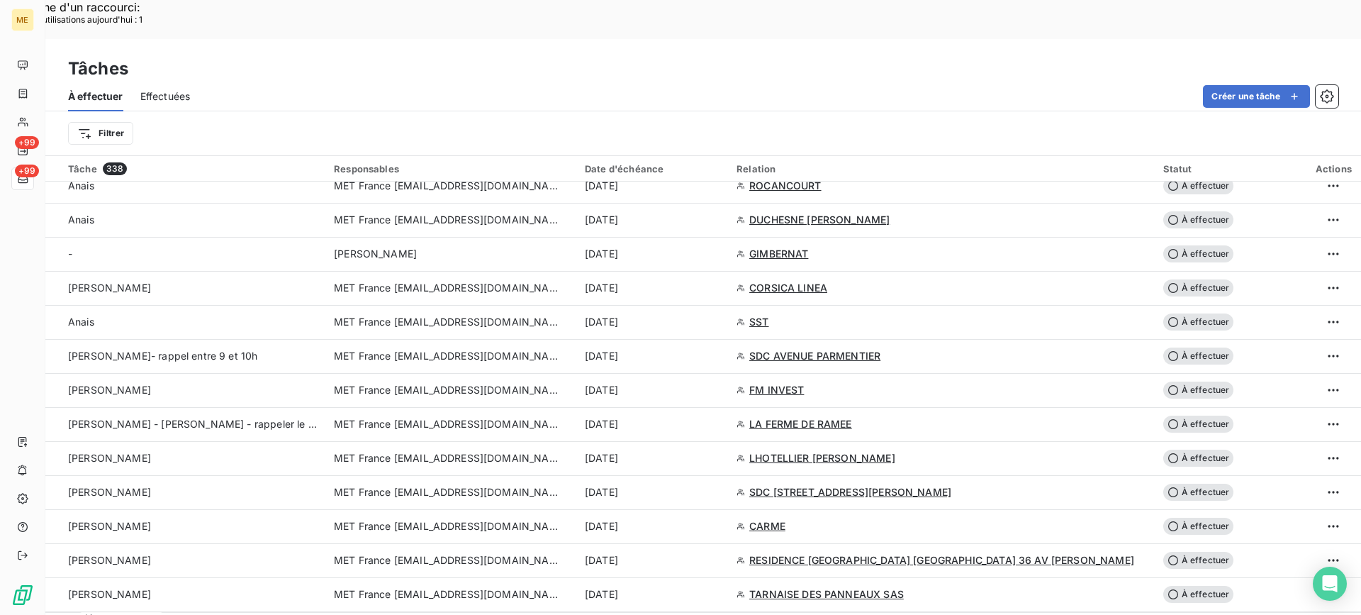
scroll to position [1173, 0]
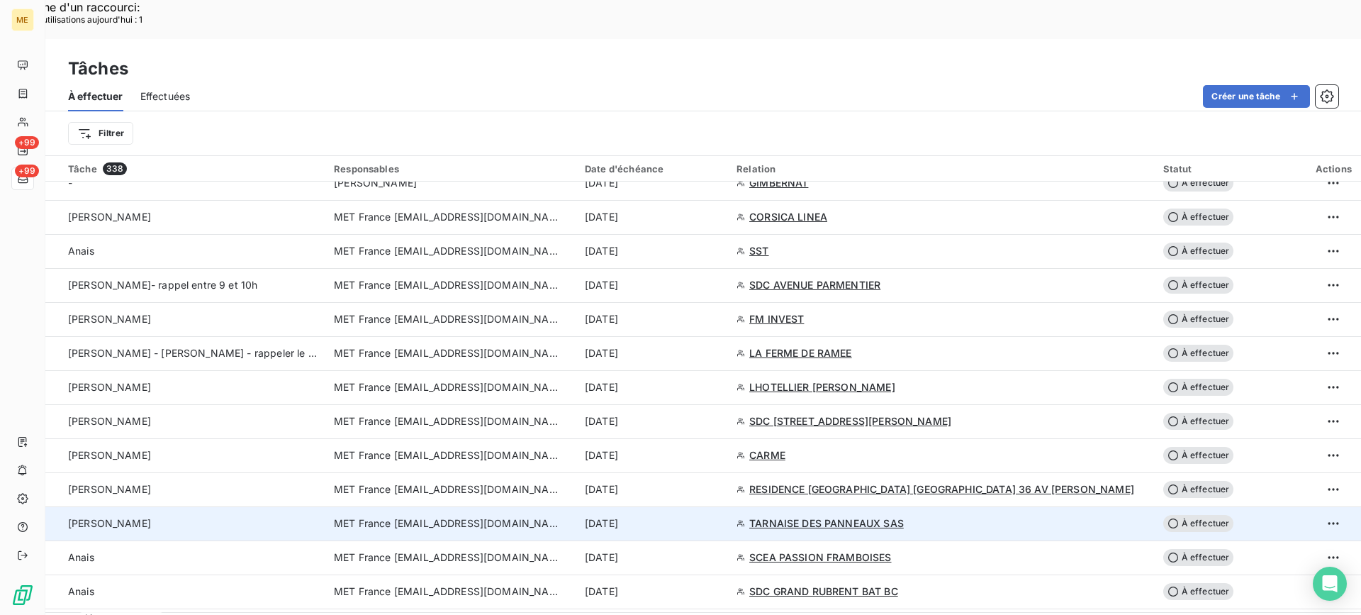
click at [223, 506] on td "[PERSON_NAME]" at bounding box center [185, 523] width 280 height 34
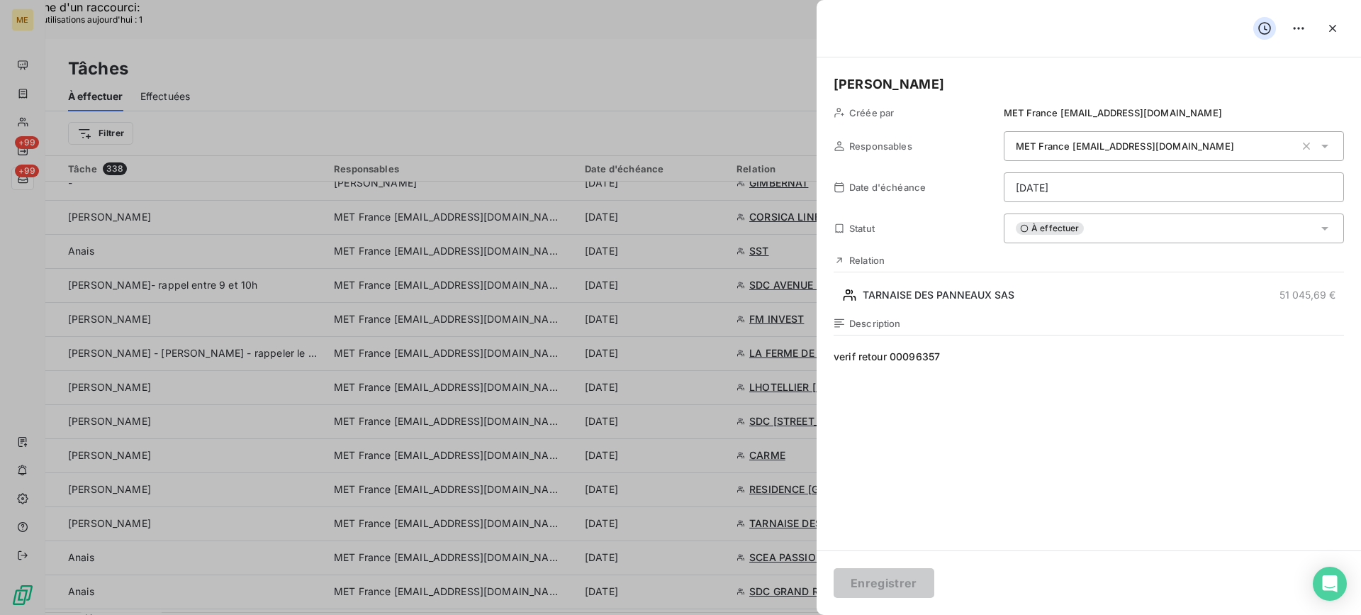
click at [1119, 174] on div "[PERSON_NAME] par MET France [EMAIL_ADDRESS][DOMAIN_NAME] Responsables MET Fran…" at bounding box center [1089, 303] width 545 height 493
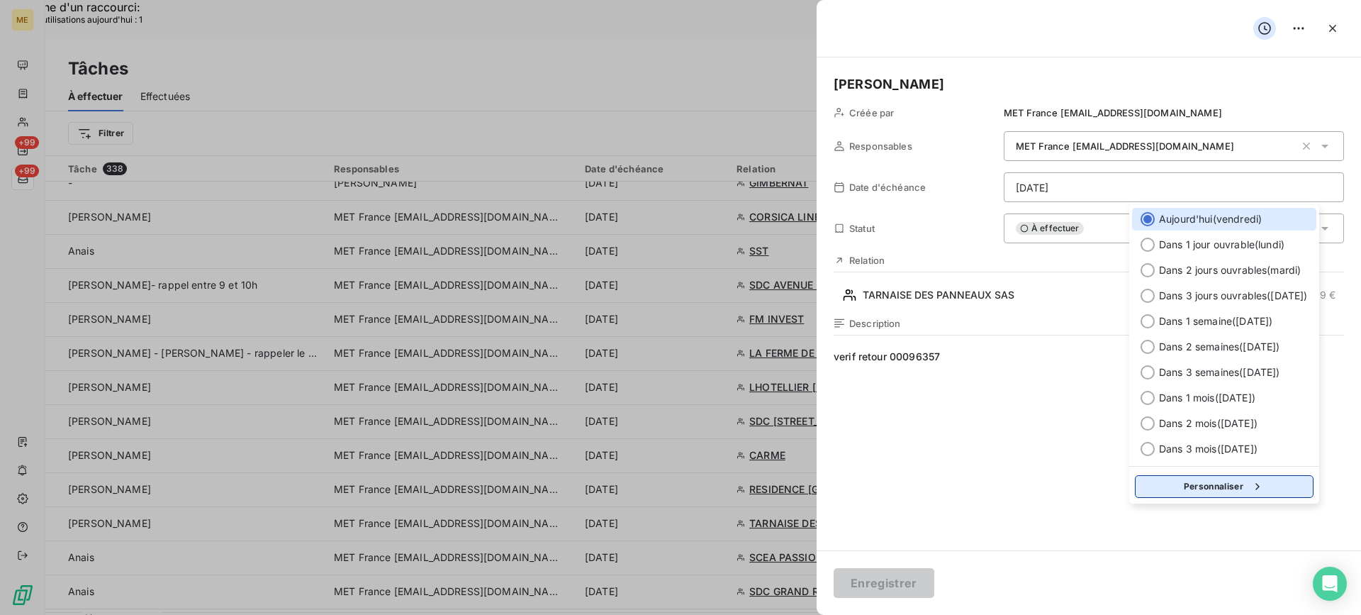
click at [1224, 481] on button "Personnaliser" at bounding box center [1224, 486] width 179 height 23
select select "8"
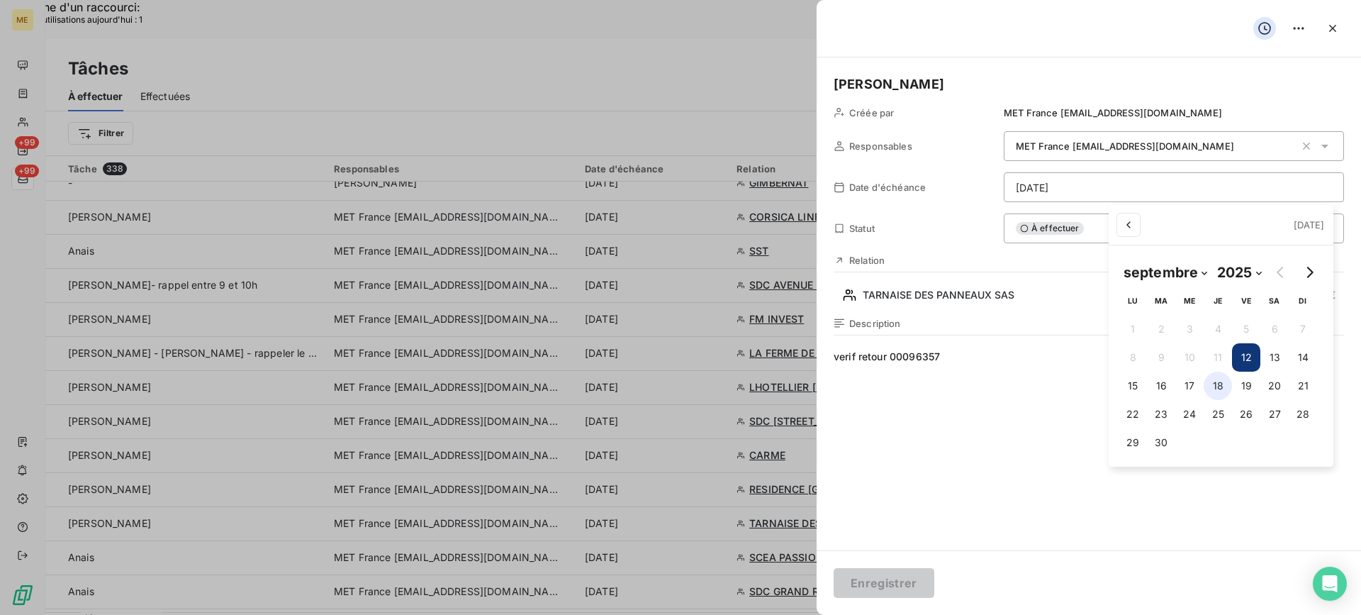
click at [1224, 389] on button "18" at bounding box center [1218, 386] width 28 height 28
type input "[DATE]"
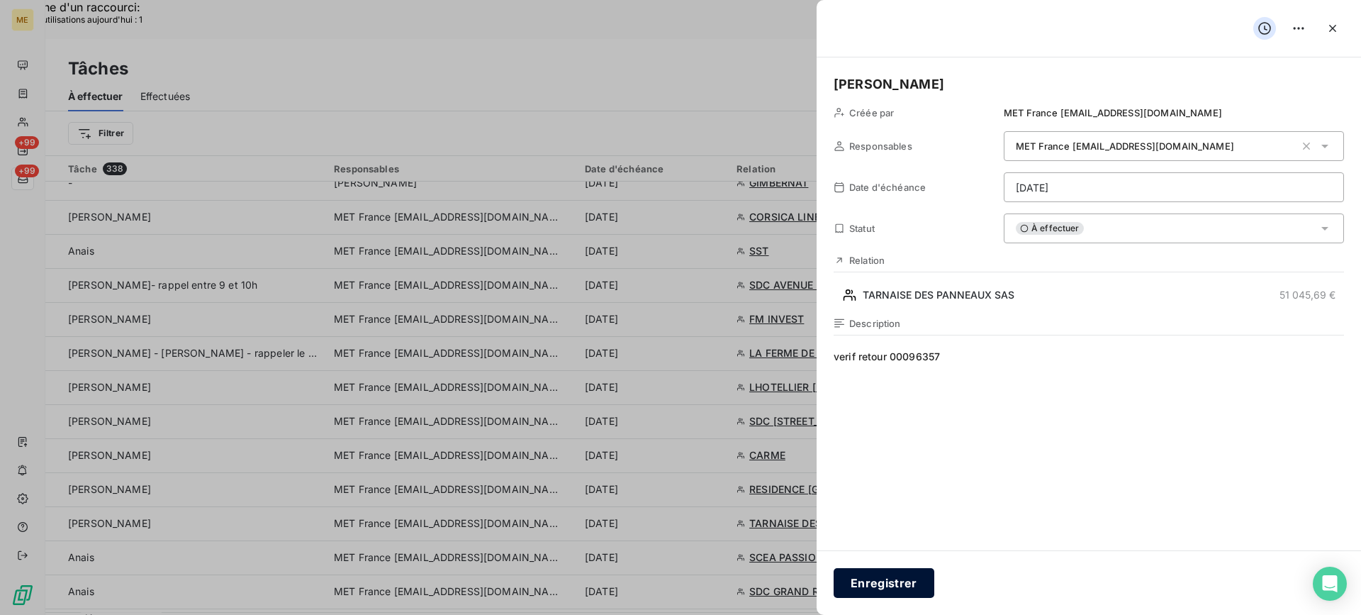
click at [908, 587] on button "Enregistrer" at bounding box center [884, 583] width 101 height 30
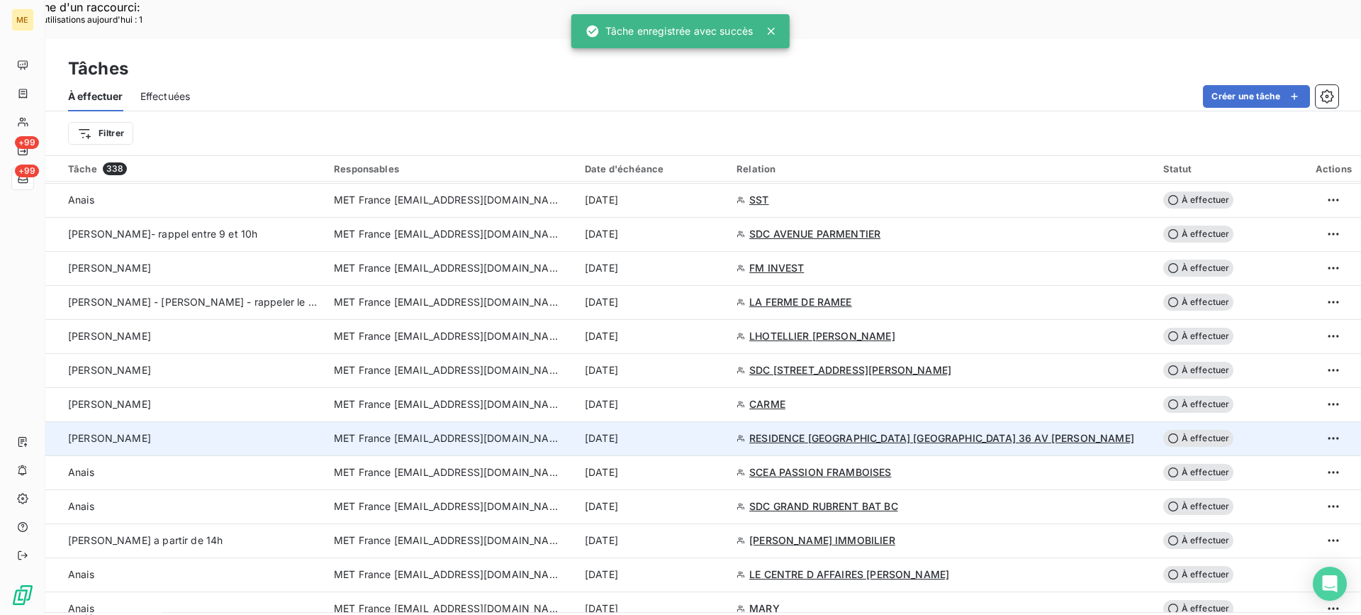
scroll to position [1244, 0]
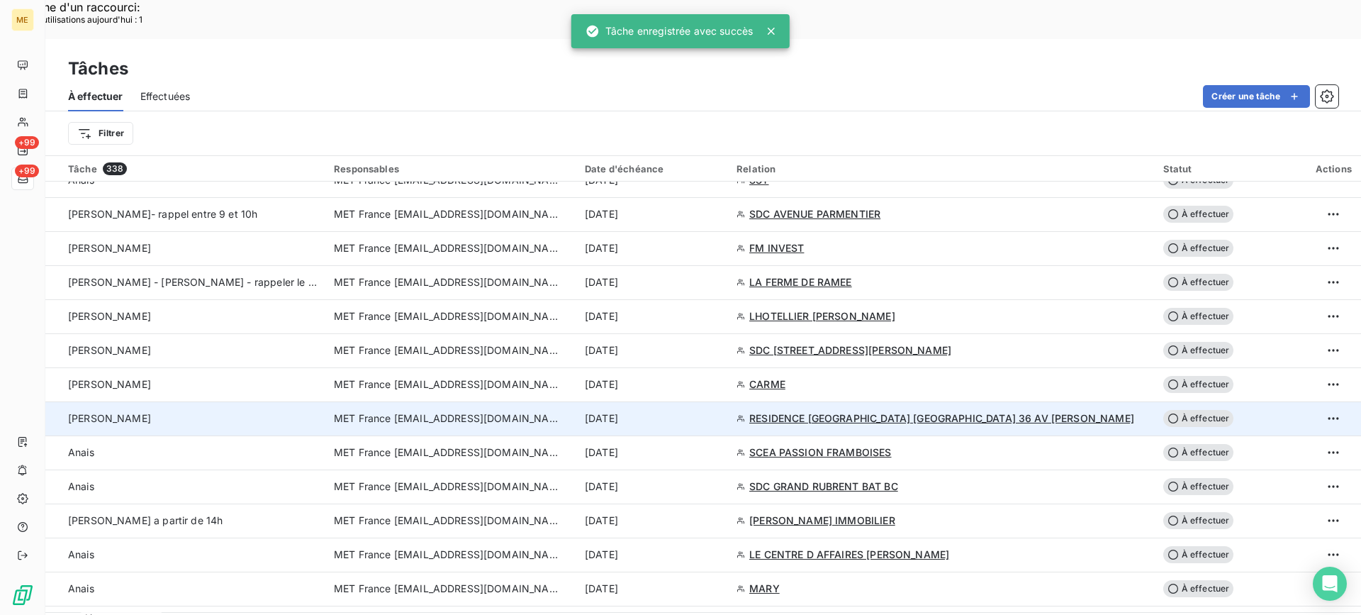
click at [292, 411] on div "[PERSON_NAME]" at bounding box center [192, 418] width 249 height 14
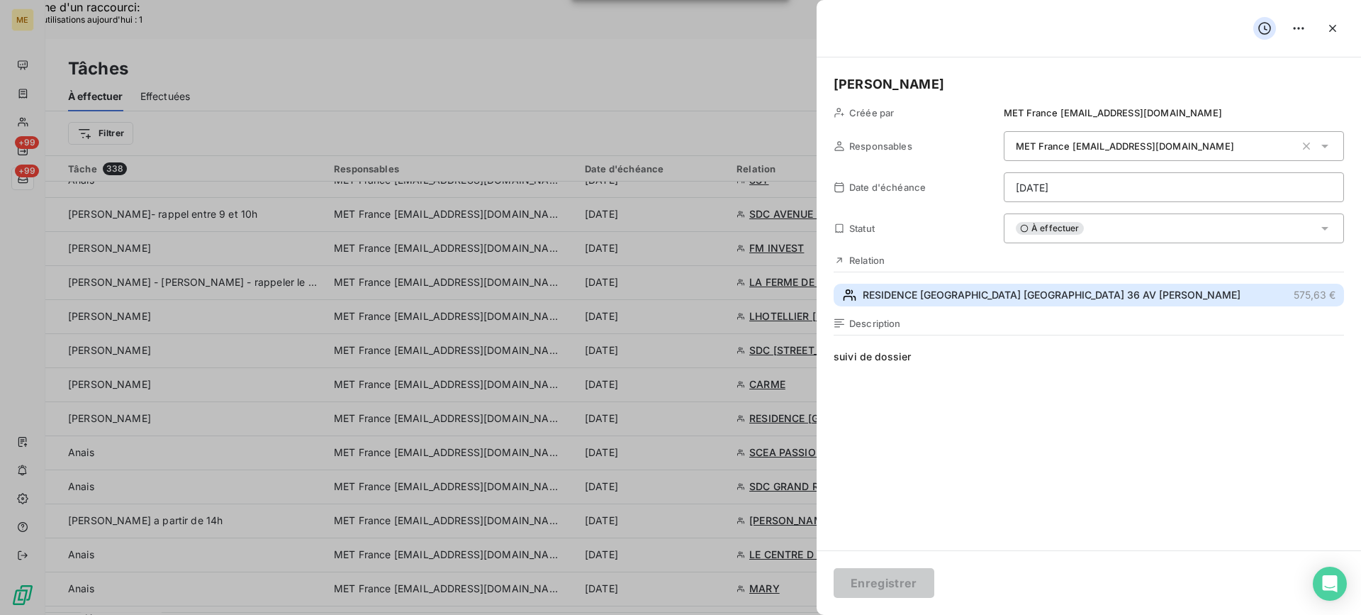
click at [988, 293] on span "RESIDENCE [GEOGRAPHIC_DATA] [GEOGRAPHIC_DATA] 36 AV [PERSON_NAME]" at bounding box center [1052, 295] width 378 height 14
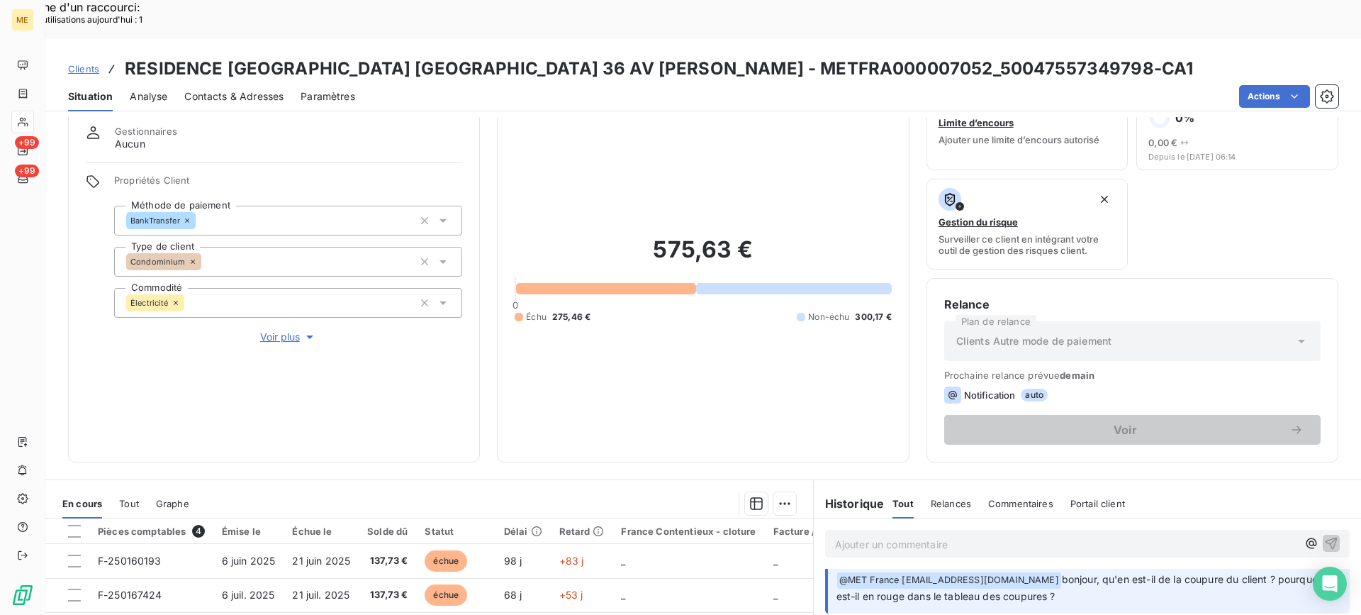
scroll to position [84, 0]
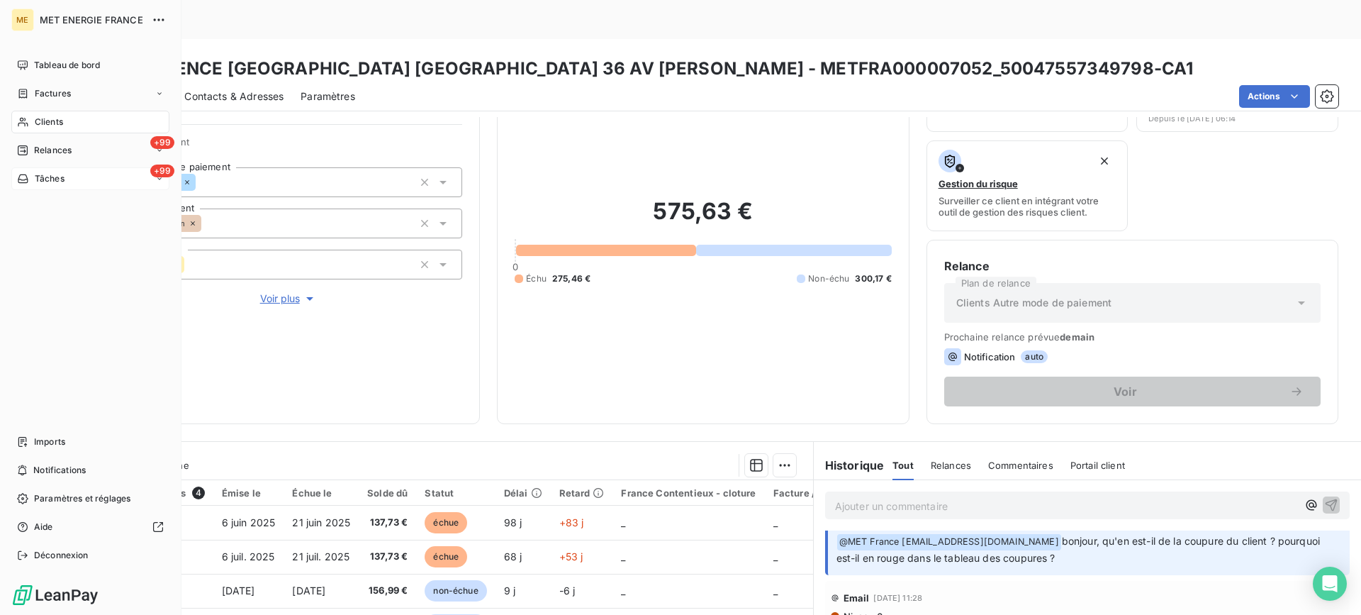
click at [117, 178] on div "+99 Tâches" at bounding box center [90, 178] width 158 height 23
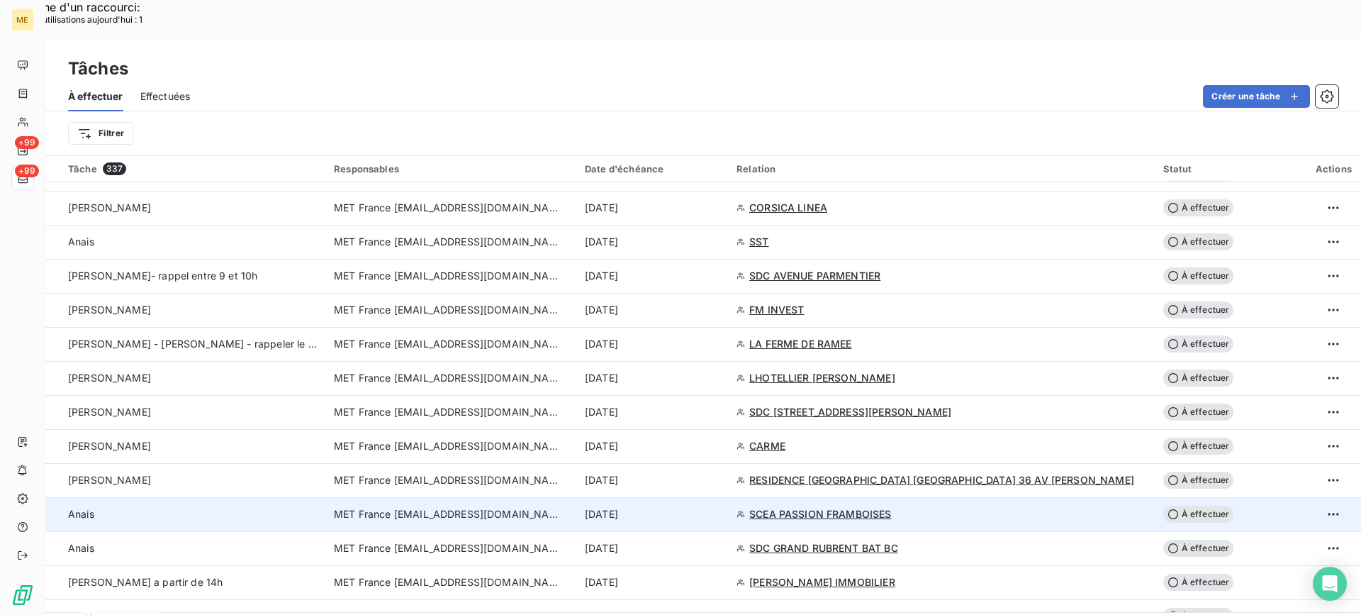
scroll to position [1135, 0]
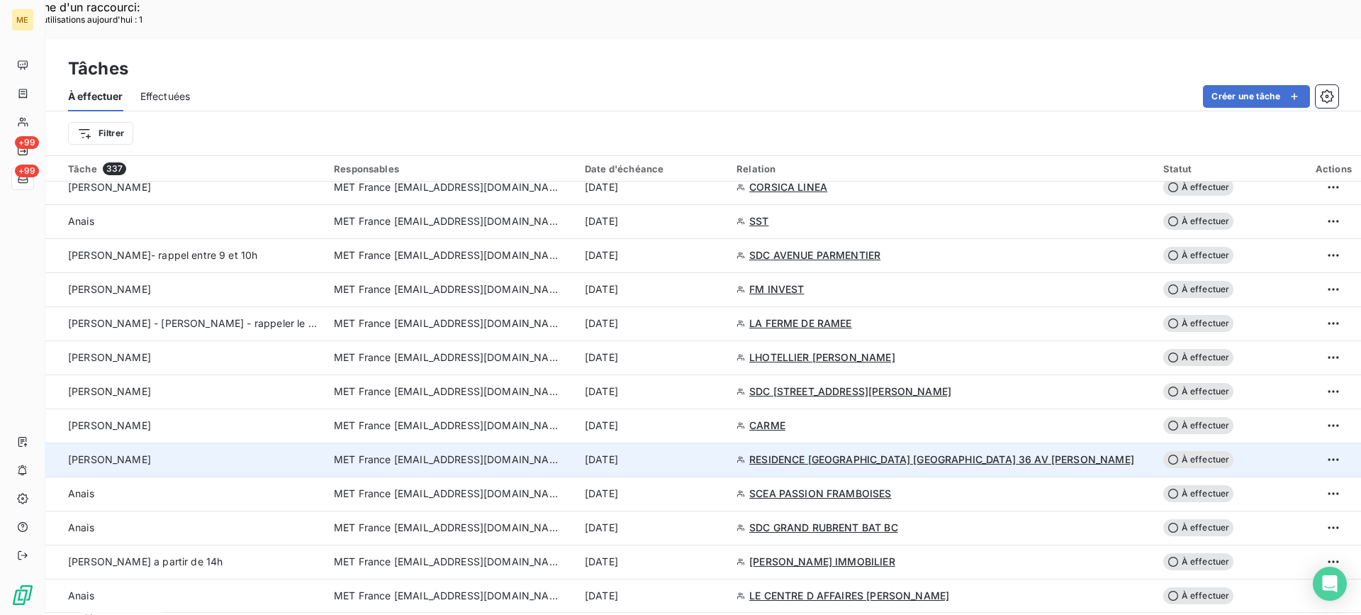
click at [224, 452] on div "[PERSON_NAME]" at bounding box center [192, 459] width 249 height 14
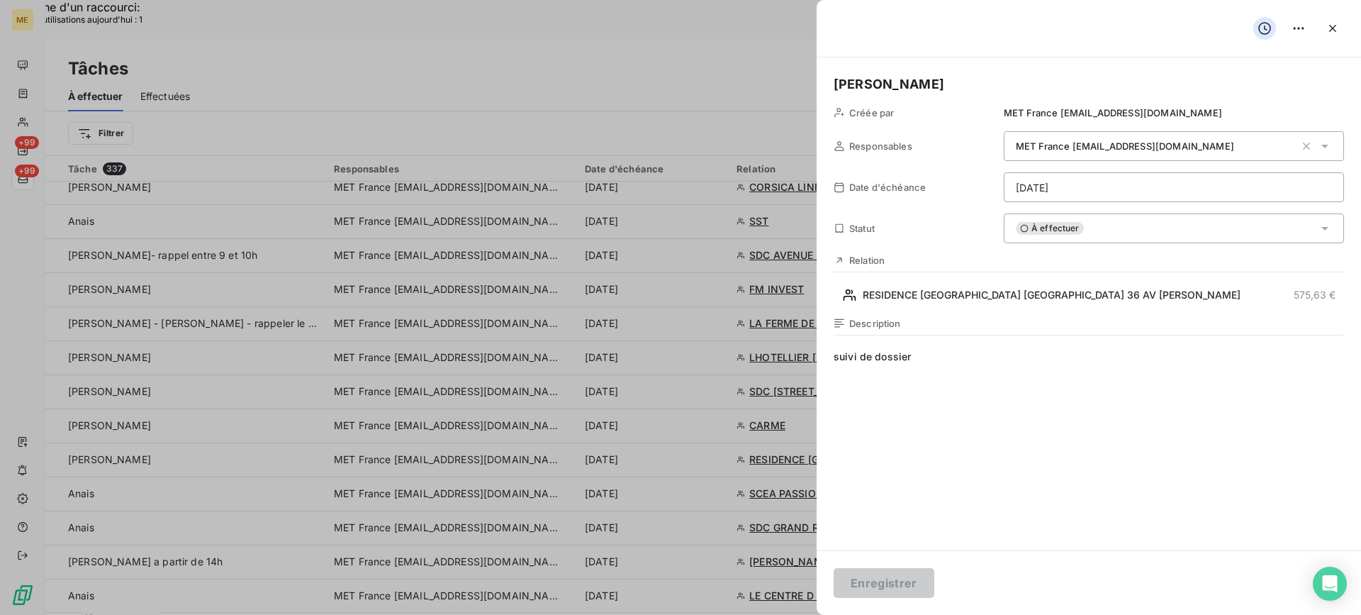
click at [1066, 232] on span "À effectuer" at bounding box center [1050, 228] width 68 height 13
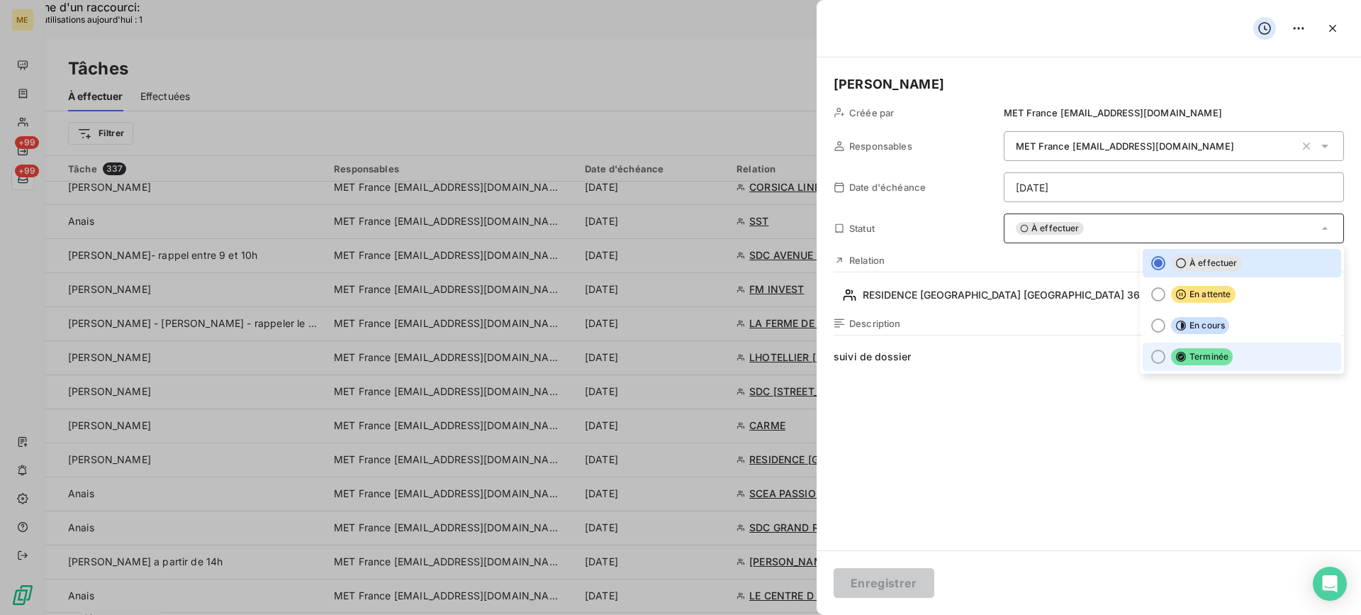
click at [1159, 350] on li "Terminée" at bounding box center [1242, 356] width 199 height 28
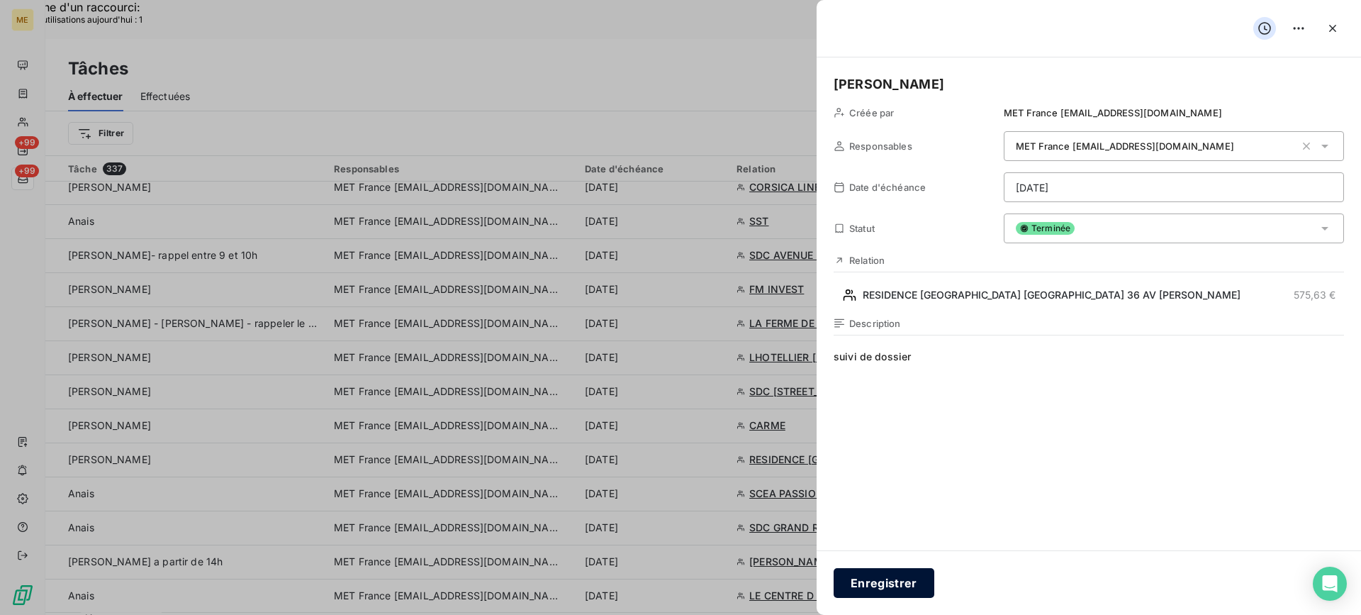
click at [874, 589] on button "Enregistrer" at bounding box center [884, 583] width 101 height 30
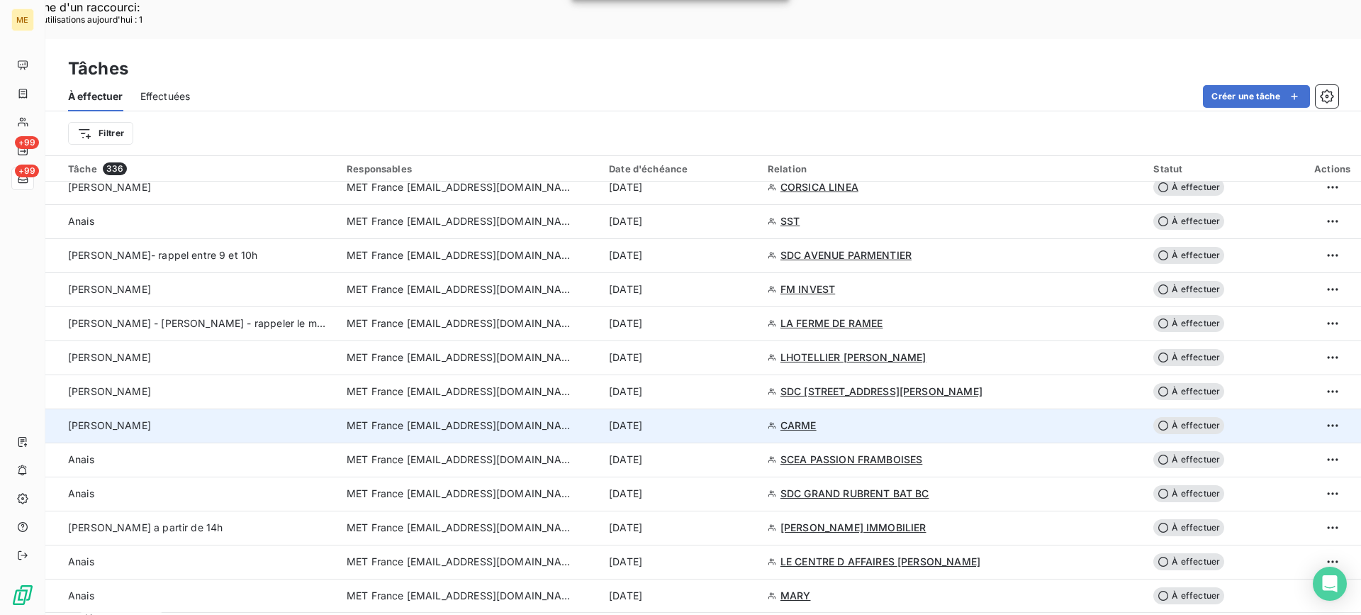
click at [262, 418] on div "[PERSON_NAME]" at bounding box center [199, 425] width 262 height 14
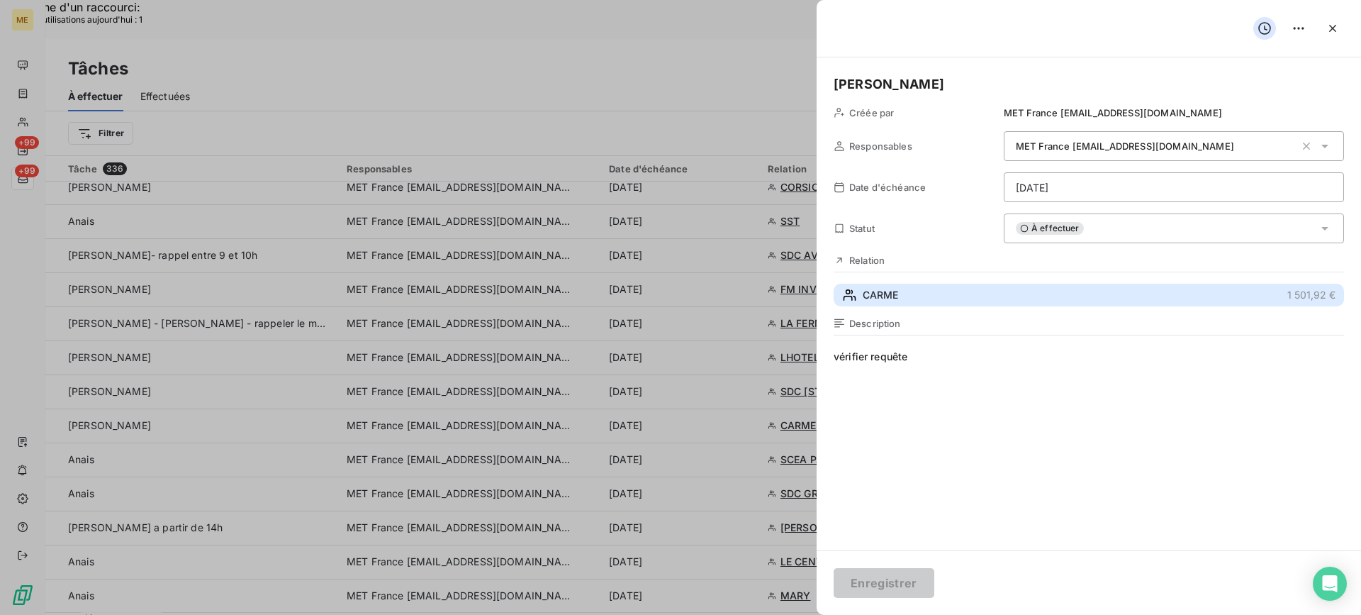
click at [923, 305] on button "CARME 1 501,92 €" at bounding box center [1089, 295] width 511 height 23
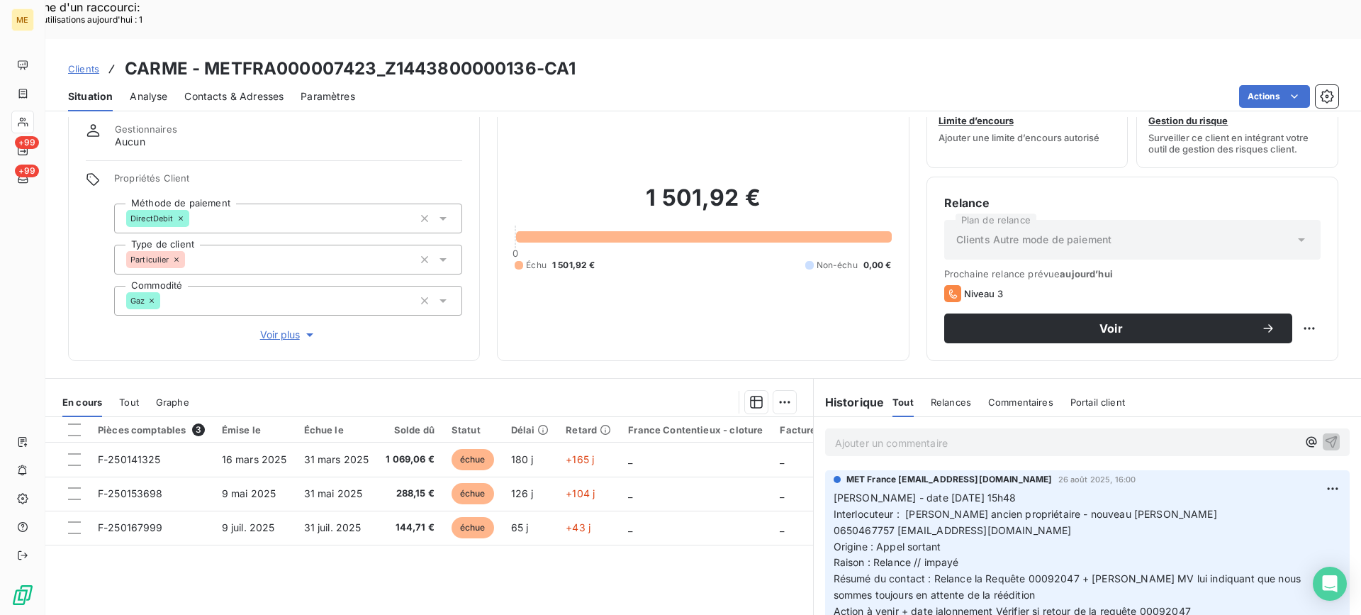
scroll to position [127, 0]
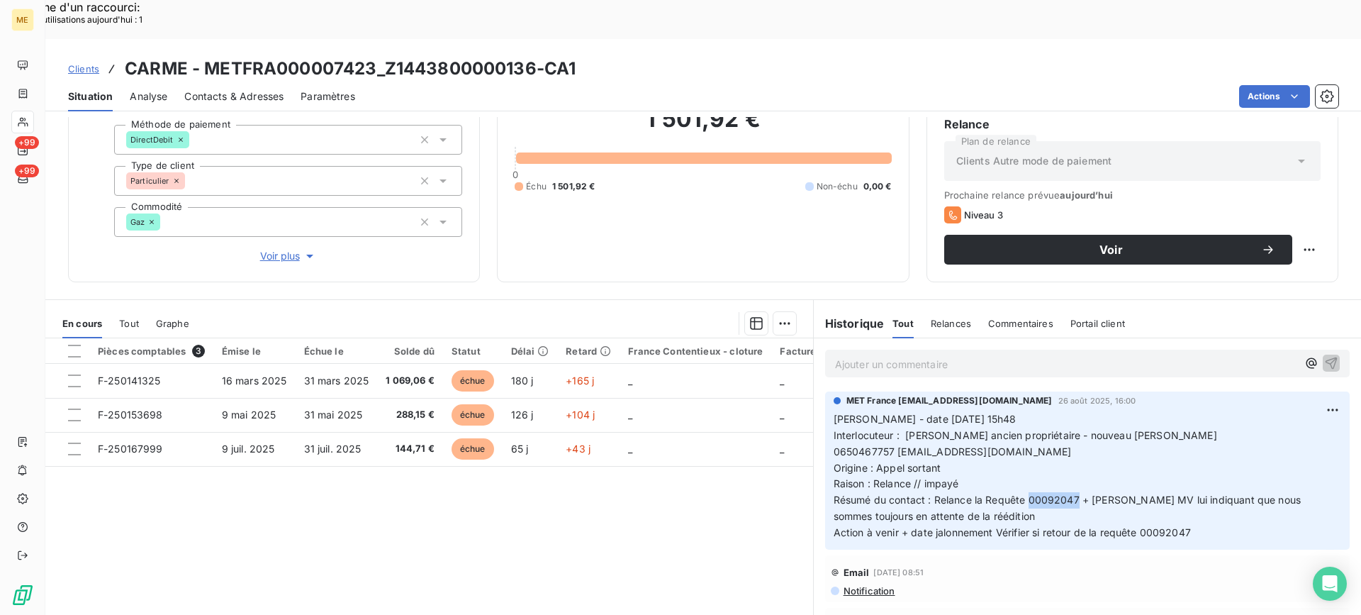
drag, startPoint x: 1025, startPoint y: 464, endPoint x: 1074, endPoint y: 457, distance: 48.7
click at [1074, 494] on span "Résumé du contact : Relance la Requête 00092047 + [PERSON_NAME] MV lui indiquan…" at bounding box center [1069, 508] width 471 height 28
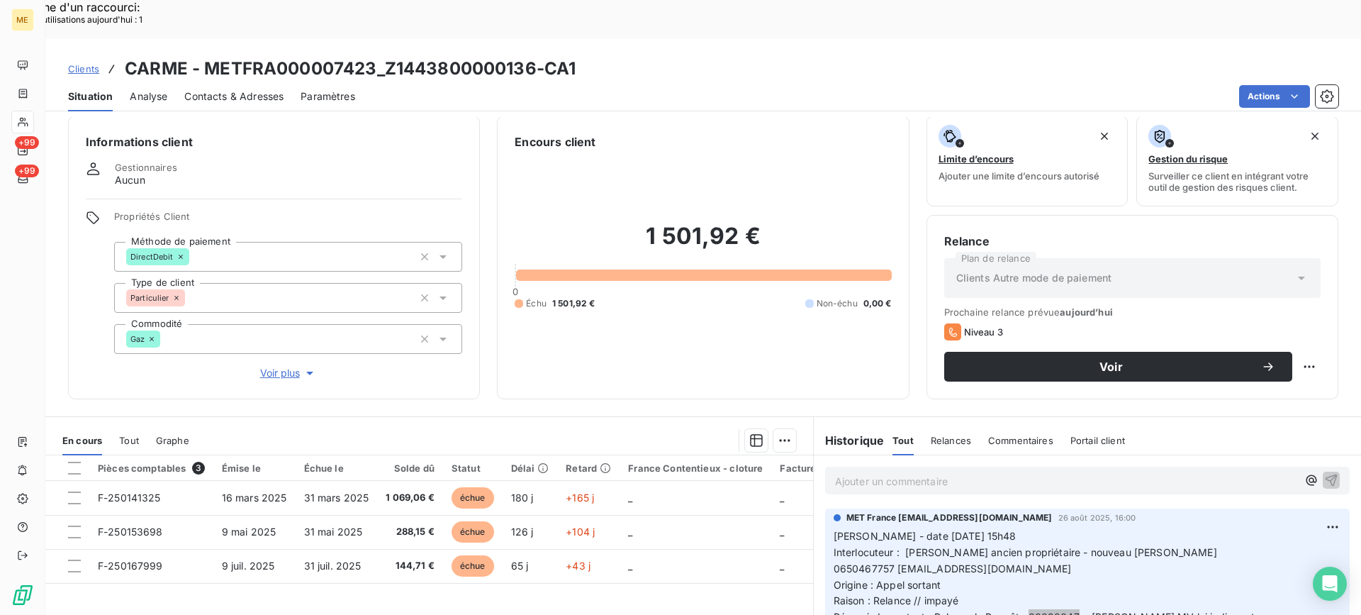
scroll to position [0, 0]
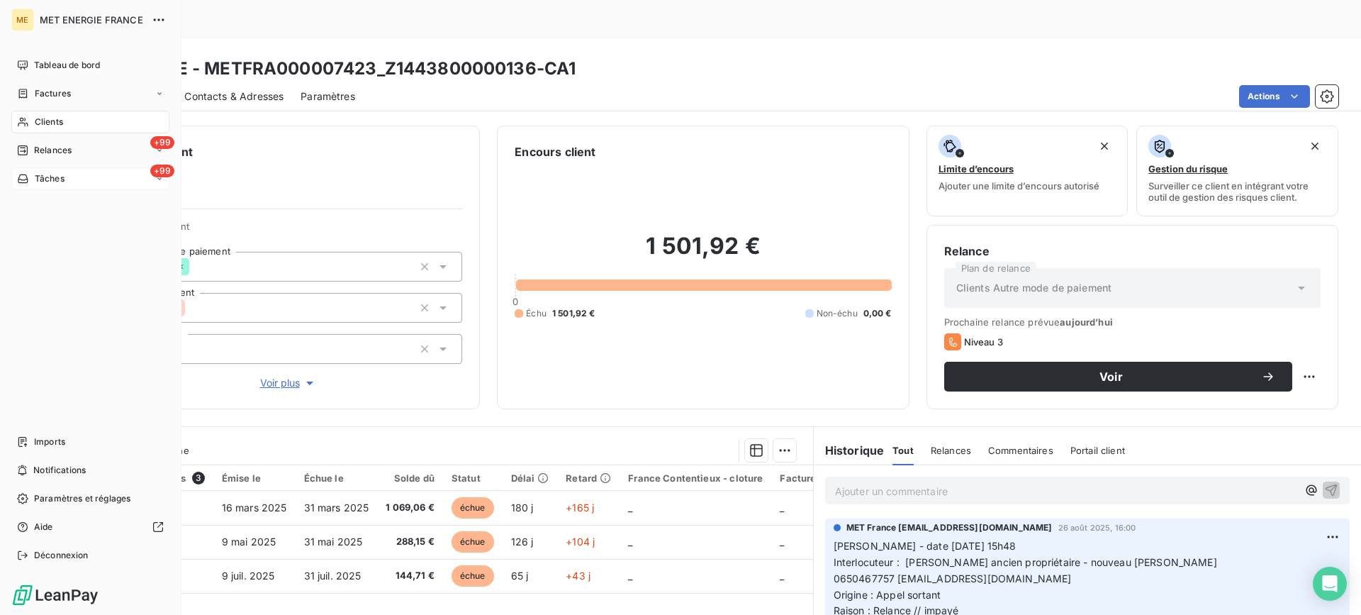
click at [71, 172] on div "+99 Tâches" at bounding box center [90, 178] width 158 height 23
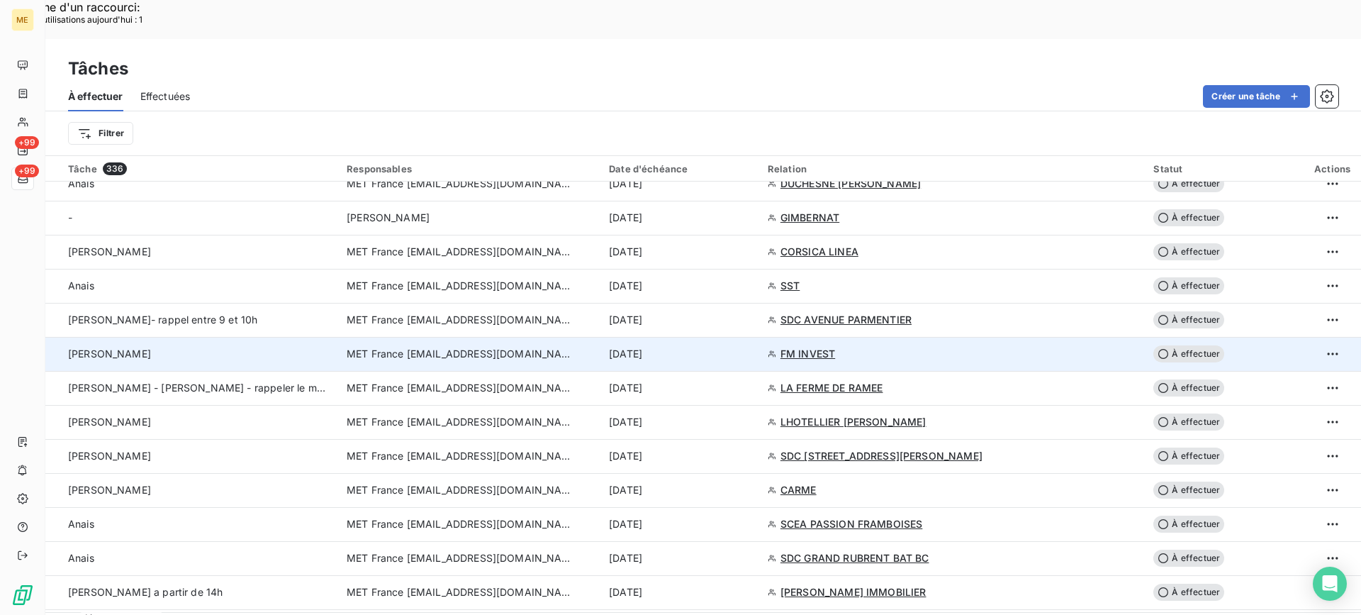
scroll to position [1064, 0]
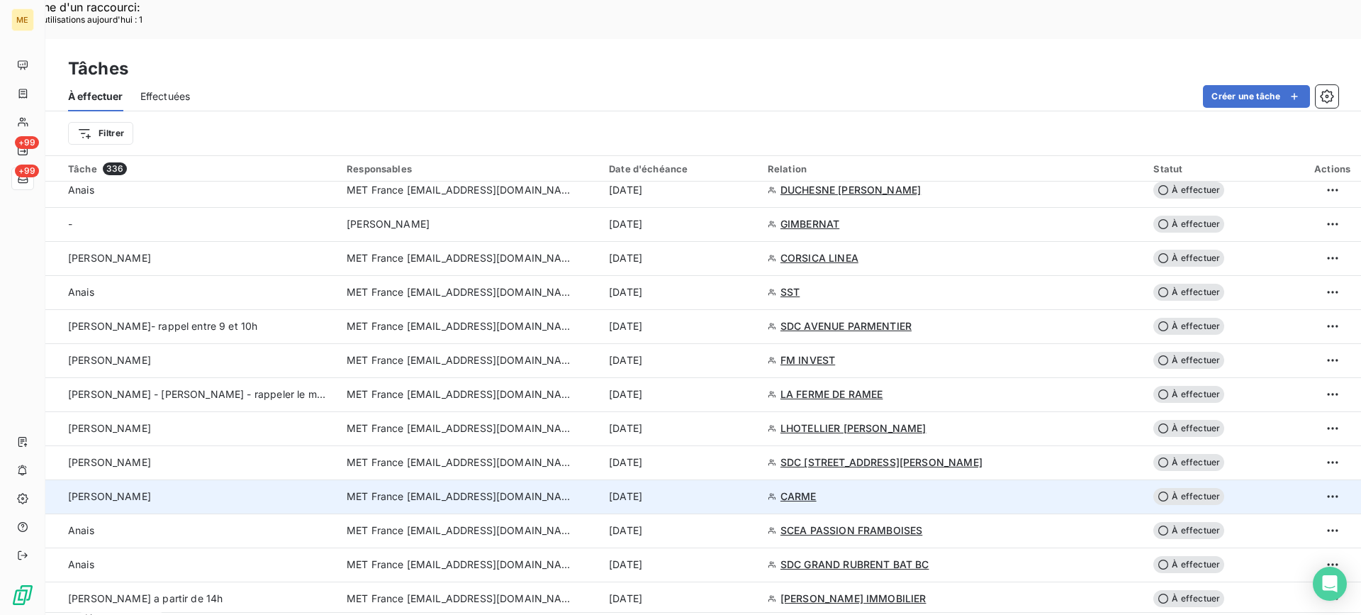
click at [213, 489] on div "[PERSON_NAME]" at bounding box center [199, 496] width 262 height 14
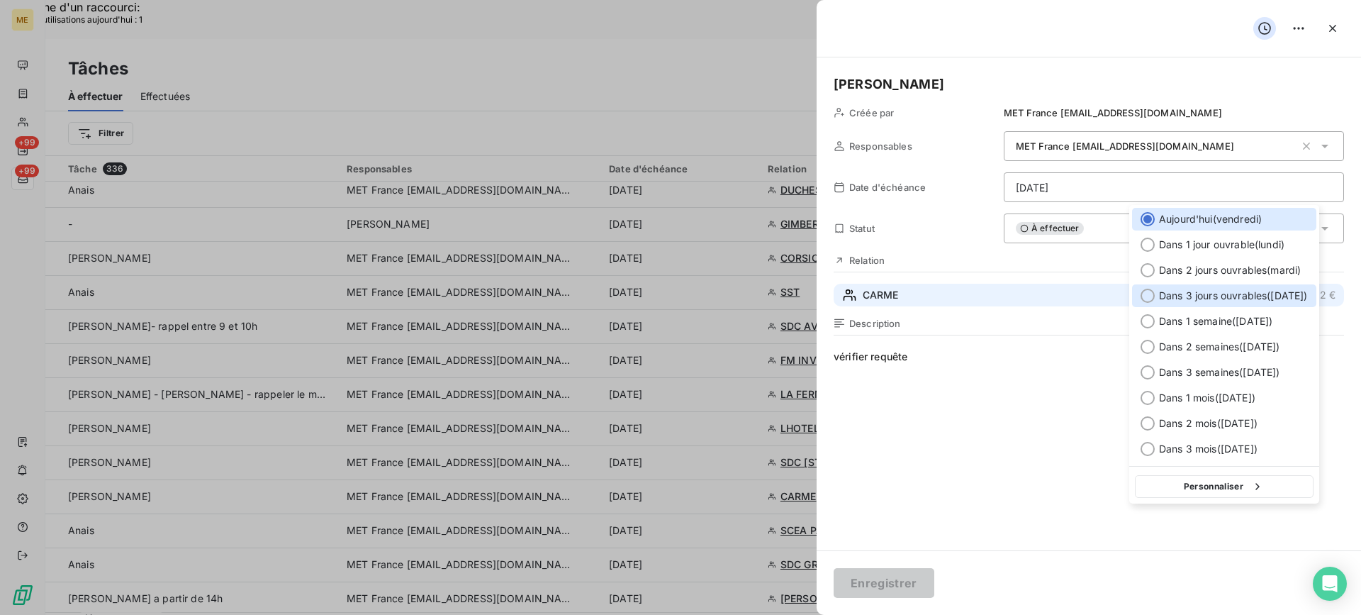
click at [1174, 298] on span "Dans 3 jours ouvrables ( [DATE] )" at bounding box center [1233, 296] width 149 height 14
type input "[DATE]"
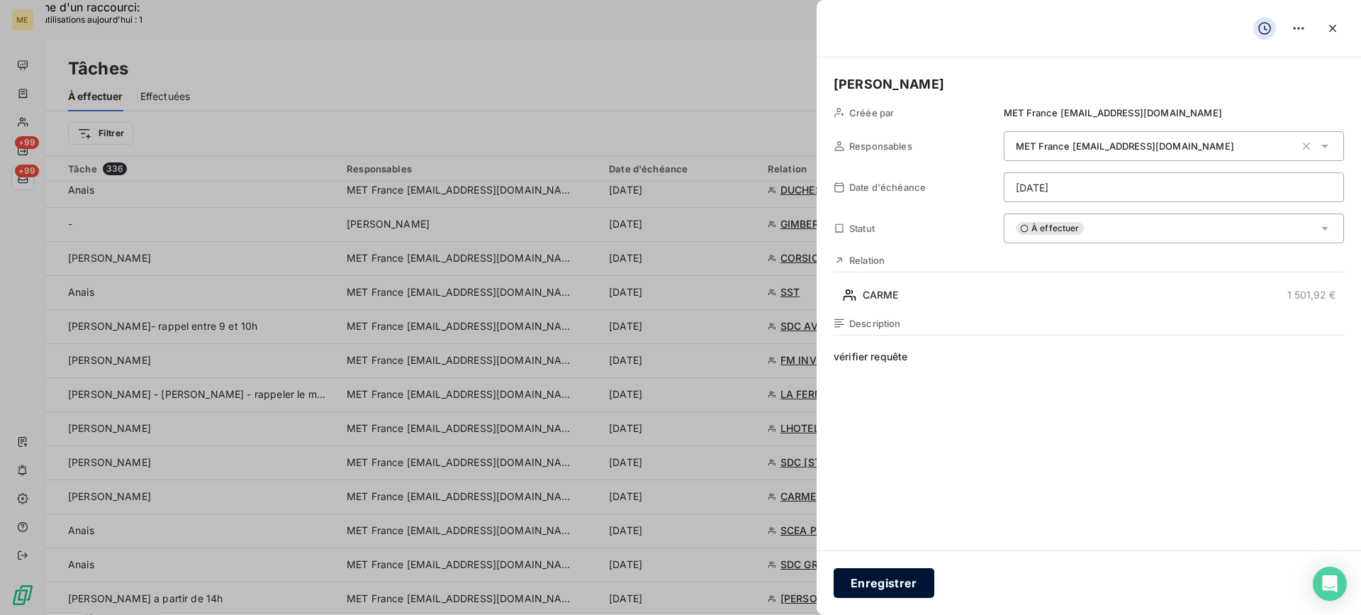
click at [914, 584] on button "Enregistrer" at bounding box center [884, 583] width 101 height 30
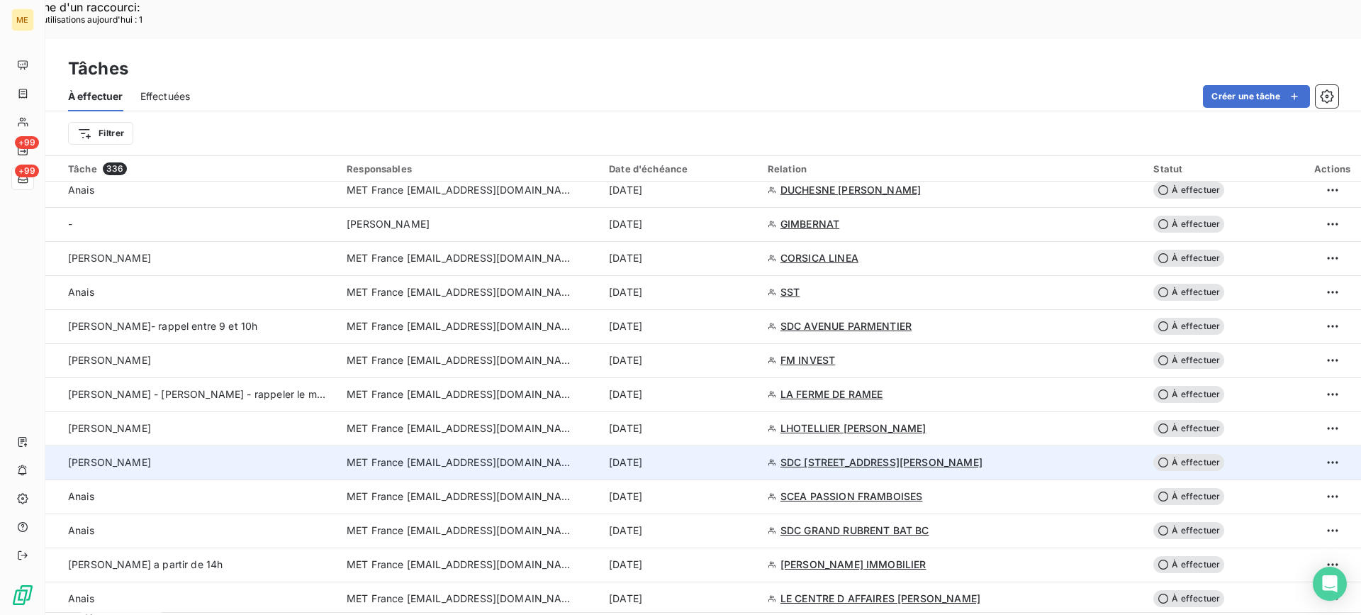
click at [308, 445] on td "[PERSON_NAME]" at bounding box center [191, 462] width 293 height 34
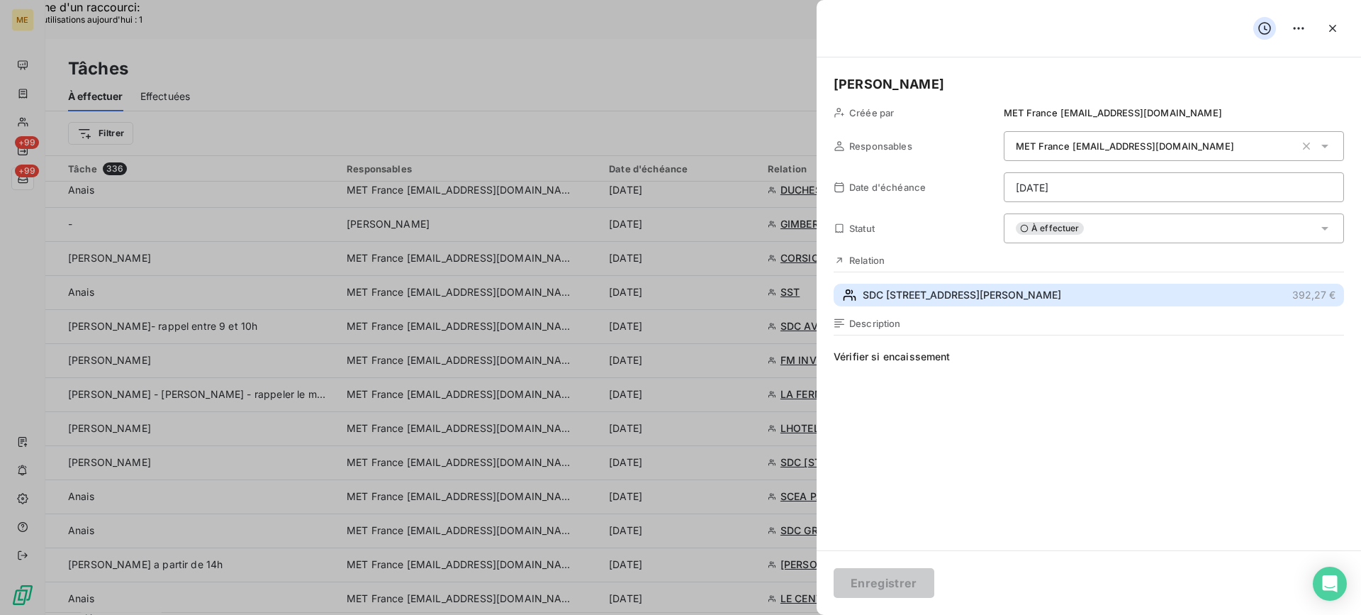
click at [1058, 293] on button "SDC [STREET_ADDRESS][PERSON_NAME] €" at bounding box center [1089, 295] width 511 height 23
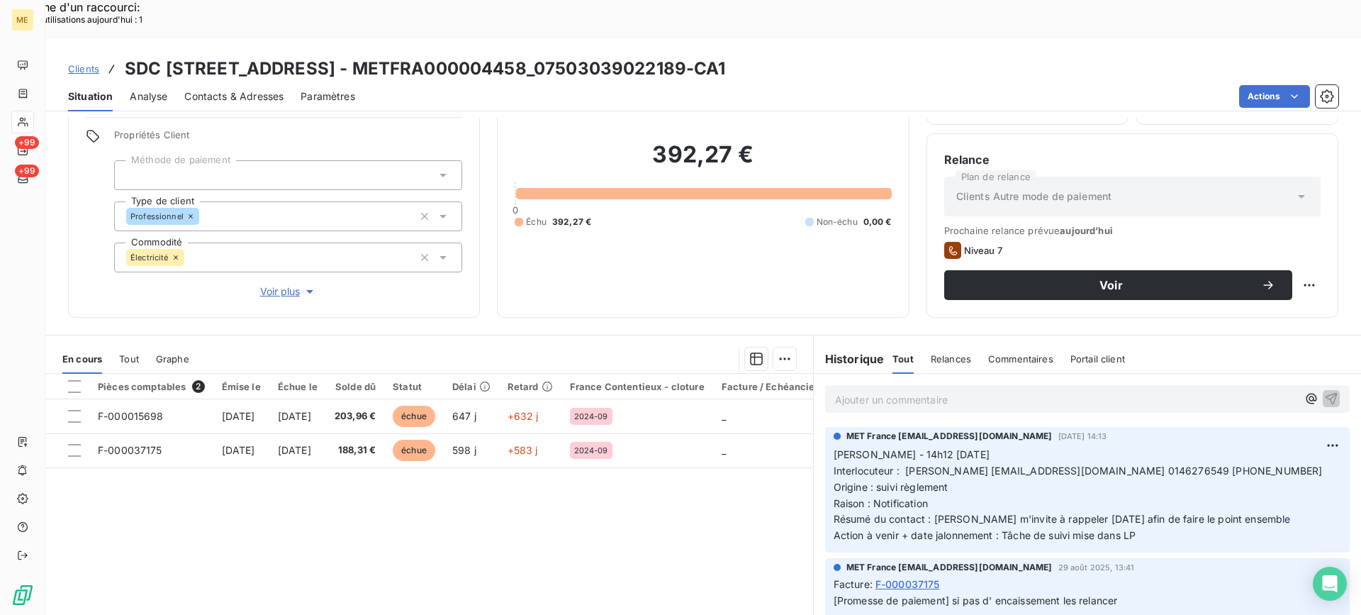
scroll to position [127, 0]
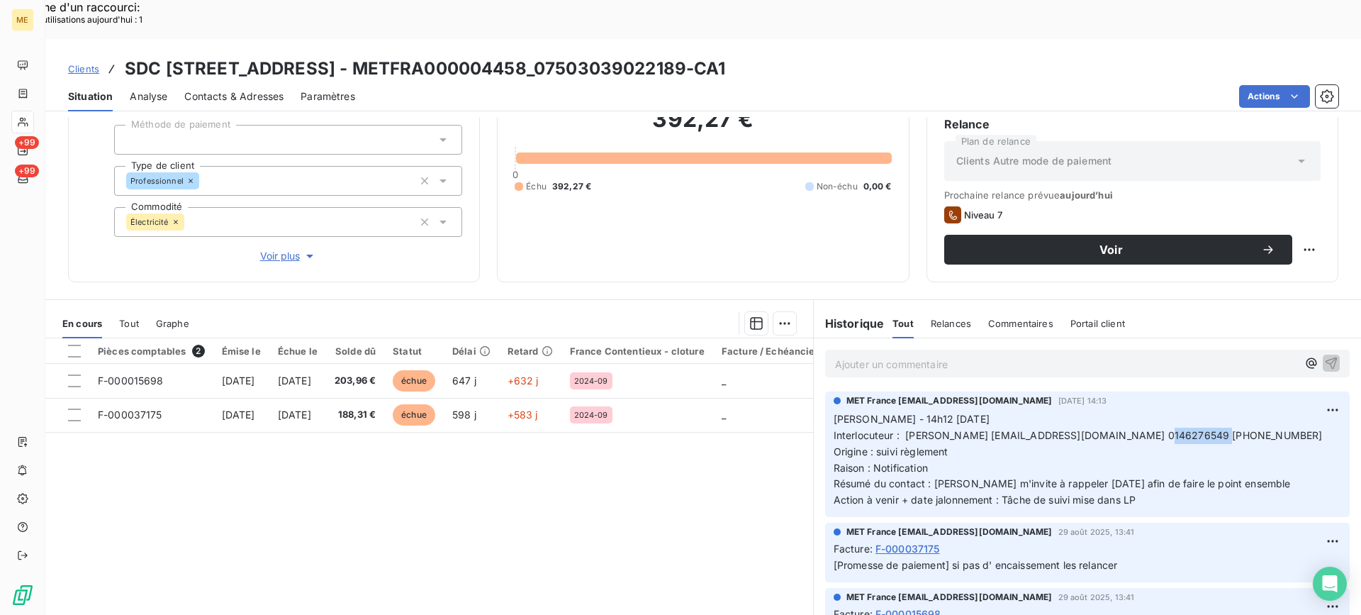
drag, startPoint x: 1143, startPoint y: 393, endPoint x: 1203, endPoint y: 394, distance: 60.3
click at [1203, 429] on span "Interlocuteur : [PERSON_NAME] [EMAIL_ADDRESS][DOMAIN_NAME] 0146276549 [PHONE_NU…" at bounding box center [1078, 435] width 489 height 12
click at [568, 474] on div "Pièces comptables 2 Émise le Échue le Solde dû Statut Délai Retard France Conte…" at bounding box center [429, 474] width 768 height 273
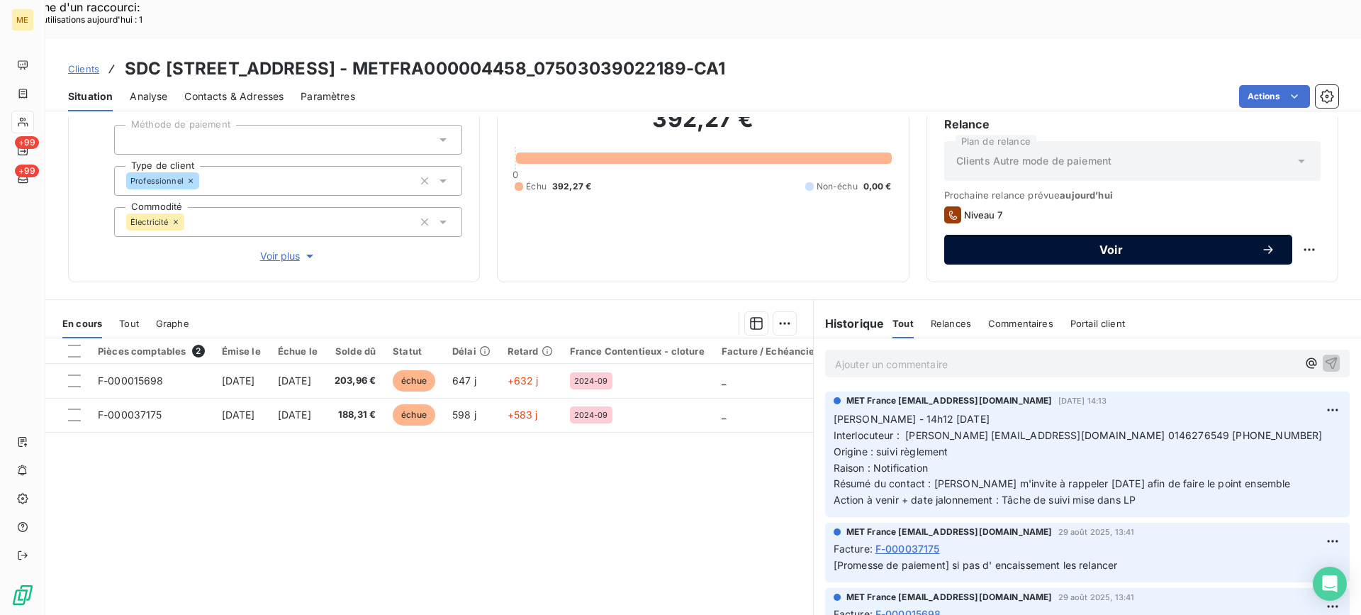
click at [1022, 244] on span "Voir" at bounding box center [1112, 249] width 300 height 11
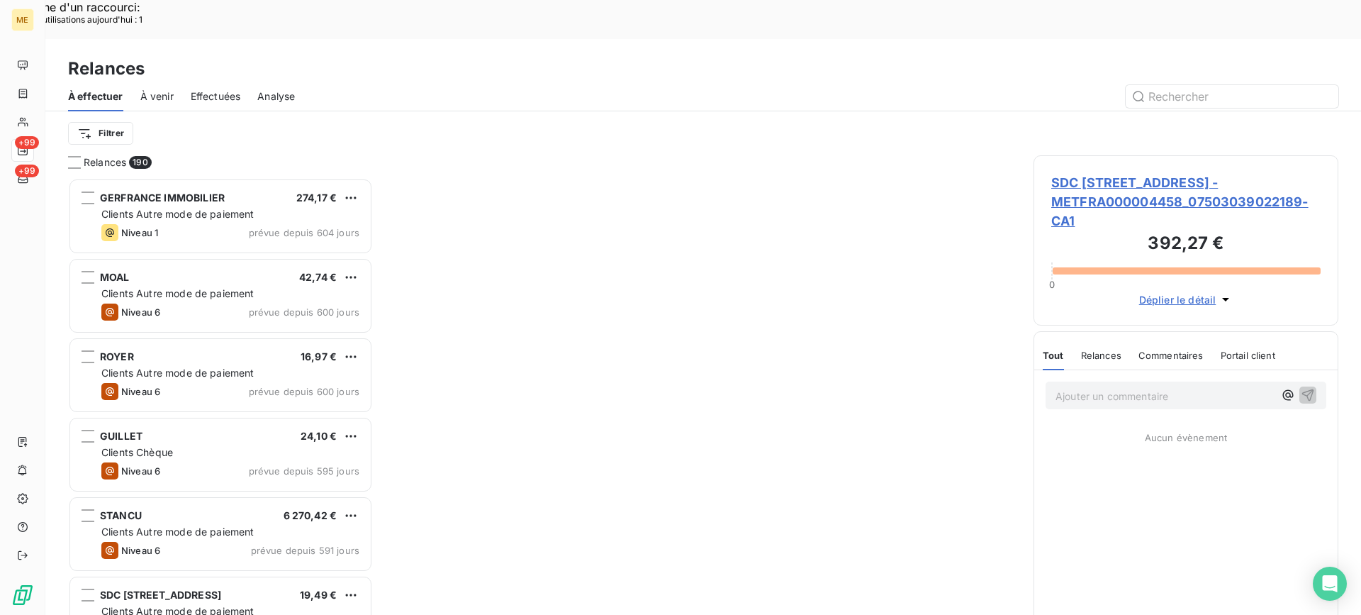
scroll to position [465, 294]
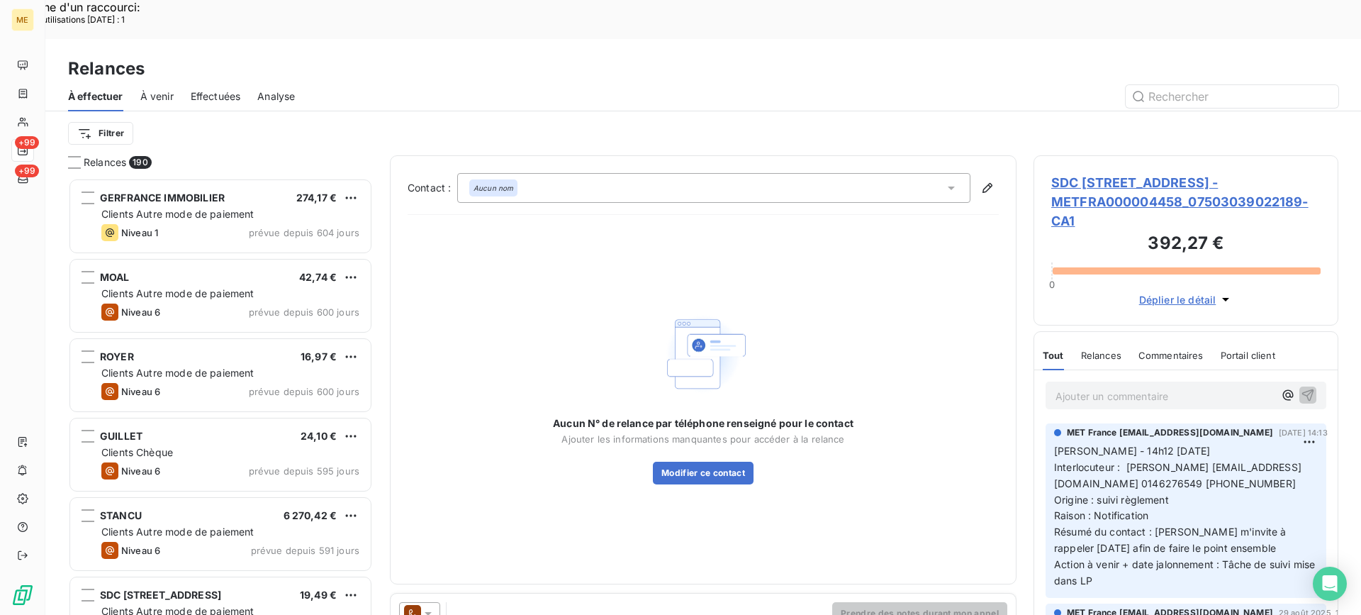
scroll to position [465, 294]
drag, startPoint x: 1186, startPoint y: 136, endPoint x: 1184, endPoint y: 145, distance: 9.5
click at [1186, 173] on span "SDC [STREET_ADDRESS] - METFRA000004458_07503039022189-CA1" at bounding box center [1186, 201] width 269 height 57
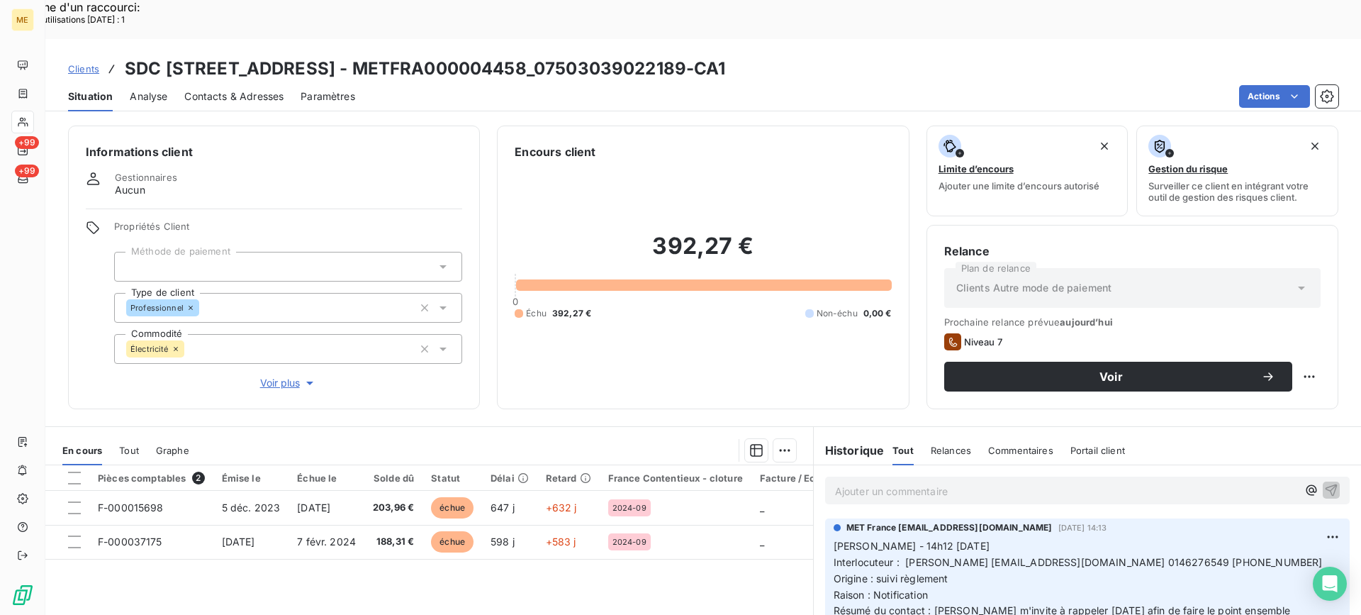
copy h3 "METFRA000004458_07503039022189"
drag, startPoint x: 427, startPoint y: 33, endPoint x: 756, endPoint y: 35, distance: 329.0
click at [726, 56] on h3 "SDC [STREET_ADDRESS] - METFRA000004458_07503039022189-CA1" at bounding box center [425, 69] width 601 height 26
drag, startPoint x: 954, startPoint y: 464, endPoint x: 957, endPoint y: 454, distance: 10.8
click at [954, 477] on div "Ajouter un commentaire ﻿" at bounding box center [1087, 491] width 525 height 28
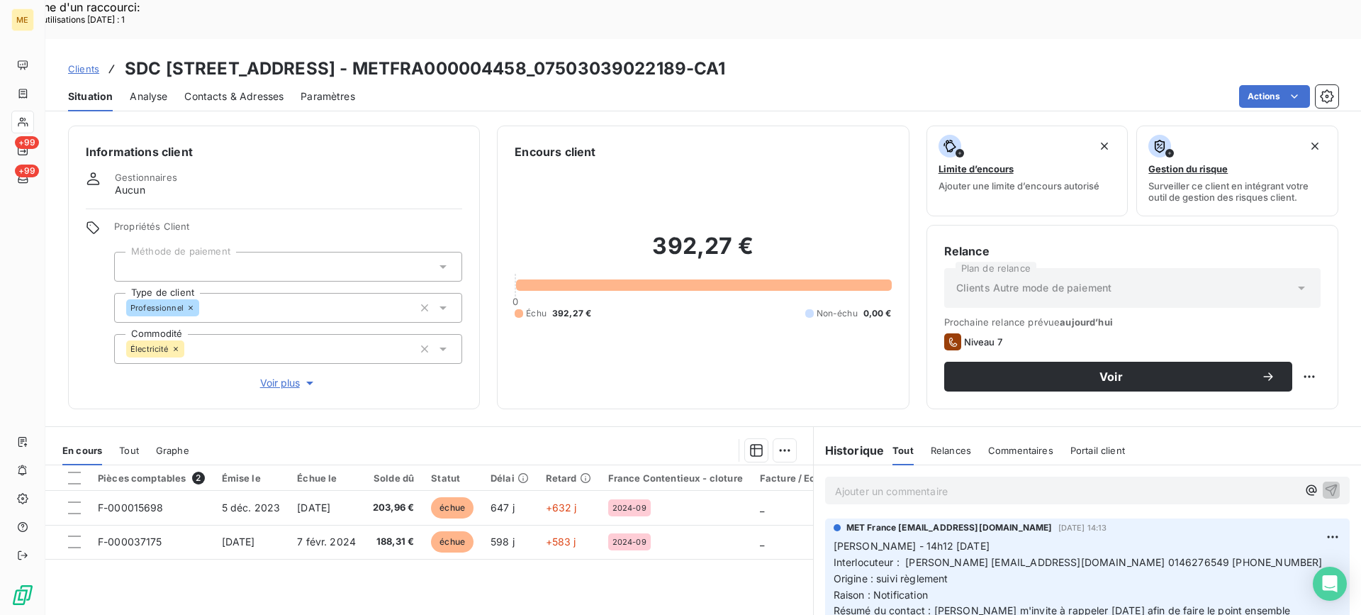
click at [957, 482] on p "Ajouter un commentaire ﻿" at bounding box center [1066, 491] width 462 height 18
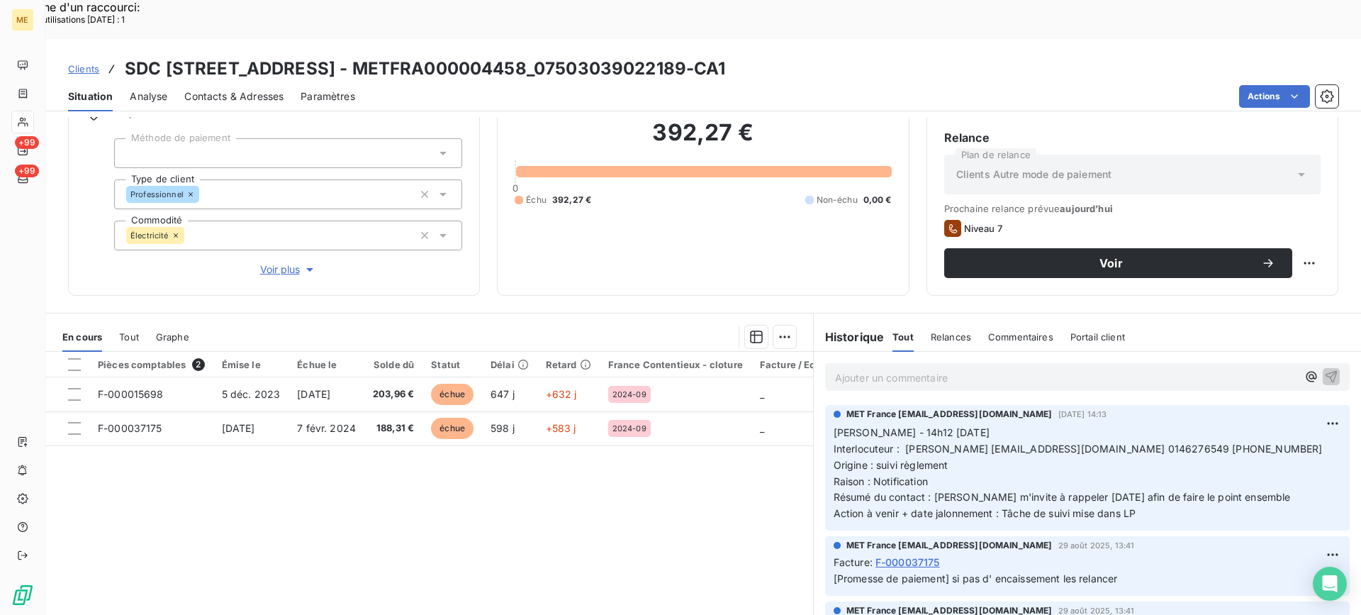
scroll to position [127, 0]
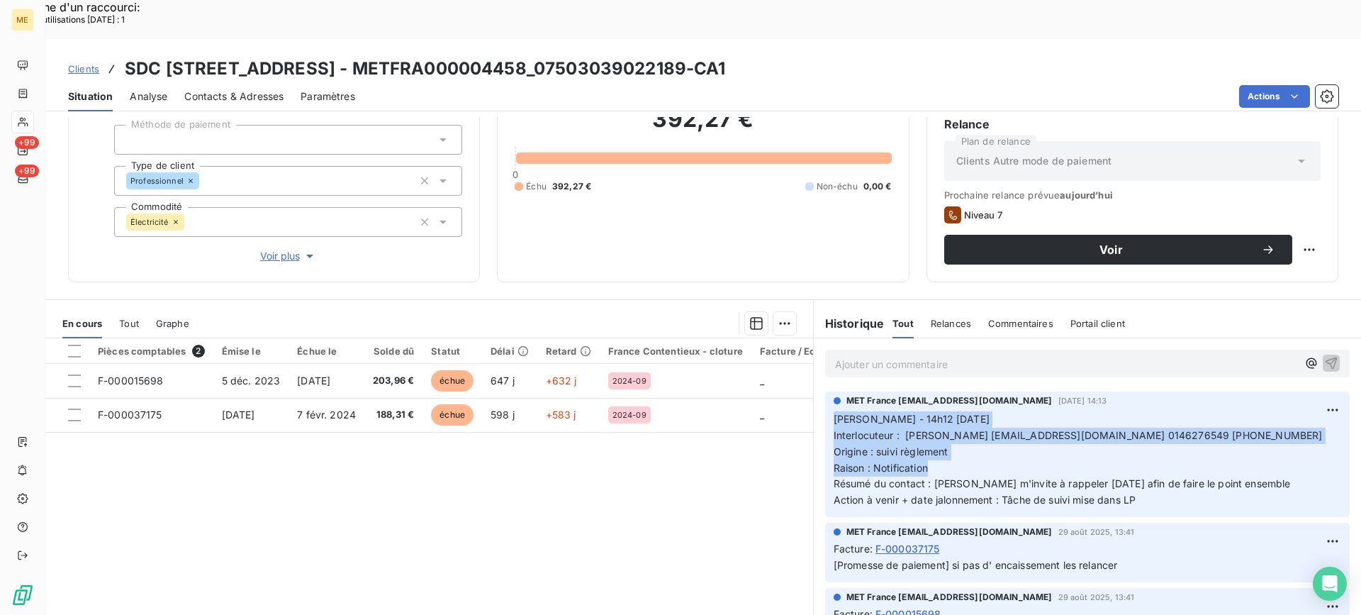
copy p "Lisa - 14h12 - 08/09 Interlocuteur : HENIA GOUASMIA hgouasmia@lamy-immobilier.f…"
drag, startPoint x: 943, startPoint y: 426, endPoint x: 824, endPoint y: 374, distance: 130.2
click at [825, 391] on div "MET France met-france@recouvrement.met.com 8 sept. 2025, 14:13 Lisa - 14h12 - 0…" at bounding box center [1087, 454] width 525 height 126
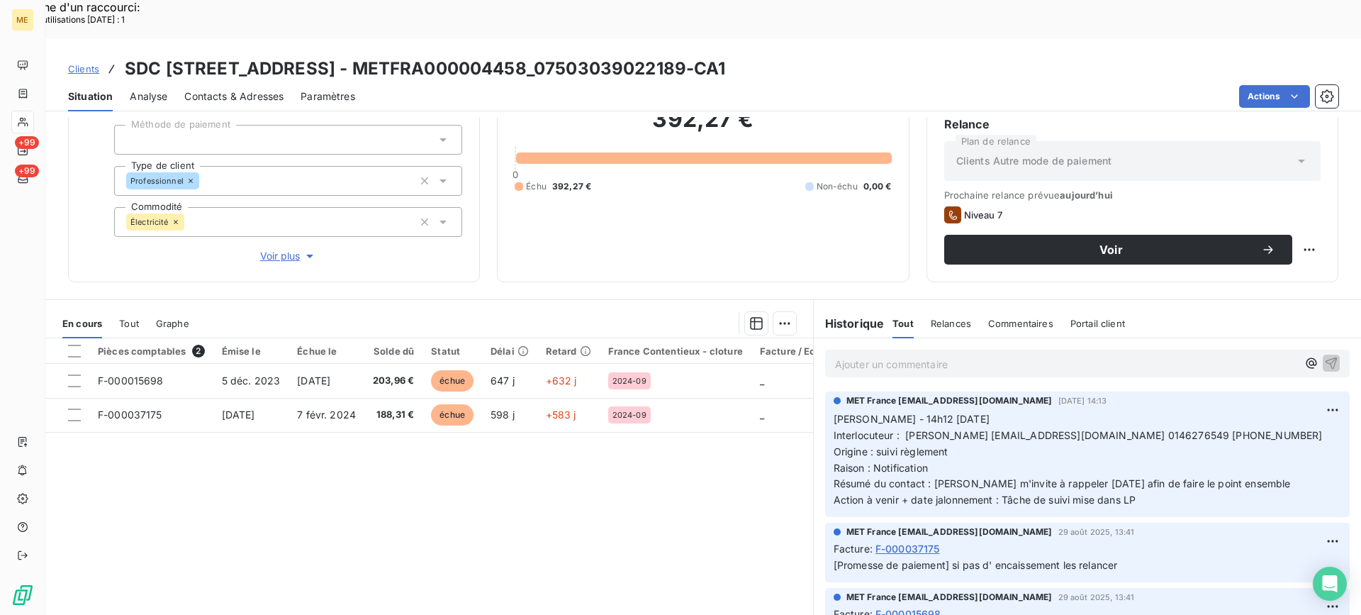
click at [910, 355] on p "Ajouter un commentaire ﻿" at bounding box center [1066, 364] width 462 height 18
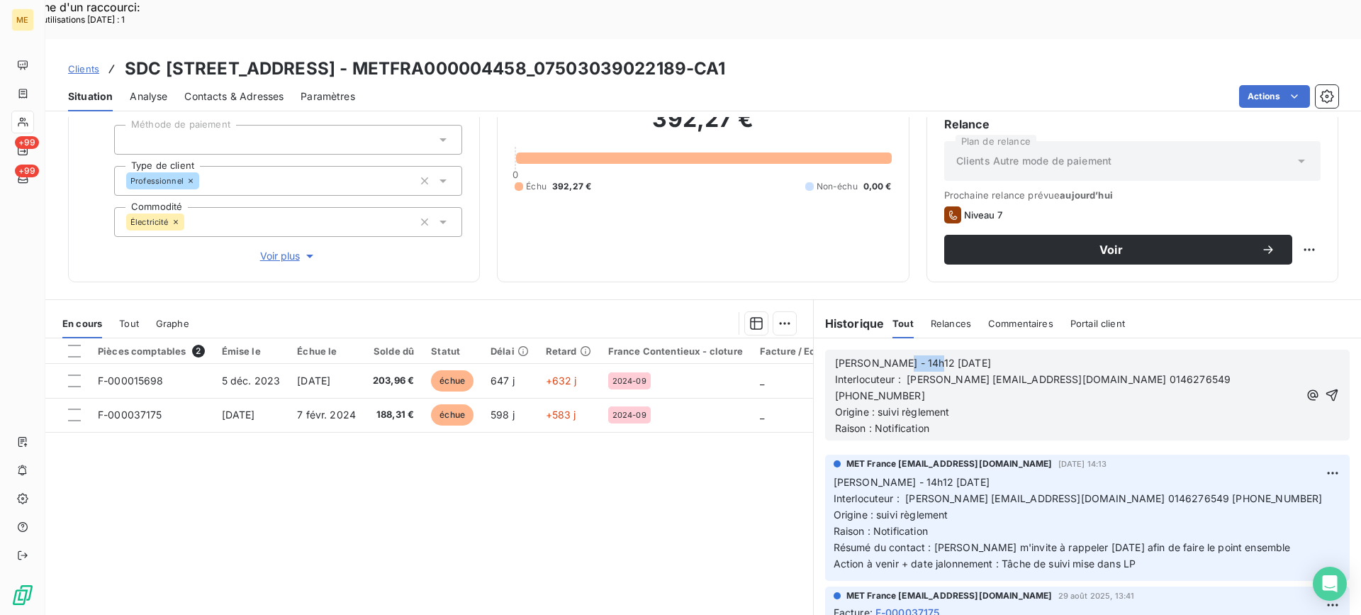
drag, startPoint x: 915, startPoint y: 319, endPoint x: 882, endPoint y: 320, distance: 32.6
click at [882, 357] on span "[PERSON_NAME] - 14h12 [DATE]" at bounding box center [913, 363] width 156 height 12
click at [953, 355] on p "[PERSON_NAME] - 14h12 [DATE]" at bounding box center [1067, 363] width 464 height 16
drag, startPoint x: 947, startPoint y: 324, endPoint x: 857, endPoint y: 318, distance: 89.6
click at [857, 355] on p "[PERSON_NAME] - 14h12 [DATE]" at bounding box center [1067, 363] width 464 height 16
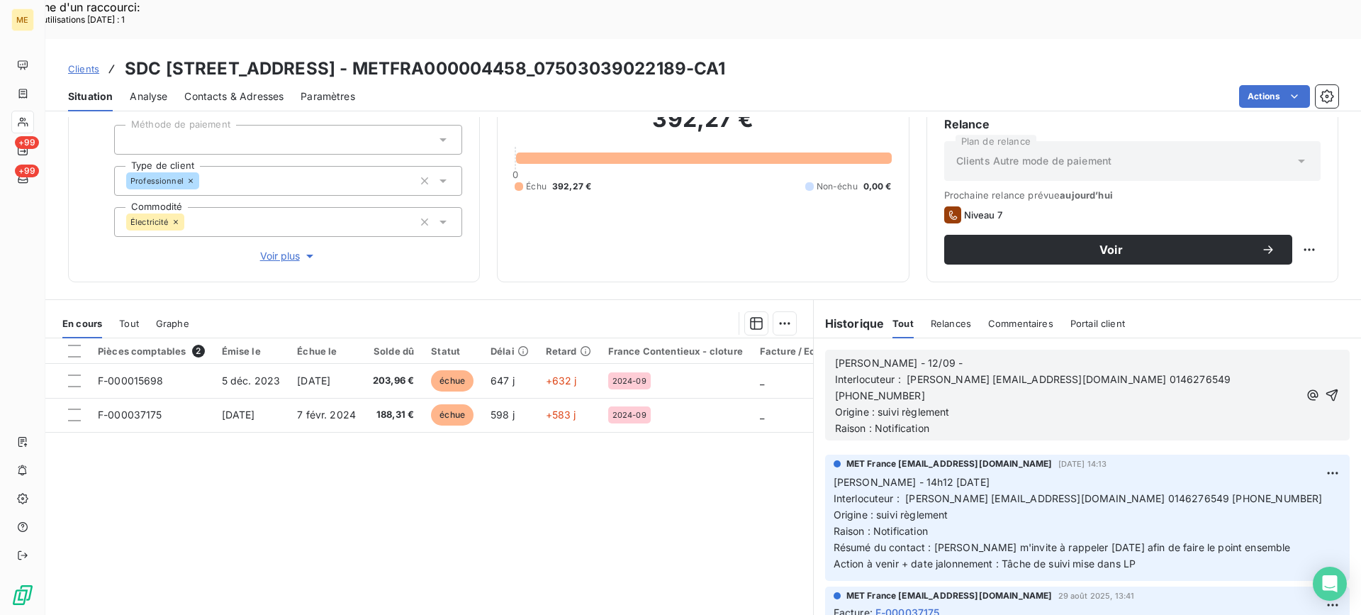
click at [947, 421] on p "Raison : Notification" at bounding box center [1067, 429] width 464 height 16
copy span "Résumé du contact"
drag, startPoint x: 825, startPoint y: 507, endPoint x: 924, endPoint y: 510, distance: 98.6
click at [924, 510] on div "MET France met-france@recouvrement.met.com 8 sept. 2025, 14:13 Lisa - 14h12 - 0…" at bounding box center [1087, 518] width 525 height 126
click at [1007, 404] on p "Origine : suivi règlement" at bounding box center [1067, 412] width 464 height 16
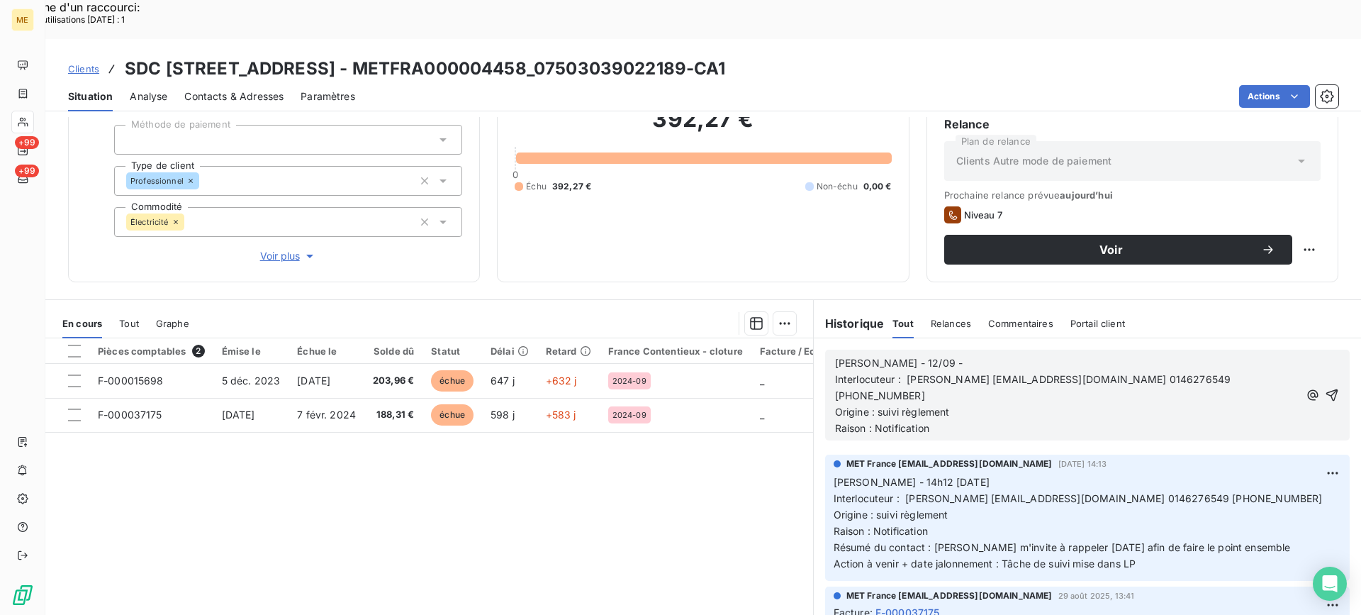
click at [1006, 399] on div "Lisa - 12/09 - Interlocuteur : HENIA GOUASMIA hgouasmia@lamy-immobilier.fr 0146…" at bounding box center [1087, 395] width 525 height 91
click at [954, 401] on div "Lisa - 12/09 - Interlocuteur : HENIA GOUASMIA hgouasmia@lamy-immobilier.fr 0146…" at bounding box center [1087, 395] width 525 height 91
click at [954, 421] on p "Raison : Notification" at bounding box center [1067, 429] width 464 height 16
drag, startPoint x: 935, startPoint y: 385, endPoint x: 952, endPoint y: 391, distance: 18.2
click at [933, 422] on span "Raison : Notification Résumé du contact" at bounding box center [931, 428] width 192 height 12
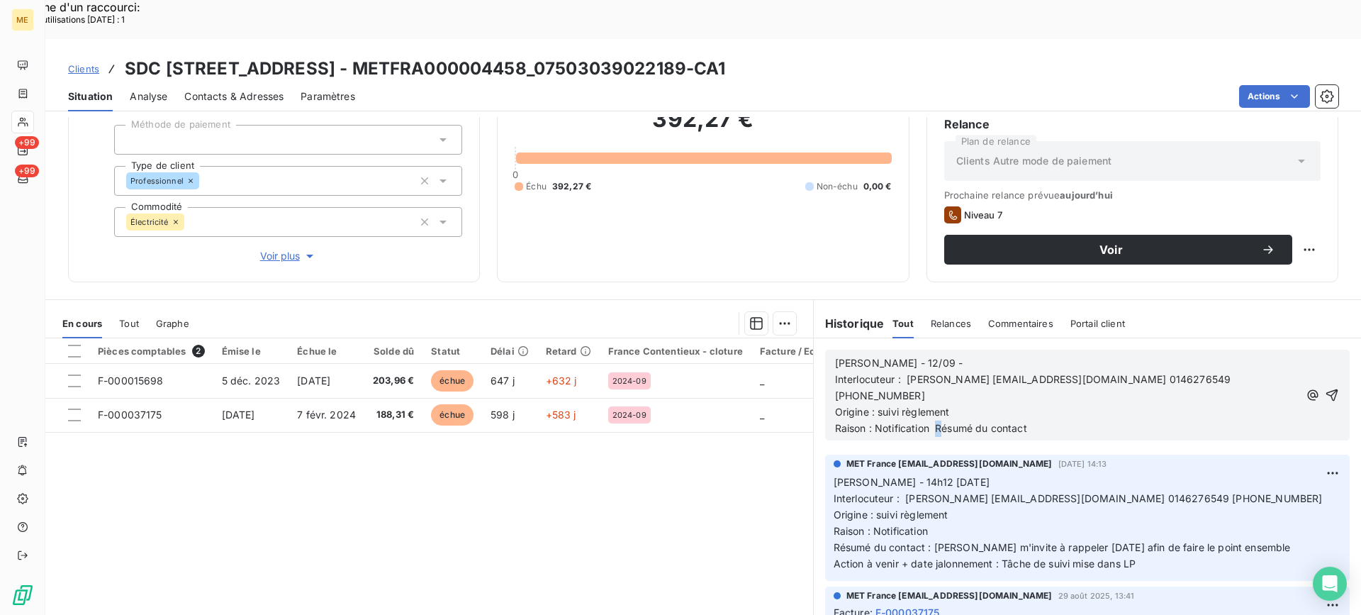
click at [933, 422] on span "Raison : Notification Résumé du contact" at bounding box center [931, 428] width 192 height 12
drag, startPoint x: 1016, startPoint y: 386, endPoint x: 936, endPoint y: 399, distance: 81.1
click at [936, 399] on div "Lisa - 12/09 - Interlocuteur : HENIA GOUASMIA hgouasmia@lamy-immobilier.fr 0146…" at bounding box center [1087, 395] width 525 height 91
click at [937, 422] on span "Raison : Notification Résumé du contact" at bounding box center [934, 428] width 198 height 12
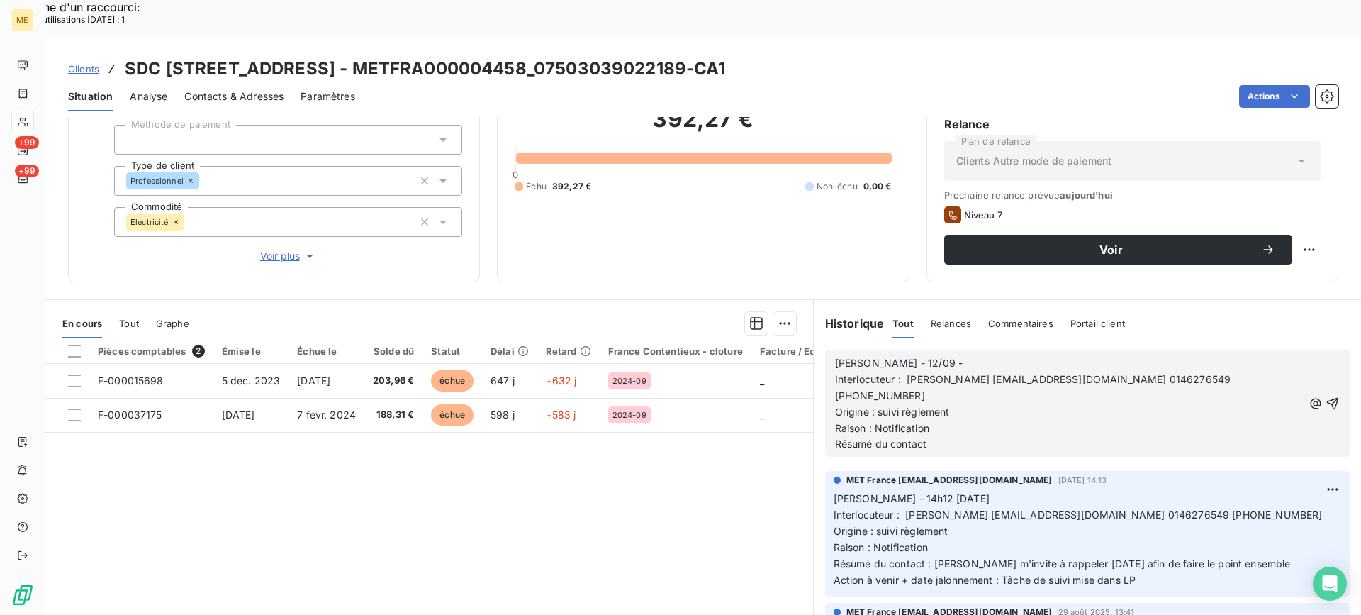
click at [999, 421] on p "Raison : Notification Résumé du contact" at bounding box center [1069, 437] width 468 height 33
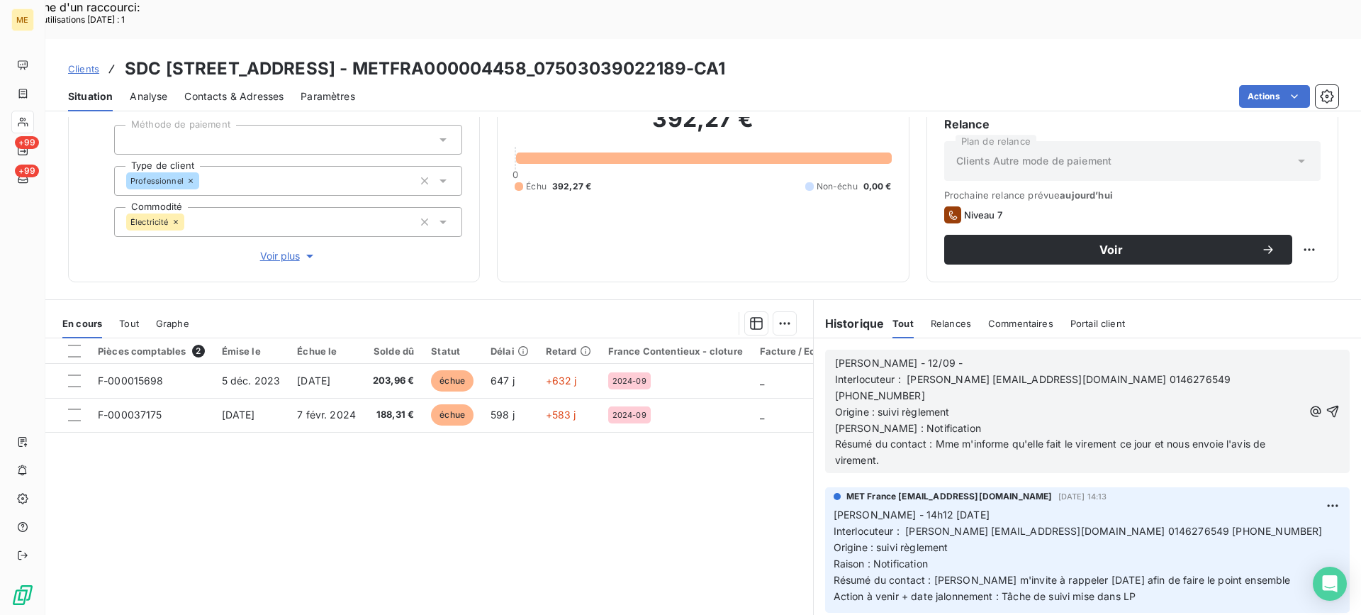
drag, startPoint x: 830, startPoint y: 544, endPoint x: 1134, endPoint y: 536, distance: 304.3
click at [1135, 590] on span "Action à venir + date jalonnement : Tâche de suivi mise dans LP" at bounding box center [985, 596] width 302 height 12
copy span "Action à venir + date jalonnement : Tâche de suivi mise dans LP"
click at [1042, 423] on div "Lisa - 12/09 - Interlocuteur : HENIA GOUASMIA hgouasmia@lamy-immobilier.fr 0146…" at bounding box center [1087, 411] width 547 height 146
click at [1044, 415] on div "Lisa - 12/09 - Interlocuteur : HENIA GOUASMIA hgouasmia@lamy-immobilier.fr 0146…" at bounding box center [1087, 411] width 525 height 123
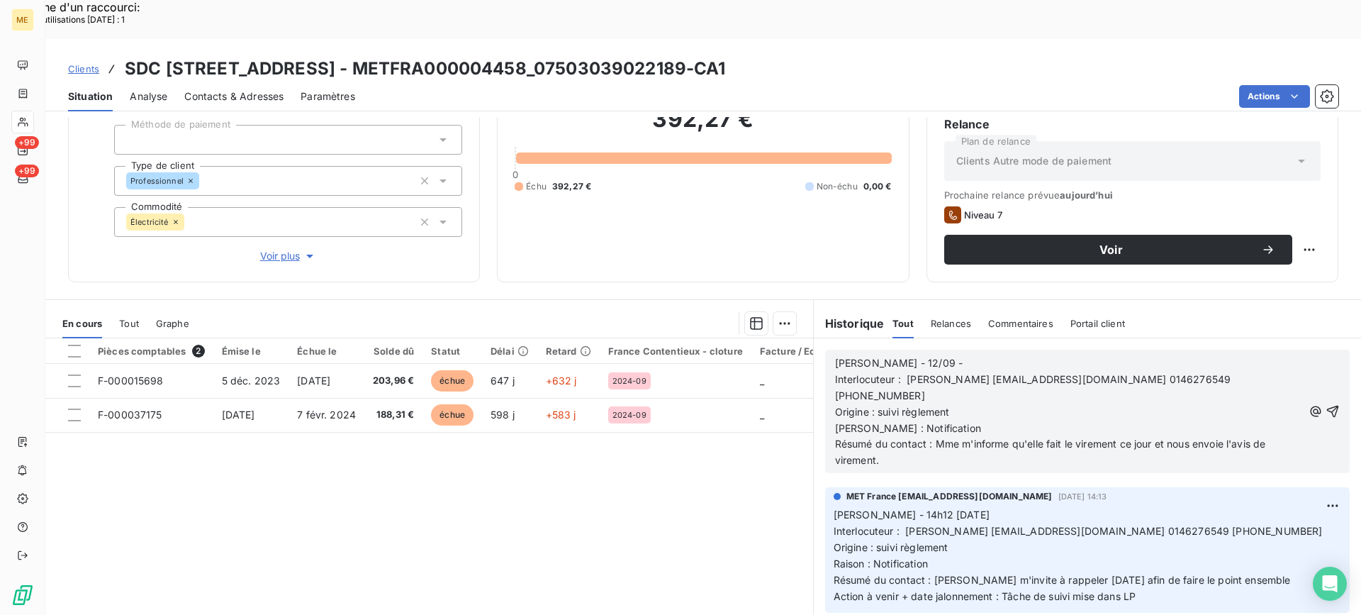
click at [1047, 421] on p "Raison : Notification Résumé du contact : Mme m'informe qu'elle fait le viremen…" at bounding box center [1069, 445] width 468 height 49
click at [876, 422] on span "Raison : Notification Résumé du contact : Mme m'informe qu'elle fait le viremen…" at bounding box center [1108, 444] width 547 height 45
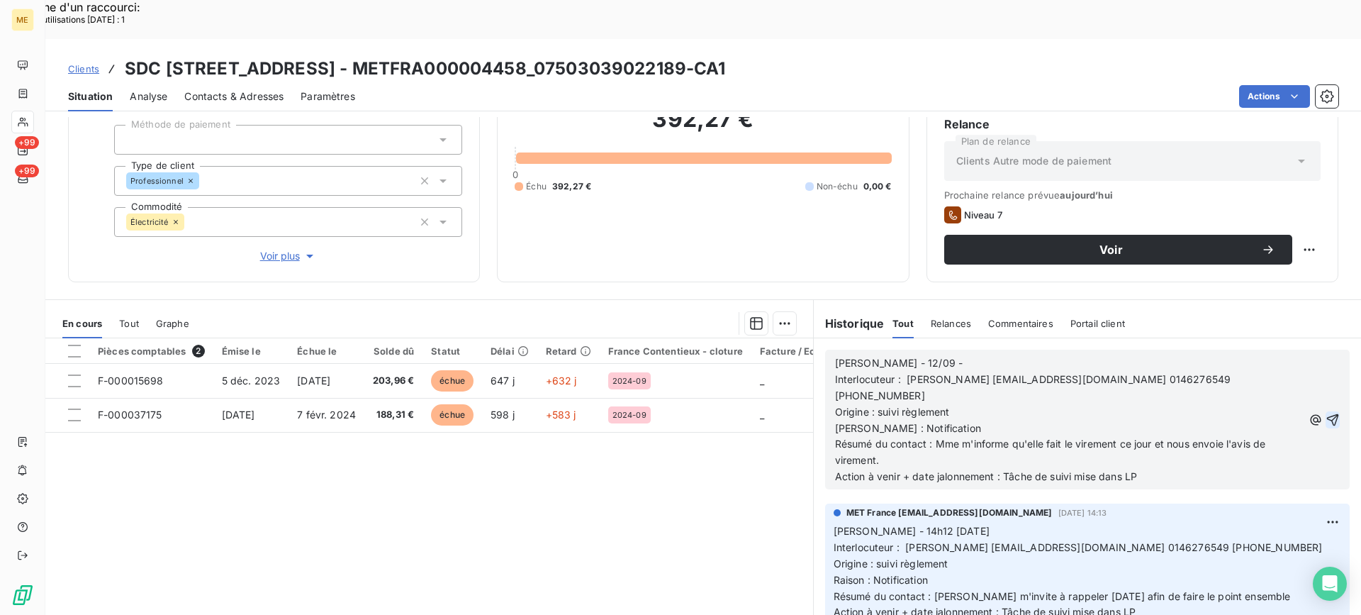
click at [1326, 413] on icon "button" at bounding box center [1333, 420] width 14 height 14
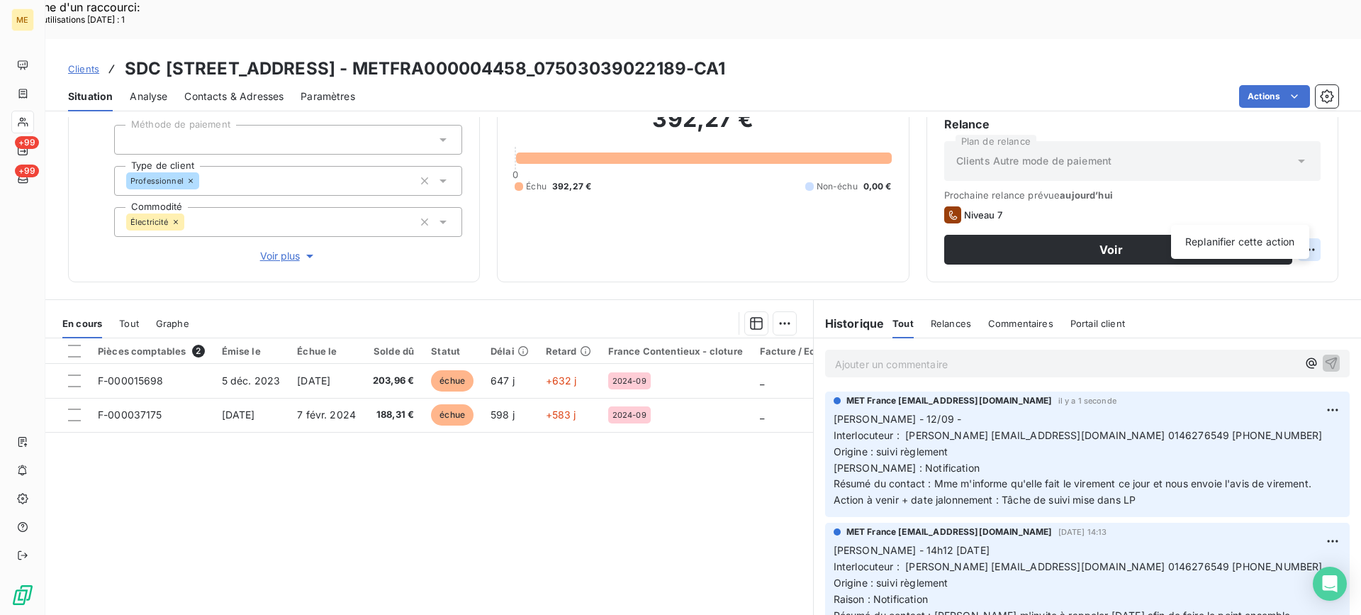
click at [1292, 233] on div "Replanifier cette action" at bounding box center [1240, 241] width 127 height 23
select select "8"
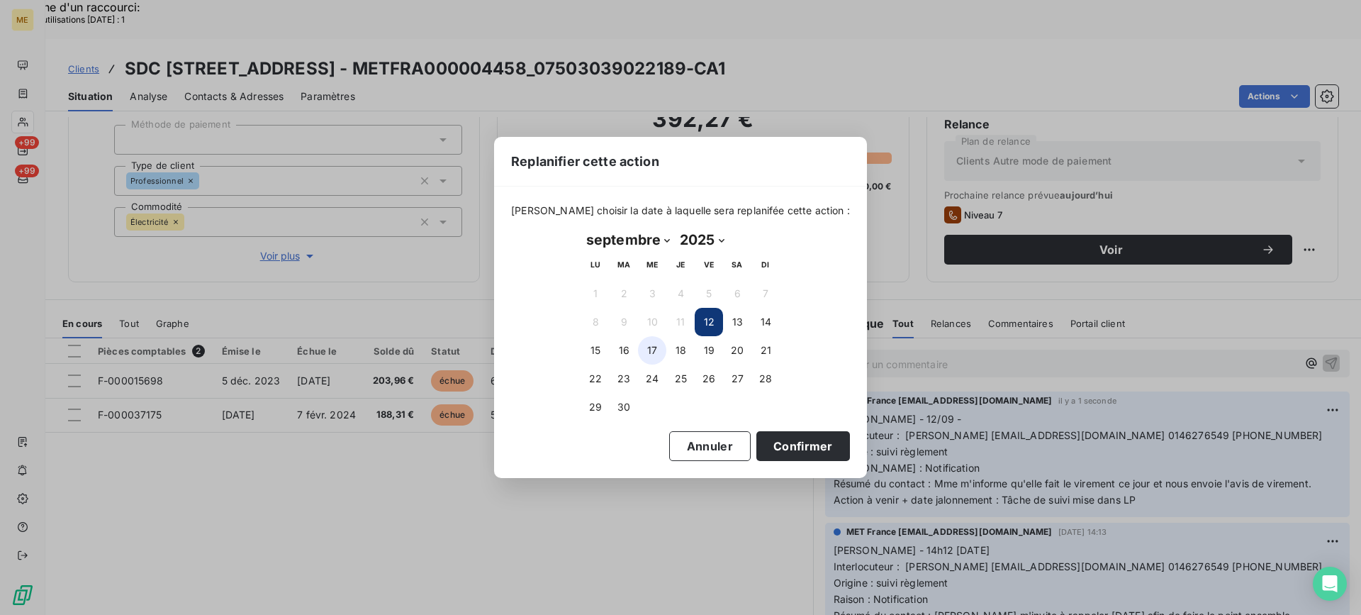
click at [659, 356] on button "17" at bounding box center [652, 350] width 28 height 28
click at [761, 442] on button "Confirmer" at bounding box center [804, 446] width 94 height 30
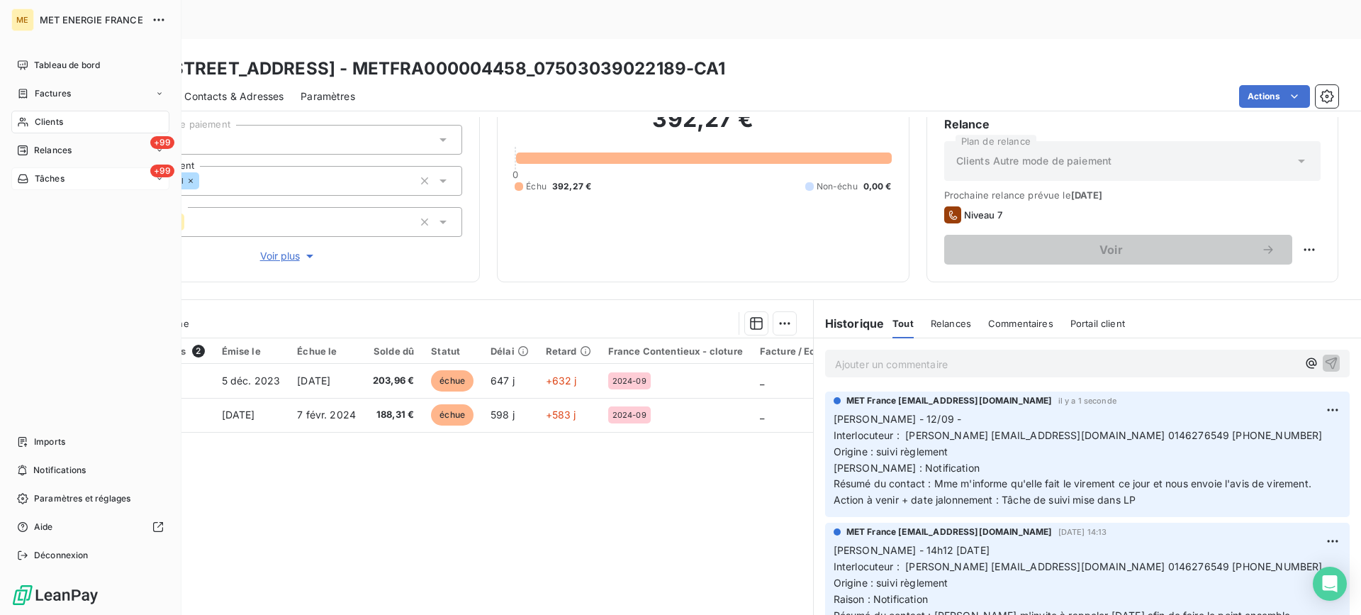
click at [63, 182] on span "Tâches" at bounding box center [50, 178] width 30 height 13
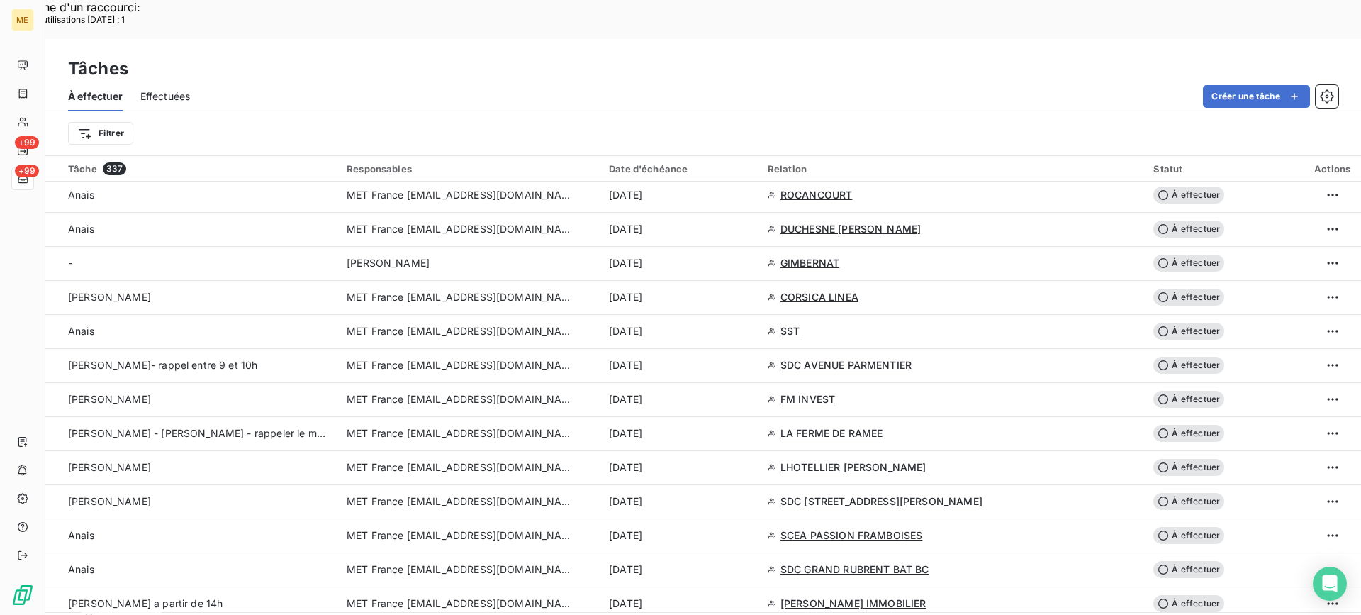
scroll to position [1064, 0]
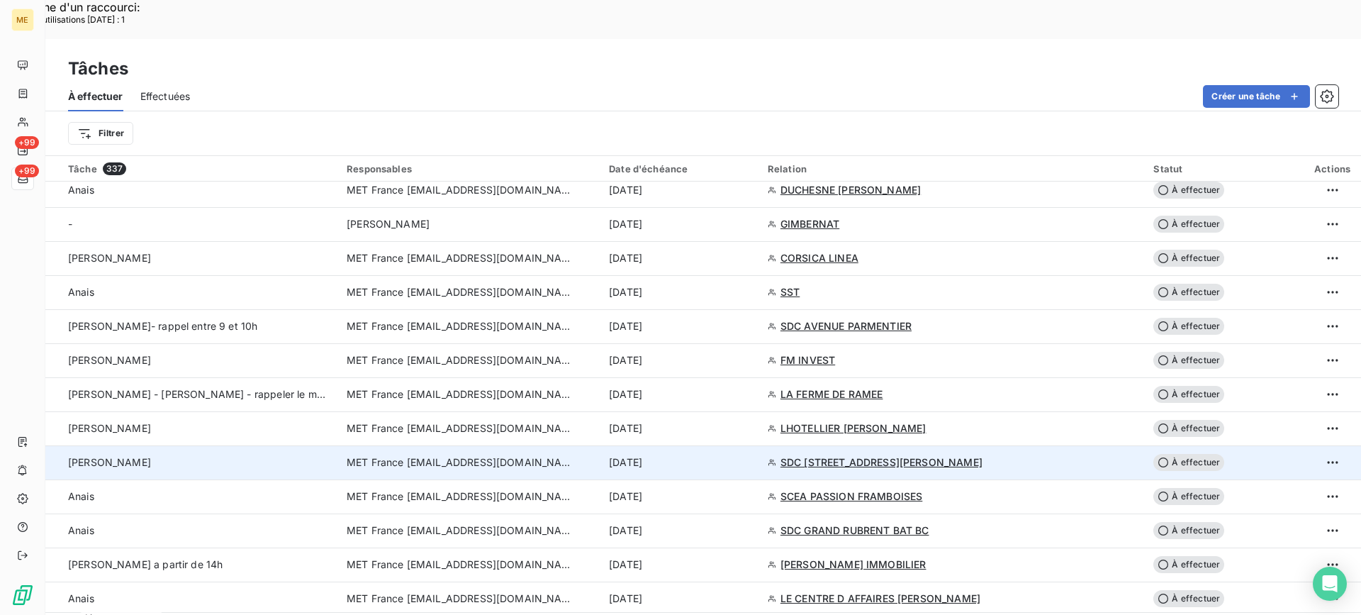
click at [222, 455] on div "[PERSON_NAME]" at bounding box center [199, 462] width 262 height 14
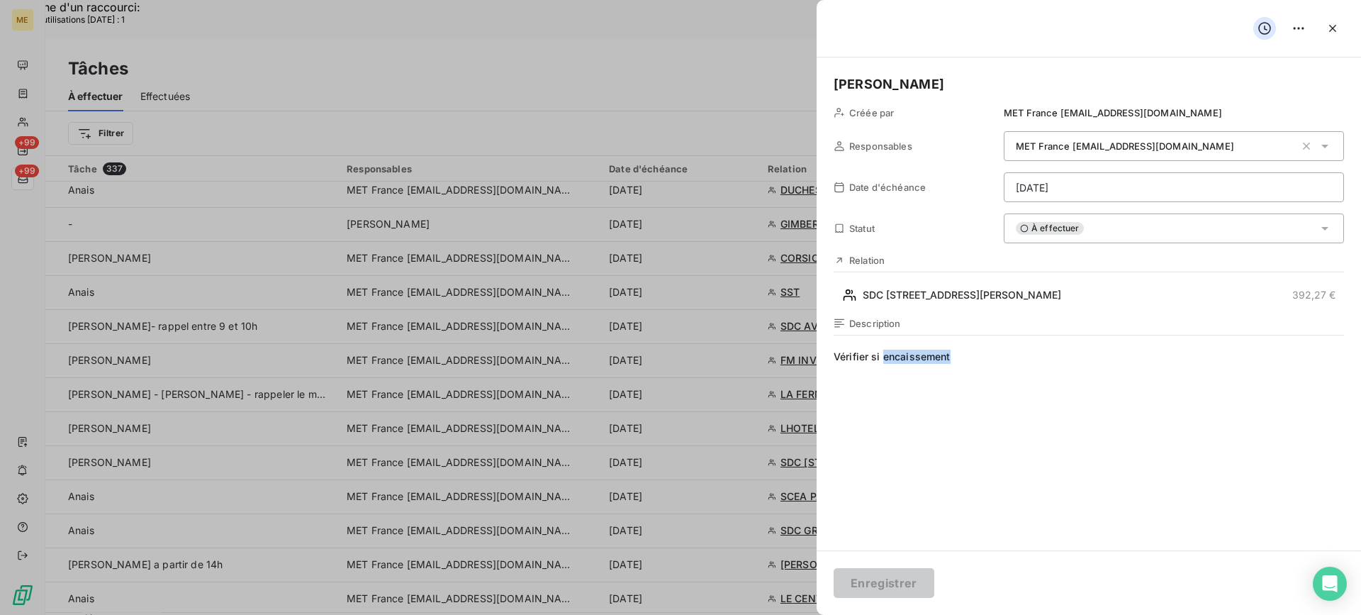
drag, startPoint x: 957, startPoint y: 355, endPoint x: 884, endPoint y: 359, distance: 73.9
click at [884, 359] on span "Vérifier si encaissement" at bounding box center [1089, 486] width 511 height 272
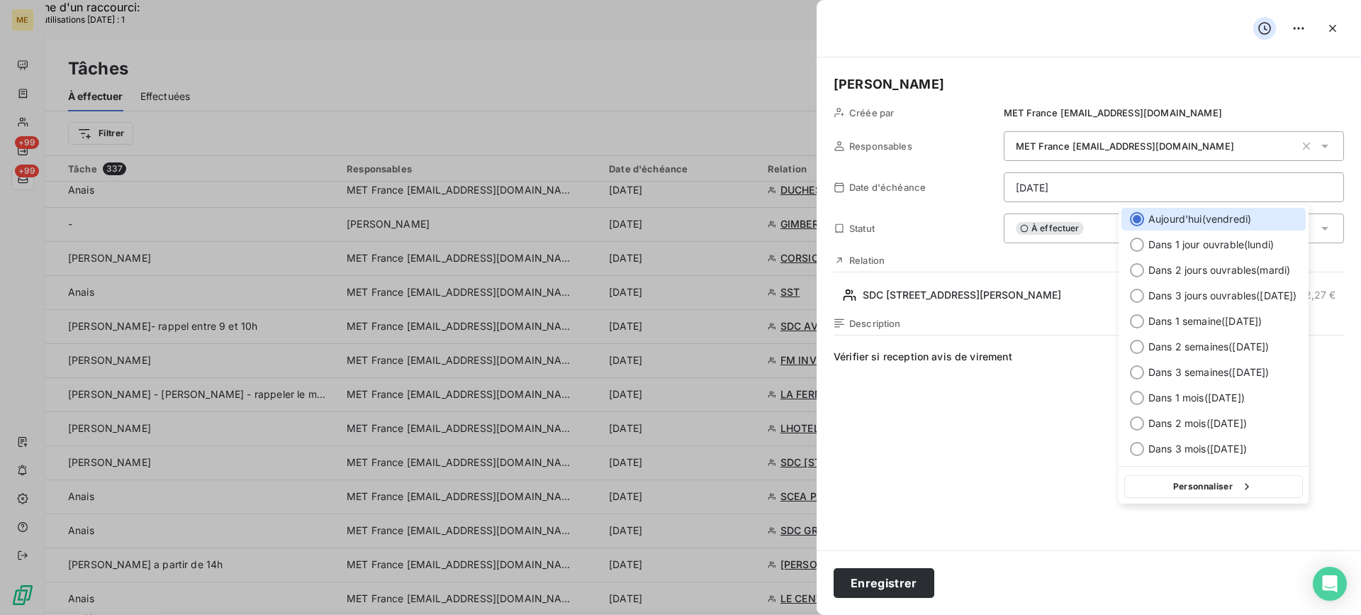
click at [1171, 227] on div "[DATE] ( [DATE] )" at bounding box center [1214, 219] width 184 height 23
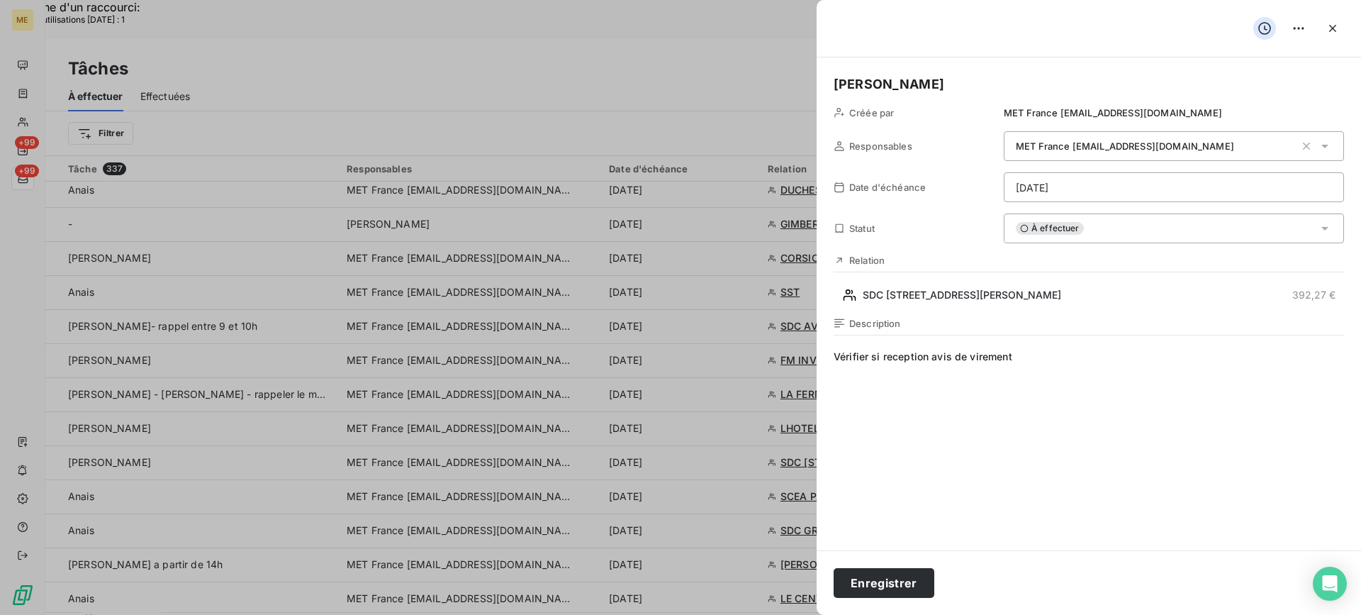
click at [1171, 238] on div "À effectuer" at bounding box center [1174, 228] width 340 height 30
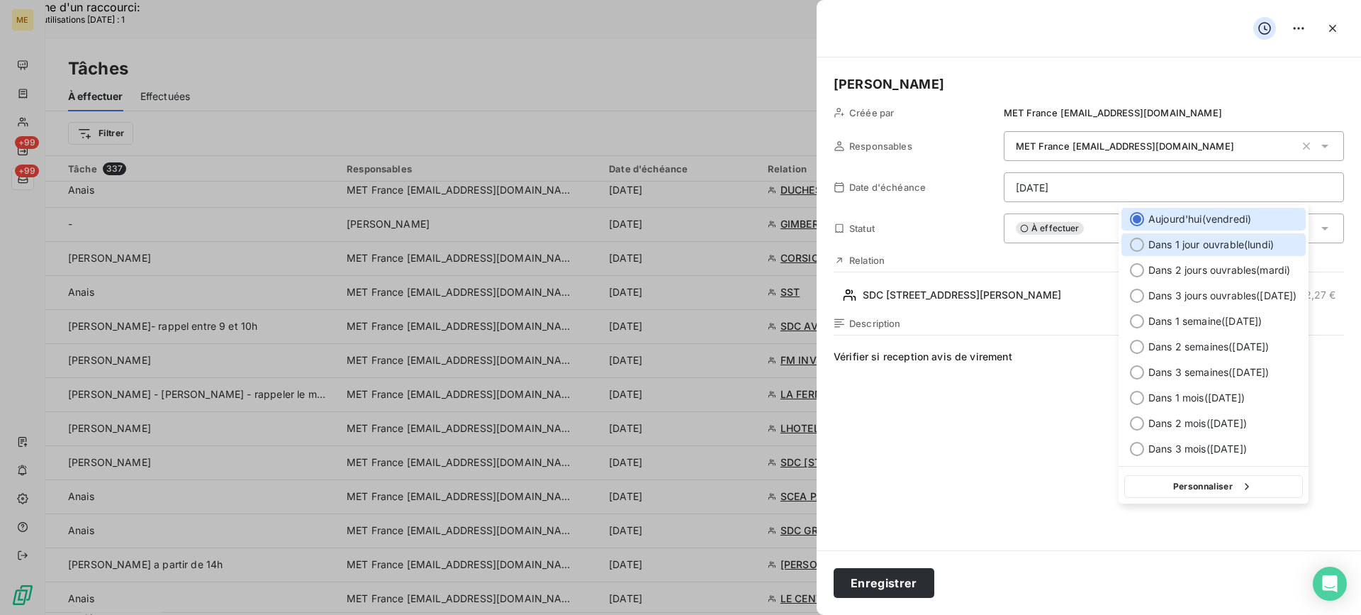
click at [1175, 254] on div "Dans 1 jour ouvrable ( [DATE] )" at bounding box center [1214, 244] width 184 height 23
type input "[DATE]"
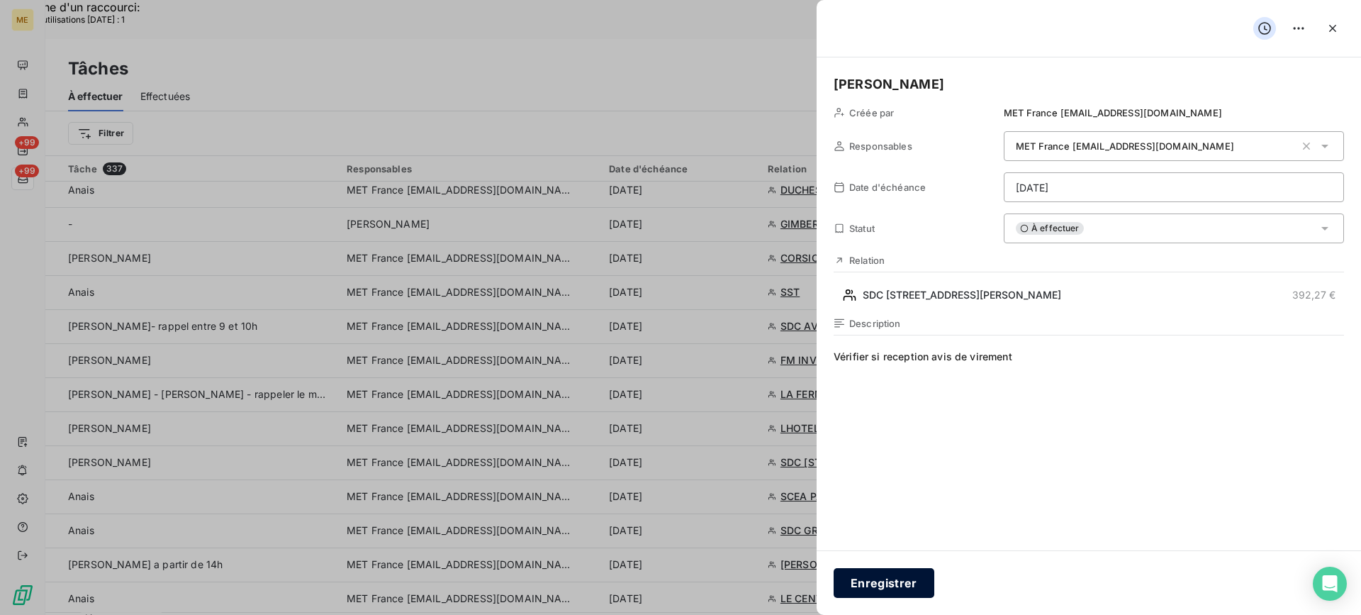
click at [871, 594] on button "Enregistrer" at bounding box center [884, 583] width 101 height 30
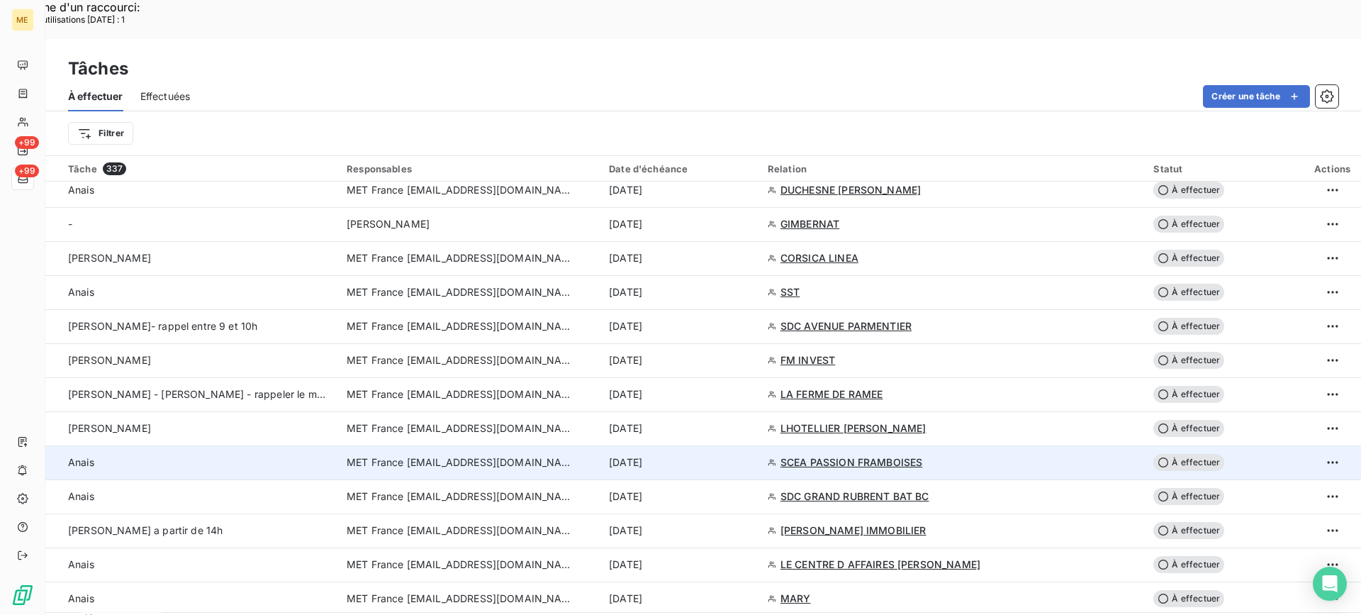
scroll to position [1205, 0]
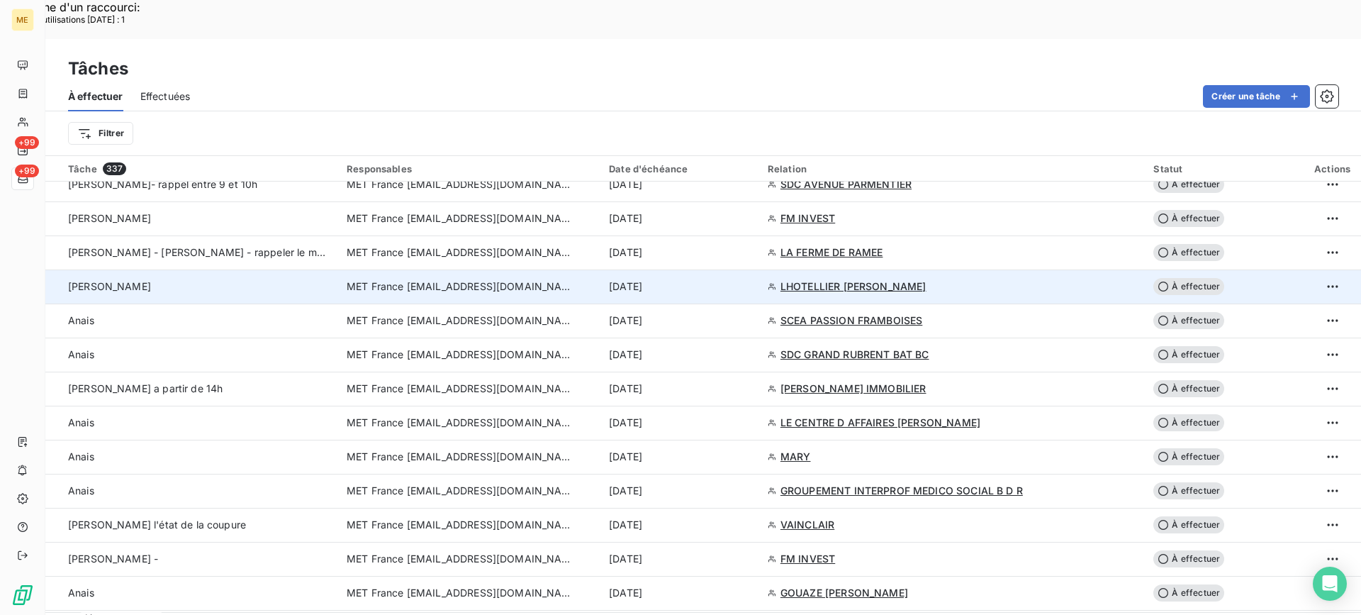
click at [242, 269] on td "[PERSON_NAME]" at bounding box center [191, 286] width 293 height 34
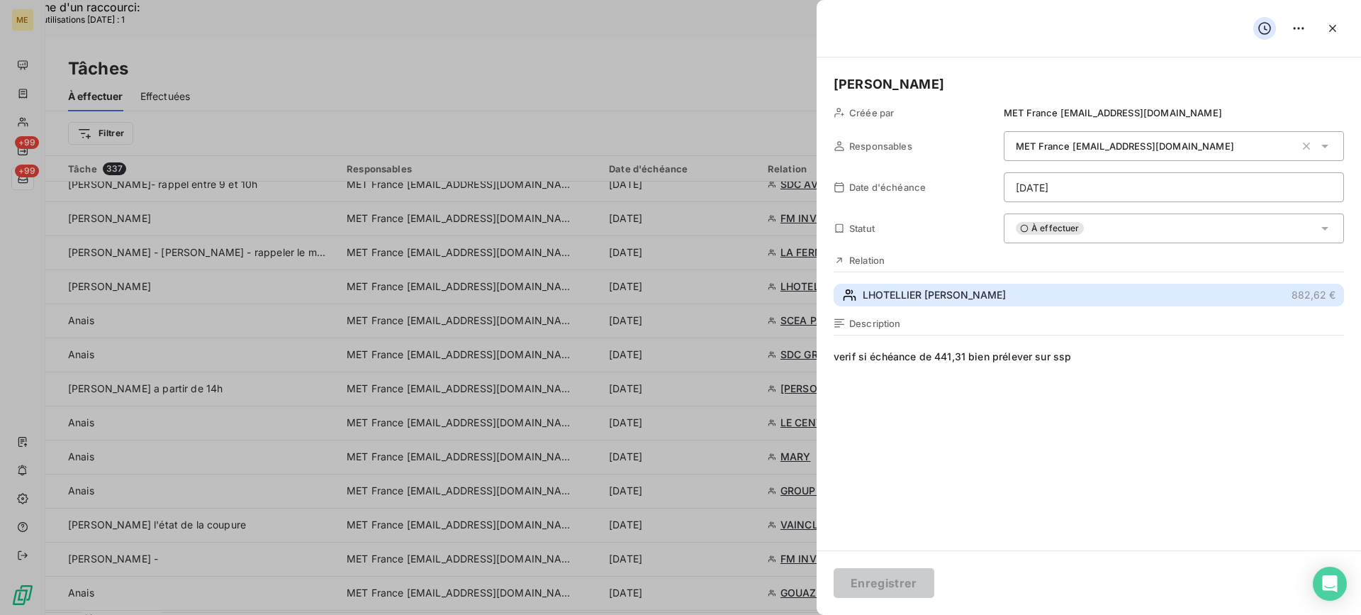
click at [1062, 285] on button "LHOTELLIER VALERIE JEANNE BERNADETTE NEE LECOMTE 882,62 €" at bounding box center [1089, 295] width 511 height 23
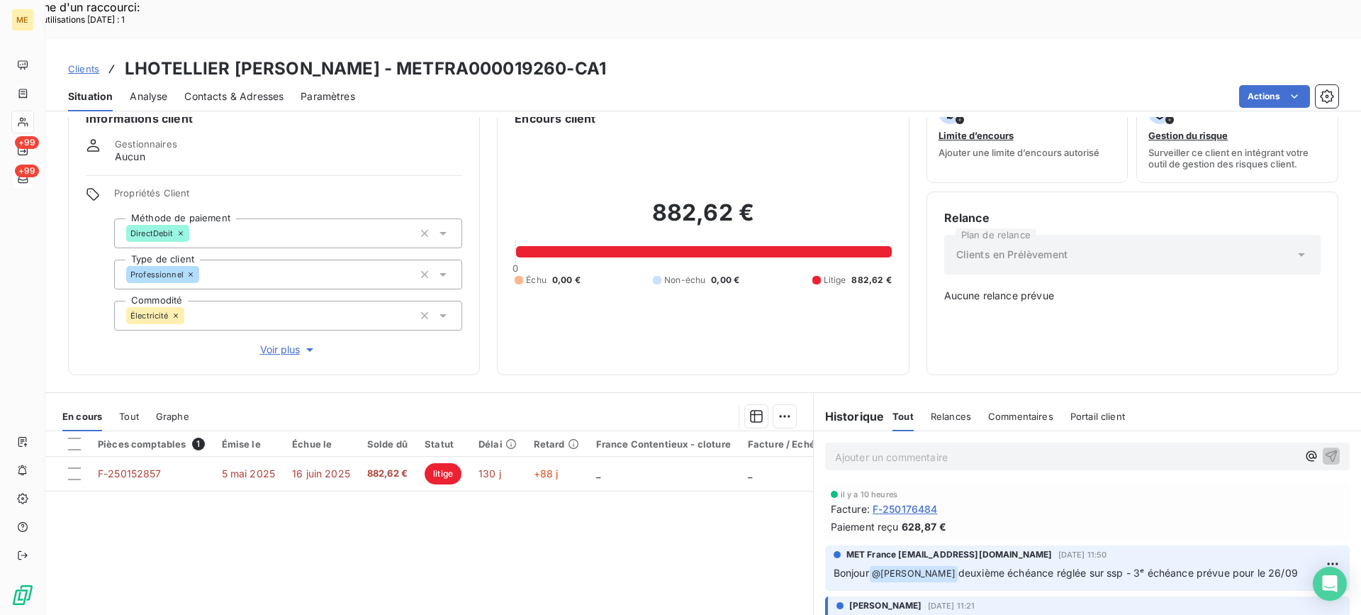
scroll to position [71, 0]
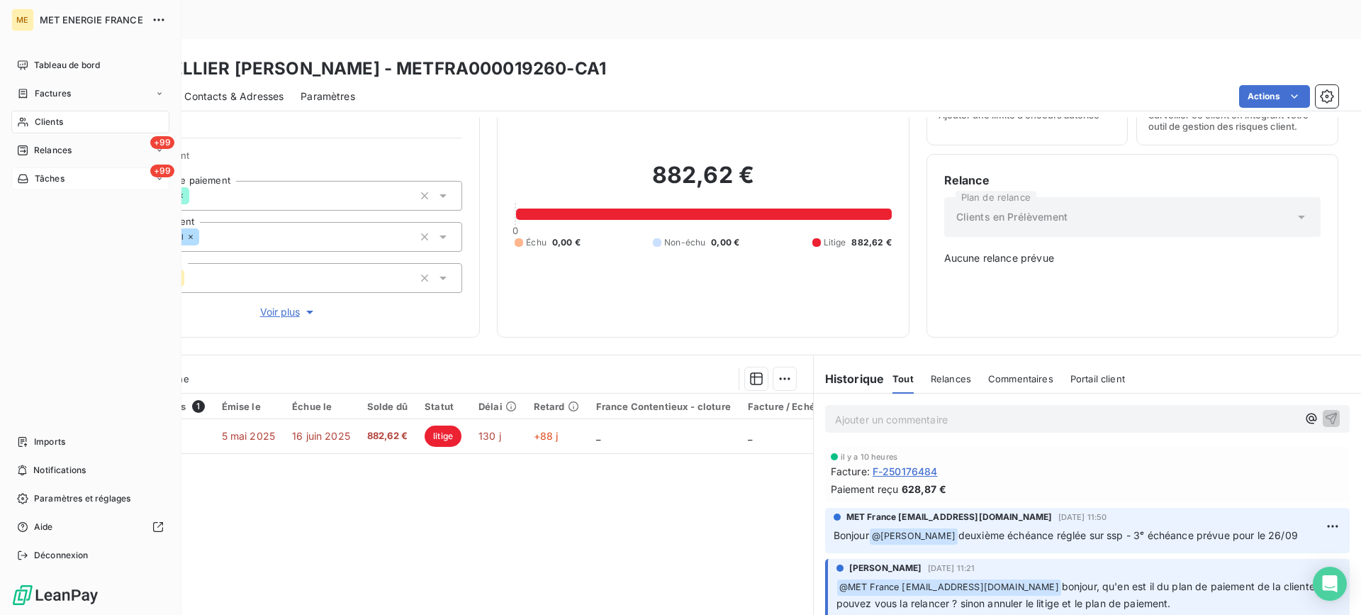
click at [72, 171] on div "+99 Tâches" at bounding box center [90, 178] width 158 height 23
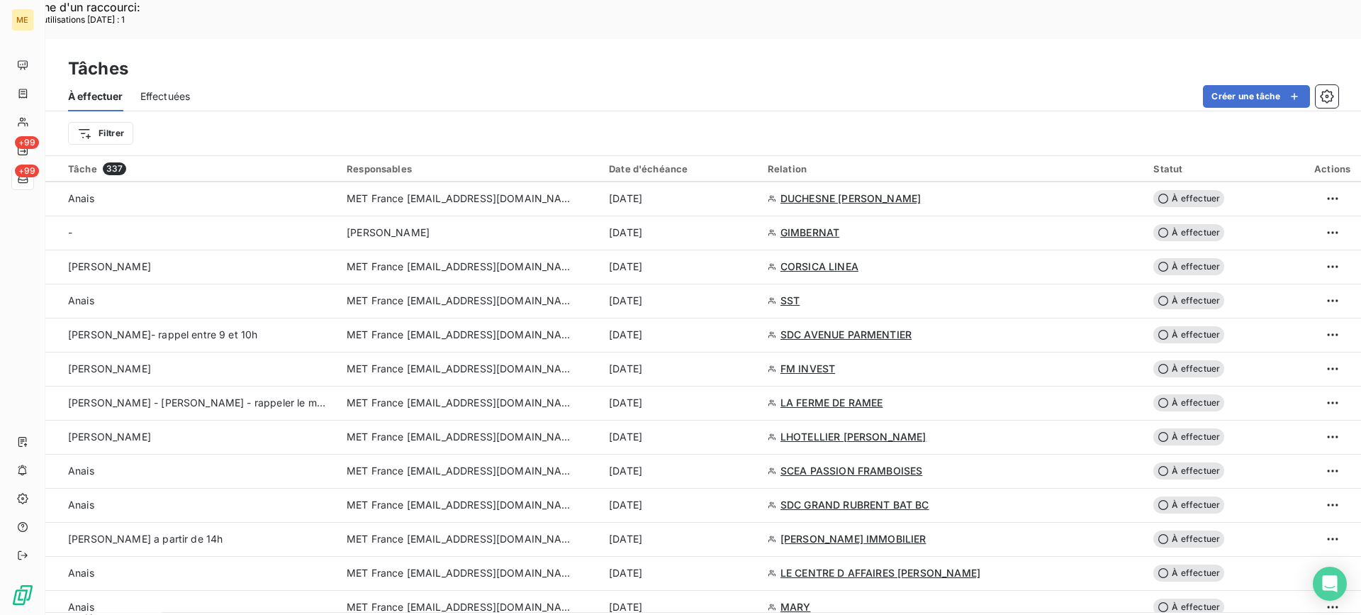
scroll to position [1064, 0]
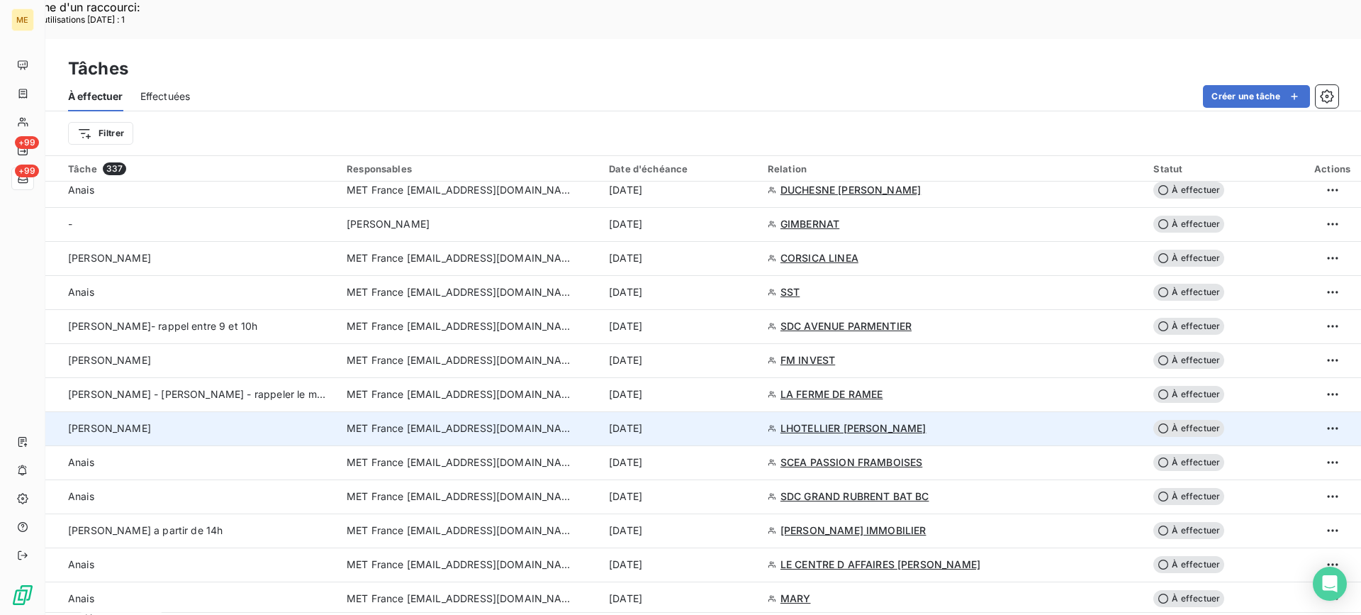
click at [255, 421] on div "[PERSON_NAME]" at bounding box center [199, 428] width 262 height 14
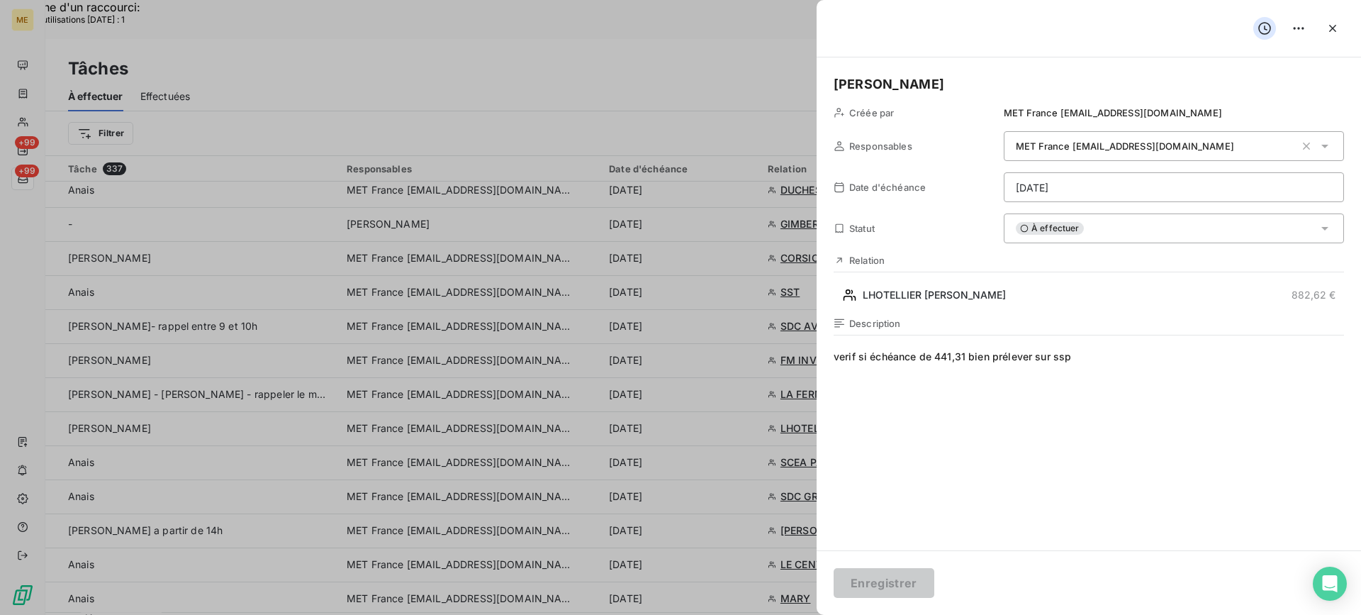
click at [1084, 221] on div "À effectuer" at bounding box center [1174, 228] width 340 height 30
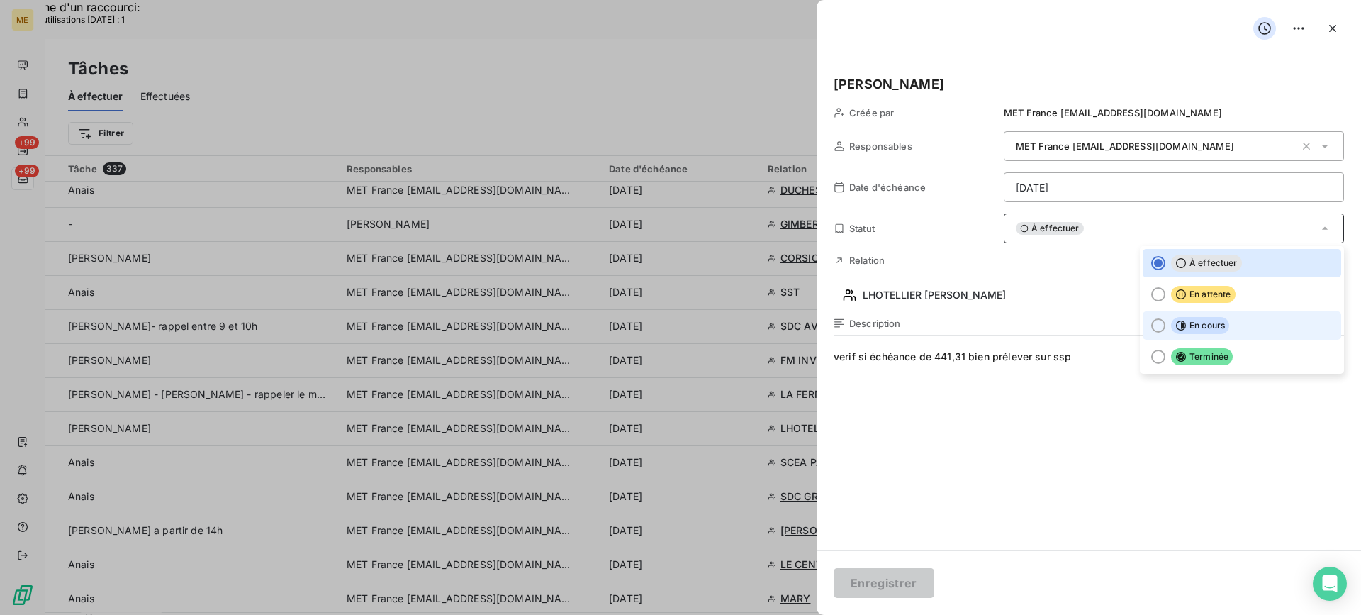
click at [1156, 340] on ul "À effectuer En attente En cours Terminée" at bounding box center [1242, 310] width 204 height 128
click at [1164, 345] on li "Terminée" at bounding box center [1242, 356] width 199 height 28
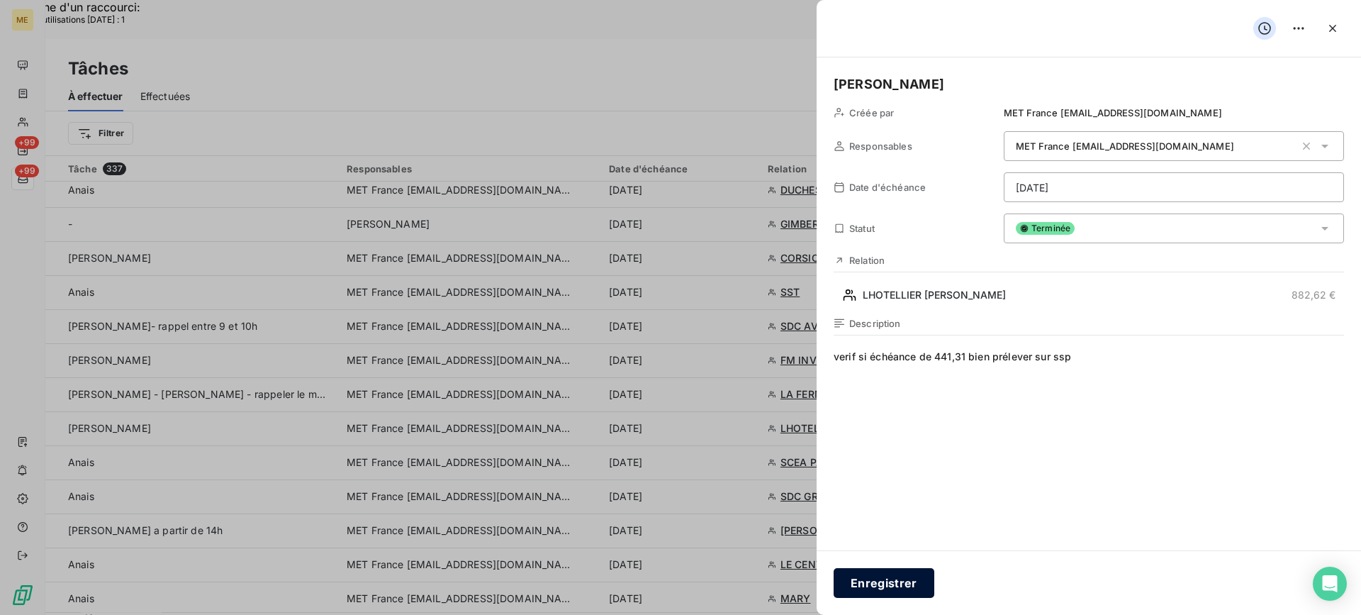
click at [904, 582] on button "Enregistrer" at bounding box center [884, 583] width 101 height 30
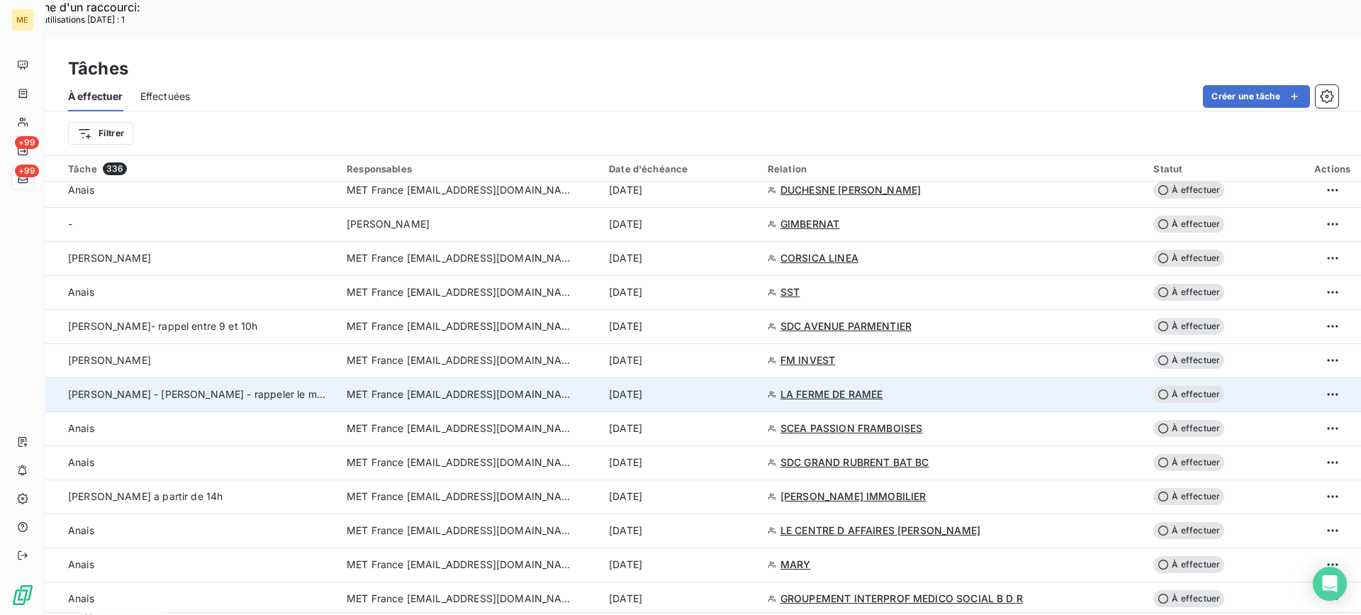
click at [293, 387] on div "[PERSON_NAME] - [PERSON_NAME] - rappeler le matin a partir de 11h" at bounding box center [199, 394] width 262 height 14
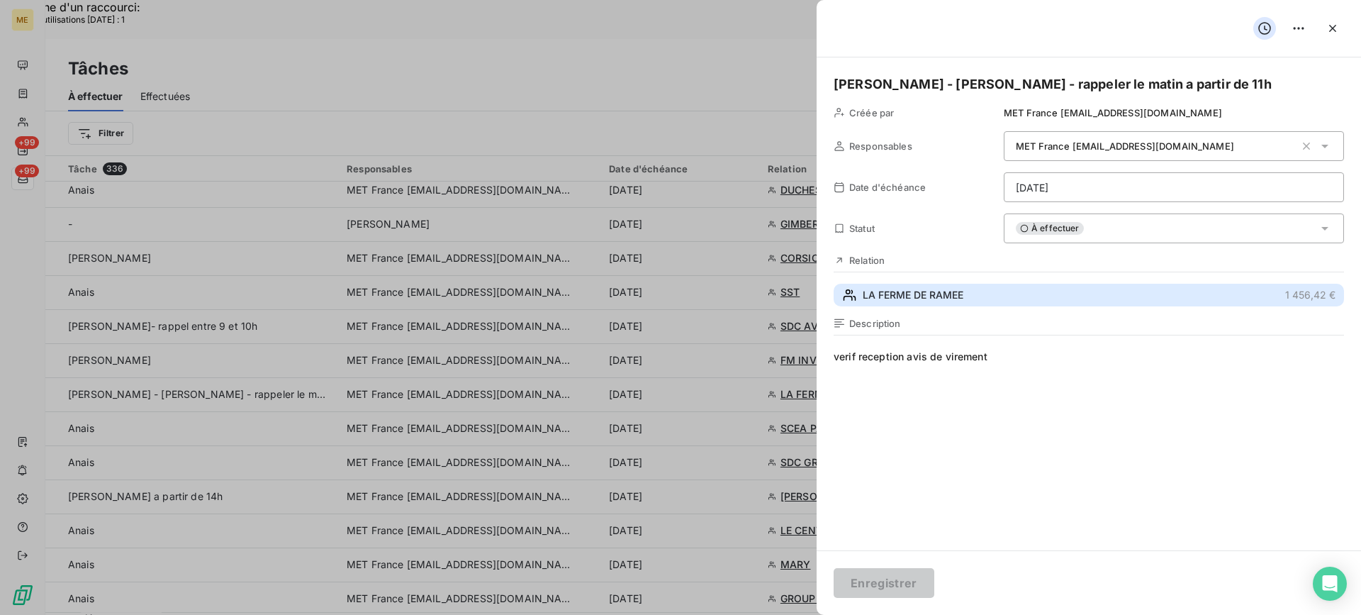
click at [1021, 303] on button "LA FERME DE RAMEE 1 456,42 €" at bounding box center [1089, 295] width 511 height 23
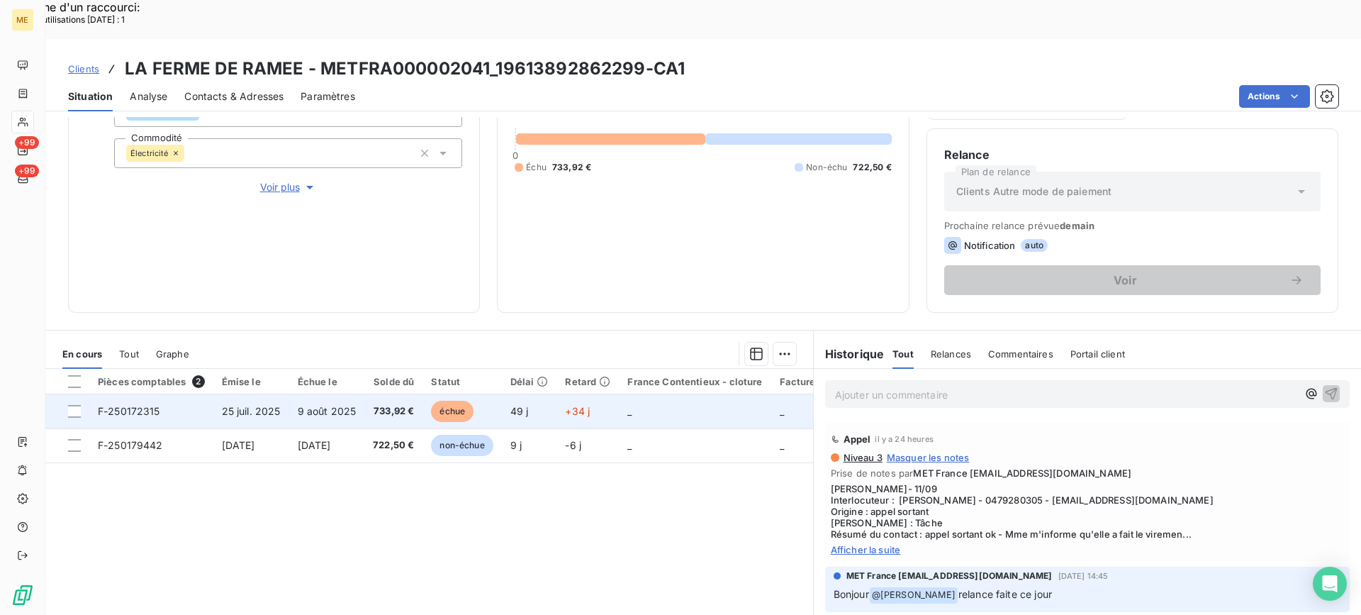
scroll to position [226, 0]
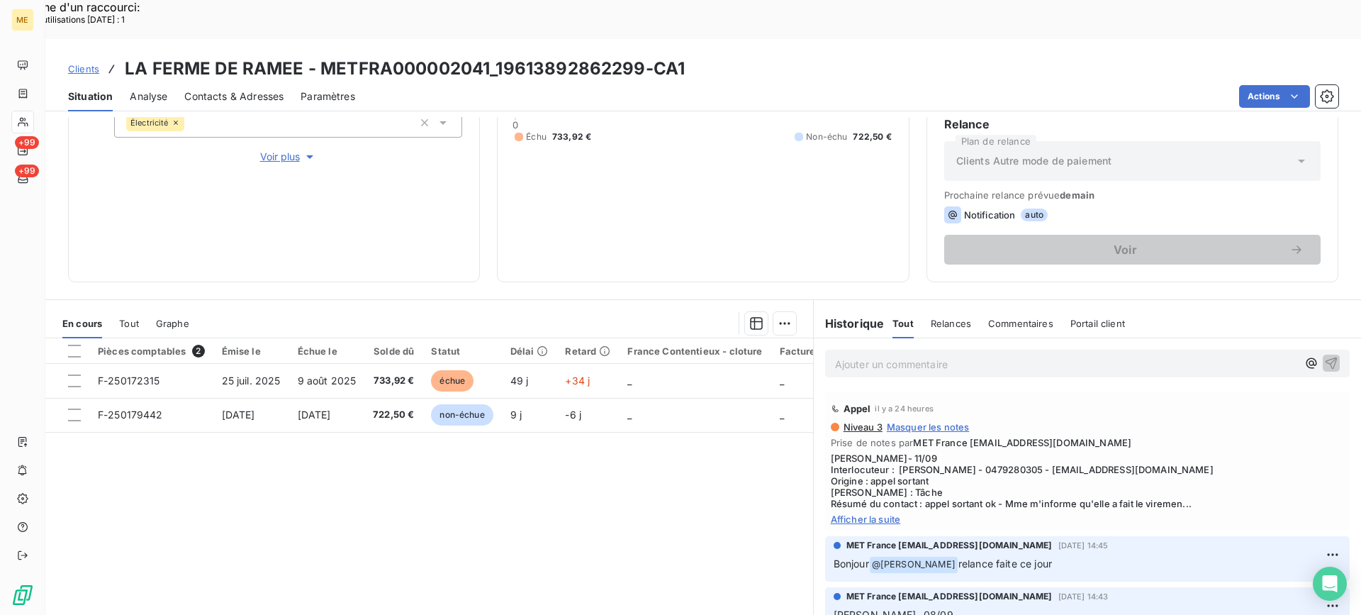
click at [874, 513] on span "Afficher la suite" at bounding box center [1087, 518] width 513 height 11
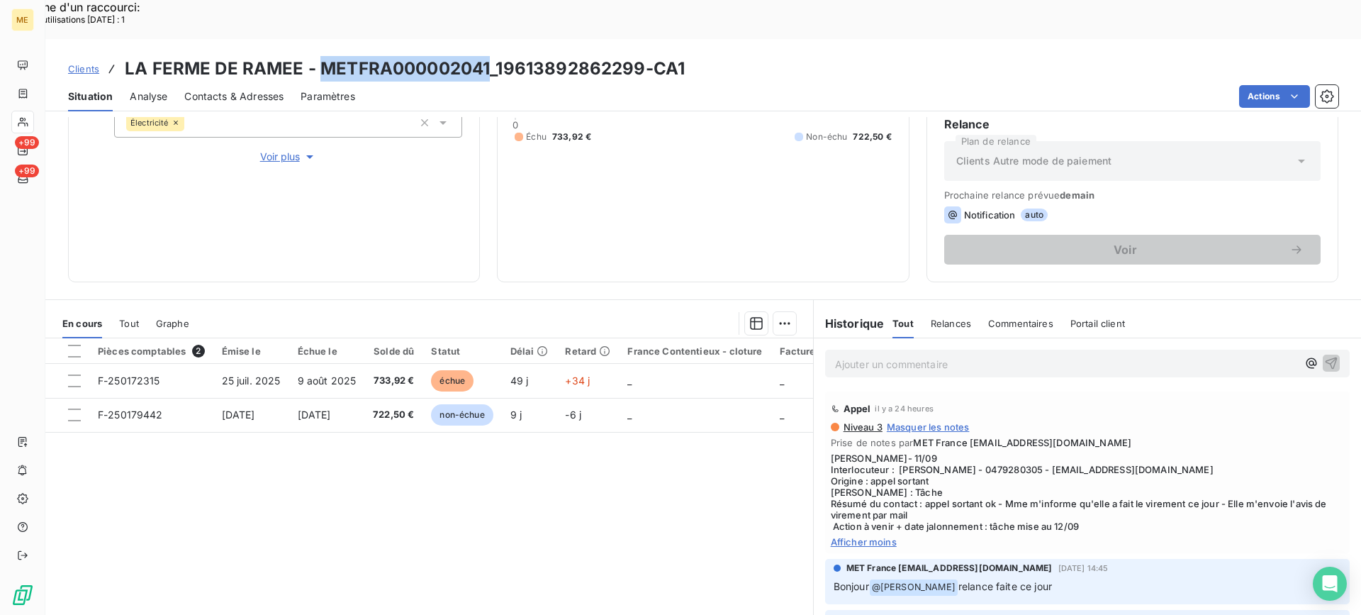
drag, startPoint x: 316, startPoint y: 25, endPoint x: 486, endPoint y: 21, distance: 170.9
click at [486, 56] on h3 "LA FERME DE RAMEE - METFRA000002041_19613892862299-CA1" at bounding box center [405, 69] width 560 height 26
copy h3 "METFRA000002041"
drag, startPoint x: 1042, startPoint y: 433, endPoint x: 1053, endPoint y: 430, distance: 10.8
click at [1053, 452] on span "Lisa- 11/09 Interlocuteur : Mme ROLLAND - 0479280305 - lafermederamee@hotmail.f…" at bounding box center [1087, 491] width 513 height 79
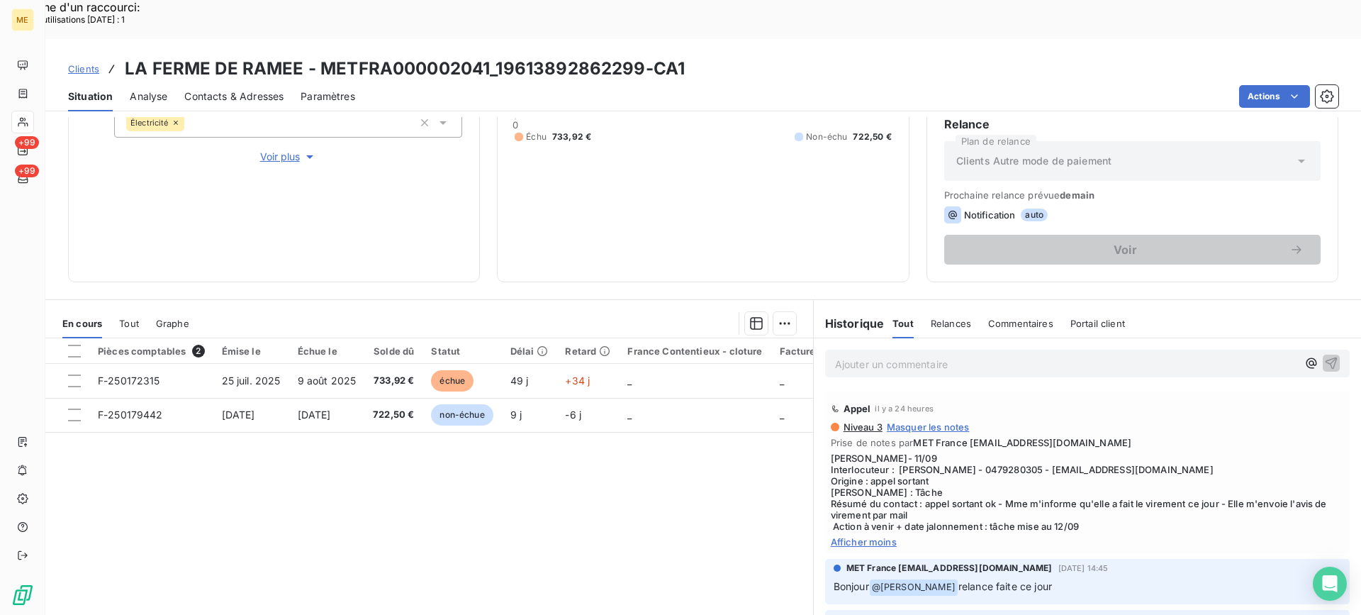
click at [1037, 452] on span "Lisa- 11/09 Interlocuteur : Mme ROLLAND - 0479280305 - lafermederamee@hotmail.f…" at bounding box center [1087, 491] width 513 height 79
drag, startPoint x: 1039, startPoint y: 433, endPoint x: 1181, endPoint y: 428, distance: 142.6
click at [1181, 452] on span "Lisa- 11/09 Interlocuteur : Mme ROLLAND - 0479280305 - lafermederamee@hotmail.f…" at bounding box center [1087, 491] width 513 height 79
copy span "[EMAIL_ADDRESS][DOMAIN_NAME]"
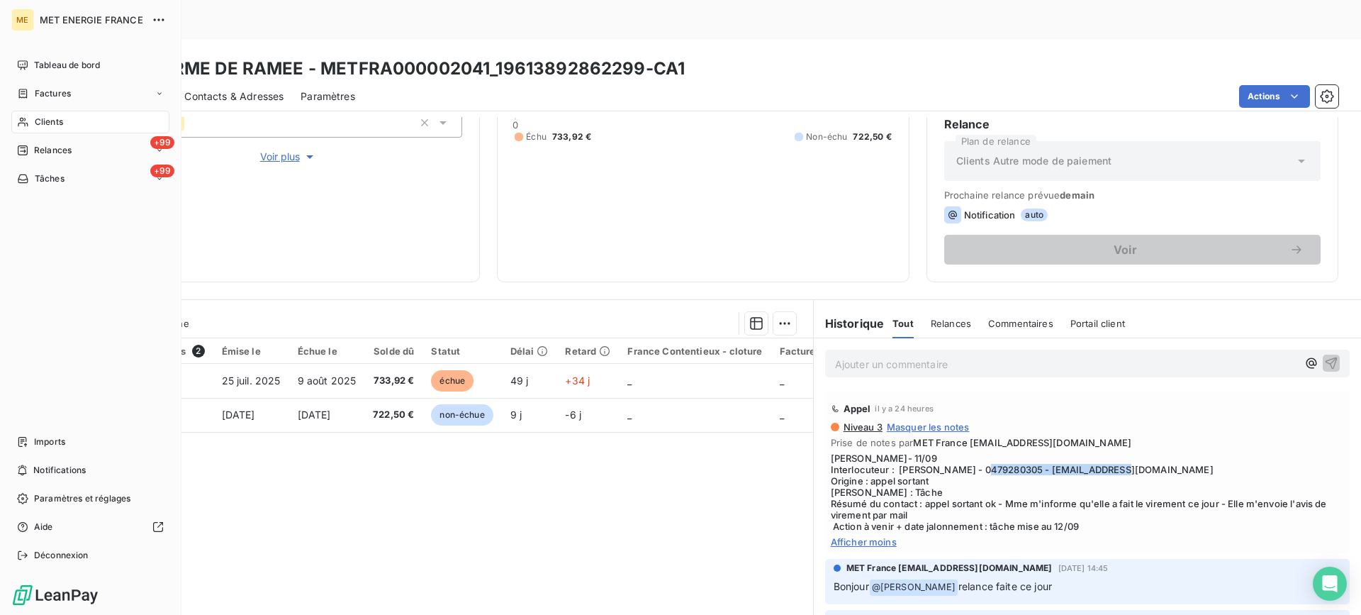
click at [43, 121] on span "Clients" at bounding box center [49, 122] width 28 height 13
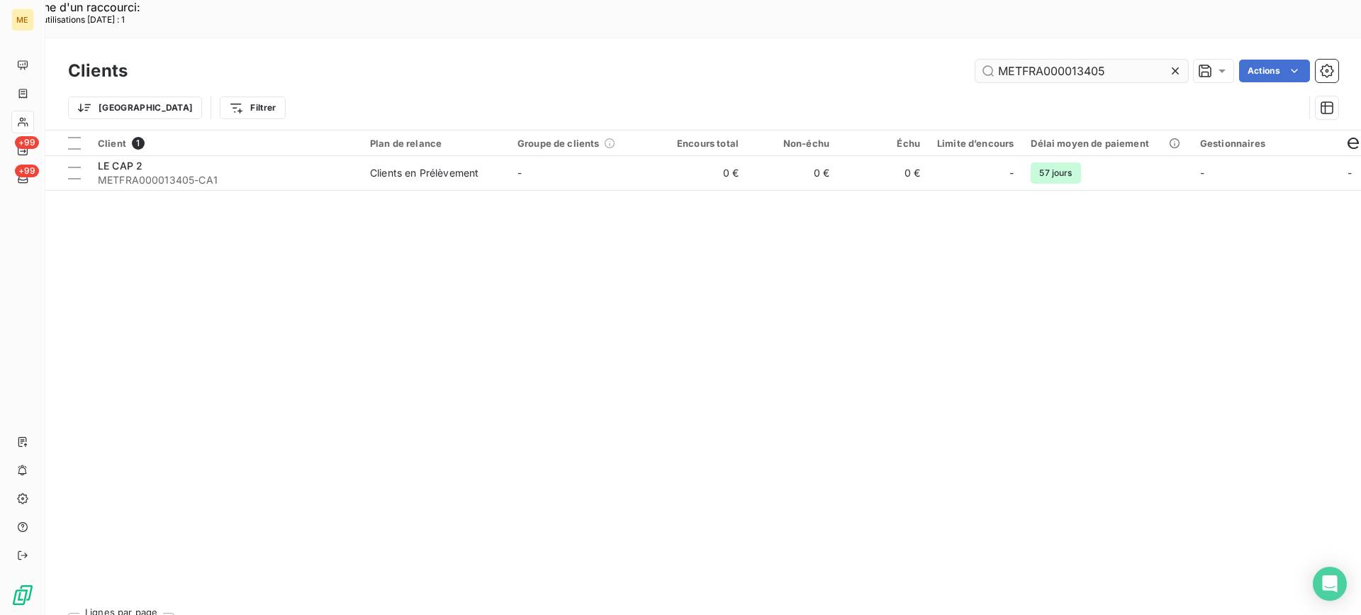
click at [1045, 60] on input "METFRA000013405" at bounding box center [1082, 71] width 213 height 23
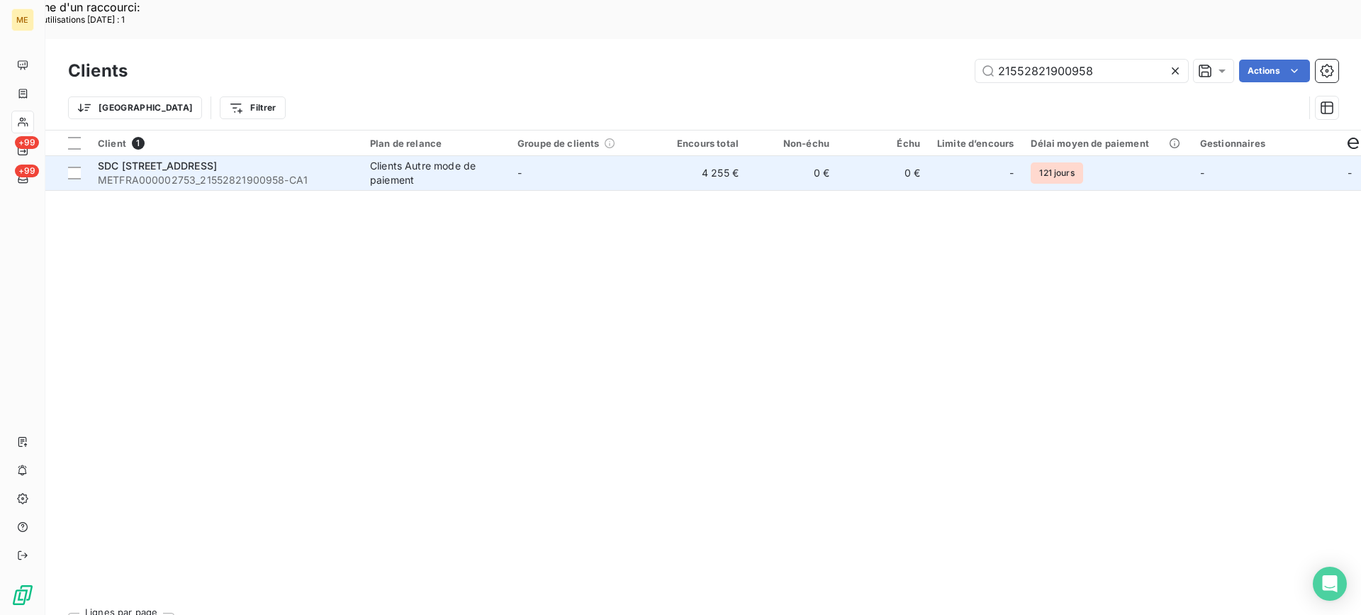
type input "21552821900958"
click at [191, 173] on span "METFRA000002753_21552821900958-CA1" at bounding box center [225, 180] width 255 height 14
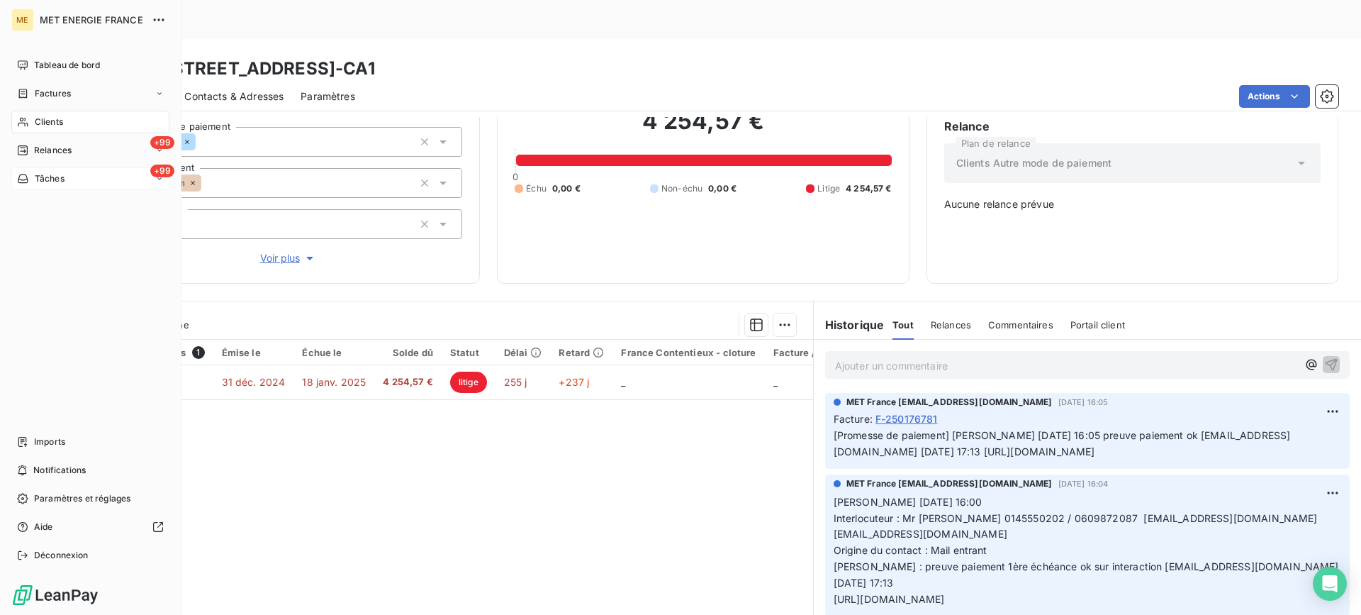
click at [59, 169] on div "+99 Tâches" at bounding box center [90, 178] width 158 height 23
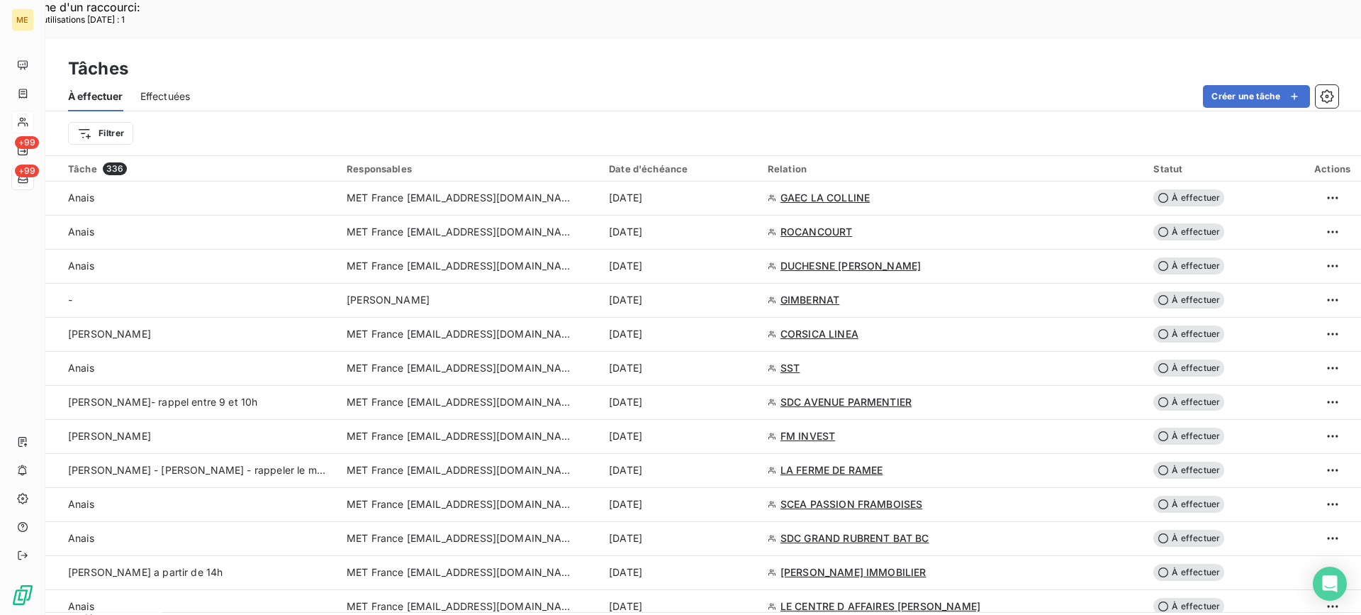
scroll to position [993, 0]
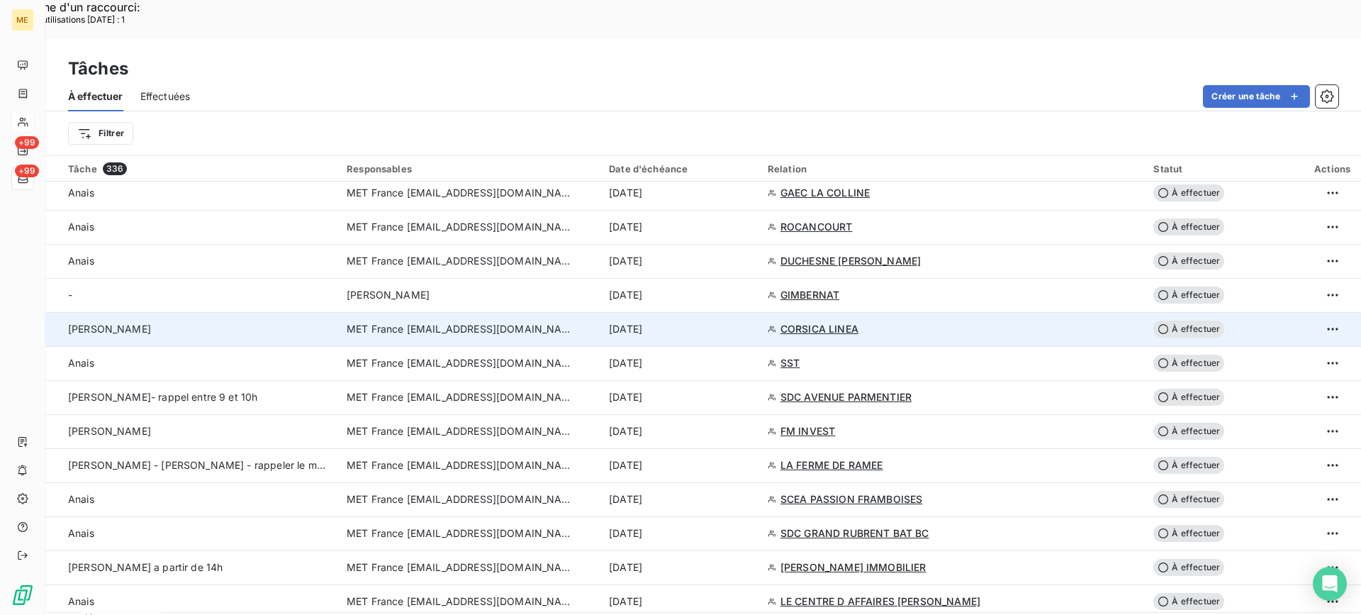
drag, startPoint x: 284, startPoint y: 297, endPoint x: 289, endPoint y: 304, distance: 8.7
click at [289, 312] on td "[PERSON_NAME]" at bounding box center [191, 329] width 293 height 34
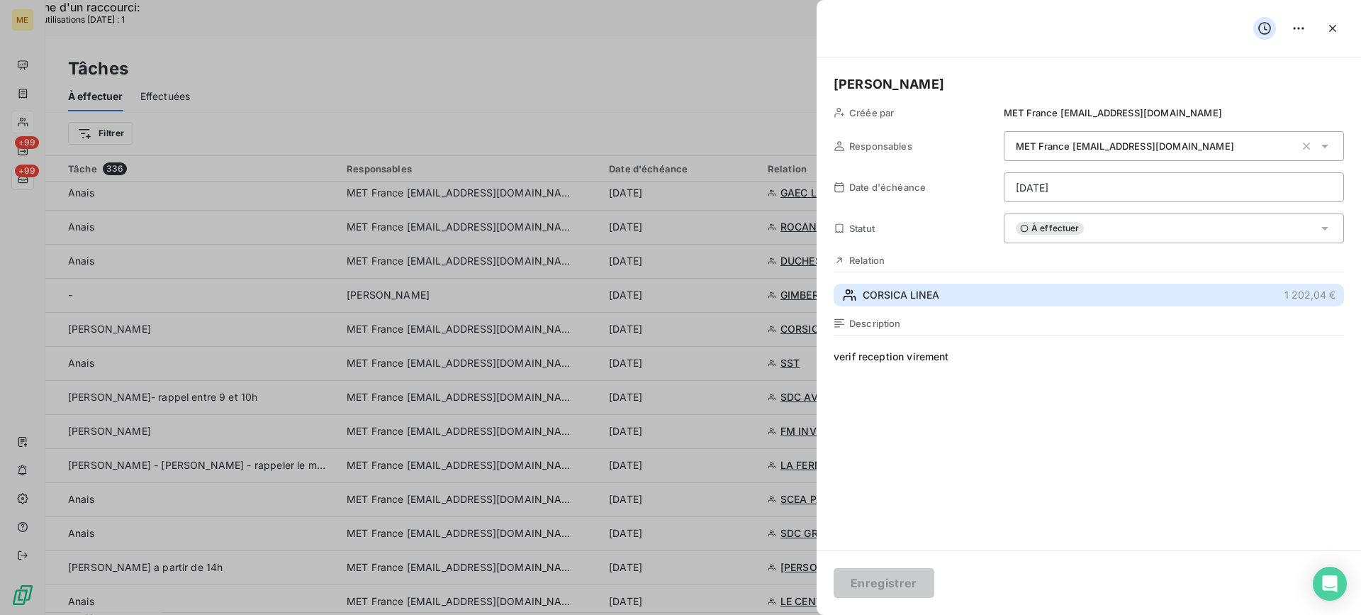
click at [915, 301] on span "CORSICA LINEA" at bounding box center [901, 295] width 77 height 14
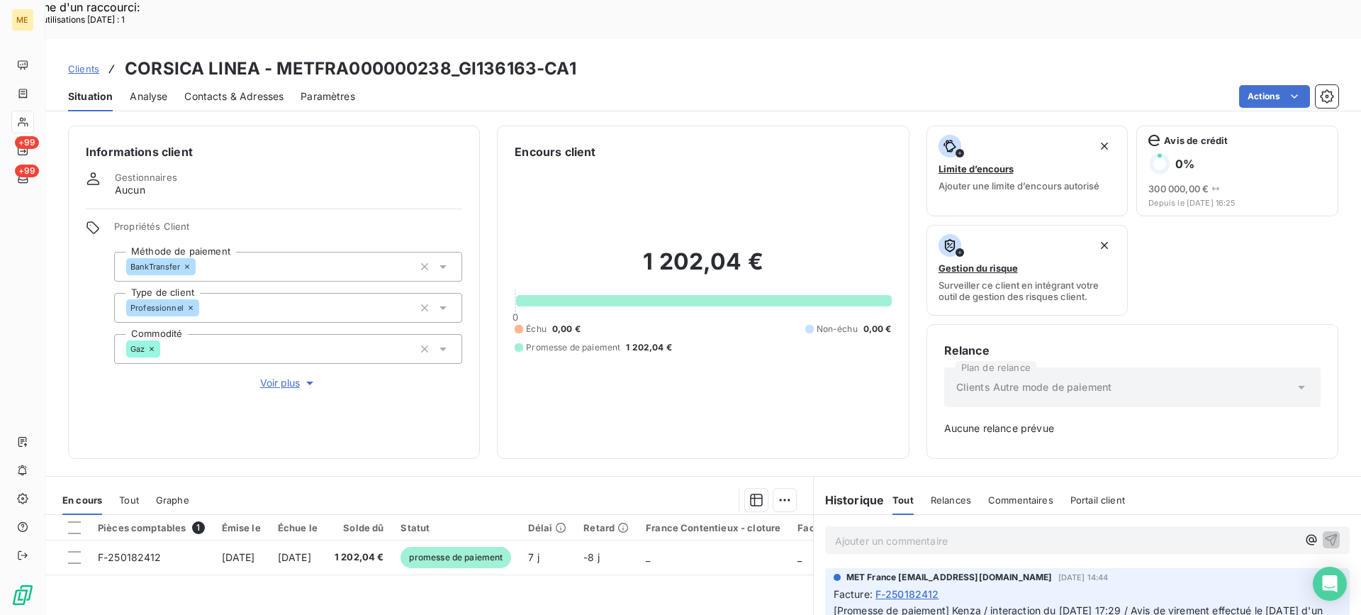
scroll to position [71, 0]
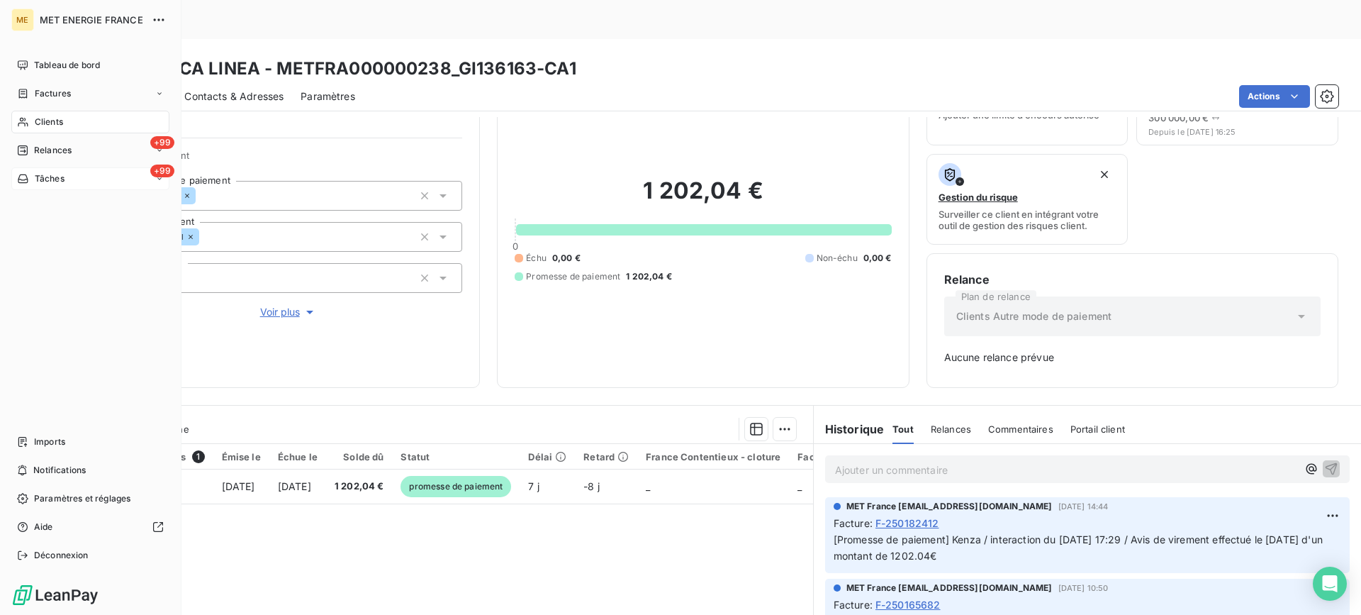
click at [62, 172] on div "+99 Tâches" at bounding box center [90, 178] width 158 height 23
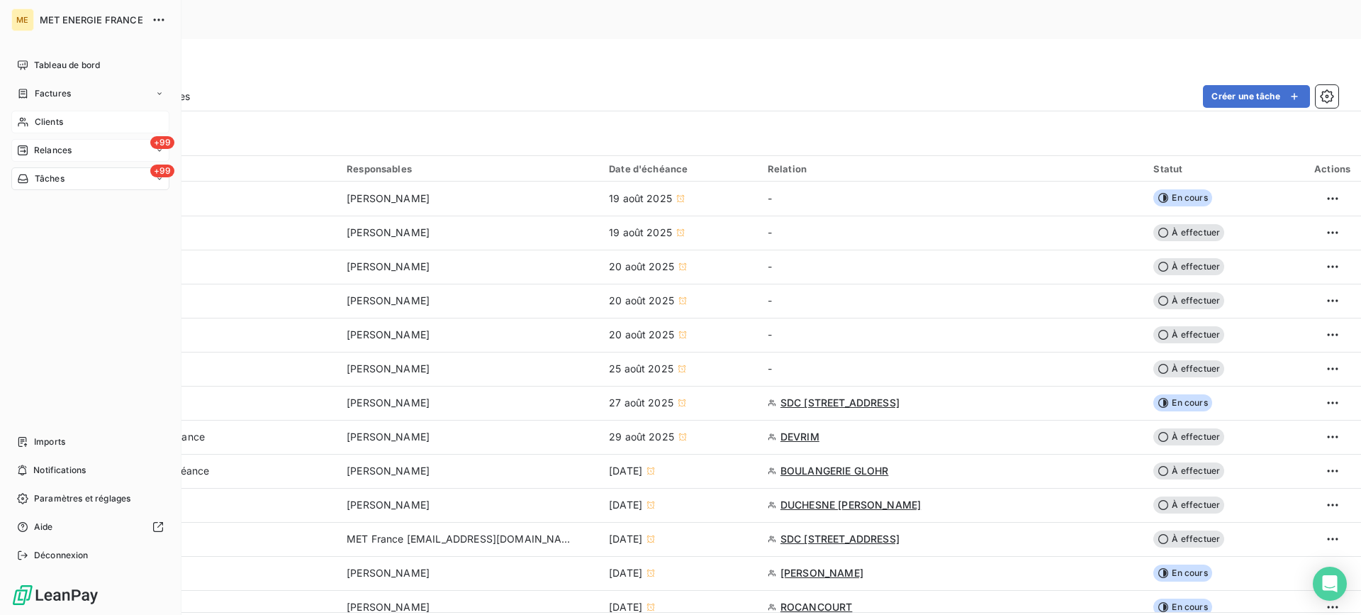
click at [45, 150] on span "Relances" at bounding box center [53, 150] width 38 height 13
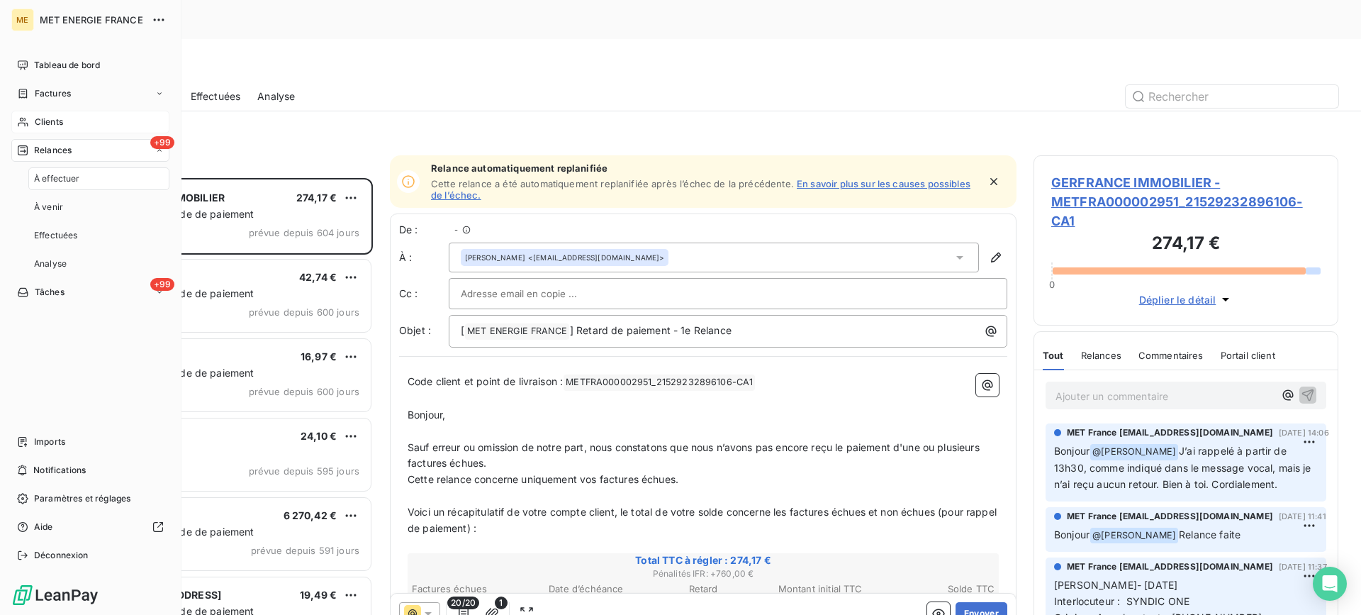
scroll to position [465, 294]
click at [103, 293] on div "+99 Tâches" at bounding box center [90, 292] width 158 height 23
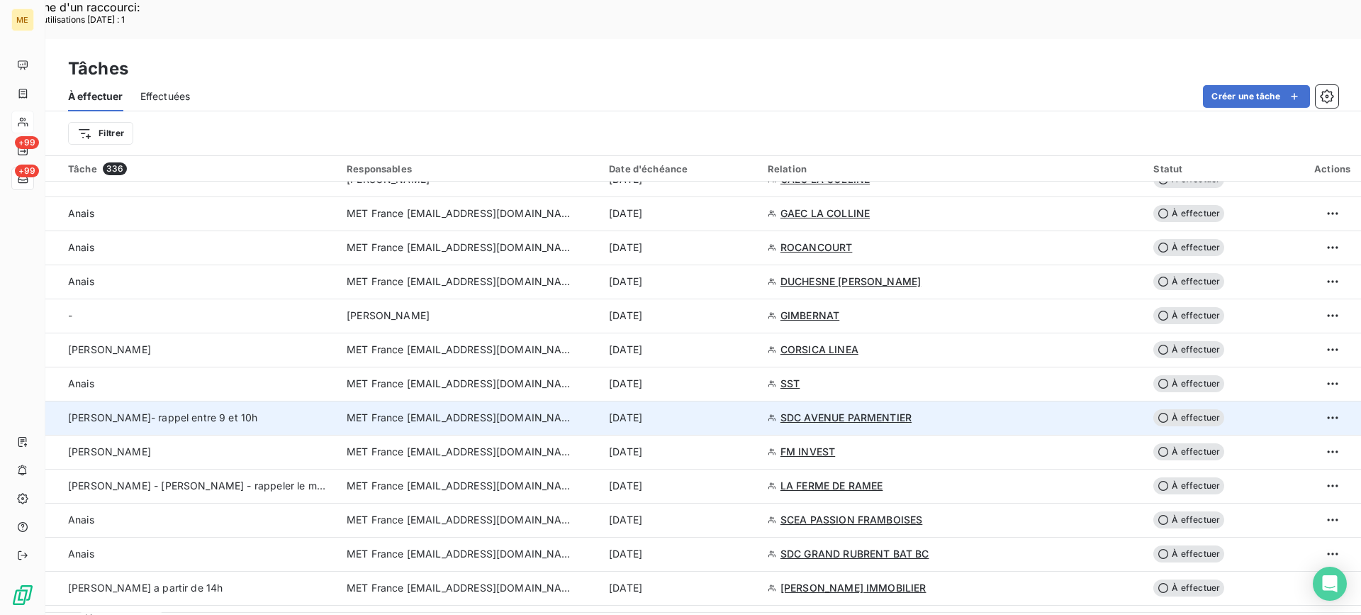
scroll to position [993, 0]
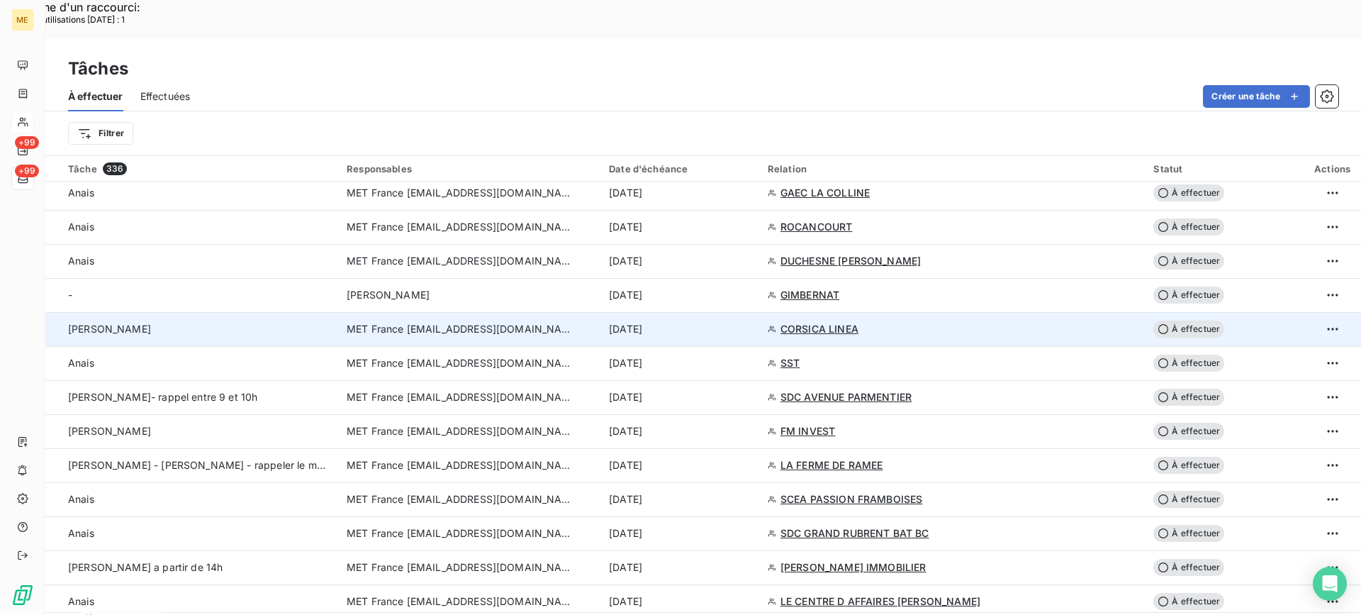
click at [236, 322] on div "[PERSON_NAME]" at bounding box center [199, 329] width 262 height 14
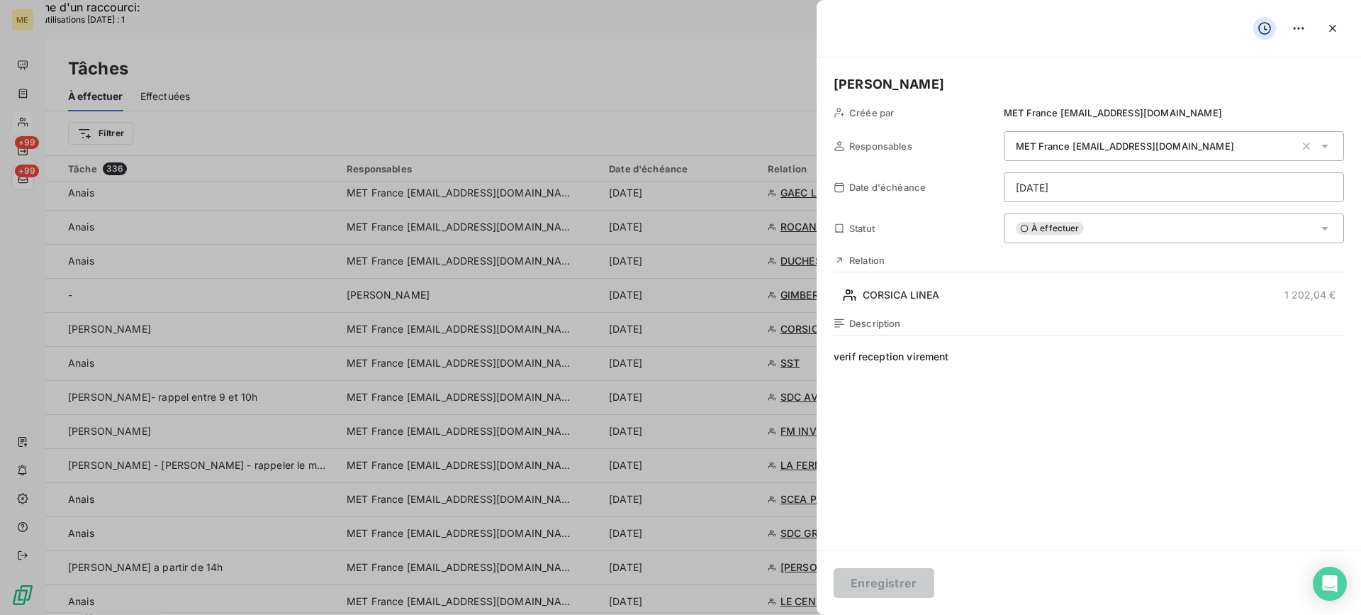
click at [1038, 233] on span "À effectuer" at bounding box center [1050, 228] width 68 height 13
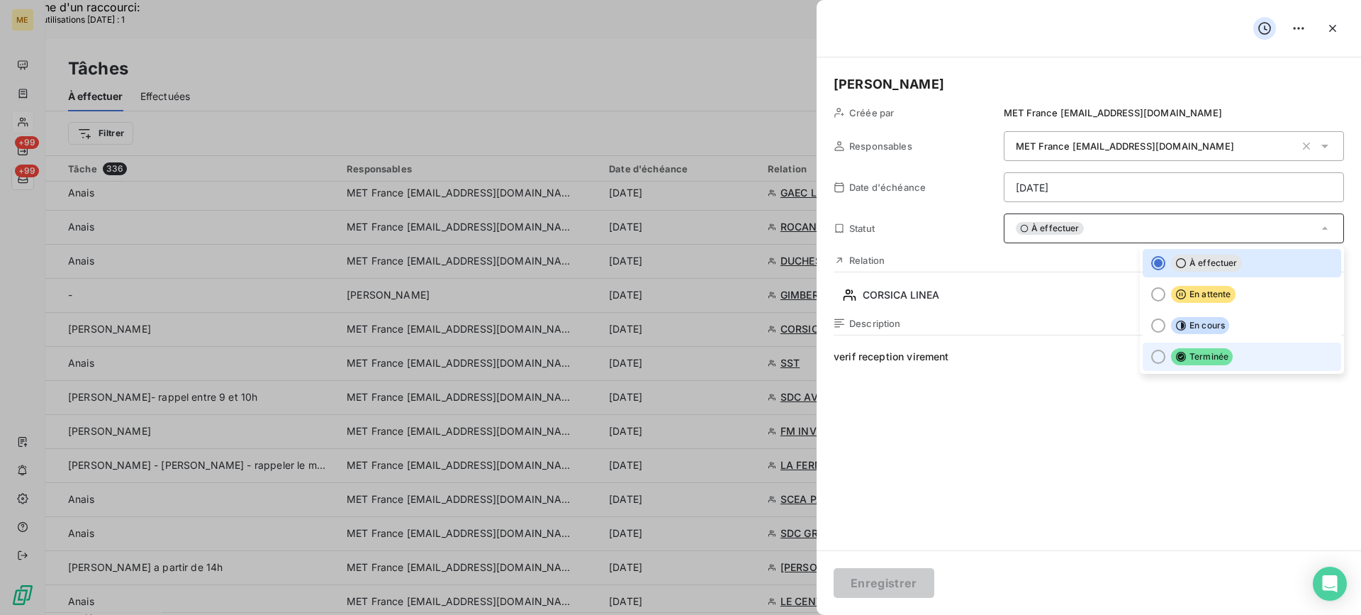
click at [1156, 349] on li "Terminée" at bounding box center [1242, 356] width 199 height 28
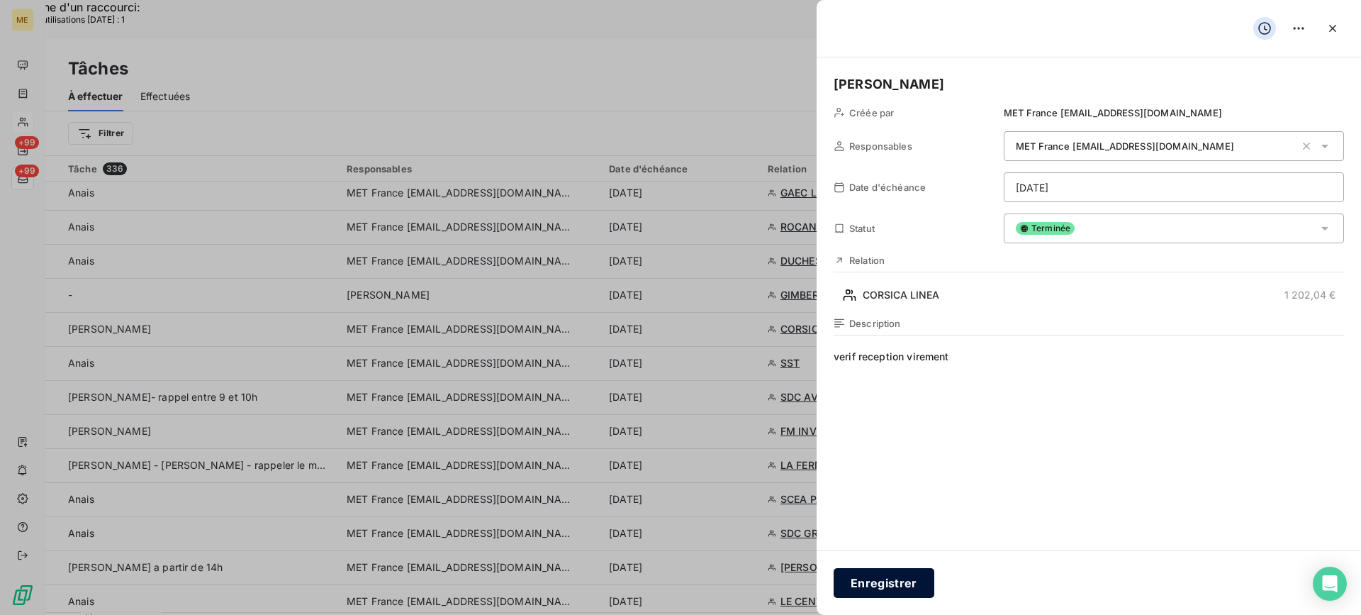
click at [864, 572] on button "Enregistrer" at bounding box center [884, 583] width 101 height 30
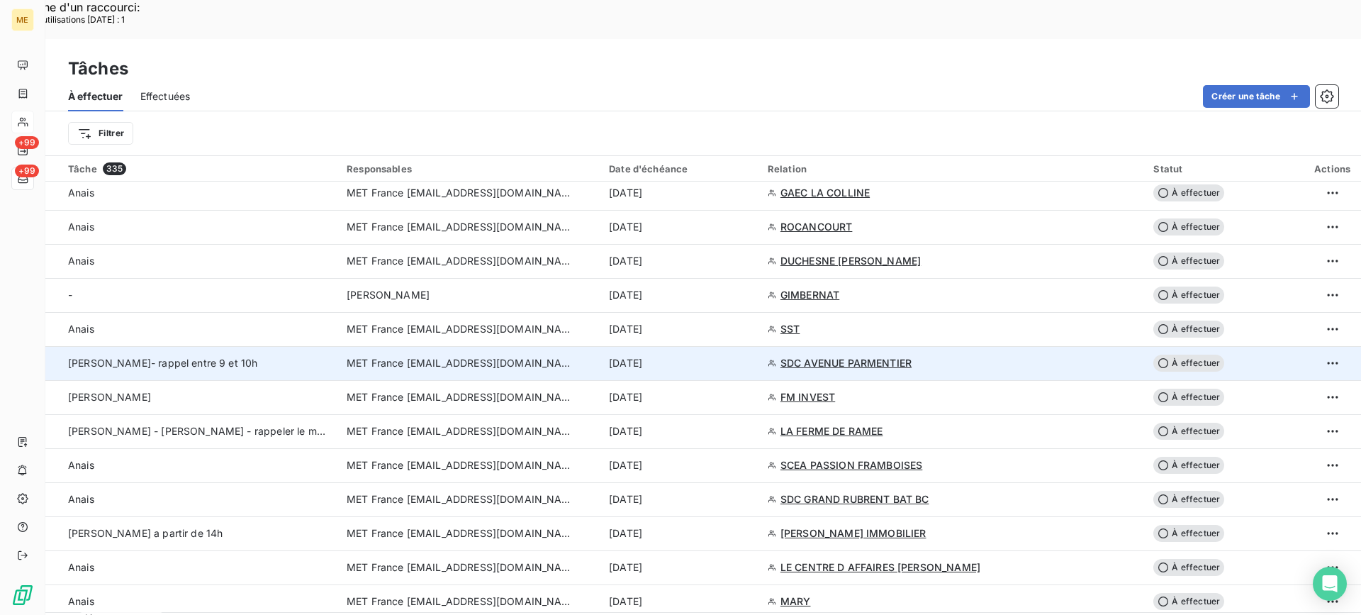
click at [279, 346] on td "[PERSON_NAME]- rappel entre 9 et 10h" at bounding box center [191, 363] width 293 height 34
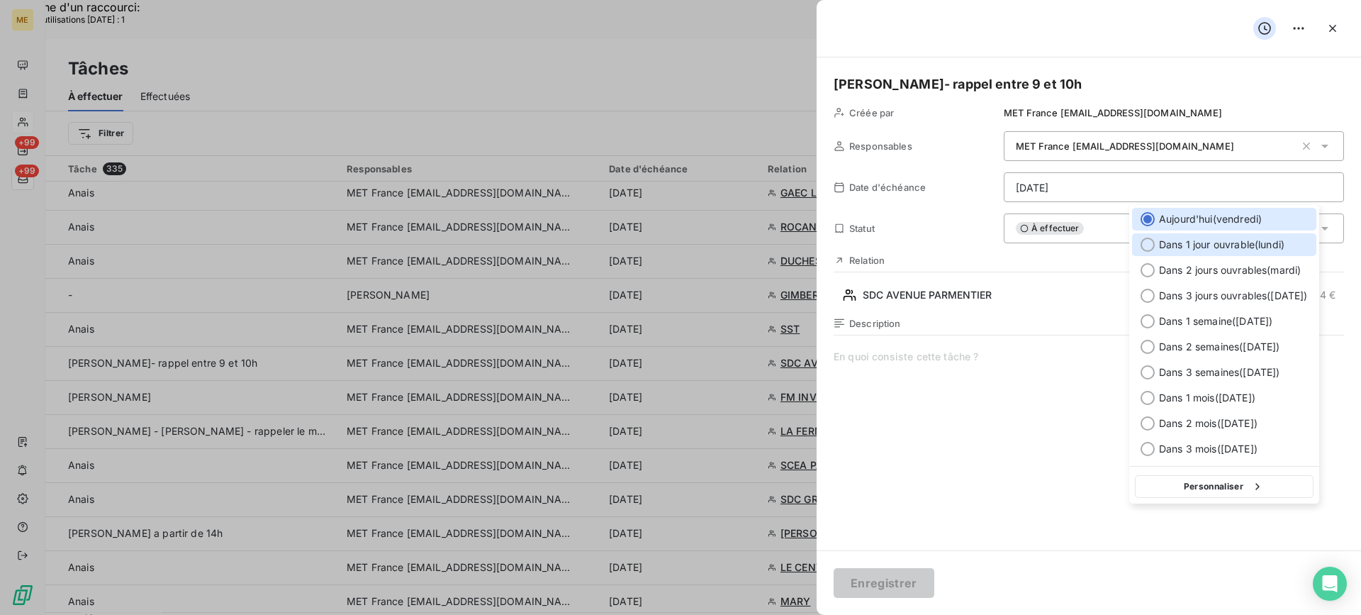
click at [1215, 254] on div "Dans 1 jour ouvrable ( [DATE] )" at bounding box center [1224, 244] width 184 height 23
type input "[DATE]"
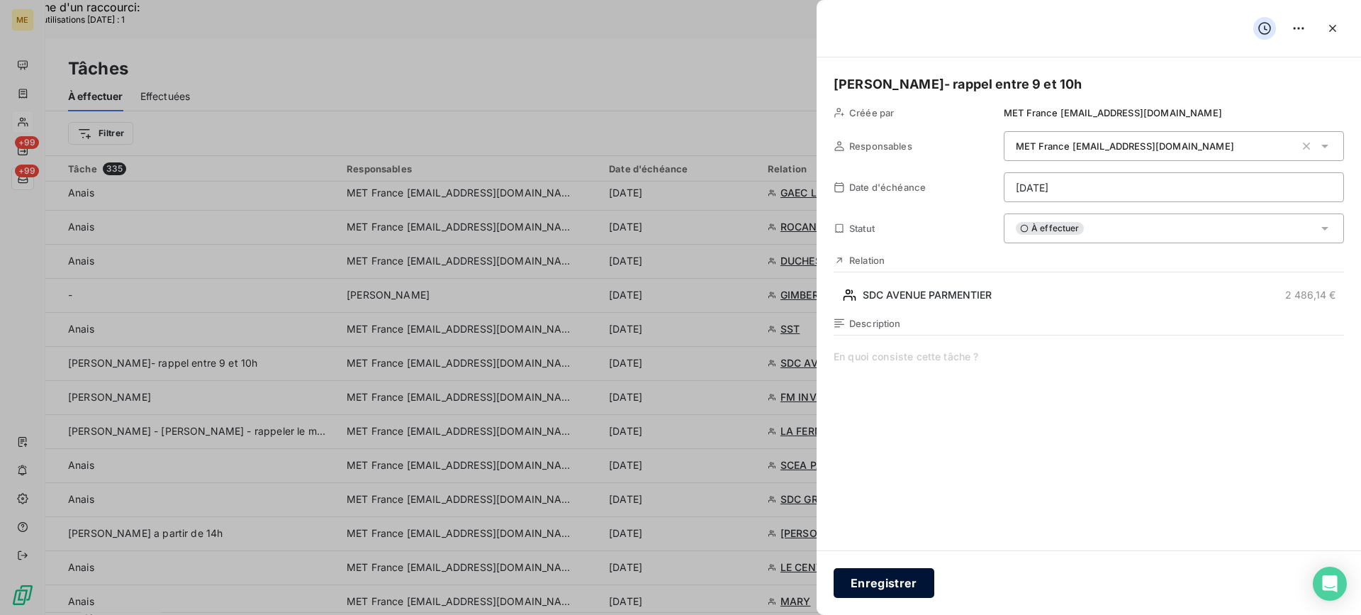
click at [909, 572] on button "Enregistrer" at bounding box center [884, 583] width 101 height 30
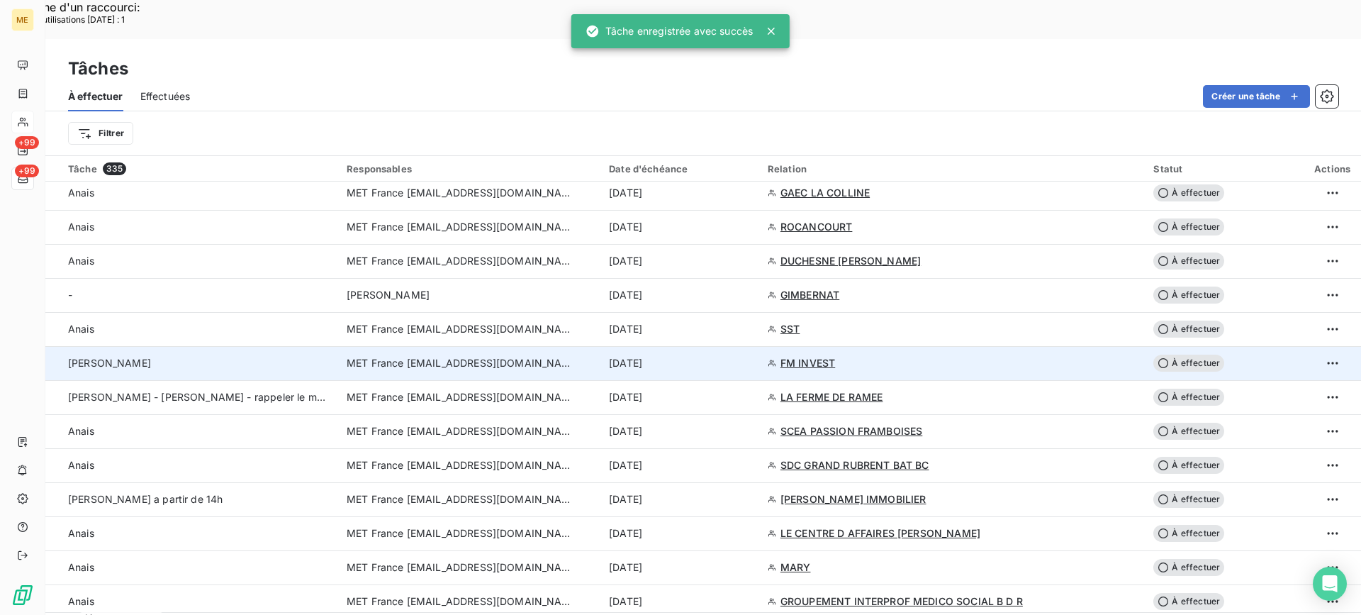
click at [225, 356] on div "[PERSON_NAME]" at bounding box center [199, 363] width 262 height 14
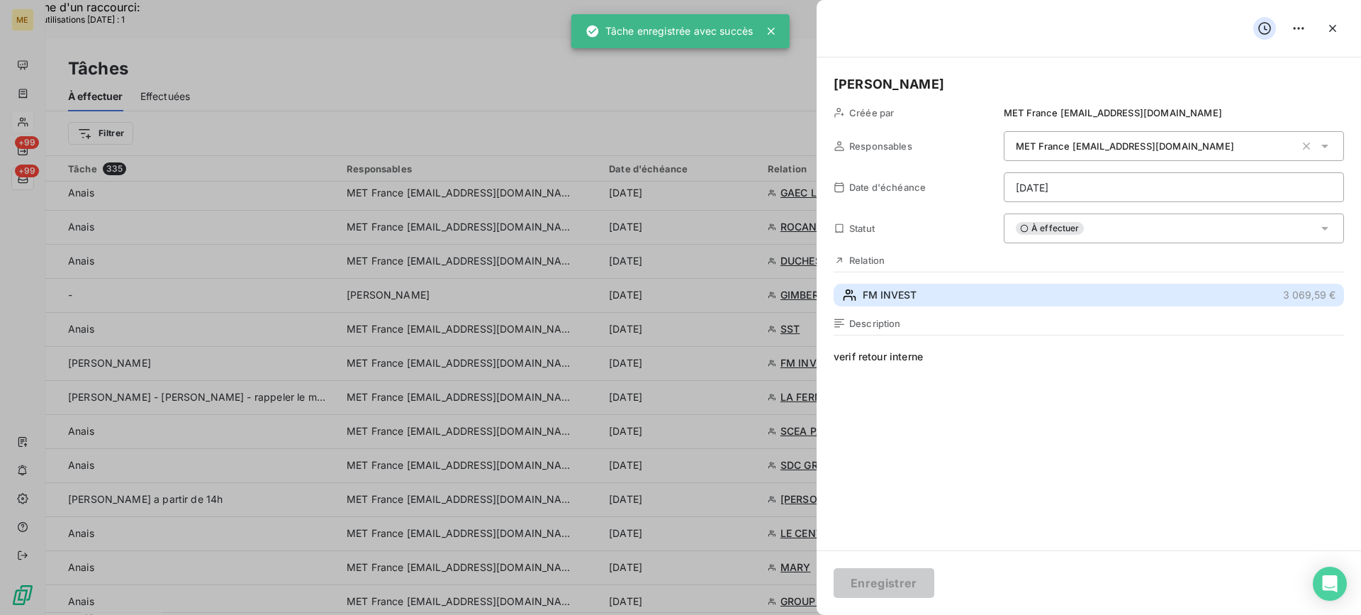
click at [1015, 295] on button "FM INVEST 3 069,59 €" at bounding box center [1089, 295] width 511 height 23
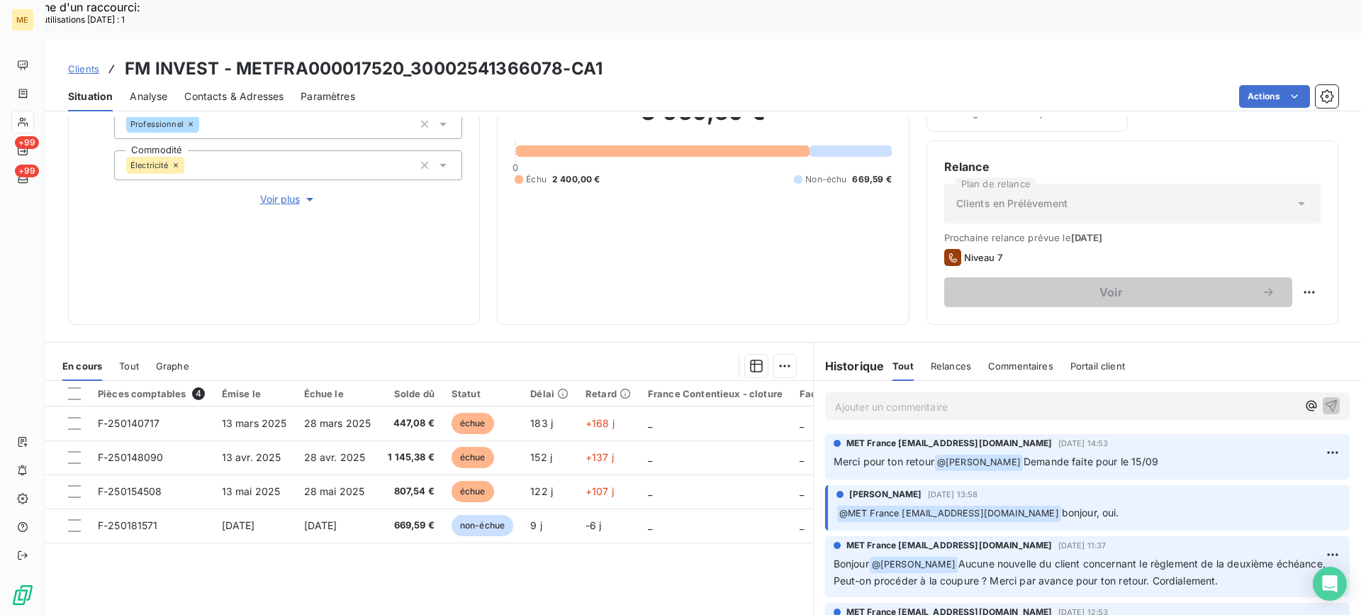
scroll to position [213, 0]
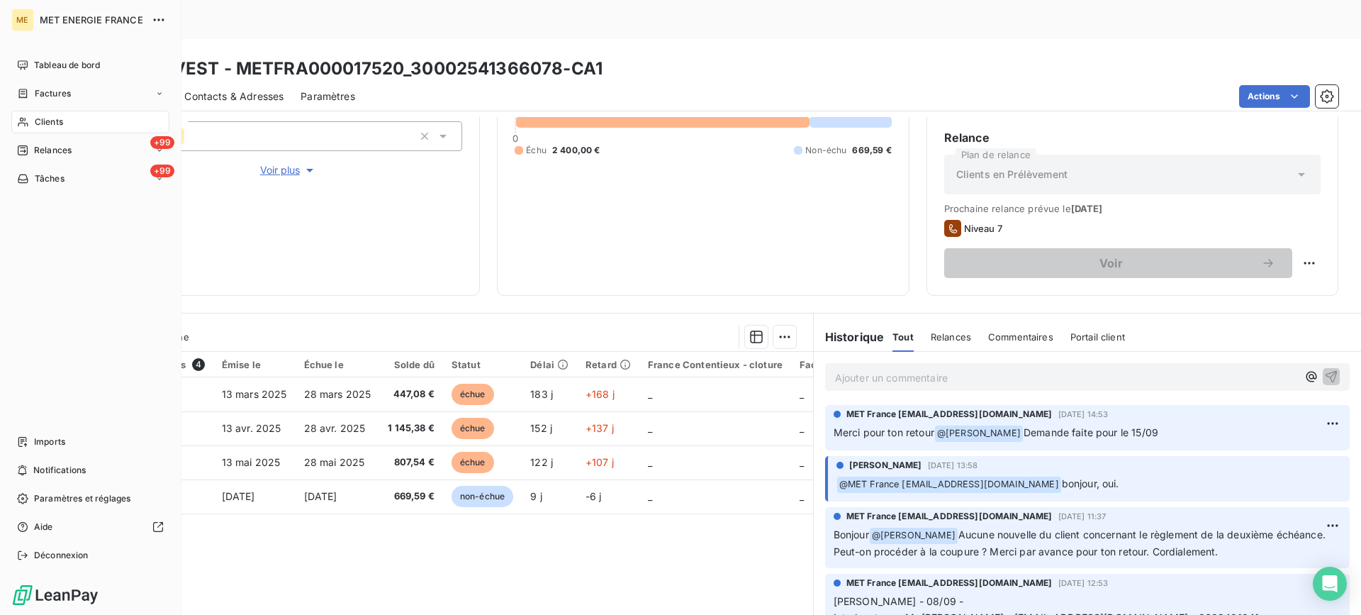
click at [52, 184] on span "Tâches" at bounding box center [50, 178] width 30 height 13
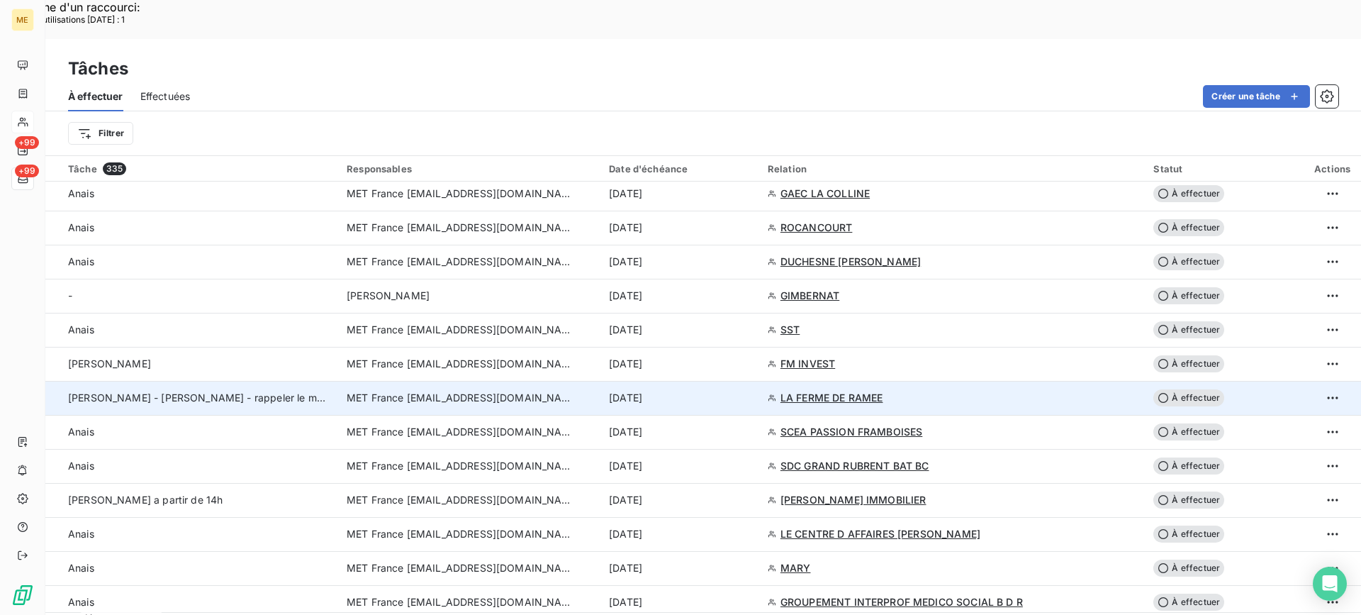
scroll to position [993, 0]
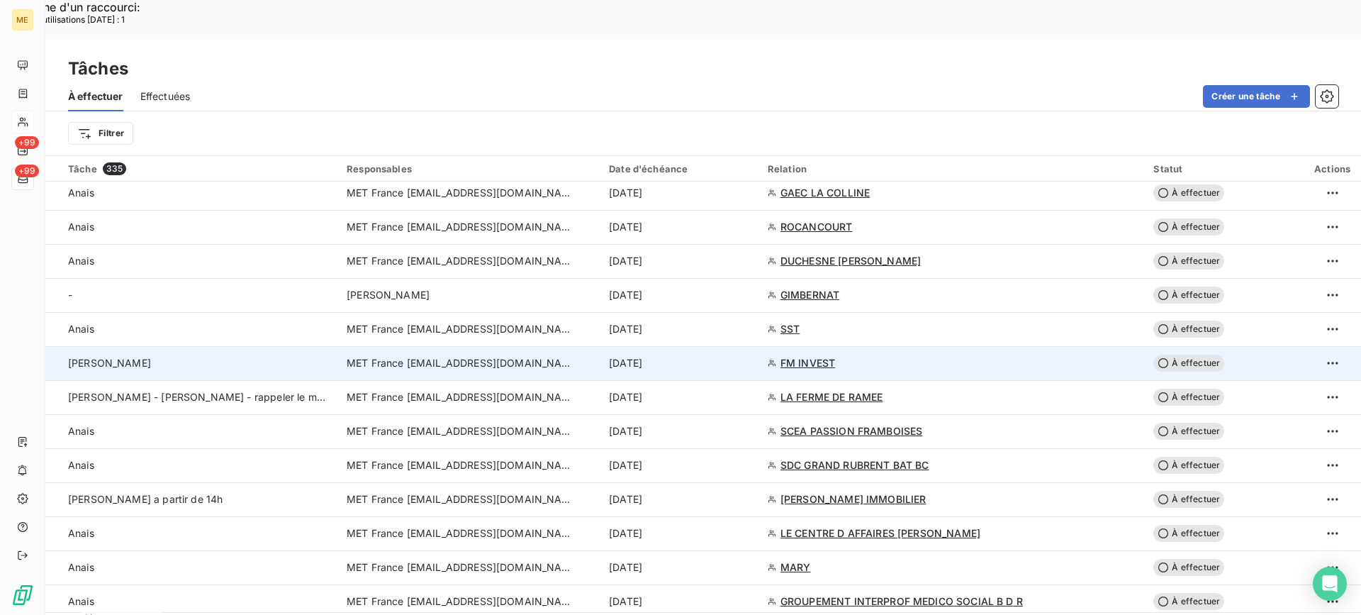
click at [255, 346] on td "[PERSON_NAME]" at bounding box center [191, 363] width 293 height 34
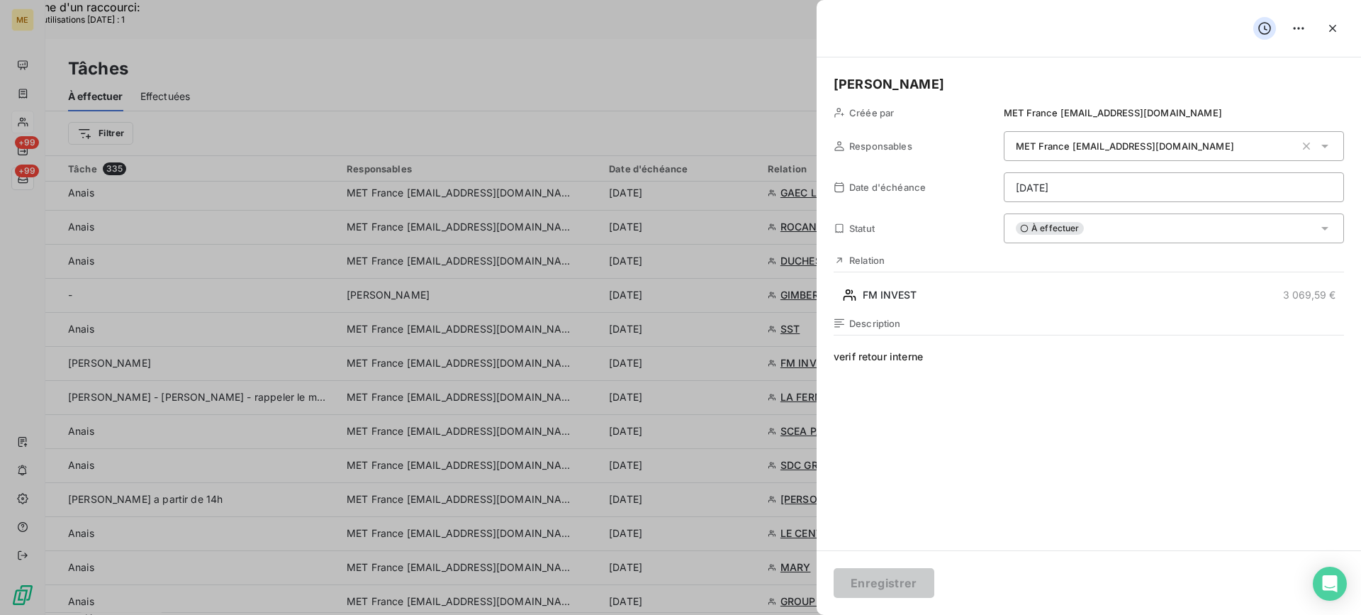
click at [1008, 230] on div "À effectuer" at bounding box center [1174, 228] width 340 height 30
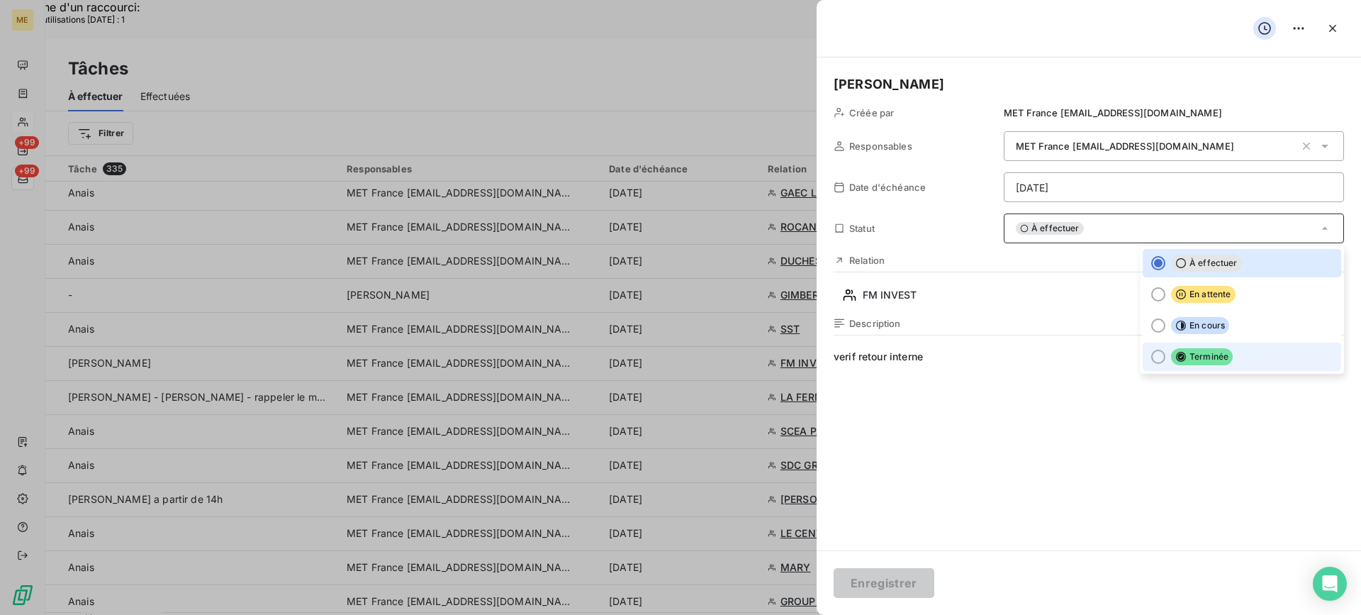
click at [1210, 356] on span "Terminée" at bounding box center [1202, 356] width 62 height 17
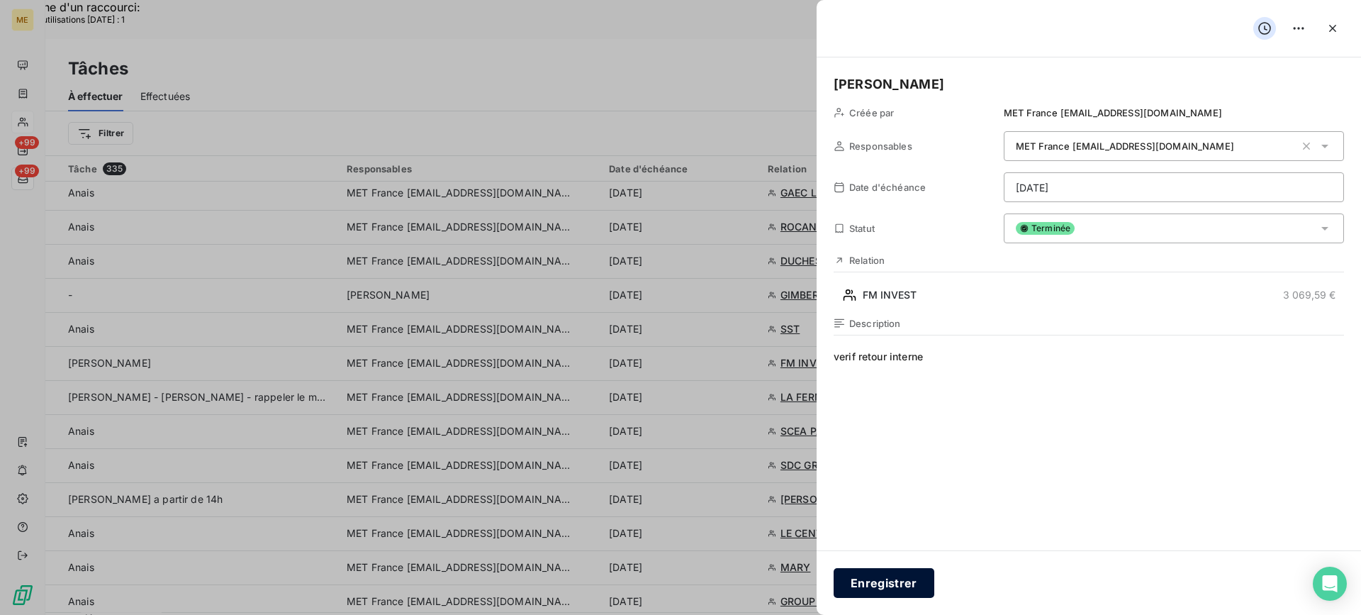
click at [886, 579] on button "Enregistrer" at bounding box center [884, 583] width 101 height 30
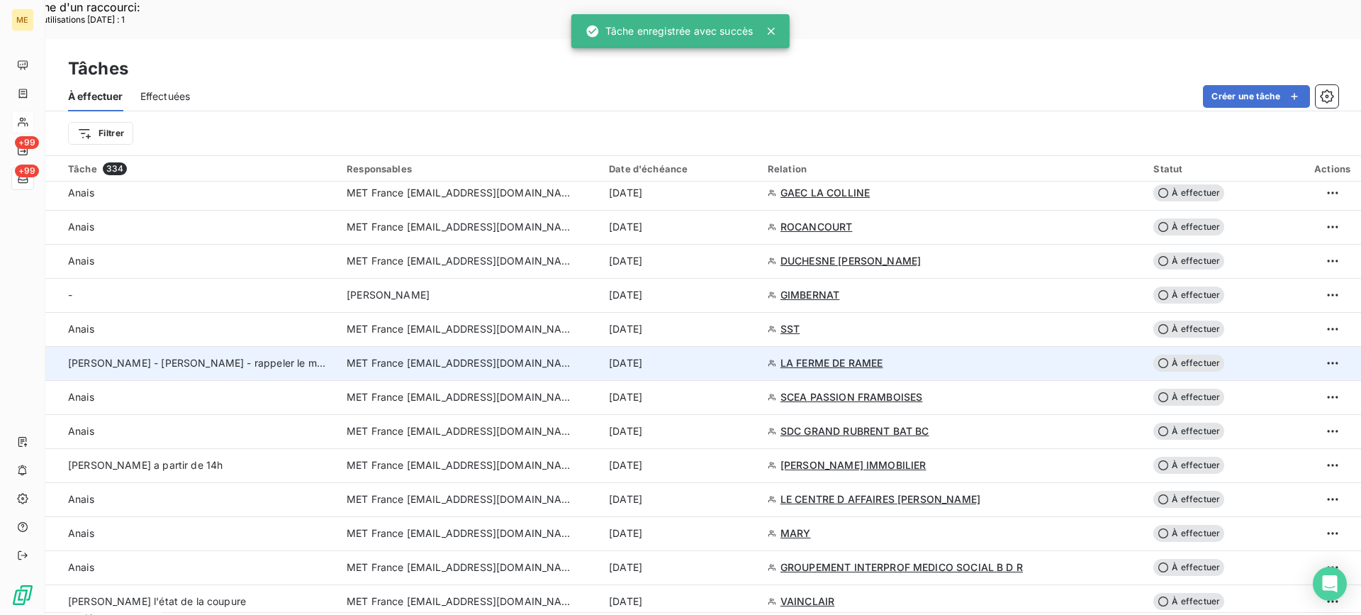
click at [297, 346] on td "[PERSON_NAME] - [PERSON_NAME] - rappeler le matin a partir de 11h" at bounding box center [191, 363] width 293 height 34
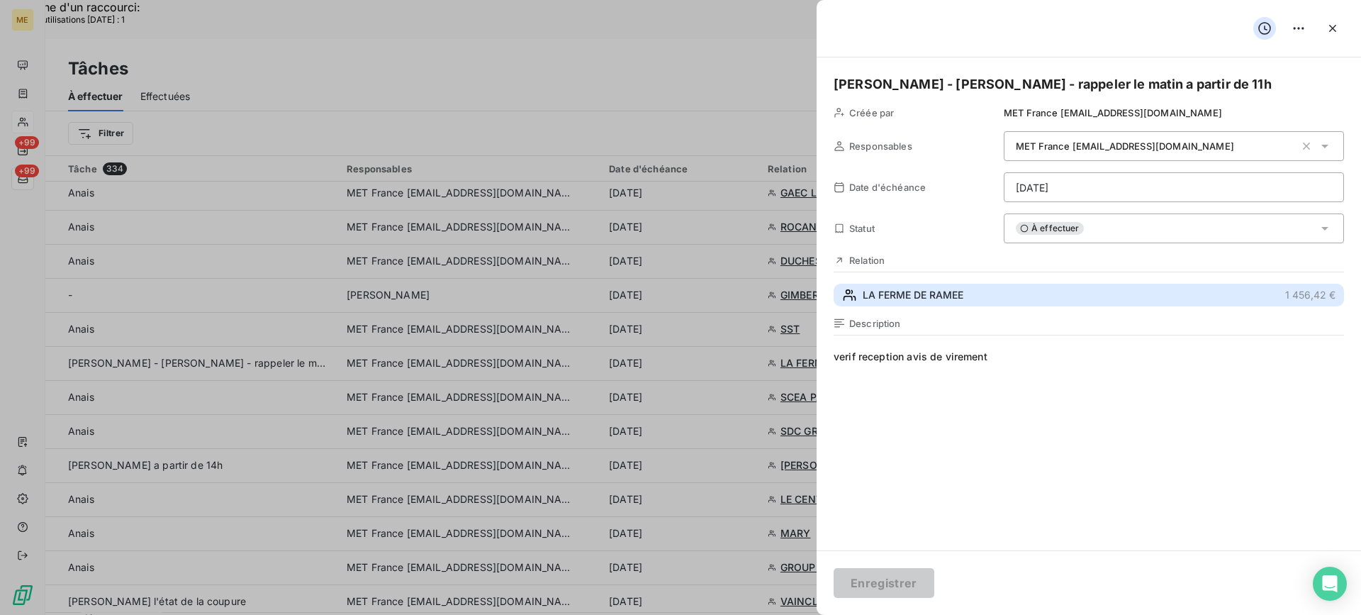
click at [1006, 299] on button "LA FERME DE RAMEE 1 456,42 €" at bounding box center [1089, 295] width 511 height 23
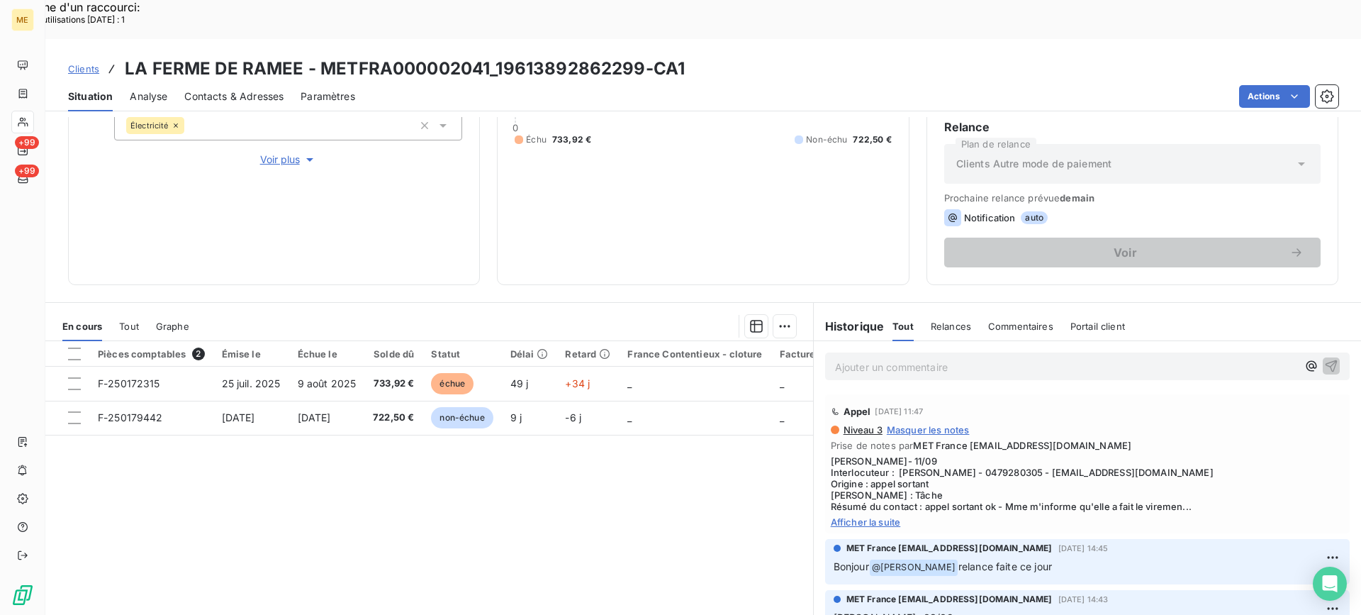
scroll to position [226, 0]
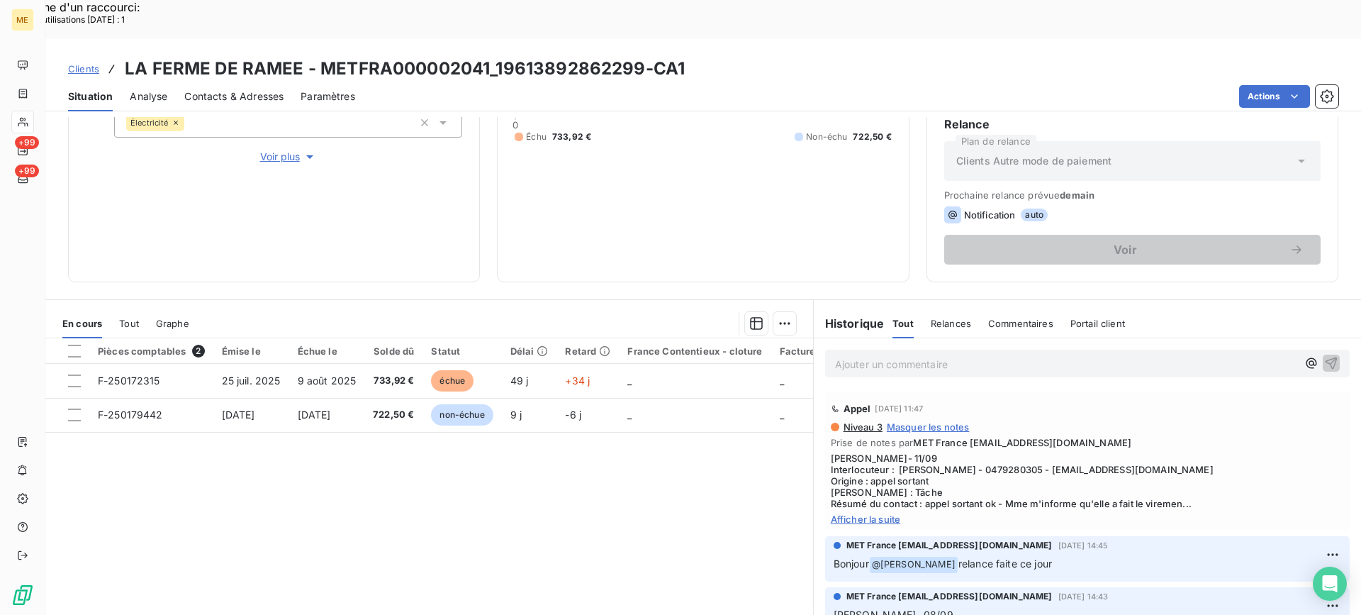
click at [862, 513] on span "Afficher la suite" at bounding box center [1087, 518] width 513 height 11
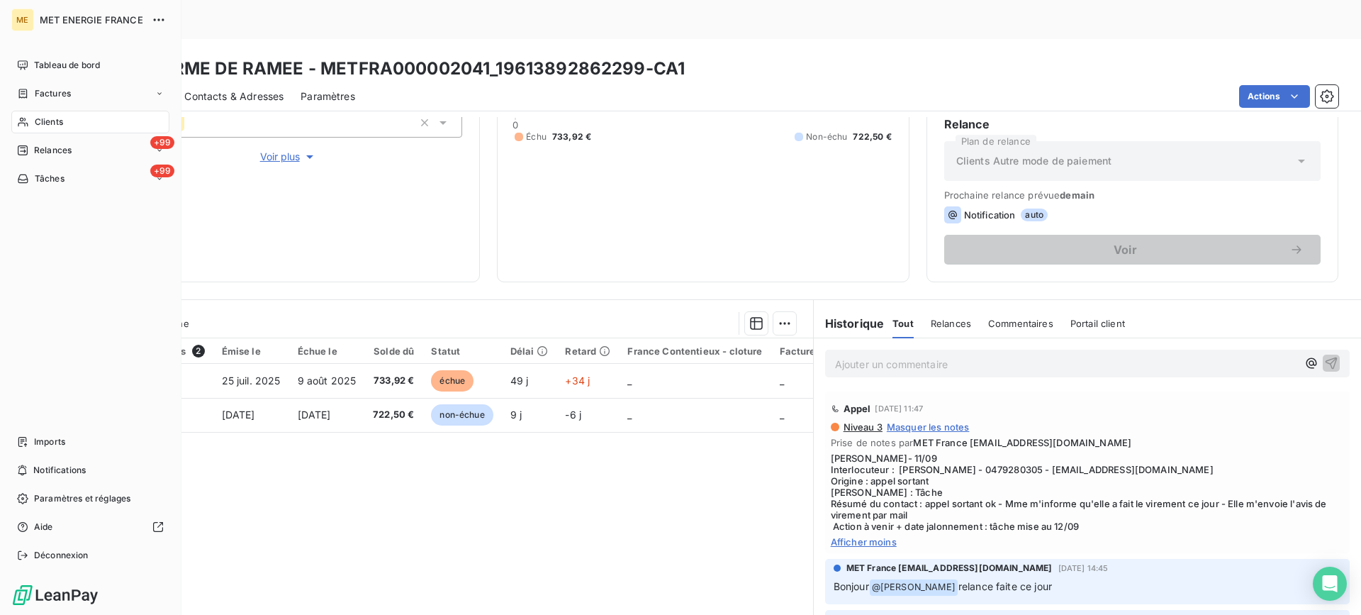
click at [61, 178] on span "Tâches" at bounding box center [50, 178] width 30 height 13
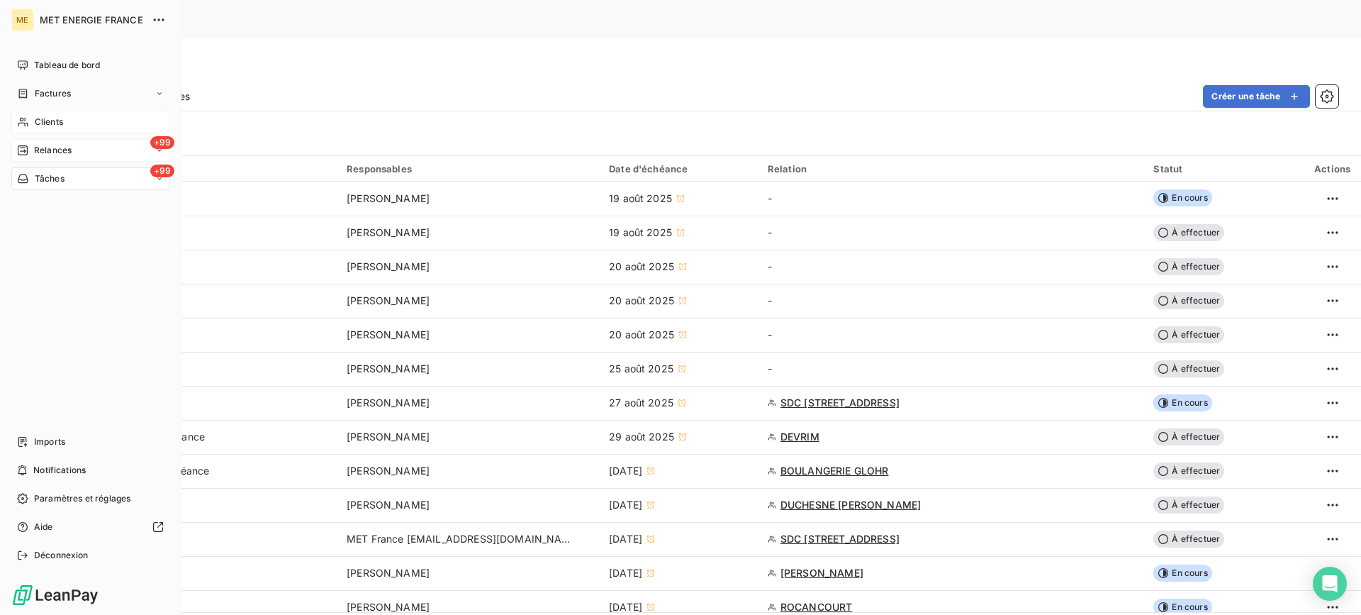
click at [17, 150] on icon at bounding box center [22, 150] width 11 height 11
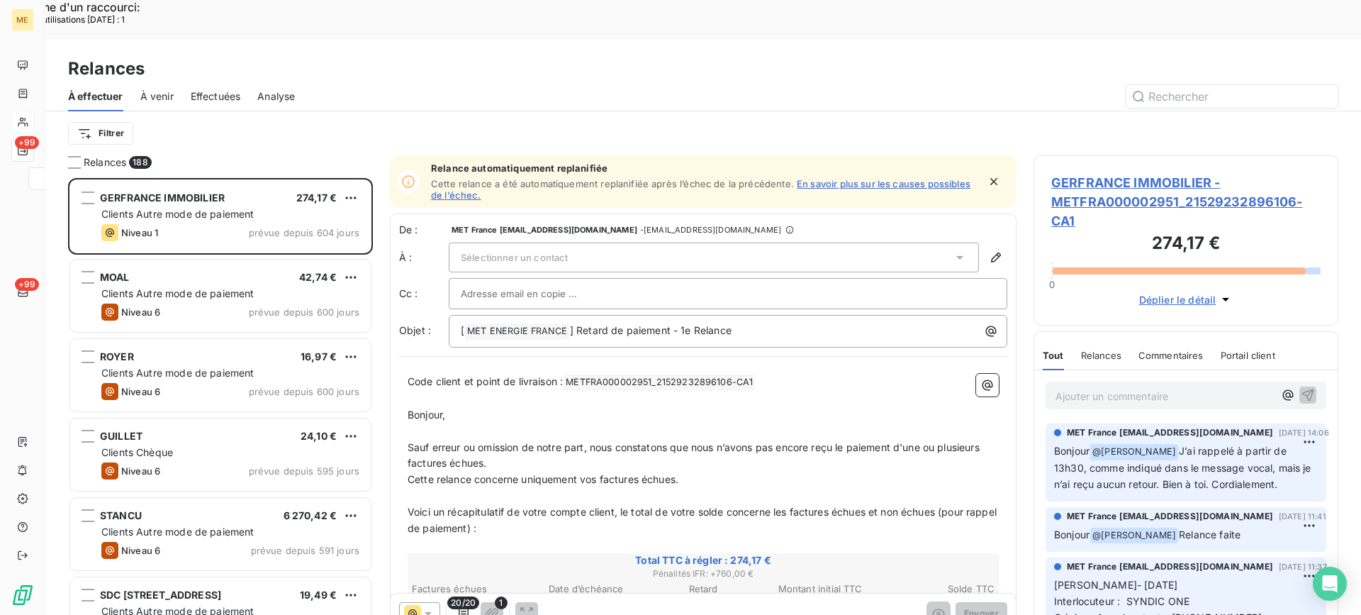
scroll to position [465, 294]
click at [224, 89] on span "Effectuées" at bounding box center [216, 96] width 50 height 14
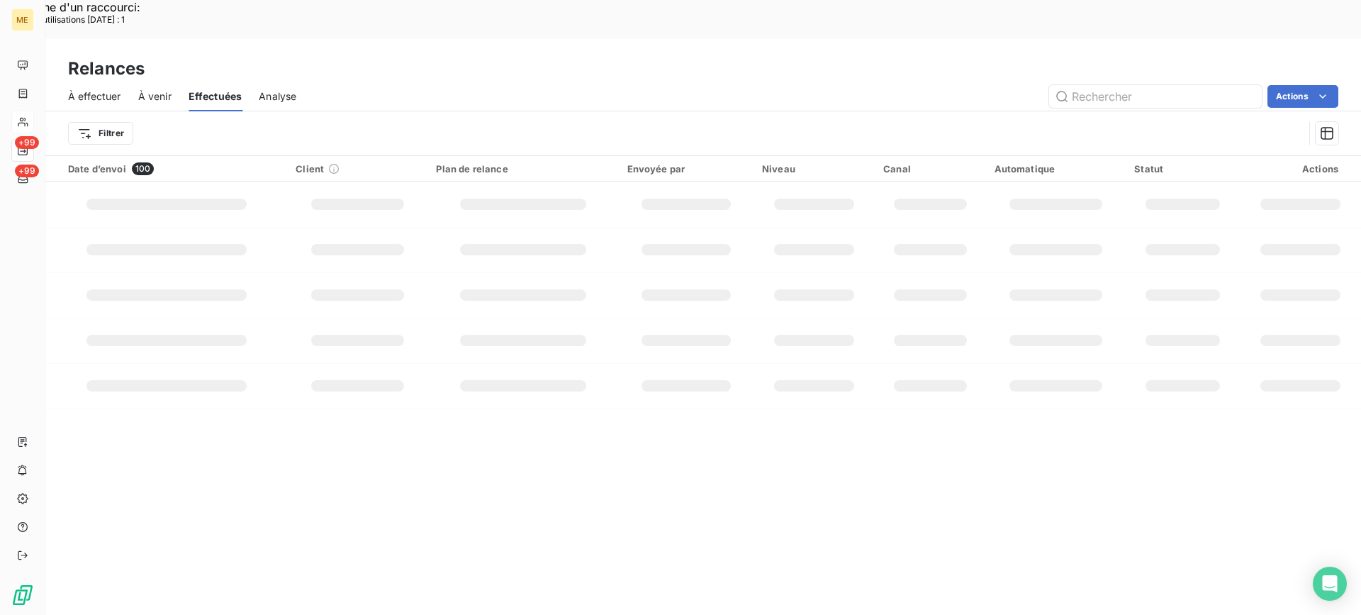
click at [102, 89] on span "À effectuer" at bounding box center [94, 96] width 53 height 14
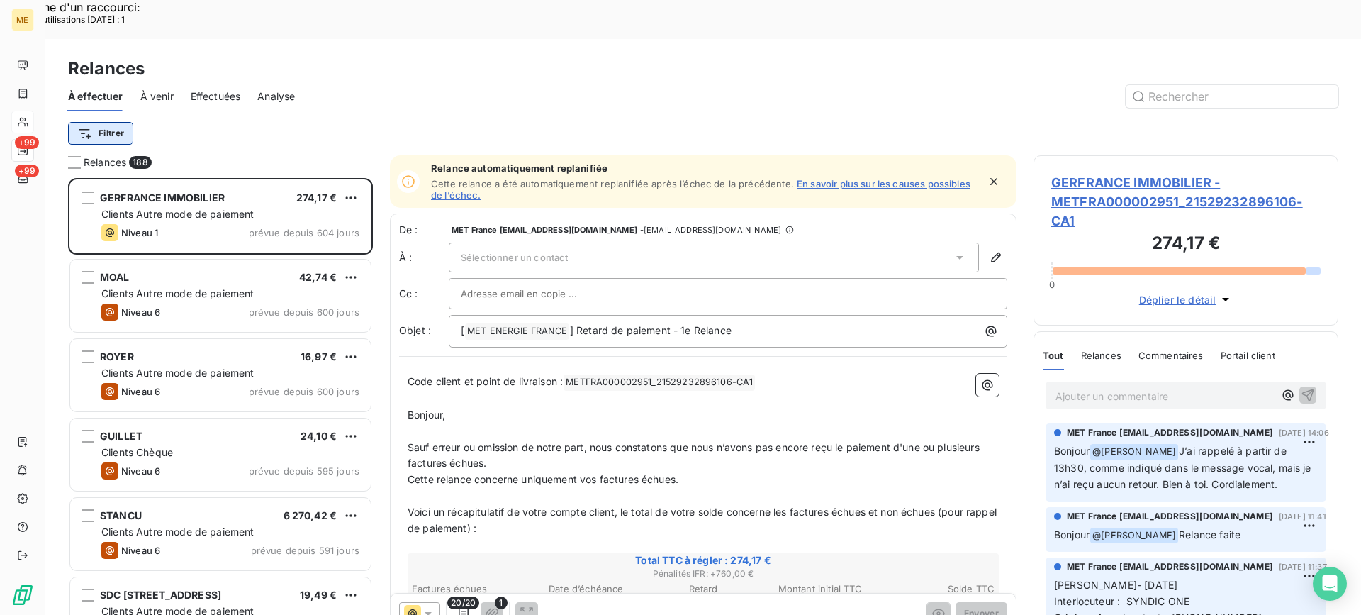
scroll to position [465, 294]
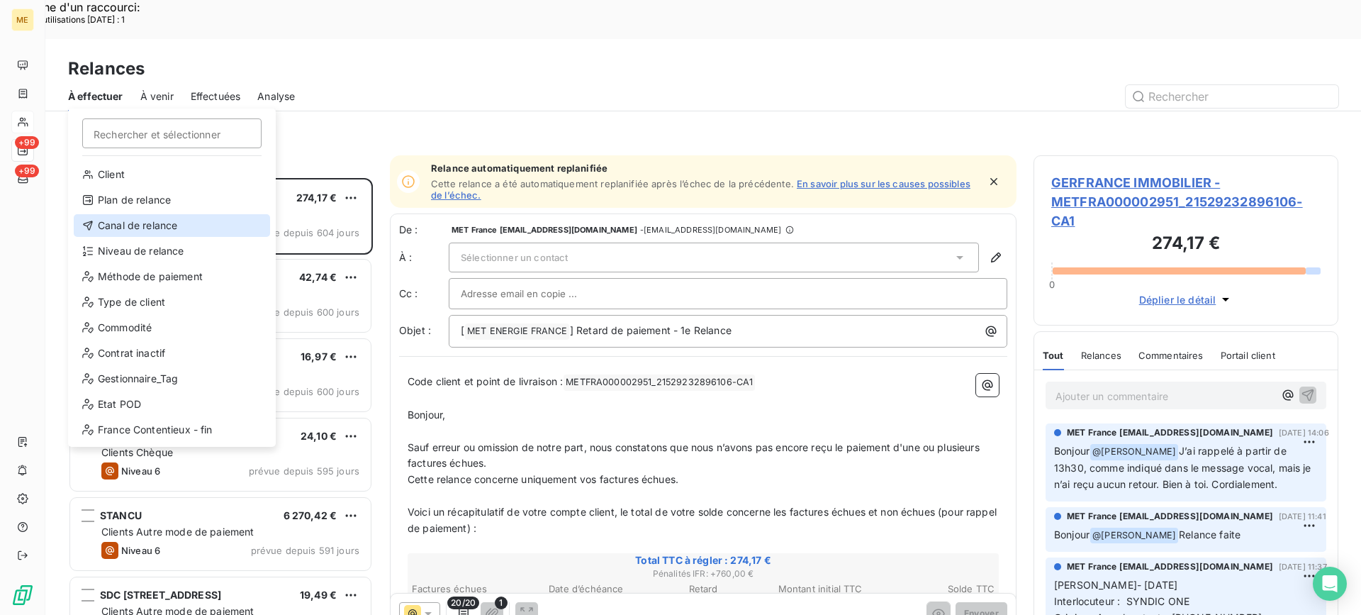
click at [166, 216] on div "Canal de relance" at bounding box center [172, 225] width 196 height 23
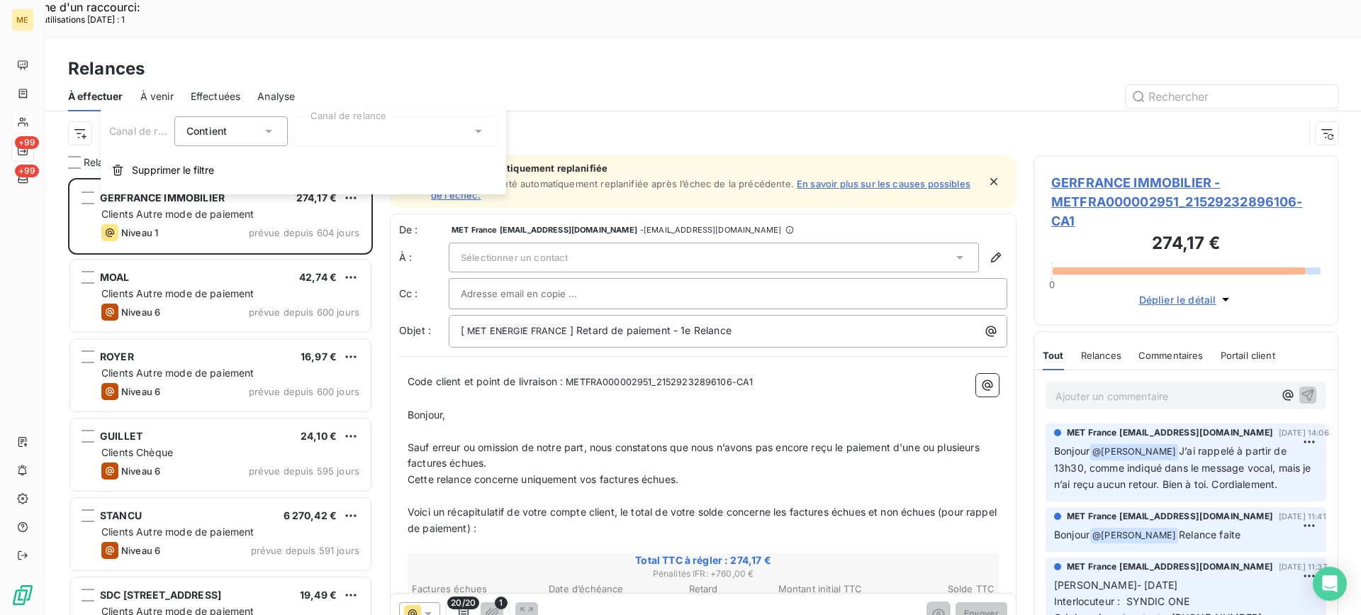
click at [340, 123] on div at bounding box center [396, 131] width 204 height 30
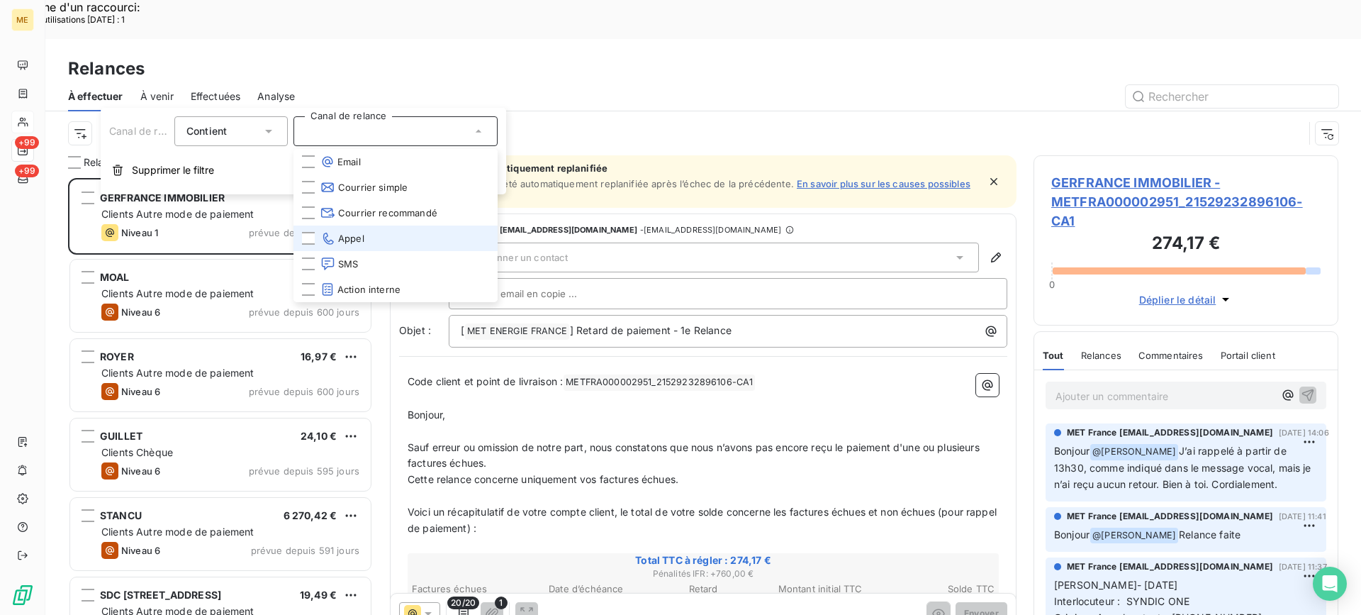
click at [337, 231] on span "Appel" at bounding box center [343, 238] width 44 height 14
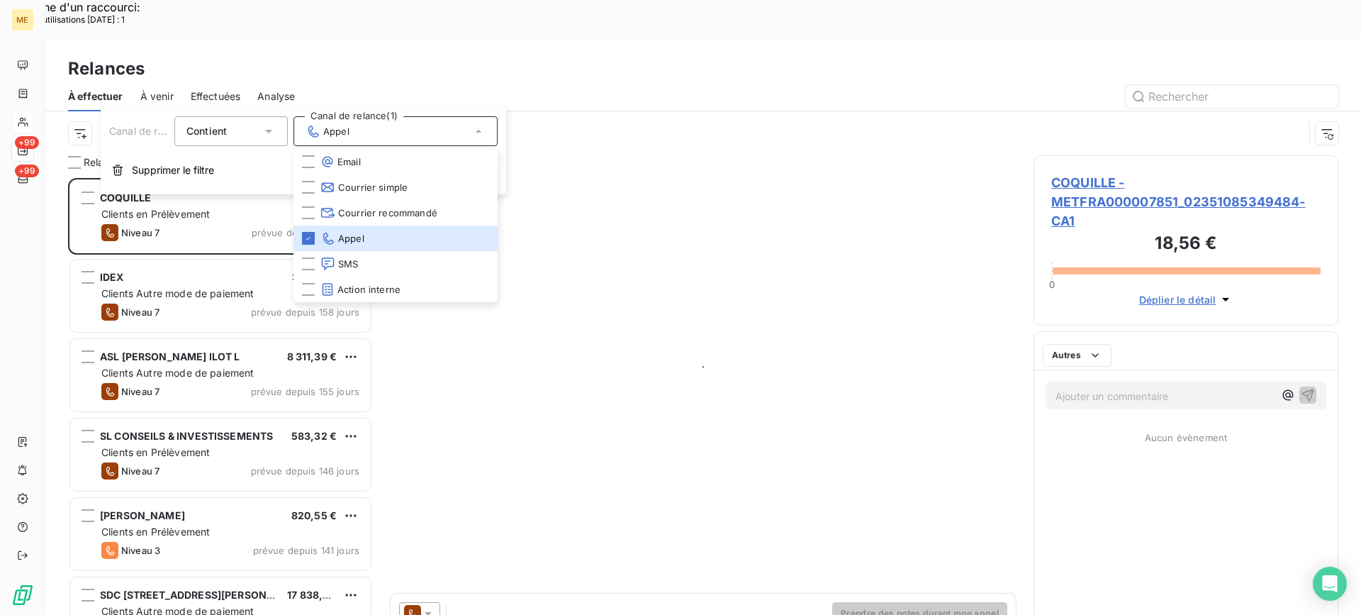
scroll to position [465, 294]
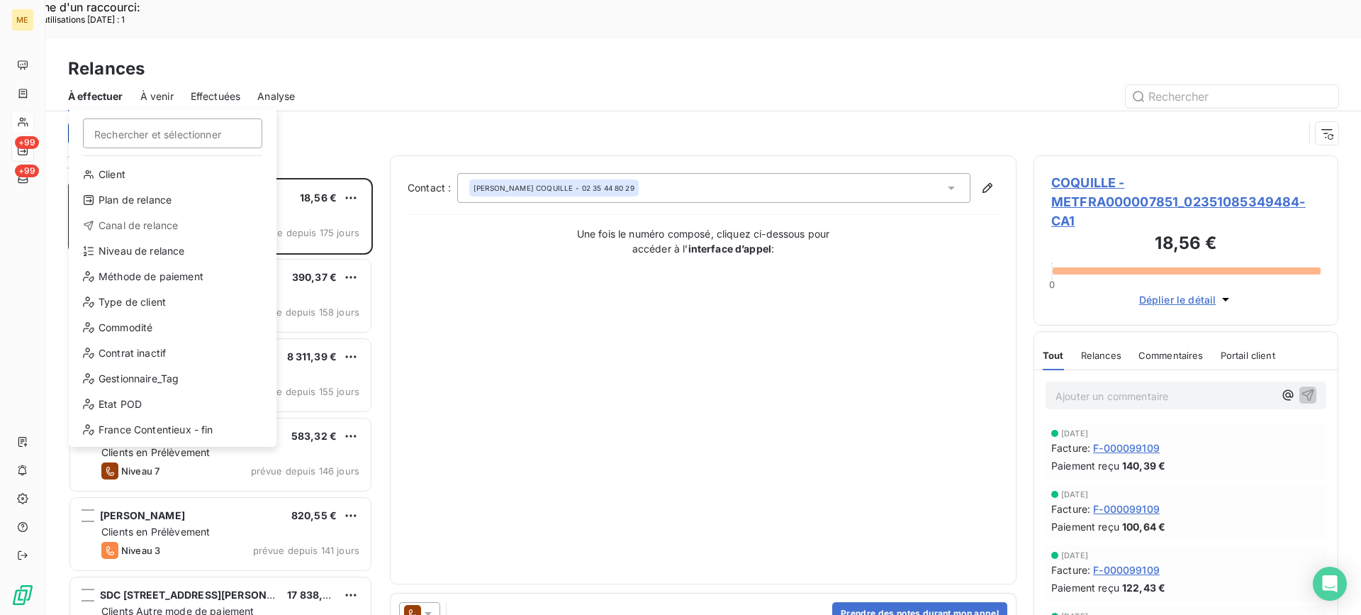
click at [162, 251] on div "Niveau de relance" at bounding box center [172, 251] width 196 height 23
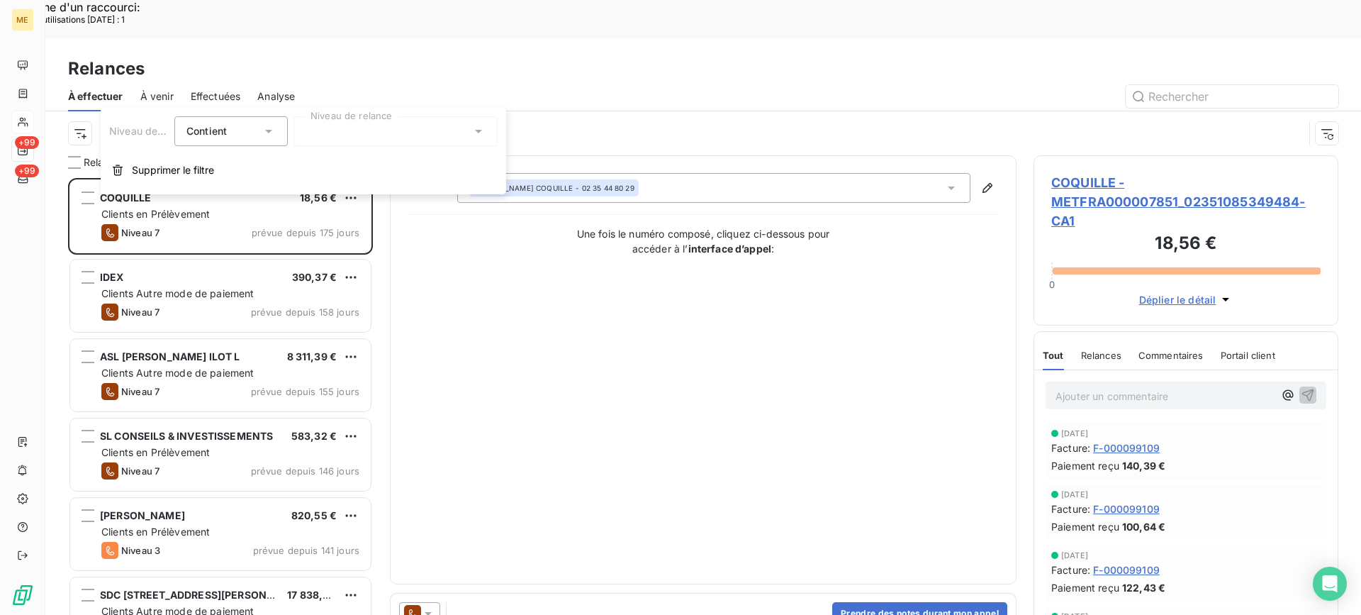
drag, startPoint x: 309, startPoint y: 147, endPoint x: 323, endPoint y: 140, distance: 14.9
click at [313, 145] on div "Niveau de relance Contient is Niveau de relance Supprimer le filtre" at bounding box center [304, 151] width 406 height 87
click at [323, 140] on div at bounding box center [396, 131] width 204 height 30
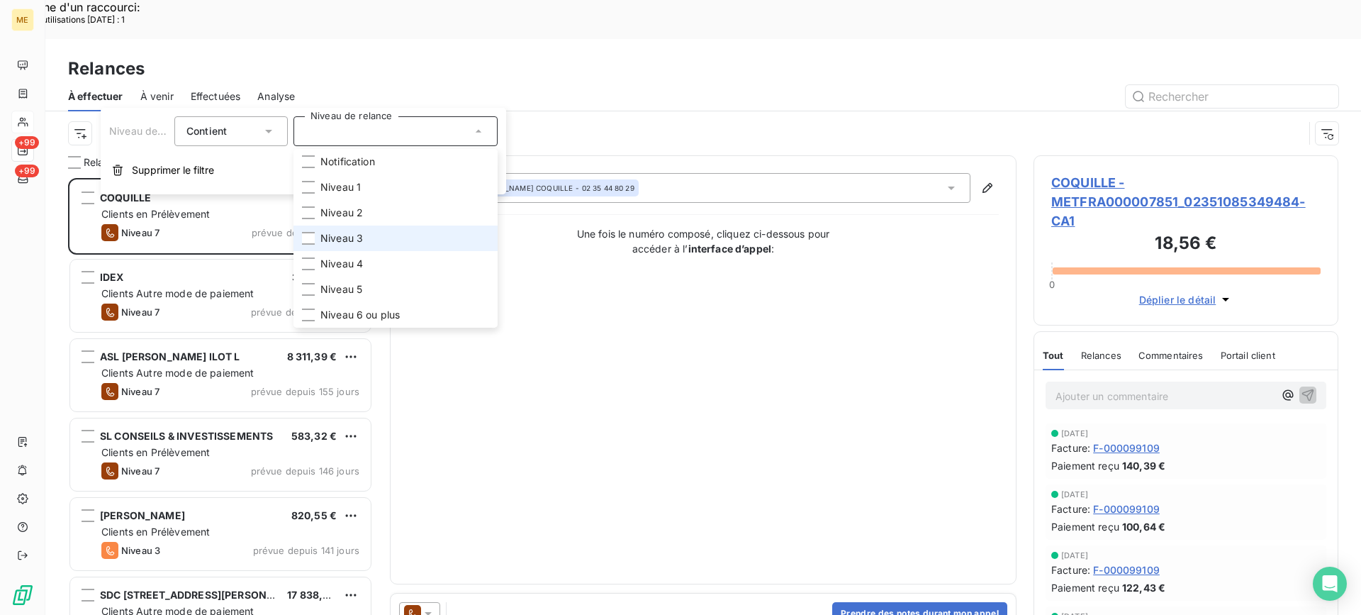
click at [332, 235] on span "Niveau 3" at bounding box center [342, 238] width 43 height 14
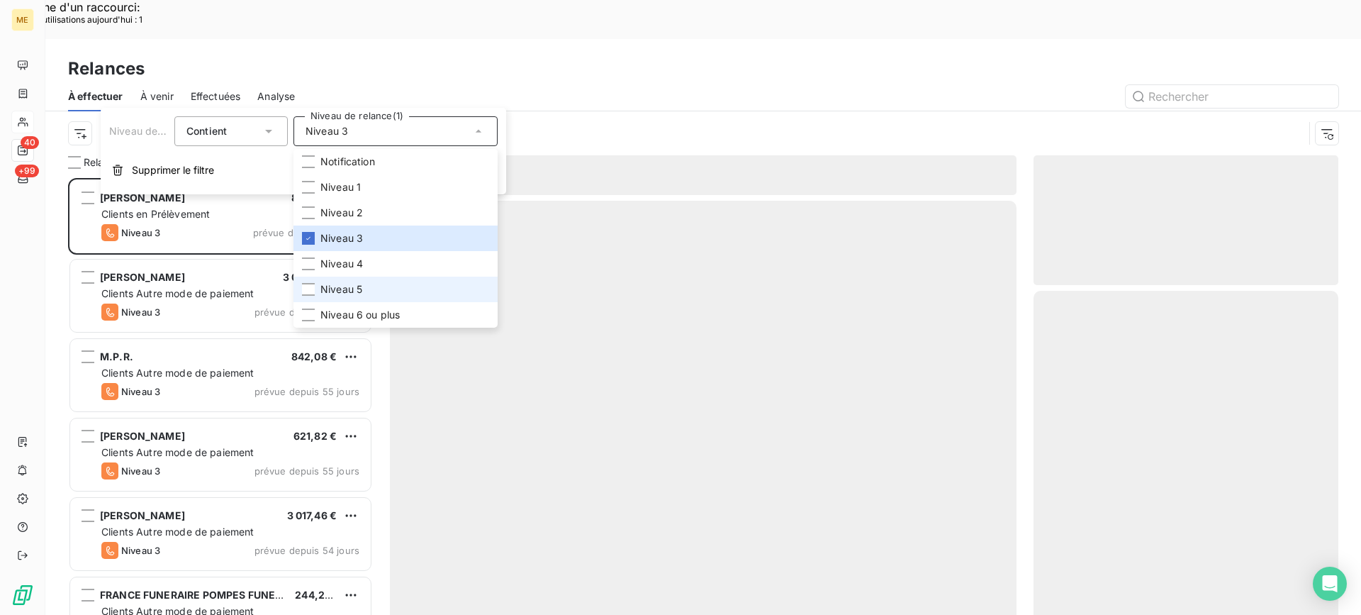
scroll to position [465, 294]
click at [303, 296] on li "Niveau 5" at bounding box center [396, 290] width 204 height 26
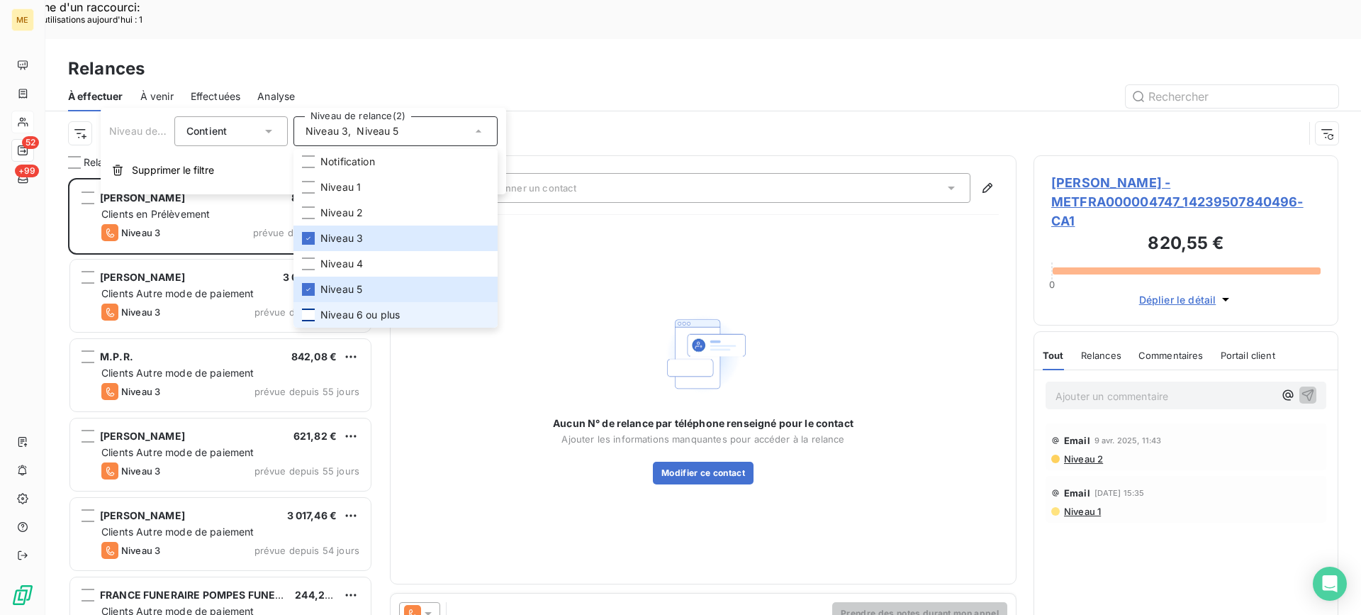
click at [314, 315] on div at bounding box center [308, 314] width 13 height 13
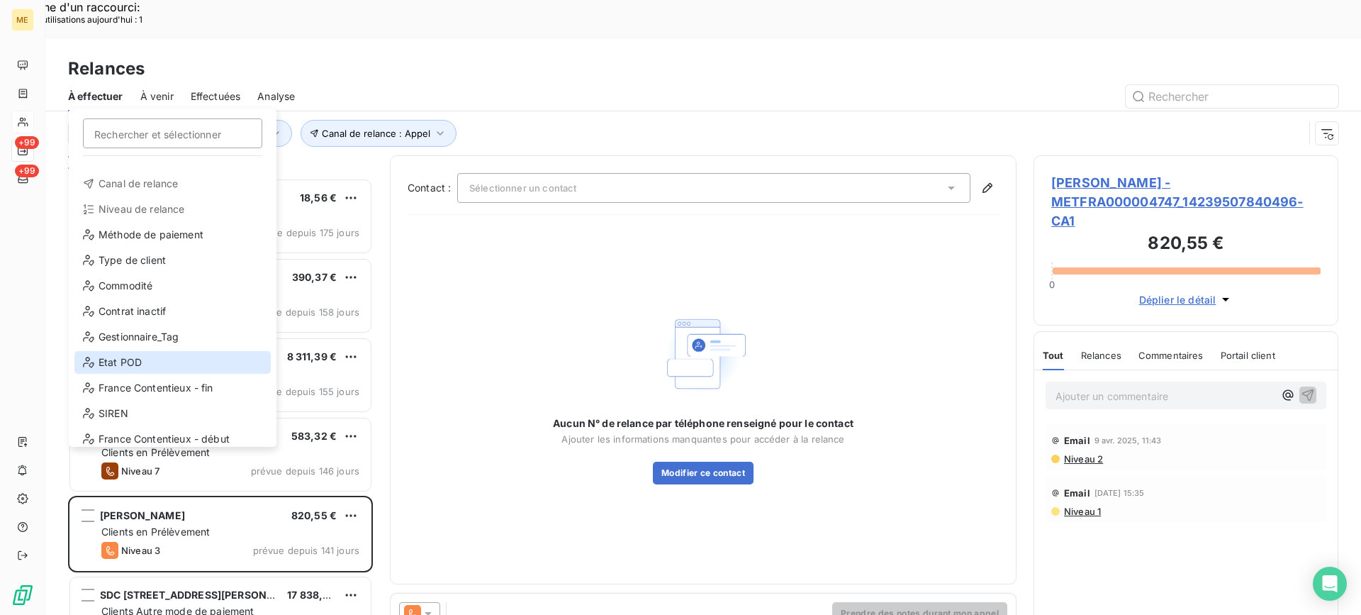
scroll to position [71, 0]
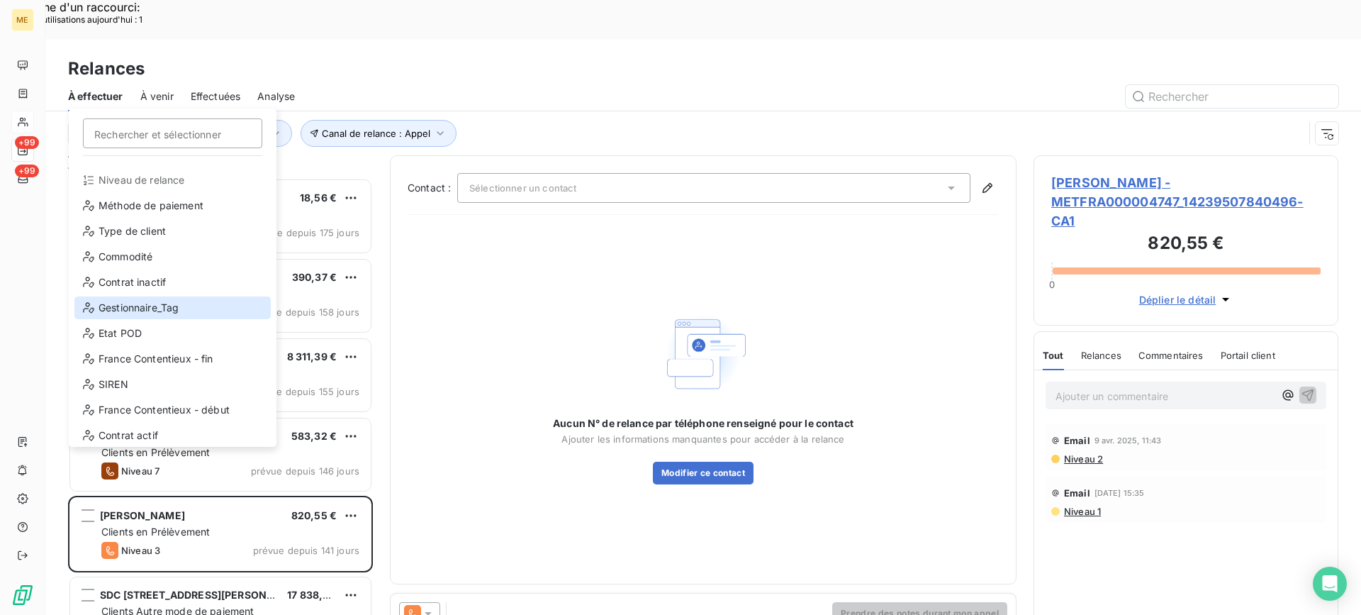
click at [190, 300] on div "Gestionnaire_Tag" at bounding box center [172, 307] width 196 height 23
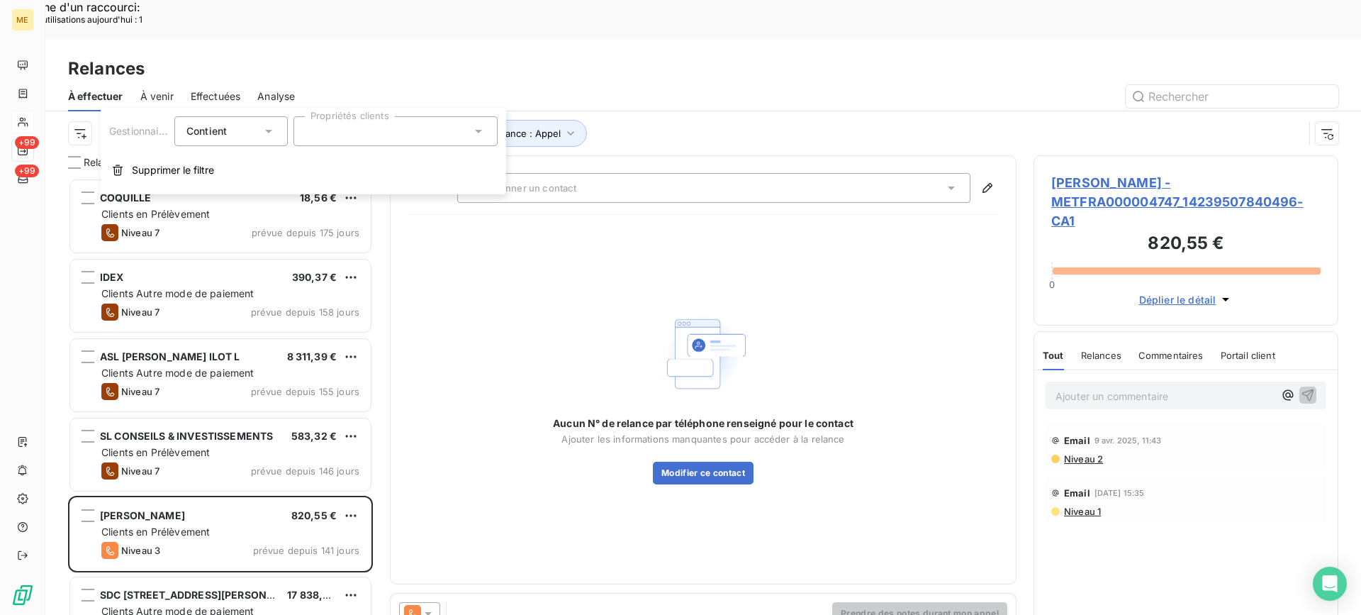
click at [425, 129] on div at bounding box center [396, 131] width 204 height 30
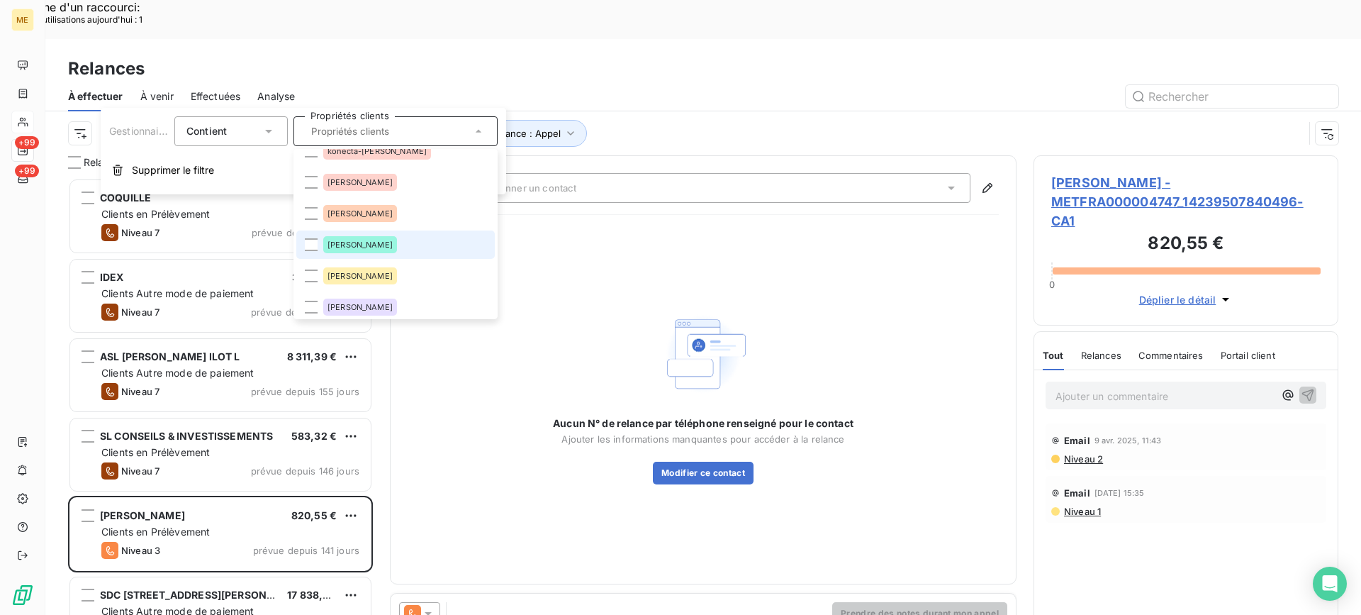
scroll to position [142, 0]
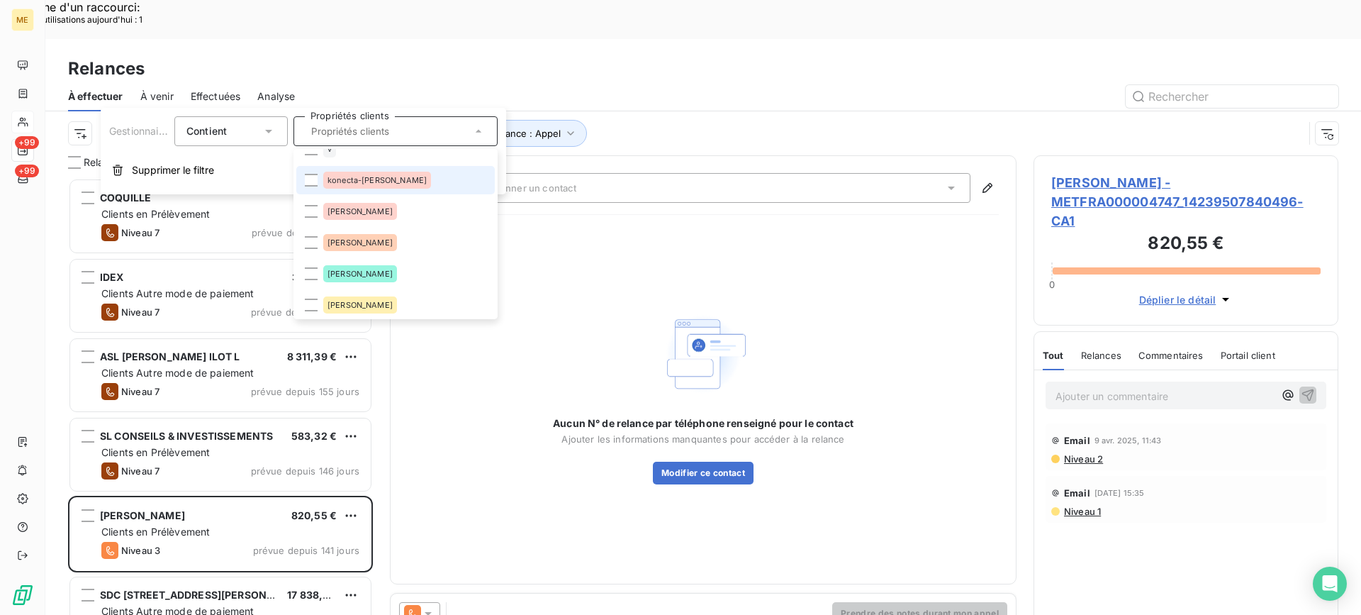
click at [401, 184] on li "konecta-[PERSON_NAME]" at bounding box center [395, 180] width 199 height 28
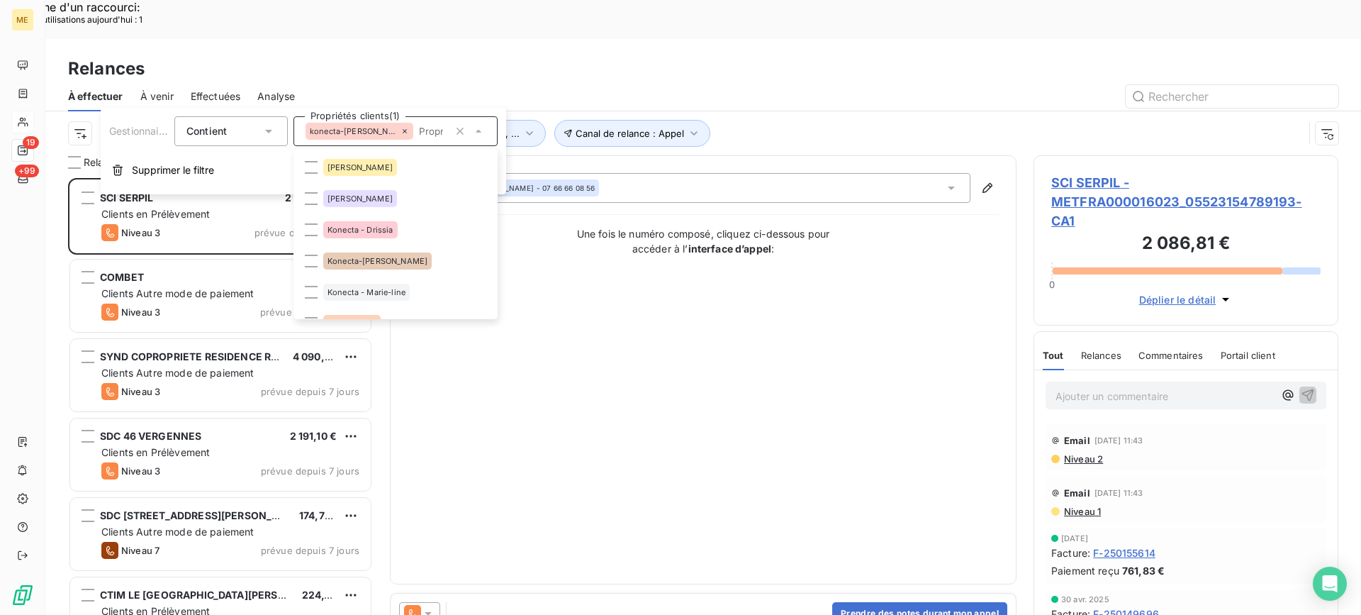
scroll to position [425, 0]
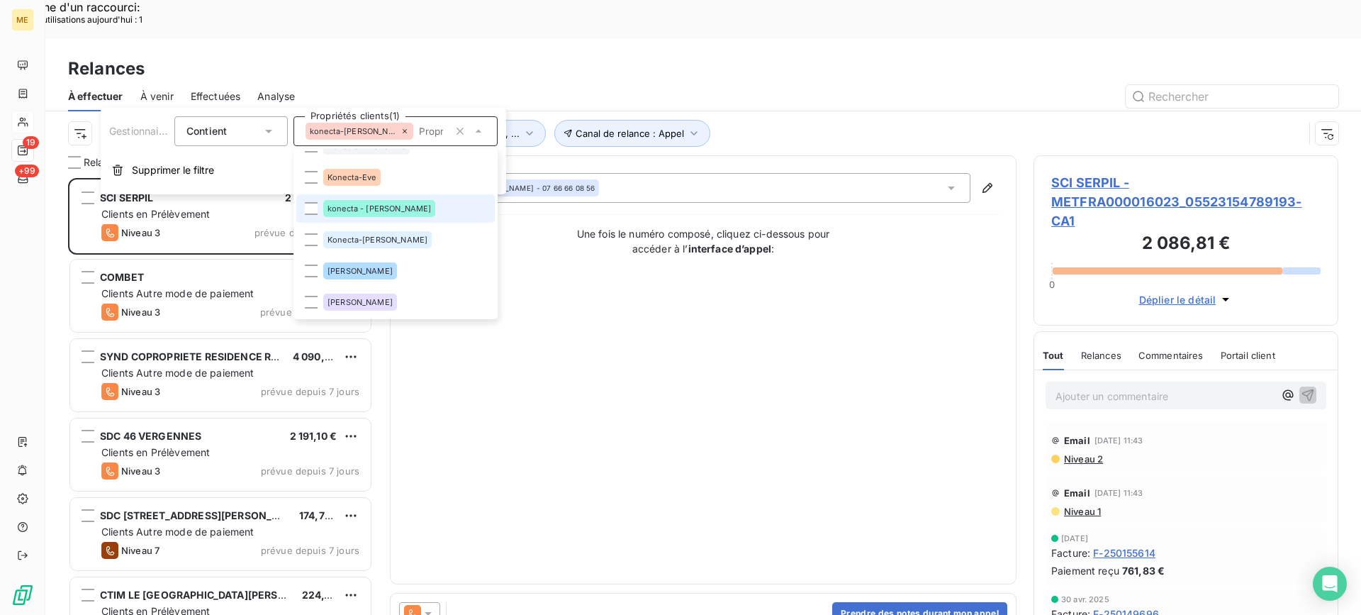
click at [386, 211] on li "konecta - [PERSON_NAME]" at bounding box center [395, 208] width 199 height 28
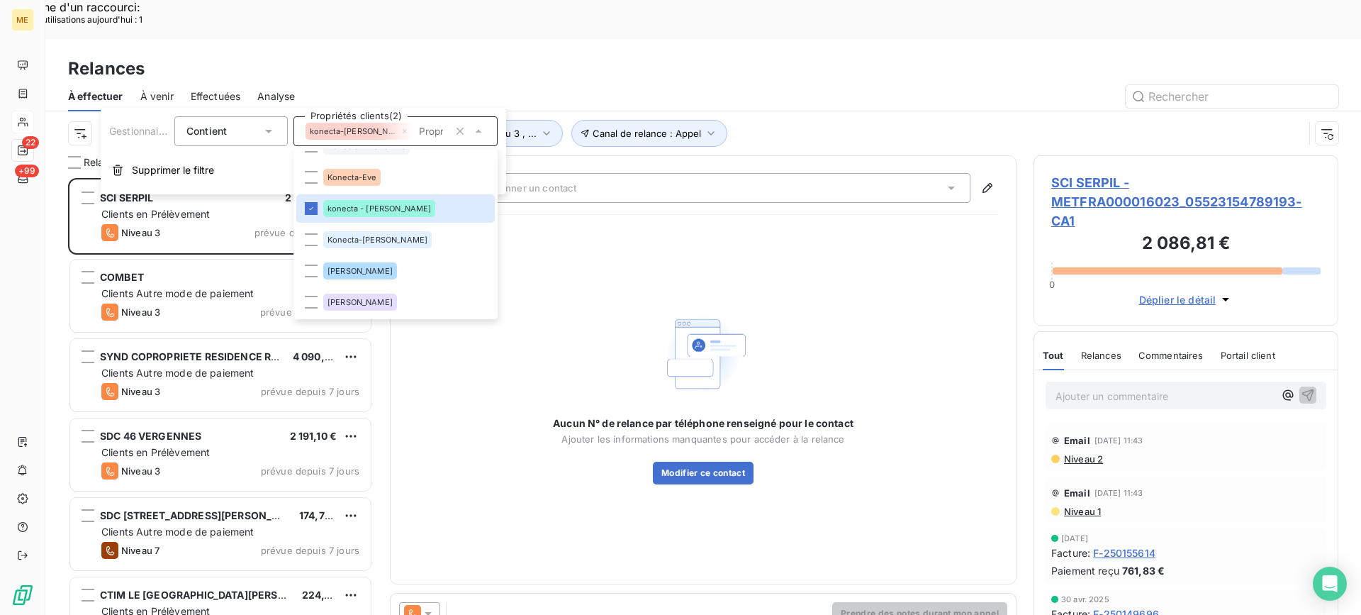
scroll to position [465, 294]
click at [784, 85] on div at bounding box center [825, 96] width 1027 height 23
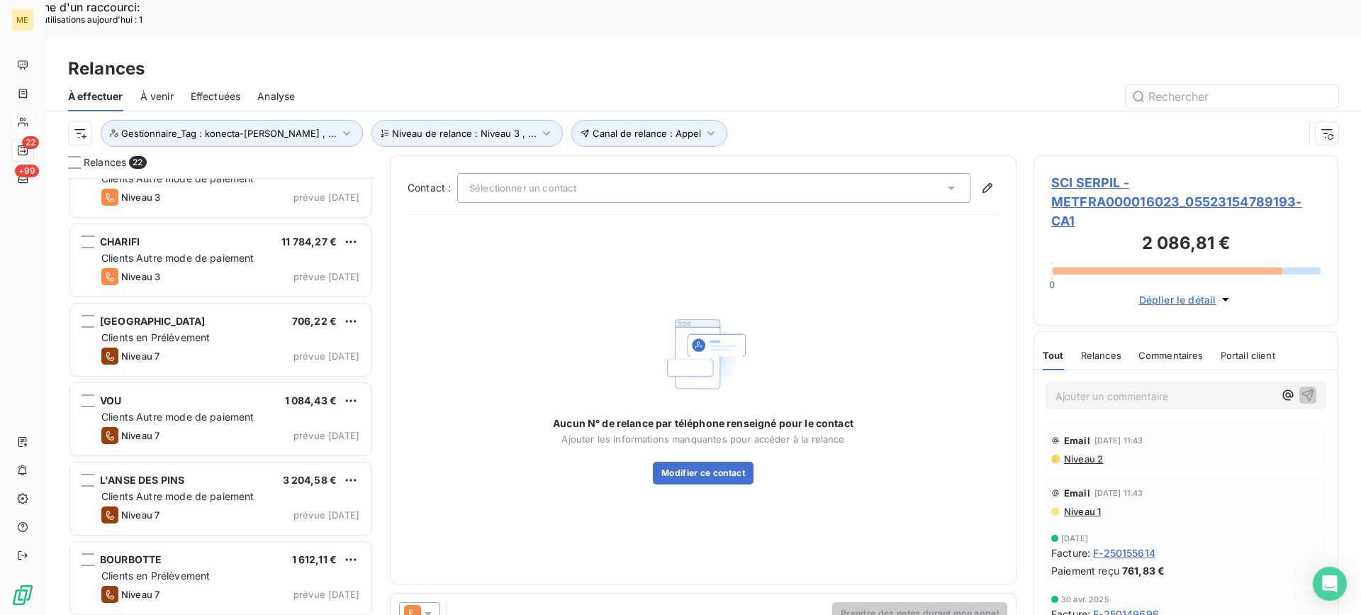
scroll to position [1272, 0]
